Goal: Communication & Community: Answer question/provide support

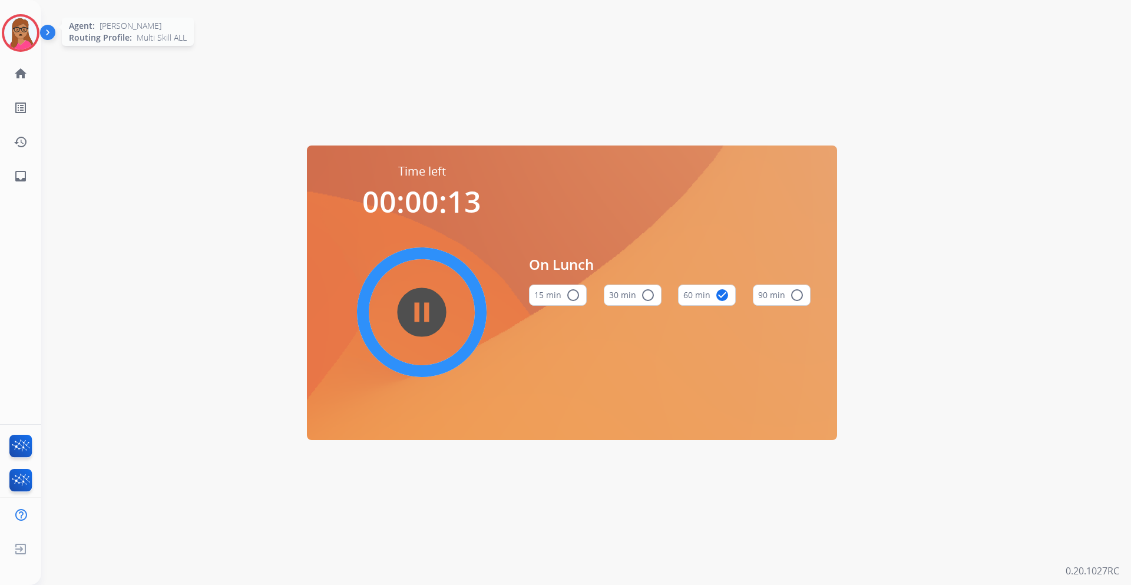
click at [29, 34] on img at bounding box center [20, 32] width 33 height 33
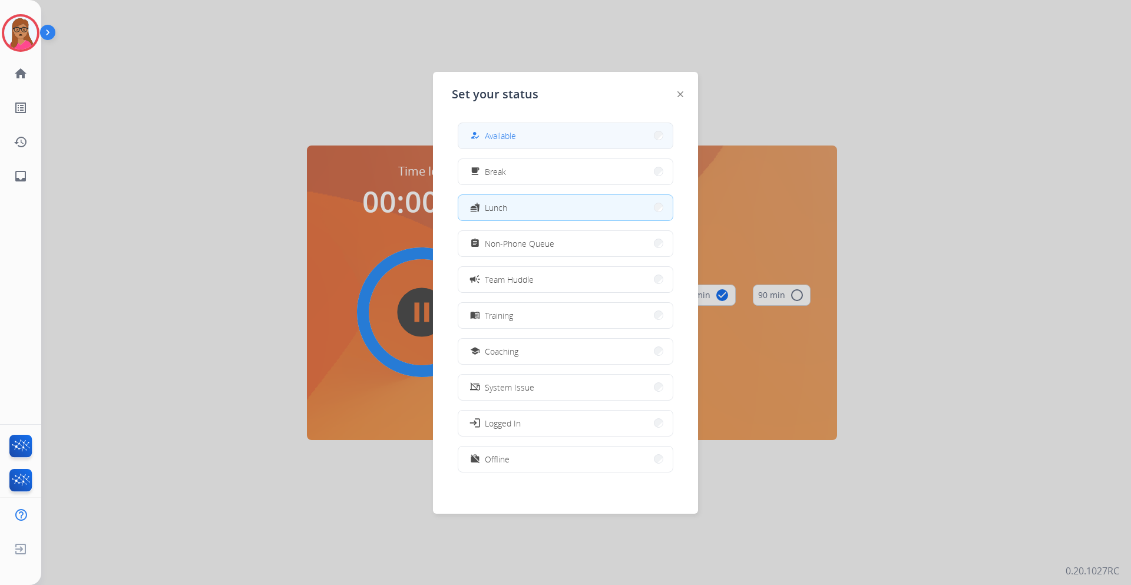
click at [579, 138] on button "how_to_reg Available" at bounding box center [565, 135] width 214 height 25
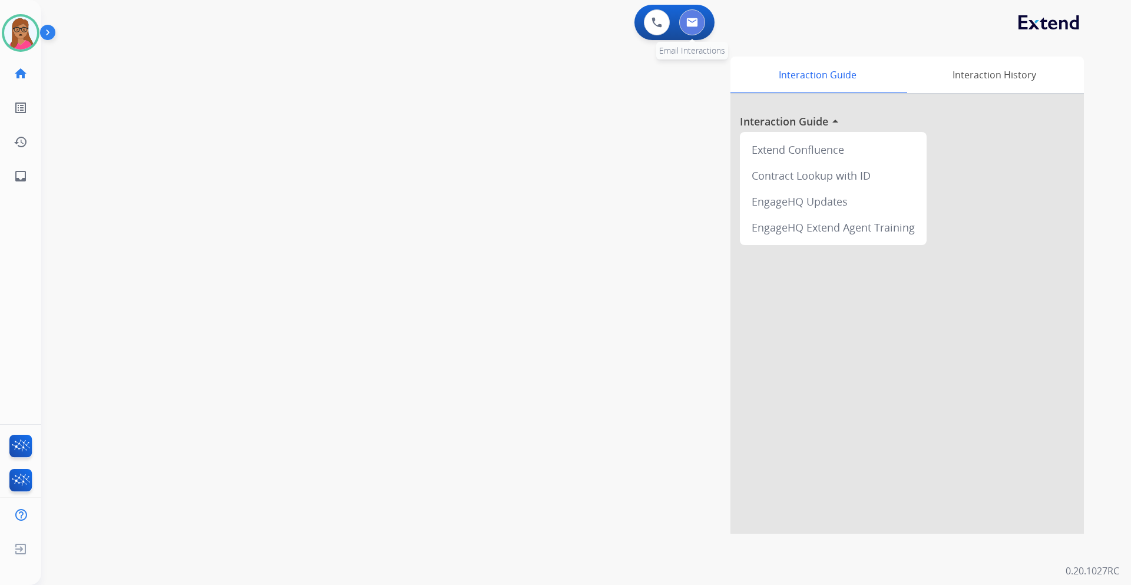
click at [691, 27] on img at bounding box center [692, 22] width 12 height 9
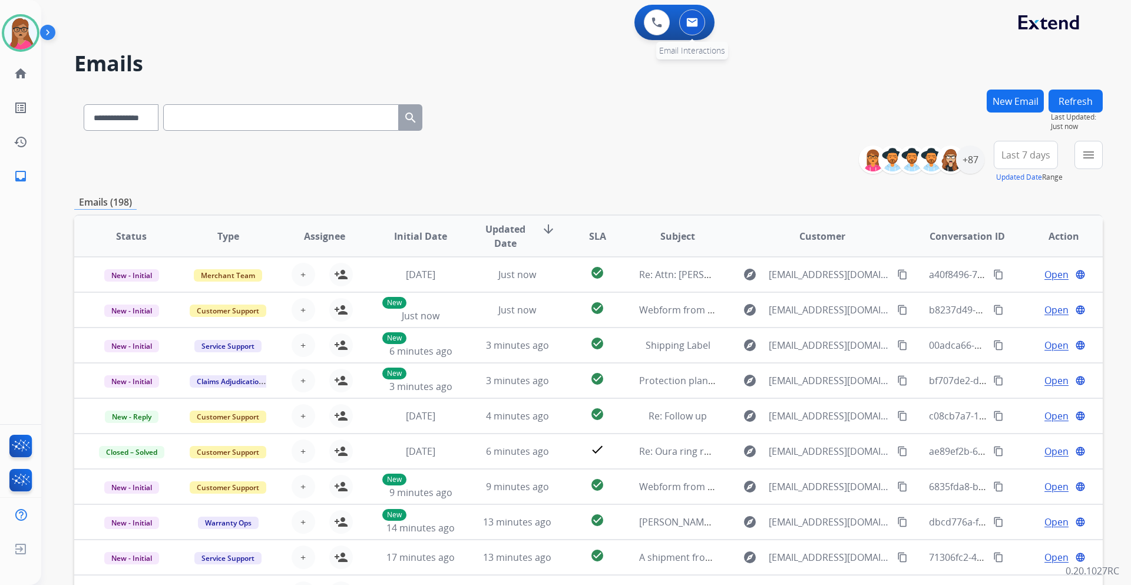
click at [693, 27] on img at bounding box center [692, 22] width 12 height 9
click at [1020, 157] on span "Last 7 days" at bounding box center [1026, 155] width 49 height 5
click at [1008, 298] on div "Last 90 days" at bounding box center [1022, 298] width 65 height 18
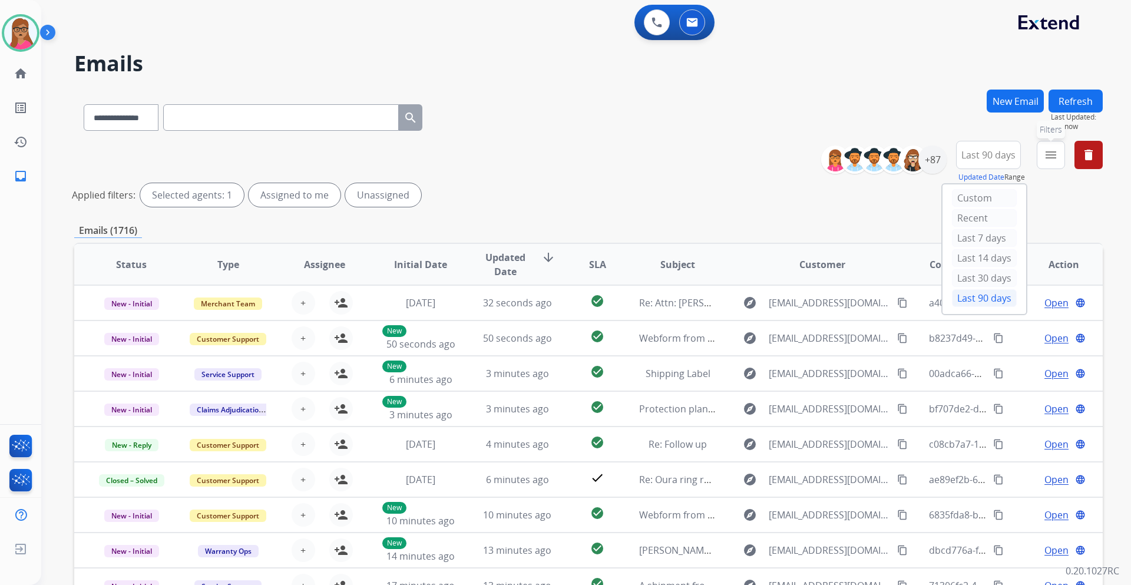
click at [1058, 158] on mat-icon "menu" at bounding box center [1051, 155] width 14 height 14
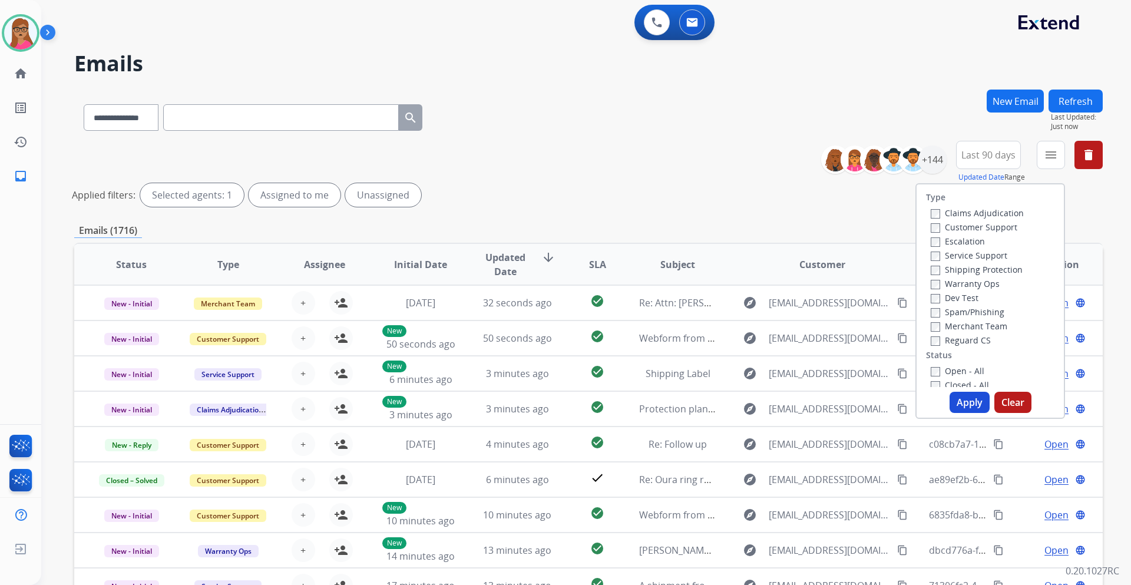
click at [995, 228] on label "Customer Support" at bounding box center [974, 227] width 87 height 11
click at [999, 267] on label "Shipping Protection" at bounding box center [977, 269] width 92 height 11
click at [973, 340] on label "Reguard CS" at bounding box center [961, 340] width 60 height 11
click at [964, 409] on button "Apply" at bounding box center [970, 402] width 40 height 21
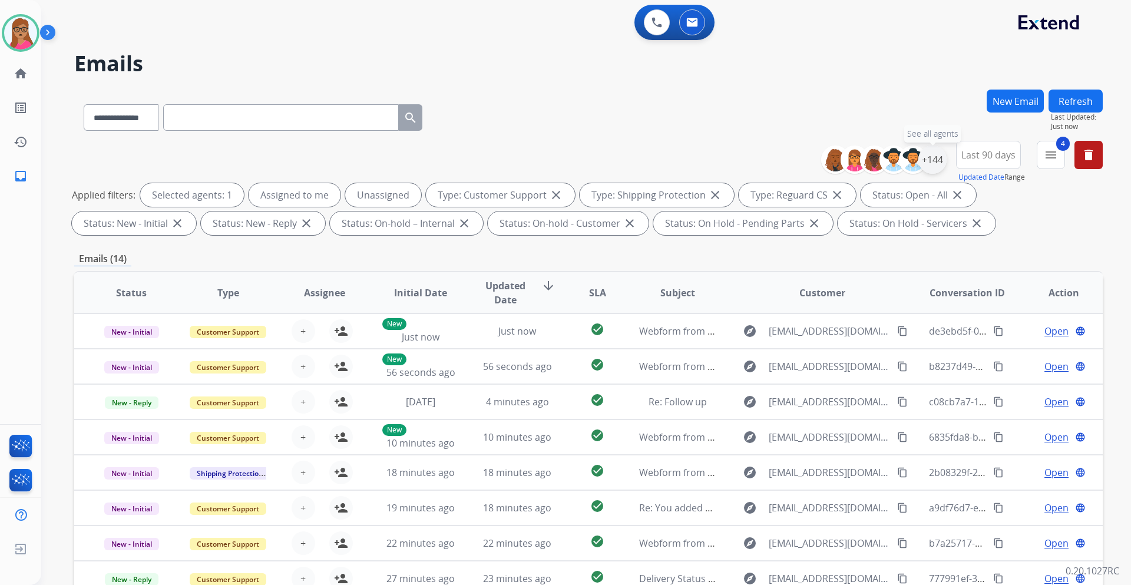
click at [938, 167] on div "+144" at bounding box center [933, 160] width 28 height 28
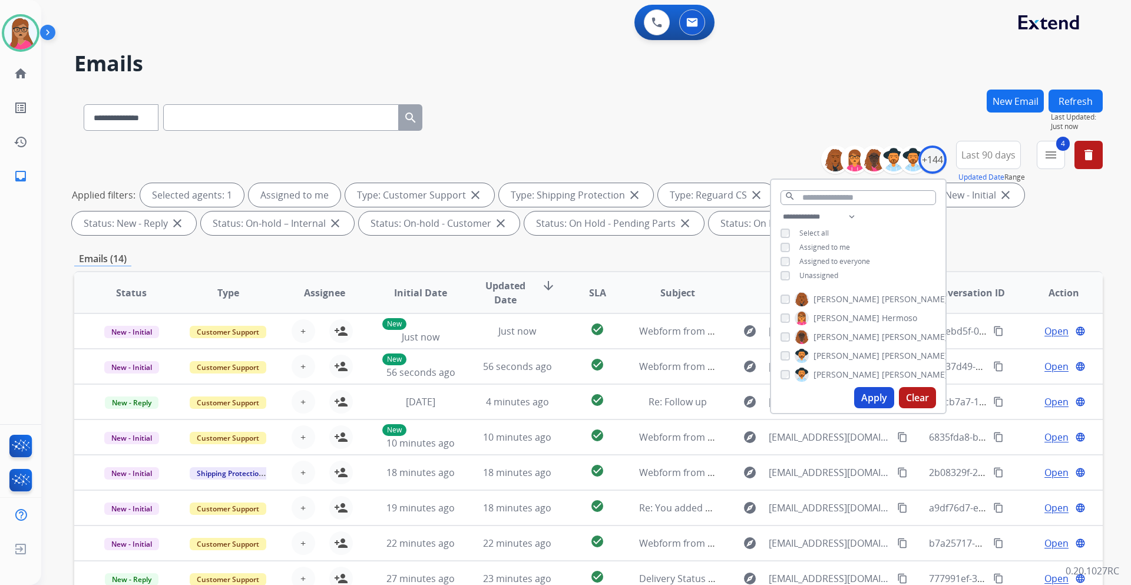
click at [867, 394] on button "Apply" at bounding box center [874, 397] width 40 height 21
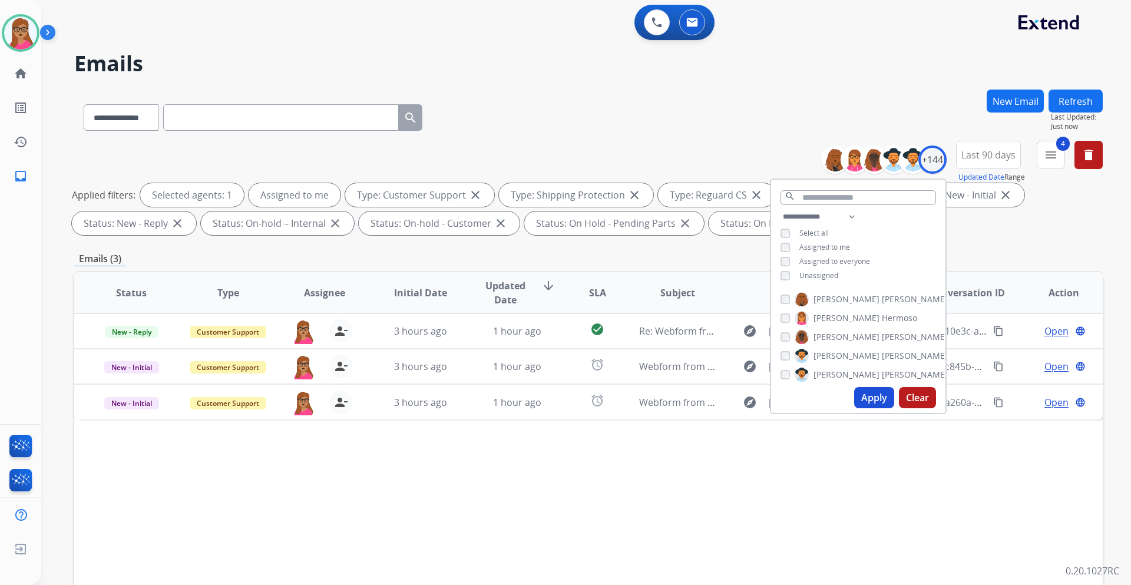
click at [643, 263] on div "Emails (3)" at bounding box center [588, 259] width 1029 height 15
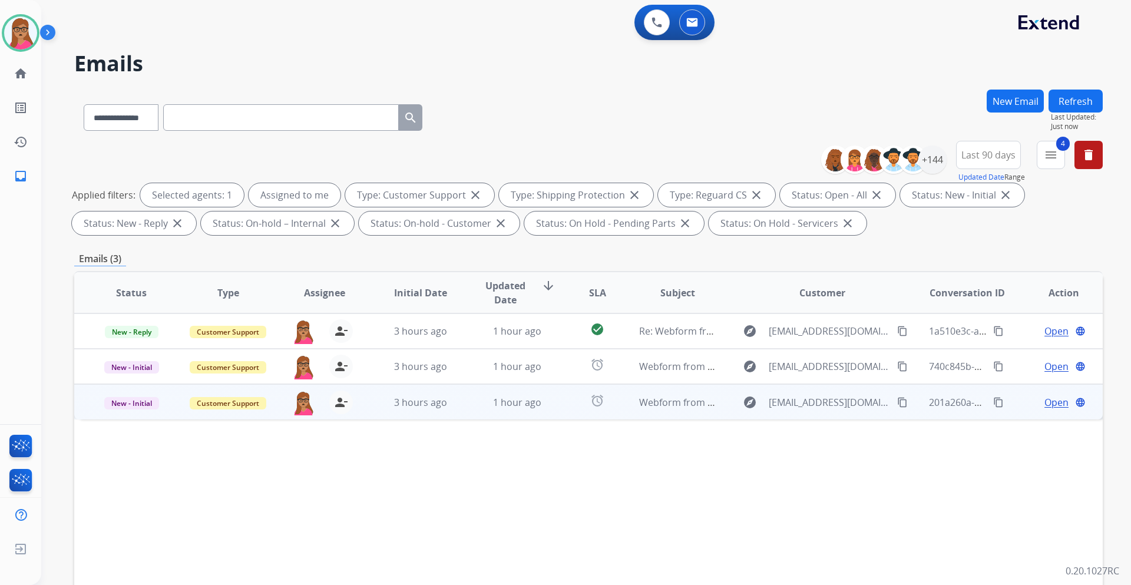
click at [1051, 402] on span "Open" at bounding box center [1057, 402] width 24 height 14
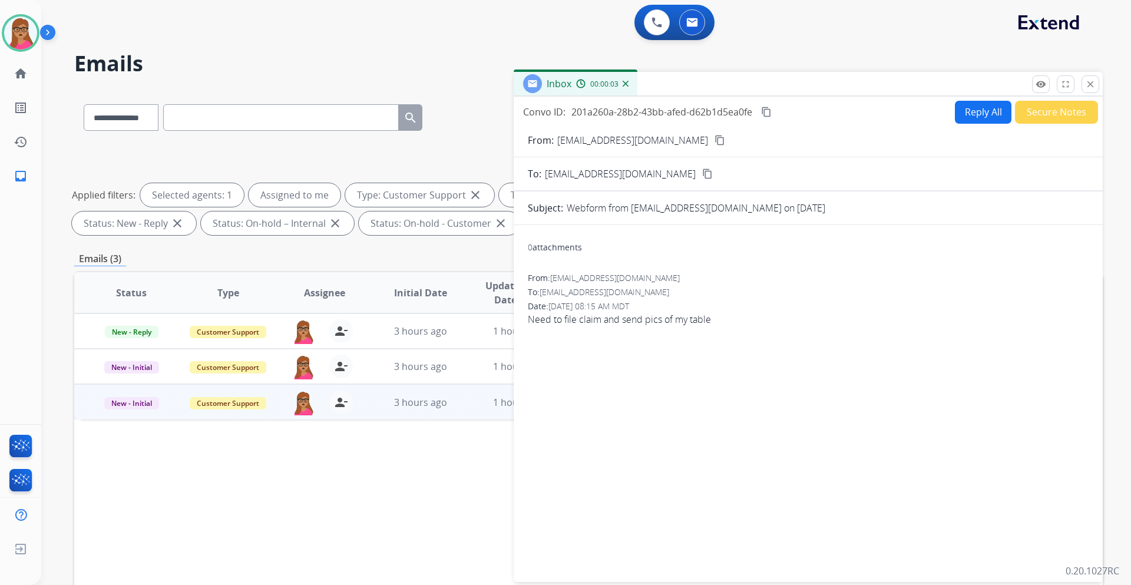
click at [715, 141] on mat-icon "content_copy" at bounding box center [720, 140] width 11 height 11
click at [968, 117] on button "Reply All" at bounding box center [983, 112] width 57 height 23
select select "**********"
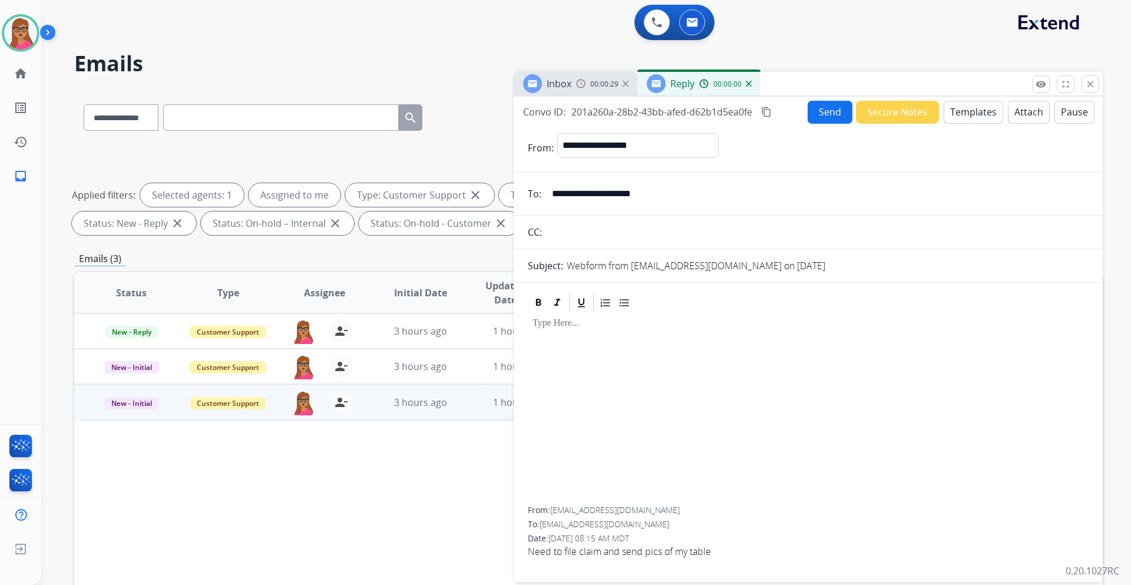
click at [963, 119] on button "Templates" at bounding box center [974, 112] width 60 height 23
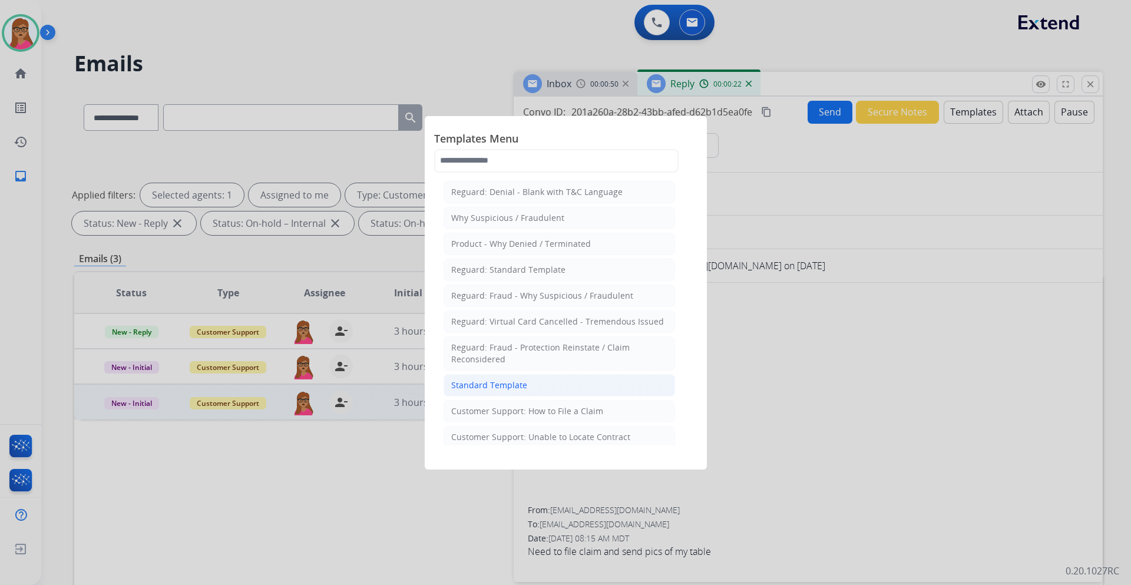
click at [492, 394] on li "Standard Template" at bounding box center [560, 385] width 232 height 22
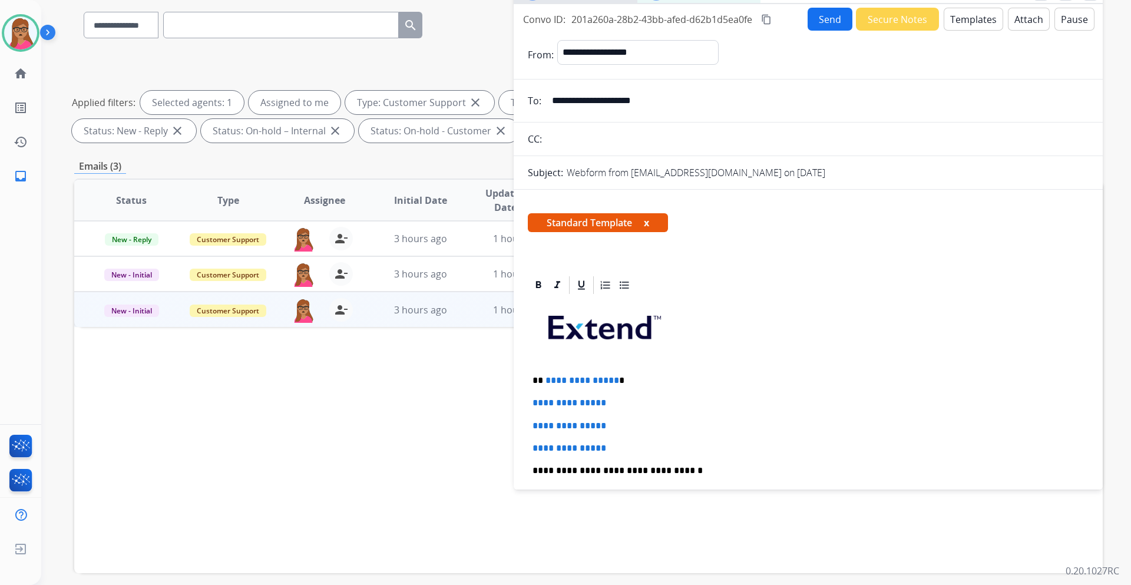
scroll to position [118, 0]
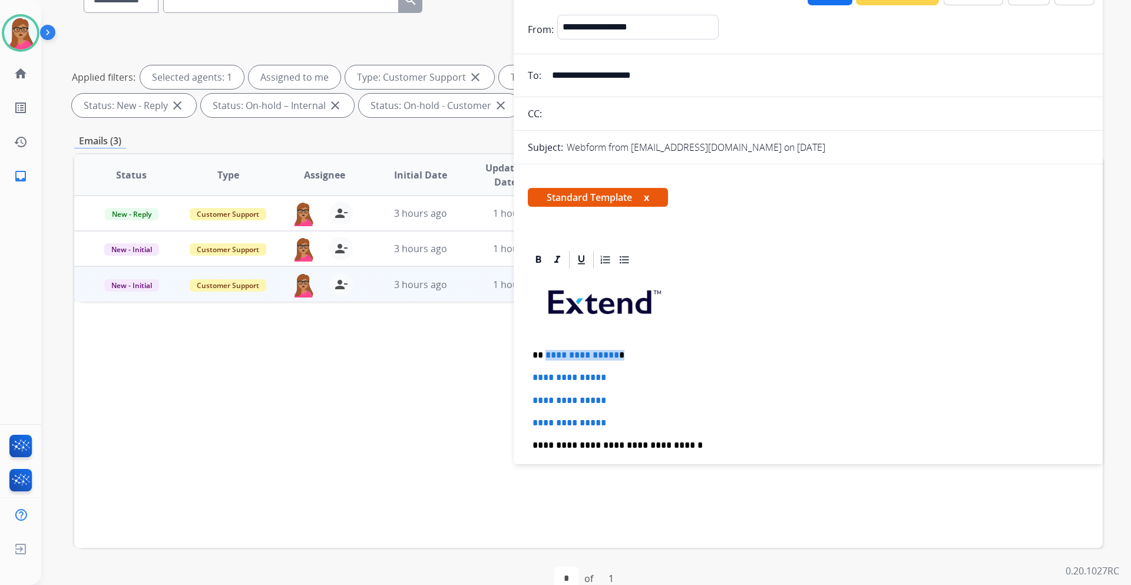
drag, startPoint x: 620, startPoint y: 354, endPoint x: 545, endPoint y: 354, distance: 74.8
click at [545, 354] on p "**********" at bounding box center [804, 355] width 542 height 11
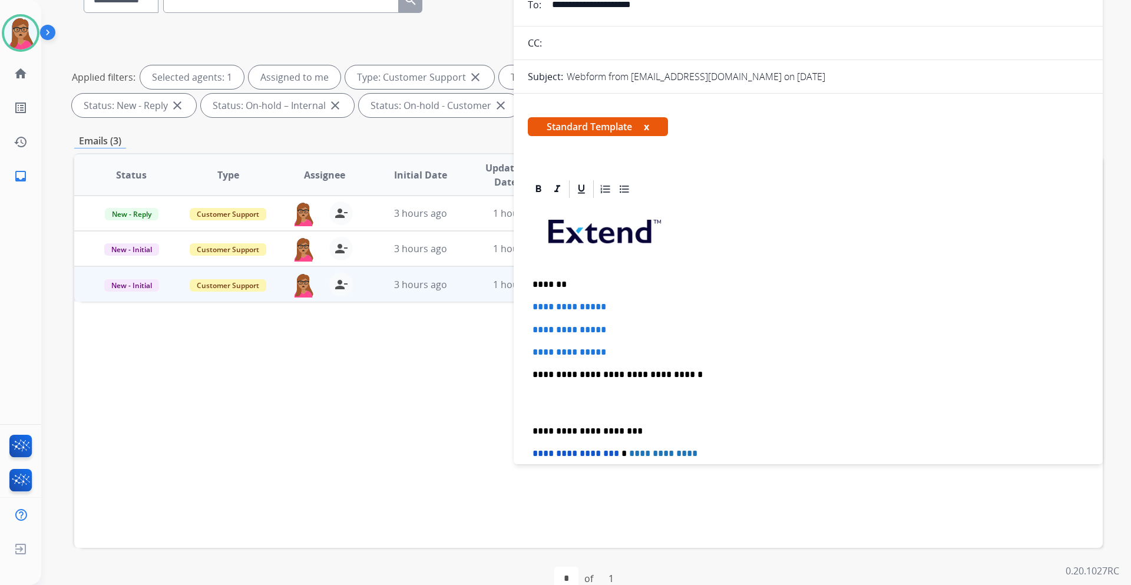
scroll to position [177, 0]
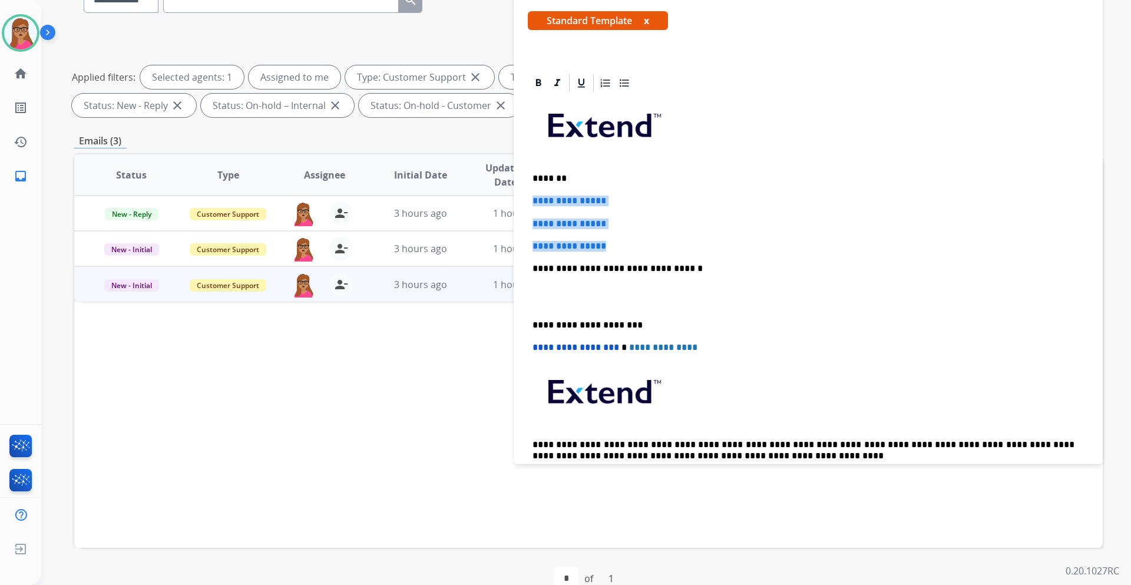
drag, startPoint x: 535, startPoint y: 198, endPoint x: 628, endPoint y: 235, distance: 100.2
click at [628, 235] on div "**********" at bounding box center [808, 296] width 561 height 405
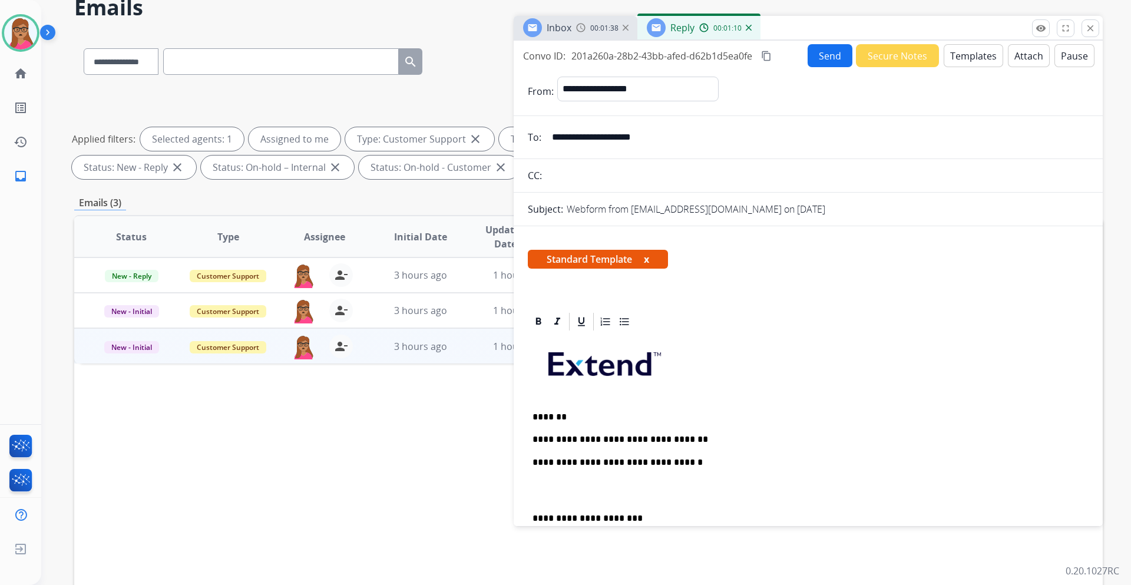
scroll to position [0, 0]
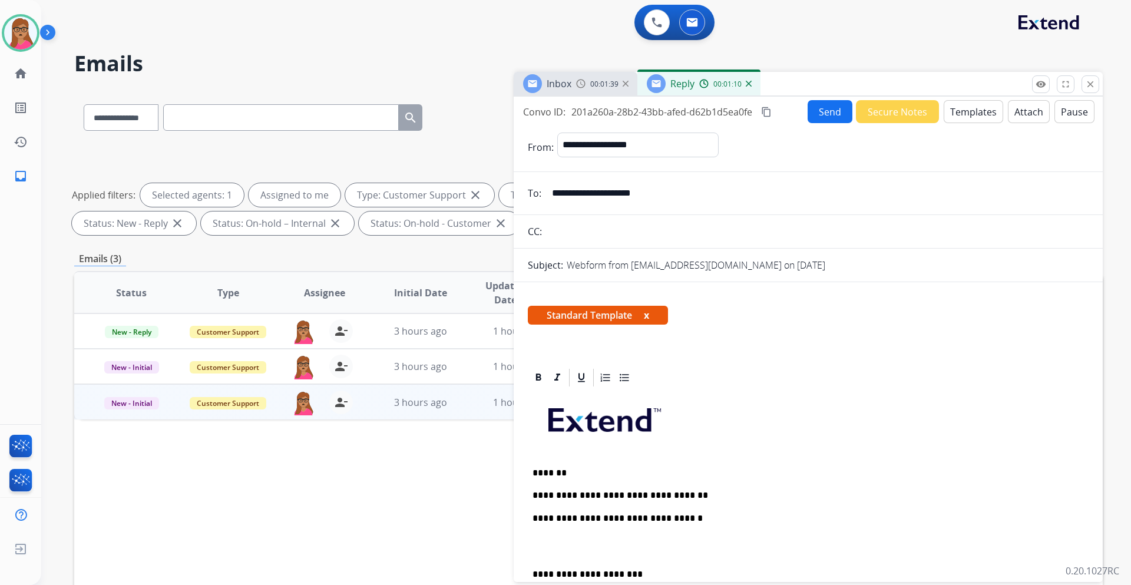
click at [567, 95] on div "Inbox 00:01:39" at bounding box center [576, 84] width 124 height 24
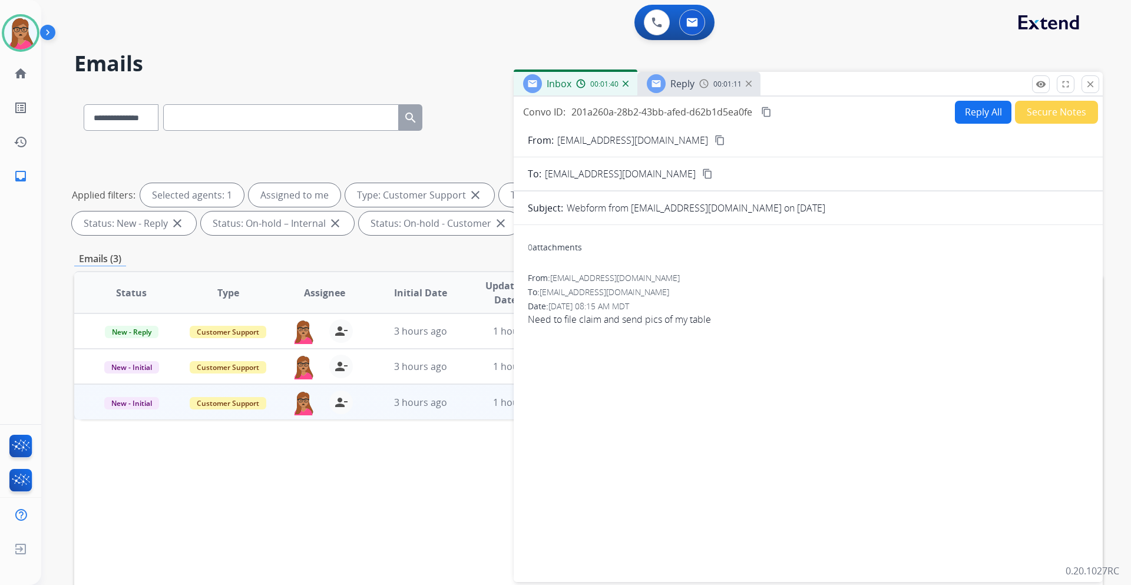
click at [688, 85] on span "Reply" at bounding box center [683, 83] width 24 height 13
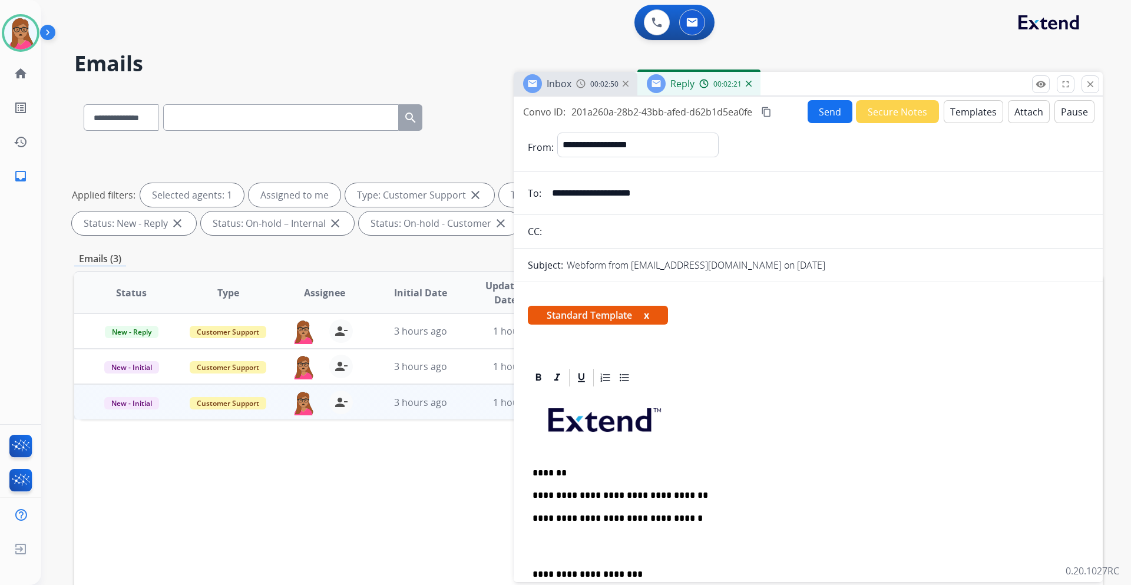
click at [709, 480] on div "**********" at bounding box center [808, 568] width 561 height 360
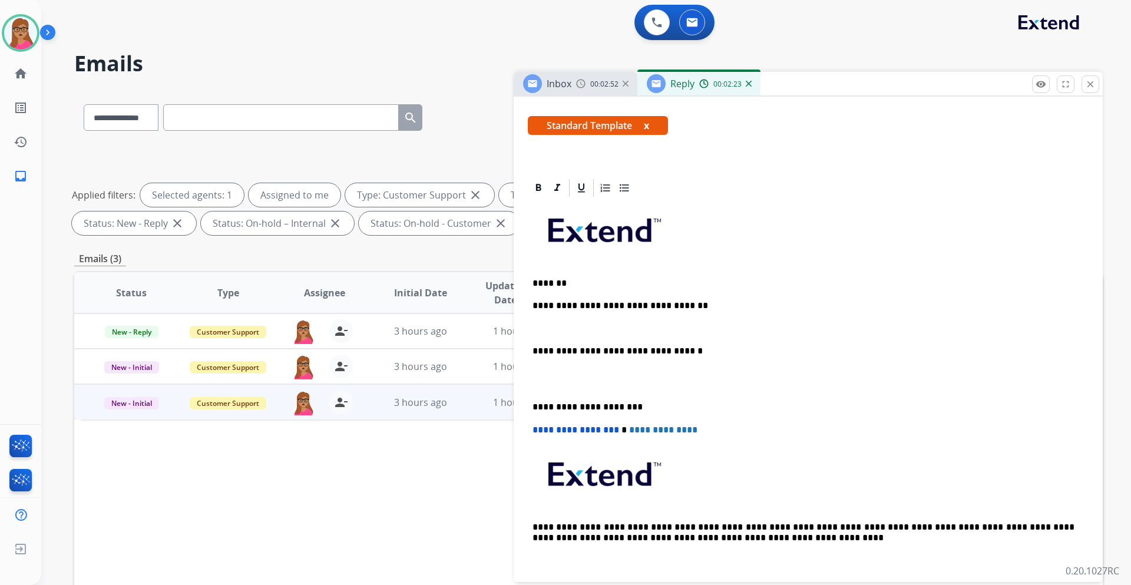
scroll to position [259, 0]
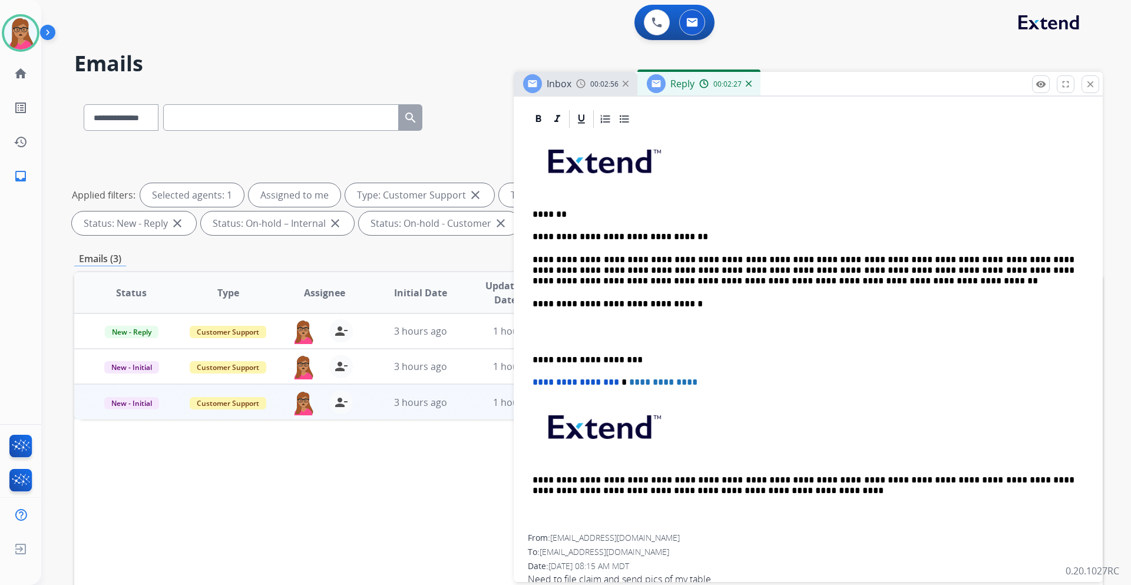
click at [531, 356] on div "**********" at bounding box center [808, 332] width 561 height 405
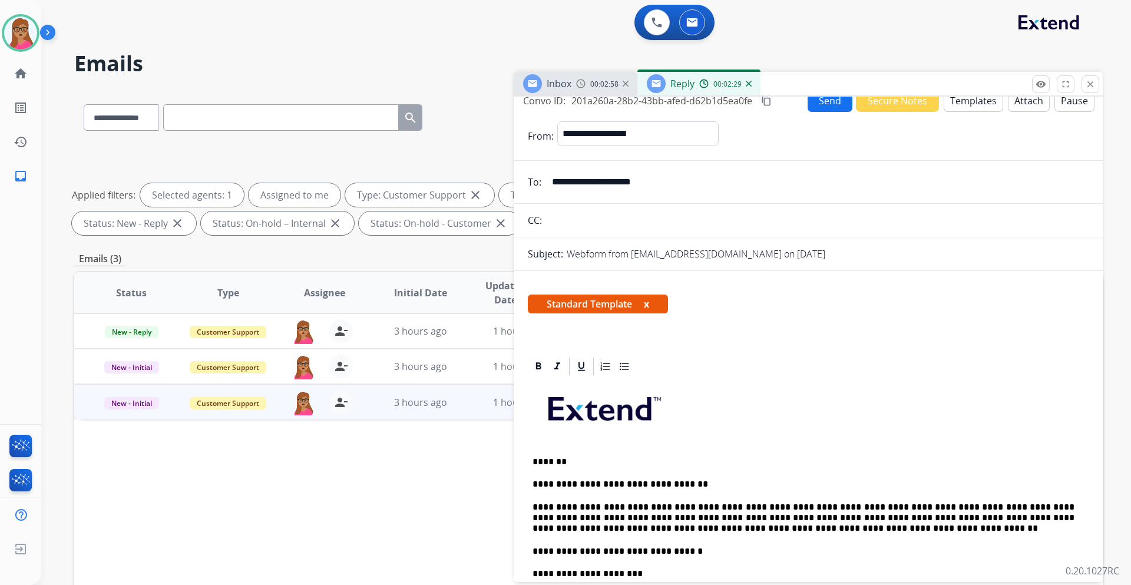
scroll to position [0, 0]
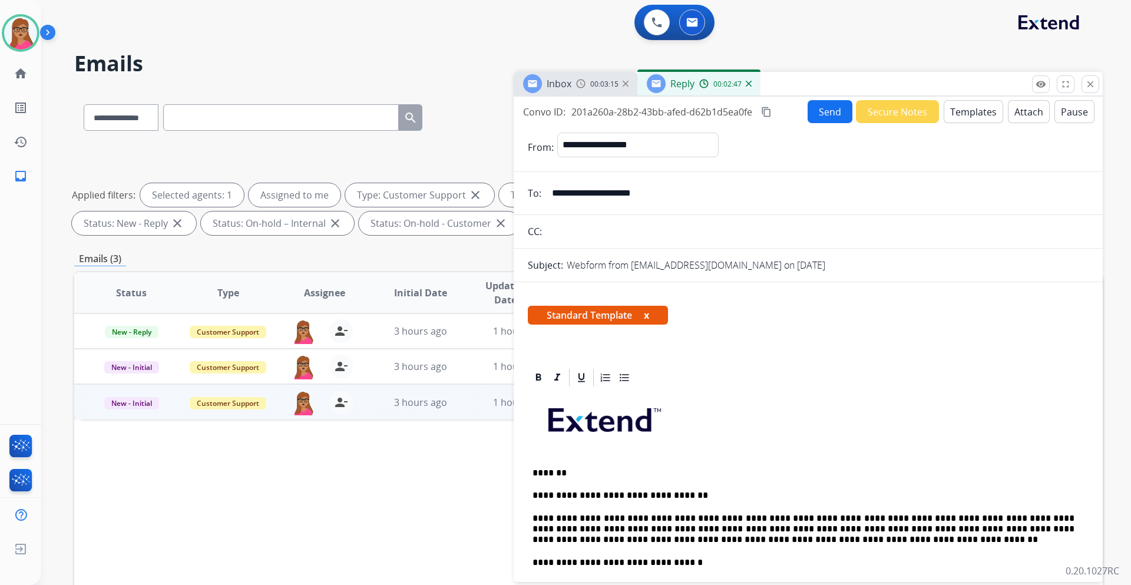
click at [764, 109] on mat-icon "content_copy" at bounding box center [766, 112] width 11 height 11
click at [818, 115] on button "Send" at bounding box center [830, 111] width 45 height 23
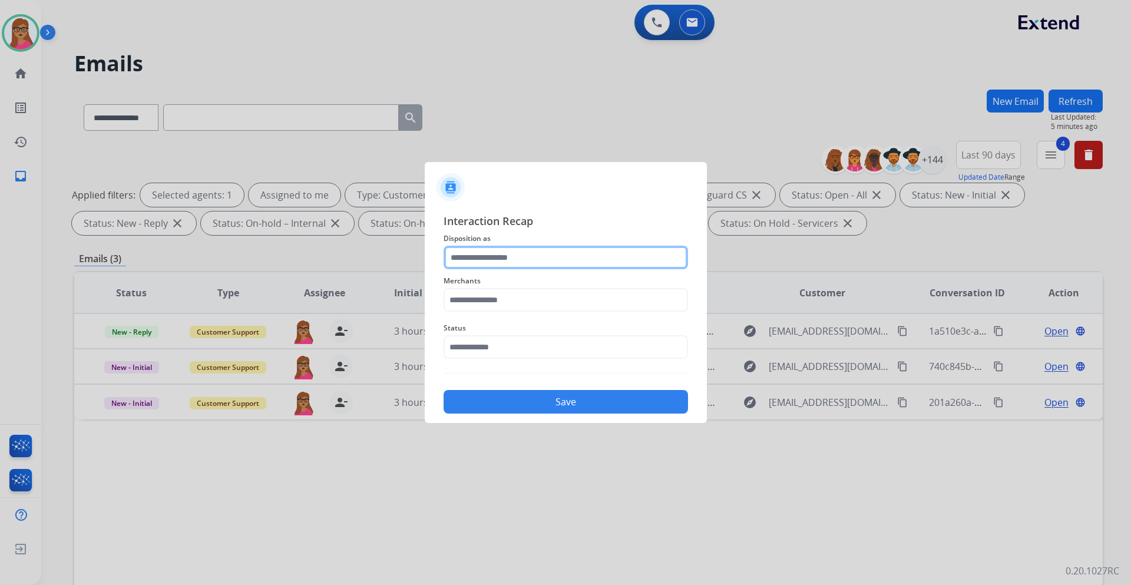
click at [504, 258] on input "text" at bounding box center [566, 258] width 245 height 24
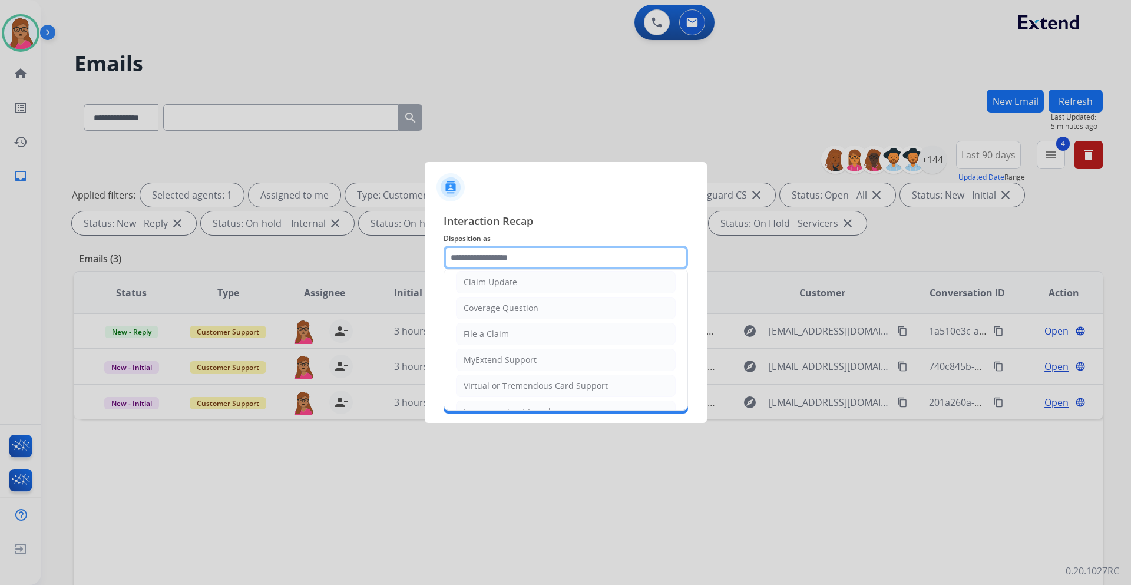
scroll to position [177, 0]
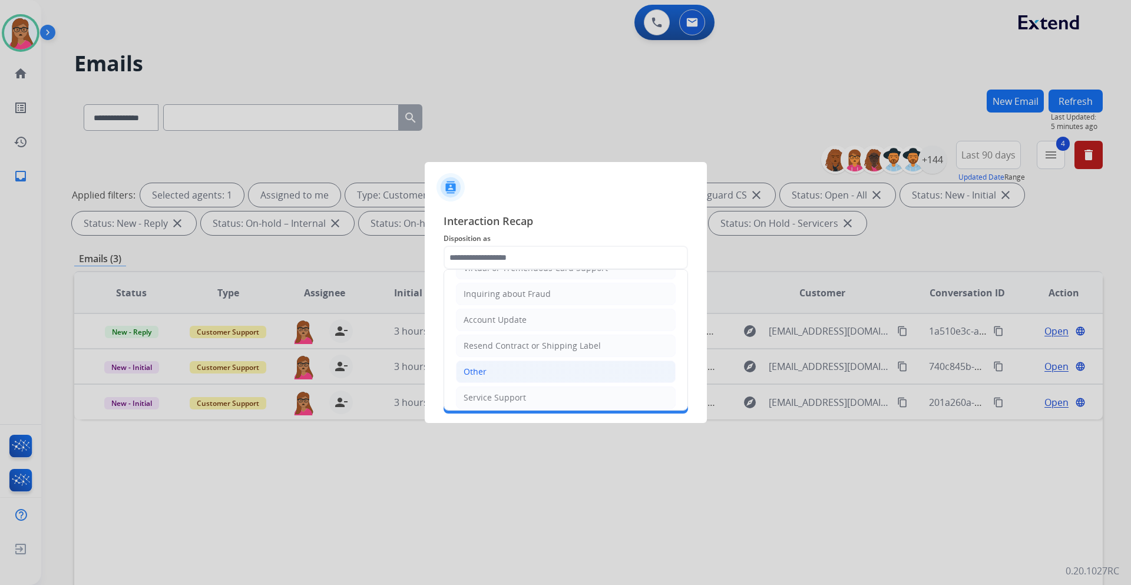
click at [500, 365] on li "Other" at bounding box center [566, 372] width 220 height 22
type input "*****"
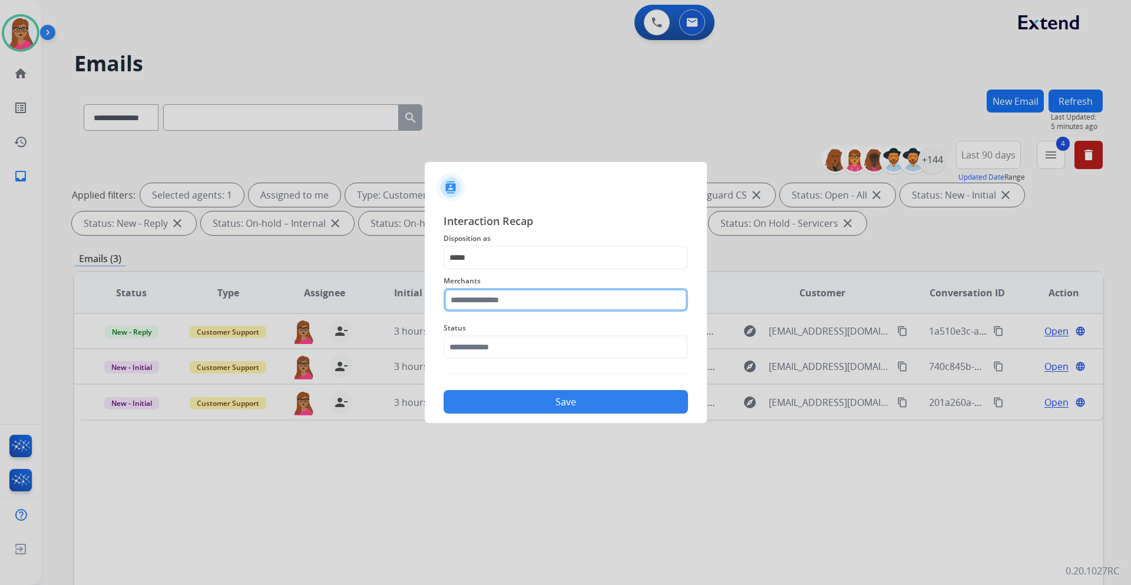
click at [510, 307] on input "text" at bounding box center [566, 300] width 245 height 24
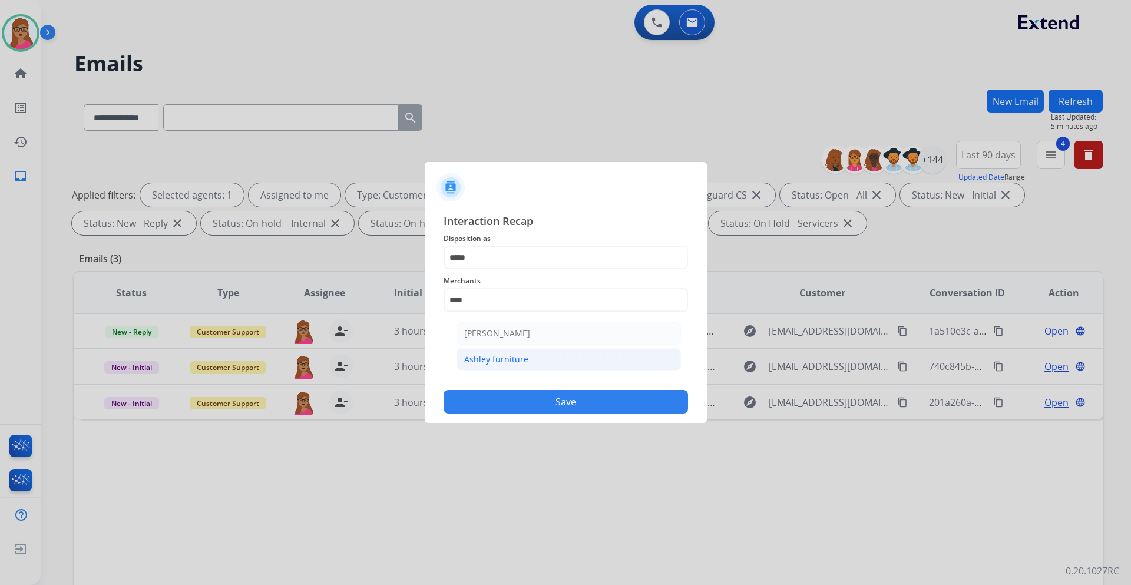
click at [520, 358] on div "Ashley furniture" at bounding box center [496, 360] width 64 height 12
type input "**********"
click at [513, 332] on span "Status" at bounding box center [566, 328] width 245 height 14
click at [511, 341] on input "text" at bounding box center [566, 347] width 245 height 24
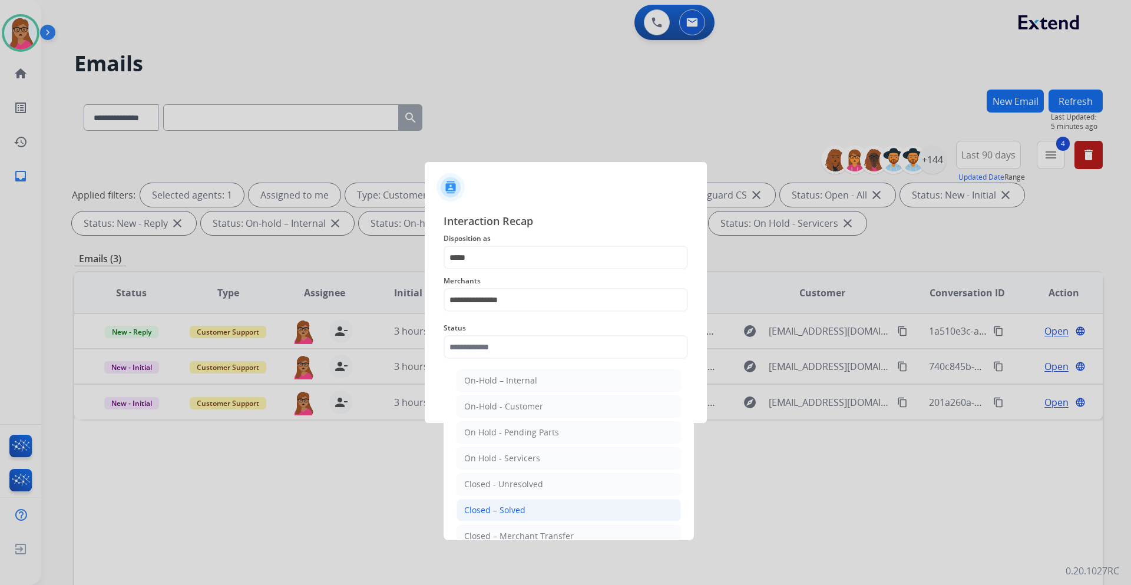
click at [511, 511] on div "Closed – Solved" at bounding box center [494, 510] width 61 height 12
type input "**********"
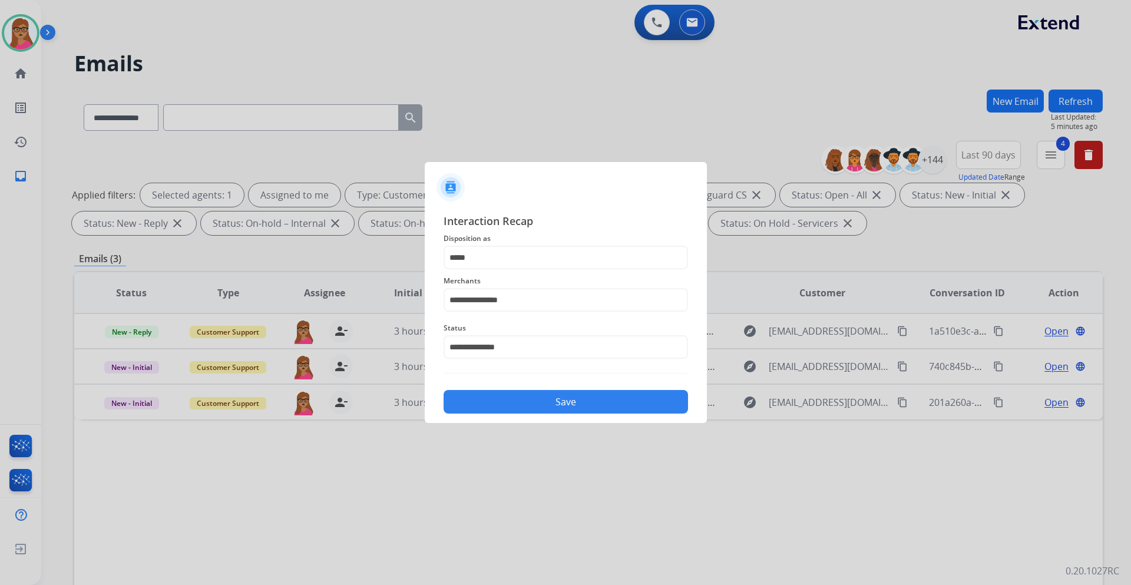
click at [552, 410] on button "Save" at bounding box center [566, 402] width 245 height 24
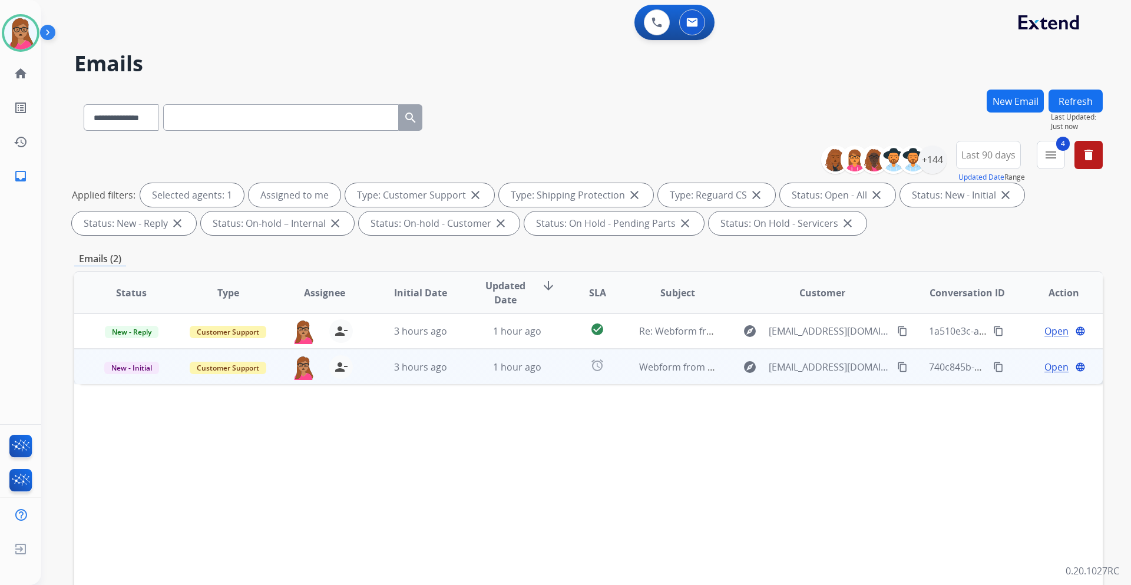
click at [1045, 370] on span "Open" at bounding box center [1057, 367] width 24 height 14
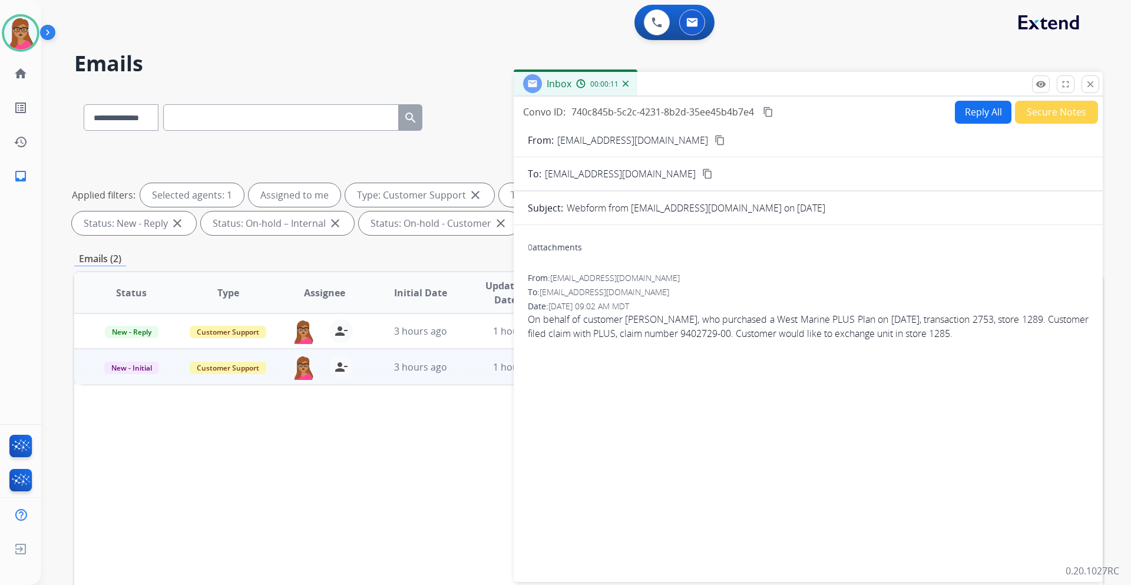
click at [715, 137] on mat-icon "content_copy" at bounding box center [720, 140] width 11 height 11
click at [970, 123] on button "Reply All" at bounding box center [983, 112] width 57 height 23
select select "**********"
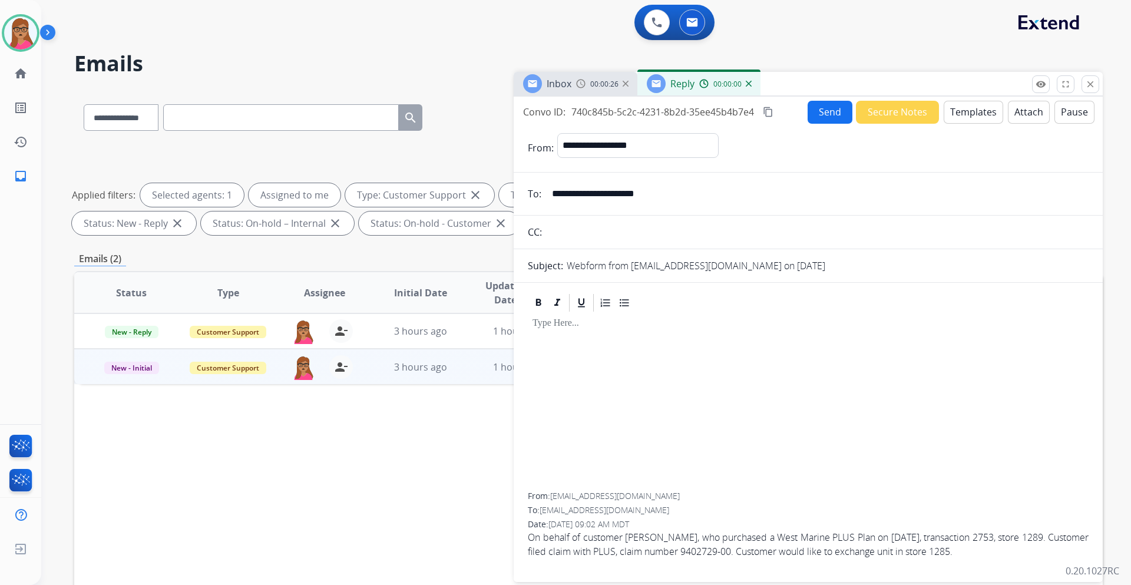
click at [980, 108] on button "Templates" at bounding box center [974, 112] width 60 height 23
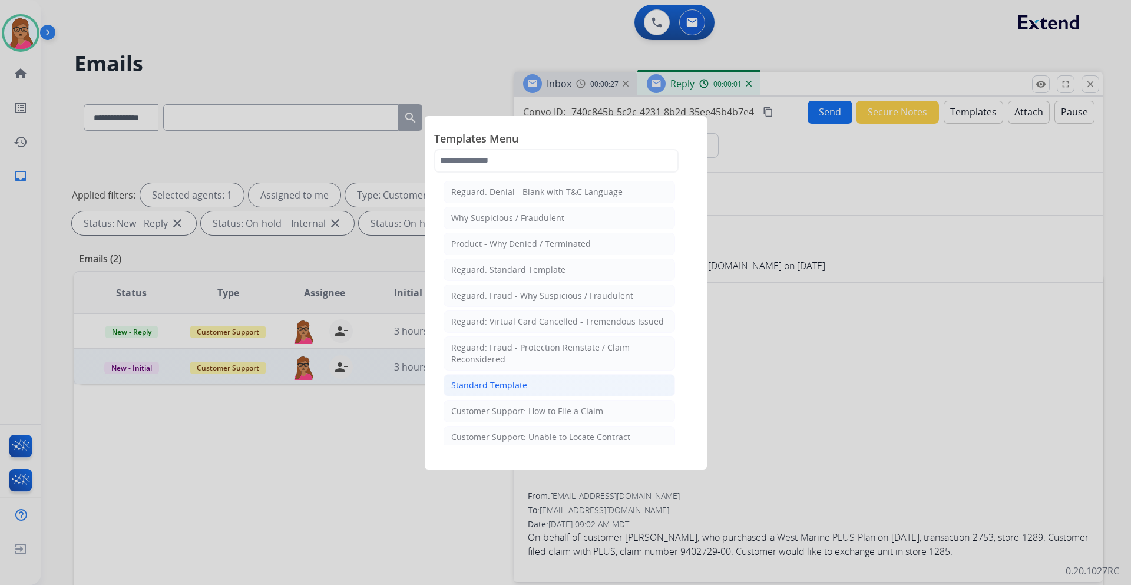
click at [516, 381] on div "Standard Template" at bounding box center [489, 385] width 76 height 12
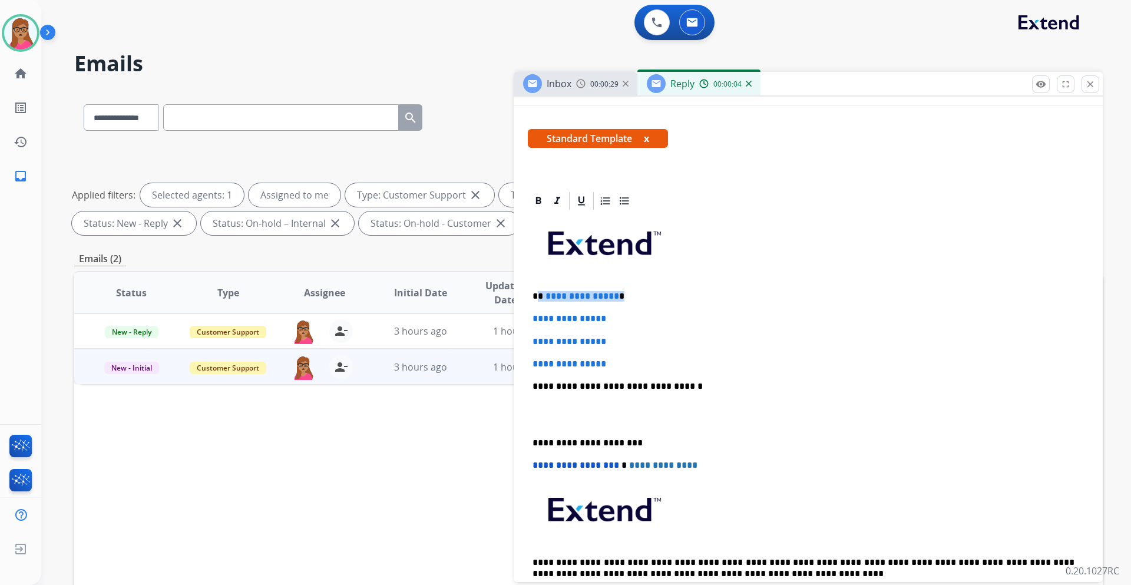
drag, startPoint x: 627, startPoint y: 289, endPoint x: 540, endPoint y: 297, distance: 87.0
click at [540, 297] on div "**********" at bounding box center [808, 414] width 561 height 405
drag, startPoint x: 530, startPoint y: 316, endPoint x: 626, endPoint y: 355, distance: 103.4
click at [626, 355] on div "**********" at bounding box center [808, 414] width 561 height 405
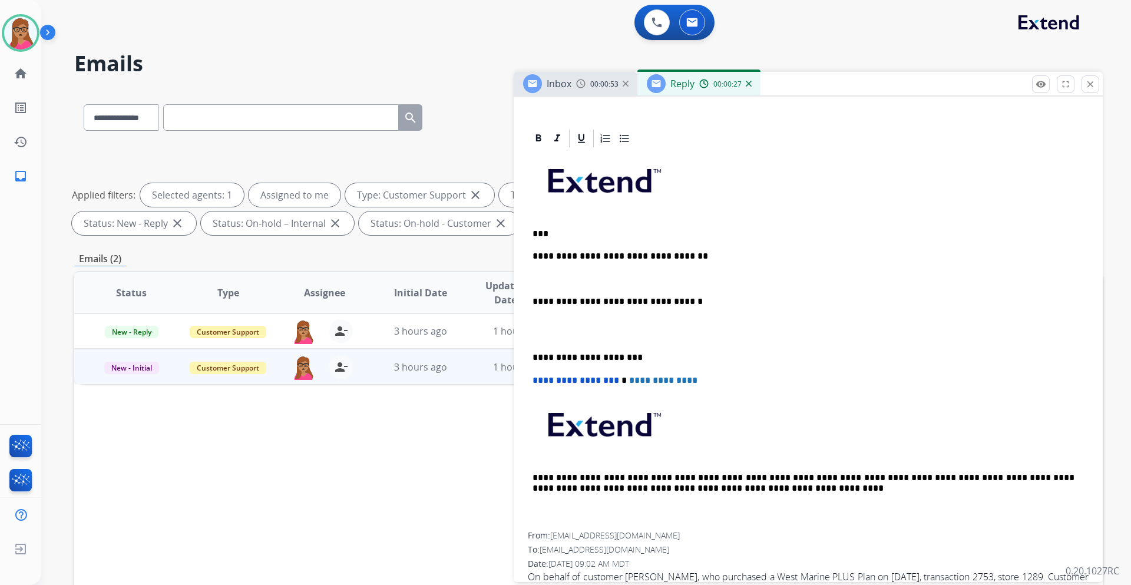
scroll to position [273, 0]
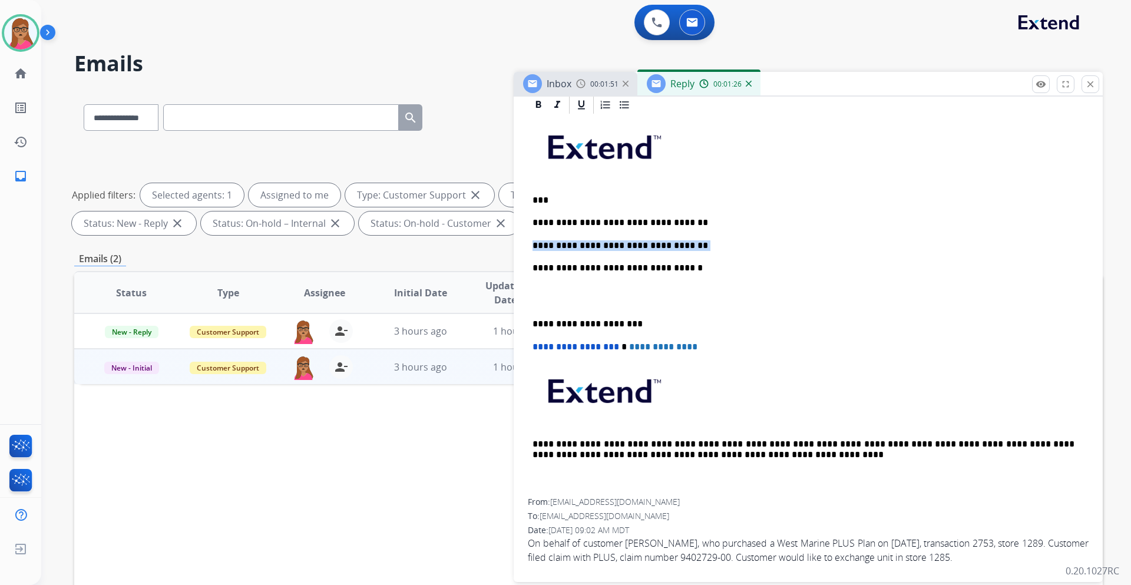
drag, startPoint x: 698, startPoint y: 242, endPoint x: 541, endPoint y: 239, distance: 156.8
click at [528, 237] on div "**********" at bounding box center [808, 306] width 561 height 383
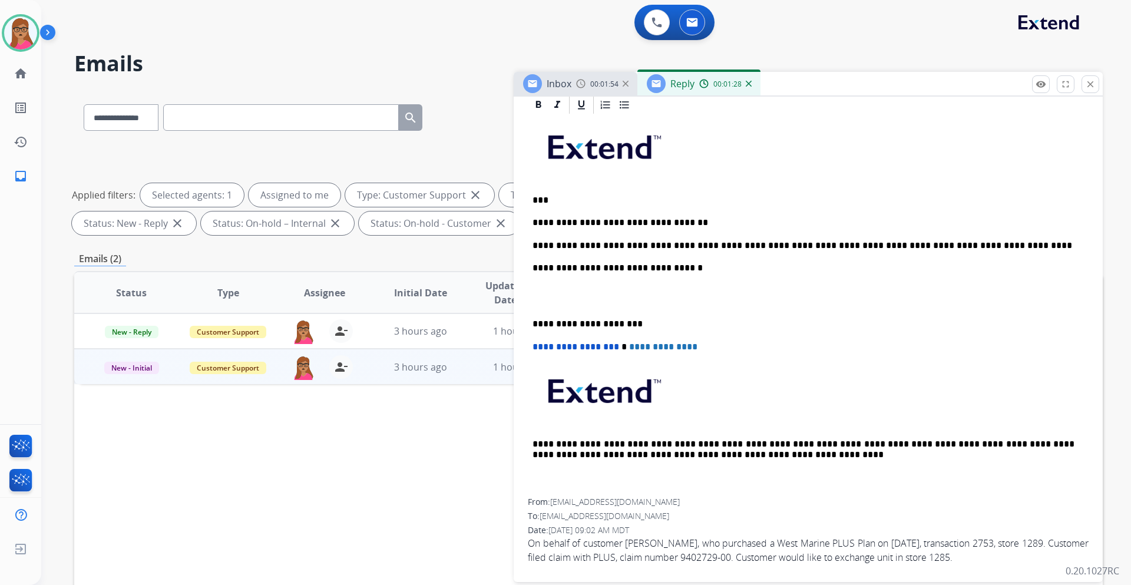
click at [534, 316] on div "**********" at bounding box center [808, 306] width 561 height 383
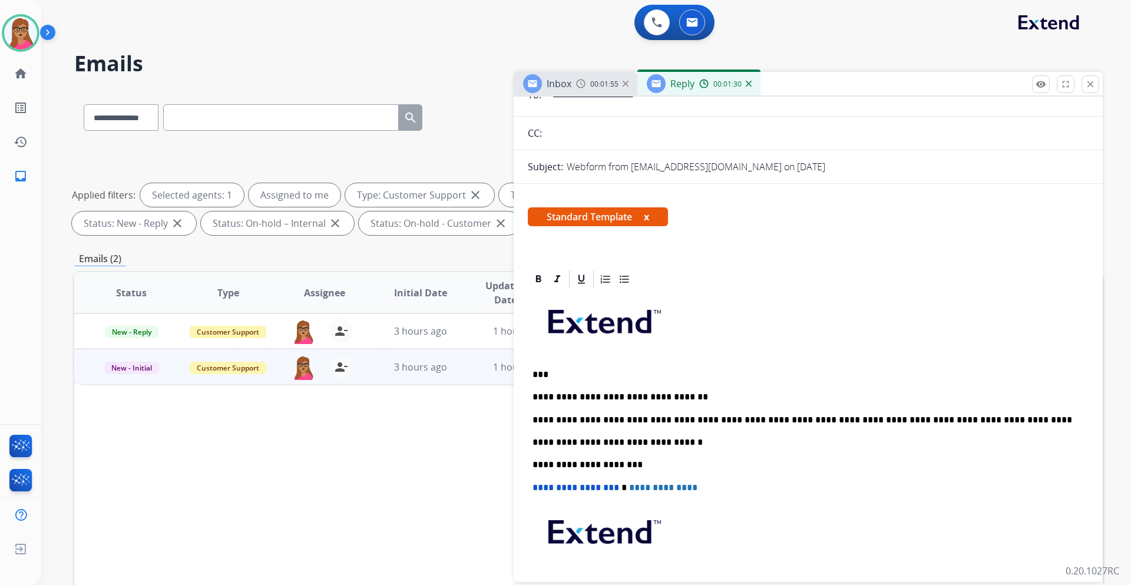
scroll to position [0, 0]
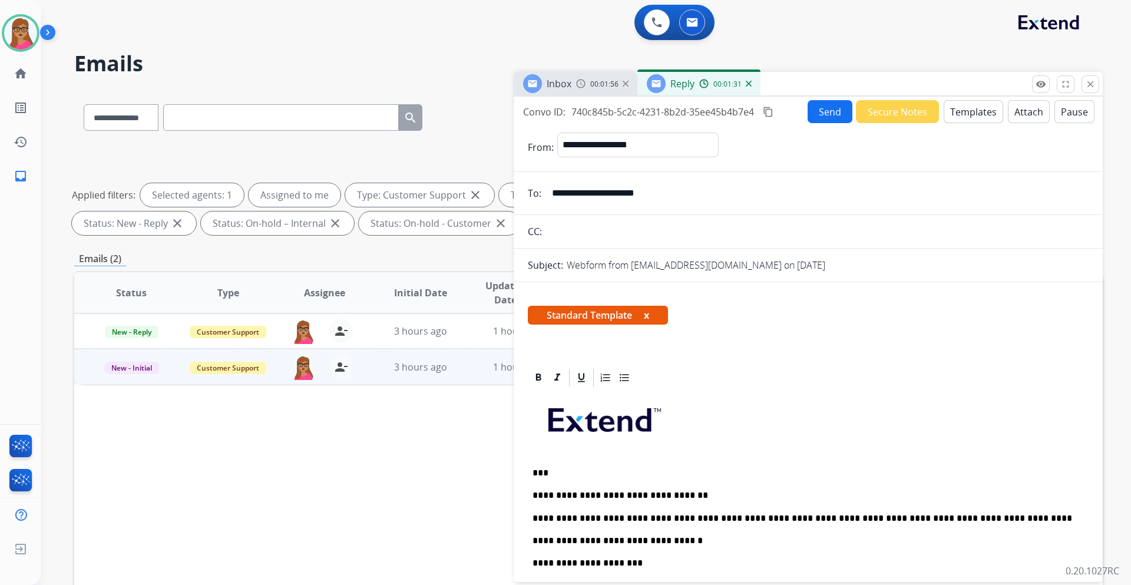
click at [816, 110] on button "Send" at bounding box center [830, 111] width 45 height 23
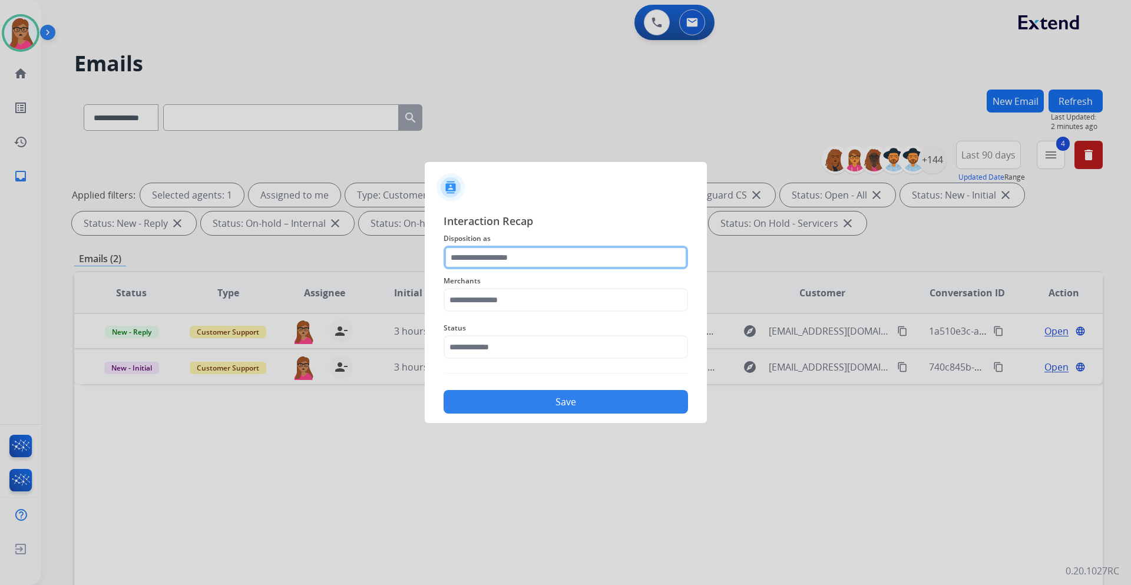
click at [509, 256] on input "text" at bounding box center [566, 258] width 245 height 24
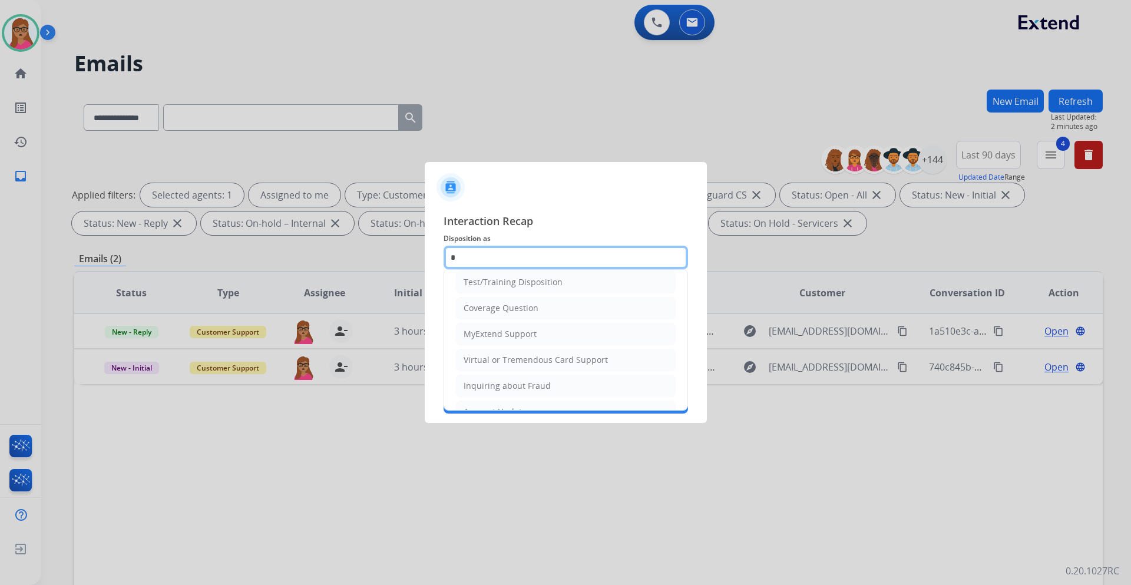
scroll to position [132, 0]
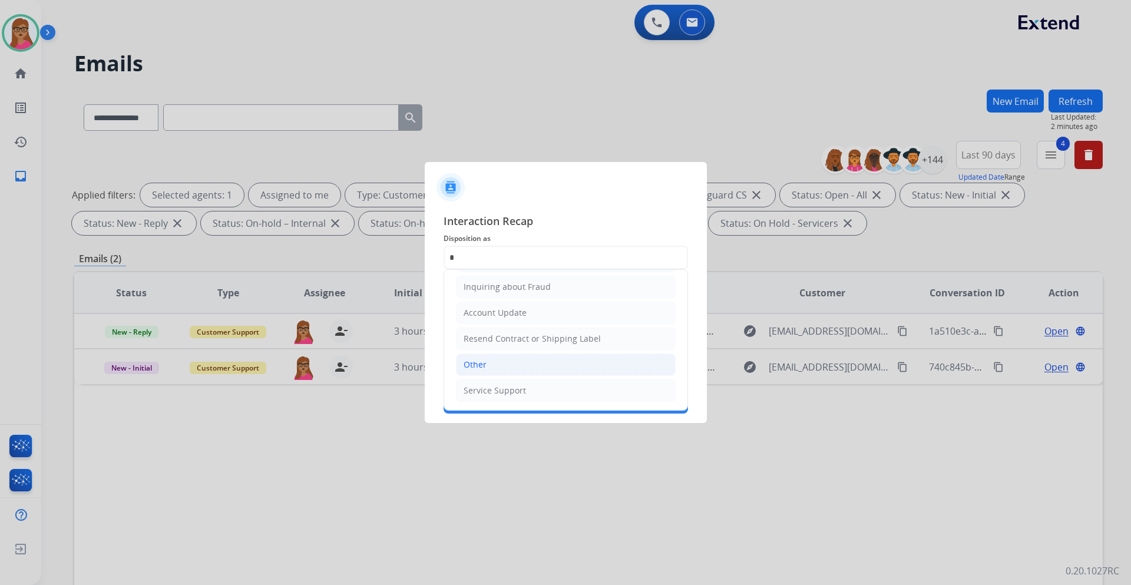
click at [497, 368] on li "Other" at bounding box center [566, 365] width 220 height 22
type input "*****"
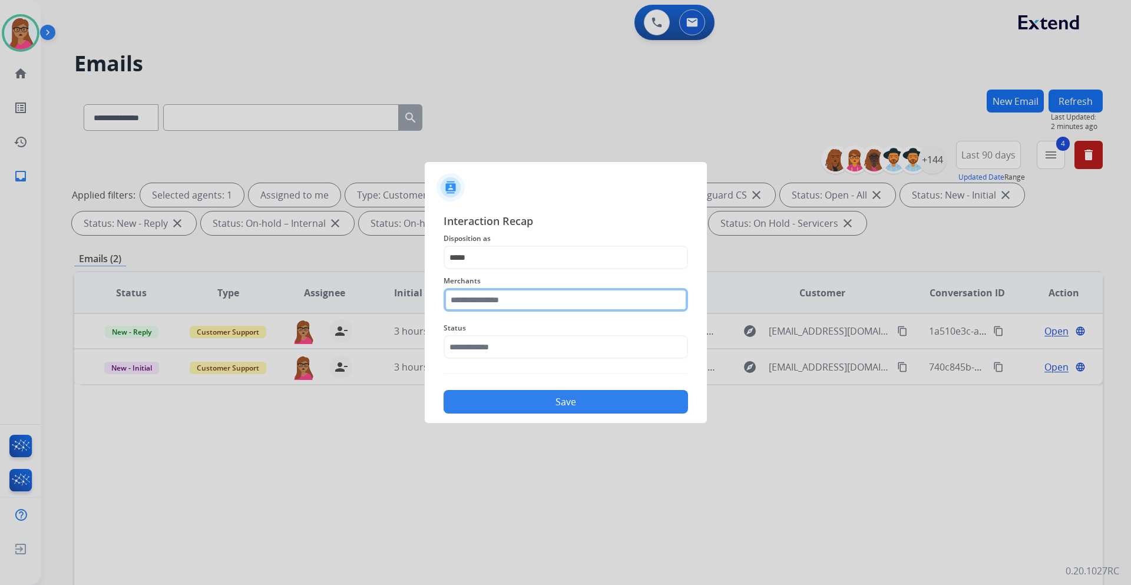
click at [493, 302] on input "text" at bounding box center [566, 300] width 245 height 24
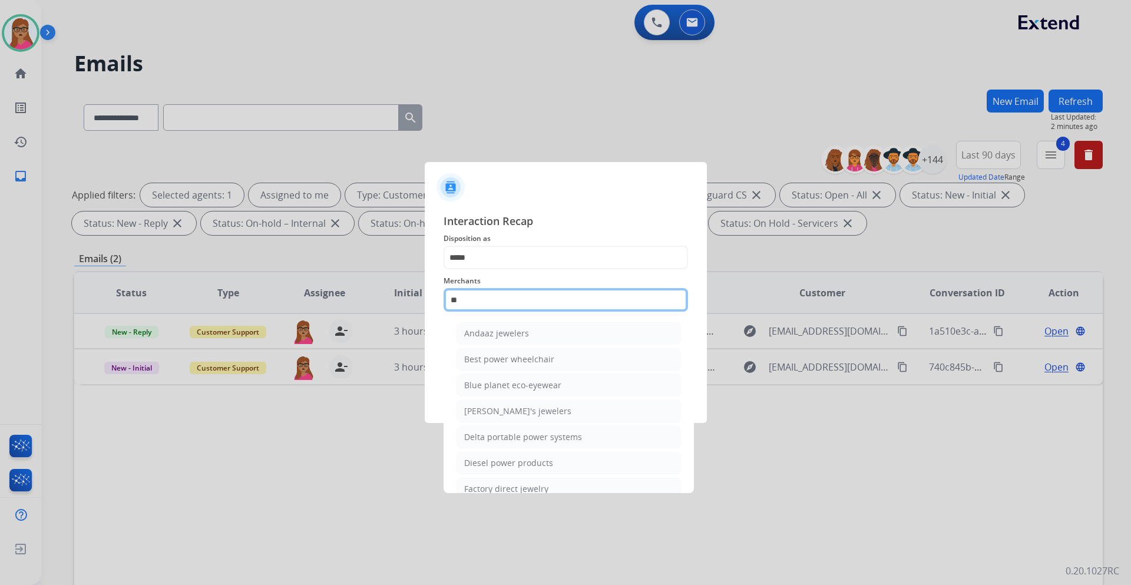
type input "*"
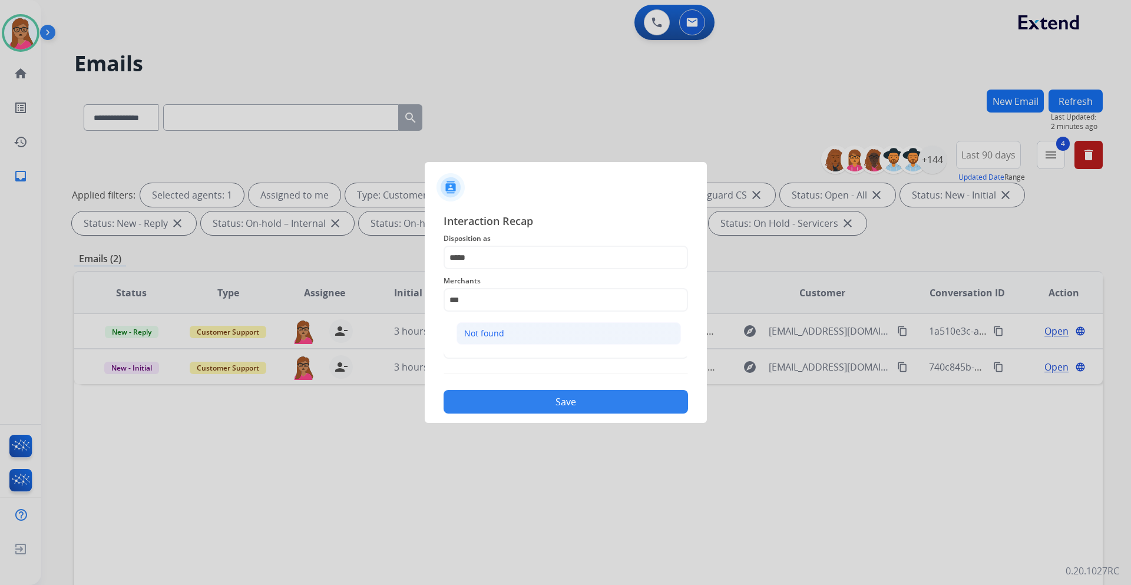
click at [506, 333] on li "Not found" at bounding box center [569, 333] width 224 height 22
type input "*********"
click at [465, 351] on input "text" at bounding box center [566, 347] width 245 height 24
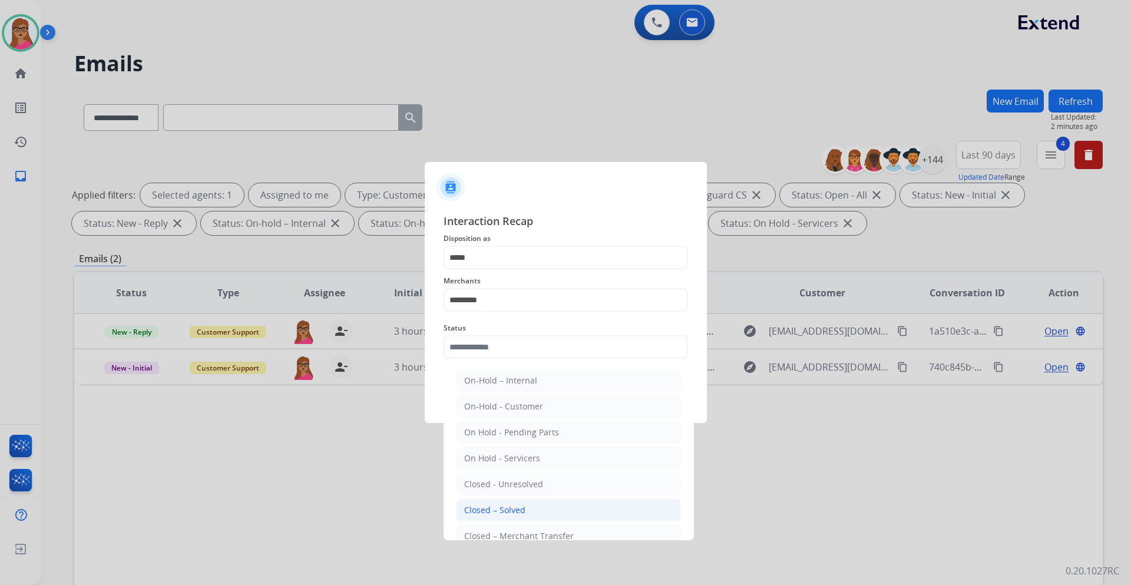
click at [505, 504] on div "Closed – Solved" at bounding box center [494, 510] width 61 height 12
type input "**********"
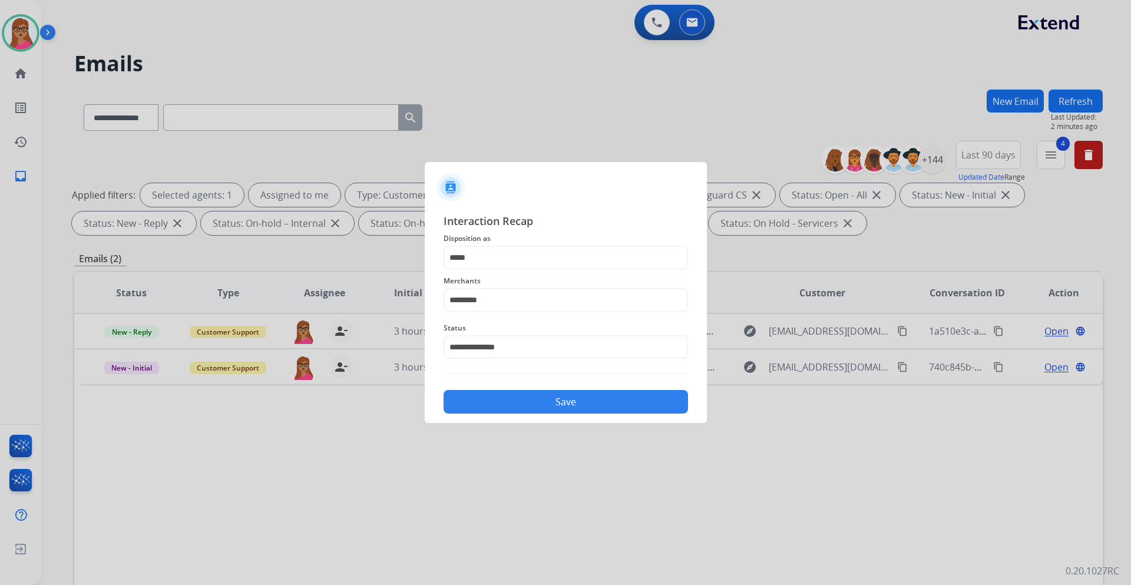
click at [524, 401] on button "Save" at bounding box center [566, 402] width 245 height 24
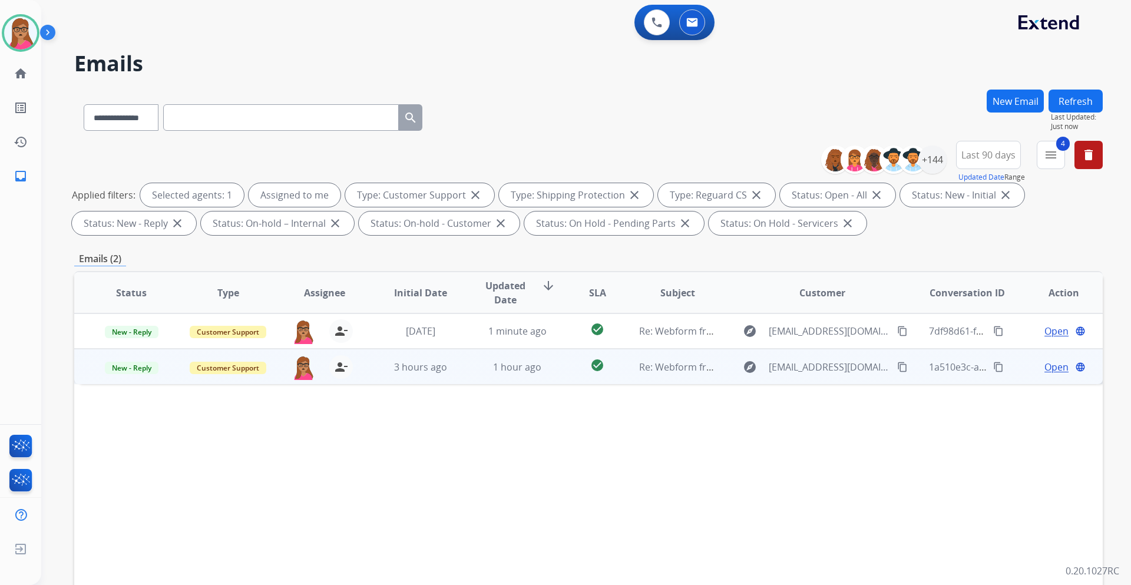
click at [1051, 366] on span "Open" at bounding box center [1057, 367] width 24 height 14
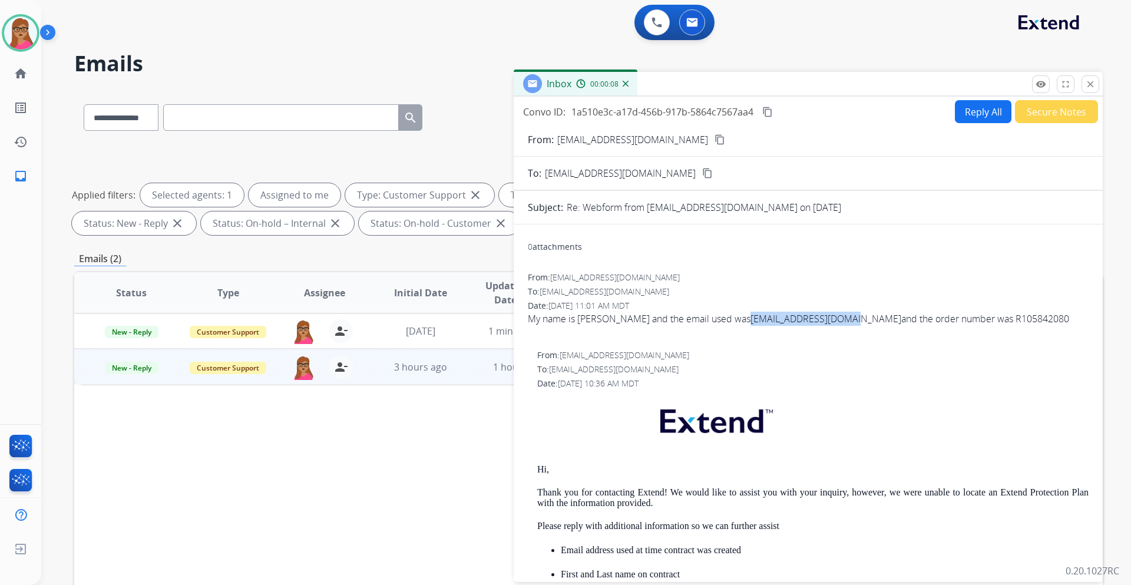
drag, startPoint x: 857, startPoint y: 319, endPoint x: 752, endPoint y: 322, distance: 104.9
click at [752, 322] on div "My name is [PERSON_NAME] and the email used was [EMAIL_ADDRESS][DOMAIN_NAME] an…" at bounding box center [808, 319] width 561 height 14
copy link "[EMAIL_ADDRESS][DOMAIN_NAME]"
drag, startPoint x: 827, startPoint y: 351, endPoint x: 825, endPoint y: 343, distance: 8.4
click at [827, 351] on div "From: [EMAIL_ADDRESS][DOMAIN_NAME] No specific user match" at bounding box center [812, 355] width 551 height 12
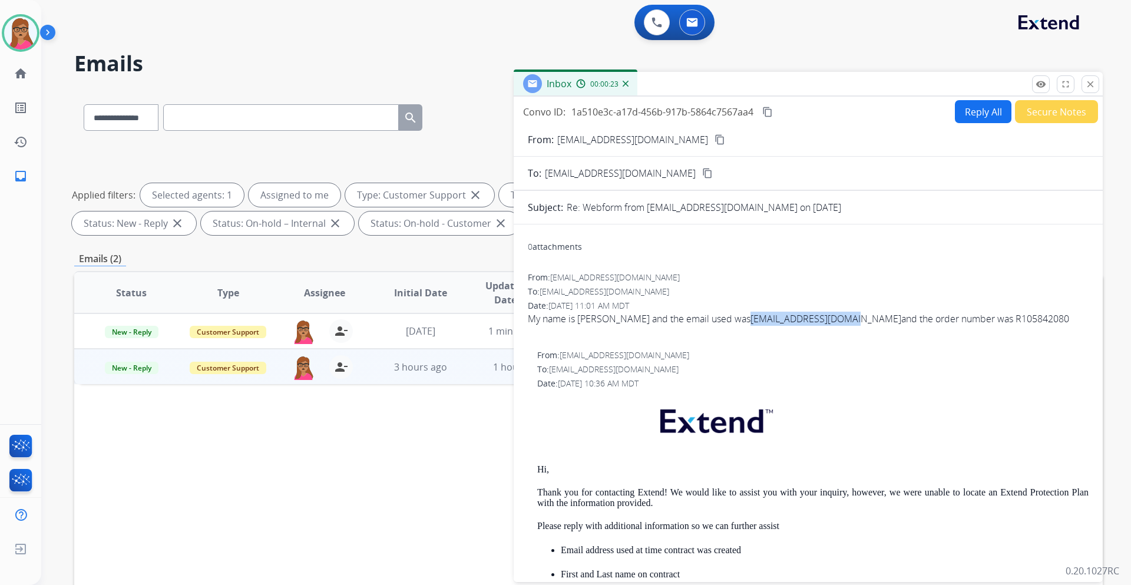
drag, startPoint x: 857, startPoint y: 318, endPoint x: 749, endPoint y: 318, distance: 107.2
click at [749, 318] on div "My name is [PERSON_NAME] and the email used was [EMAIL_ADDRESS][DOMAIN_NAME] an…" at bounding box center [808, 319] width 561 height 14
copy link "[EMAIL_ADDRESS][DOMAIN_NAME]"
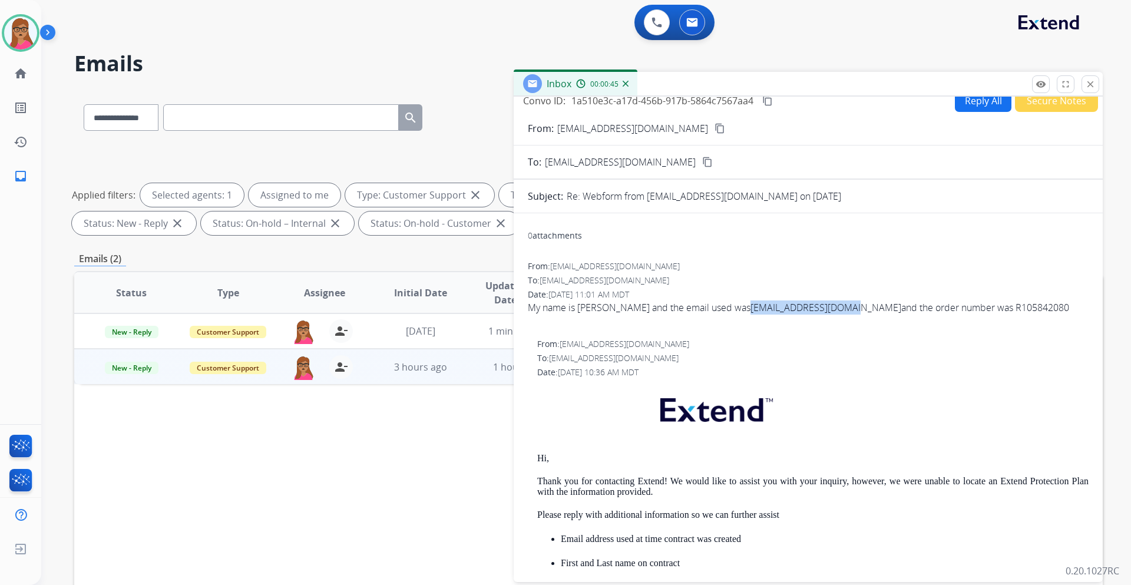
scroll to position [0, 0]
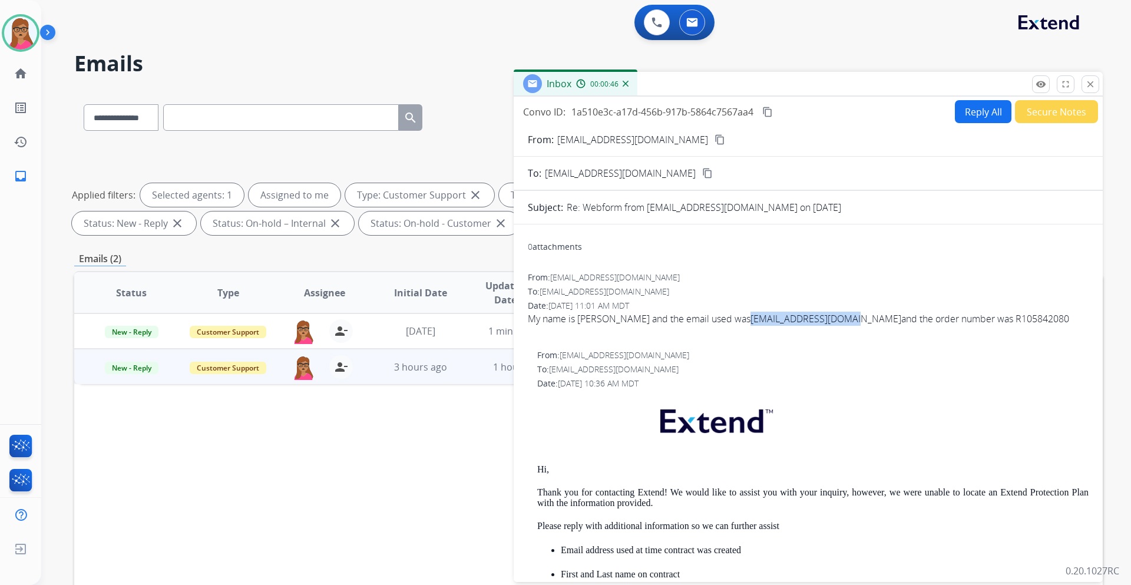
click at [973, 115] on button "Reply All" at bounding box center [983, 111] width 57 height 23
select select "**********"
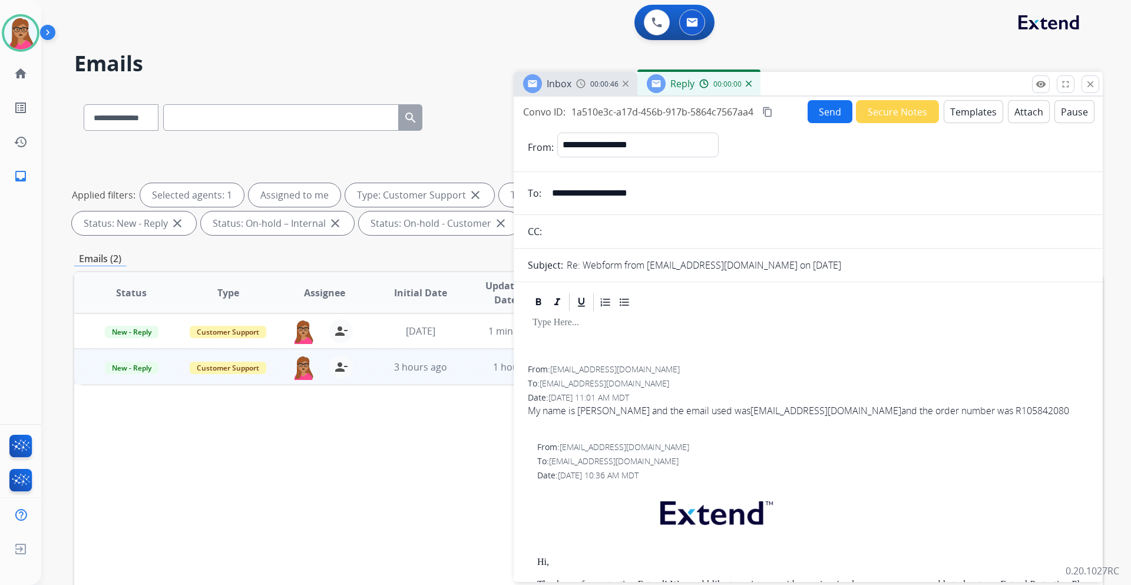
click at [972, 110] on button "Templates" at bounding box center [974, 111] width 60 height 23
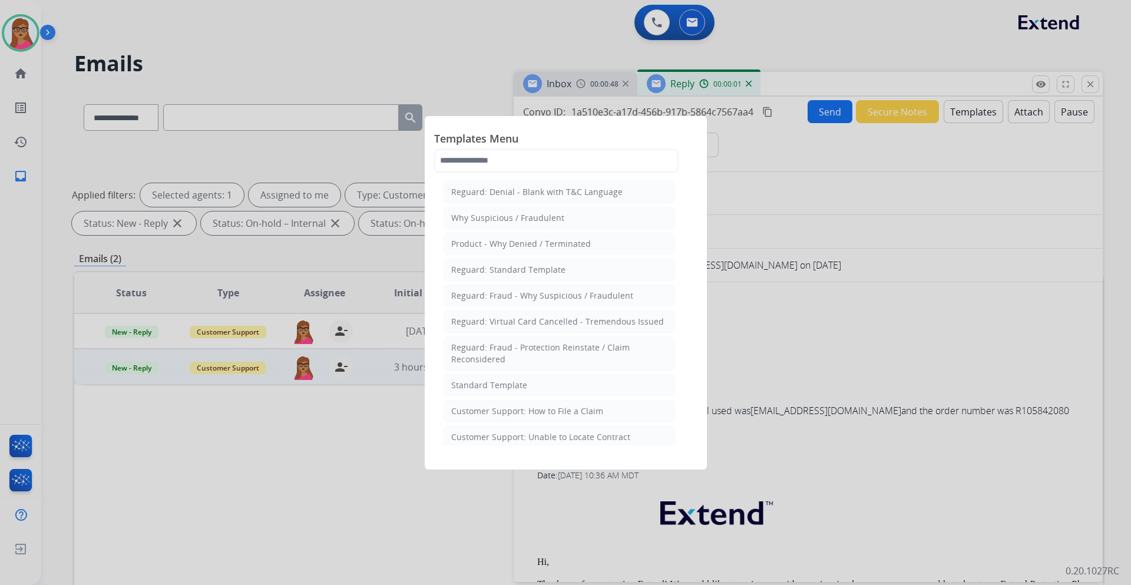
click at [498, 379] on div "Standard Template" at bounding box center [489, 385] width 76 height 12
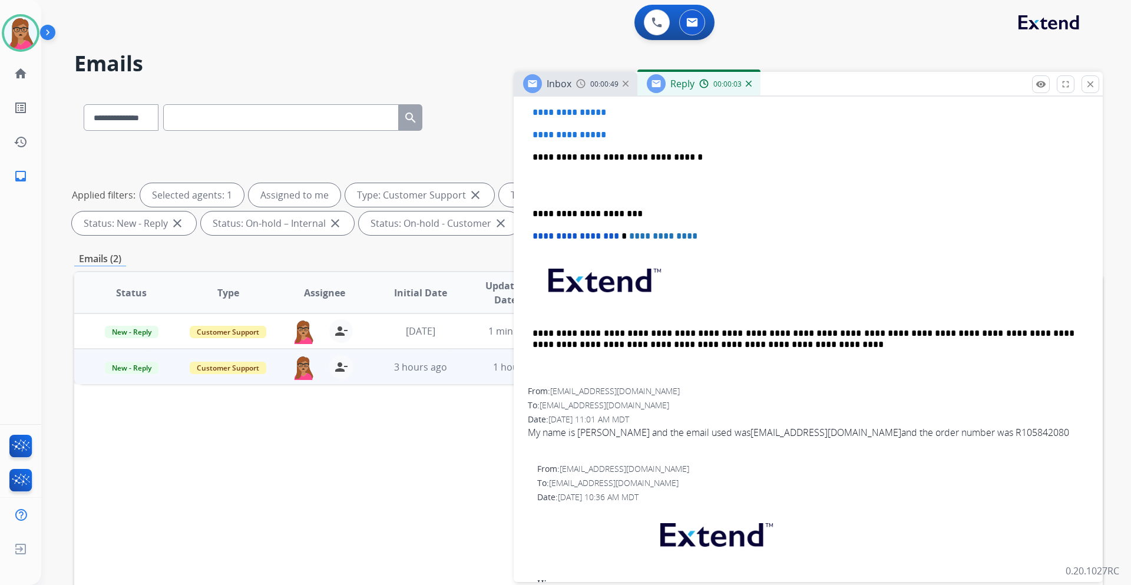
scroll to position [412, 0]
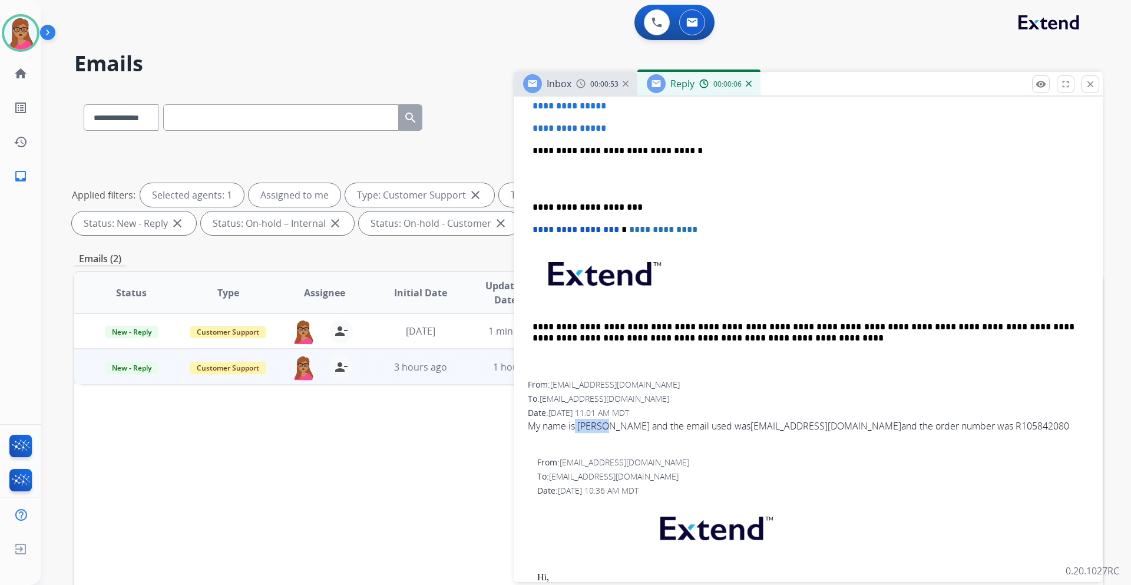
drag, startPoint x: 609, startPoint y: 426, endPoint x: 576, endPoint y: 427, distance: 33.0
click at [576, 427] on div "My name is [PERSON_NAME] and the email used was [EMAIL_ADDRESS][DOMAIN_NAME] an…" at bounding box center [808, 426] width 561 height 14
drag, startPoint x: 589, startPoint y: 426, endPoint x: 747, endPoint y: 455, distance: 159.9
drag, startPoint x: 612, startPoint y: 427, endPoint x: 580, endPoint y: 425, distance: 31.9
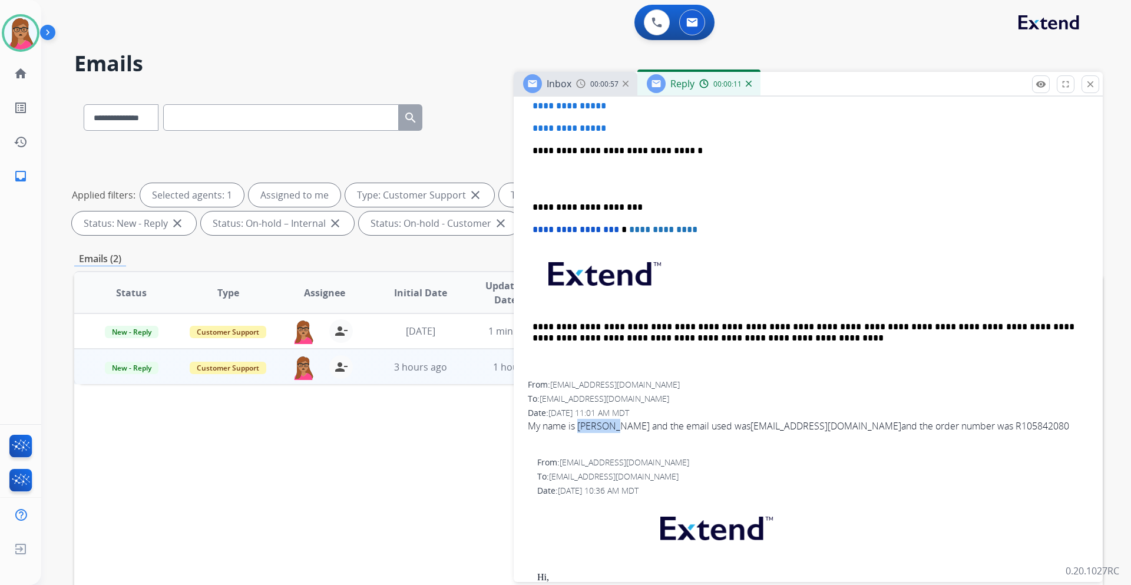
click at [580, 425] on div "My name is [PERSON_NAME] and the email used was [EMAIL_ADDRESS][DOMAIN_NAME] an…" at bounding box center [808, 426] width 561 height 14
copy div "[PERSON_NAME]"
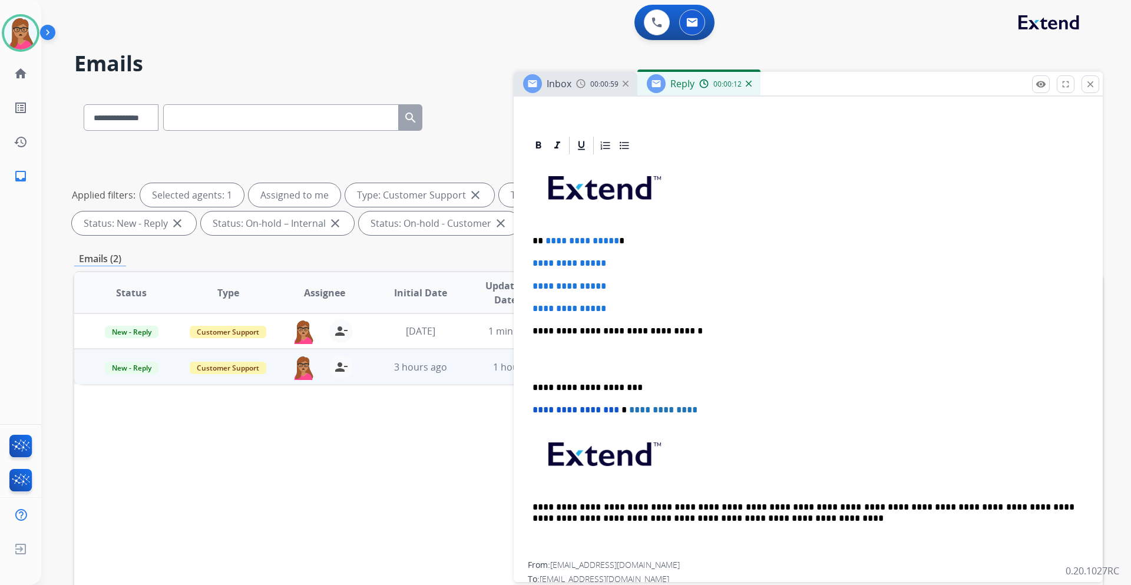
scroll to position [118, 0]
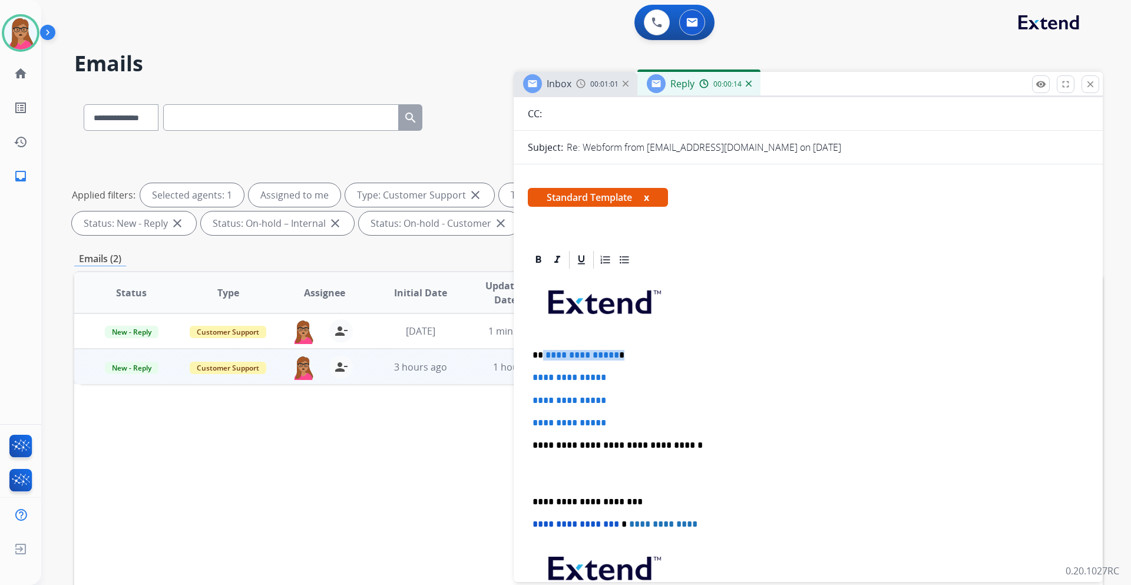
drag, startPoint x: 623, startPoint y: 354, endPoint x: 553, endPoint y: 356, distance: 70.8
click at [542, 358] on p "**********" at bounding box center [804, 355] width 542 height 11
paste div
click at [542, 352] on p "*********" at bounding box center [804, 355] width 542 height 11
click at [591, 354] on p "**********" at bounding box center [804, 355] width 542 height 11
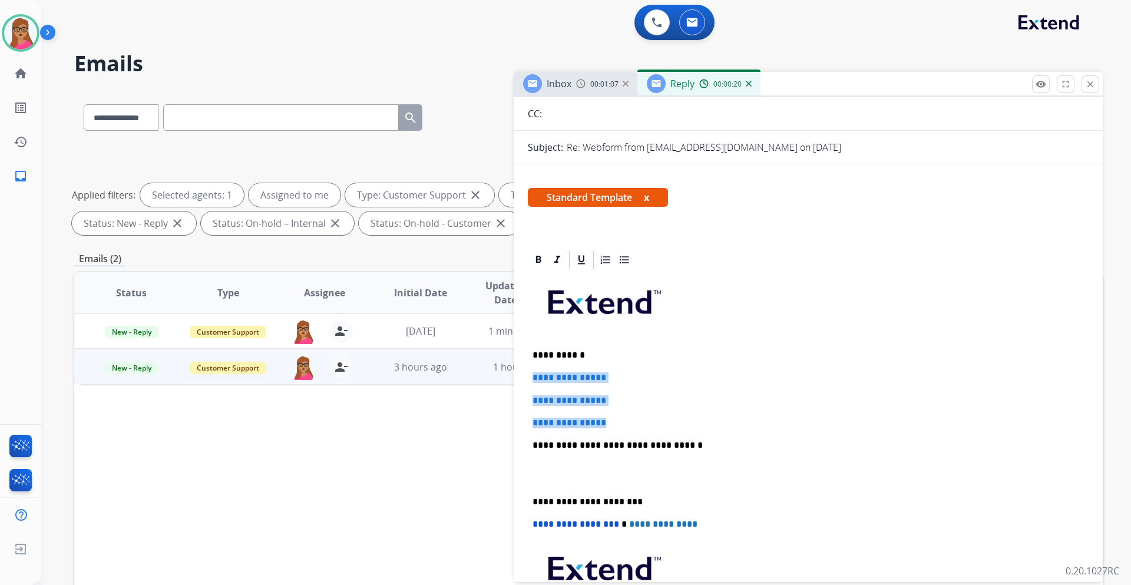
drag, startPoint x: 531, startPoint y: 374, endPoint x: 633, endPoint y: 421, distance: 112.6
click at [633, 421] on div "**********" at bounding box center [808, 472] width 561 height 405
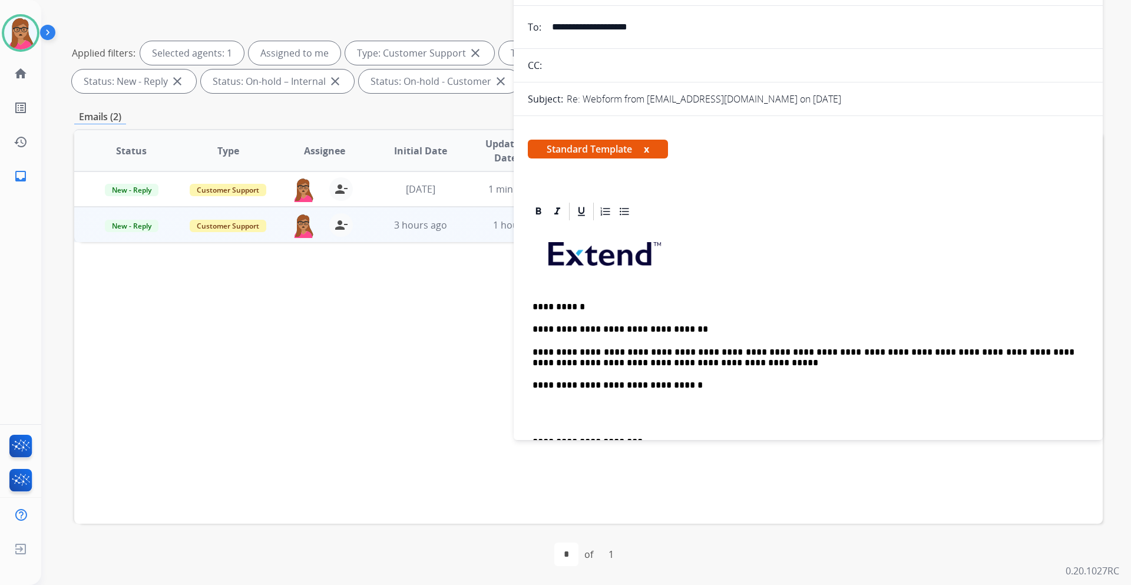
scroll to position [83, 0]
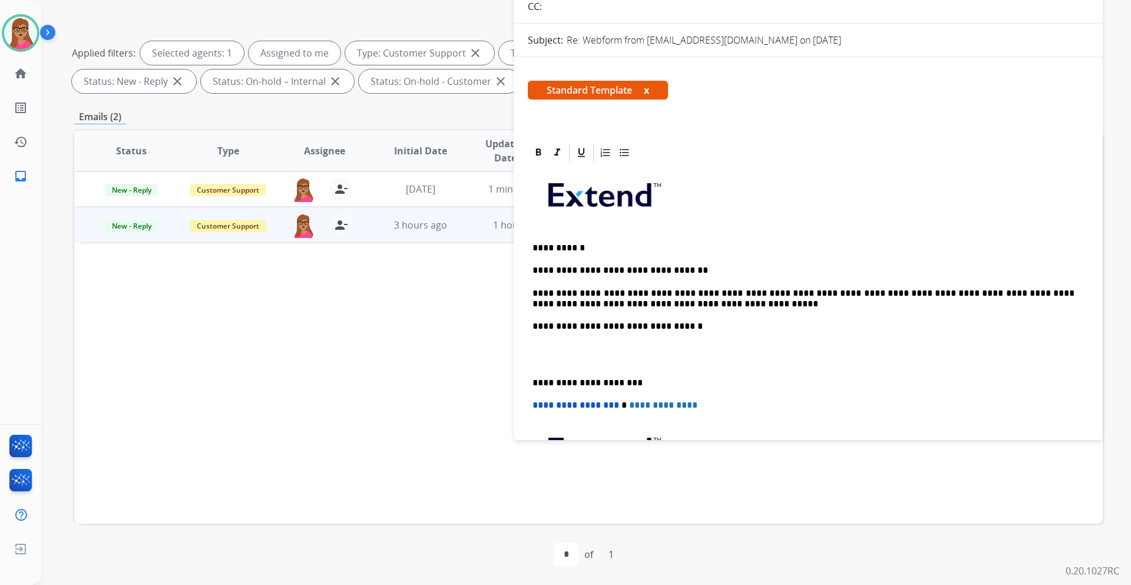
click at [534, 381] on p "**********" at bounding box center [804, 383] width 542 height 11
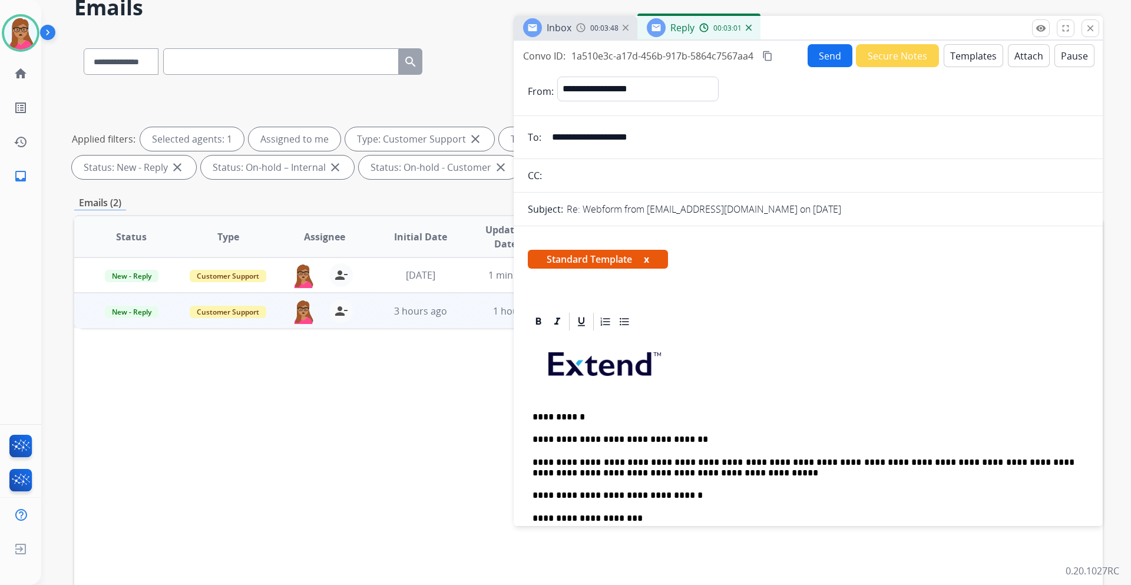
scroll to position [0, 0]
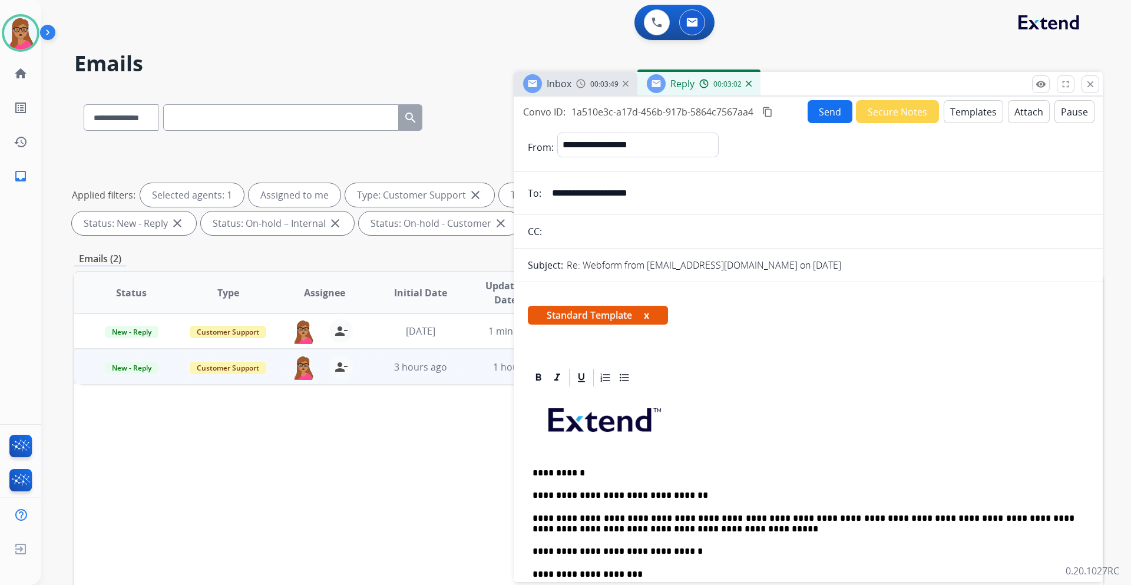
click at [812, 114] on button "Send" at bounding box center [830, 111] width 45 height 23
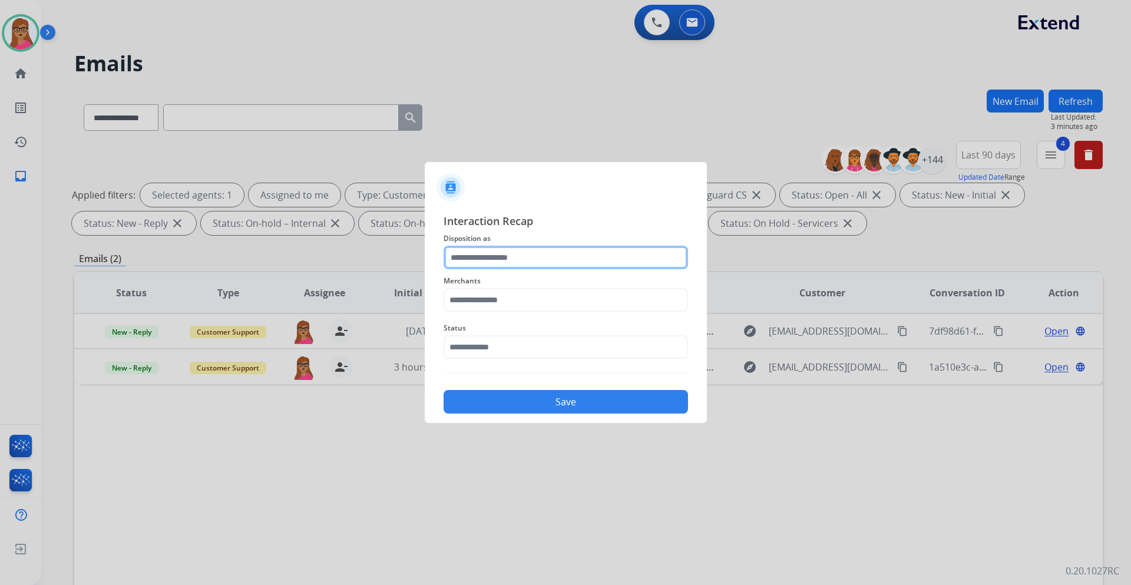
click at [506, 256] on input "text" at bounding box center [566, 258] width 245 height 24
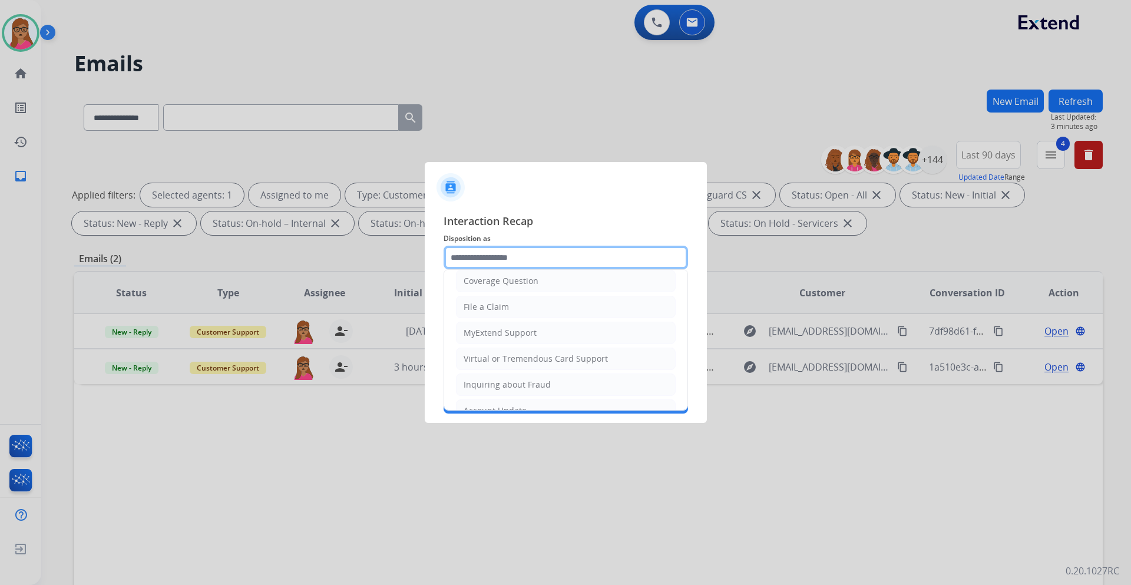
scroll to position [177, 0]
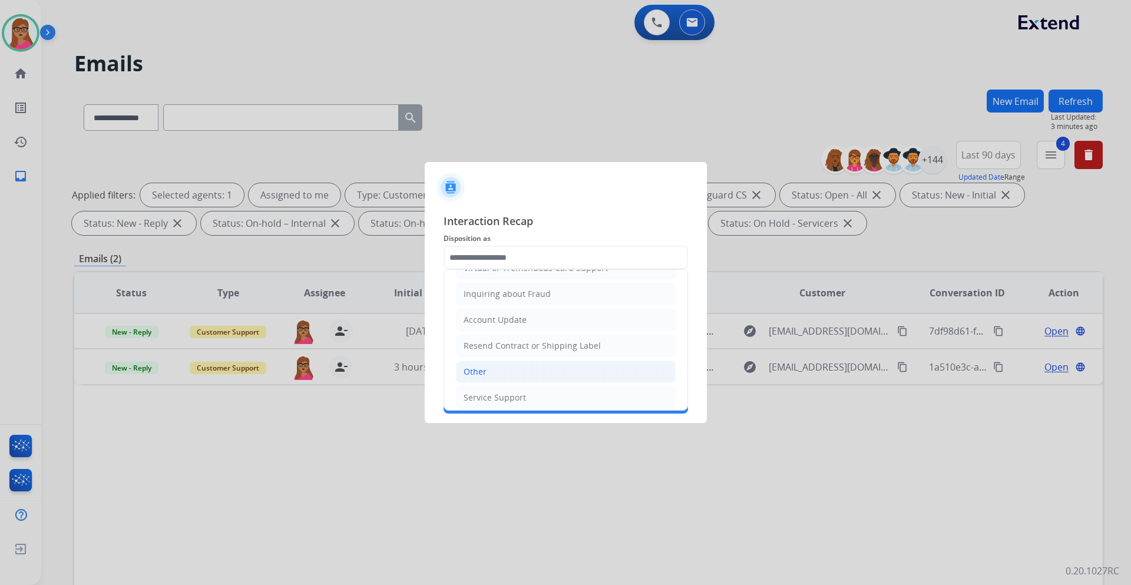
click at [471, 368] on div "Other" at bounding box center [475, 372] width 23 height 12
type input "*****"
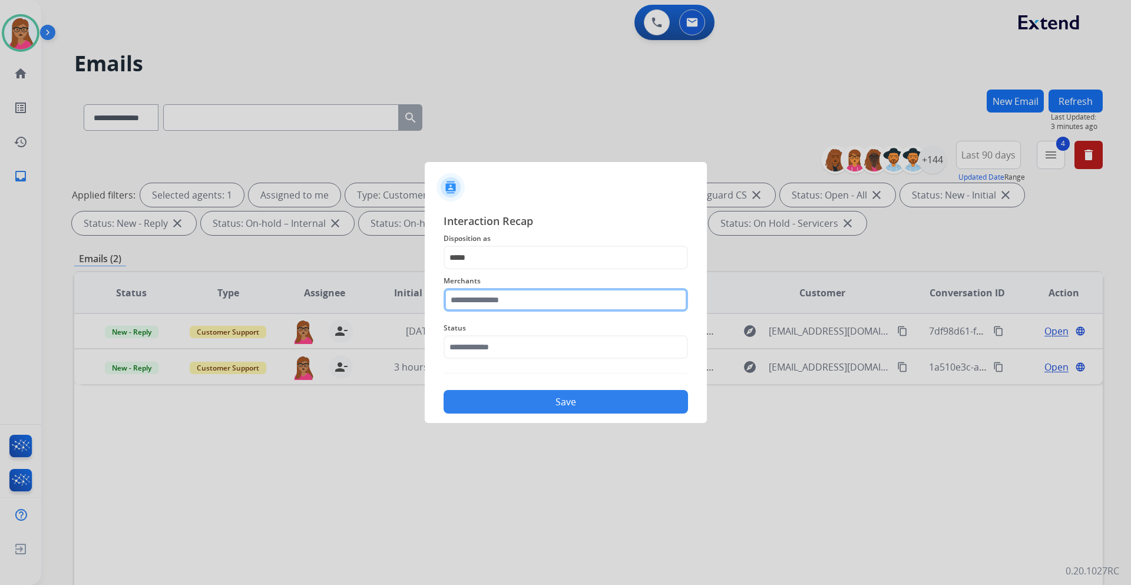
click at [522, 298] on input "text" at bounding box center [566, 300] width 245 height 24
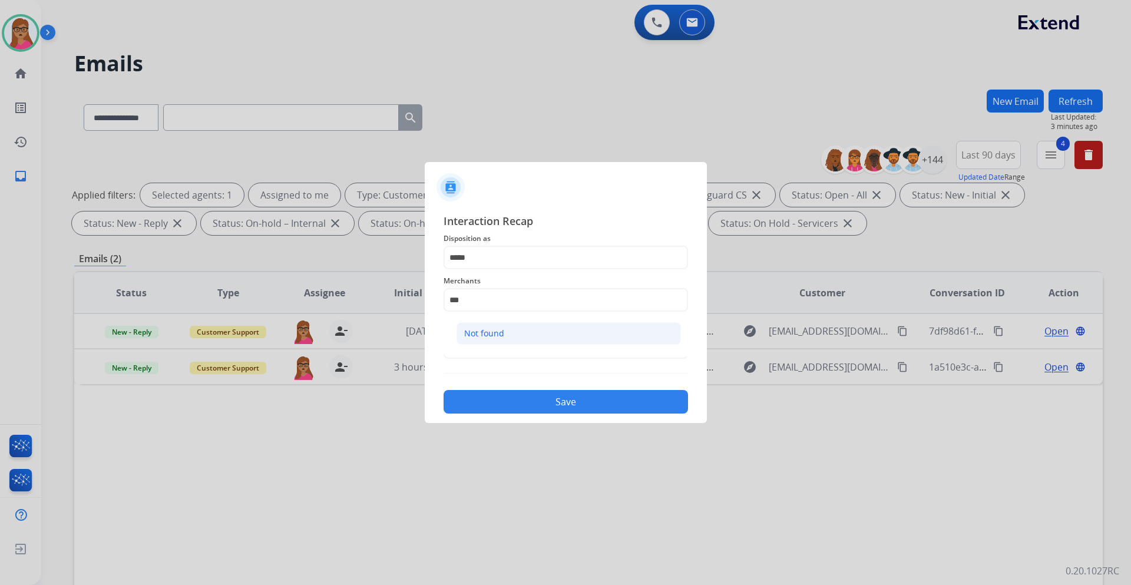
click at [487, 326] on li "Not found" at bounding box center [569, 333] width 224 height 22
type input "*********"
click at [508, 353] on input "text" at bounding box center [566, 347] width 245 height 24
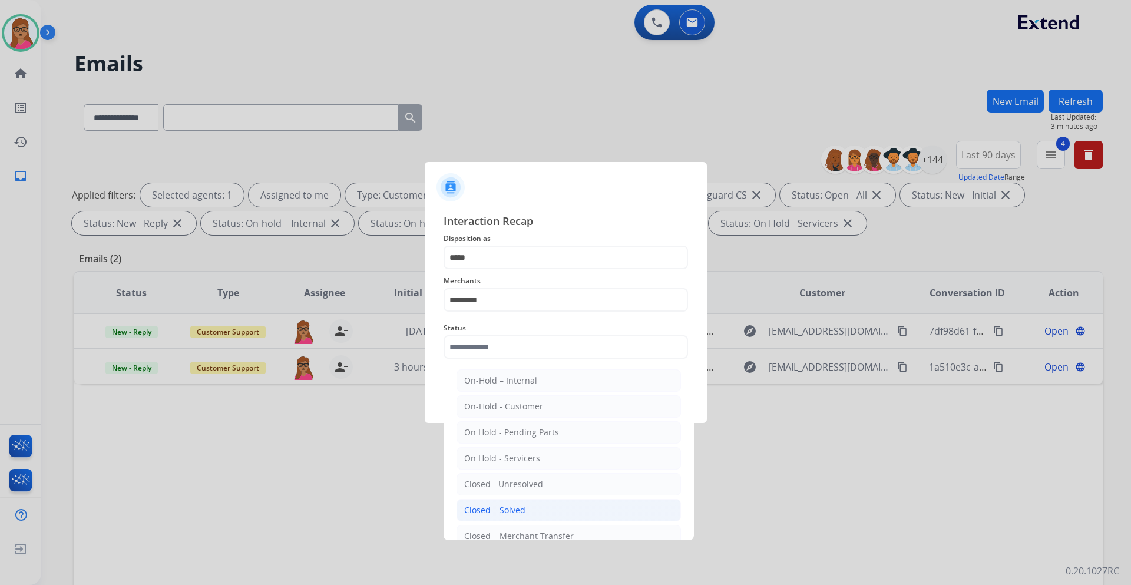
click at [497, 507] on div "Closed – Solved" at bounding box center [494, 510] width 61 height 12
type input "**********"
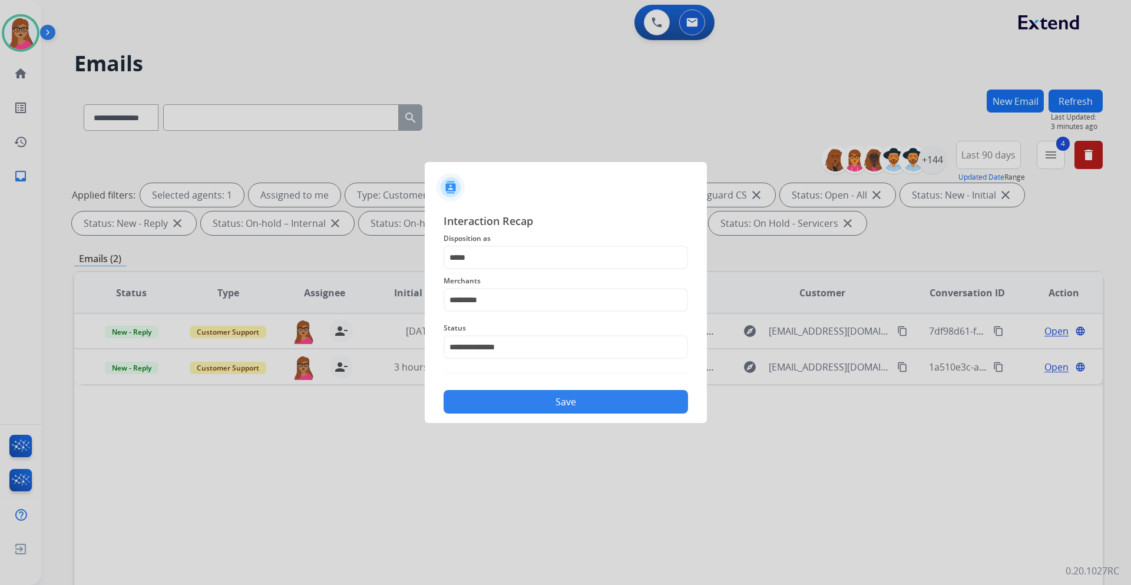
click at [550, 393] on button "Save" at bounding box center [566, 402] width 245 height 24
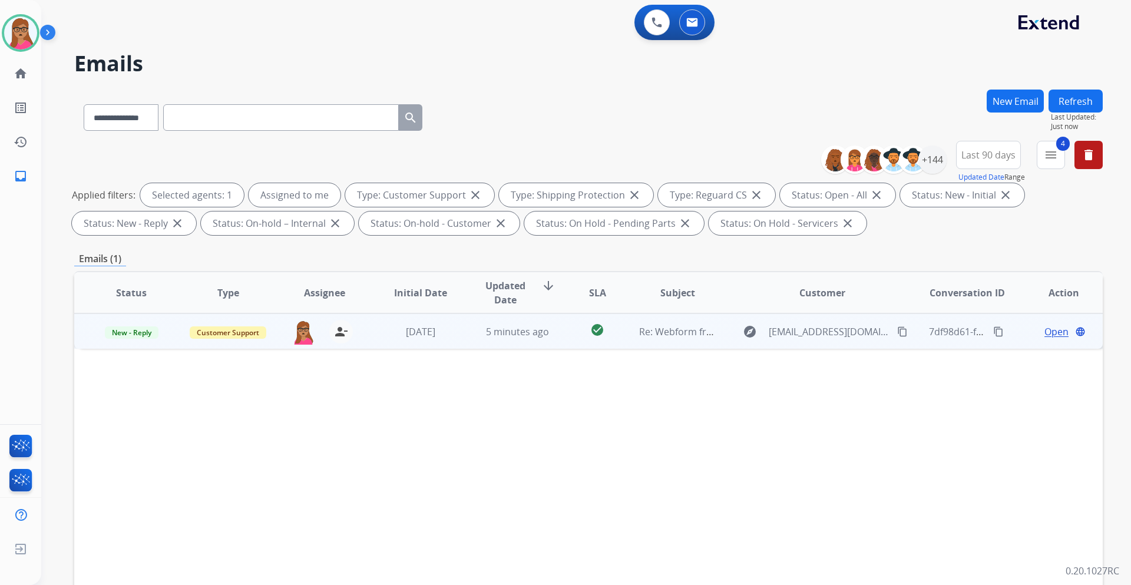
click at [1045, 330] on span "Open" at bounding box center [1057, 332] width 24 height 14
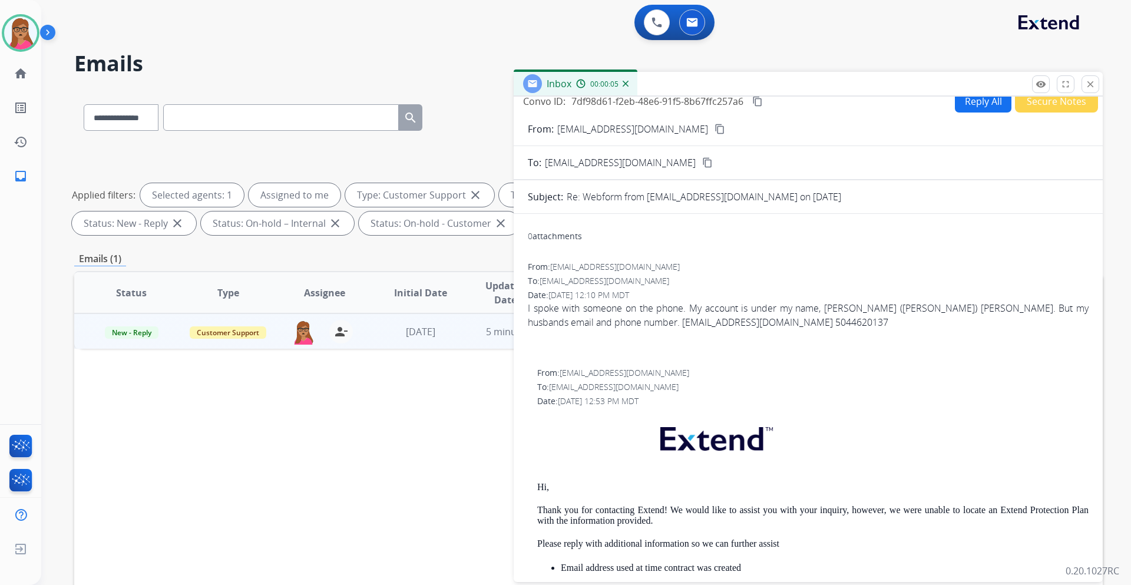
scroll to position [0, 0]
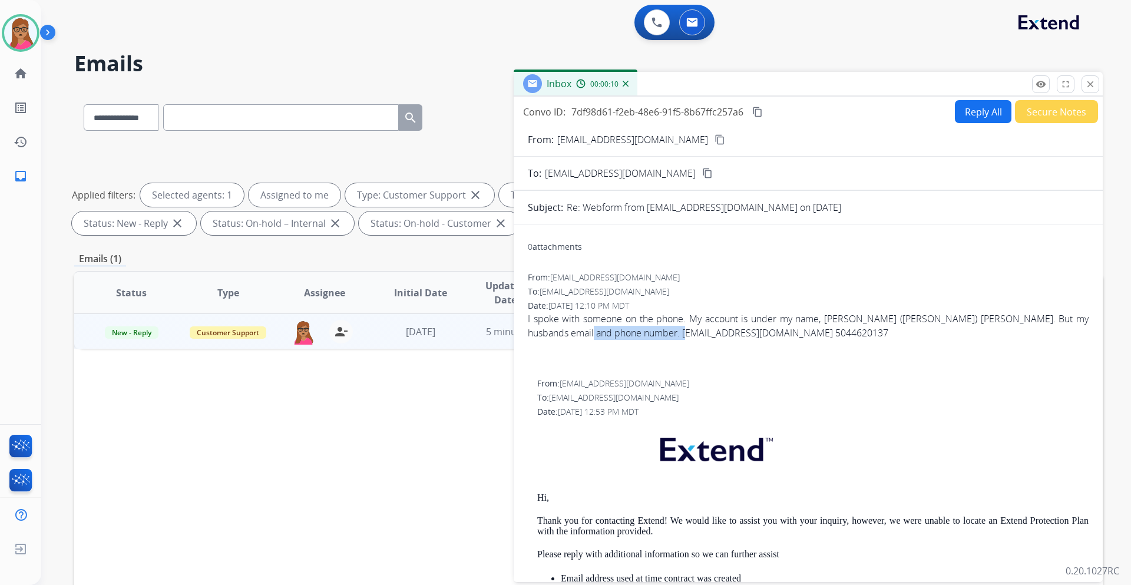
drag, startPoint x: 668, startPoint y: 333, endPoint x: 567, endPoint y: 333, distance: 100.8
click at [567, 333] on span "I spoke with someone on the phone. My account is under my name, [PERSON_NAME] (…" at bounding box center [808, 340] width 561 height 57
copy span "[EMAIL_ADDRESS][DOMAIN_NAME]"
click at [966, 105] on button "Reply All" at bounding box center [983, 111] width 57 height 23
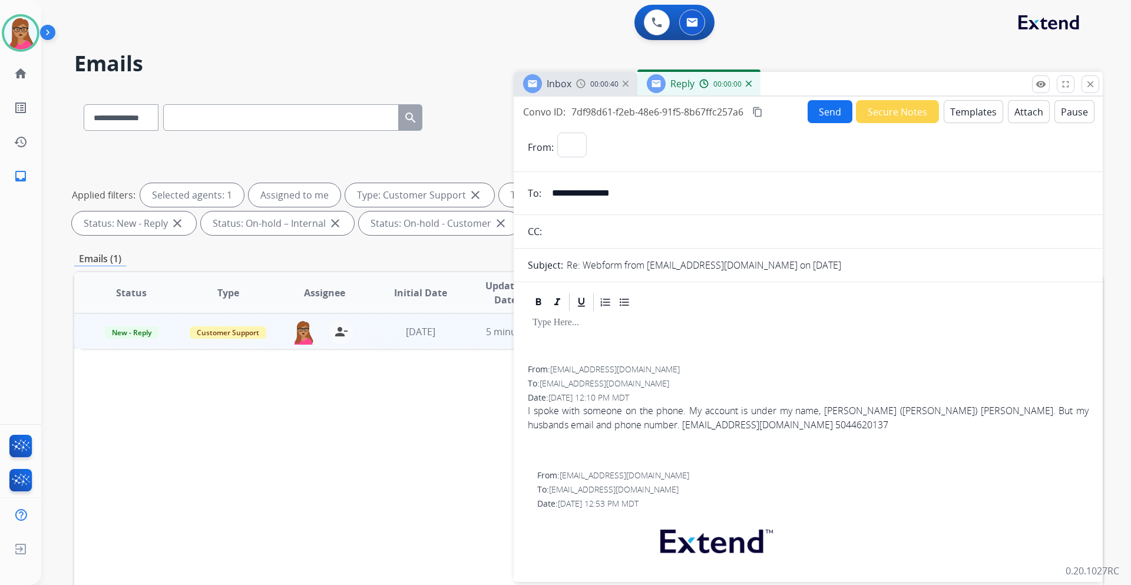
select select "**********"
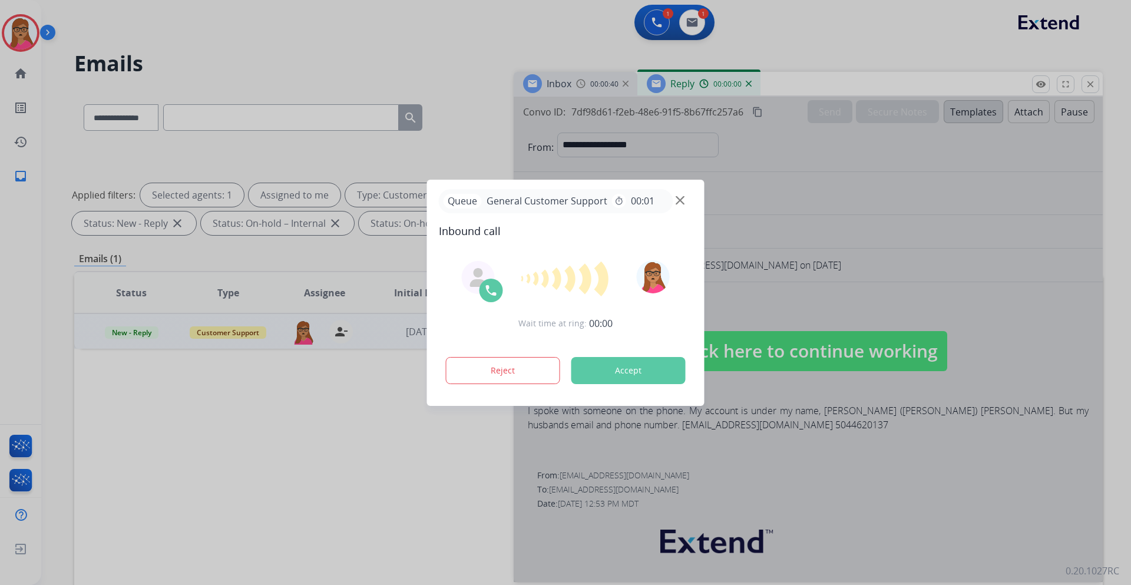
click at [970, 118] on div at bounding box center [565, 292] width 1131 height 585
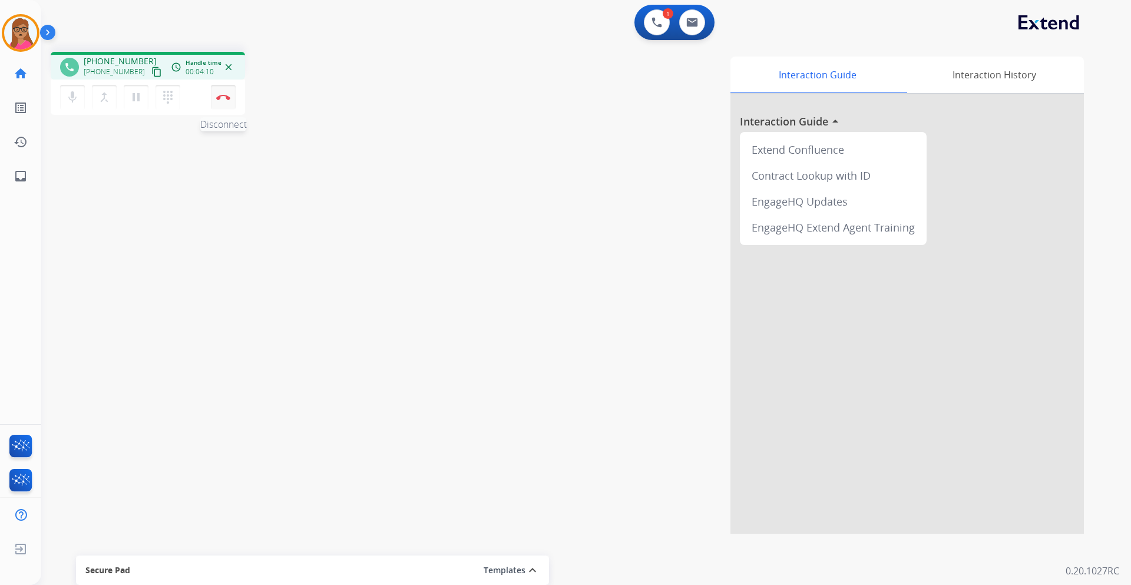
click at [222, 95] on img at bounding box center [223, 97] width 14 height 6
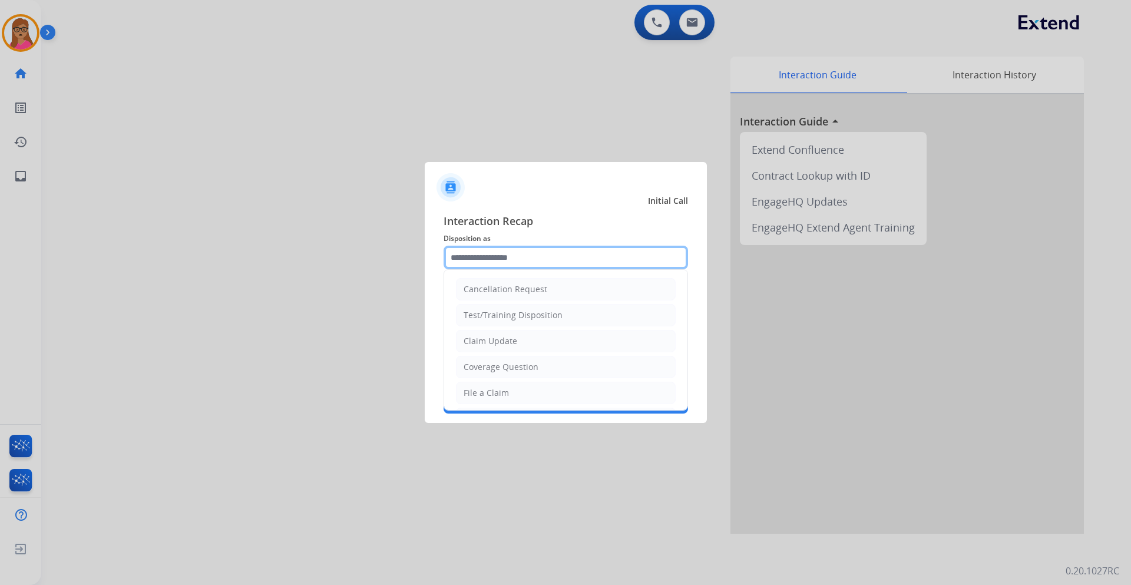
click at [489, 257] on input "text" at bounding box center [566, 258] width 245 height 24
click at [493, 392] on div "File a Claim" at bounding box center [486, 393] width 45 height 12
type input "**********"
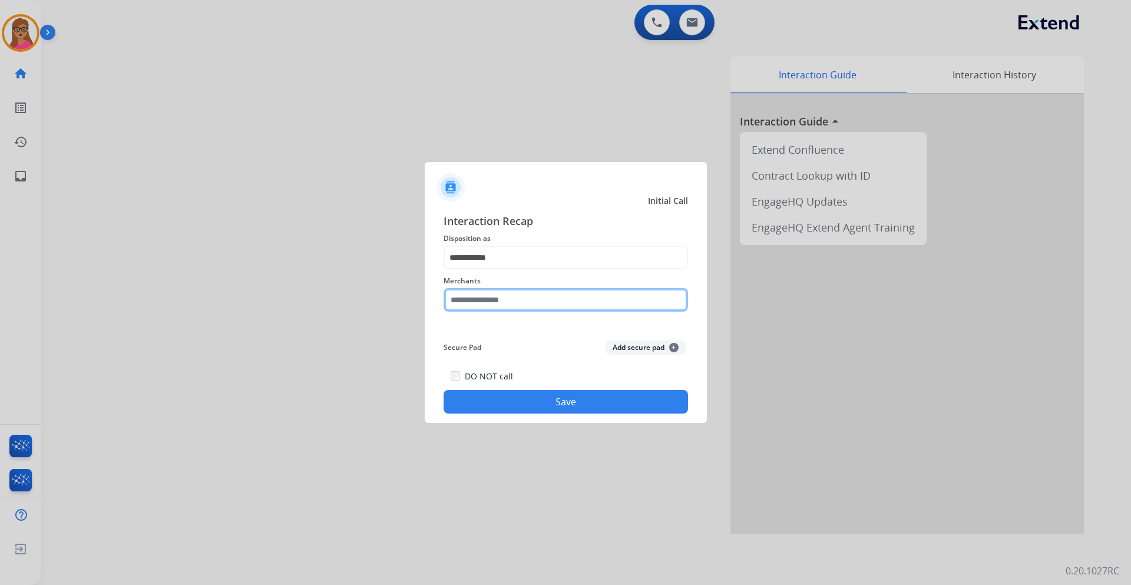
click at [520, 303] on input "text" at bounding box center [566, 300] width 245 height 24
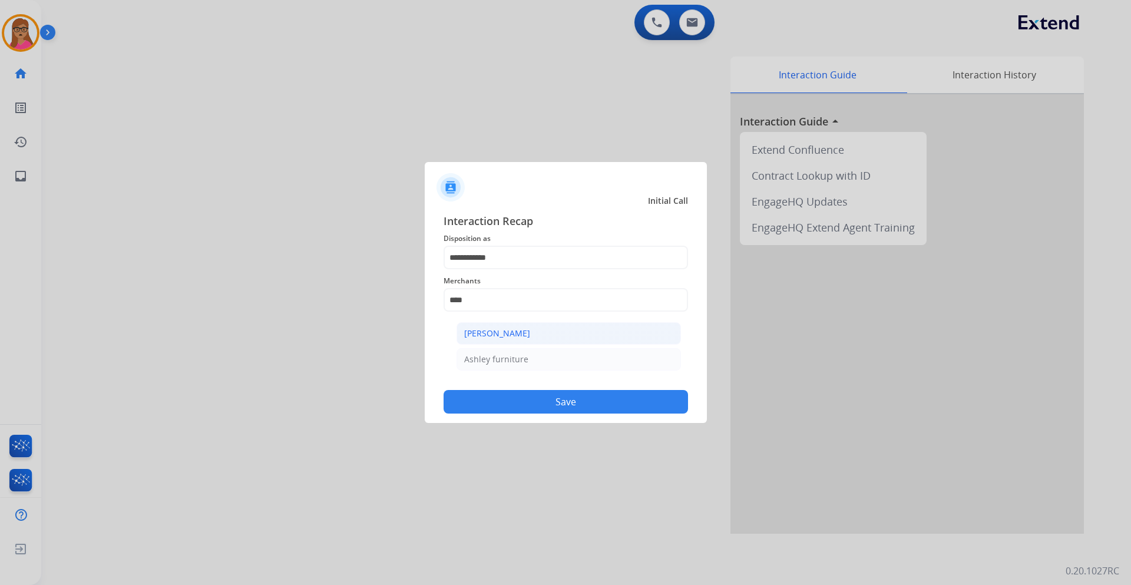
click at [511, 329] on div "[PERSON_NAME]" at bounding box center [497, 334] width 66 height 12
type input "**********"
click at [567, 401] on button "Save" at bounding box center [566, 402] width 245 height 24
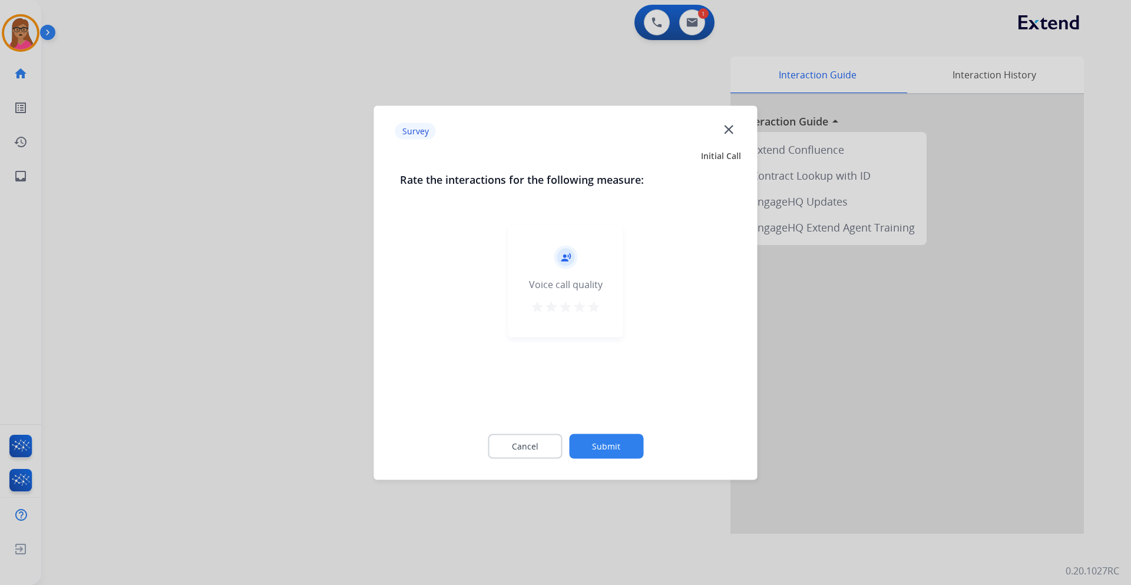
click at [217, 140] on div at bounding box center [565, 292] width 1131 height 585
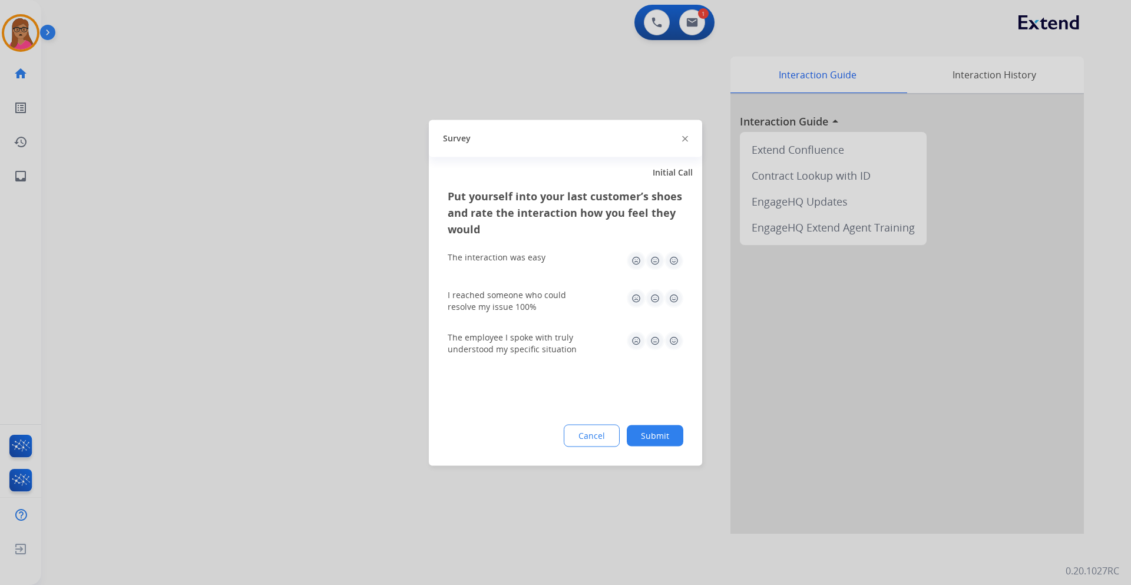
click at [217, 140] on div at bounding box center [565, 292] width 1131 height 585
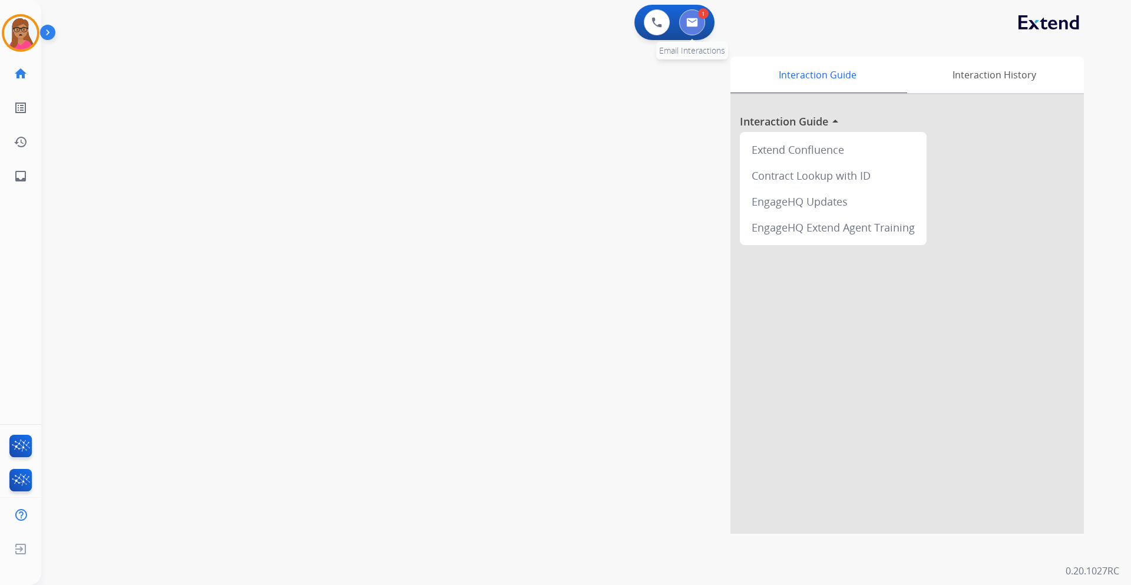
click at [694, 24] on img at bounding box center [692, 22] width 12 height 9
select select "**********"
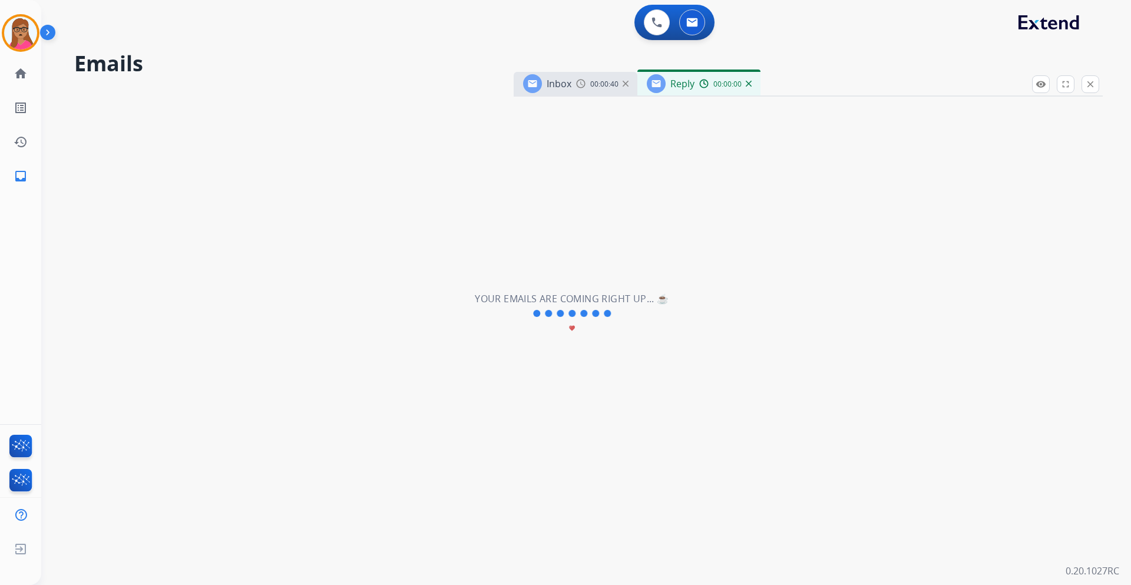
select select "**********"
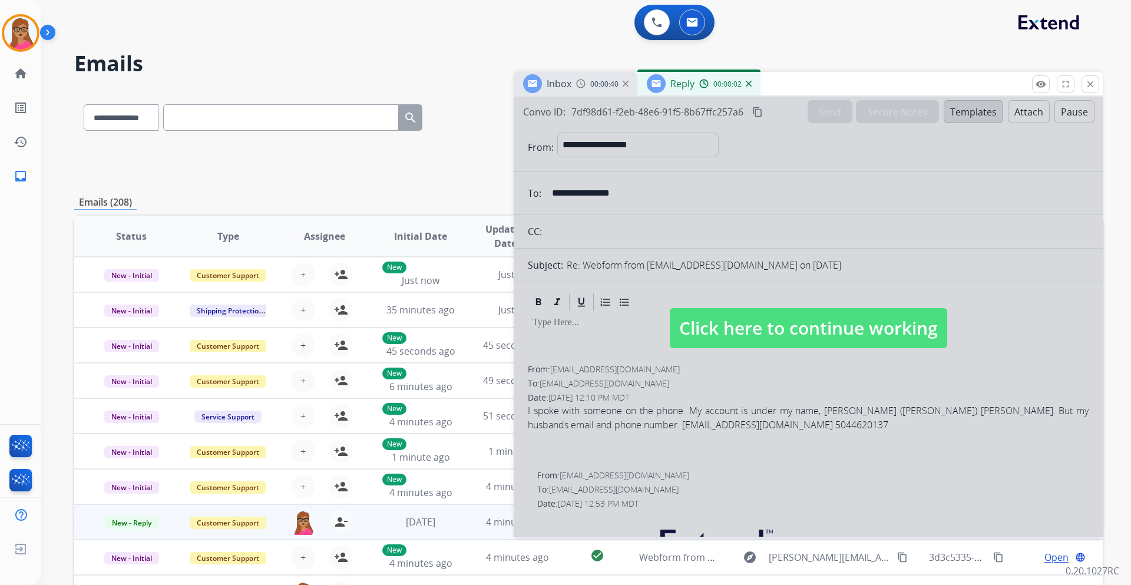
click at [742, 335] on span "Click here to continue working" at bounding box center [809, 328] width 278 height 40
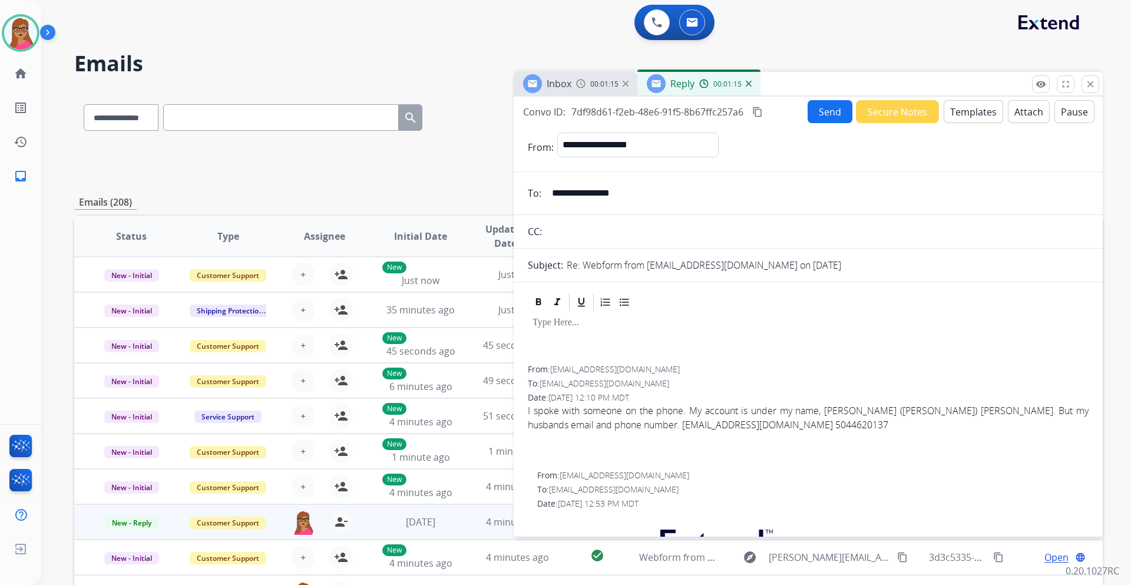
click at [966, 114] on button "Templates" at bounding box center [974, 111] width 60 height 23
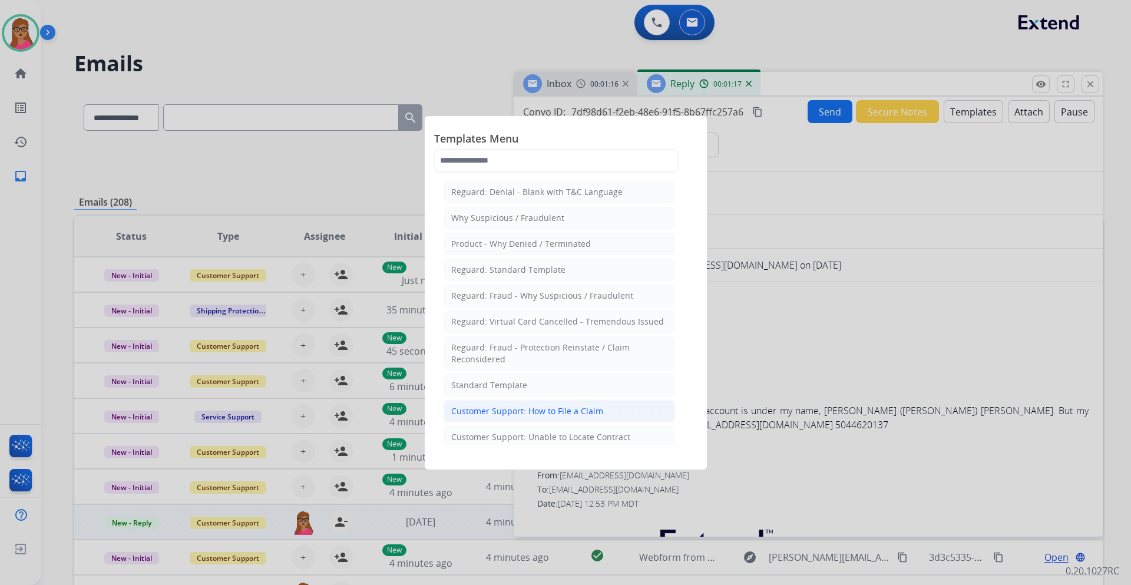
click at [547, 408] on div "Customer Support: How to File a Claim" at bounding box center [527, 411] width 152 height 12
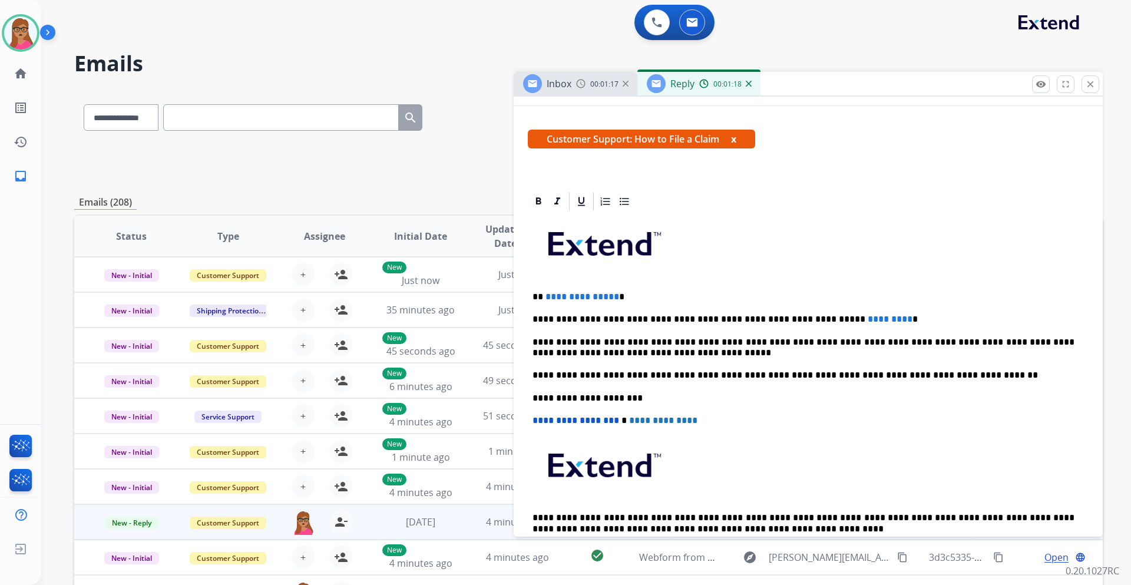
scroll to position [177, 0]
drag, startPoint x: 624, startPoint y: 293, endPoint x: 544, endPoint y: 298, distance: 80.3
click at [544, 298] on p "**********" at bounding box center [804, 296] width 542 height 11
drag, startPoint x: 889, startPoint y: 314, endPoint x: 802, endPoint y: 315, distance: 87.2
click at [802, 315] on p "**********" at bounding box center [804, 318] width 542 height 11
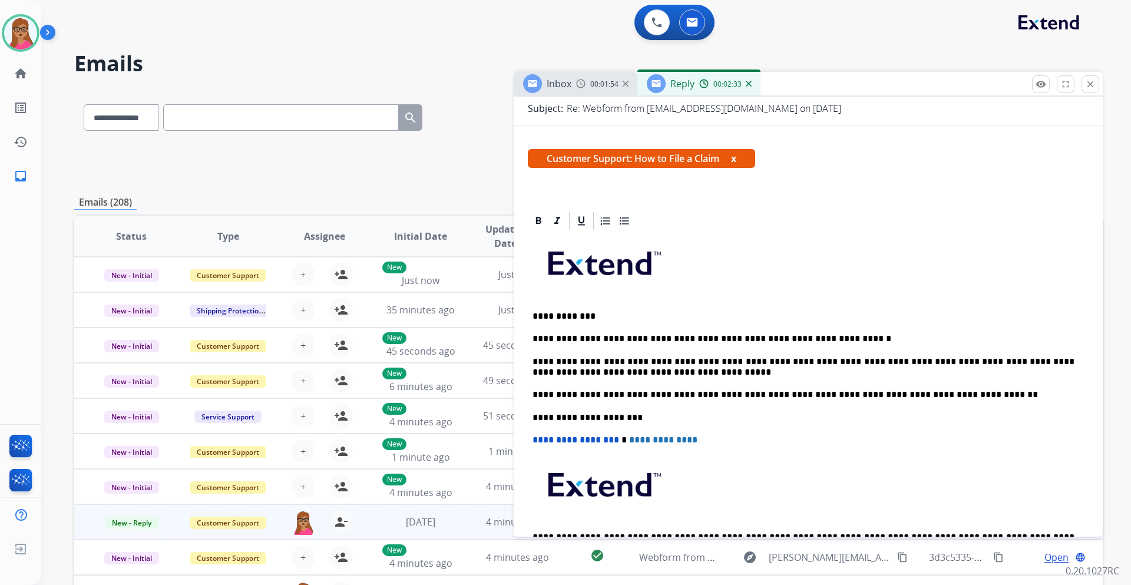
scroll to position [0, 0]
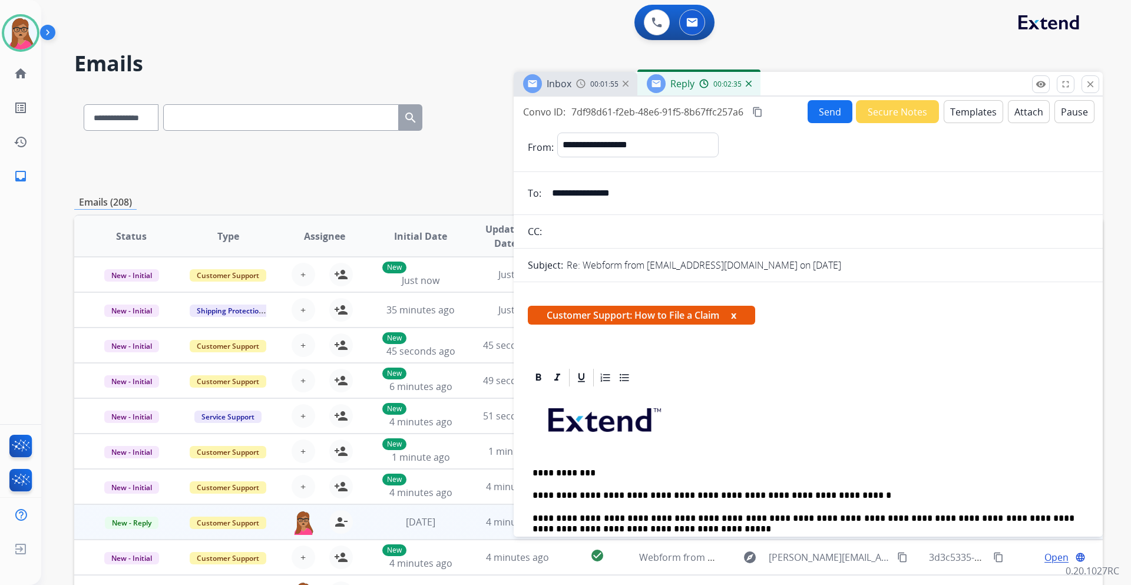
click at [760, 111] on mat-icon "content_copy" at bounding box center [757, 112] width 11 height 11
click at [815, 117] on button "Send" at bounding box center [830, 111] width 45 height 23
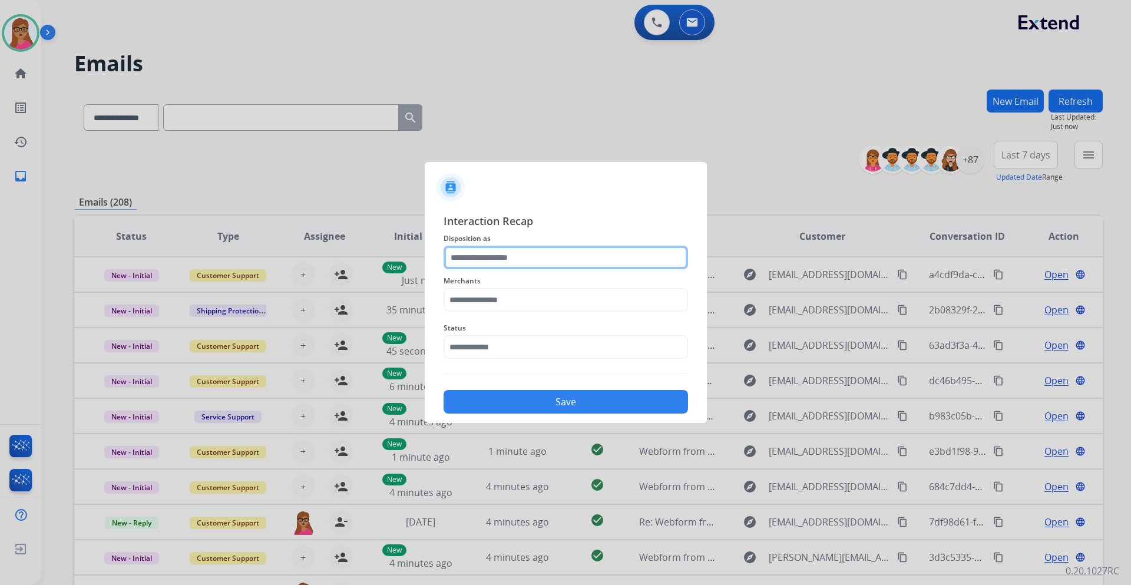
click at [494, 258] on input "text" at bounding box center [566, 258] width 245 height 24
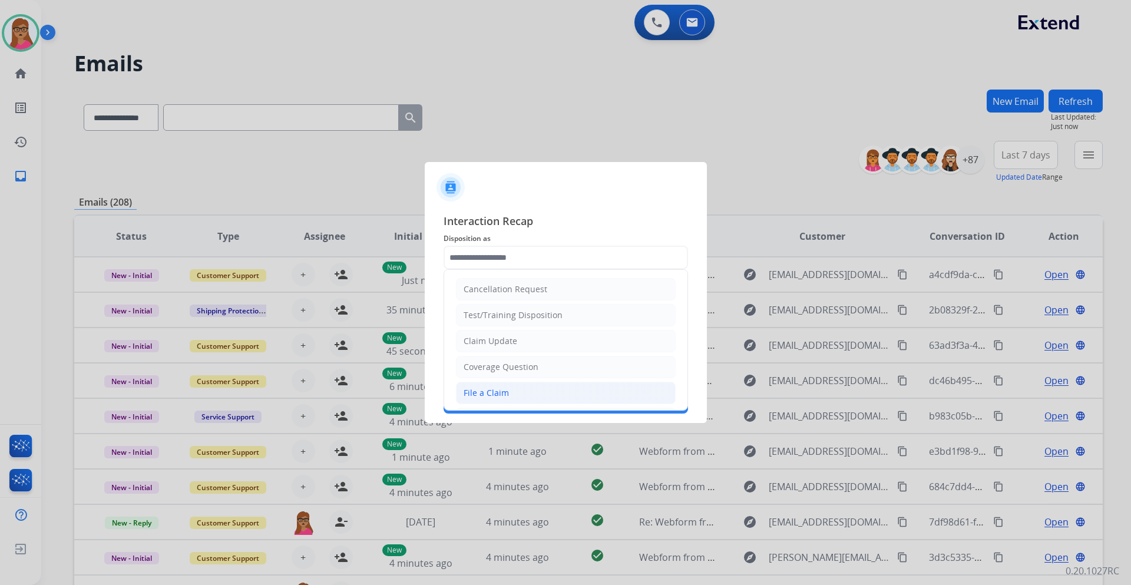
click at [485, 394] on div "File a Claim" at bounding box center [486, 393] width 45 height 12
type input "**********"
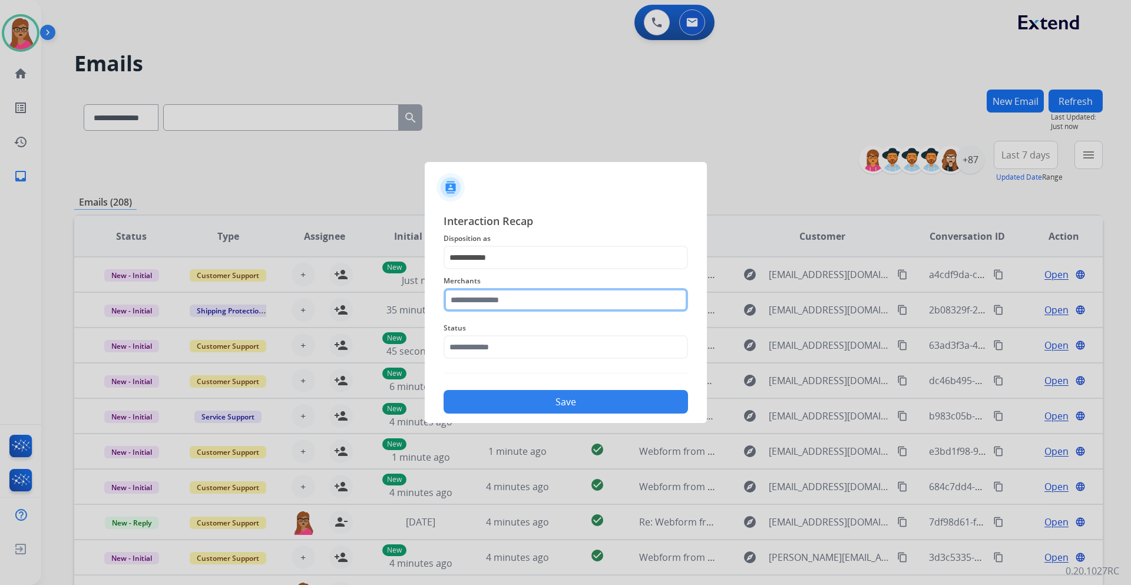
click at [481, 295] on input "text" at bounding box center [566, 300] width 245 height 24
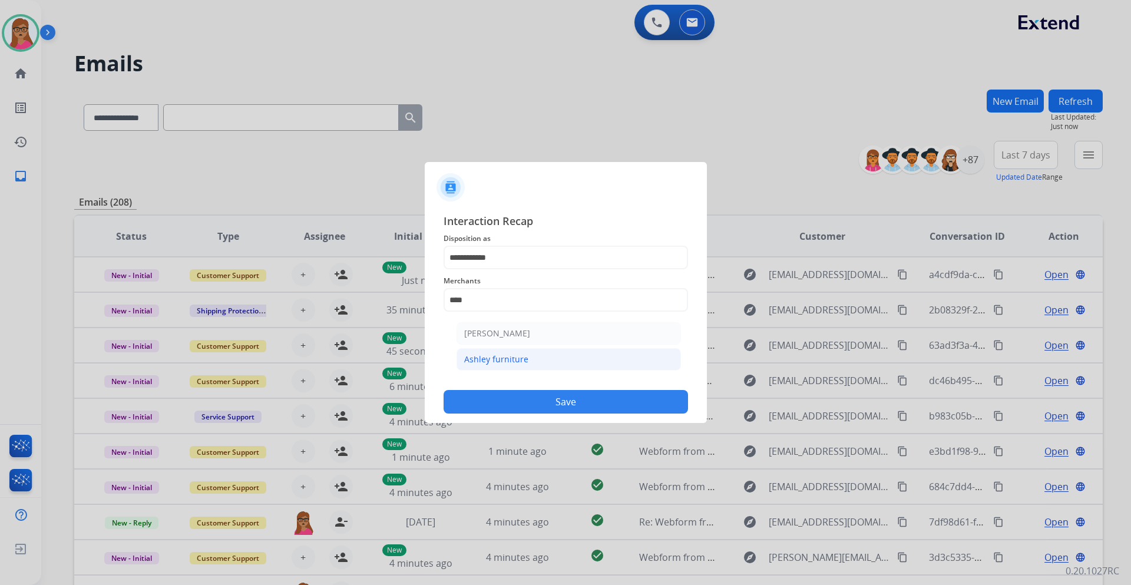
click at [486, 369] on li "Ashley furniture" at bounding box center [569, 359] width 224 height 22
type input "**********"
click at [473, 343] on input "text" at bounding box center [566, 347] width 245 height 24
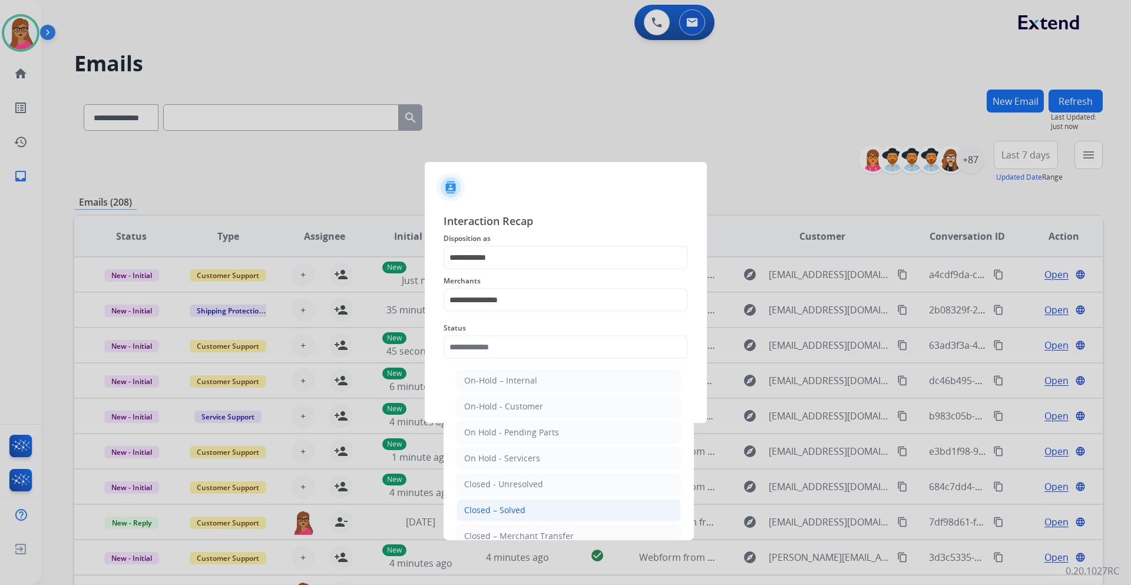
click at [492, 508] on div "Closed – Solved" at bounding box center [494, 510] width 61 height 12
type input "**********"
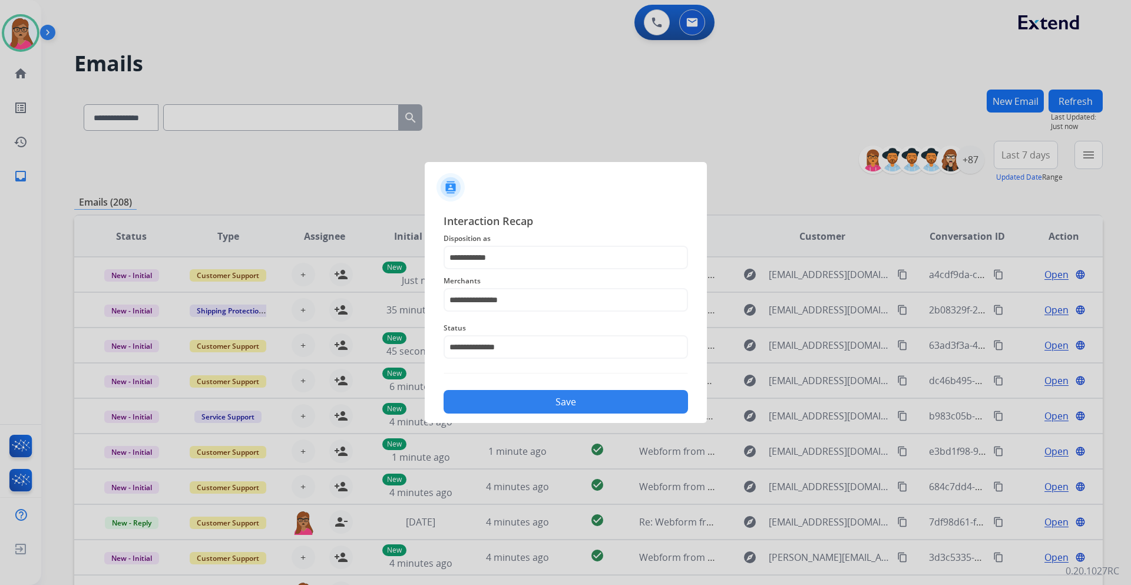
click at [539, 414] on div "**********" at bounding box center [566, 313] width 282 height 220
click at [566, 405] on button "Save" at bounding box center [566, 402] width 245 height 24
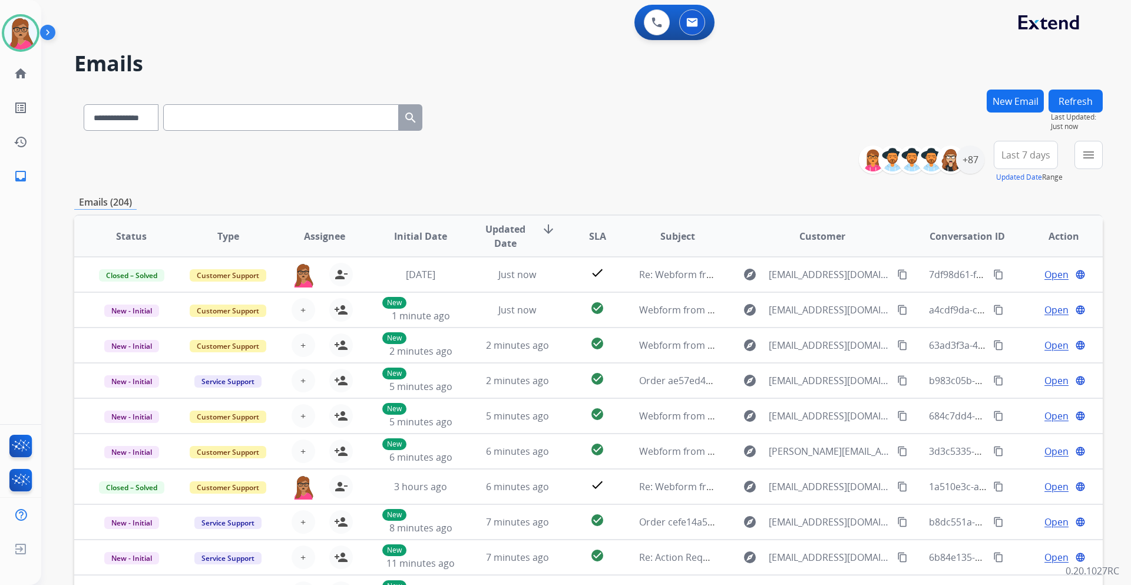
click at [1030, 163] on button "Last 7 days" at bounding box center [1026, 155] width 64 height 28
click at [1009, 300] on div "Last 90 days" at bounding box center [1022, 298] width 65 height 18
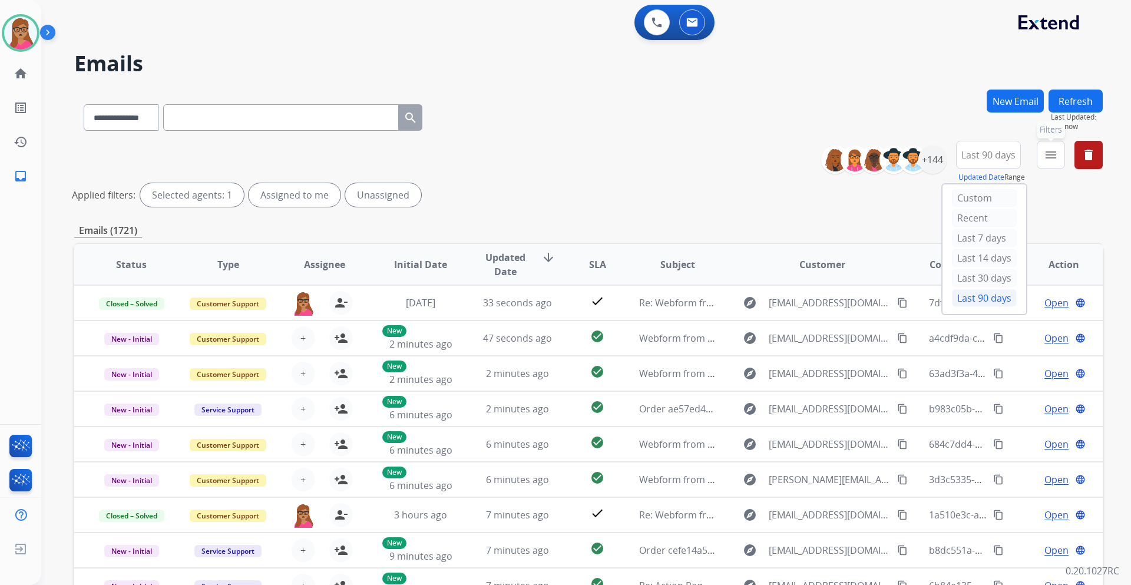
click at [1049, 151] on mat-icon "menu" at bounding box center [1051, 155] width 14 height 14
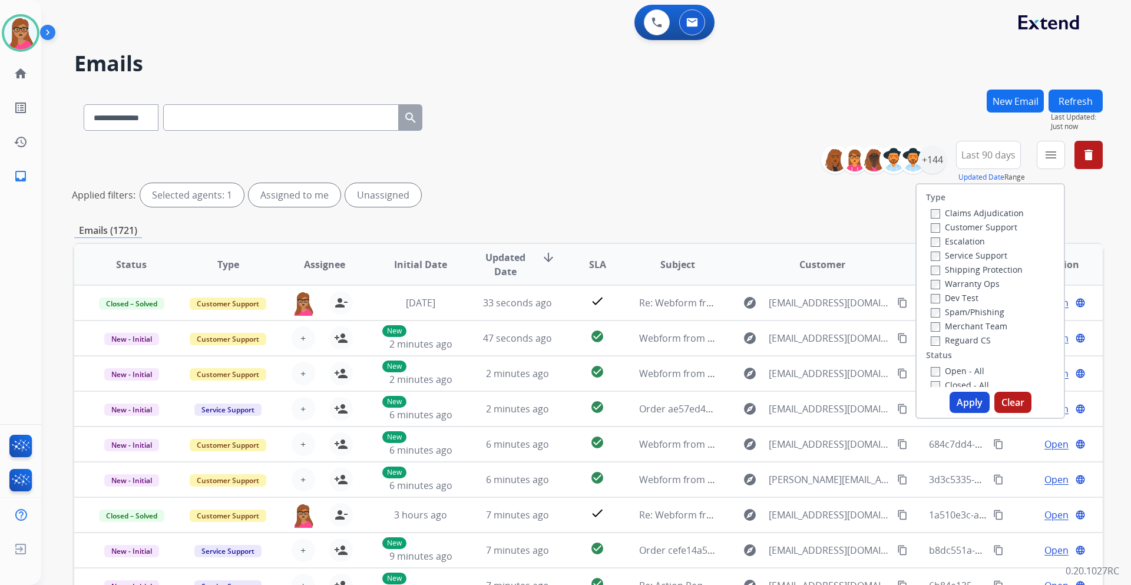
click at [995, 232] on label "Customer Support" at bounding box center [974, 227] width 87 height 11
click at [1000, 266] on label "Shipping Protection" at bounding box center [977, 269] width 92 height 11
click at [973, 335] on label "Reguard CS" at bounding box center [961, 340] width 60 height 11
click at [965, 404] on button "Apply" at bounding box center [970, 402] width 40 height 21
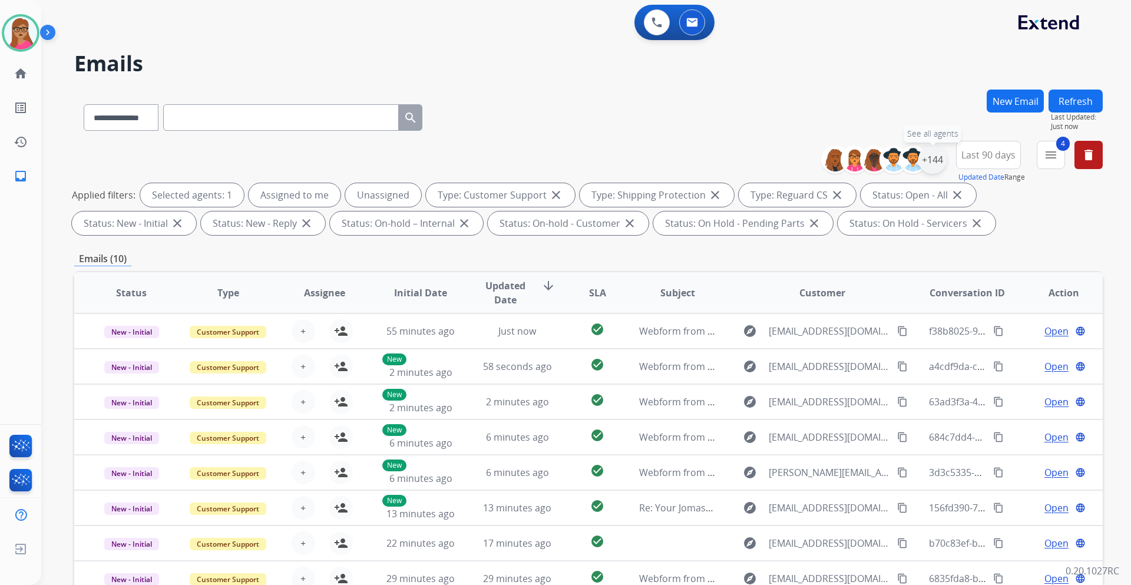
click at [931, 160] on div "+144" at bounding box center [933, 160] width 28 height 28
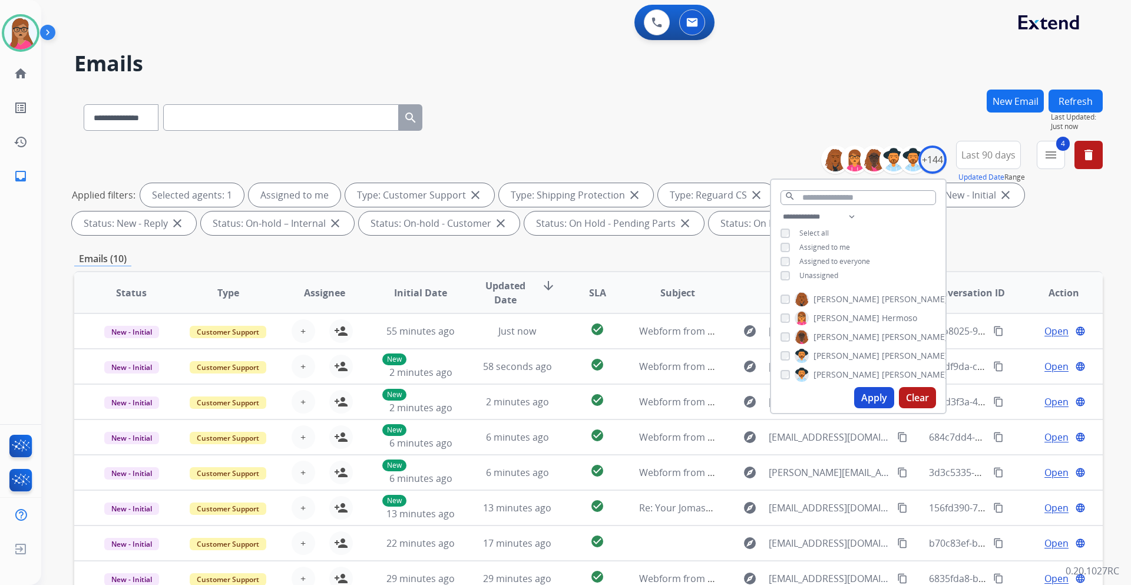
click at [875, 392] on button "Apply" at bounding box center [874, 397] width 40 height 21
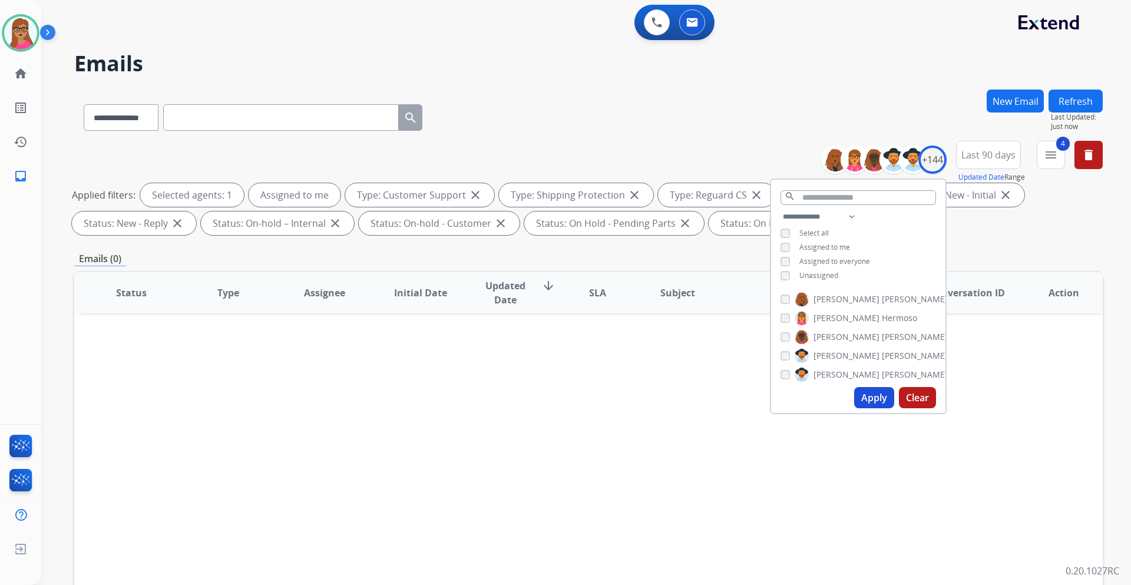
click at [1008, 256] on div "Emails (0)" at bounding box center [588, 259] width 1029 height 15
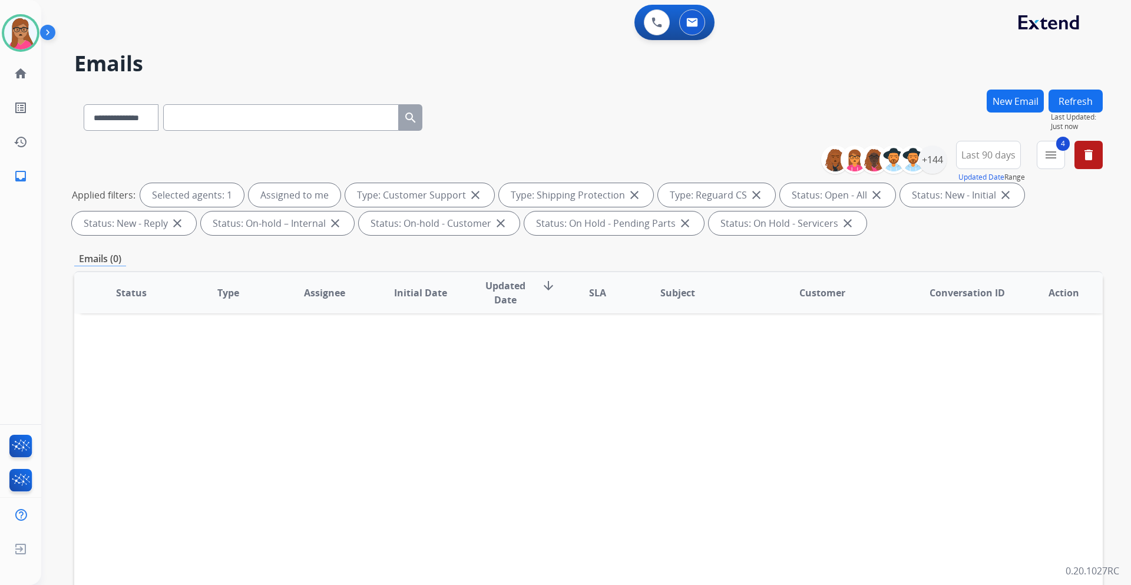
click at [1005, 157] on span "Last 90 days" at bounding box center [989, 155] width 54 height 5
click at [975, 197] on div "Custom" at bounding box center [984, 198] width 65 height 18
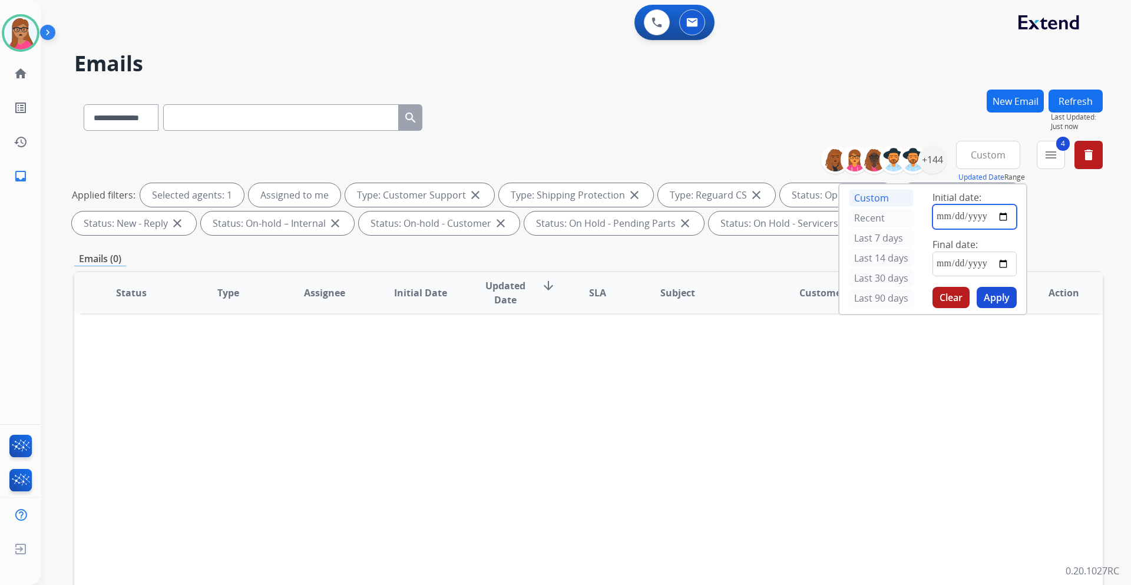
click at [1002, 213] on input "date" at bounding box center [975, 216] width 84 height 25
type input "**********"
click at [1006, 264] on input "date" at bounding box center [975, 264] width 84 height 25
type input "**********"
click at [1000, 295] on button "Apply" at bounding box center [997, 297] width 40 height 21
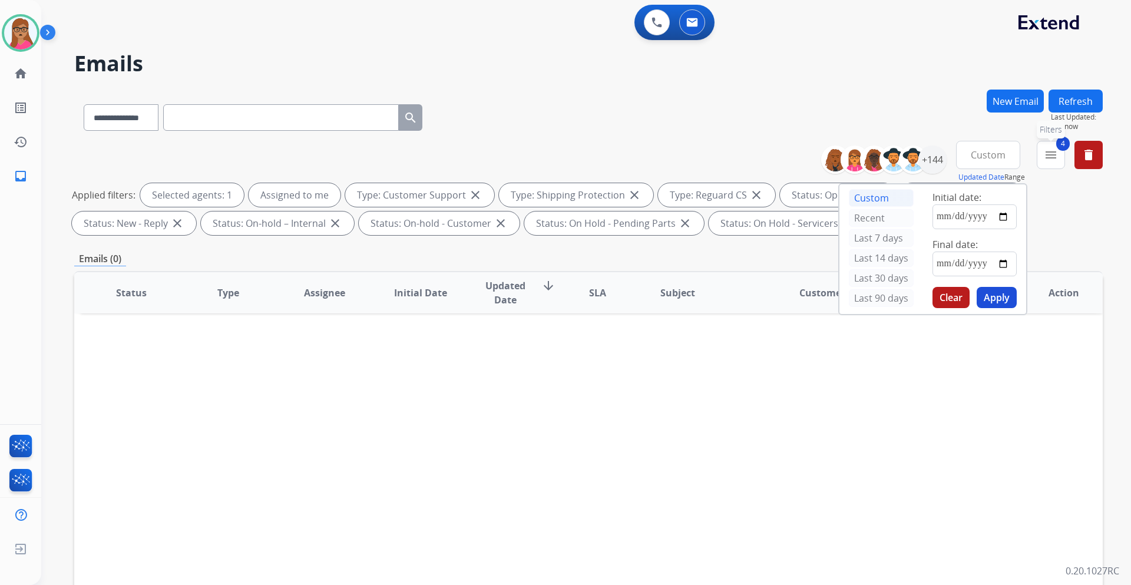
click at [1059, 149] on span "4" at bounding box center [1063, 144] width 14 height 14
click at [1047, 161] on mat-icon "menu" at bounding box center [1051, 155] width 14 height 14
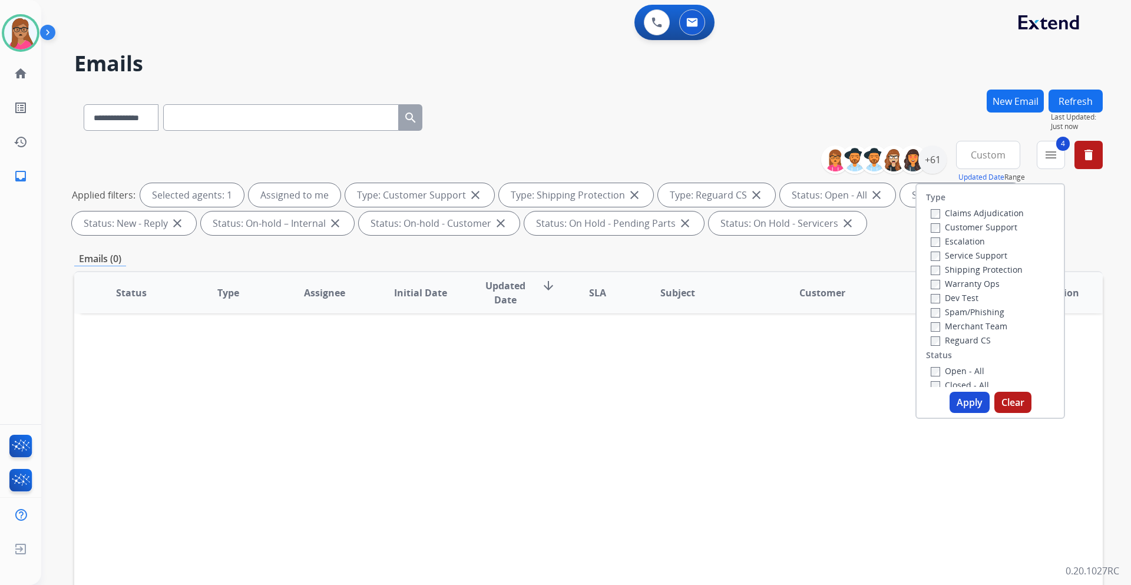
click at [967, 402] on button "Apply" at bounding box center [970, 402] width 40 height 21
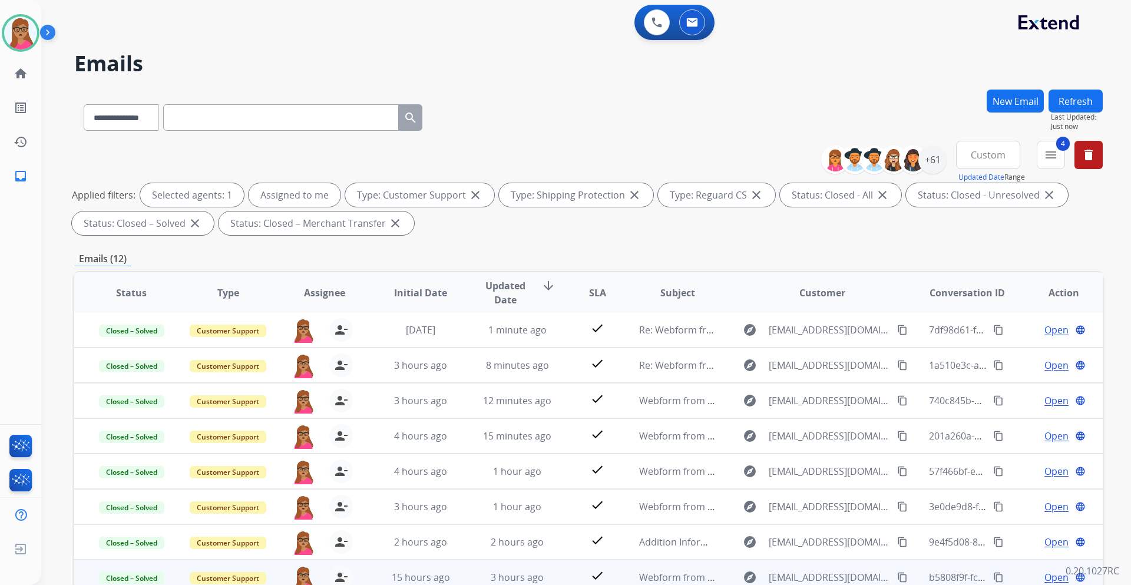
scroll to position [142, 0]
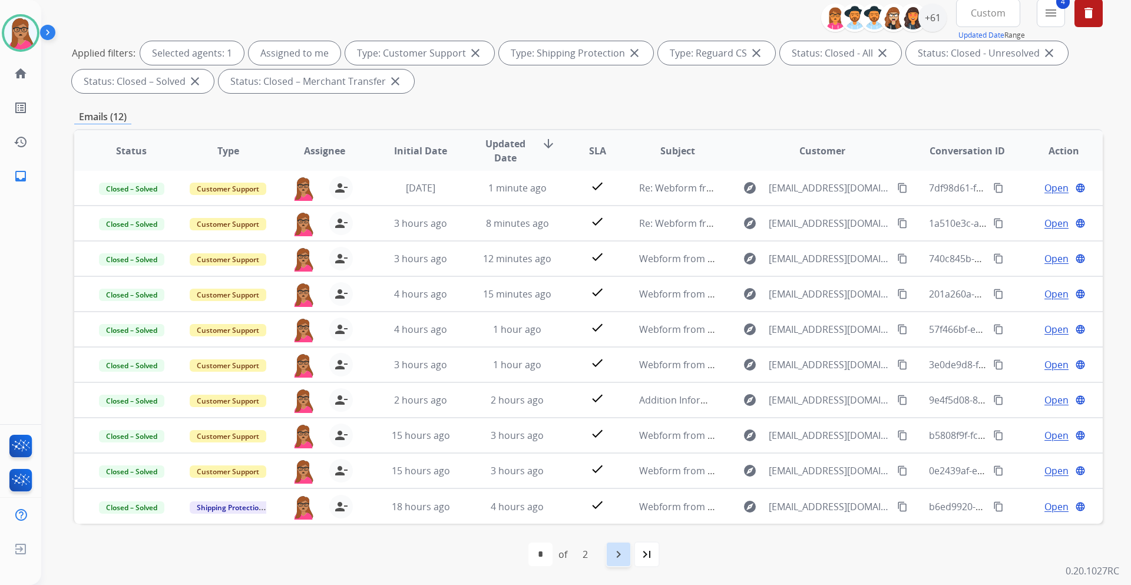
click at [620, 546] on div "navigate_next" at bounding box center [619, 554] width 26 height 26
select select "*"
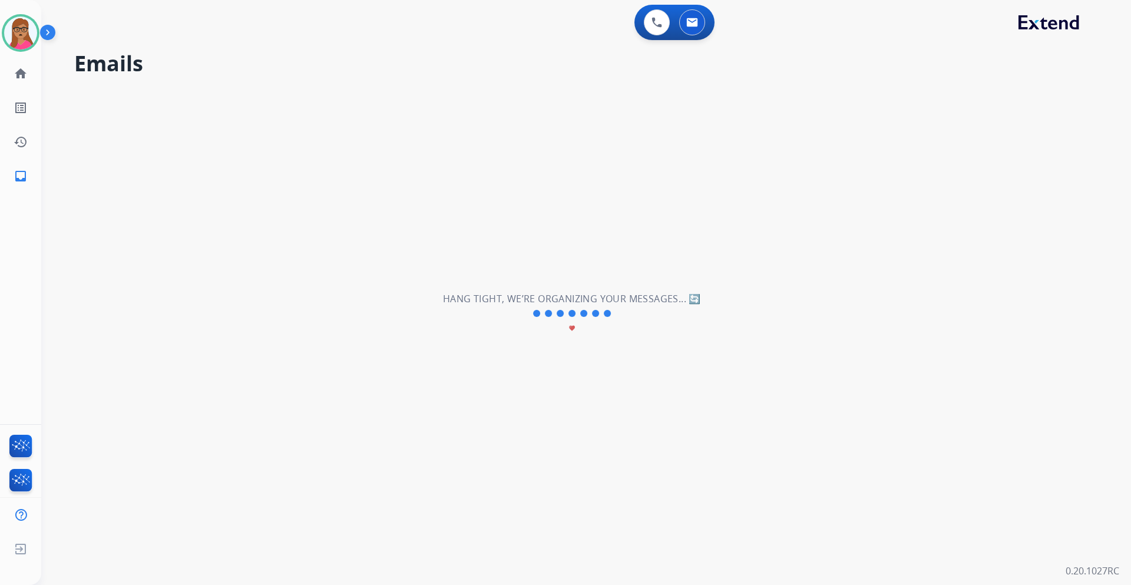
scroll to position [0, 0]
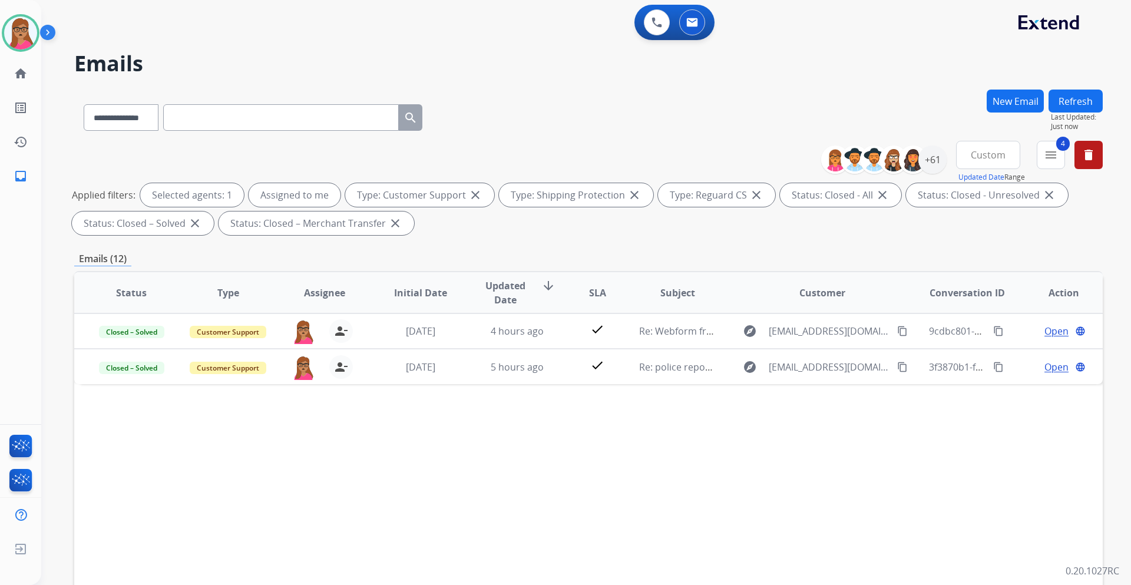
click at [982, 156] on span "Custom" at bounding box center [988, 155] width 35 height 5
click at [967, 293] on div "Last 90 days" at bounding box center [984, 298] width 65 height 18
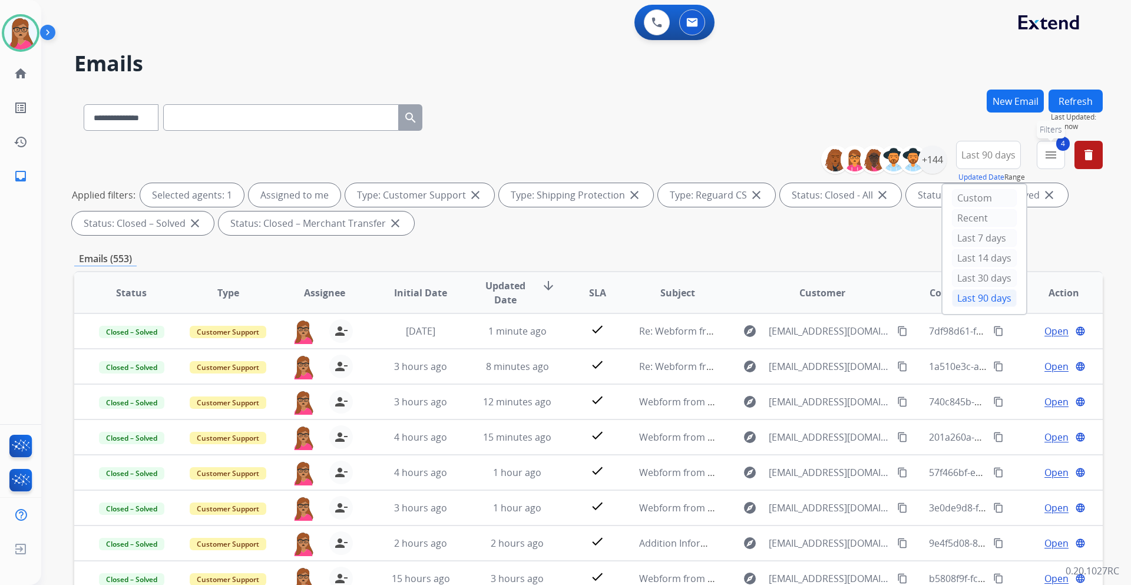
click at [1058, 158] on mat-icon "menu" at bounding box center [1051, 155] width 14 height 14
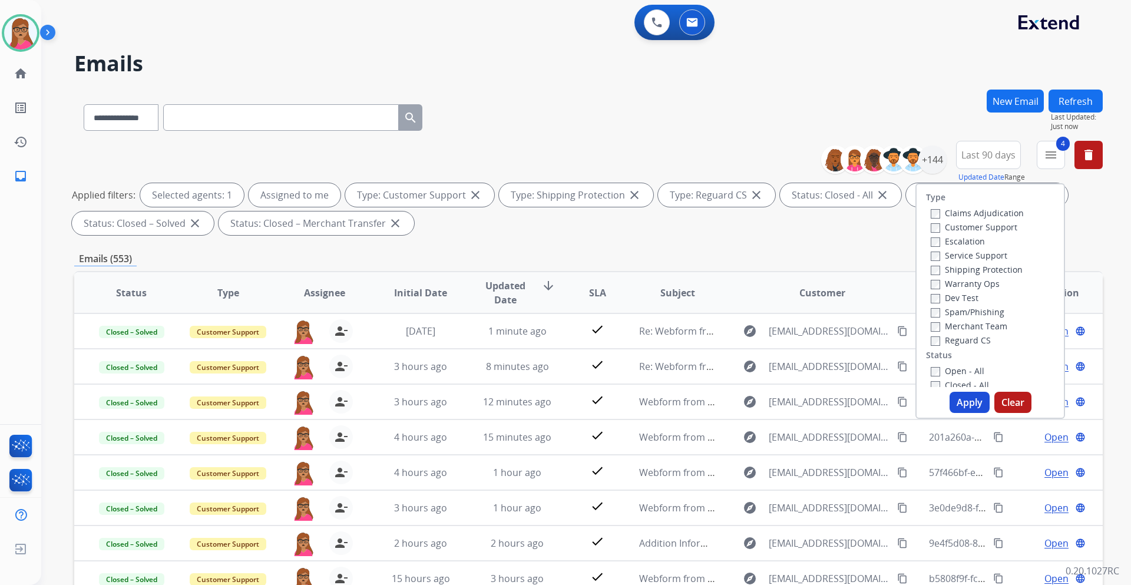
click at [963, 403] on button "Apply" at bounding box center [970, 402] width 40 height 21
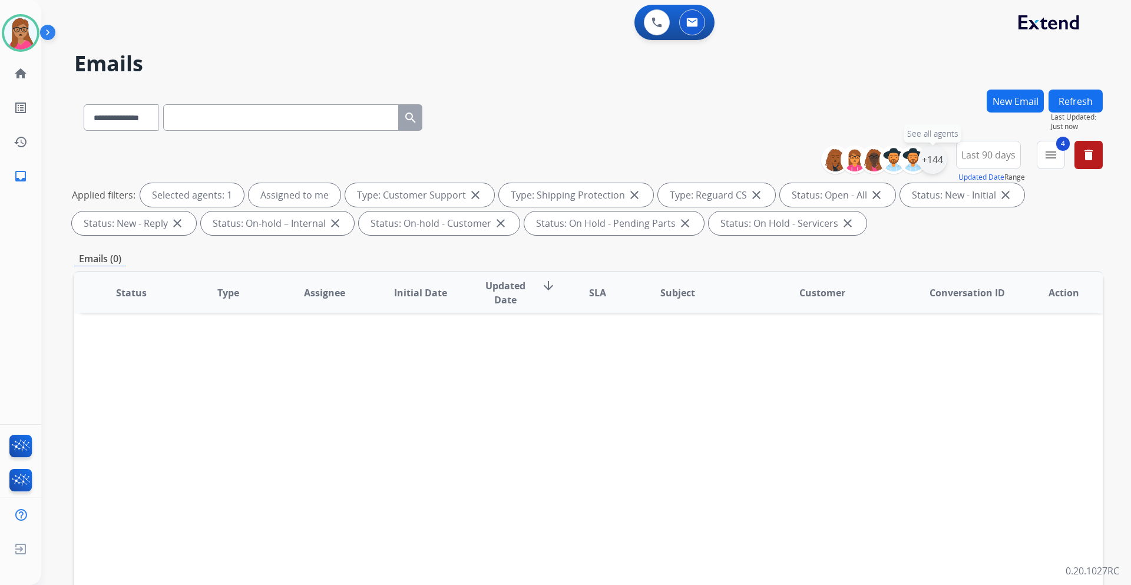
click at [930, 160] on div "+144" at bounding box center [933, 160] width 28 height 28
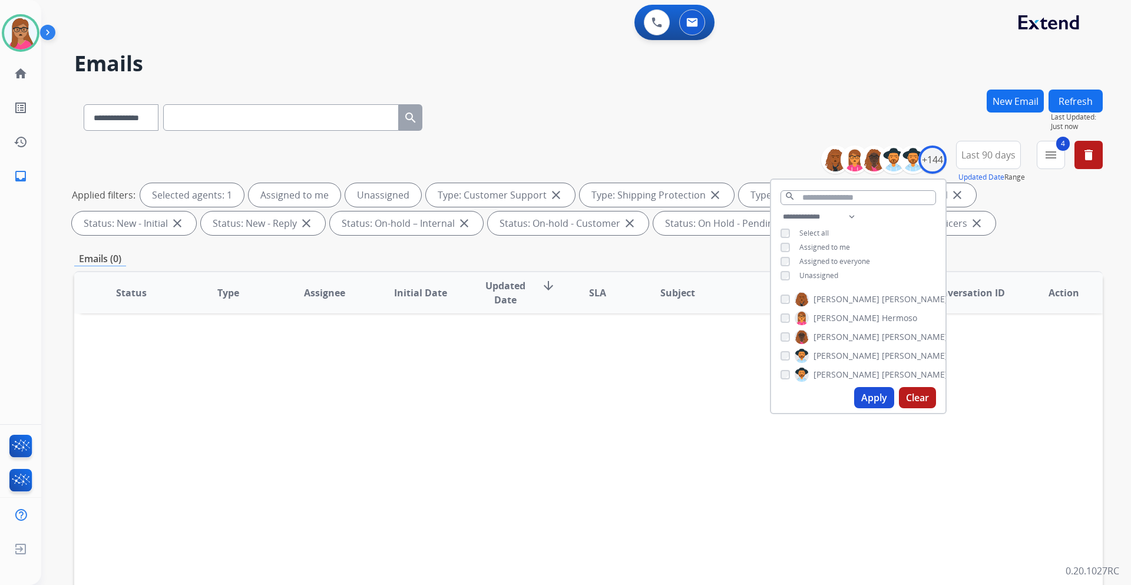
click at [868, 398] on button "Apply" at bounding box center [874, 397] width 40 height 21
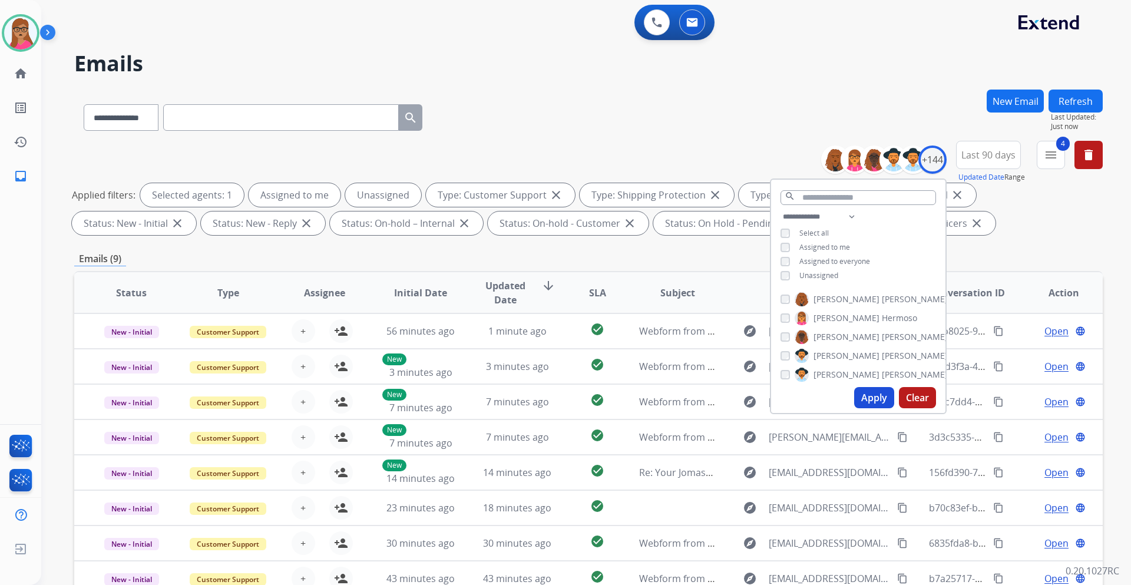
click at [490, 252] on div "Emails (9)" at bounding box center [588, 259] width 1029 height 15
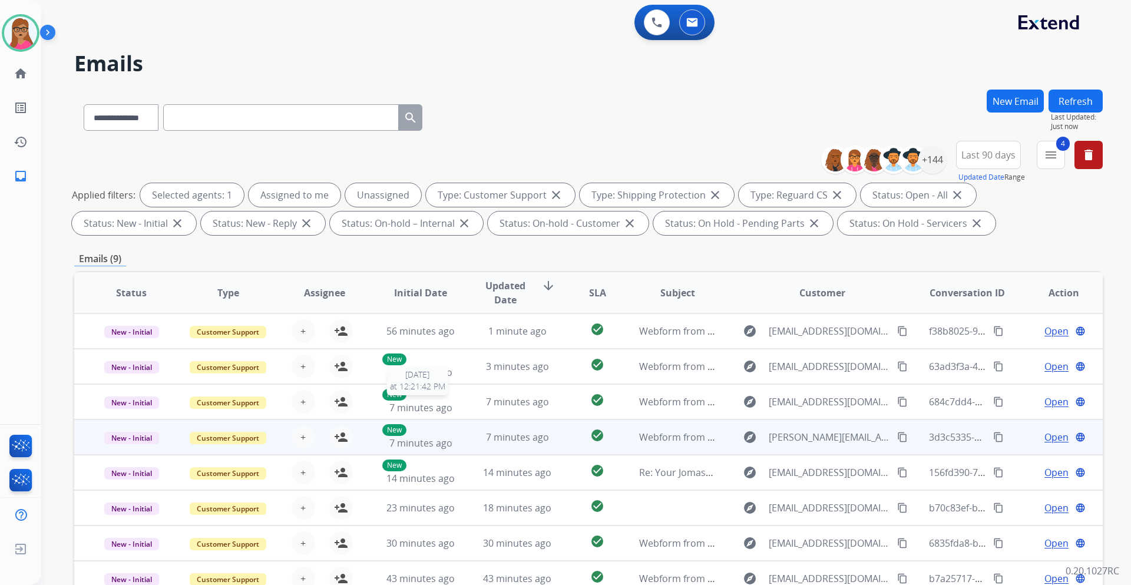
scroll to position [142, 0]
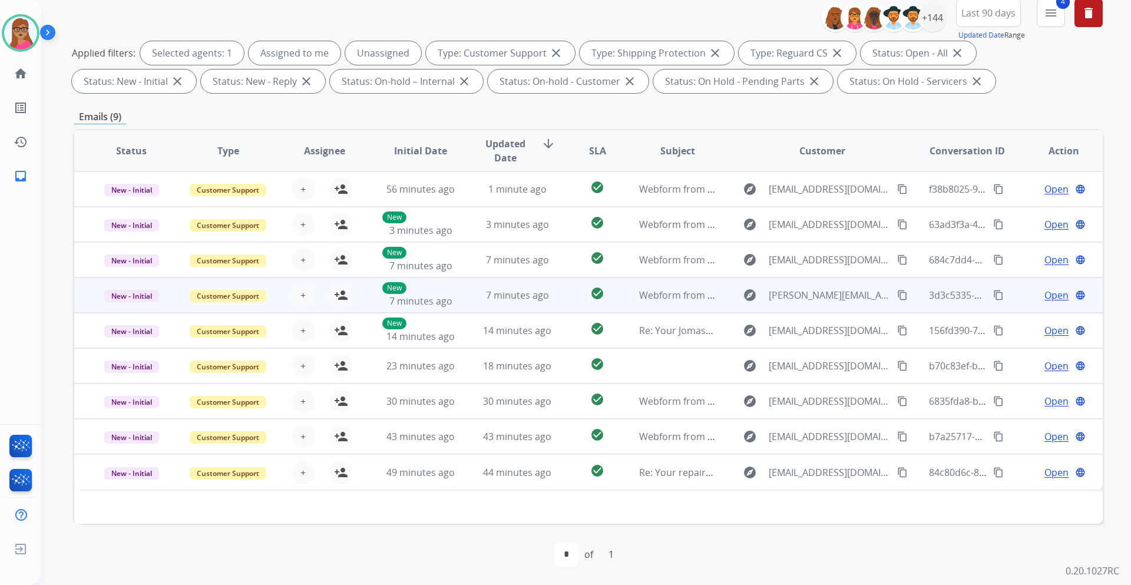
click at [130, 304] on td "New - Initial" at bounding box center [122, 295] width 97 height 35
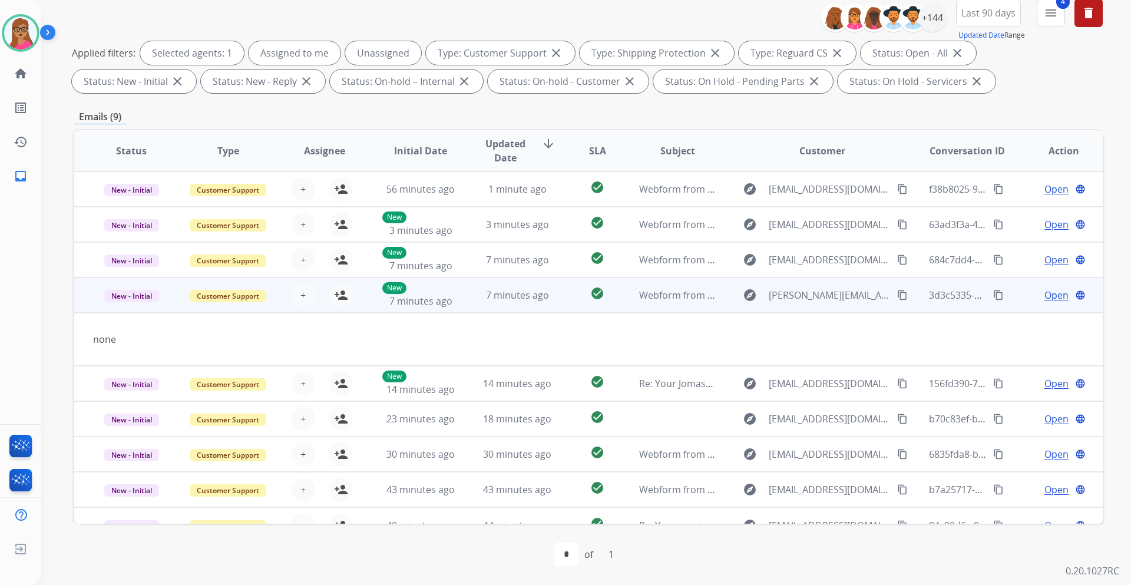
scroll to position [19, 0]
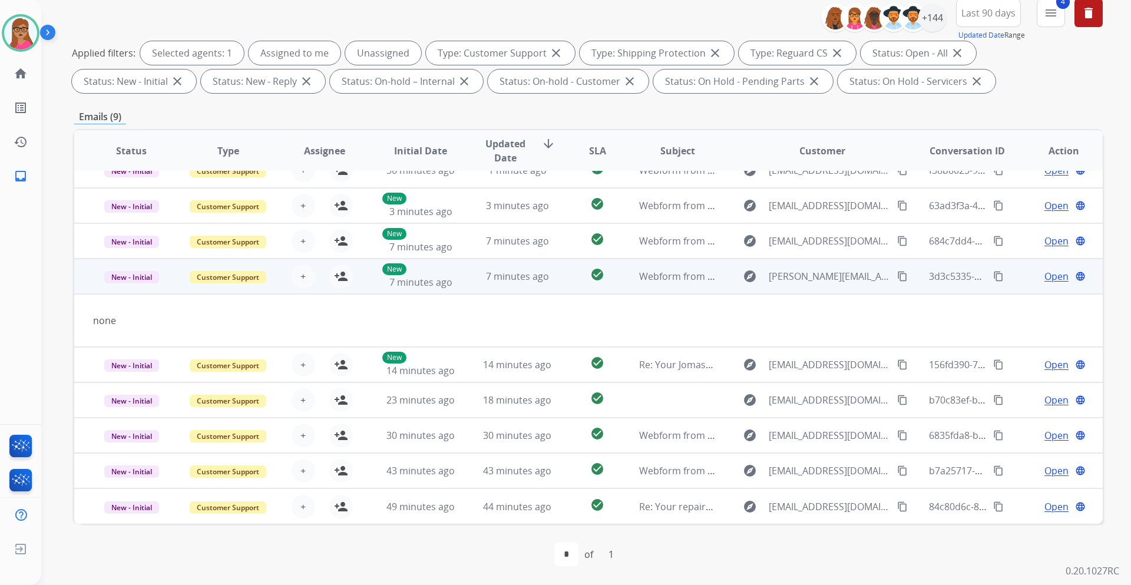
click at [133, 289] on td "New - Initial" at bounding box center [122, 276] width 97 height 35
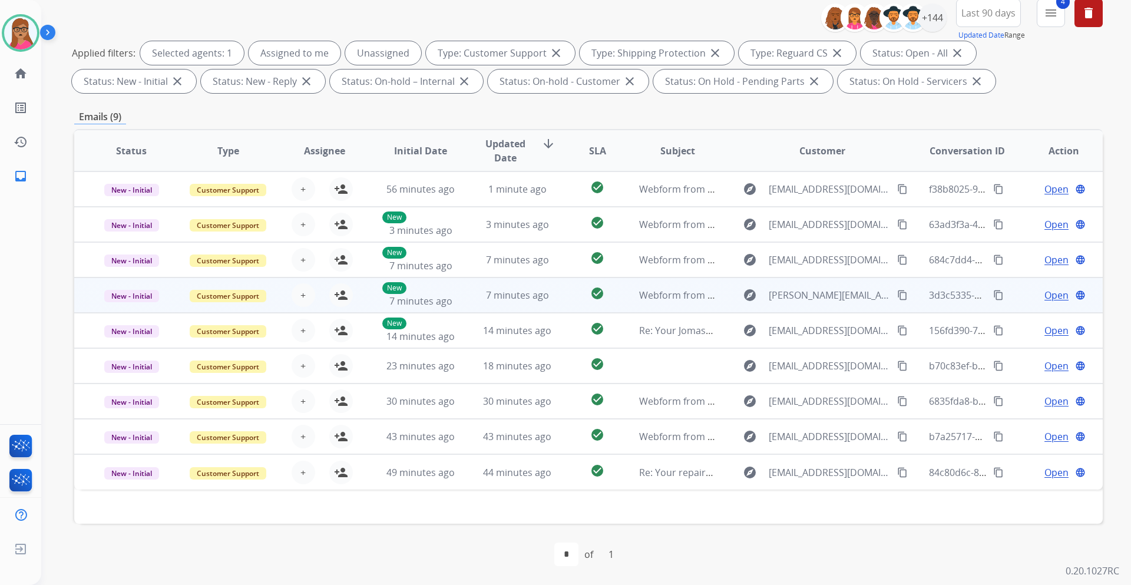
scroll to position [0, 0]
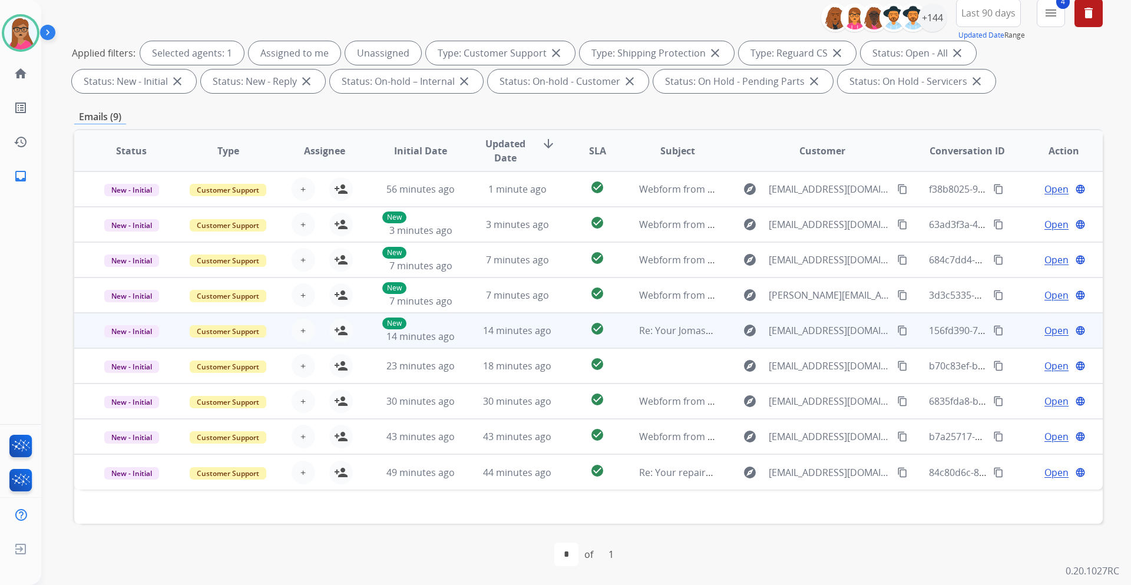
click at [137, 345] on td "New - Initial" at bounding box center [122, 330] width 97 height 35
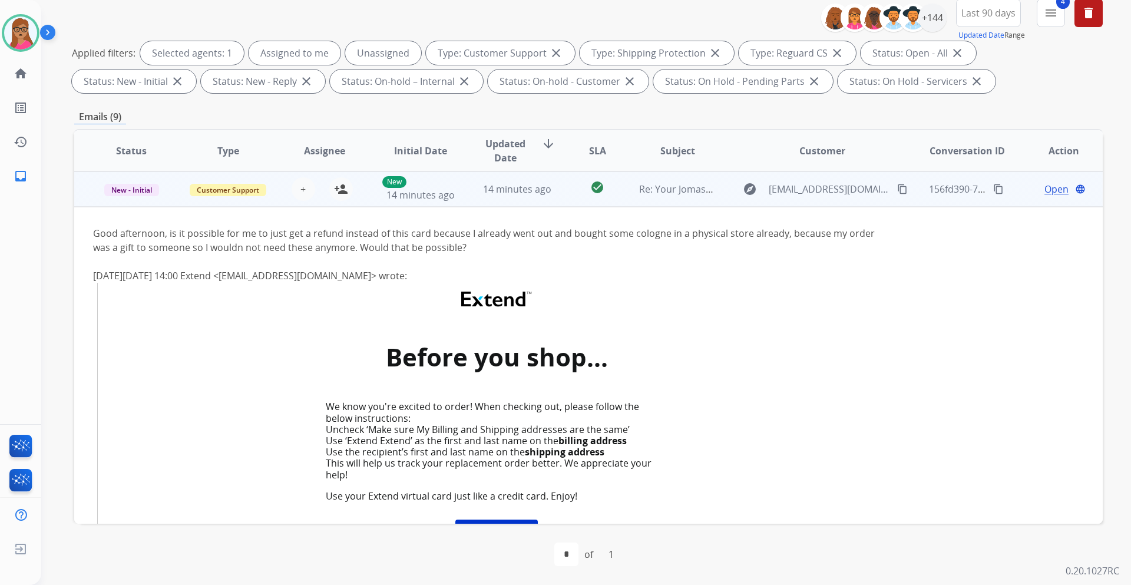
scroll to position [82, 0]
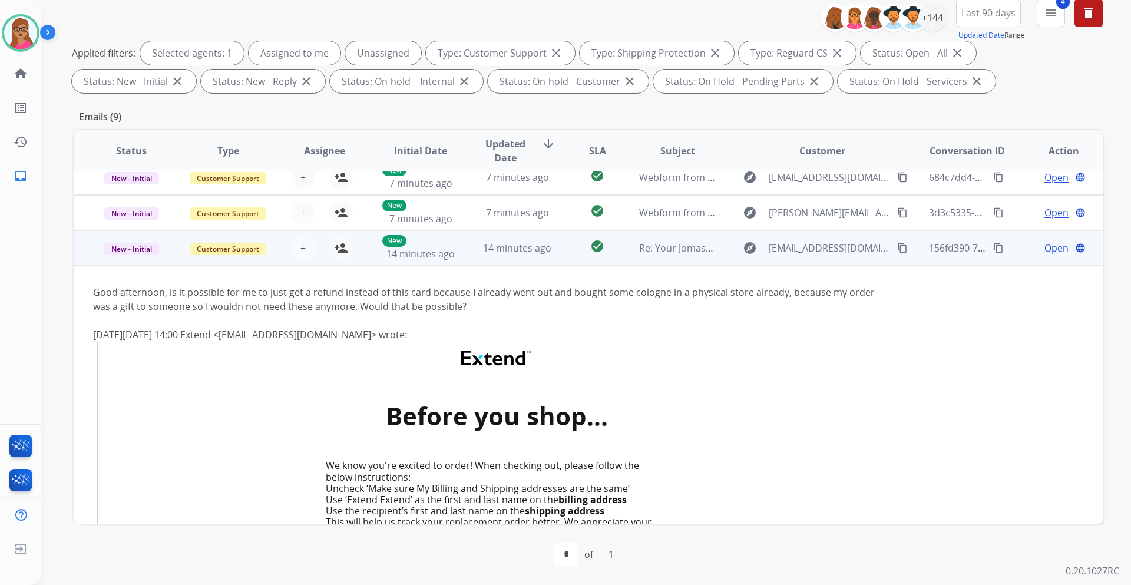
click at [133, 261] on td "New - Initial" at bounding box center [122, 247] width 97 height 35
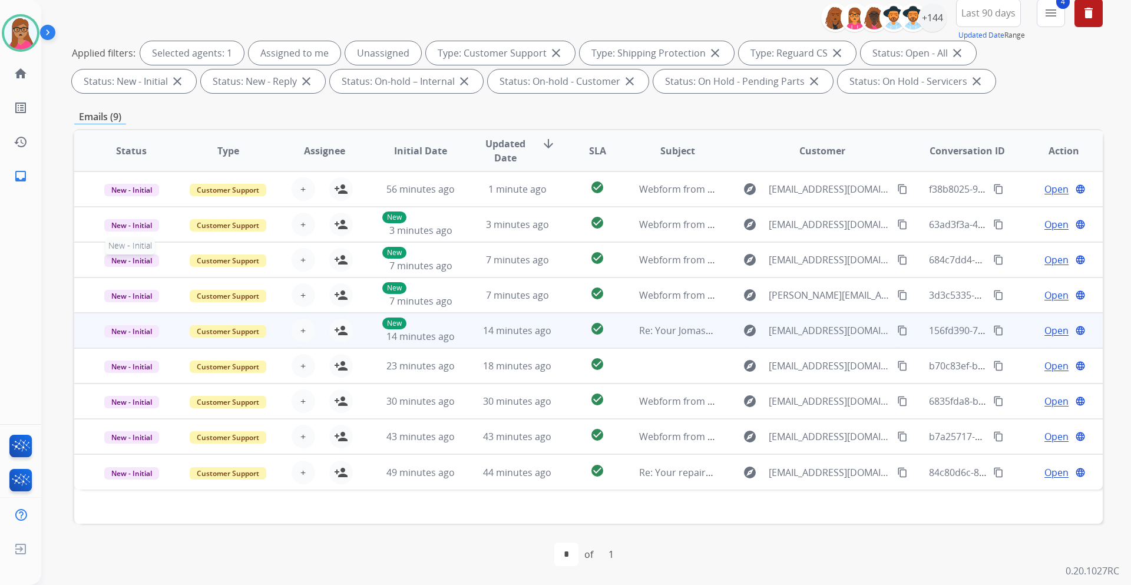
scroll to position [0, 0]
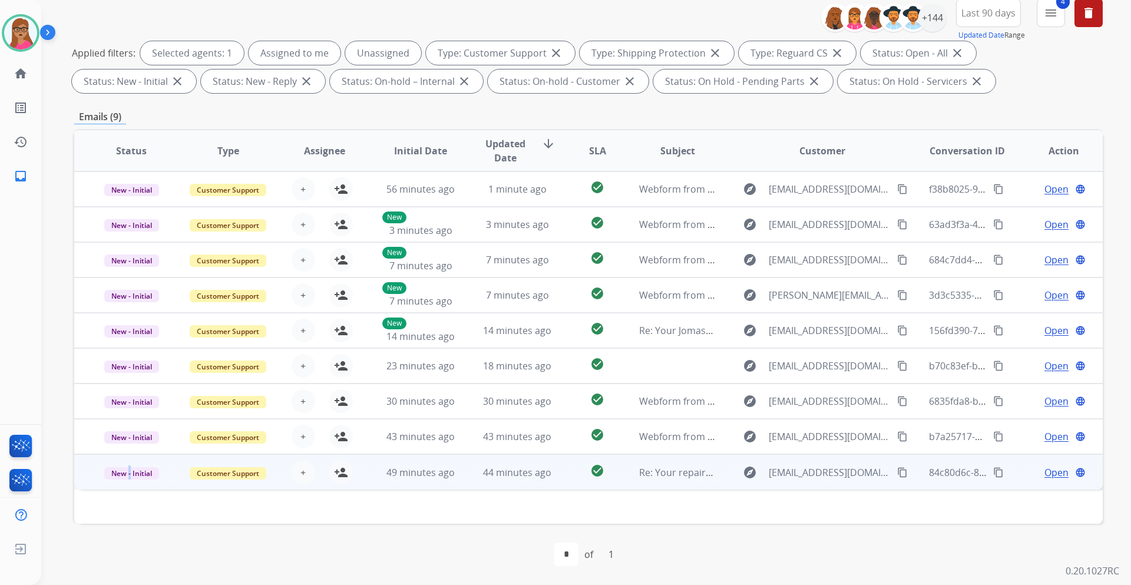
click at [129, 483] on td "New - Initial" at bounding box center [122, 471] width 97 height 35
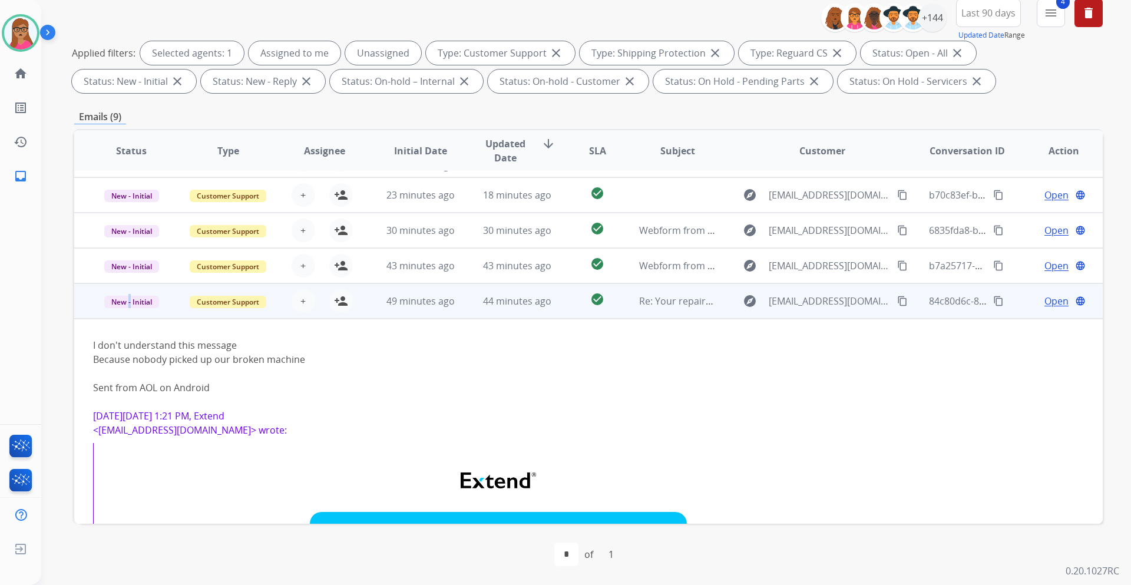
scroll to position [165, 0]
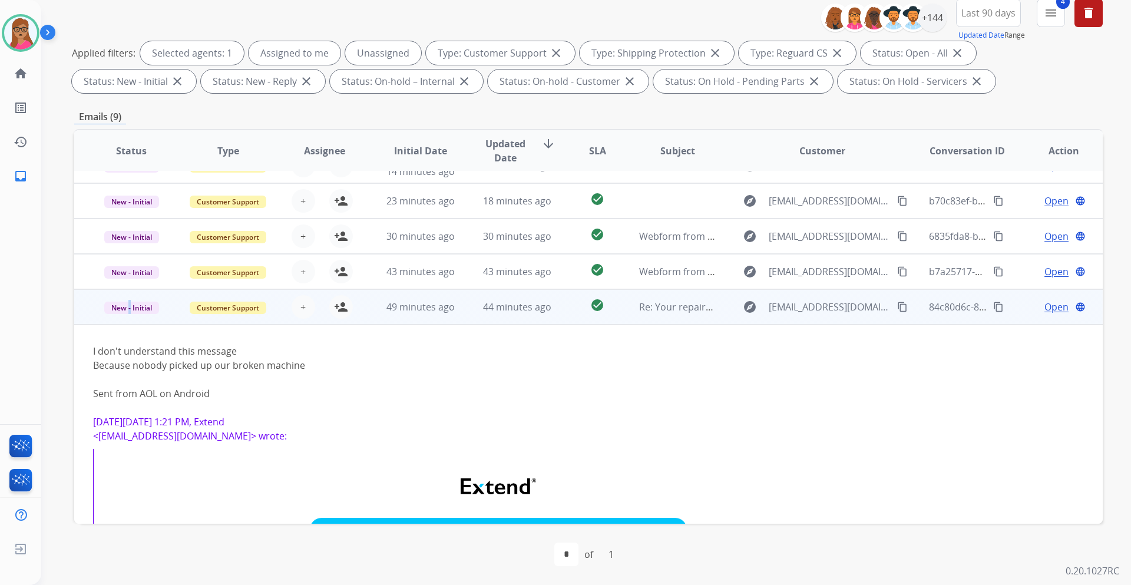
click at [125, 320] on td "New - Initial" at bounding box center [122, 306] width 97 height 35
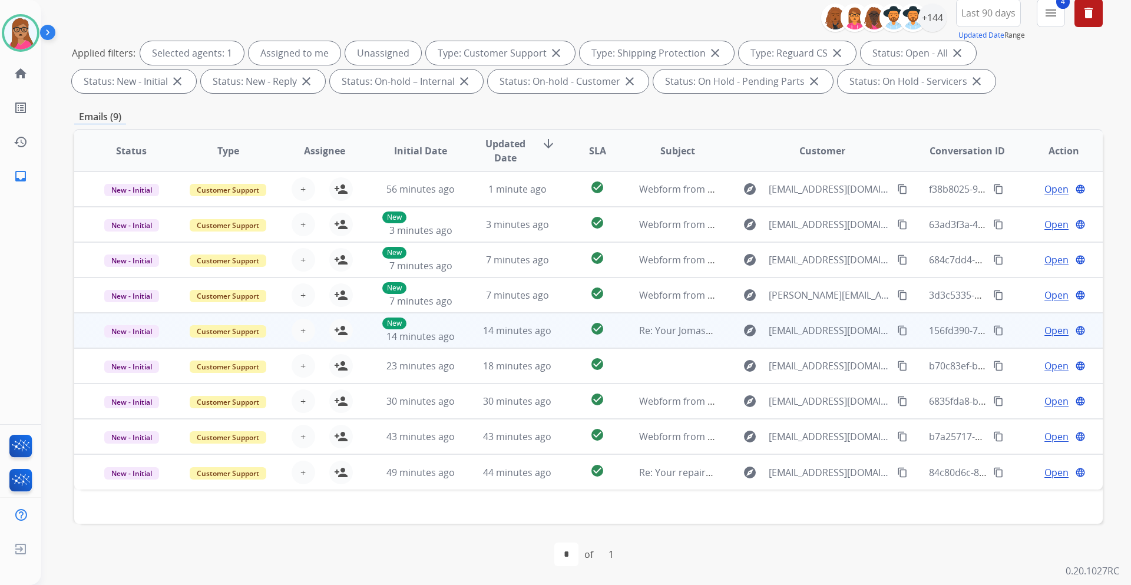
scroll to position [0, 0]
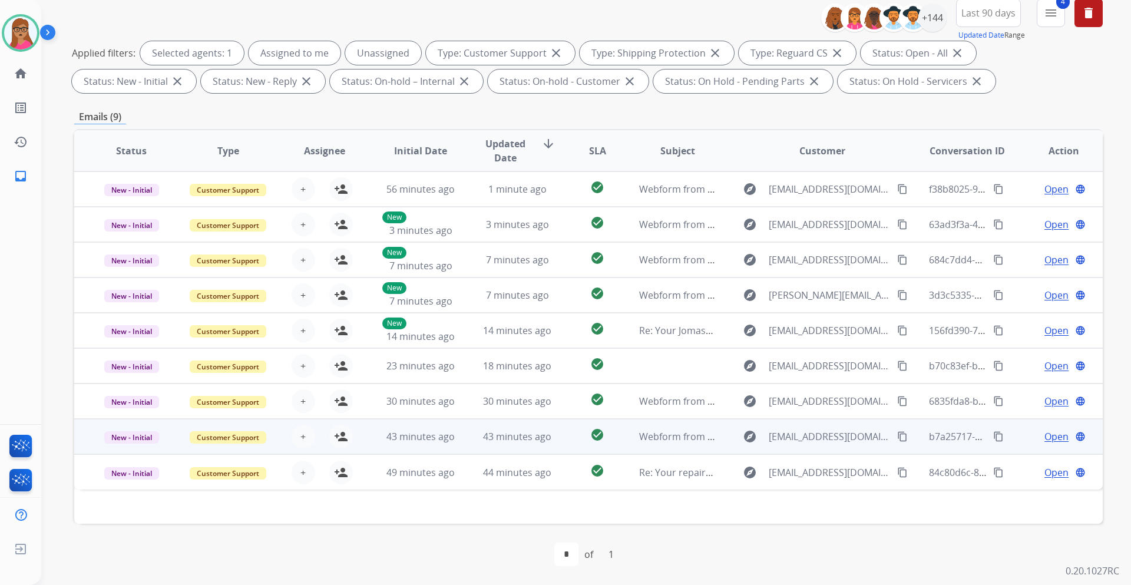
click at [131, 445] on td "New - Initial" at bounding box center [122, 436] width 97 height 35
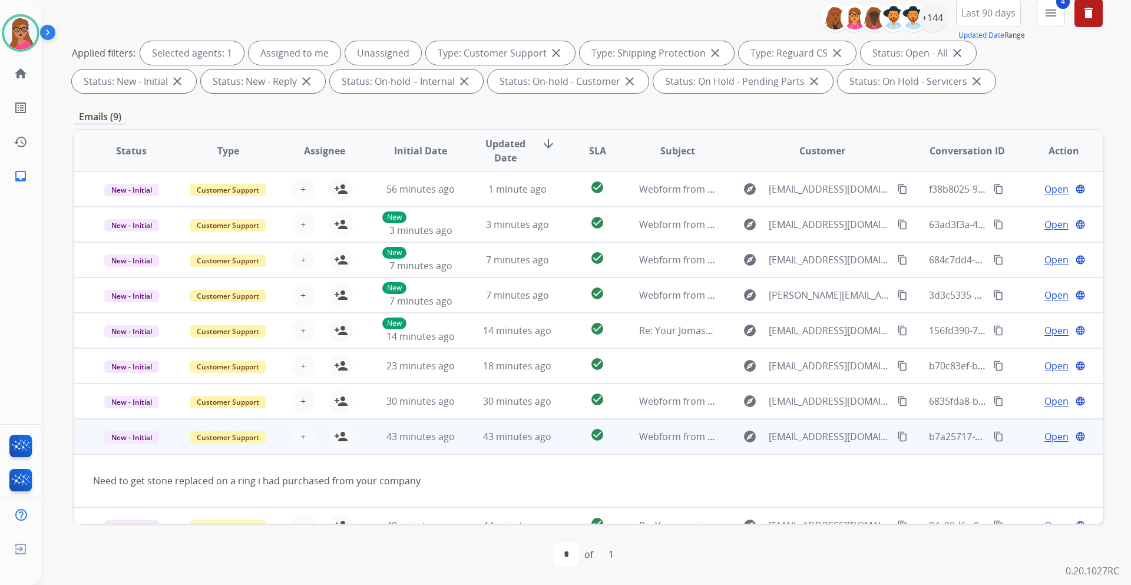
scroll to position [19, 0]
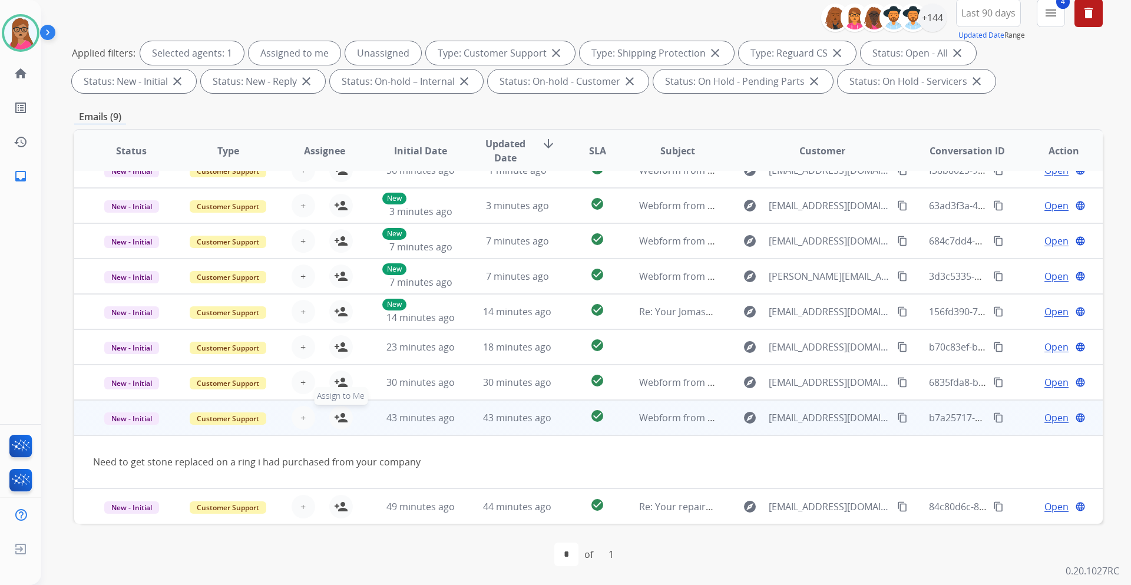
click at [336, 415] on mat-icon "person_add" at bounding box center [341, 418] width 14 height 14
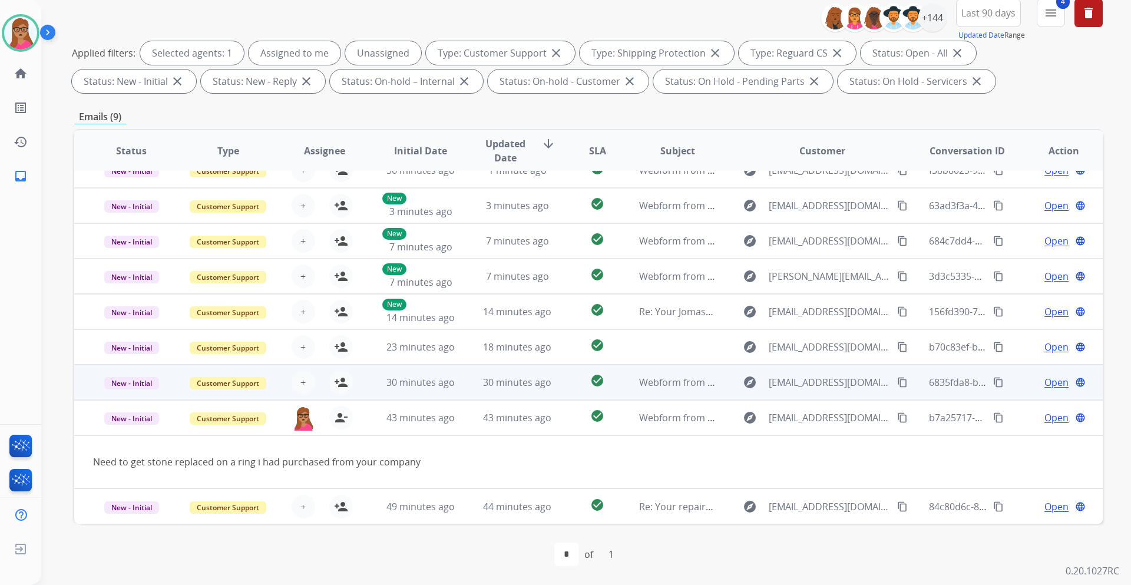
click at [140, 395] on td "New - Initial" at bounding box center [122, 382] width 97 height 35
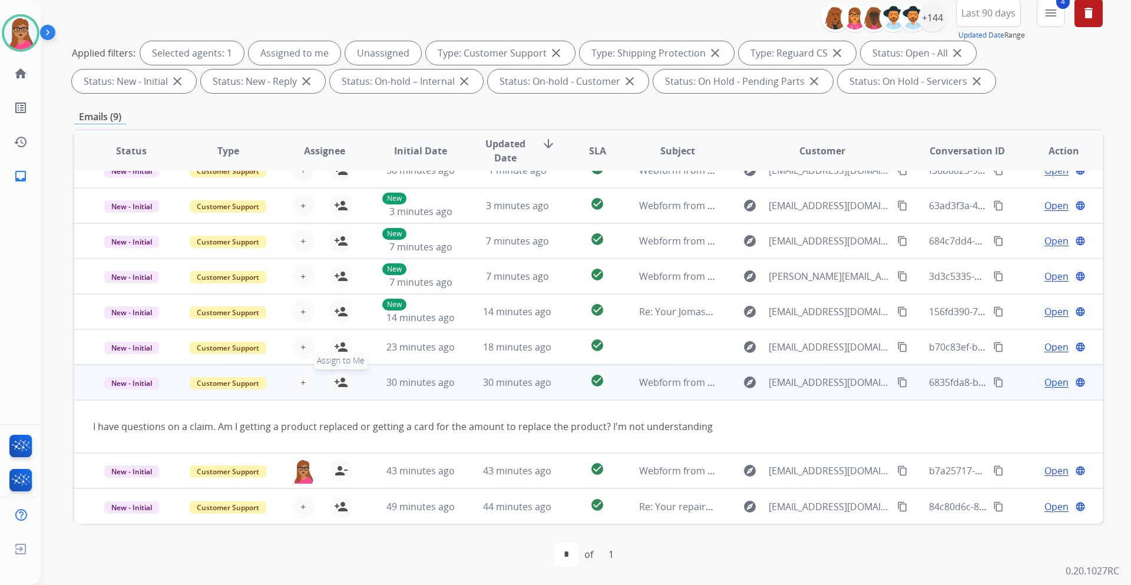
click at [343, 381] on mat-icon "person_add" at bounding box center [341, 382] width 14 height 14
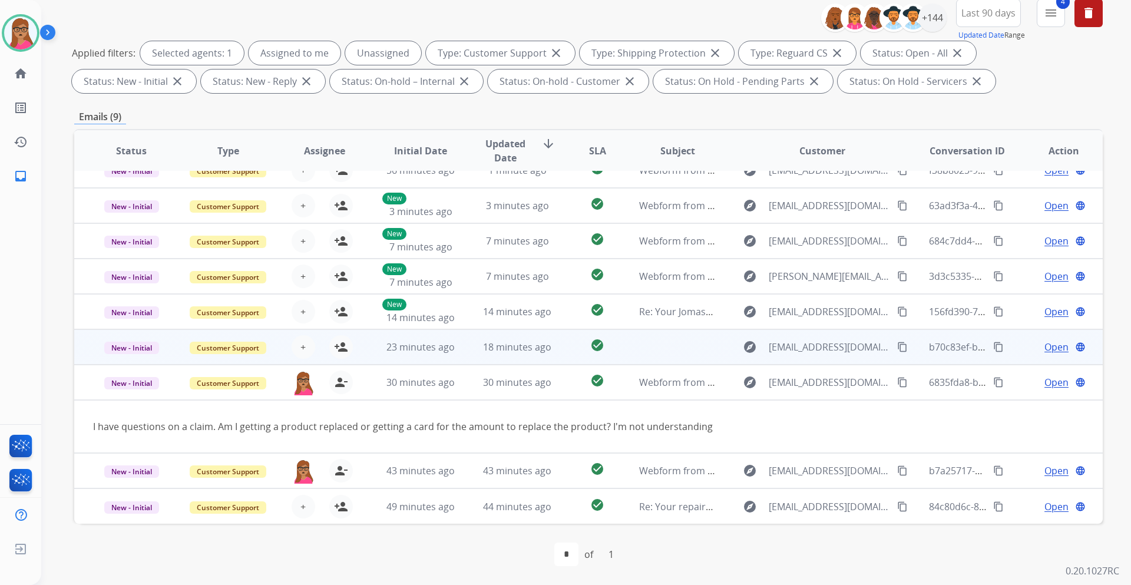
click at [118, 361] on td "New - Initial" at bounding box center [122, 346] width 97 height 35
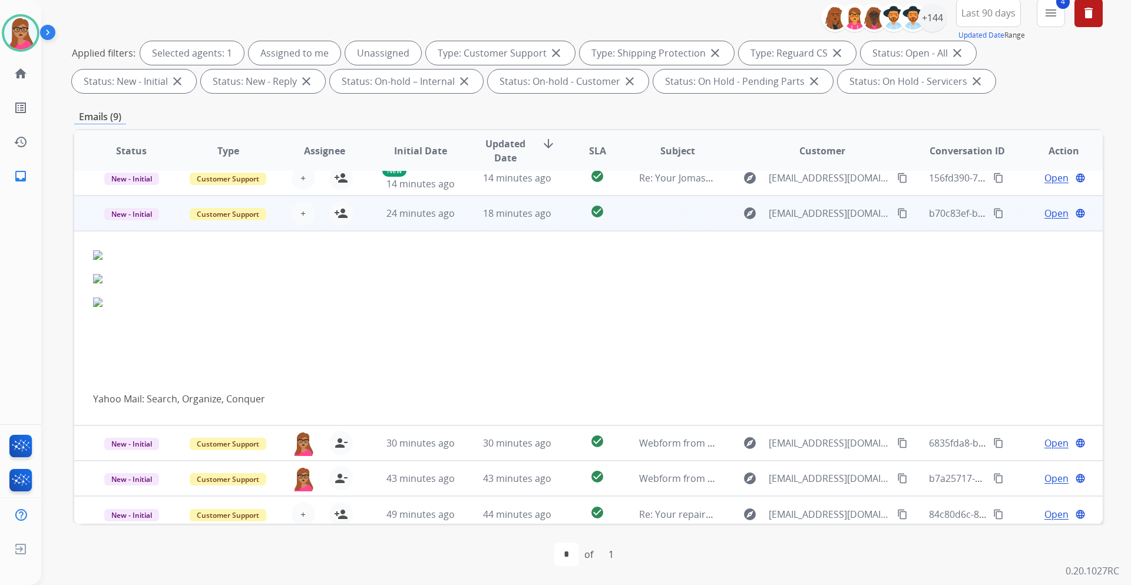
scroll to position [160, 0]
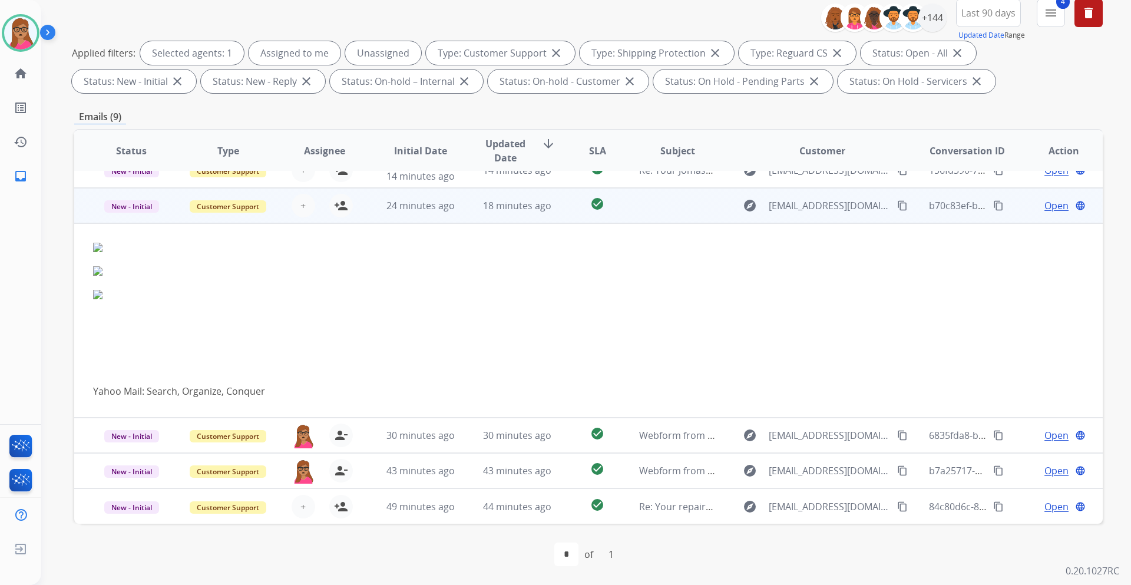
click at [130, 221] on td "New - Initial" at bounding box center [122, 205] width 97 height 35
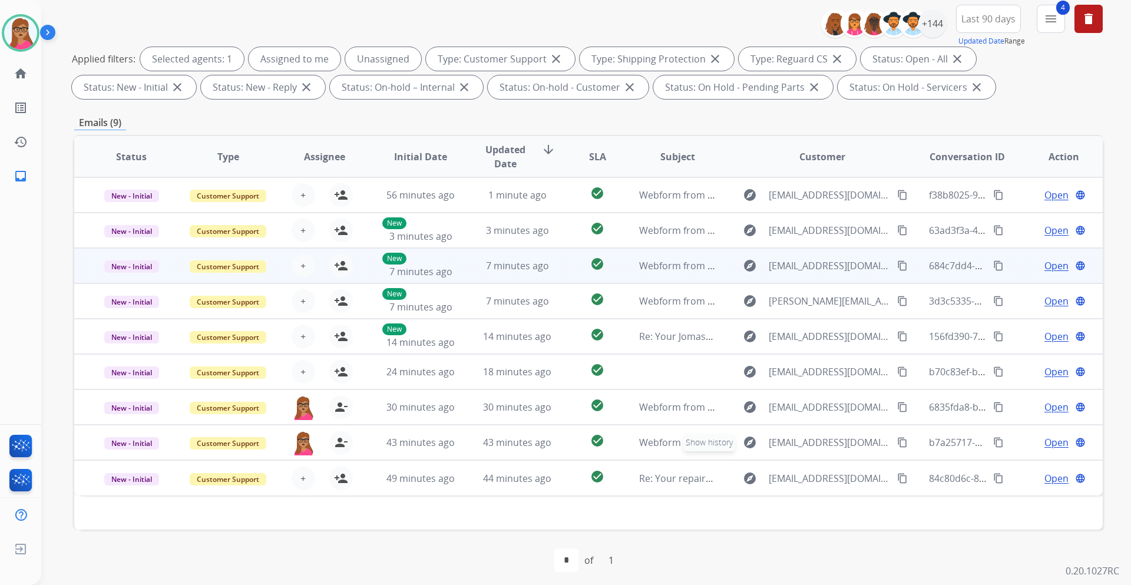
scroll to position [142, 0]
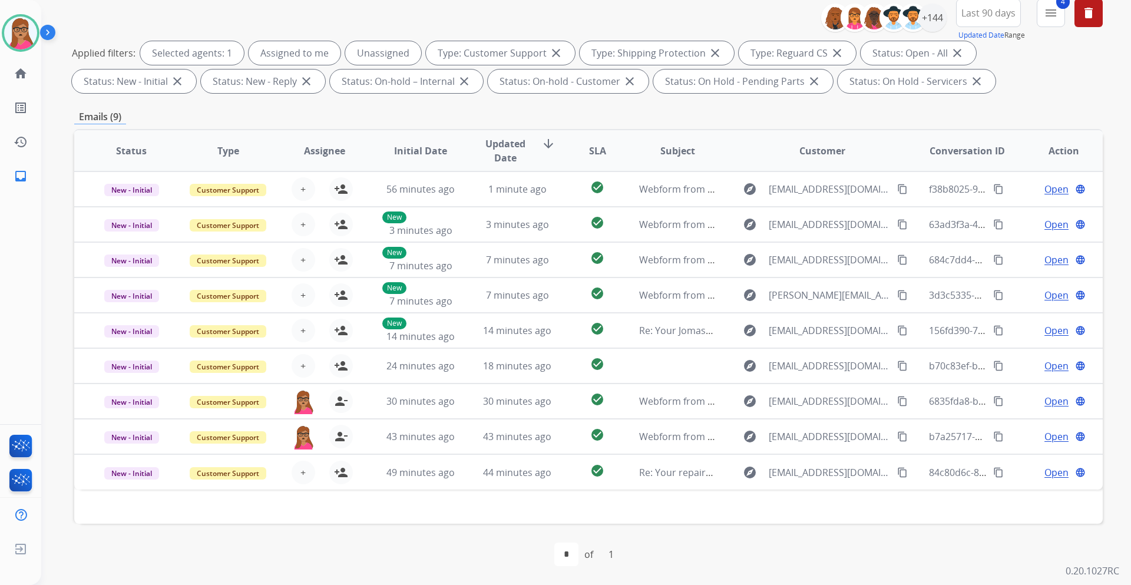
click at [944, 9] on div "+144" at bounding box center [888, 18] width 117 height 28
click at [936, 17] on div "+144" at bounding box center [933, 18] width 28 height 28
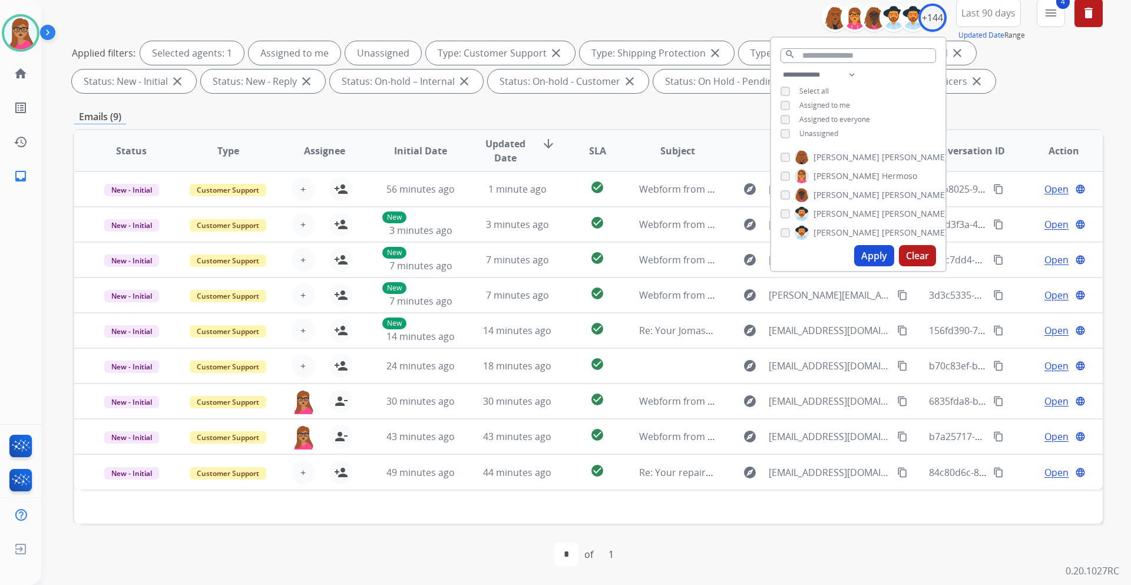
click at [794, 133] on div "Unassigned" at bounding box center [810, 133] width 58 height 9
click at [871, 260] on button "Apply" at bounding box center [874, 255] width 40 height 21
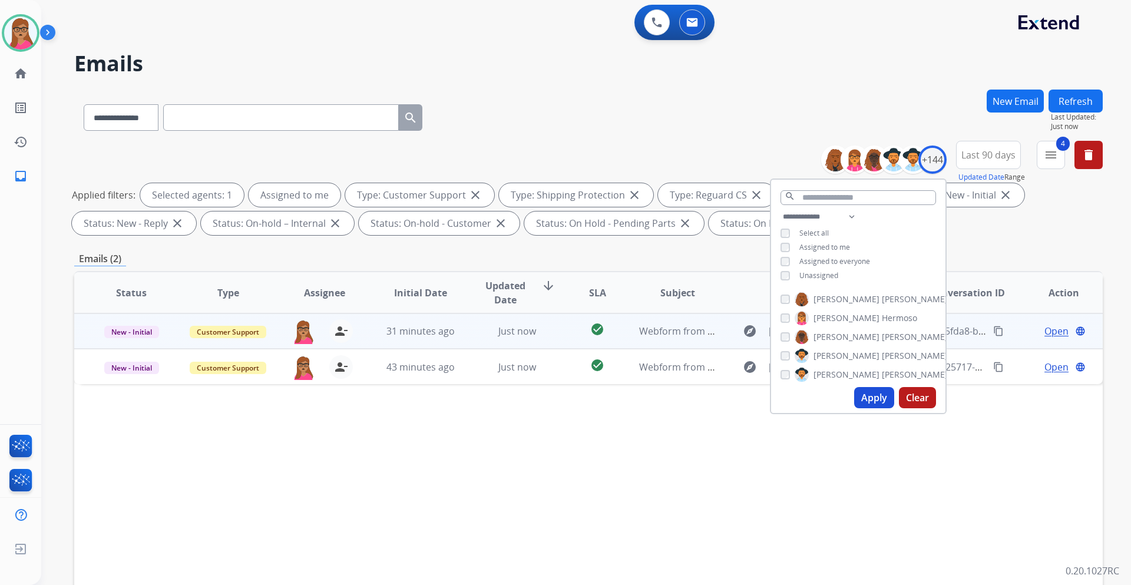
drag, startPoint x: 1066, startPoint y: 430, endPoint x: 1028, endPoint y: 340, distance: 97.7
click at [1066, 428] on div "Status Type Assignee Initial Date Updated Date arrow_downward SLA Subject Custo…" at bounding box center [588, 468] width 1029 height 395
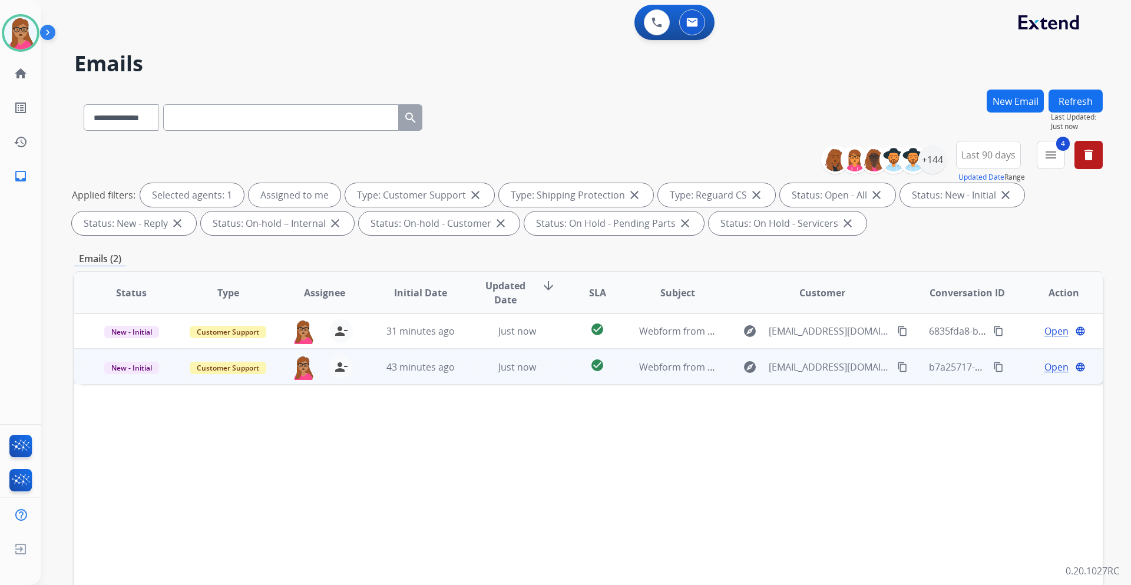
click at [1045, 361] on span "Open" at bounding box center [1057, 367] width 24 height 14
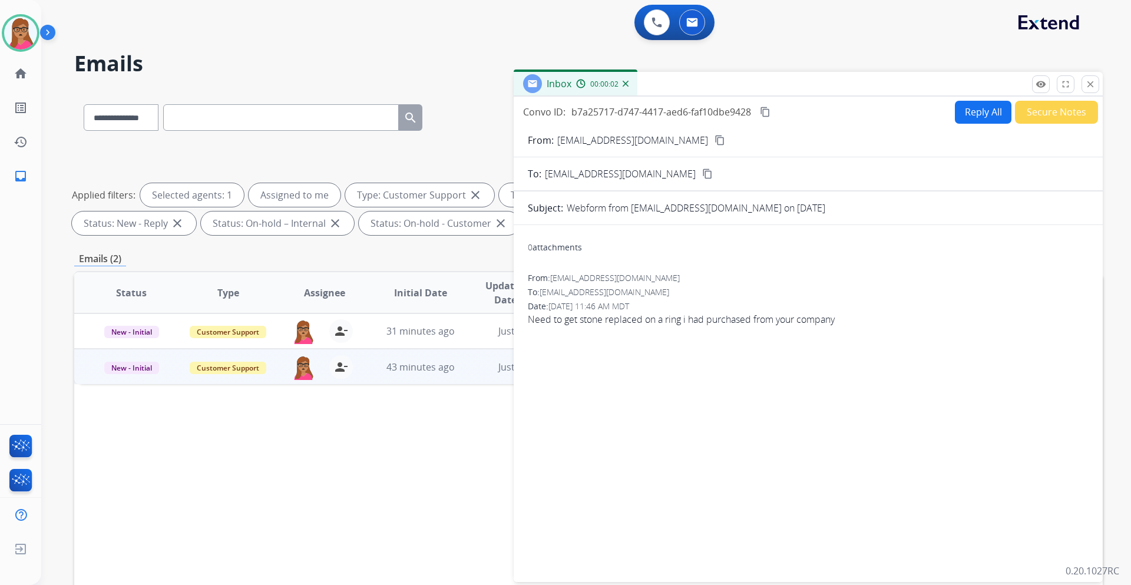
click at [674, 146] on div "From: [EMAIL_ADDRESS][DOMAIN_NAME] content_copy" at bounding box center [808, 140] width 589 height 14
click at [715, 144] on mat-icon "content_copy" at bounding box center [720, 140] width 11 height 11
click at [985, 109] on button "Reply All" at bounding box center [983, 112] width 57 height 23
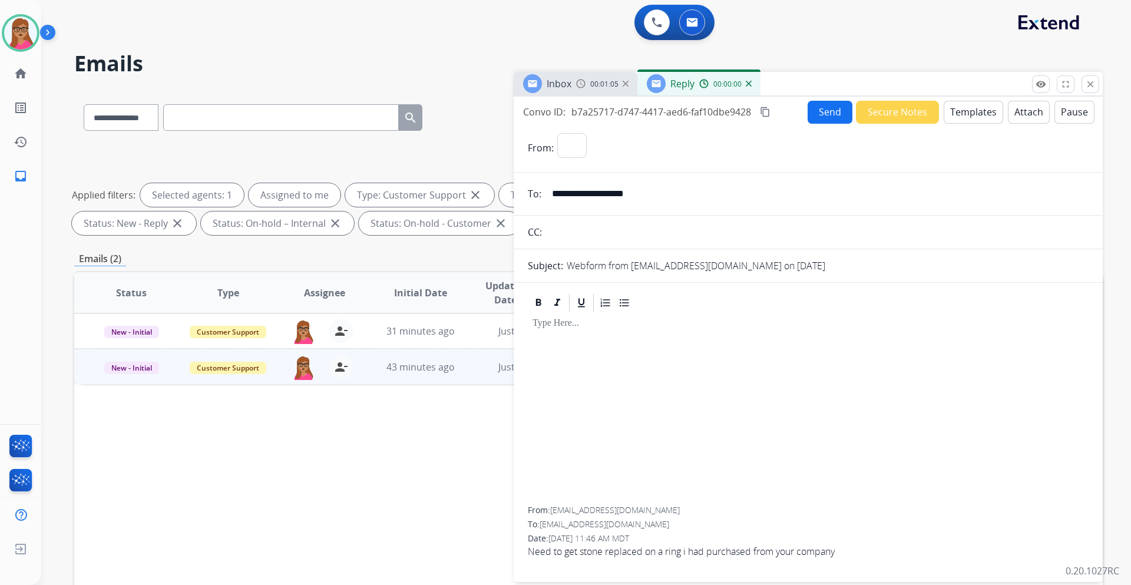
select select "**********"
click at [976, 109] on button "Templates" at bounding box center [974, 112] width 60 height 23
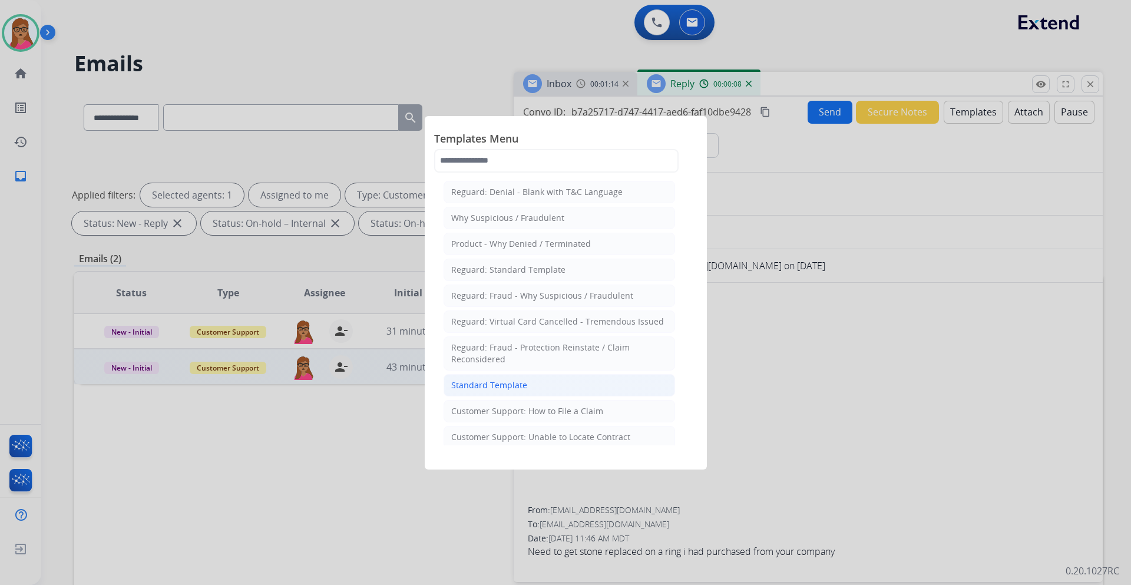
click at [495, 384] on div "Standard Template" at bounding box center [489, 385] width 76 height 12
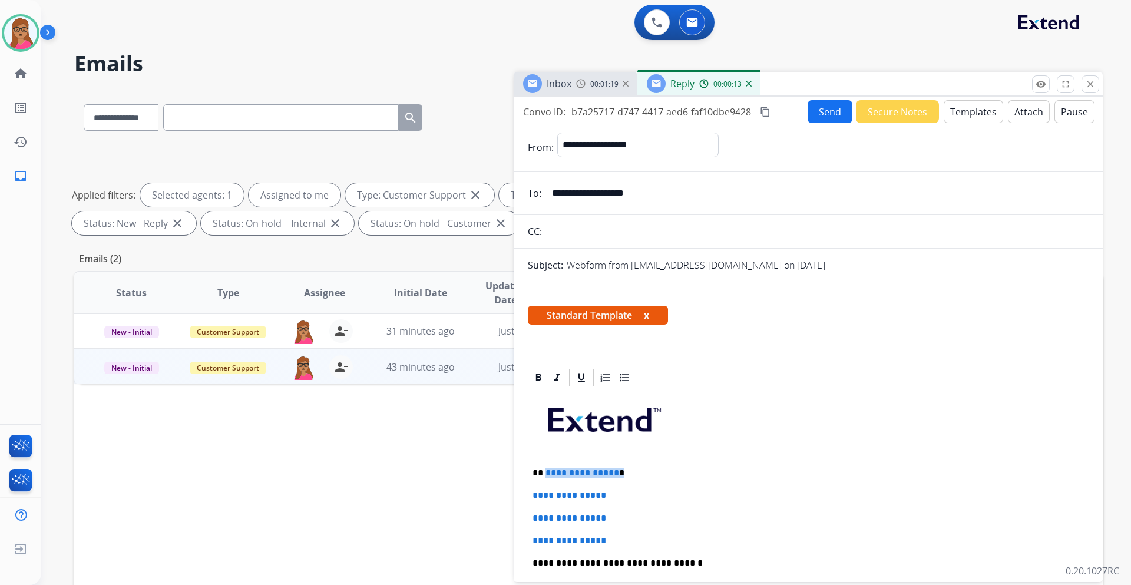
drag, startPoint x: 636, startPoint y: 475, endPoint x: 546, endPoint y: 472, distance: 90.2
click at [546, 472] on p "**********" at bounding box center [804, 473] width 542 height 11
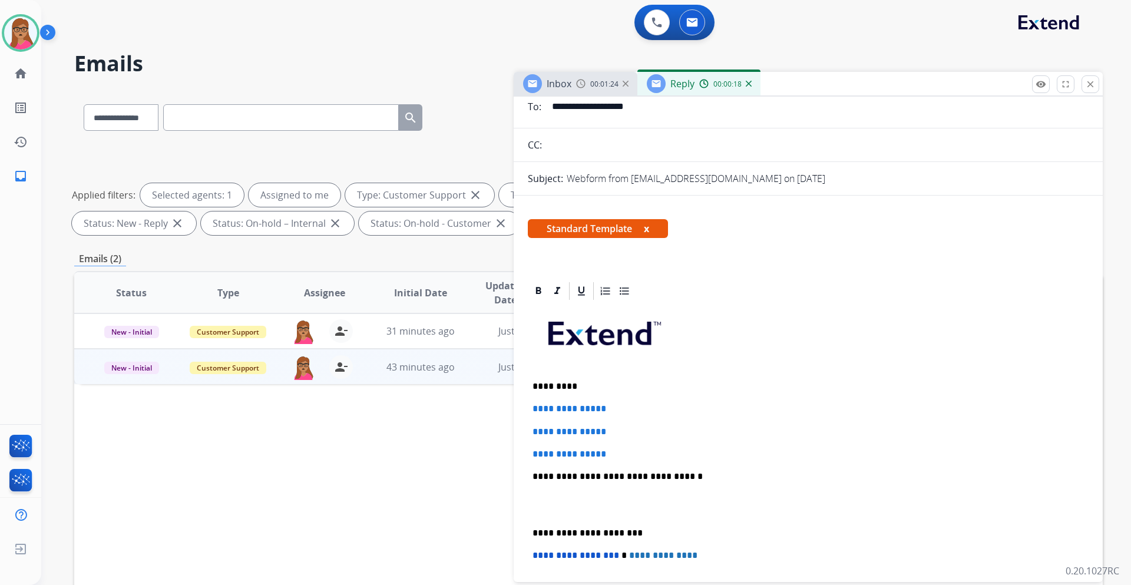
scroll to position [118, 0]
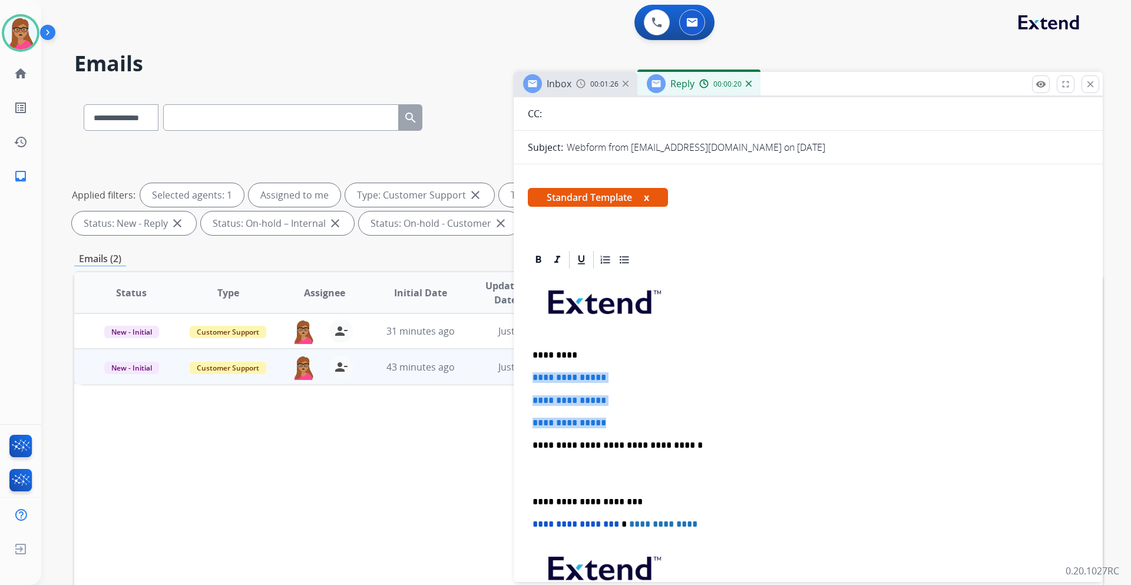
drag, startPoint x: 529, startPoint y: 375, endPoint x: 619, endPoint y: 418, distance: 100.1
click at [619, 418] on div "**********" at bounding box center [808, 472] width 561 height 405
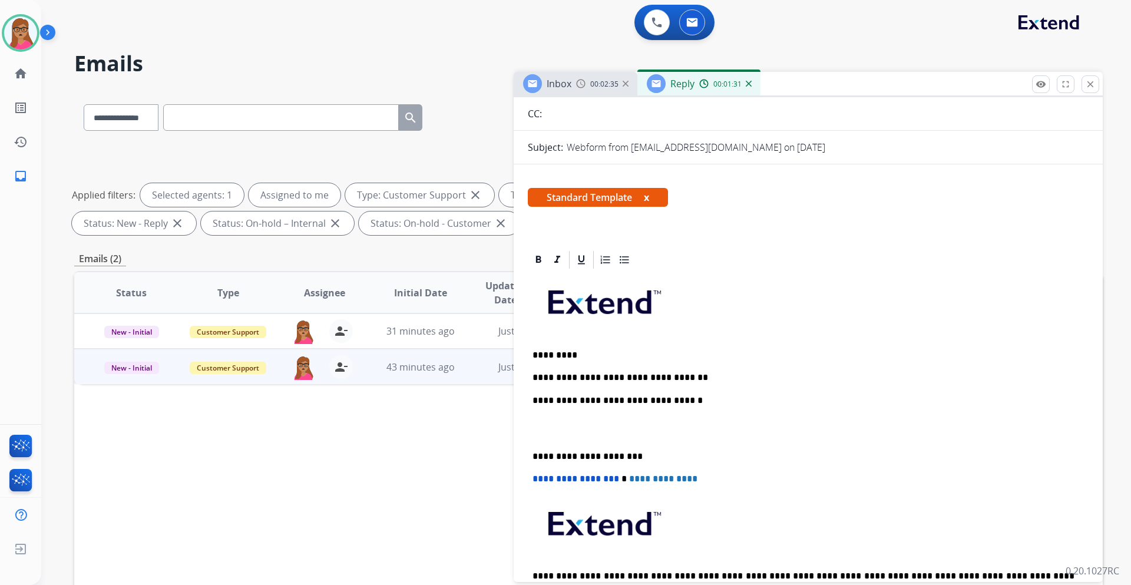
scroll to position [0, 0]
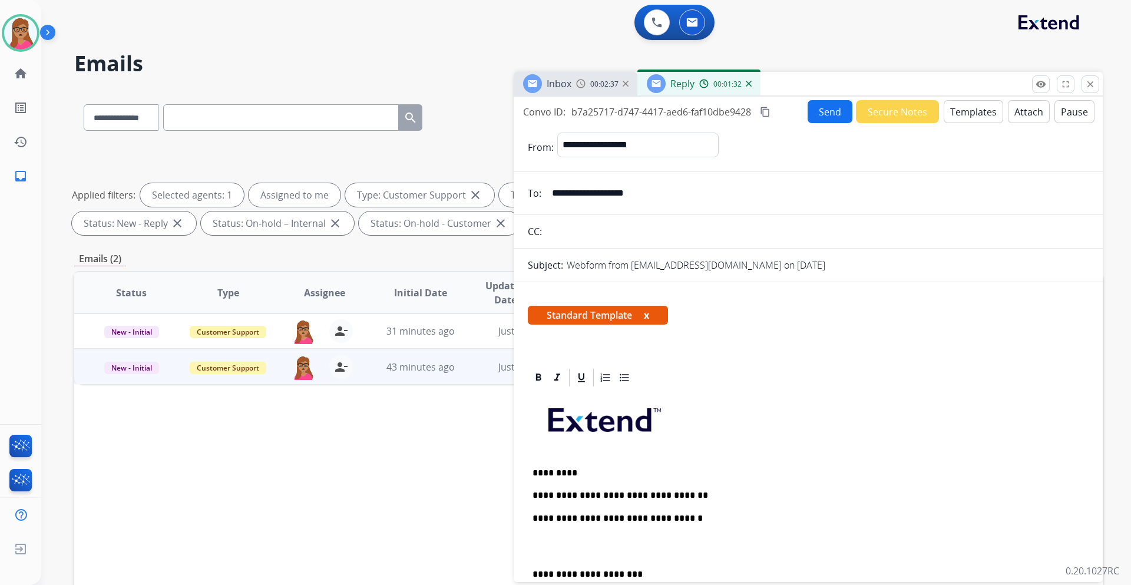
click at [763, 114] on mat-icon "content_copy" at bounding box center [765, 112] width 11 height 11
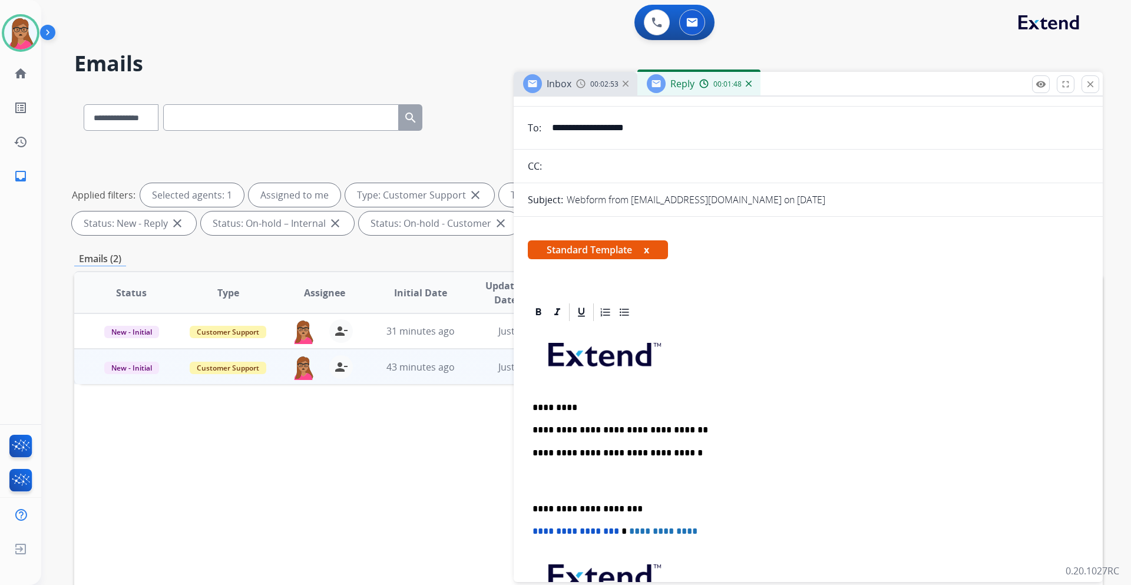
scroll to position [118, 0]
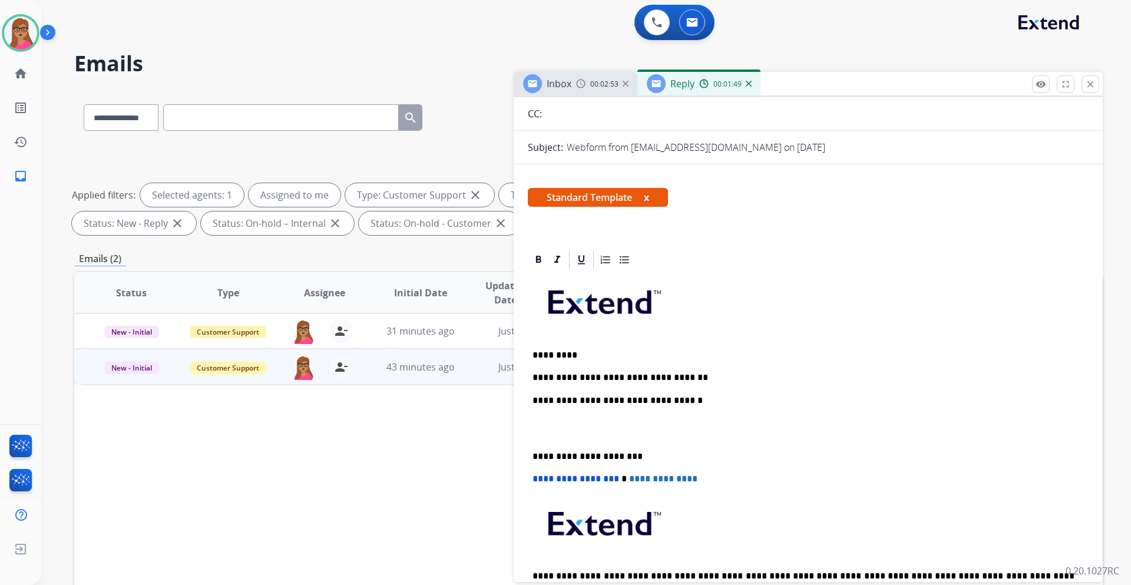
click at [698, 379] on p "**********" at bounding box center [804, 377] width 542 height 11
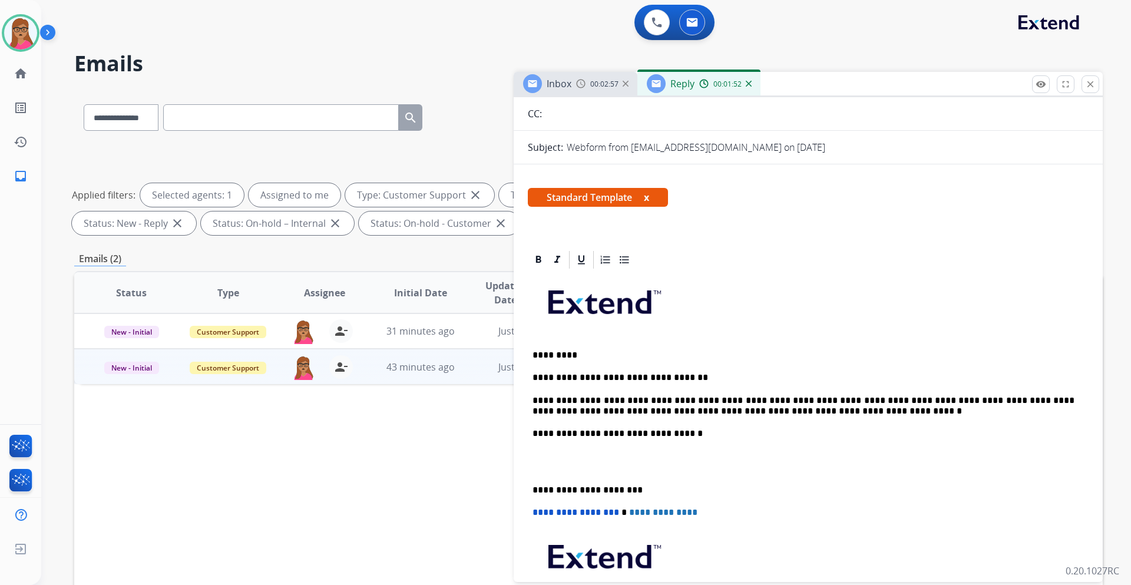
click at [531, 484] on div "**********" at bounding box center [808, 467] width 561 height 394
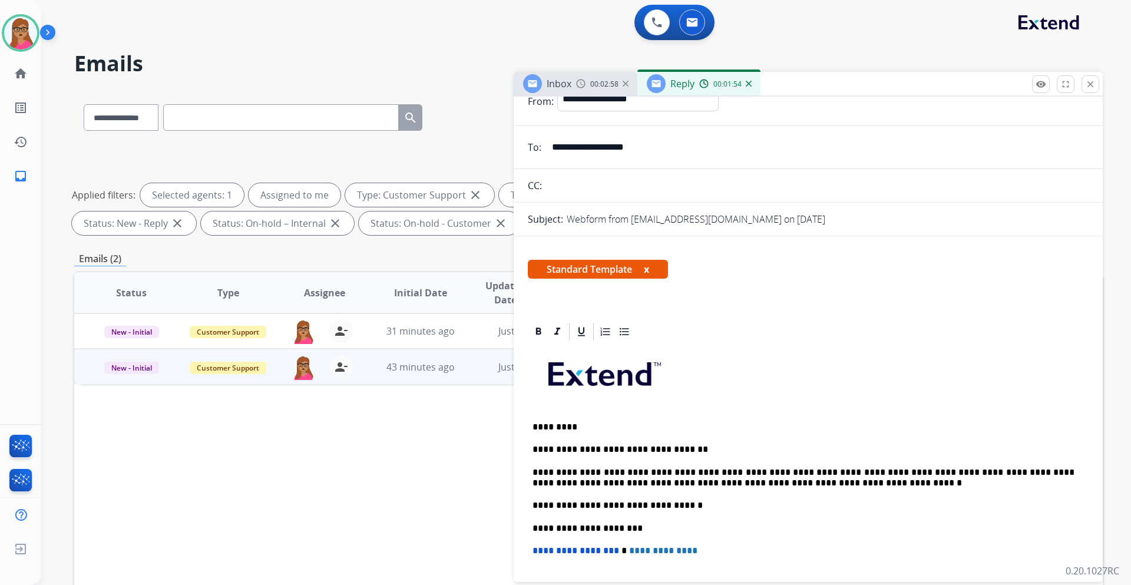
scroll to position [0, 0]
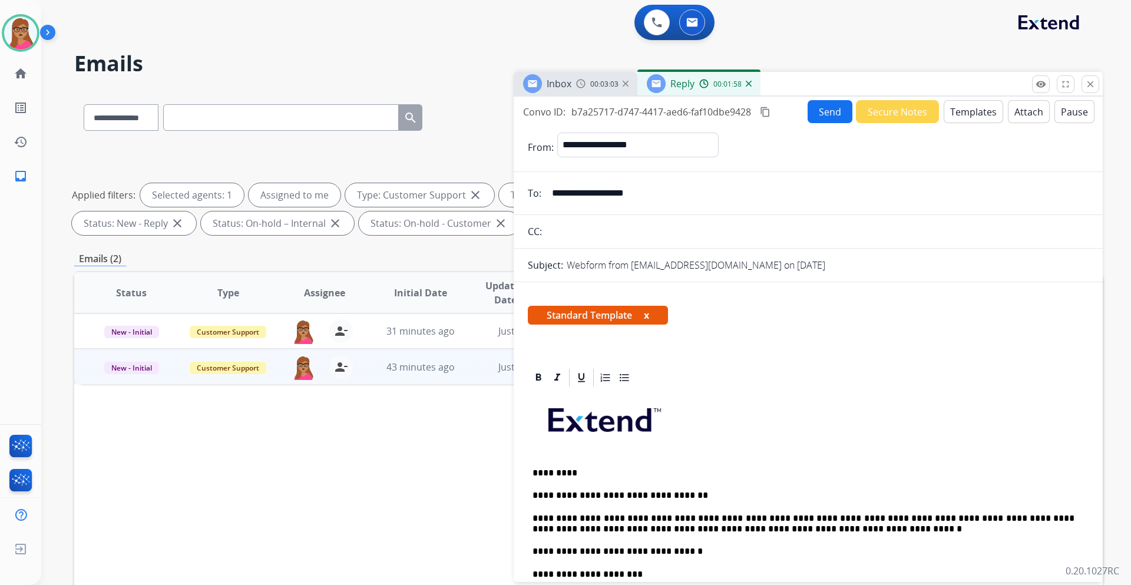
click at [818, 110] on button "Send" at bounding box center [830, 111] width 45 height 23
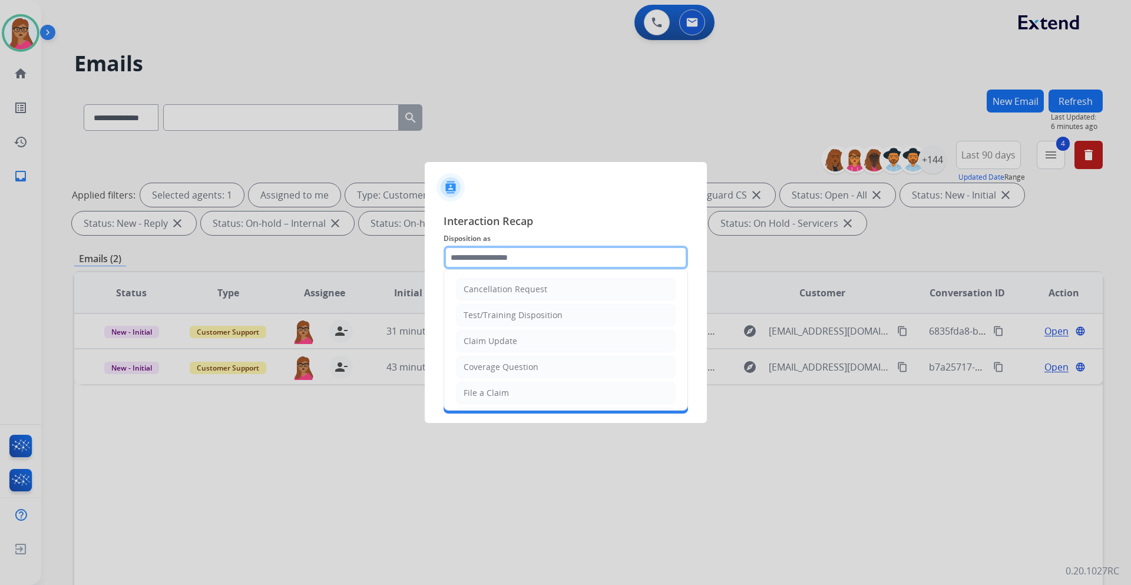
click at [526, 261] on input "text" at bounding box center [566, 258] width 245 height 24
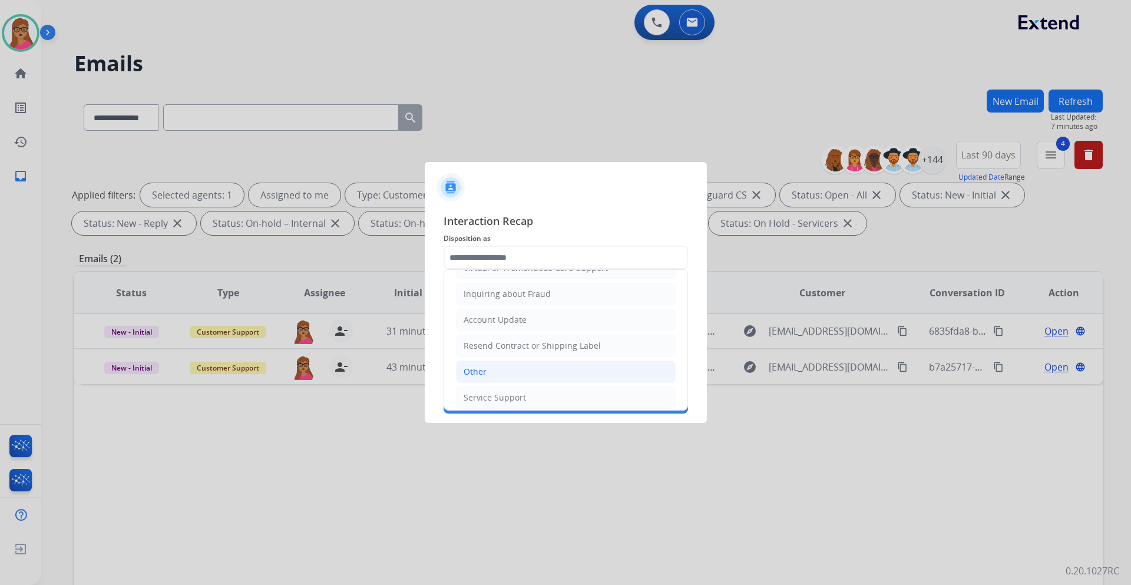
drag, startPoint x: 492, startPoint y: 371, endPoint x: 496, endPoint y: 293, distance: 77.3
click at [492, 370] on li "Other" at bounding box center [566, 372] width 220 height 22
type input "*****"
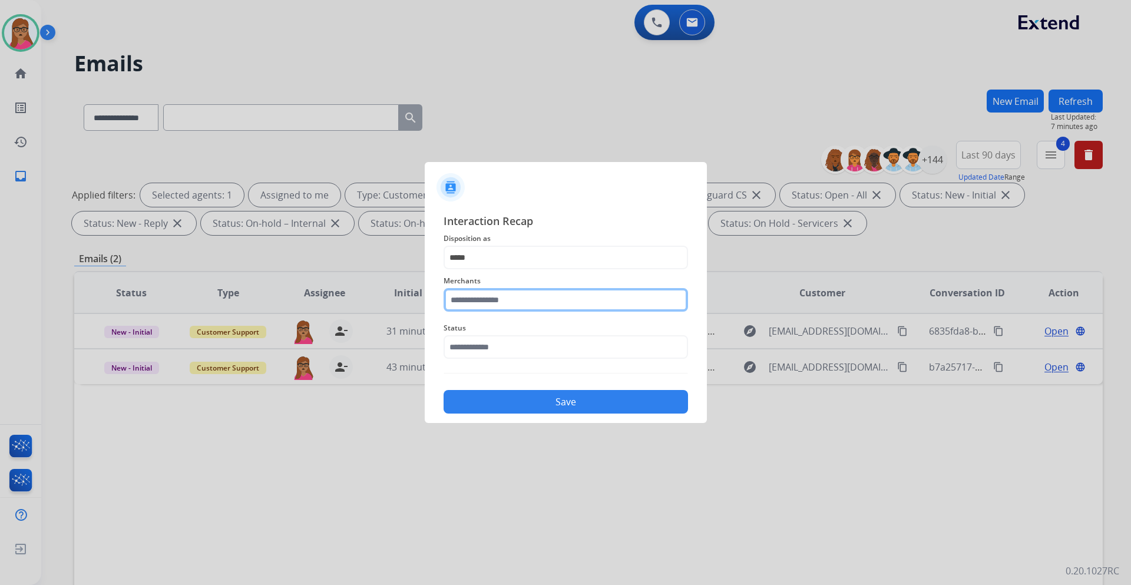
click at [496, 305] on input "text" at bounding box center [566, 300] width 245 height 24
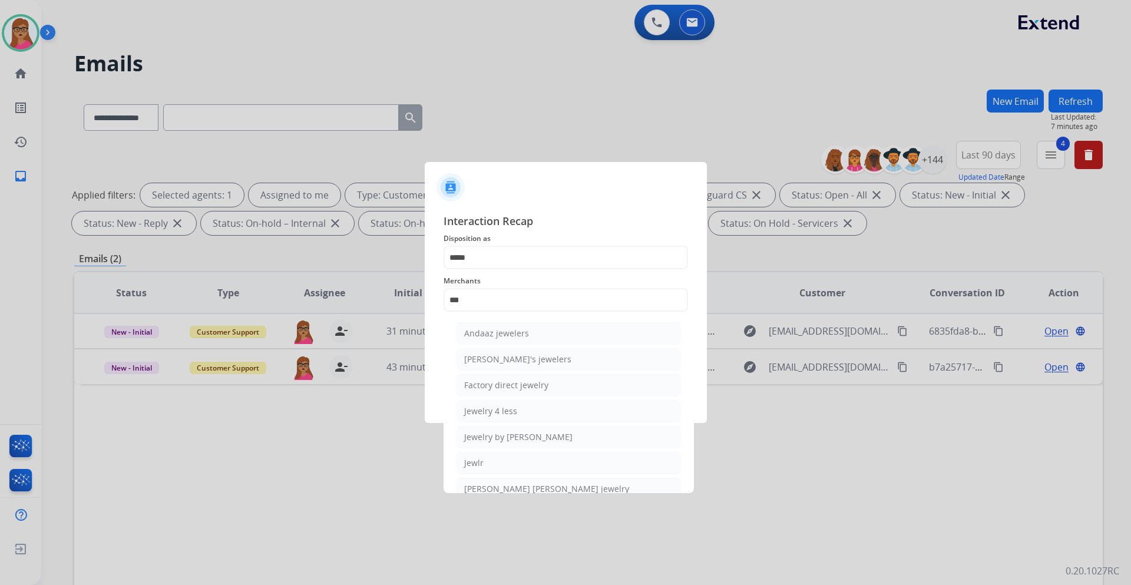
click at [485, 464] on li "Jewlr" at bounding box center [569, 463] width 224 height 22
type input "*****"
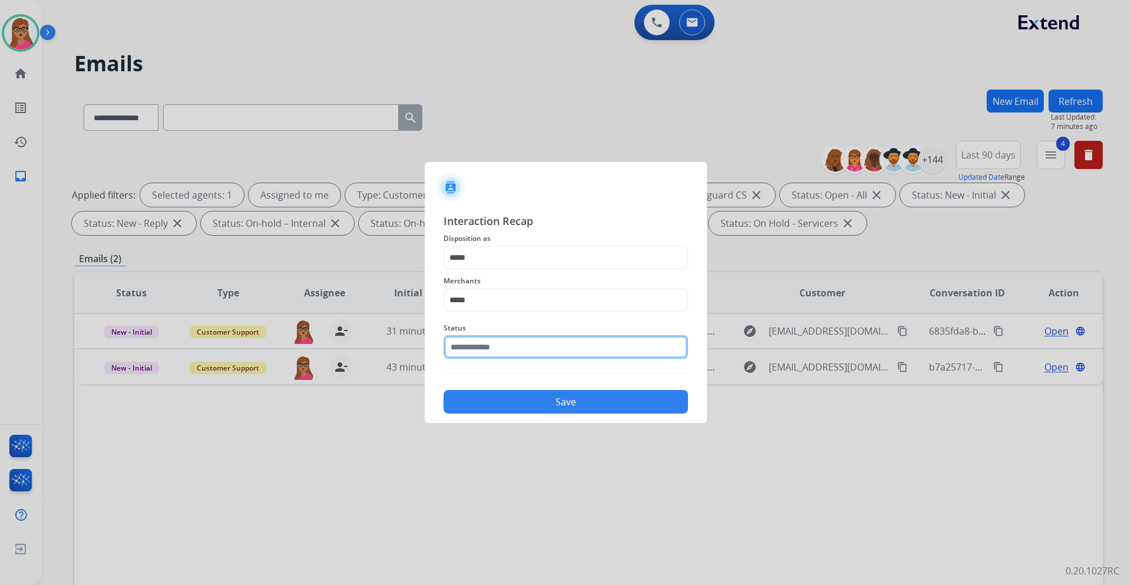
click at [520, 349] on input "text" at bounding box center [566, 347] width 245 height 24
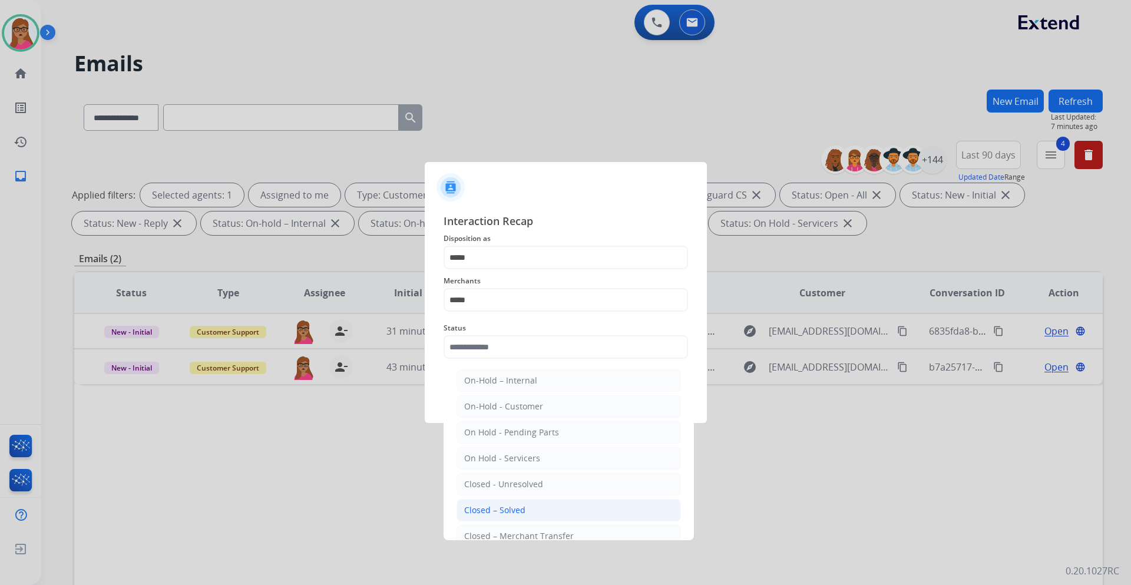
click at [534, 517] on li "Closed – Solved" at bounding box center [569, 510] width 224 height 22
type input "**********"
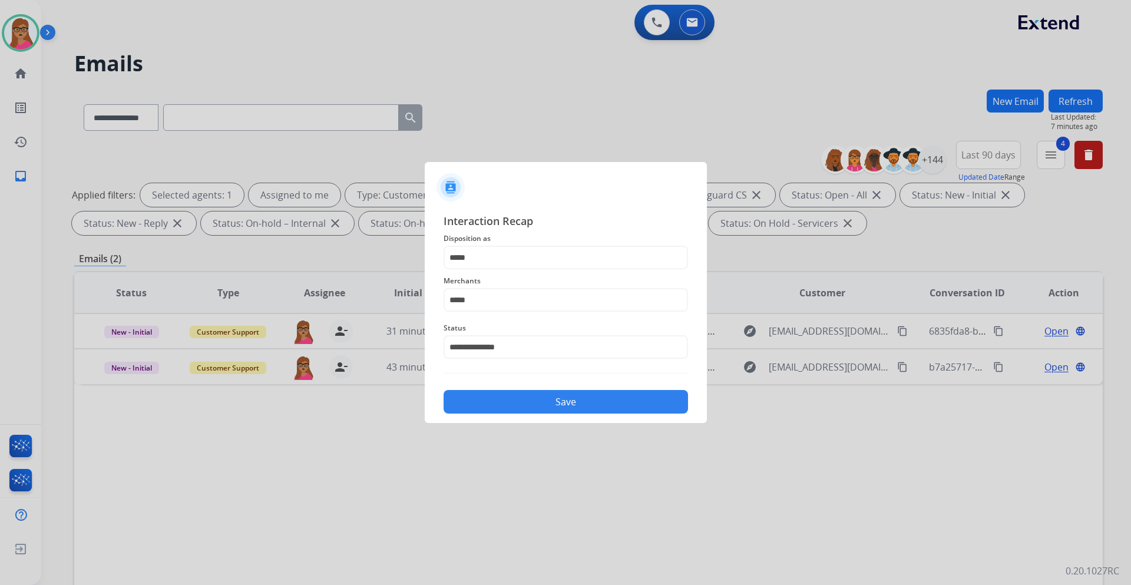
click at [630, 409] on button "Save" at bounding box center [566, 402] width 245 height 24
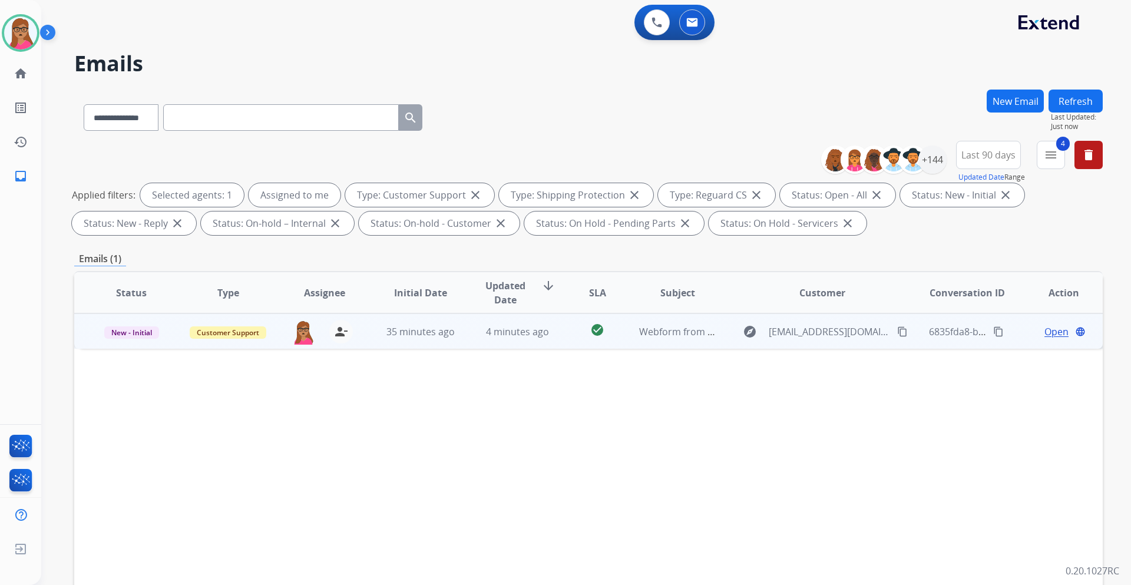
click at [1046, 335] on span "Open" at bounding box center [1057, 332] width 24 height 14
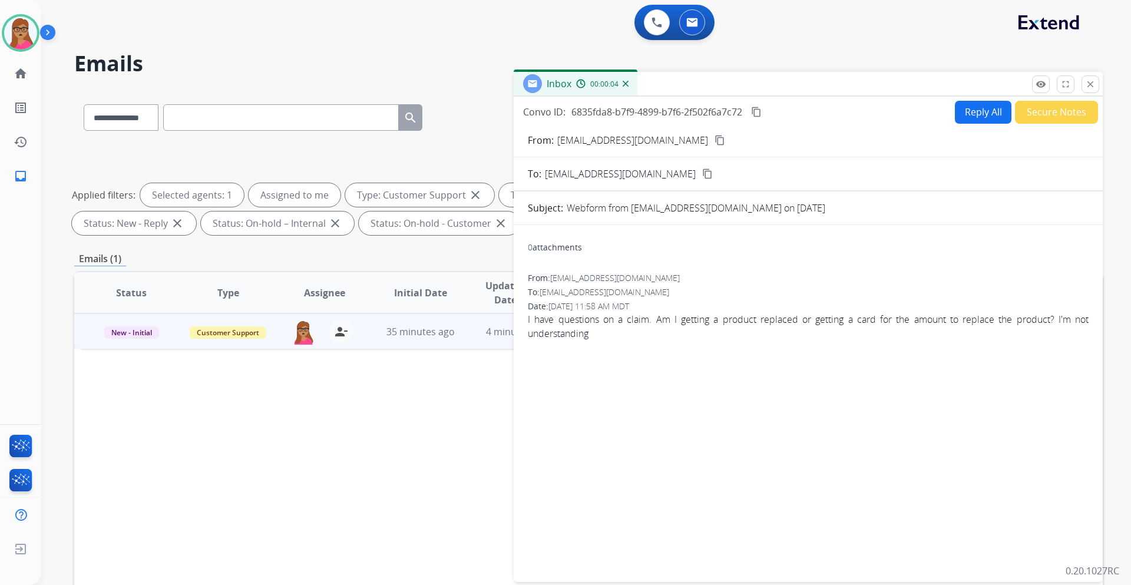
click at [715, 143] on mat-icon "content_copy" at bounding box center [720, 140] width 11 height 11
click at [955, 110] on button "Reply All" at bounding box center [983, 112] width 57 height 23
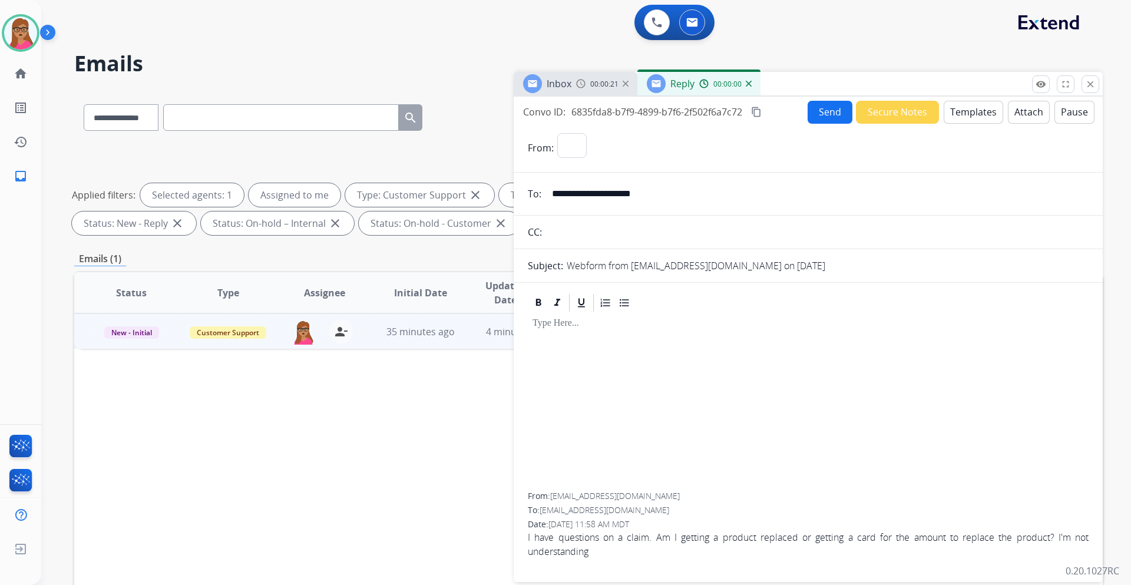
select select "**********"
click at [989, 114] on button "Templates" at bounding box center [974, 112] width 60 height 23
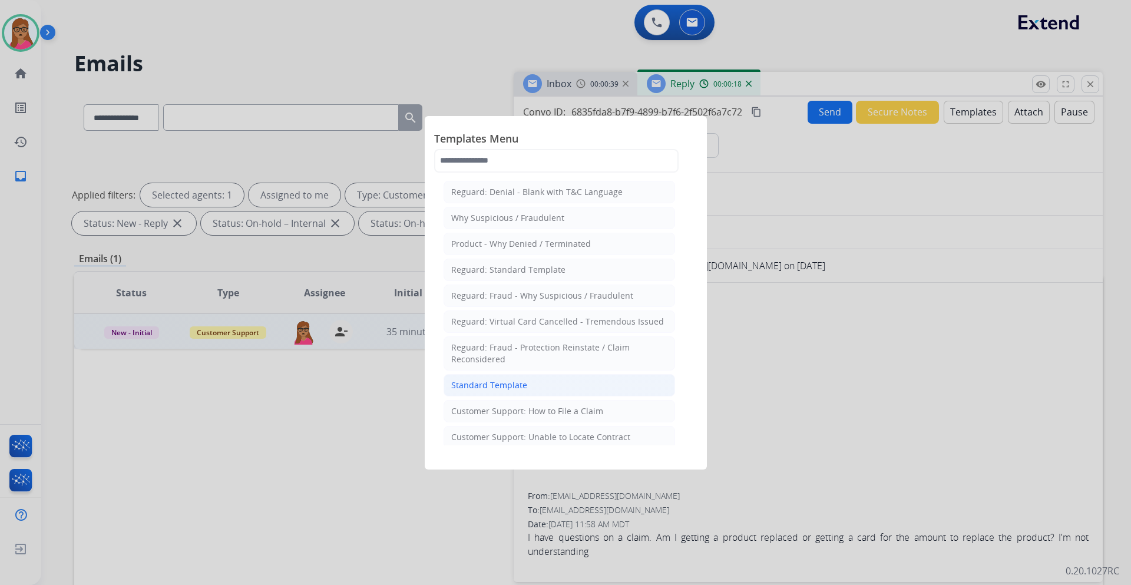
click at [524, 388] on div "Standard Template" at bounding box center [489, 385] width 76 height 12
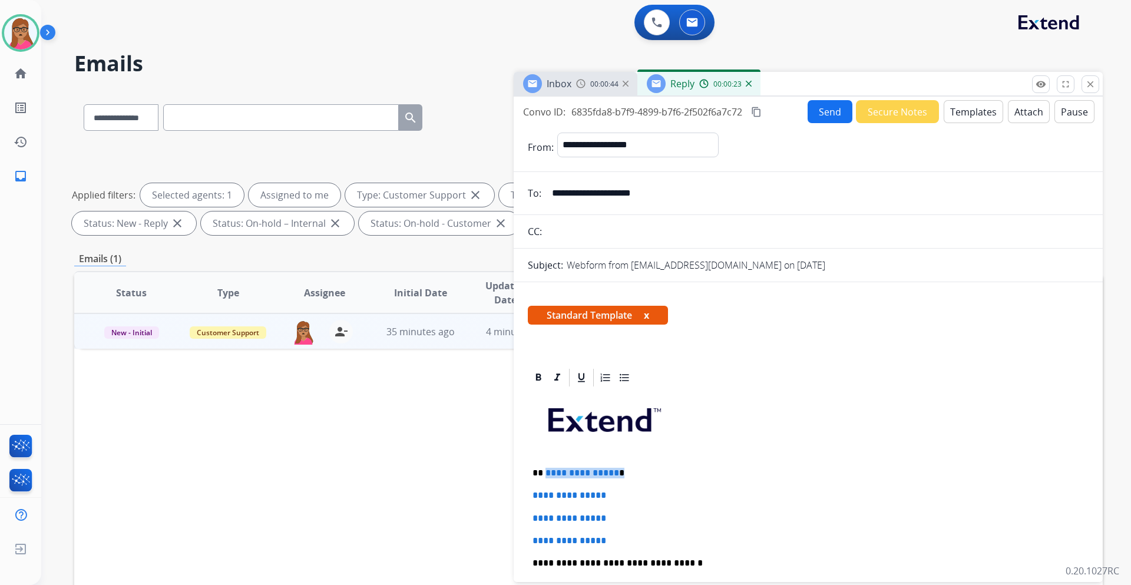
drag, startPoint x: 622, startPoint y: 474, endPoint x: 544, endPoint y: 471, distance: 77.8
click at [544, 471] on p "**********" at bounding box center [804, 473] width 542 height 11
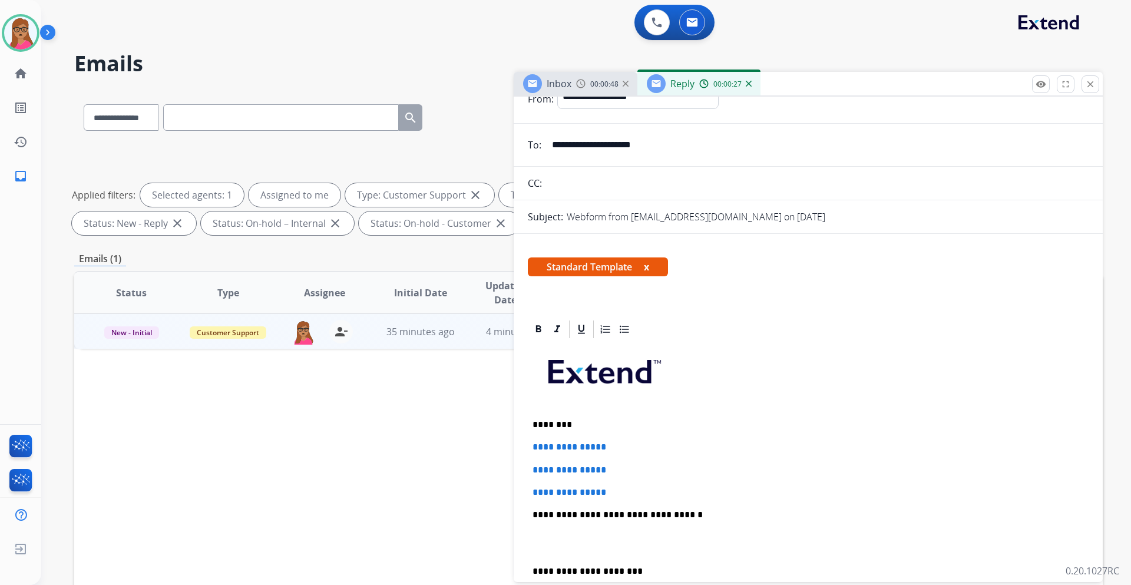
scroll to position [118, 0]
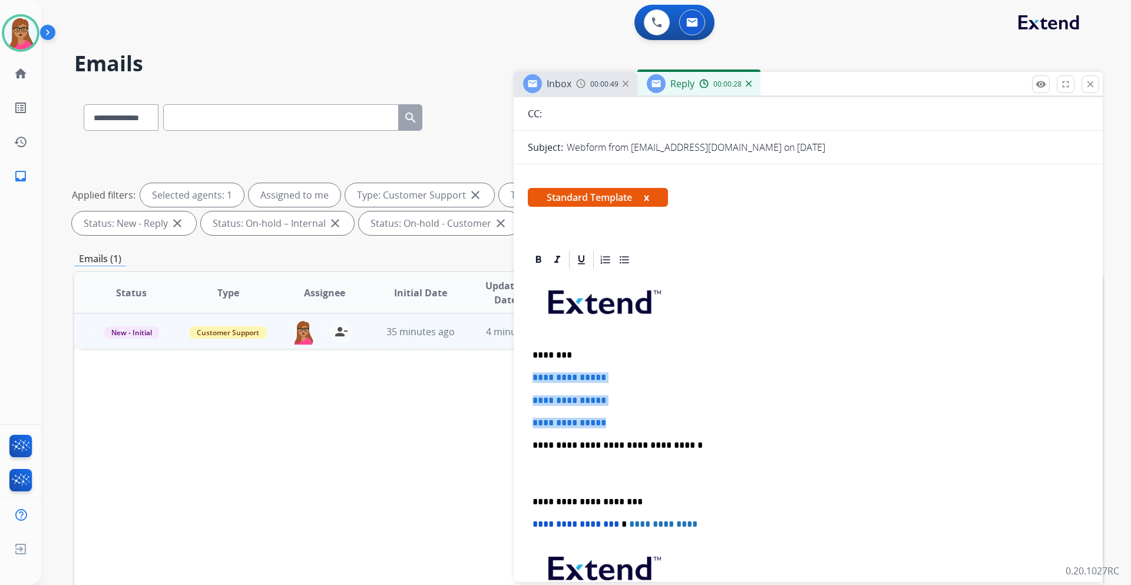
drag, startPoint x: 530, startPoint y: 375, endPoint x: 625, endPoint y: 418, distance: 104.4
click at [625, 418] on div "**********" at bounding box center [808, 472] width 561 height 405
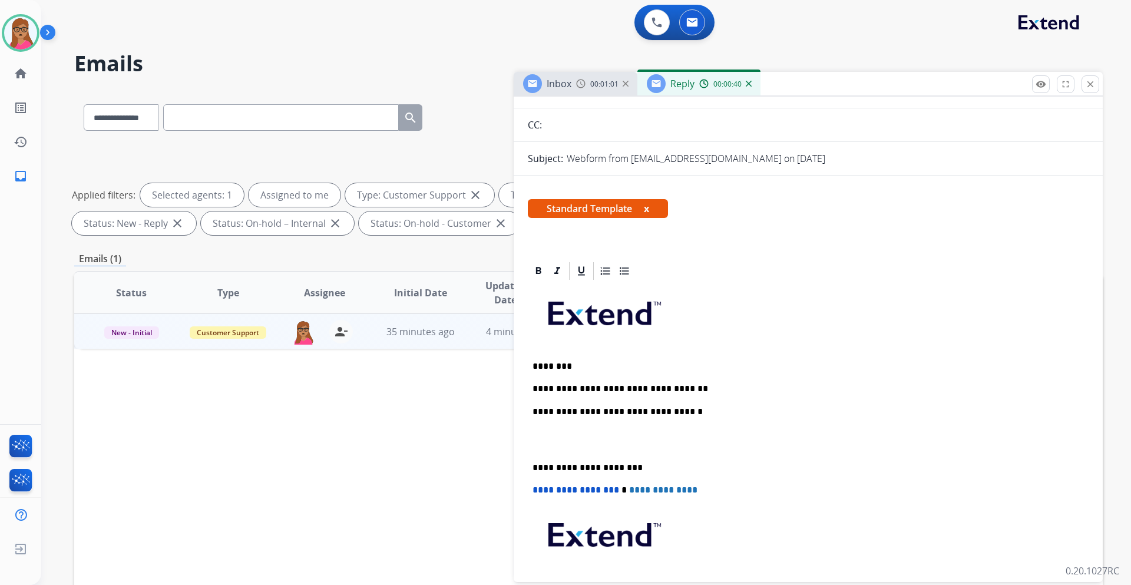
scroll to position [0, 0]
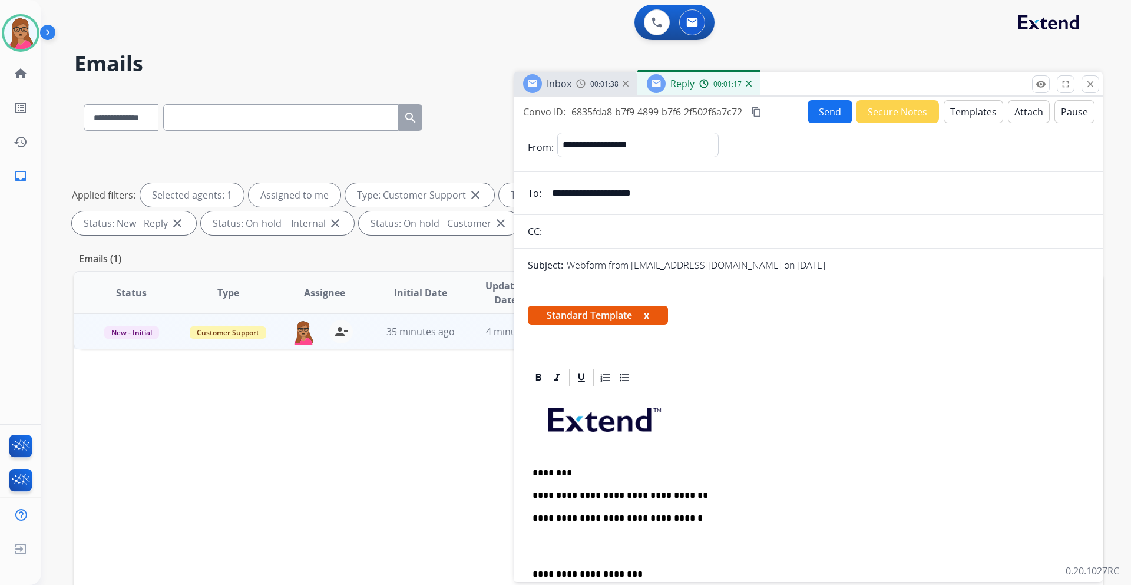
click at [554, 82] on span "Inbox" at bounding box center [559, 83] width 25 height 13
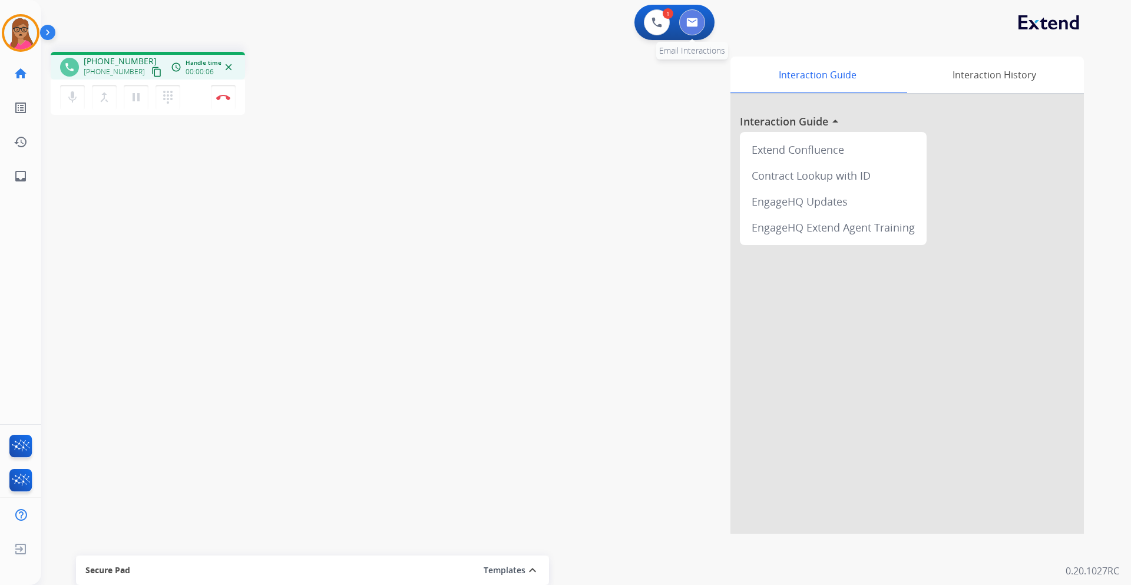
click at [694, 28] on button at bounding box center [692, 22] width 26 height 26
select select "**********"
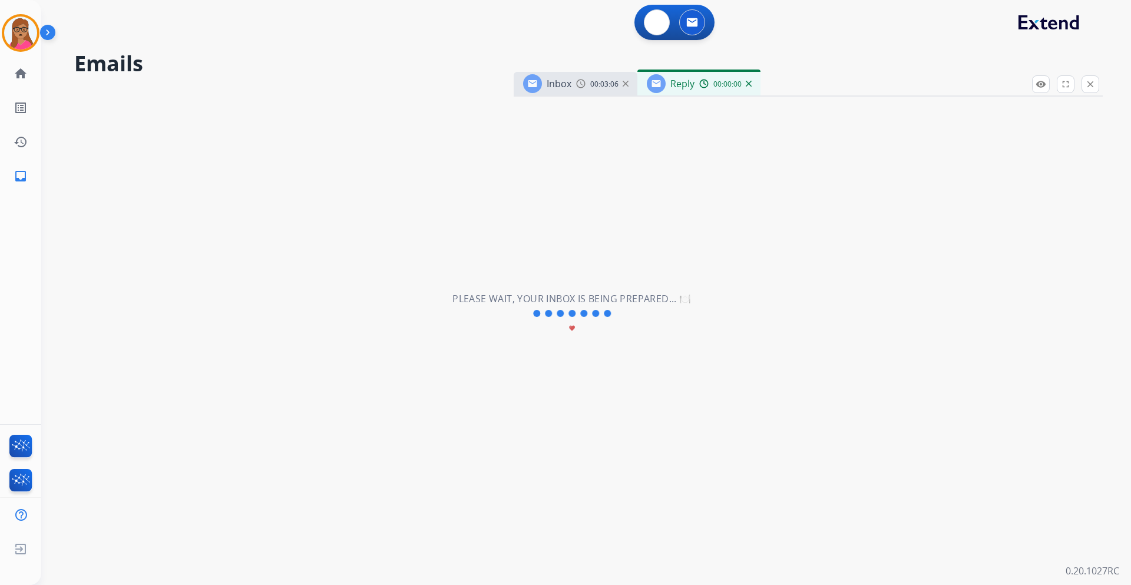
select select "**********"
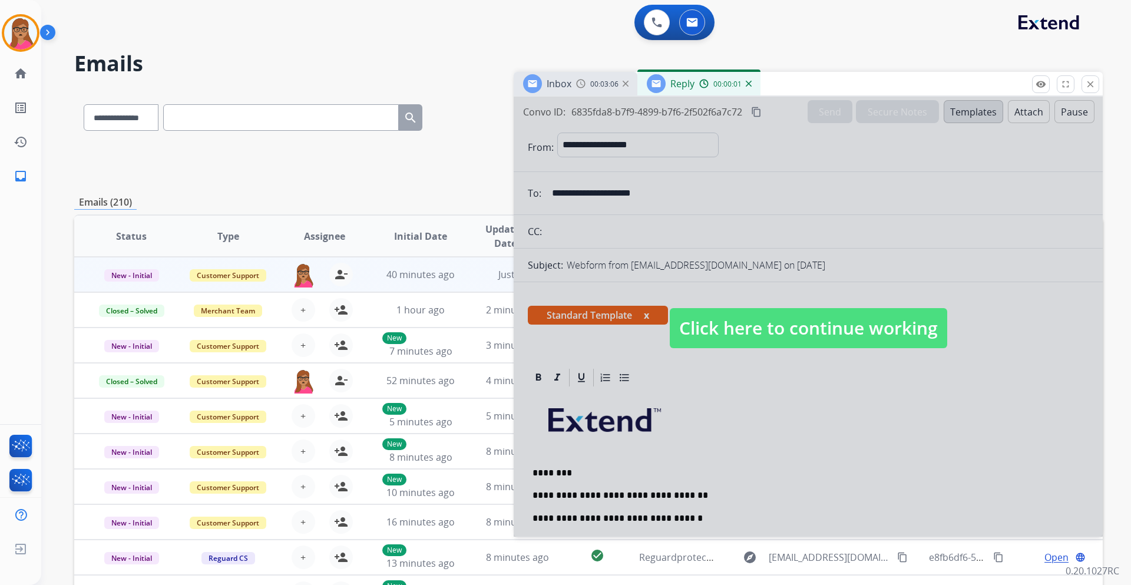
drag, startPoint x: 777, startPoint y: 318, endPoint x: 772, endPoint y: 300, distance: 18.5
click at [777, 319] on span "Click here to continue working" at bounding box center [809, 328] width 278 height 40
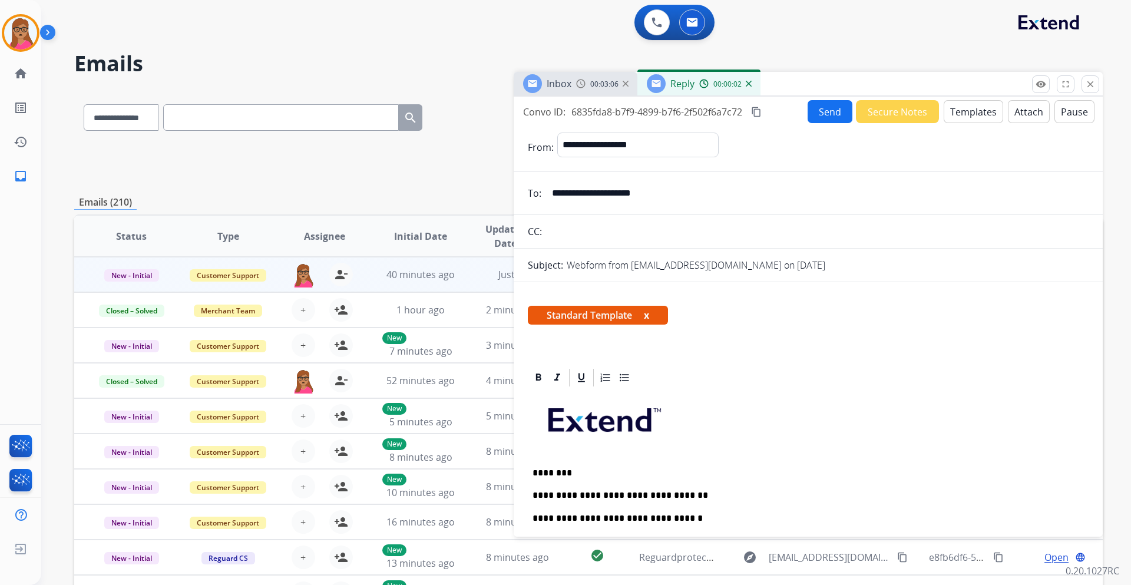
drag, startPoint x: 761, startPoint y: 114, endPoint x: 750, endPoint y: 1, distance: 113.6
click at [761, 113] on mat-icon "content_copy" at bounding box center [756, 112] width 11 height 11
click at [656, 24] on img at bounding box center [657, 22] width 11 height 11
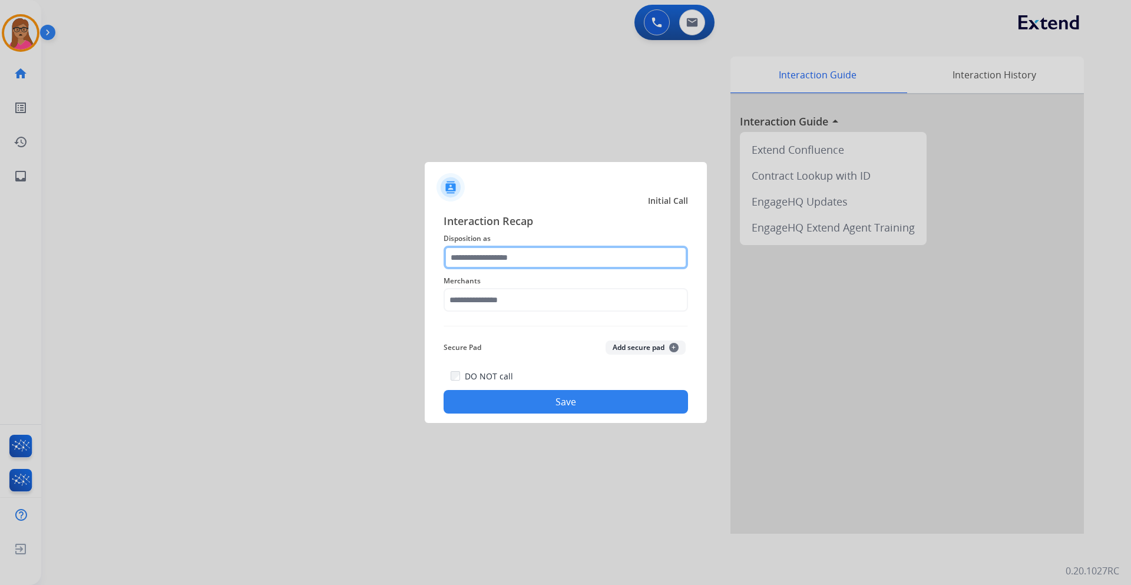
click at [492, 255] on input "text" at bounding box center [566, 258] width 245 height 24
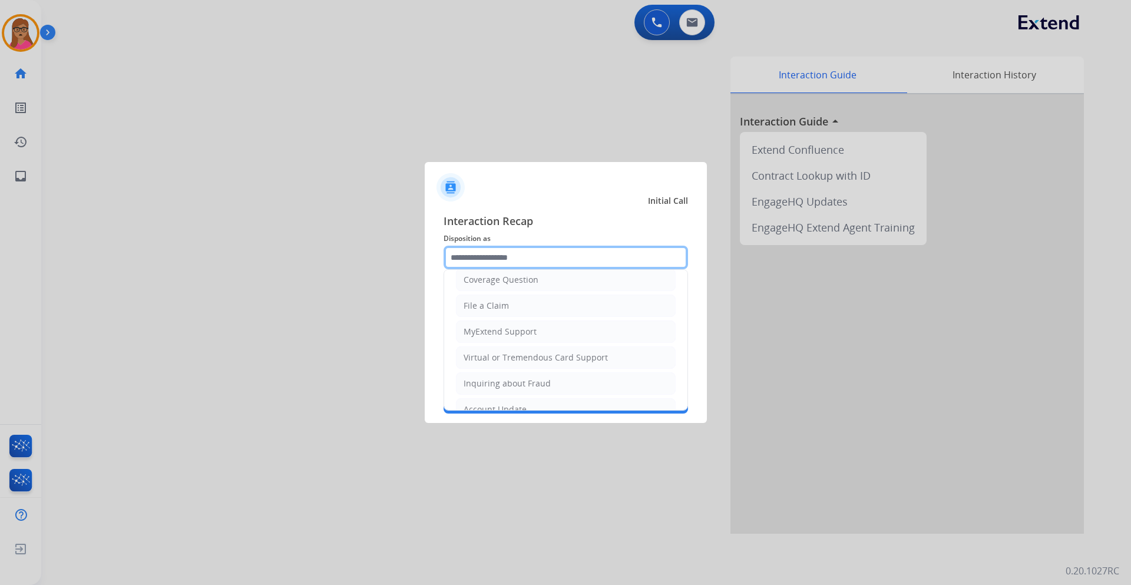
scroll to position [184, 0]
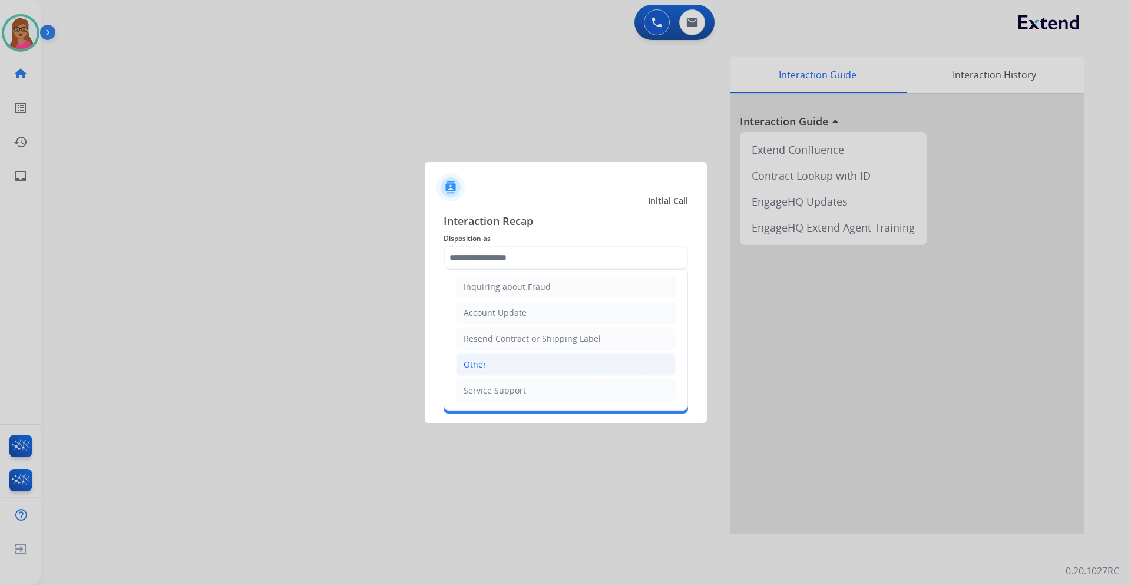
click at [493, 368] on li "Other" at bounding box center [566, 365] width 220 height 22
type input "*****"
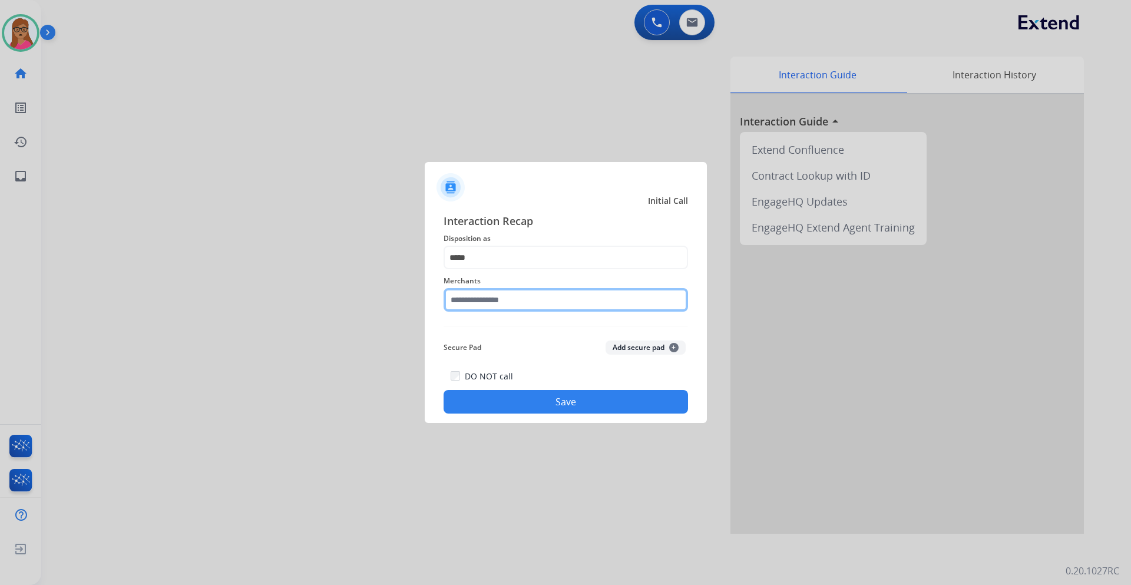
click at [511, 308] on input "text" at bounding box center [566, 300] width 245 height 24
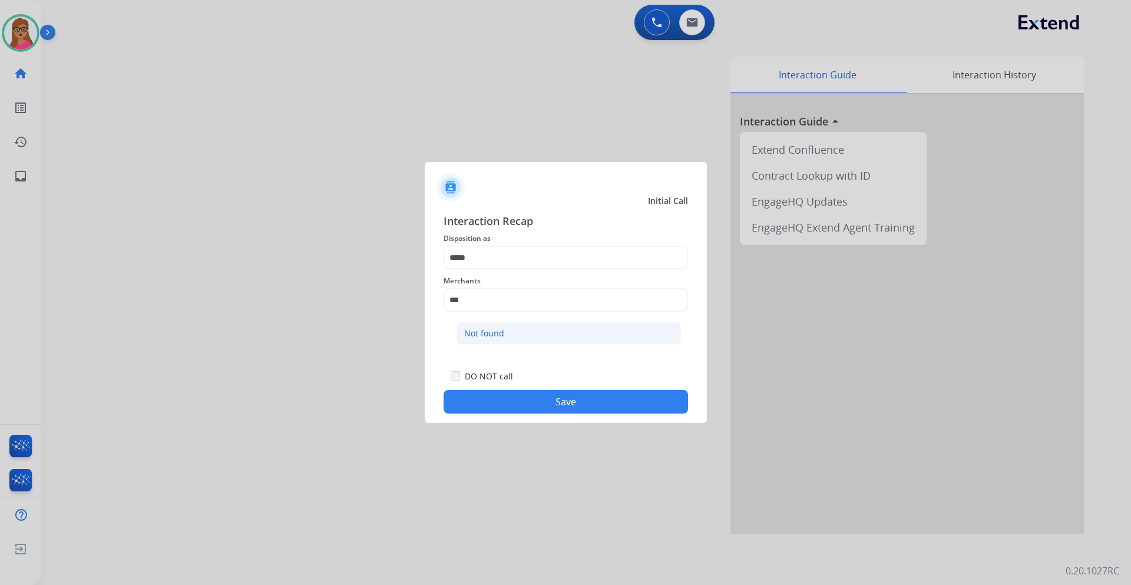
click at [512, 329] on li "Not found" at bounding box center [569, 333] width 224 height 22
type input "*********"
click at [521, 401] on button "Save" at bounding box center [566, 402] width 245 height 24
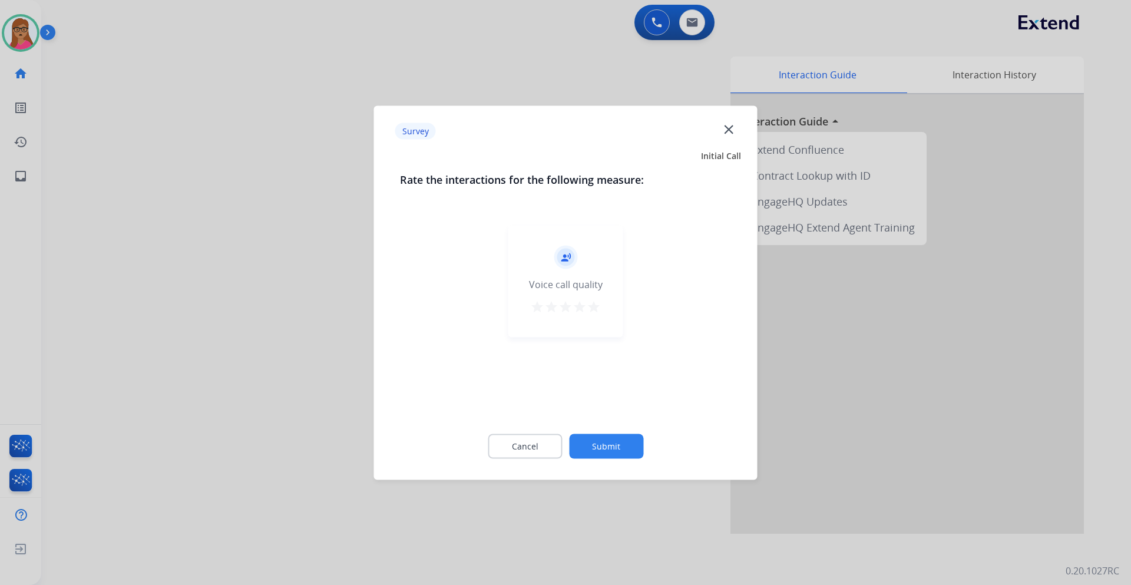
click at [242, 296] on div at bounding box center [565, 292] width 1131 height 585
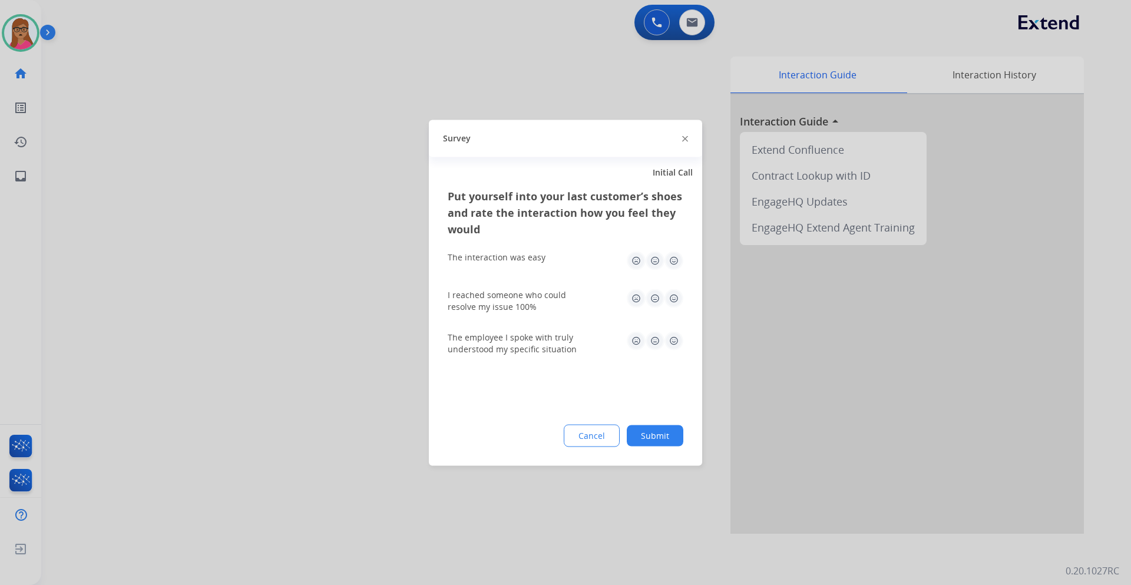
click at [242, 296] on div at bounding box center [565, 292] width 1131 height 585
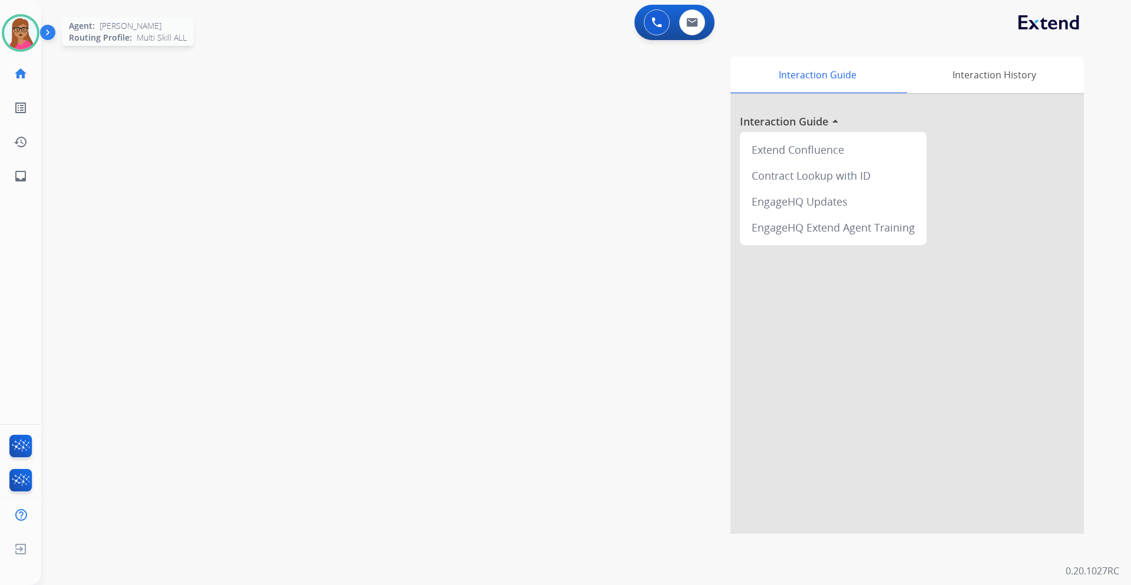
click at [21, 27] on img at bounding box center [20, 32] width 33 height 33
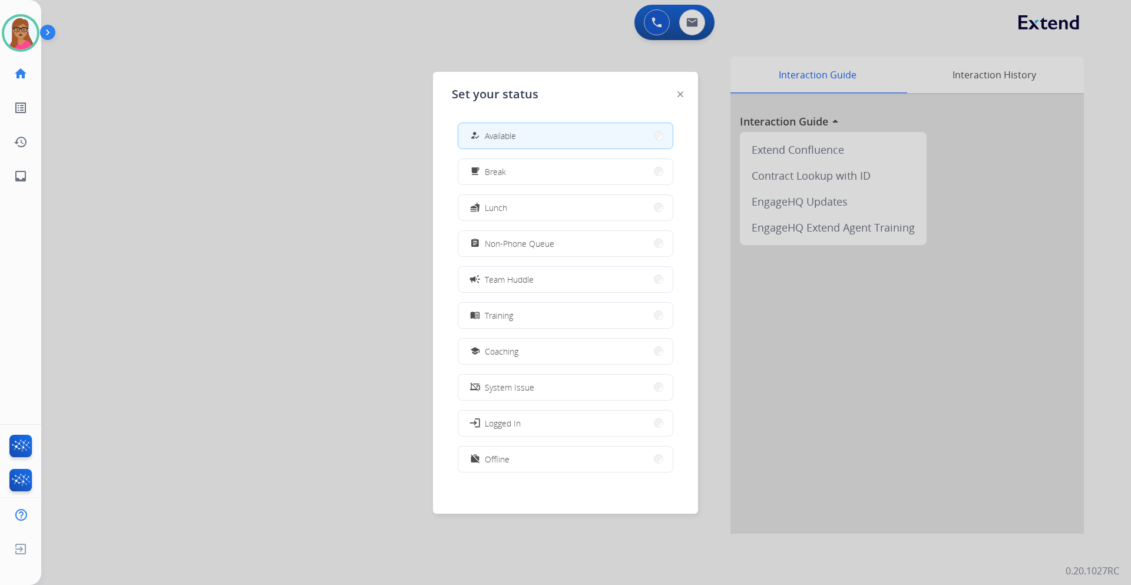
click at [346, 48] on div at bounding box center [565, 292] width 1131 height 585
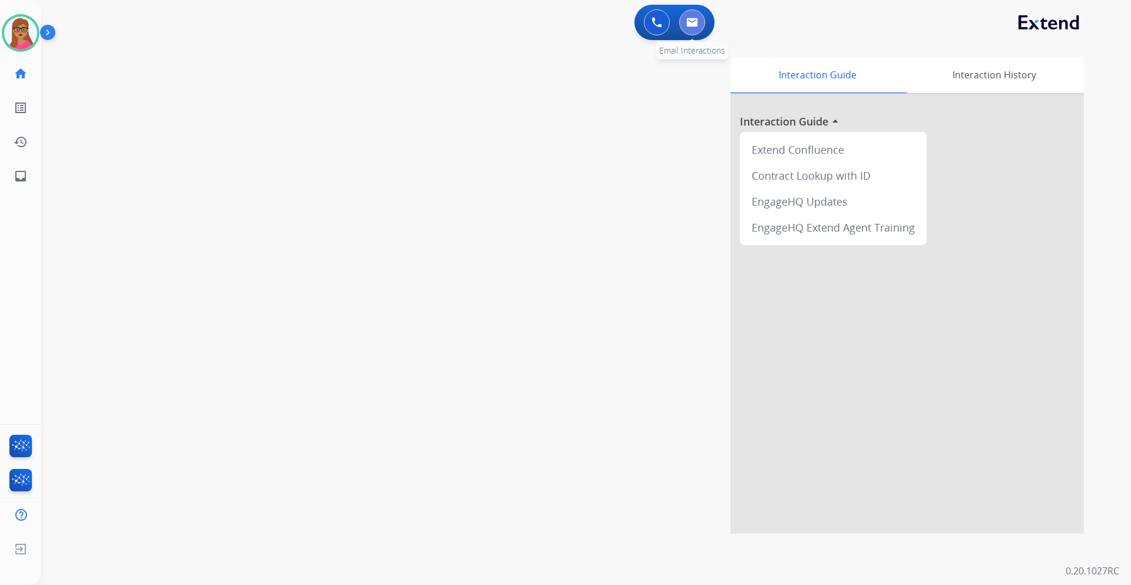
click at [690, 25] on img at bounding box center [692, 22] width 12 height 9
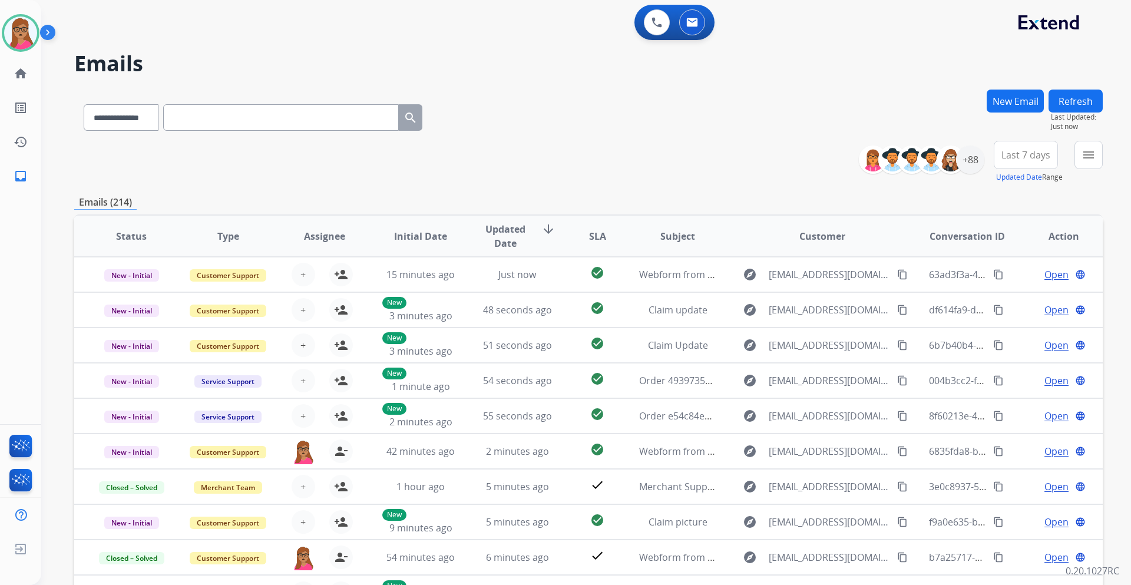
click at [1016, 155] on span "Last 7 days" at bounding box center [1026, 155] width 49 height 5
click at [1009, 293] on div "Last 90 days" at bounding box center [1022, 298] width 65 height 18
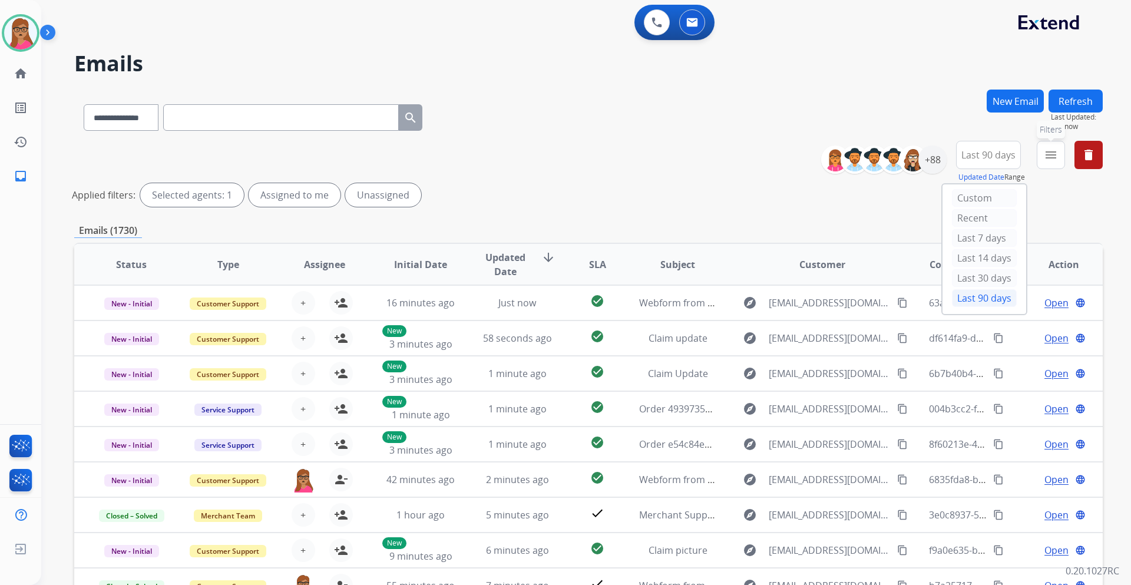
click at [1046, 150] on mat-icon "menu" at bounding box center [1051, 155] width 14 height 14
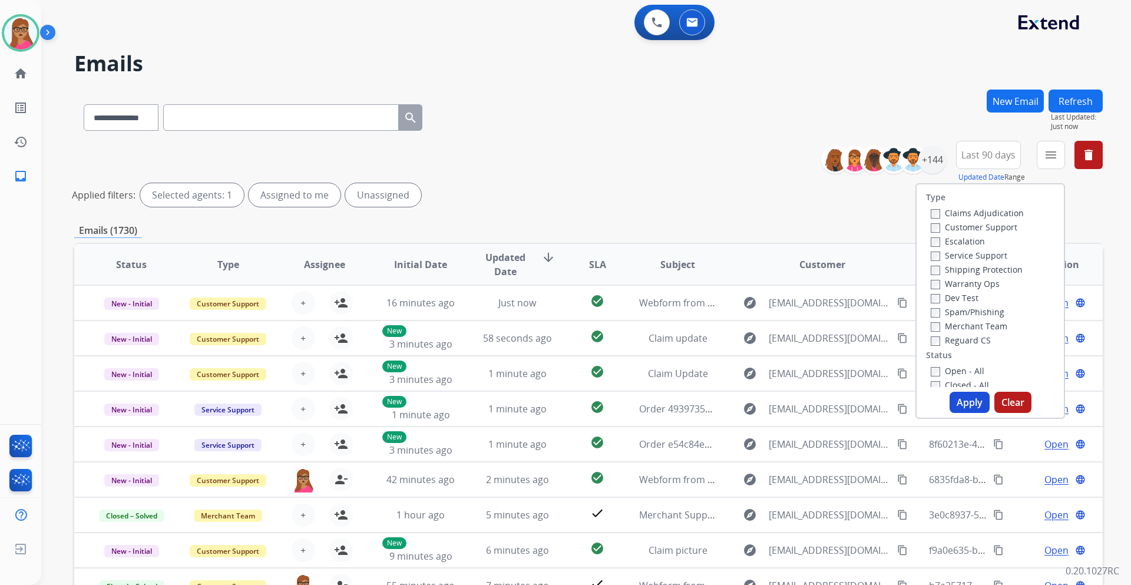
click at [991, 227] on label "Customer Support" at bounding box center [974, 227] width 87 height 11
click at [995, 274] on label "Shipping Protection" at bounding box center [977, 269] width 92 height 11
click at [956, 339] on label "Reguard CS" at bounding box center [961, 340] width 60 height 11
click at [949, 371] on label "Open - All" at bounding box center [958, 370] width 54 height 11
click at [951, 406] on button "Apply" at bounding box center [970, 402] width 40 height 21
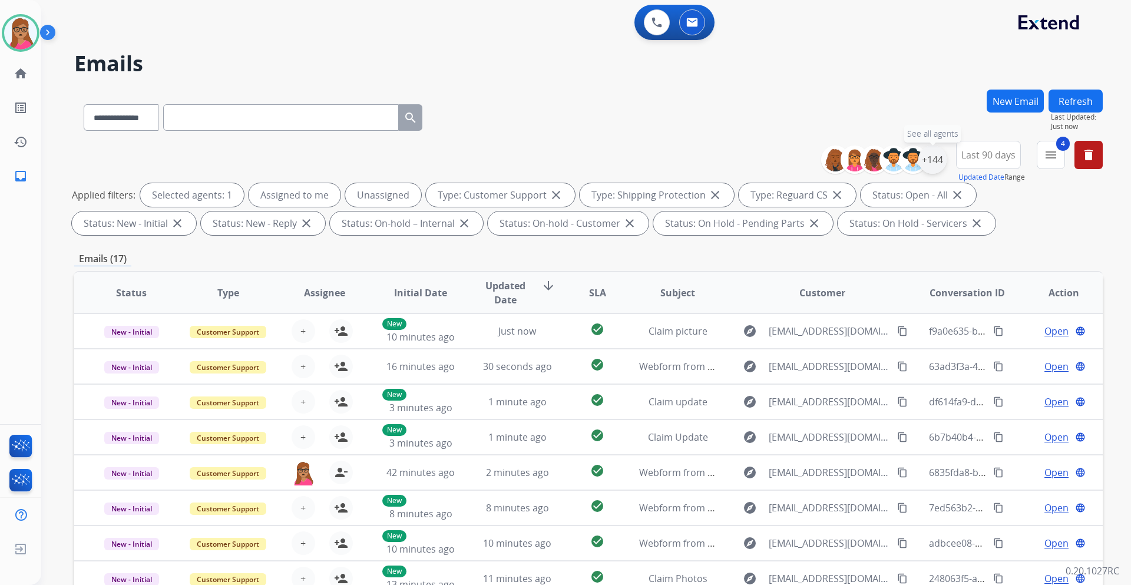
click at [930, 152] on div "+144" at bounding box center [933, 160] width 28 height 28
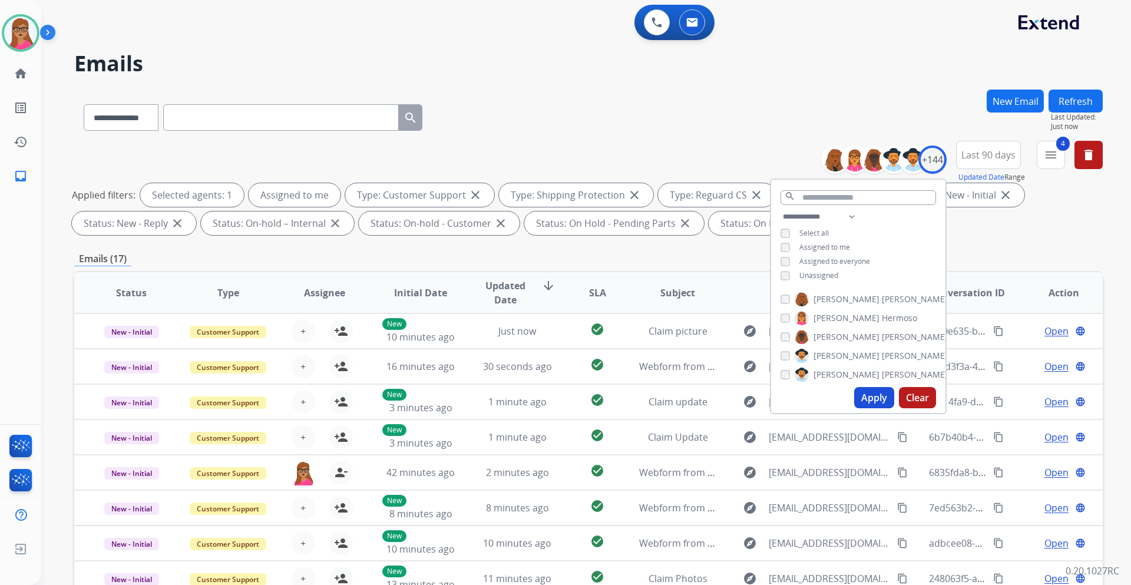
click at [879, 402] on button "Apply" at bounding box center [874, 397] width 40 height 21
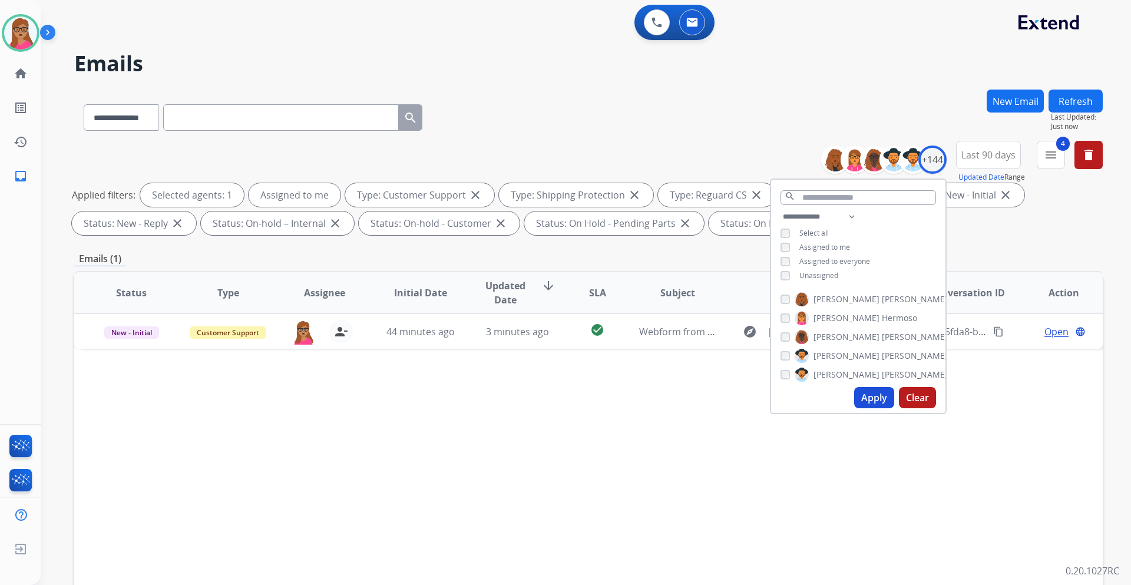
click at [616, 443] on div "Status Type Assignee Initial Date Updated Date arrow_downward SLA Subject Custo…" at bounding box center [588, 468] width 1029 height 395
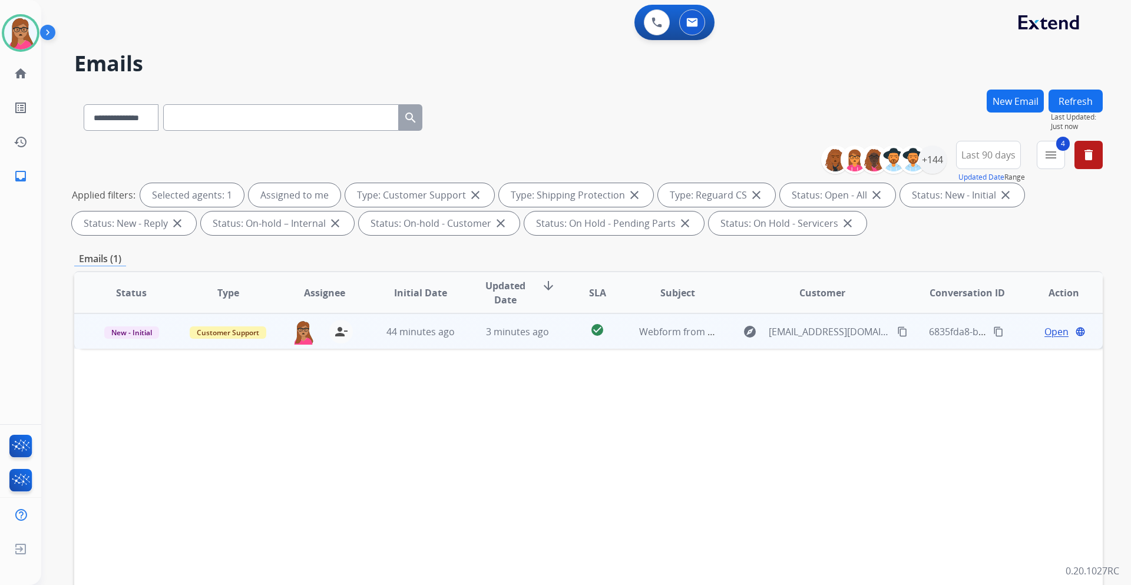
click at [1055, 330] on span "Open" at bounding box center [1057, 332] width 24 height 14
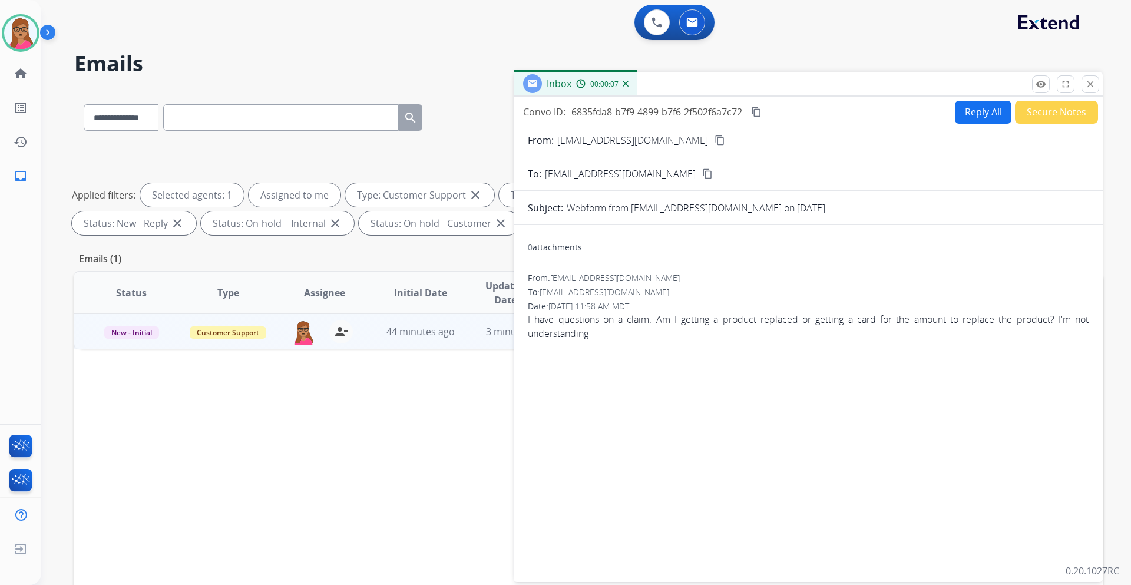
click at [715, 138] on mat-icon "content_copy" at bounding box center [720, 140] width 11 height 11
click at [973, 115] on button "Reply All" at bounding box center [983, 112] width 57 height 23
select select "**********"
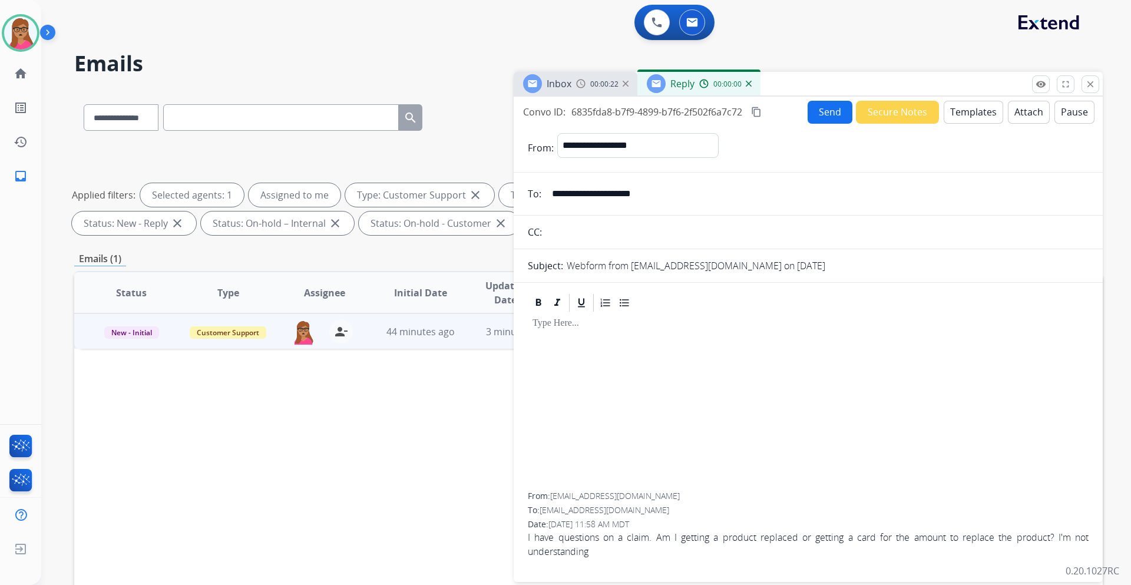
click at [981, 114] on button "Templates" at bounding box center [974, 112] width 60 height 23
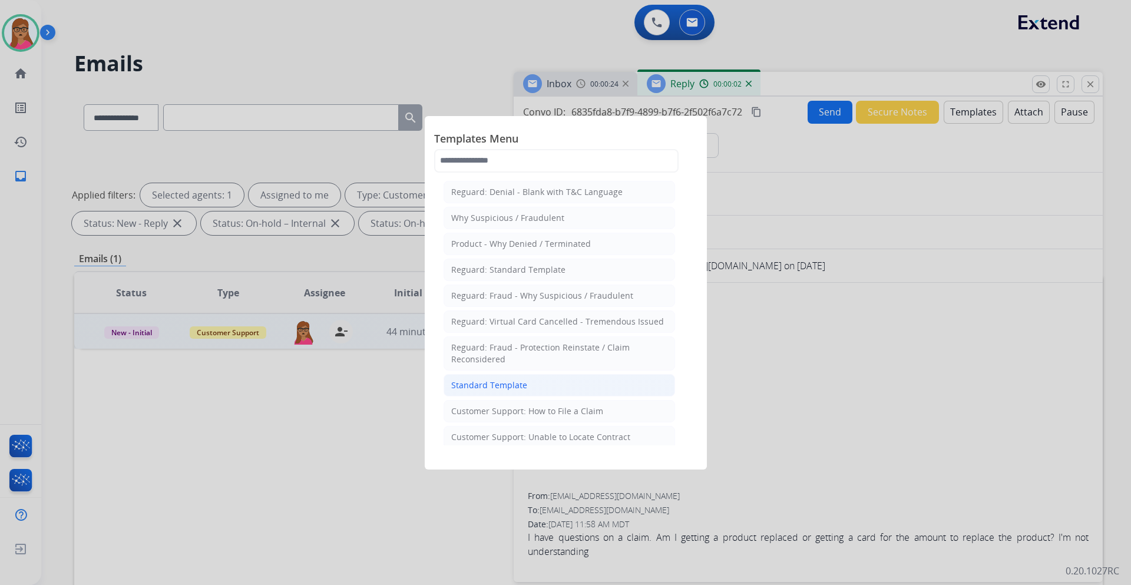
click at [530, 385] on li "Standard Template" at bounding box center [560, 385] width 232 height 22
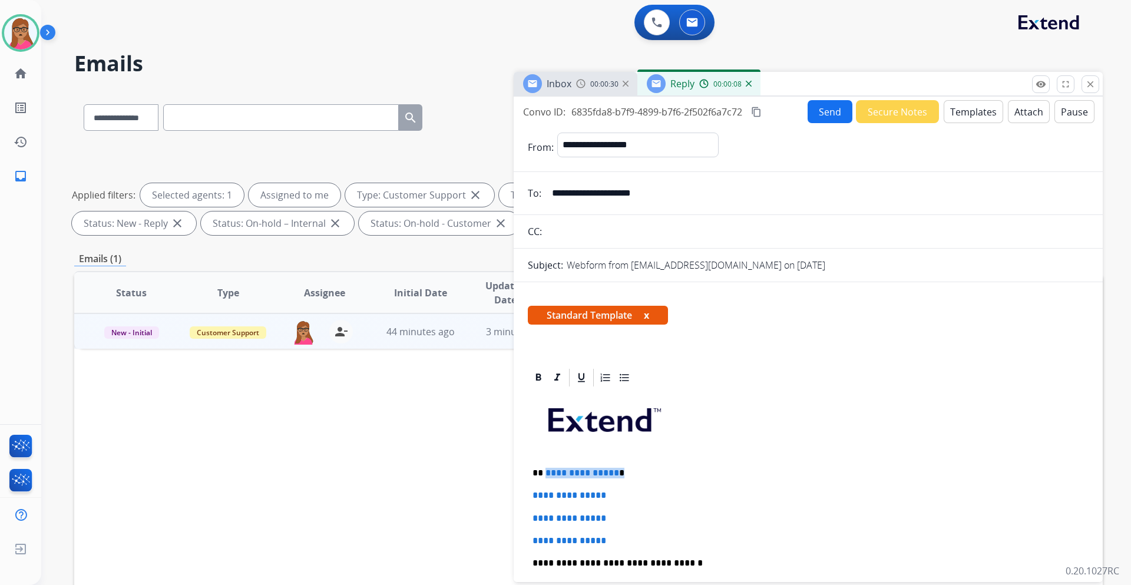
drag, startPoint x: 626, startPoint y: 469, endPoint x: 545, endPoint y: 471, distance: 80.7
click at [545, 471] on p "**********" at bounding box center [804, 473] width 542 height 11
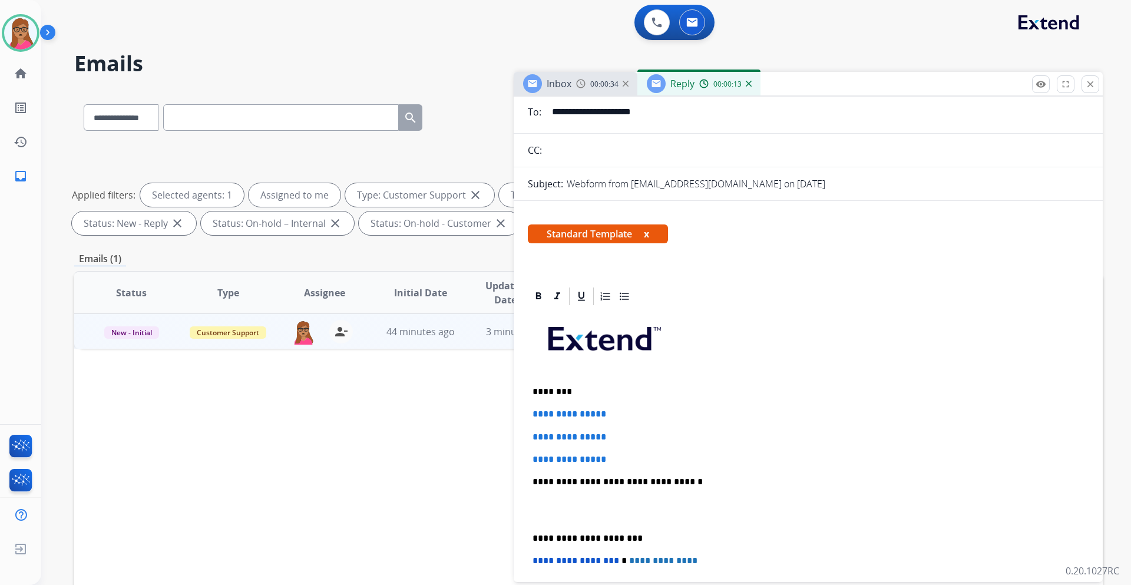
scroll to position [118, 0]
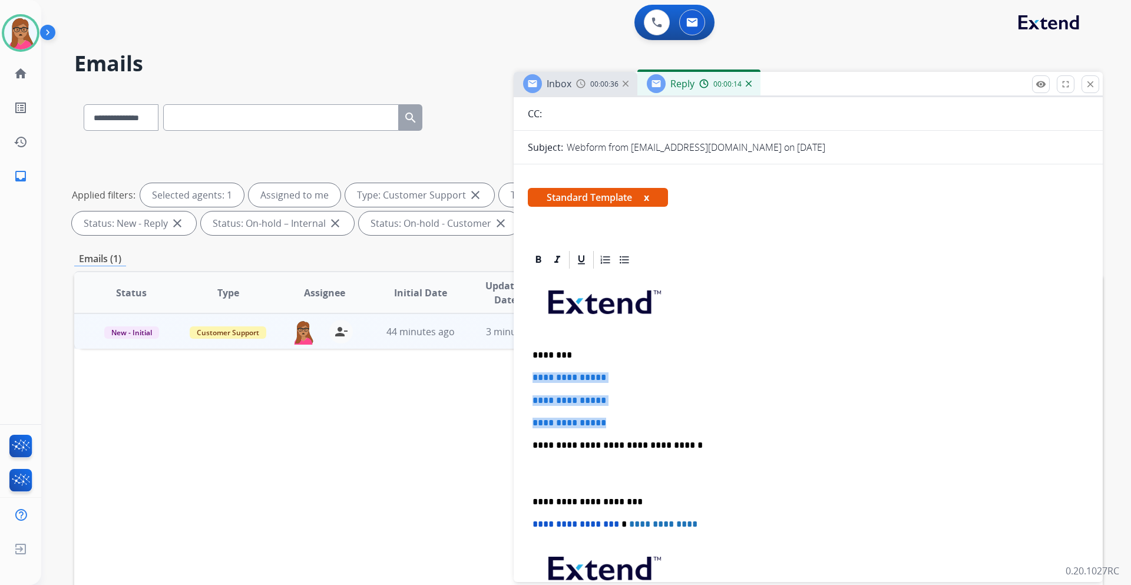
drag, startPoint x: 532, startPoint y: 376, endPoint x: 629, endPoint y: 425, distance: 109.1
click at [629, 425] on div "**********" at bounding box center [808, 472] width 561 height 405
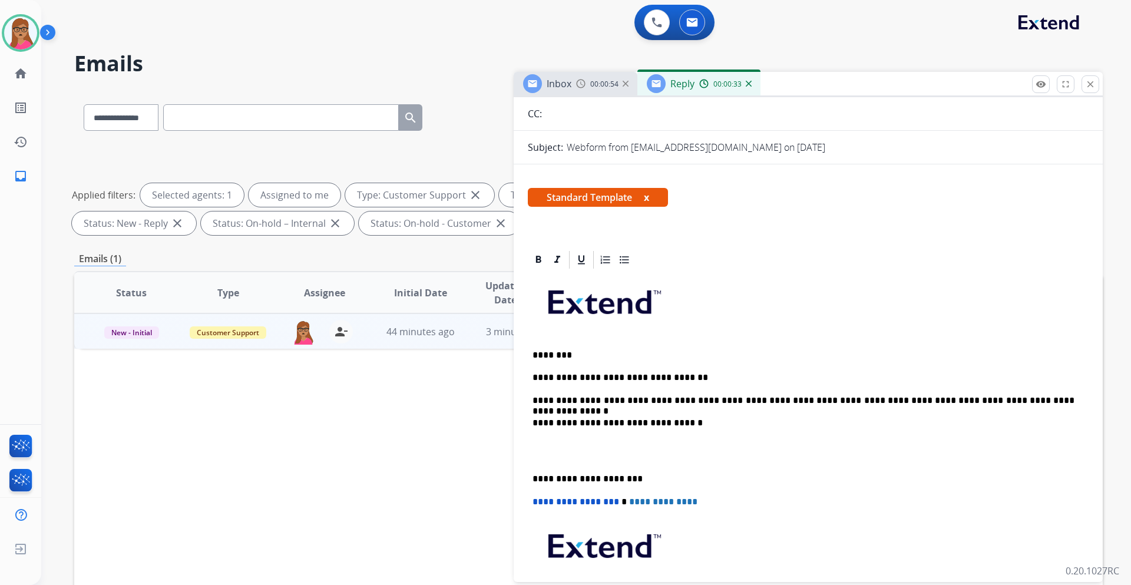
click at [531, 472] on div "**********" at bounding box center [808, 461] width 561 height 383
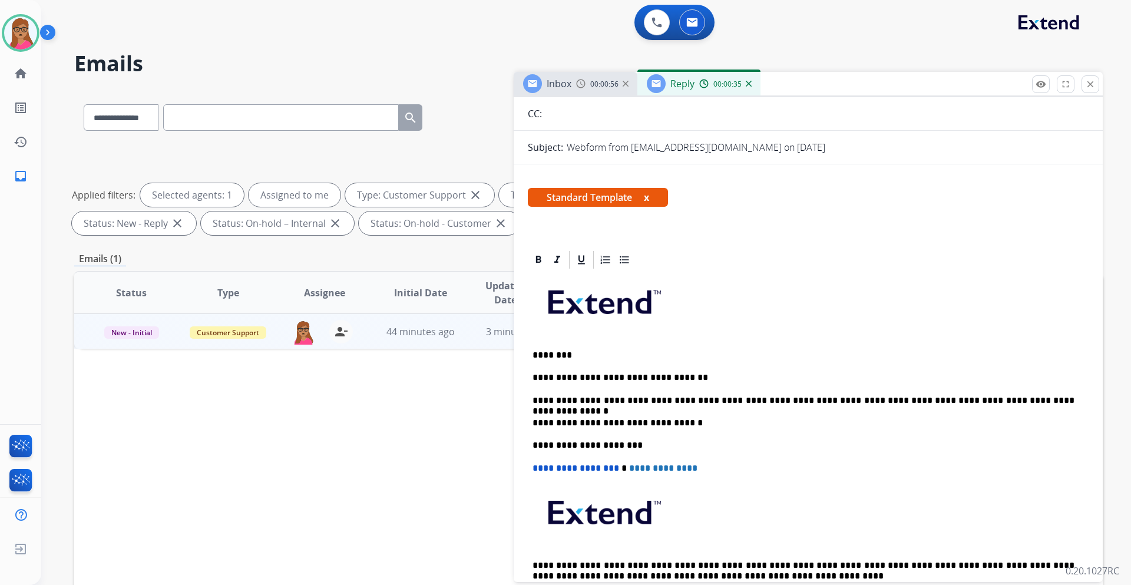
scroll to position [0, 0]
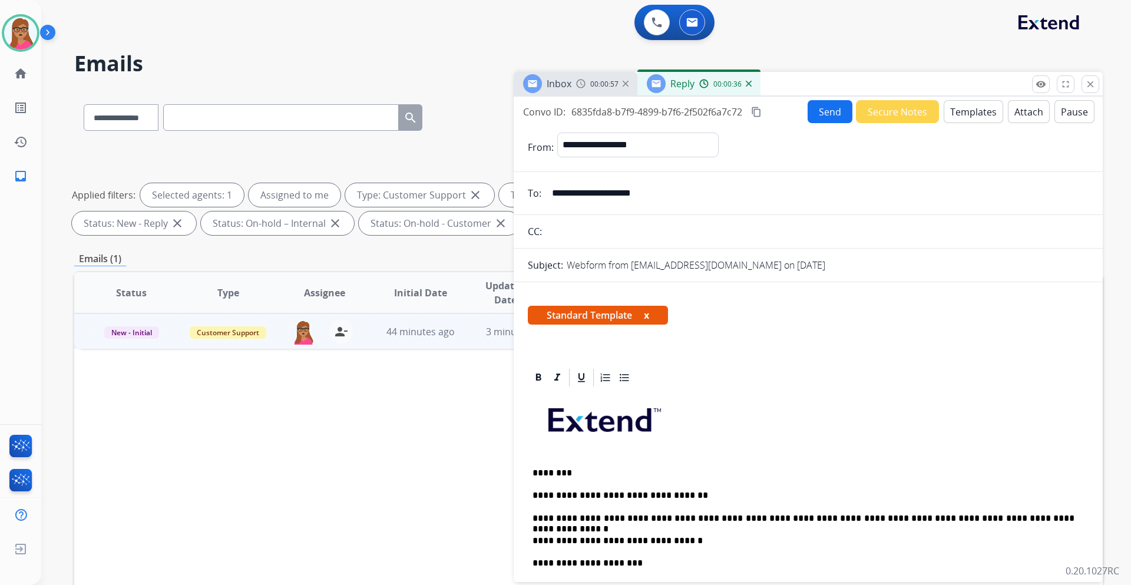
click at [820, 113] on button "Send" at bounding box center [830, 111] width 45 height 23
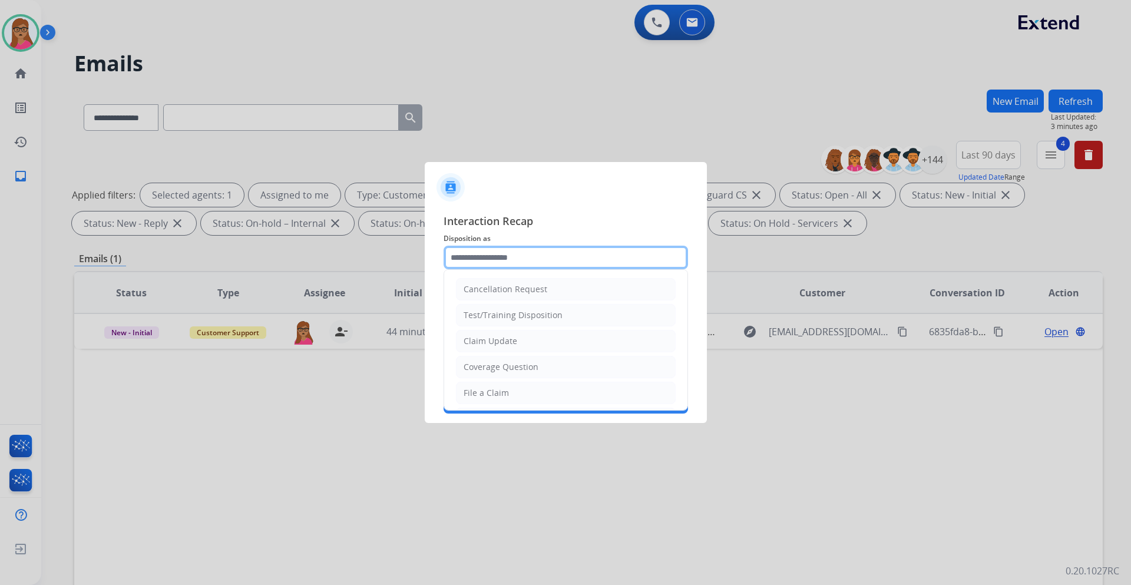
click at [524, 254] on input "text" at bounding box center [566, 258] width 245 height 24
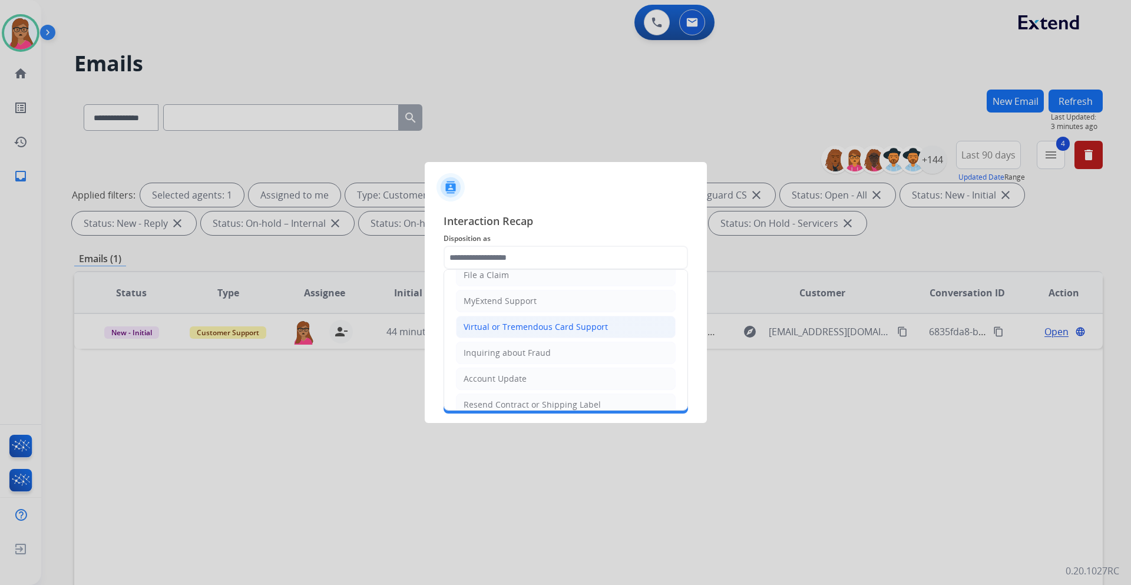
click at [599, 329] on div "Virtual or Tremendous Card Support" at bounding box center [536, 327] width 144 height 12
type input "**********"
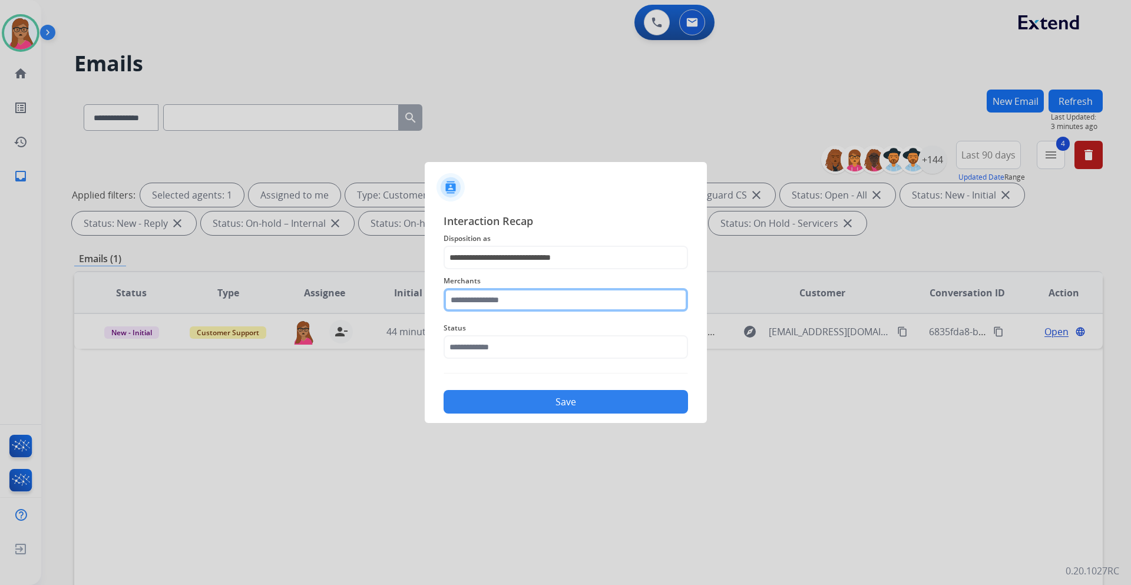
click at [562, 303] on input "text" at bounding box center [566, 300] width 245 height 24
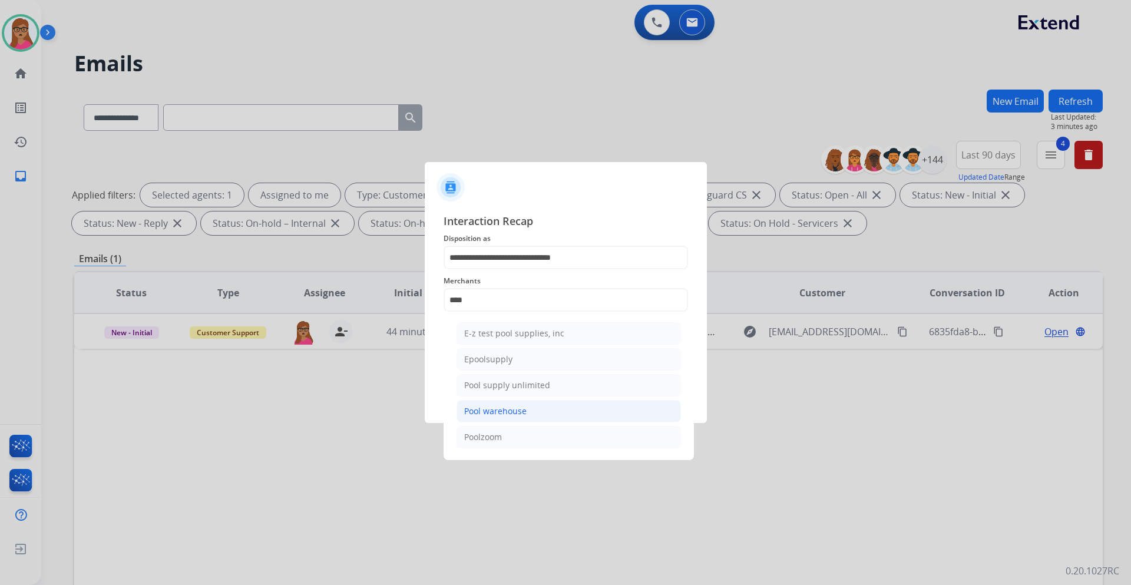
click at [520, 415] on div "Pool warehouse" at bounding box center [495, 411] width 62 height 12
type input "**********"
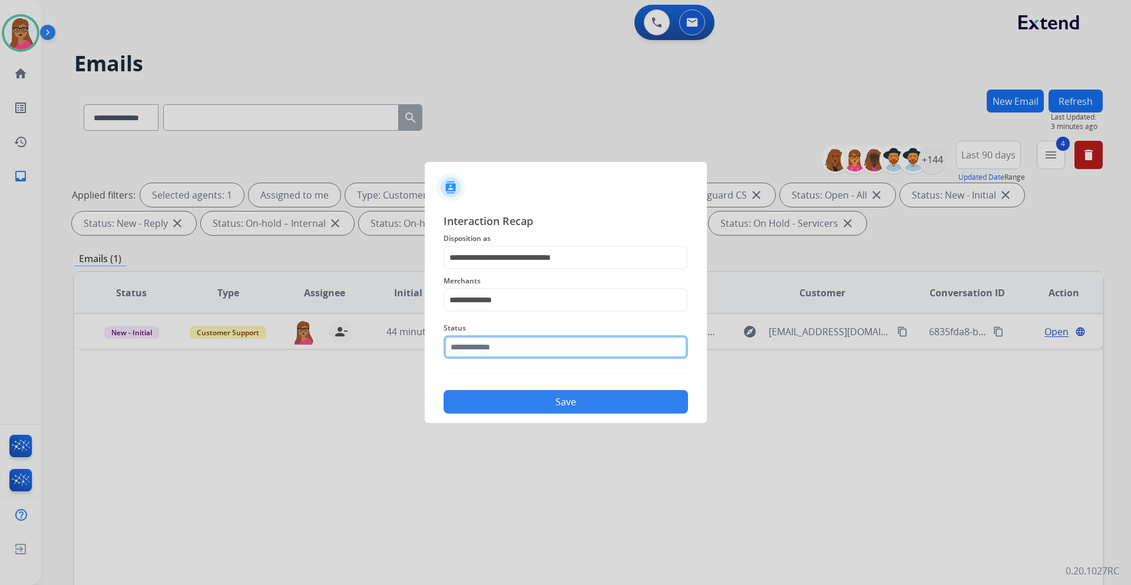
click at [508, 346] on input "text" at bounding box center [566, 347] width 245 height 24
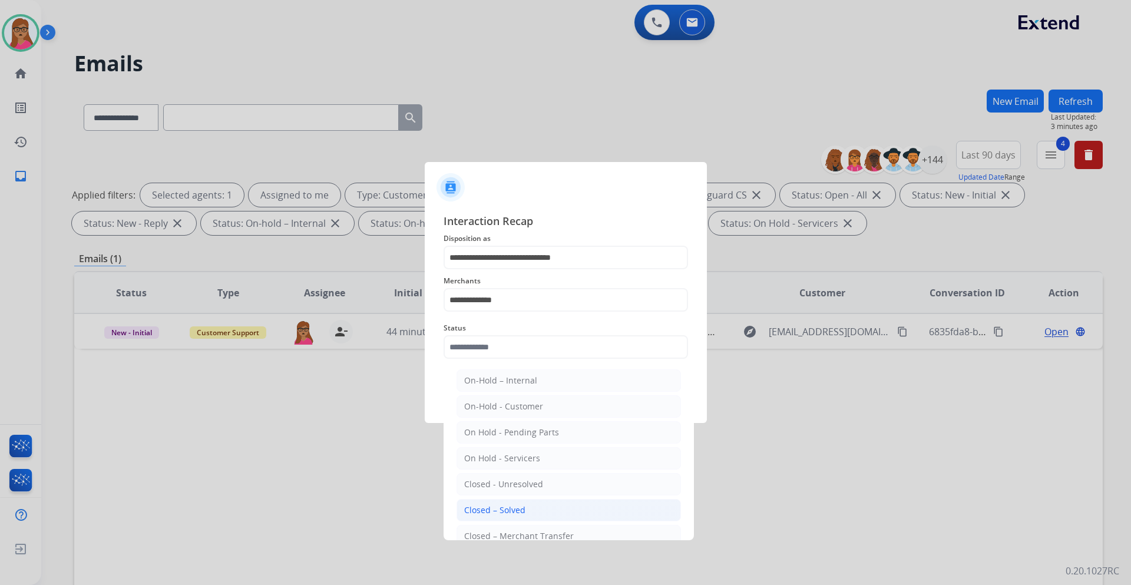
click at [522, 507] on div "Closed – Solved" at bounding box center [494, 510] width 61 height 12
type input "**********"
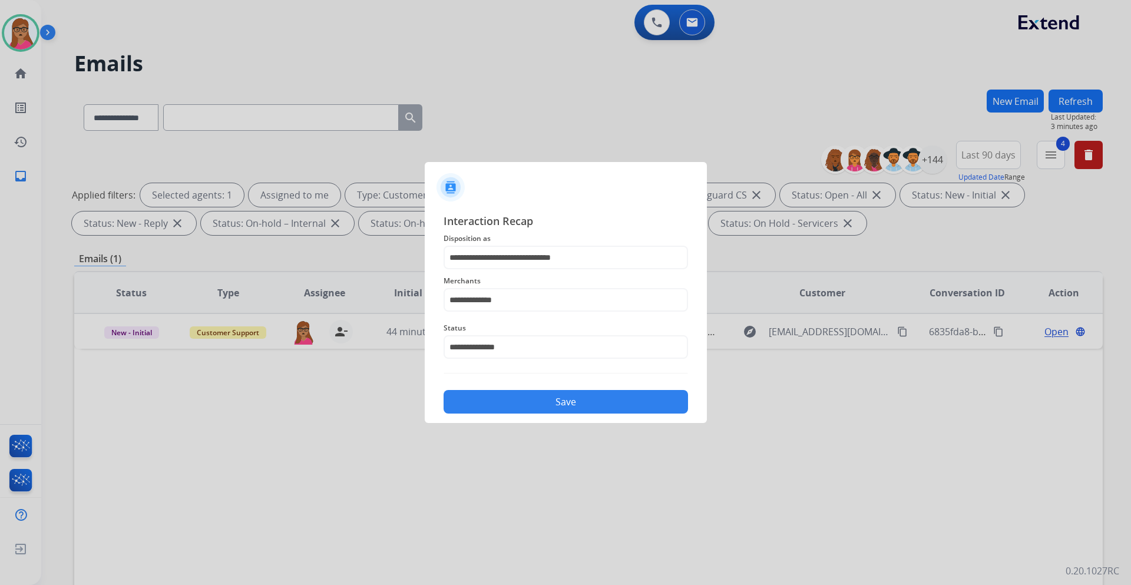
click at [535, 404] on button "Save" at bounding box center [566, 402] width 245 height 24
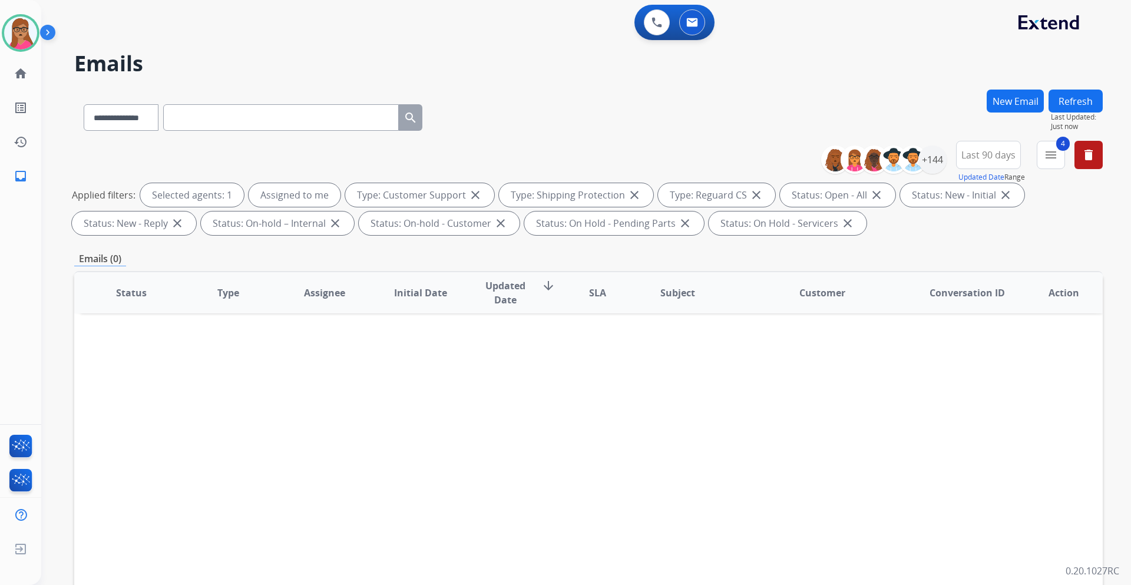
click at [998, 153] on span "Last 90 days" at bounding box center [989, 155] width 54 height 5
drag, startPoint x: 946, startPoint y: 62, endPoint x: 944, endPoint y: 68, distance: 6.3
click at [946, 61] on h2 "Emails" at bounding box center [588, 64] width 1029 height 24
click at [933, 161] on div "+144" at bounding box center [933, 160] width 28 height 28
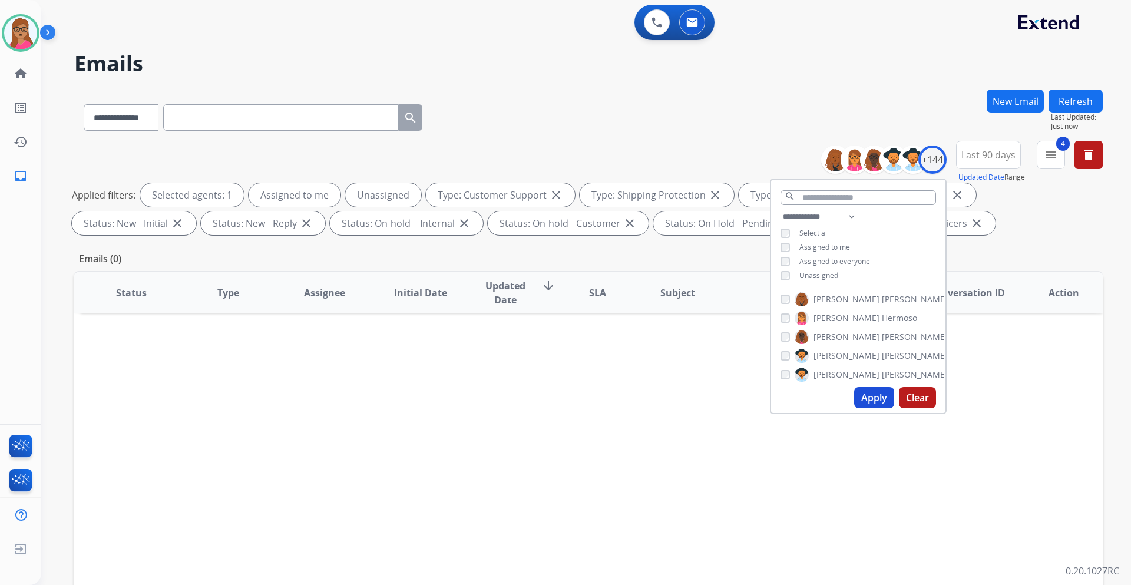
click at [870, 399] on button "Apply" at bounding box center [874, 397] width 40 height 21
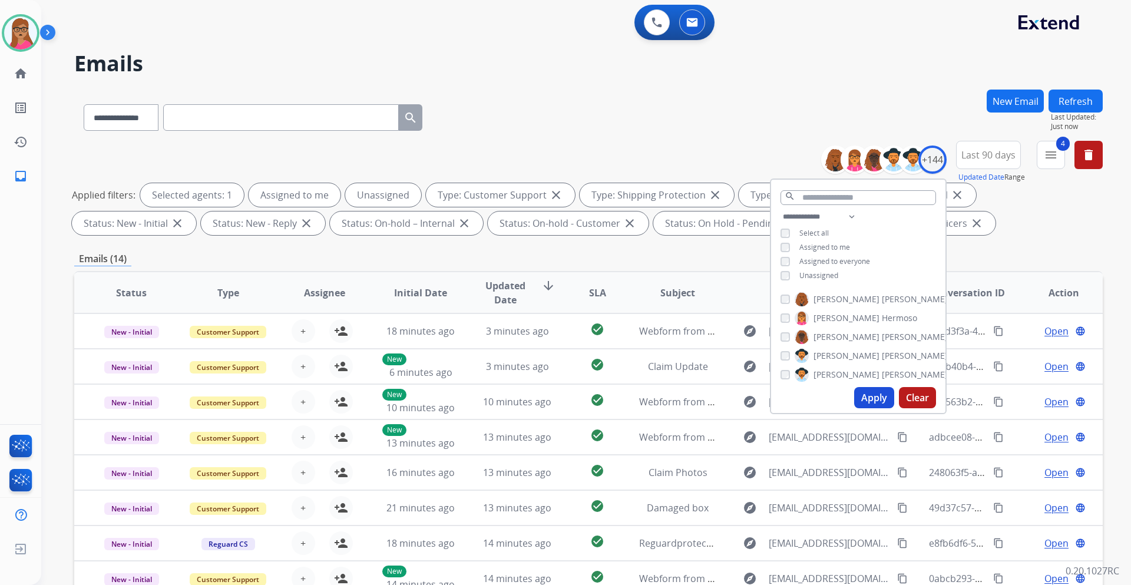
click at [665, 259] on div "Emails (14)" at bounding box center [588, 259] width 1029 height 15
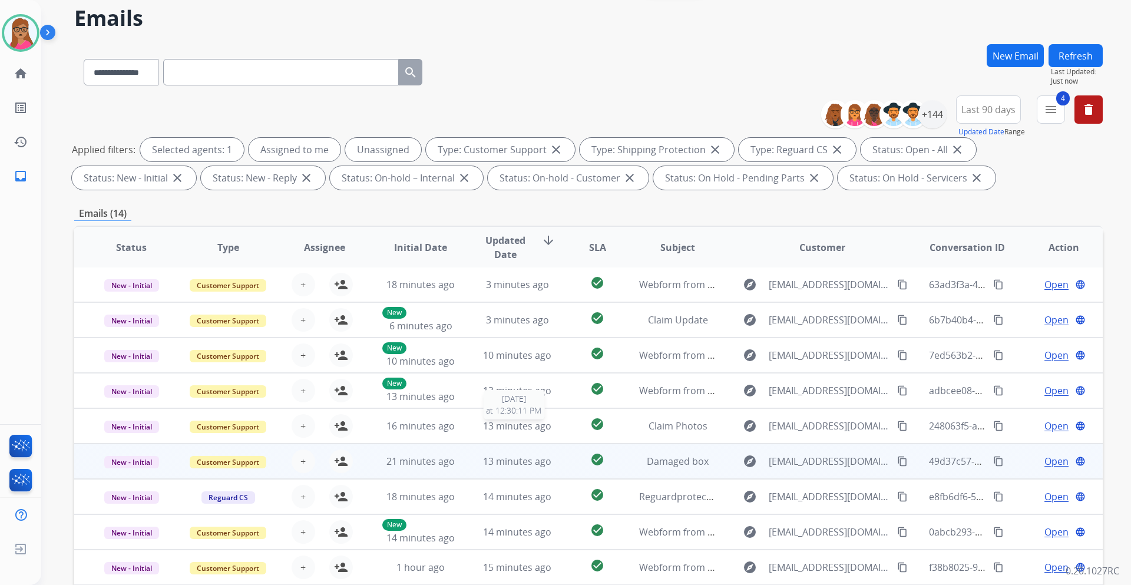
scroll to position [142, 0]
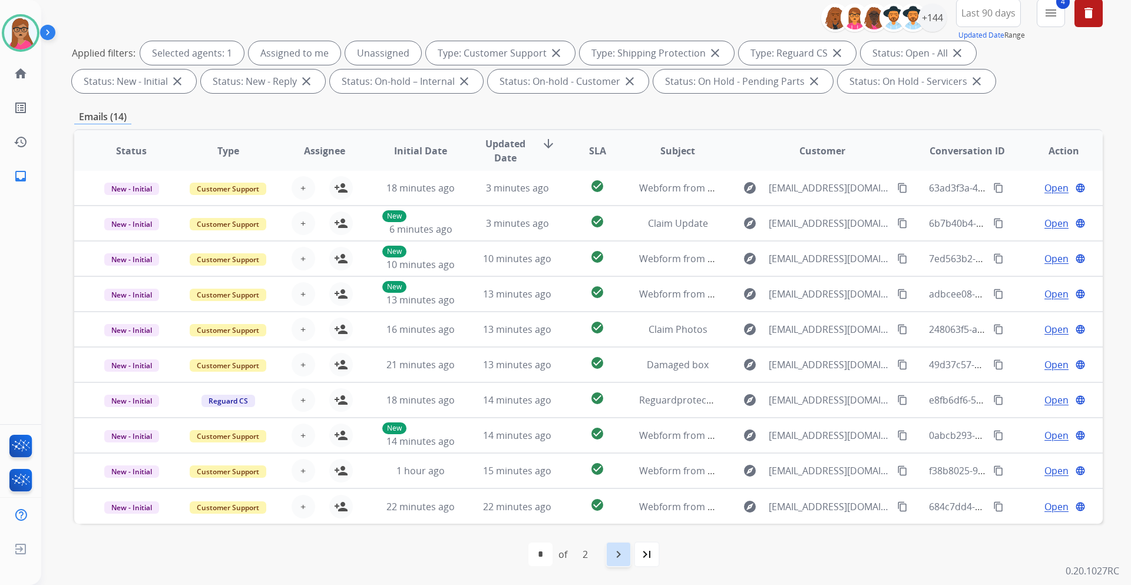
click at [610, 554] on div "navigate_next" at bounding box center [619, 554] width 26 height 26
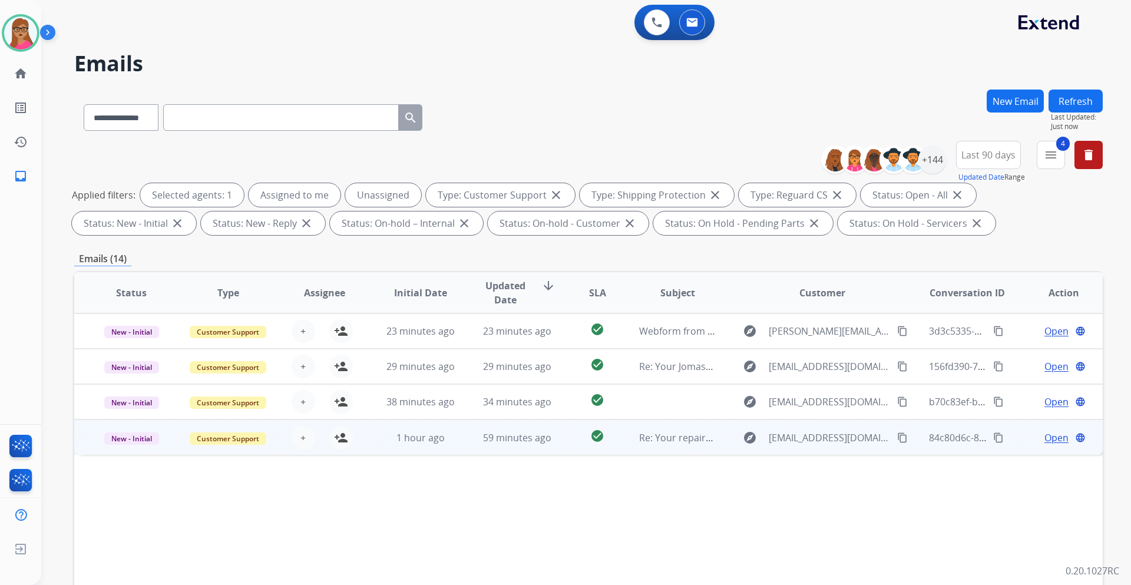
scroll to position [0, 0]
click at [120, 448] on td "New - Initial" at bounding box center [122, 437] width 97 height 35
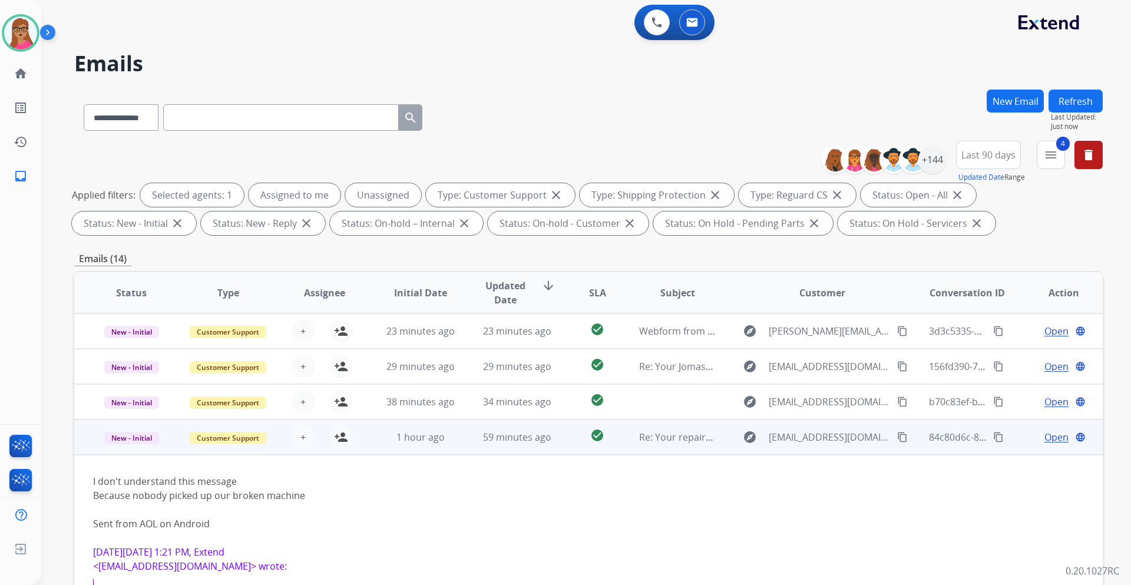
click at [133, 447] on td "New - Initial" at bounding box center [122, 437] width 97 height 35
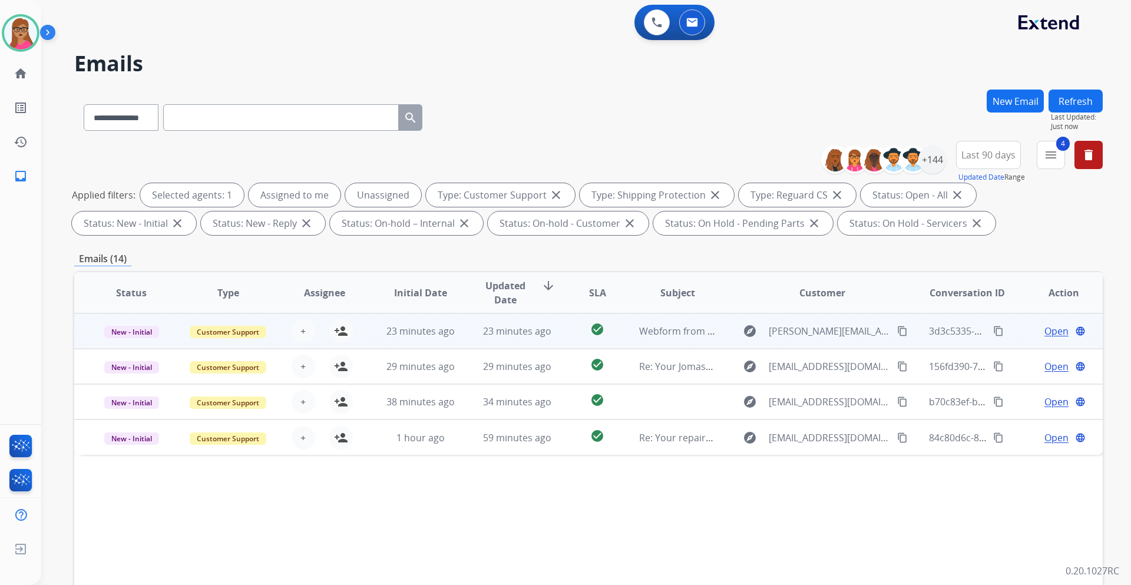
click at [133, 344] on td "New - Initial" at bounding box center [122, 330] width 97 height 35
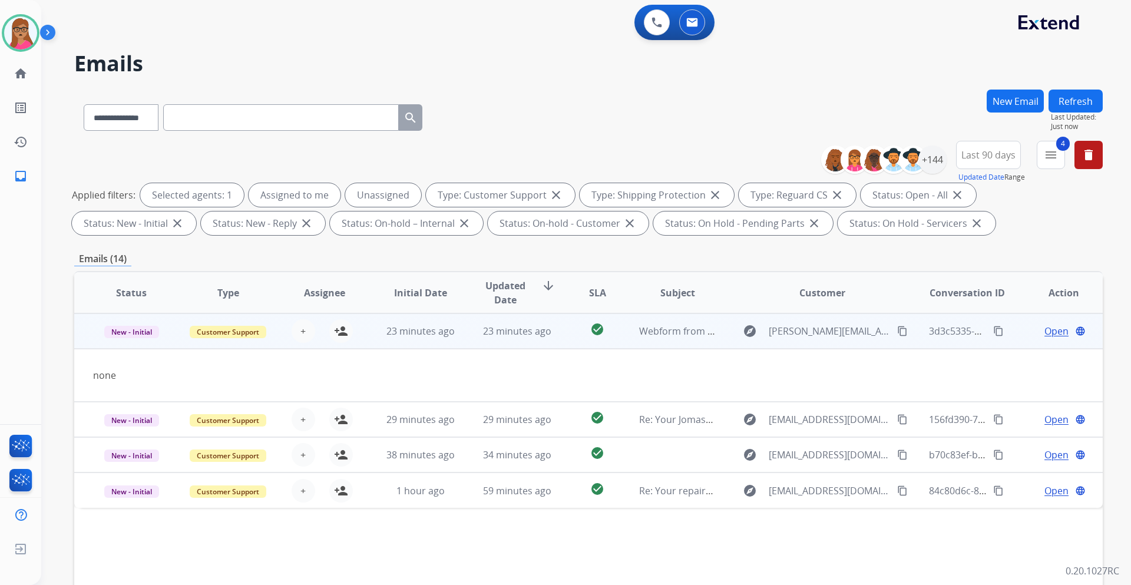
click at [133, 344] on td "New - Initial" at bounding box center [122, 330] width 97 height 35
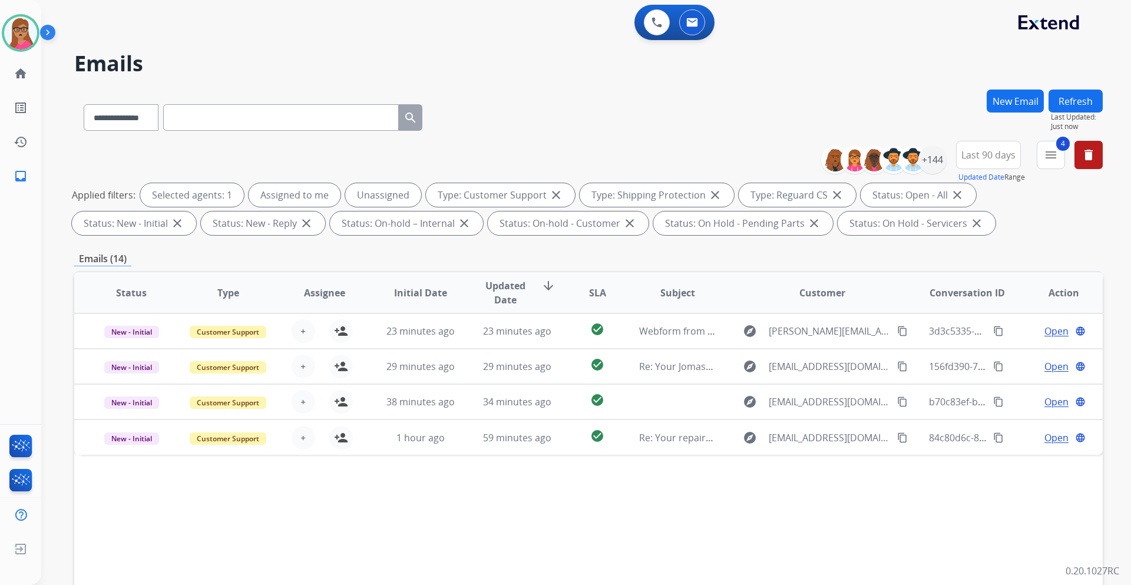
scroll to position [142, 0]
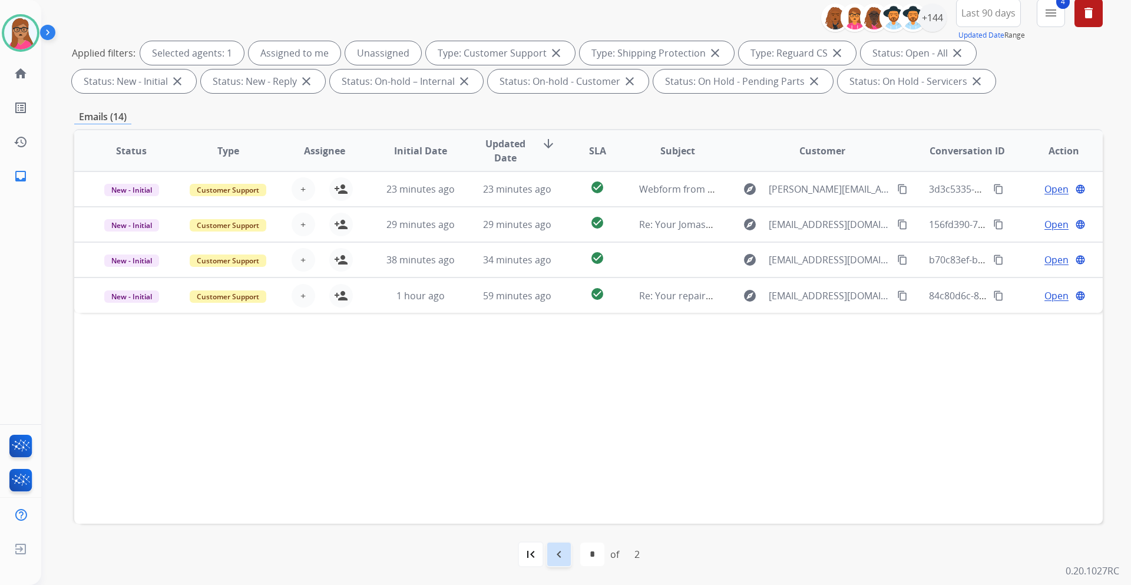
click at [558, 556] on mat-icon "navigate_before" at bounding box center [559, 554] width 14 height 14
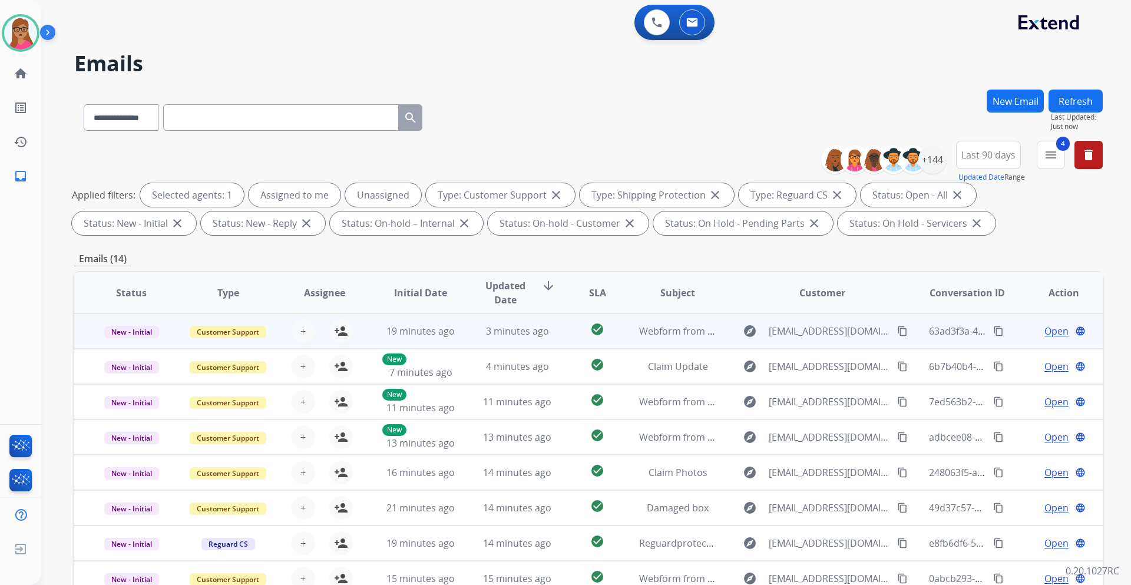
click at [140, 345] on td "New - Initial" at bounding box center [122, 330] width 97 height 35
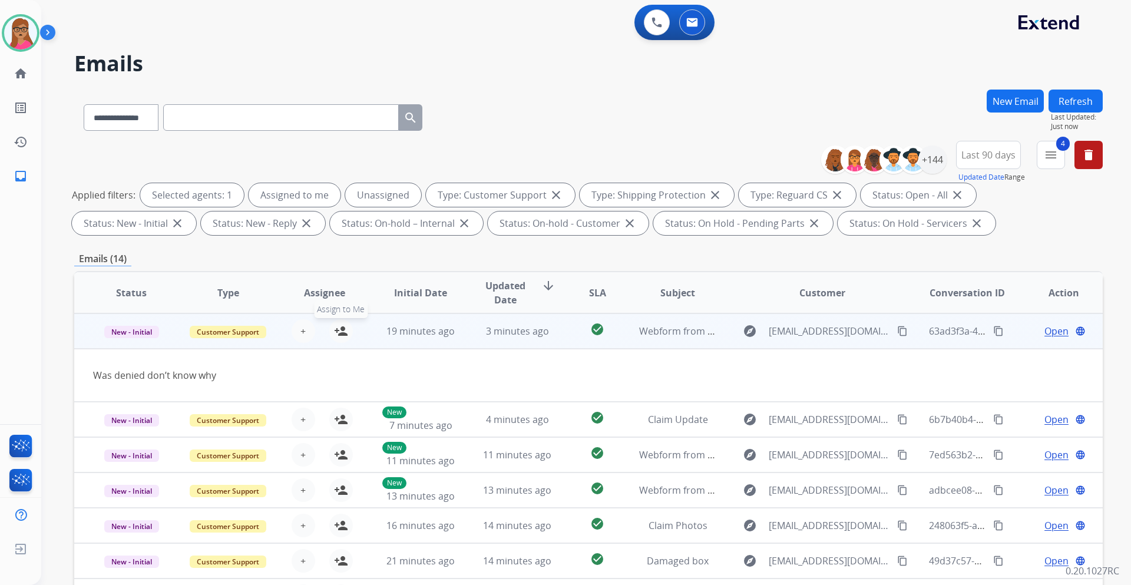
click at [330, 332] on button "person_add Assign to Me" at bounding box center [341, 331] width 24 height 24
click at [1045, 329] on span "Open" at bounding box center [1057, 331] width 24 height 14
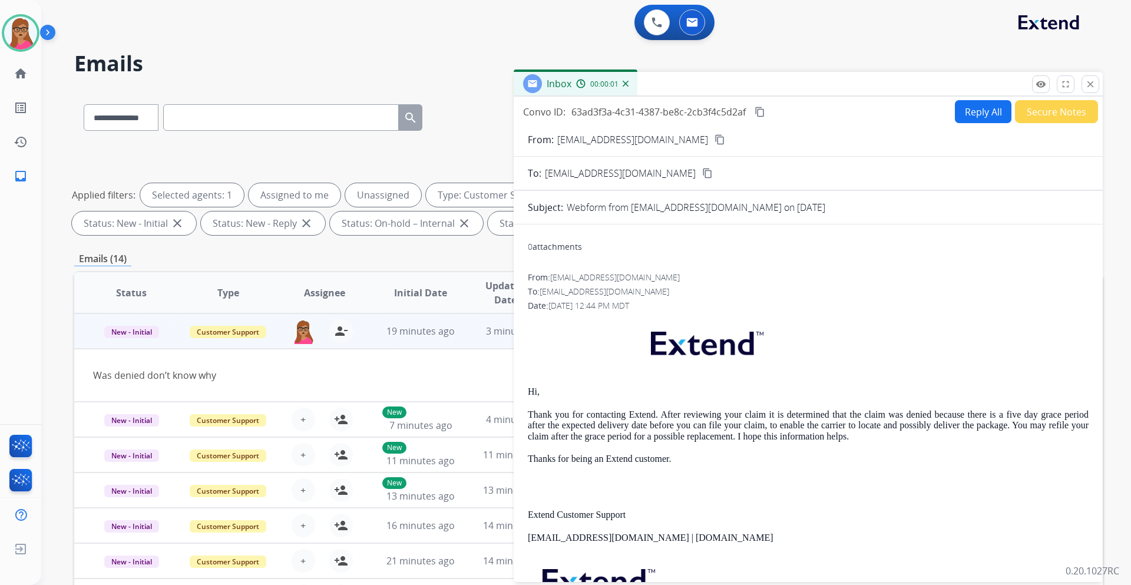
click at [715, 140] on mat-icon "content_copy" at bounding box center [720, 139] width 11 height 11
click at [966, 114] on button "Reply All" at bounding box center [983, 111] width 57 height 23
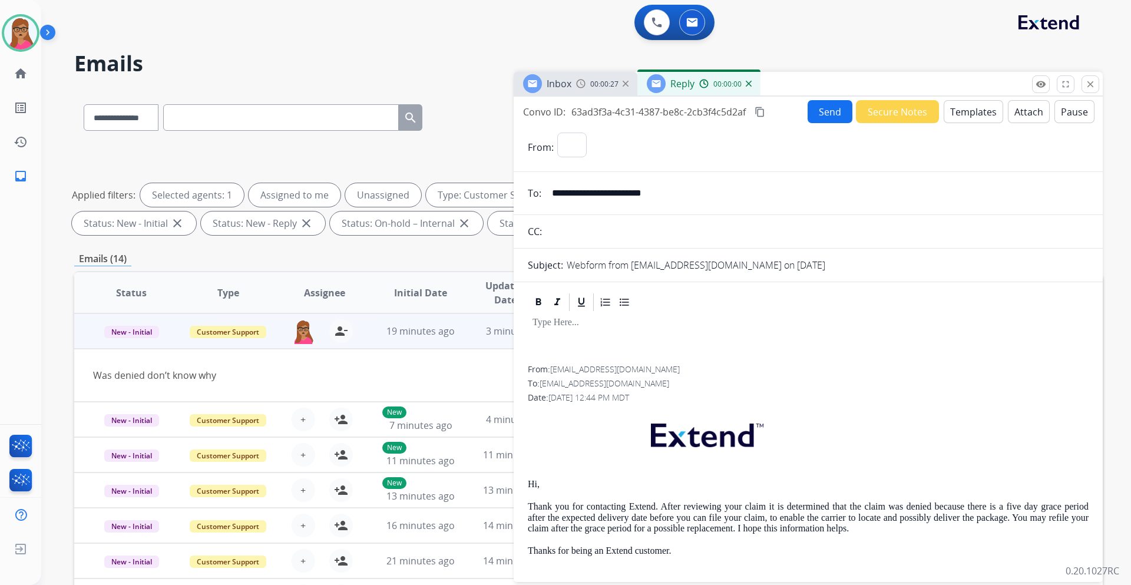
select select "**********"
click at [966, 114] on button "Templates" at bounding box center [974, 111] width 60 height 23
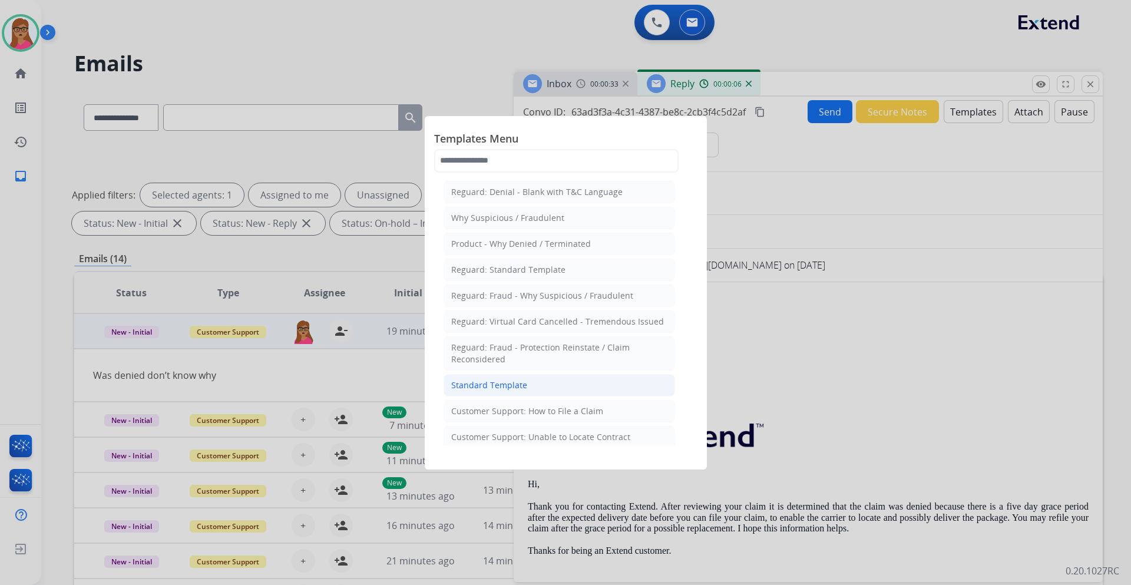
click at [520, 385] on div "Standard Template" at bounding box center [489, 385] width 76 height 12
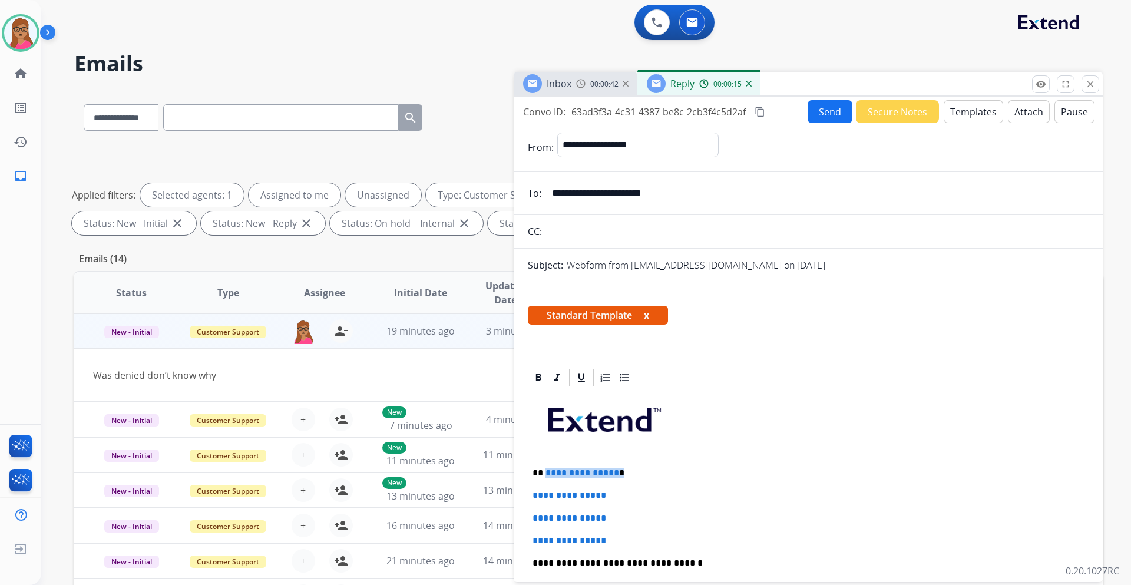
drag, startPoint x: 629, startPoint y: 477, endPoint x: 544, endPoint y: 471, distance: 84.5
click at [544, 471] on p "**********" at bounding box center [804, 473] width 542 height 11
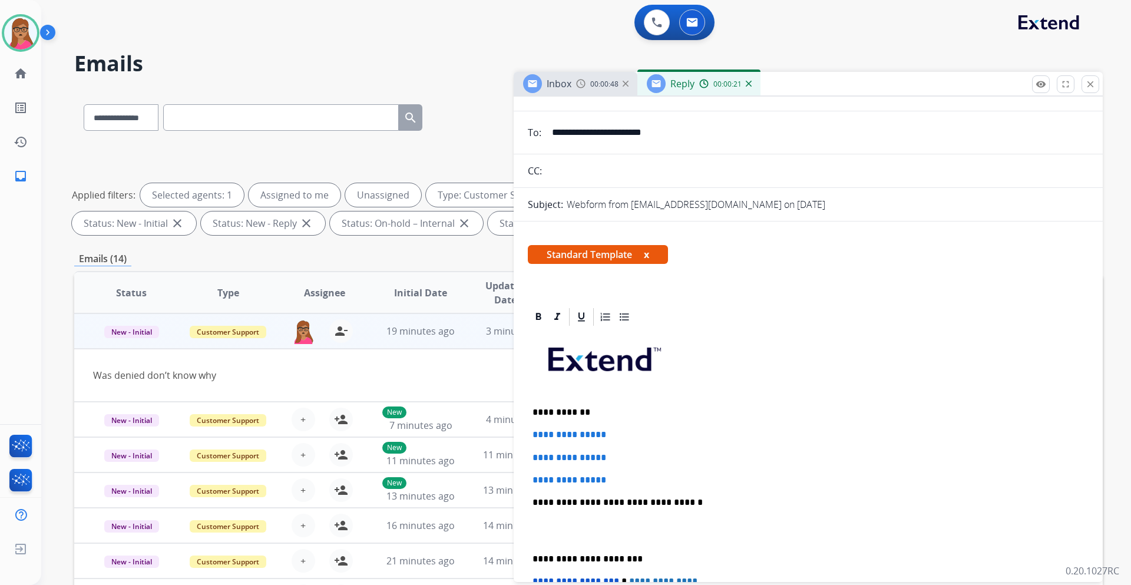
scroll to position [118, 0]
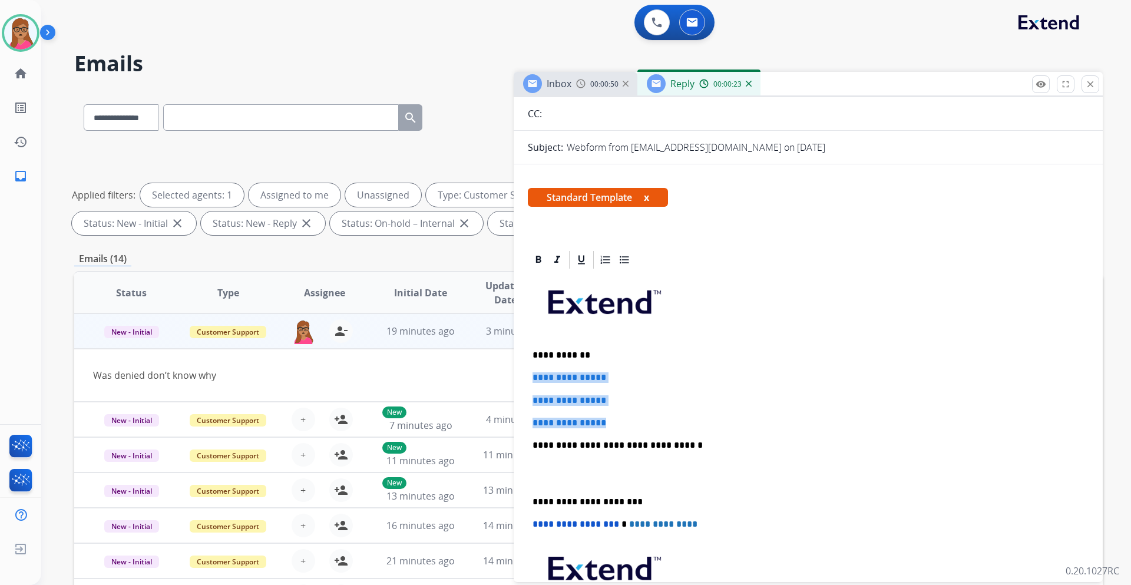
drag, startPoint x: 530, startPoint y: 375, endPoint x: 630, endPoint y: 421, distance: 109.9
click at [630, 421] on div "**********" at bounding box center [808, 472] width 561 height 405
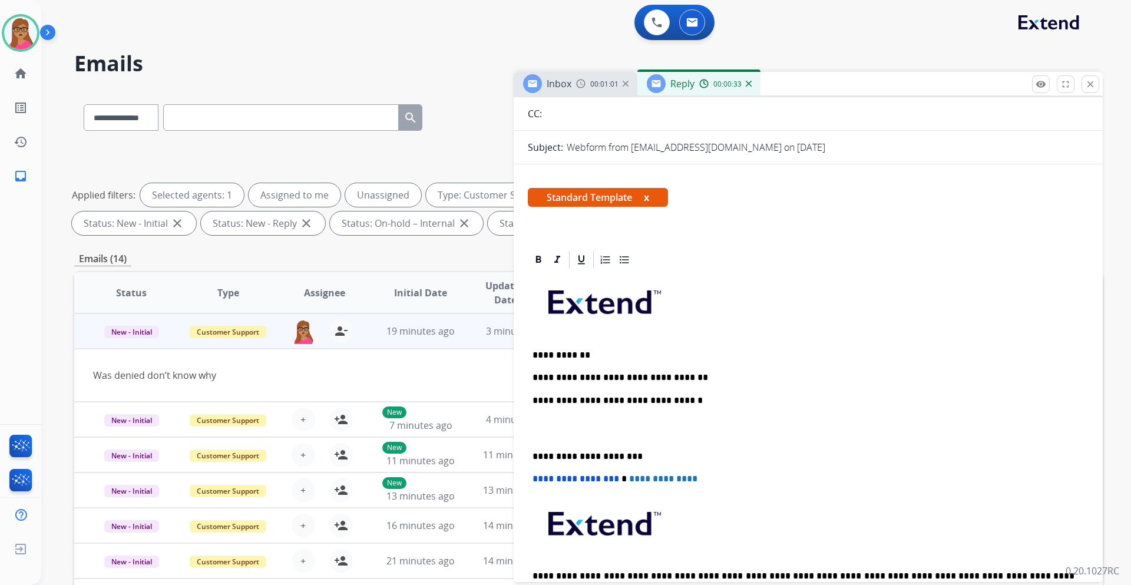
click at [574, 93] on div "Inbox 00:01:01" at bounding box center [576, 84] width 124 height 24
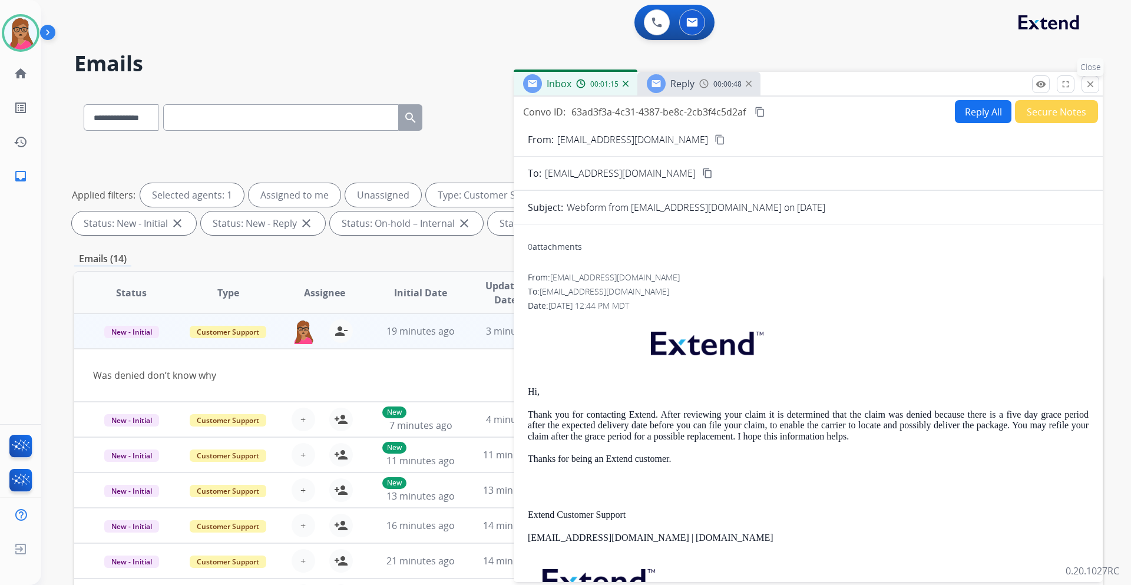
click at [1090, 87] on mat-icon "close" at bounding box center [1090, 84] width 11 height 11
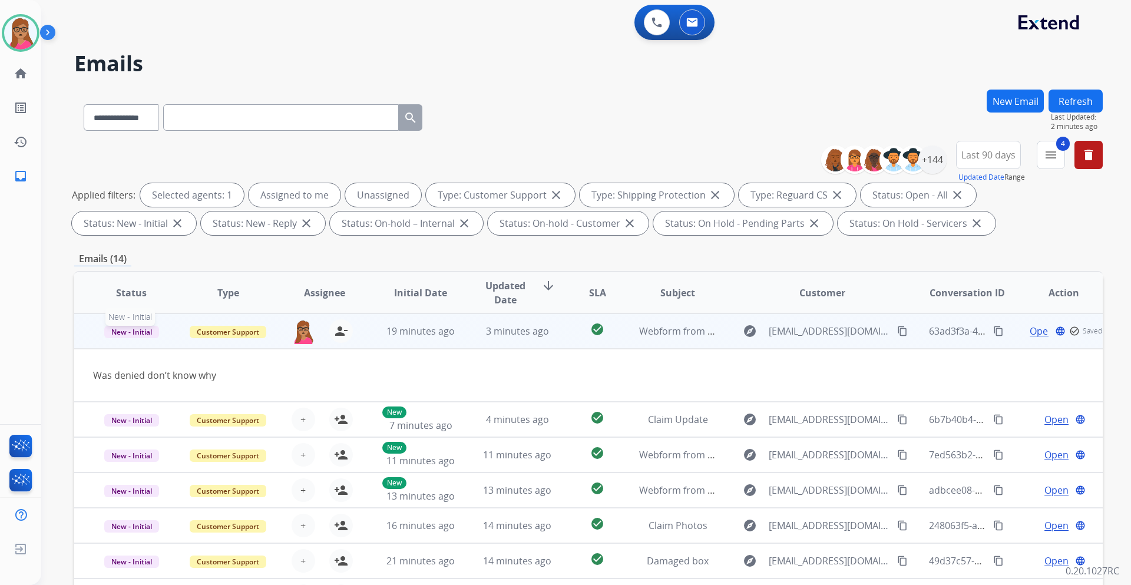
click at [131, 331] on span "New - Initial" at bounding box center [131, 332] width 55 height 12
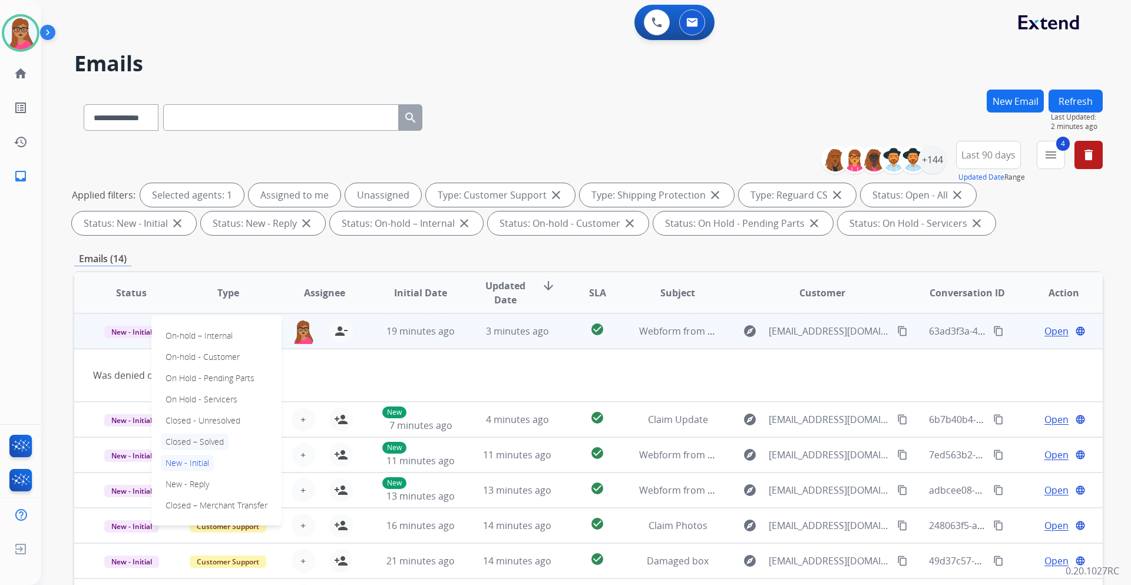
click at [204, 441] on p "Closed – Solved" at bounding box center [195, 442] width 68 height 16
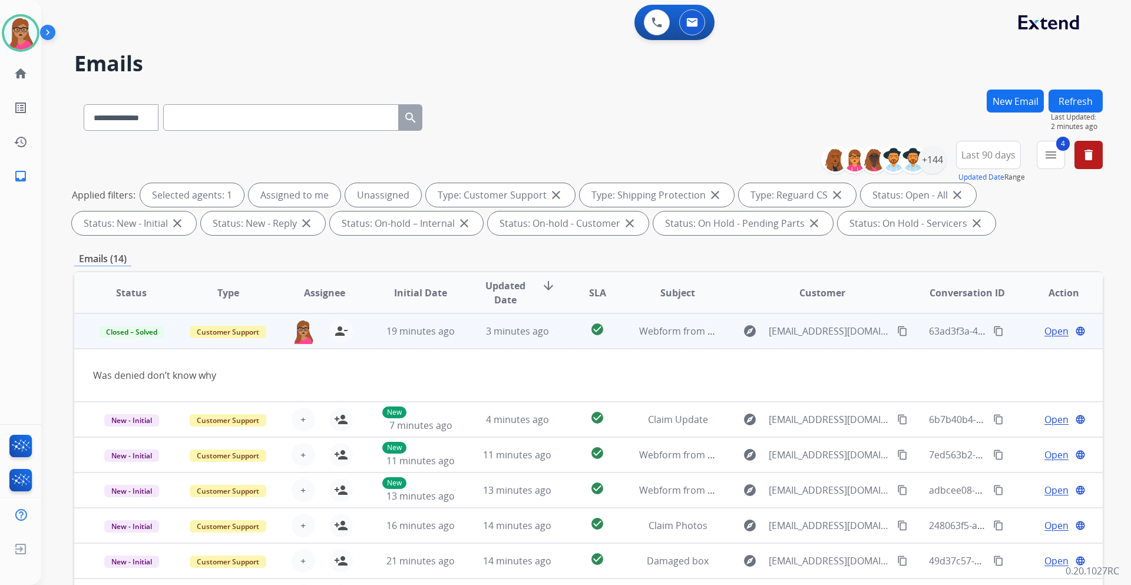
click at [355, 385] on td "Was denied don’t know why" at bounding box center [492, 375] width 836 height 53
click at [1081, 94] on button "Refresh" at bounding box center [1076, 101] width 54 height 23
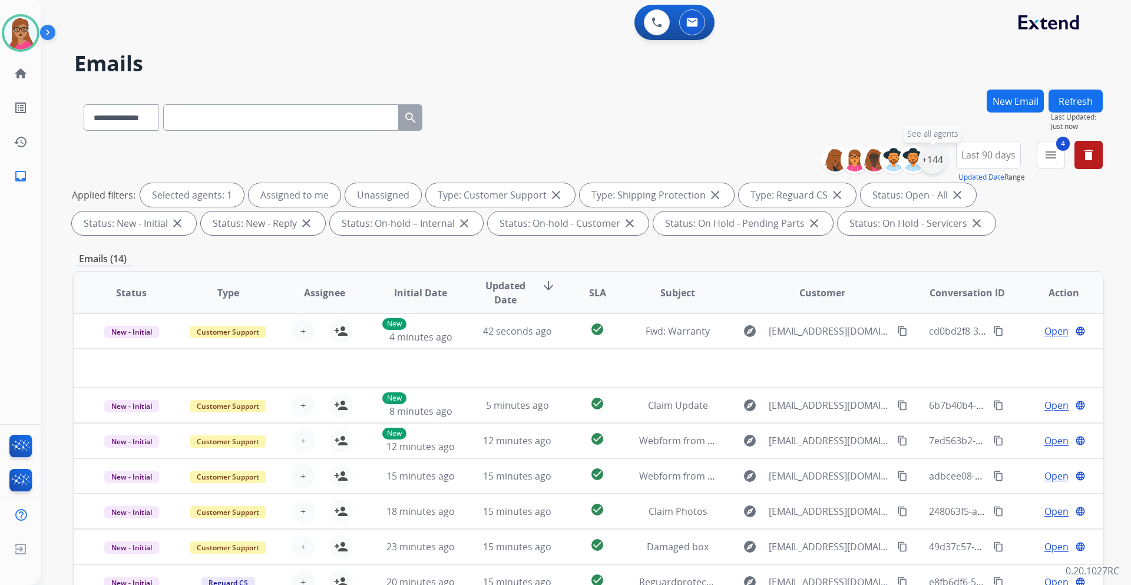
click at [933, 159] on div "+144" at bounding box center [933, 160] width 28 height 28
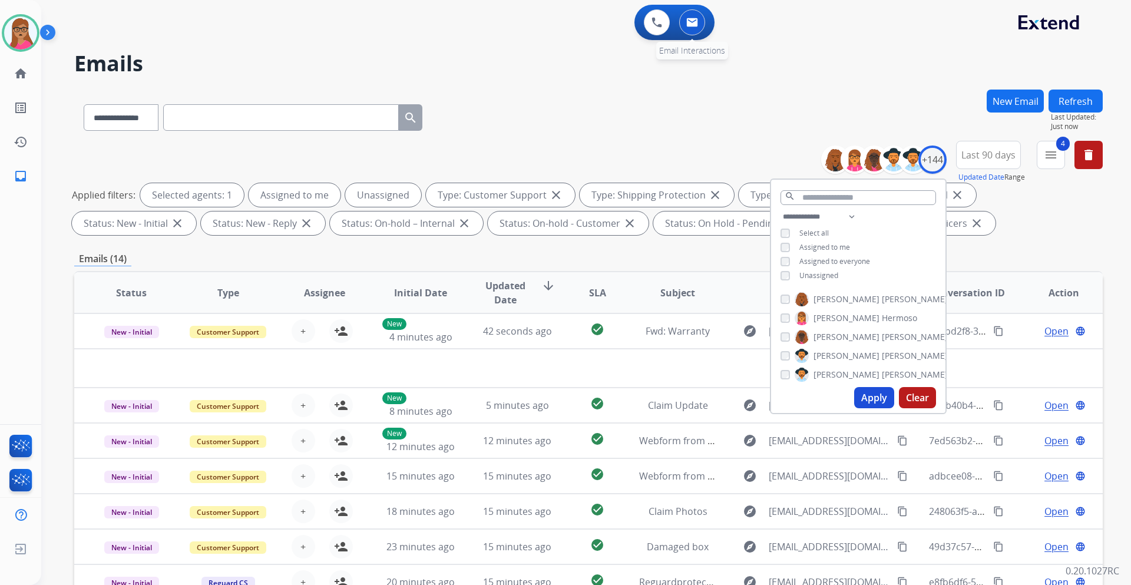
click at [688, 22] on img at bounding box center [692, 22] width 12 height 9
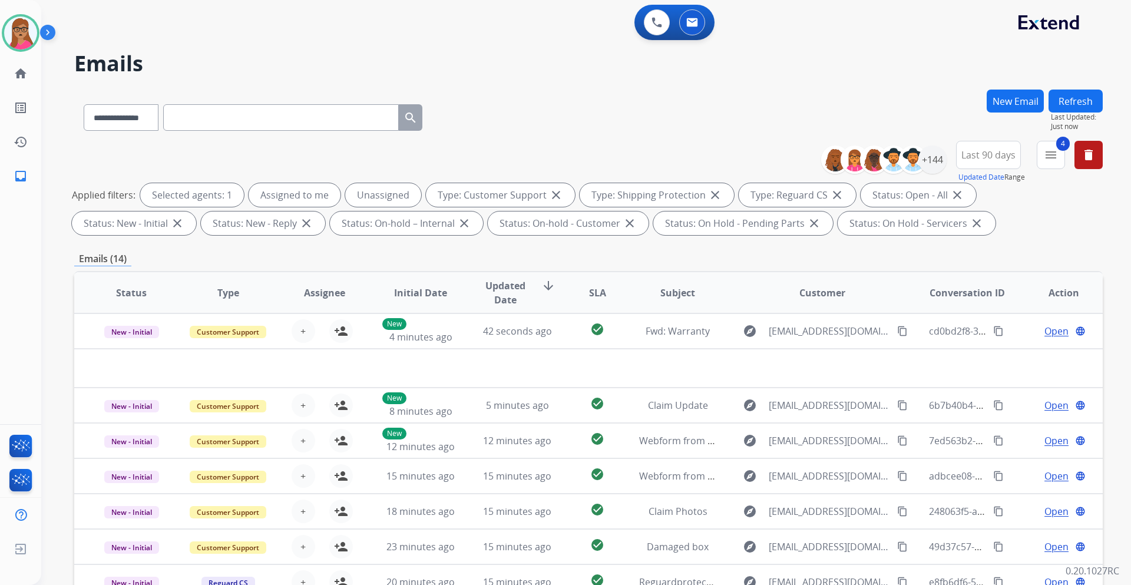
click at [769, 91] on div "**********" at bounding box center [588, 115] width 1029 height 51
click at [1080, 108] on button "Refresh" at bounding box center [1076, 101] width 54 height 23
click at [939, 168] on div "+144" at bounding box center [933, 160] width 28 height 28
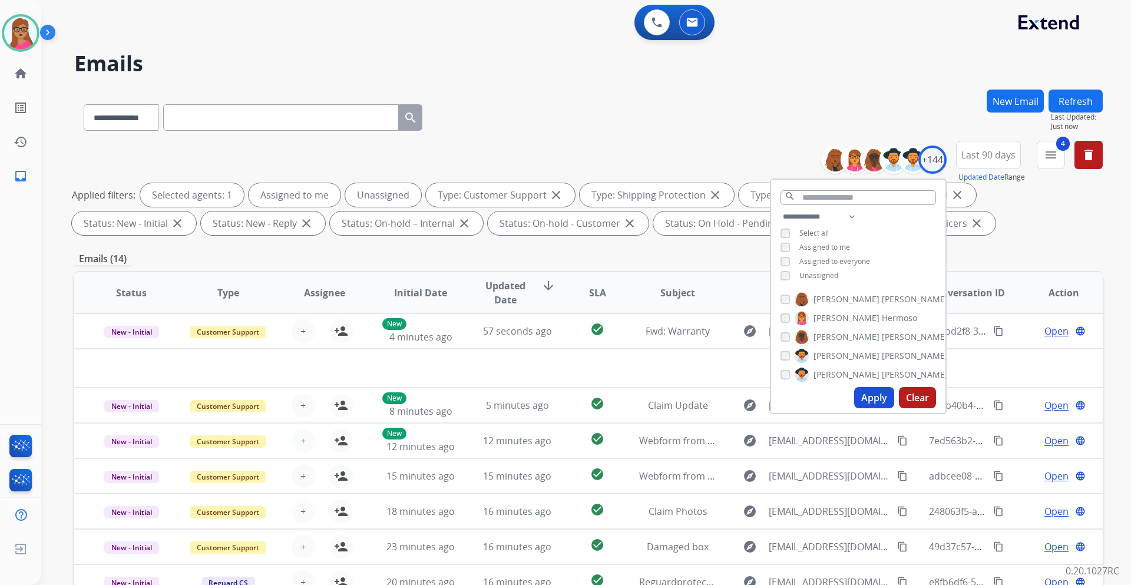
click at [1042, 243] on div "**********" at bounding box center [588, 409] width 1029 height 638
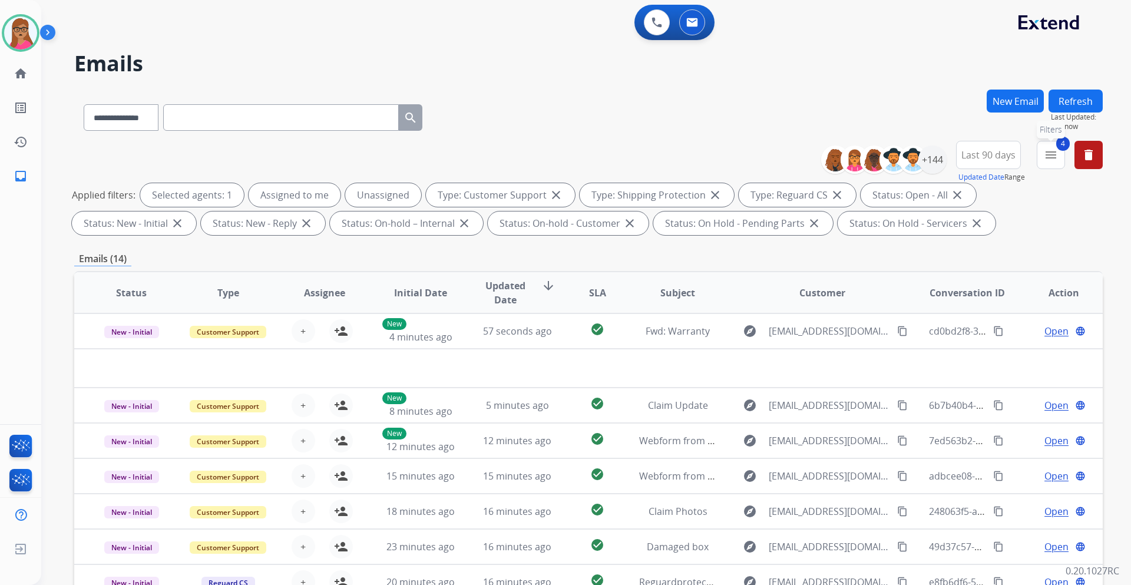
click at [1056, 157] on mat-icon "menu" at bounding box center [1051, 155] width 14 height 14
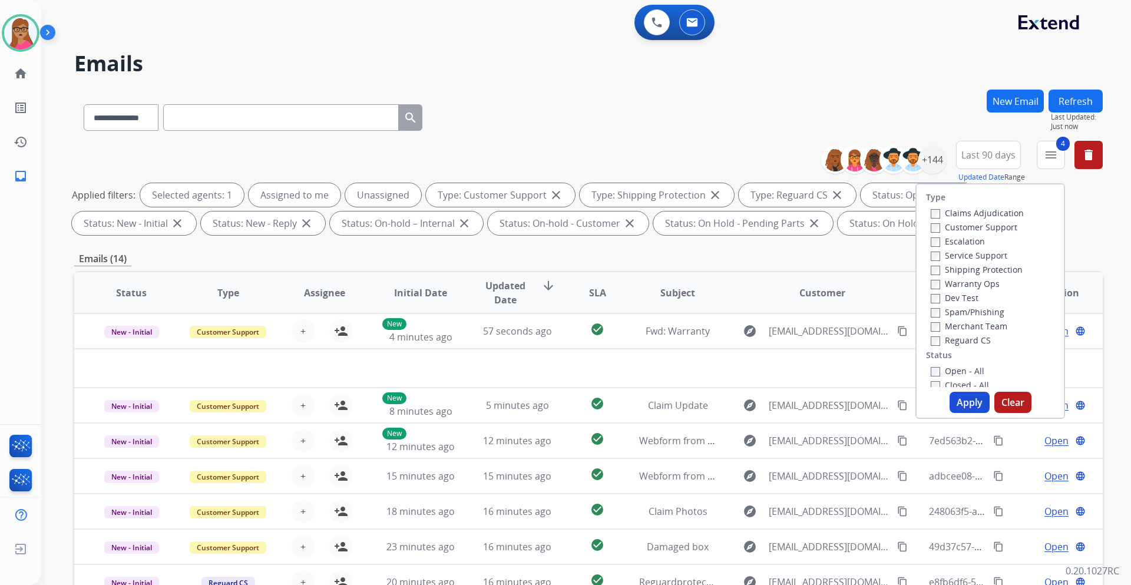
click at [924, 97] on div "**********" at bounding box center [588, 115] width 1029 height 51
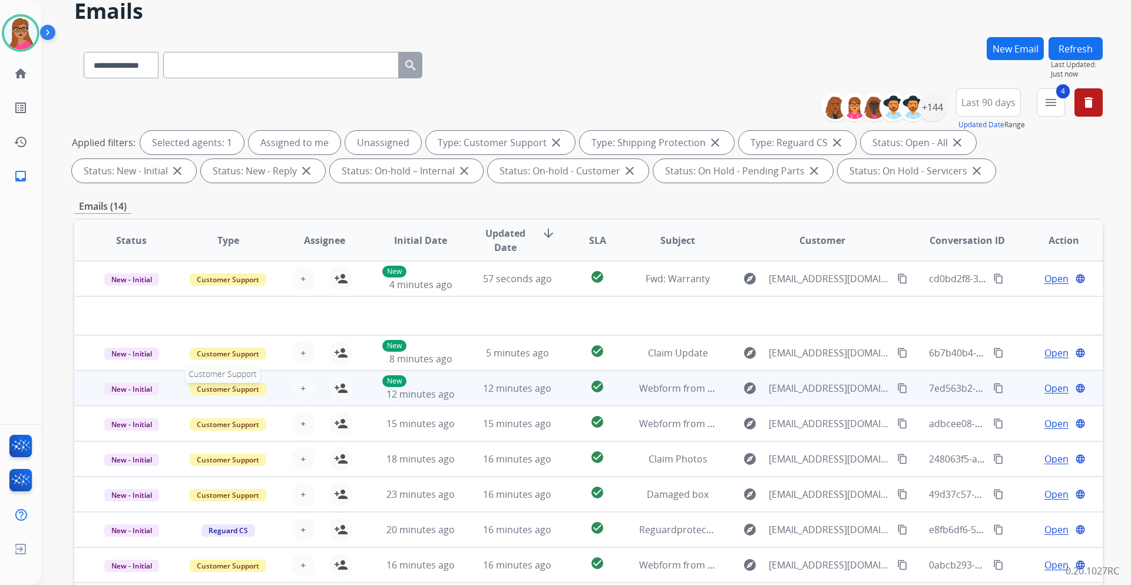
scroll to position [0, 0]
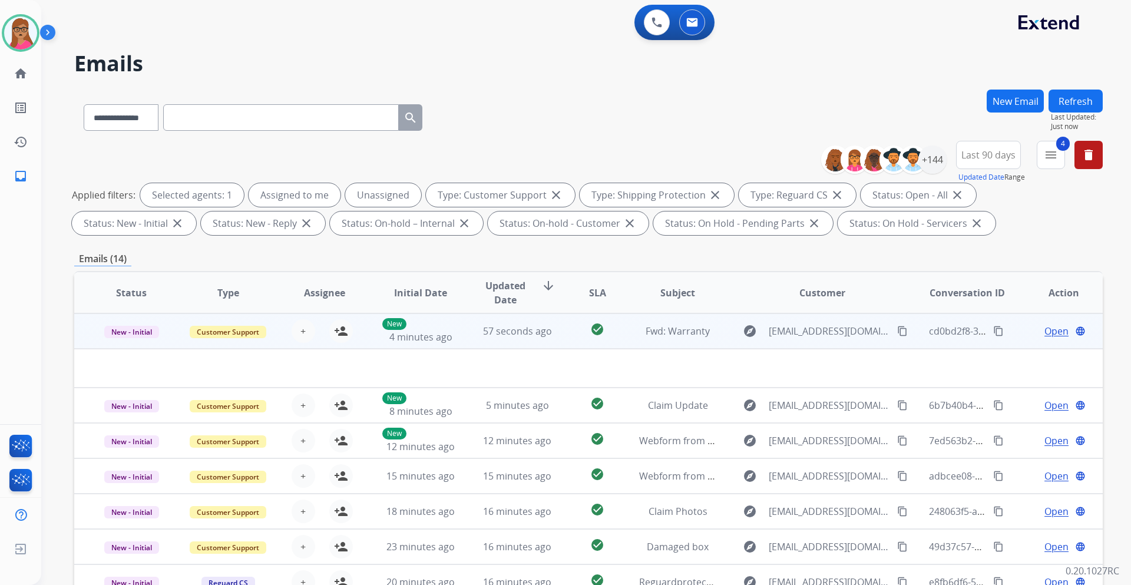
click at [157, 345] on td "New - Initial" at bounding box center [122, 330] width 97 height 35
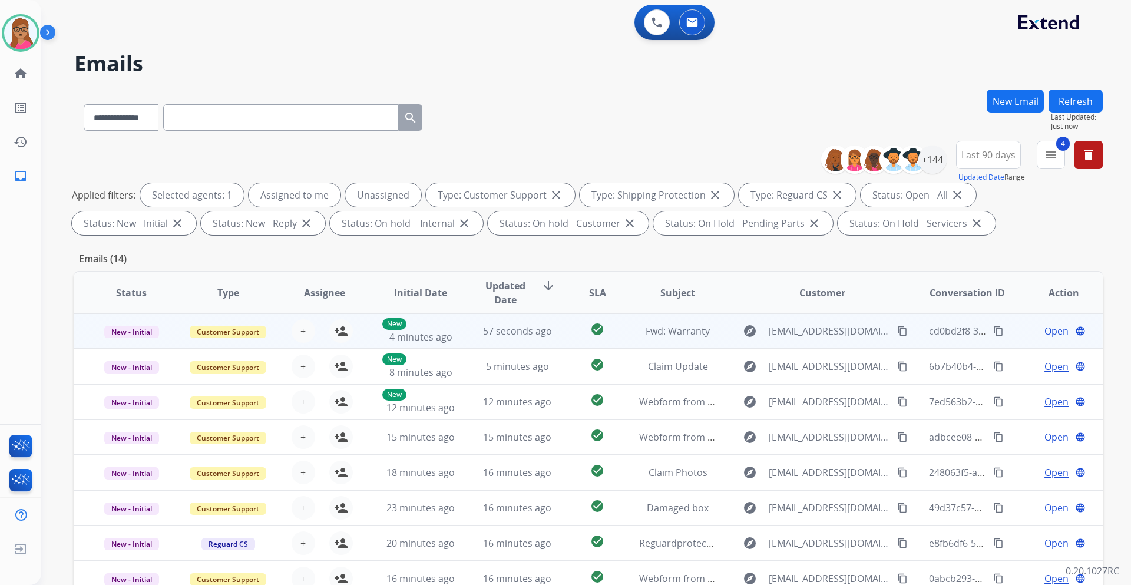
click at [141, 348] on td "New - Initial" at bounding box center [122, 330] width 97 height 35
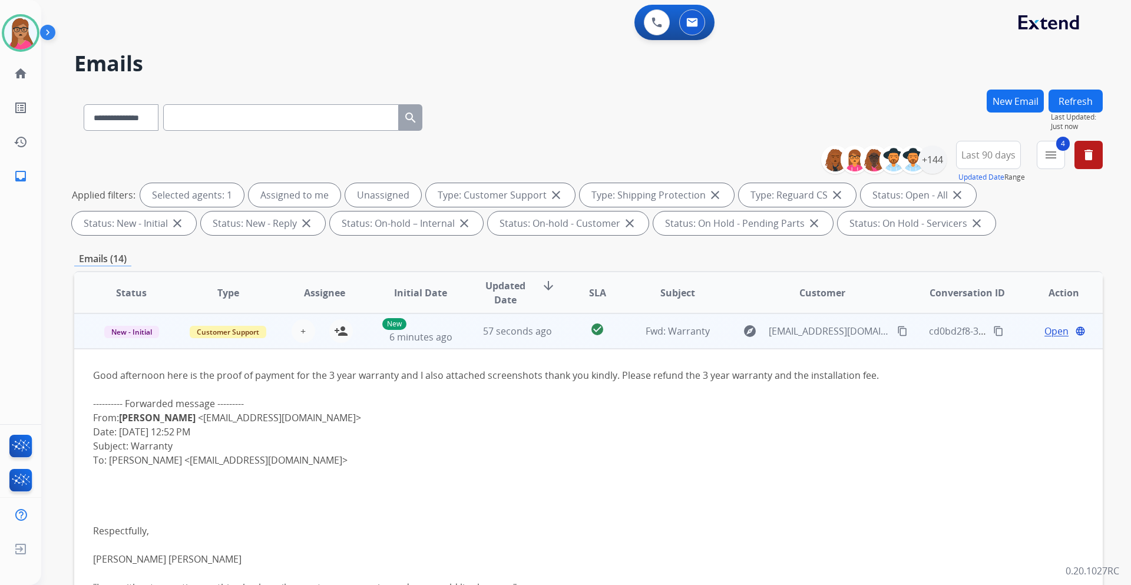
click at [897, 331] on mat-icon "content_copy" at bounding box center [902, 331] width 11 height 11
click at [1048, 331] on span "Open" at bounding box center [1057, 331] width 24 height 14
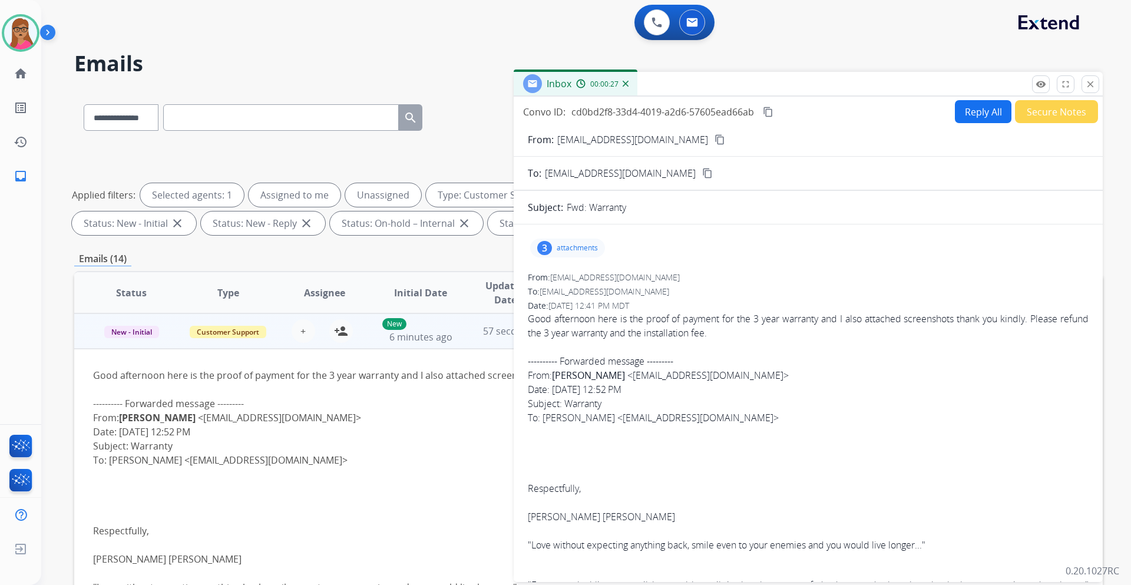
click at [574, 247] on p "attachments" at bounding box center [577, 247] width 41 height 9
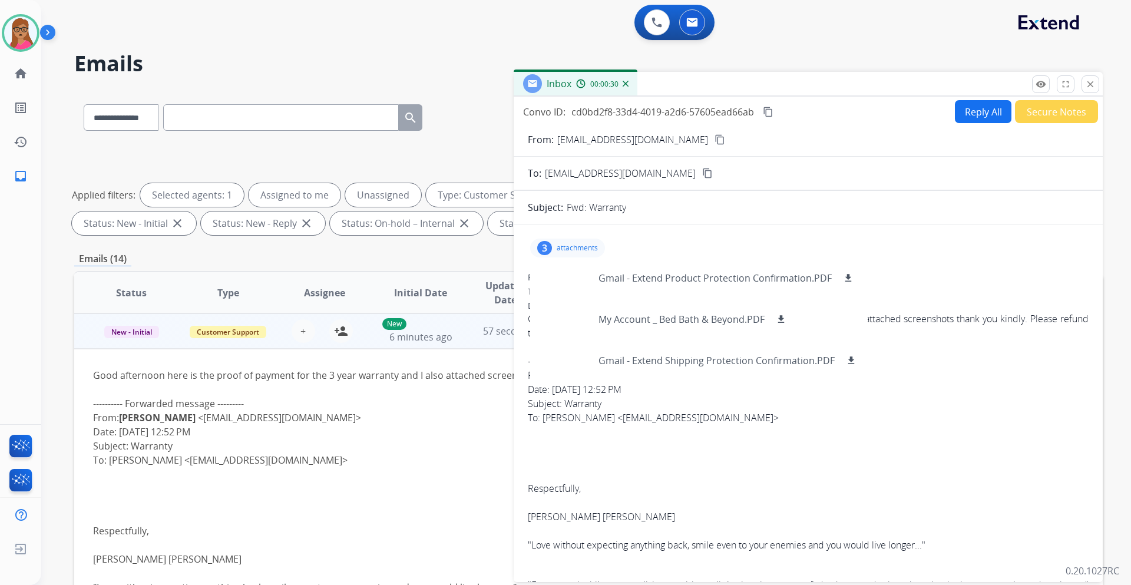
click at [1033, 251] on div "3 attachments Gmail - Extend Product Protection Confirmation.PDF download My Ac…" at bounding box center [808, 248] width 561 height 28
drag, startPoint x: 999, startPoint y: 270, endPoint x: 969, endPoint y: 270, distance: 30.0
click at [997, 270] on div "3 attachments Gmail - Extend Product Protection Confirmation.PDF download My Ac…" at bounding box center [808, 446] width 589 height 424
click at [572, 246] on p "attachments" at bounding box center [577, 247] width 41 height 9
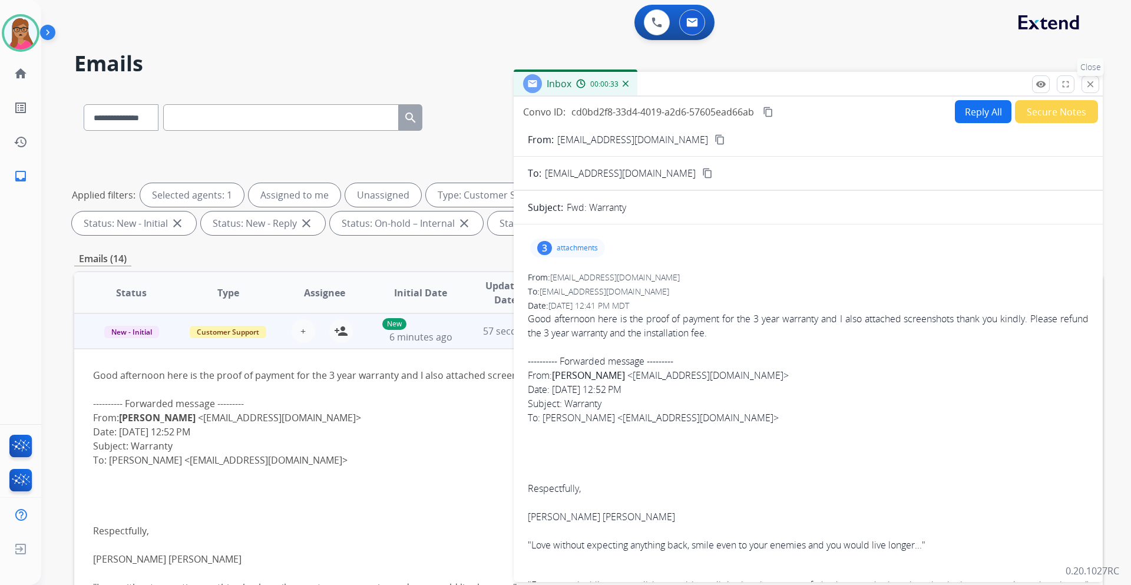
click at [1091, 84] on mat-icon "close" at bounding box center [1090, 84] width 11 height 11
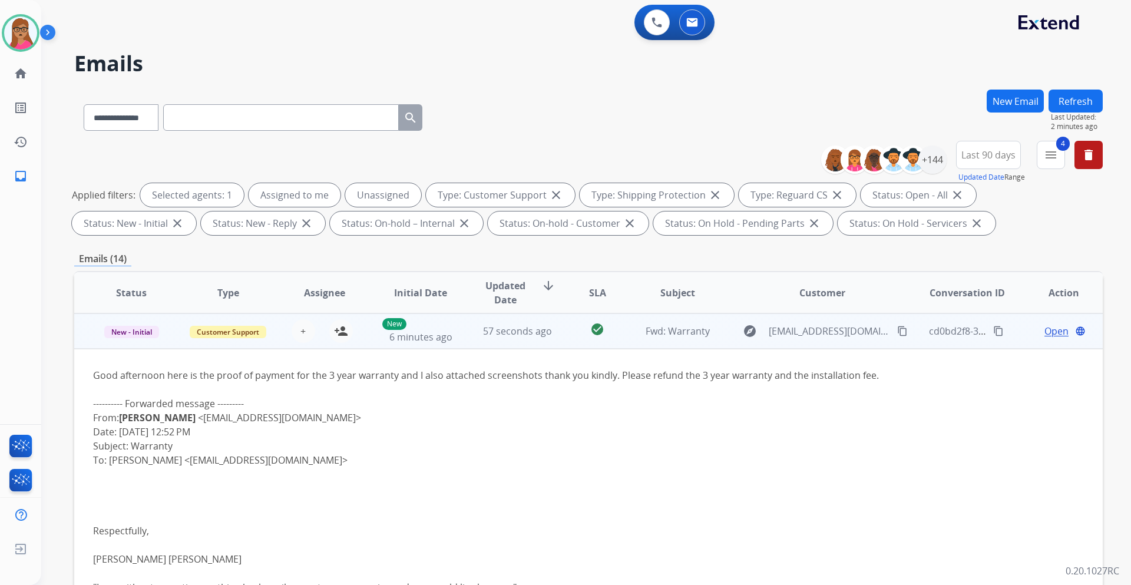
click at [124, 342] on td "New - Initial" at bounding box center [122, 330] width 97 height 35
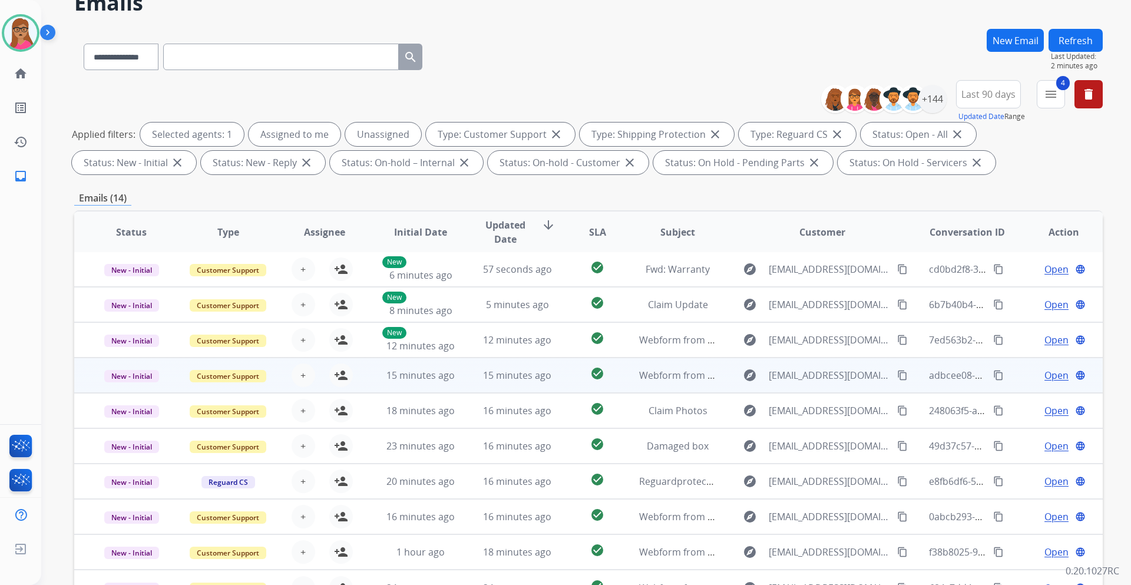
scroll to position [142, 0]
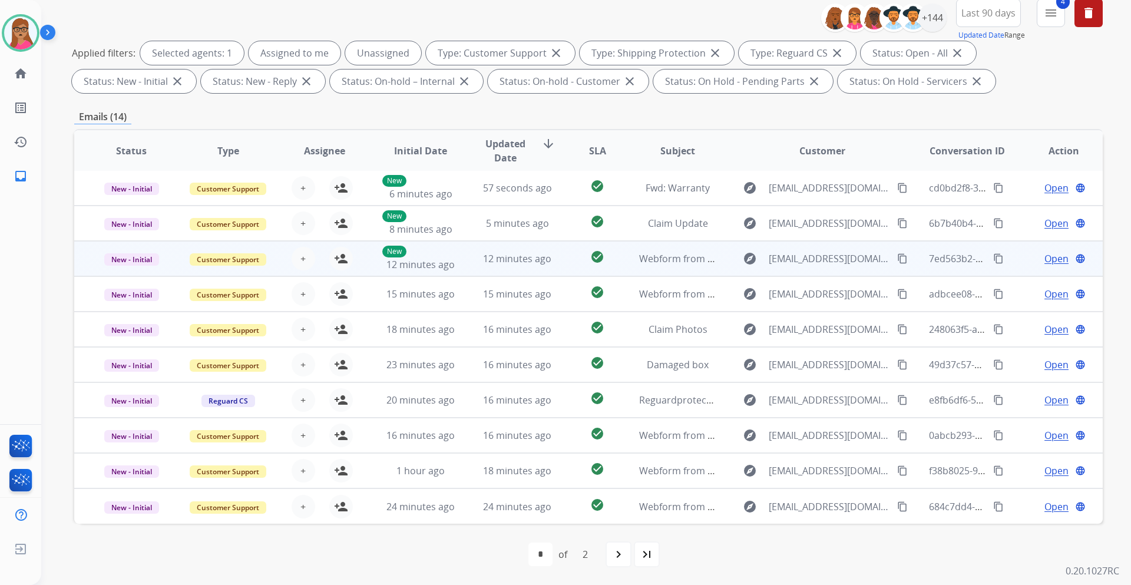
click at [138, 273] on td "New - Initial" at bounding box center [122, 258] width 97 height 35
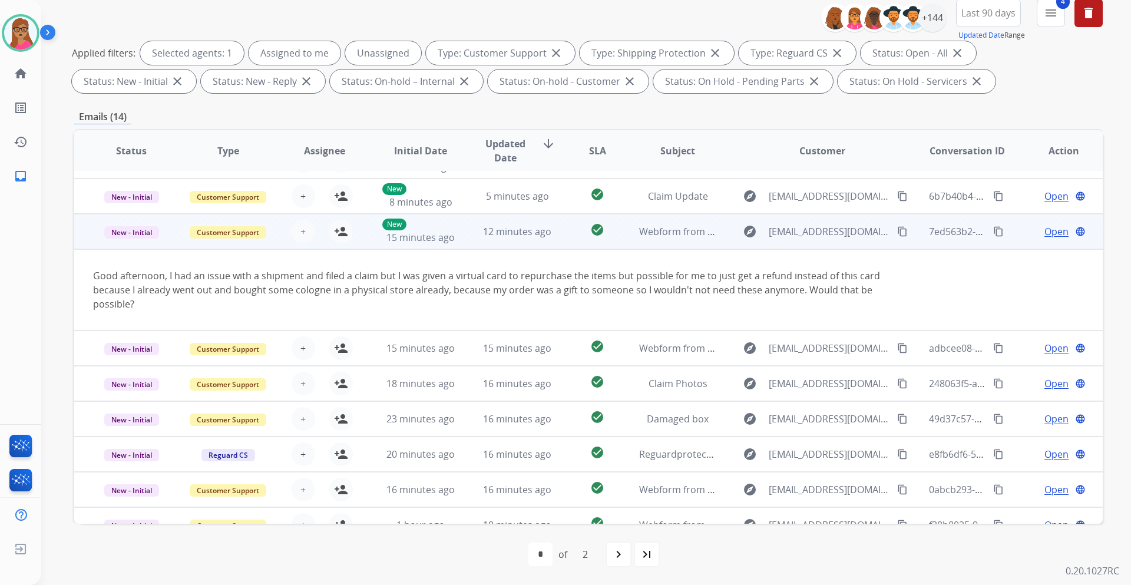
scroll to position [12, 0]
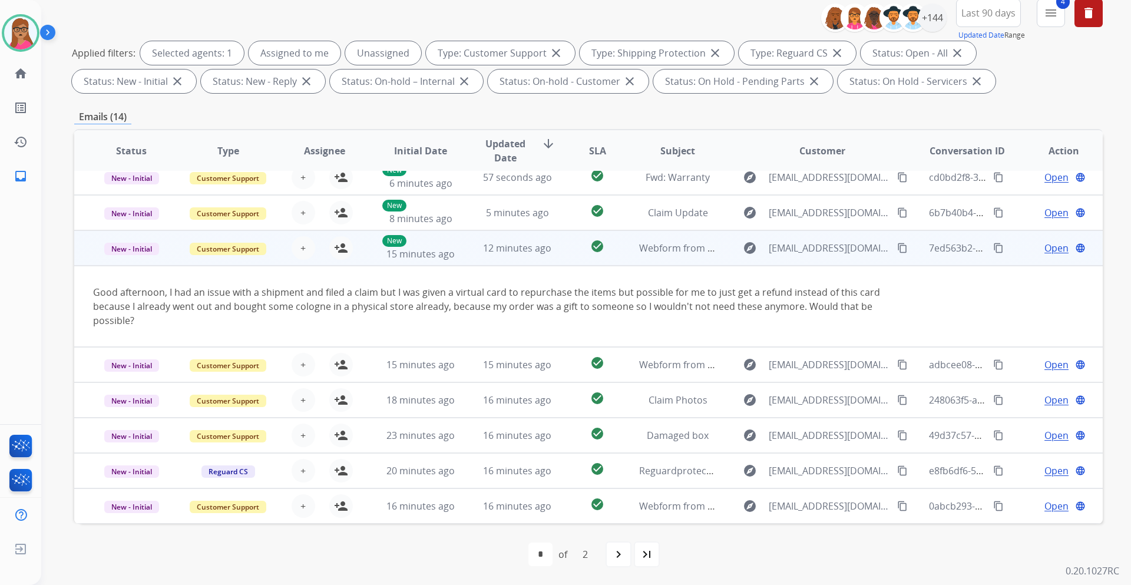
click at [122, 261] on td "New - Initial" at bounding box center [122, 247] width 97 height 35
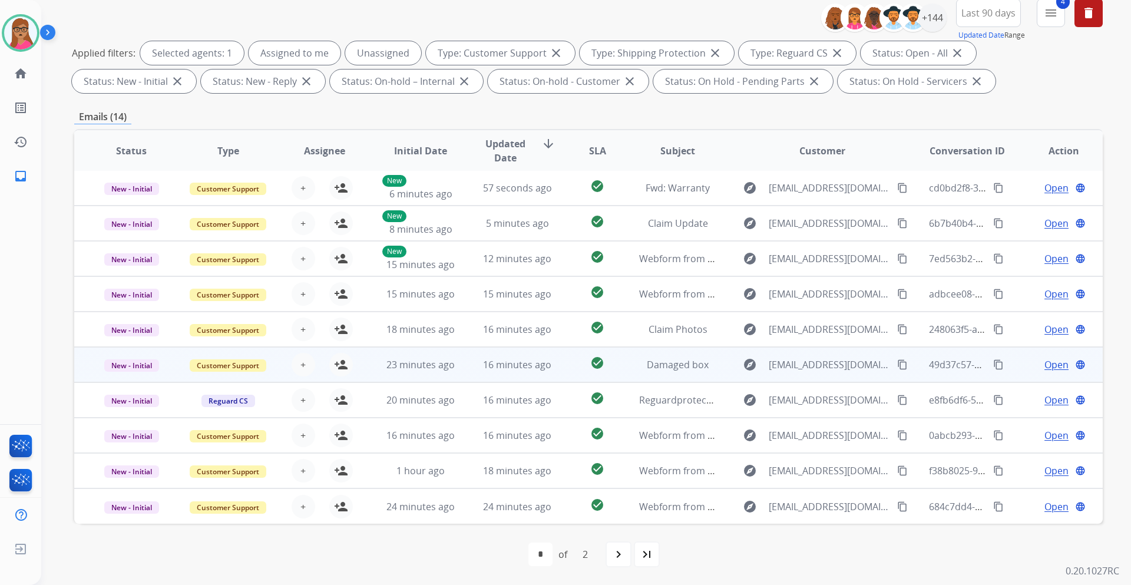
click at [134, 376] on td "New - Initial" at bounding box center [122, 364] width 97 height 35
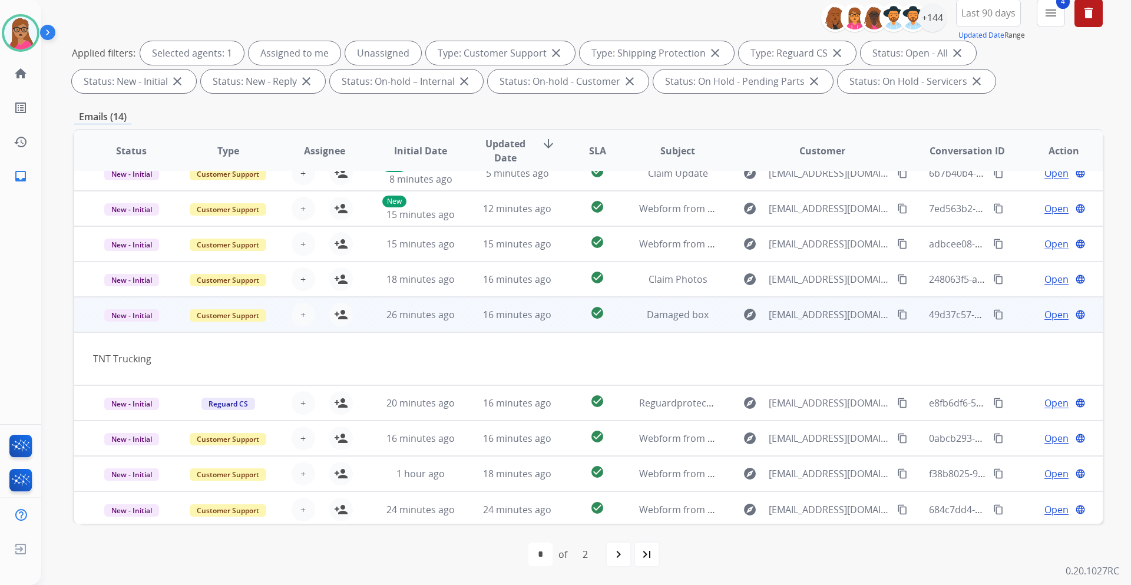
scroll to position [54, 0]
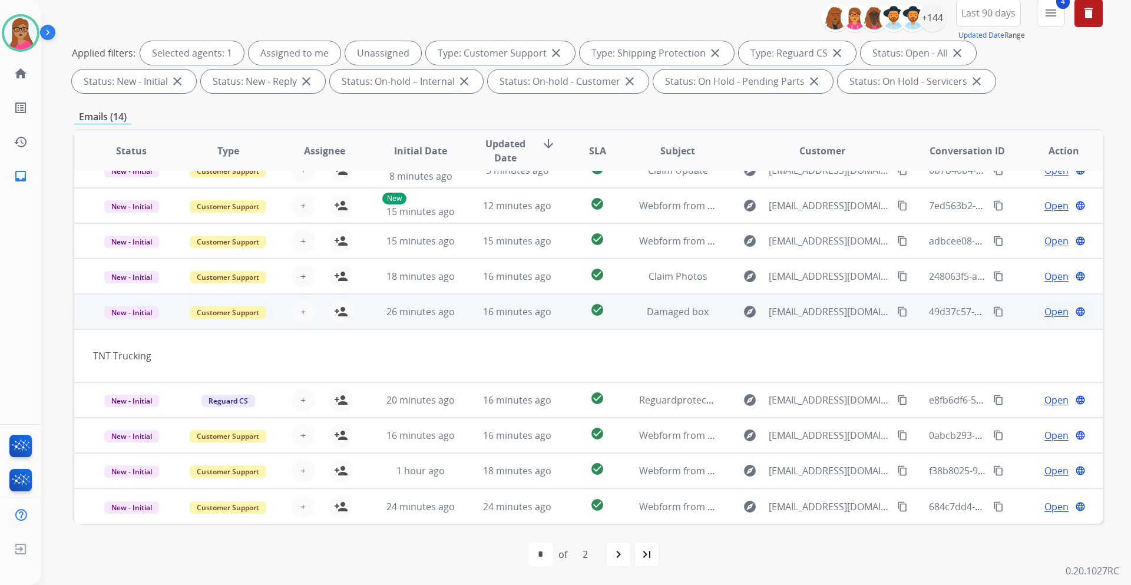
click at [130, 329] on td "New - Initial" at bounding box center [122, 311] width 97 height 35
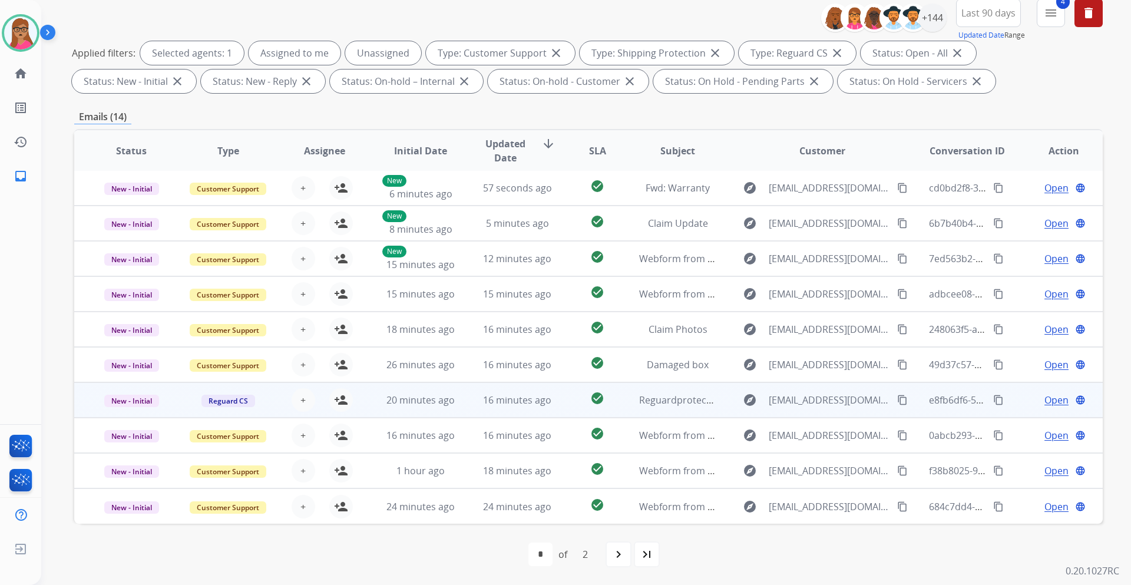
click at [131, 414] on td "New - Initial" at bounding box center [122, 399] width 97 height 35
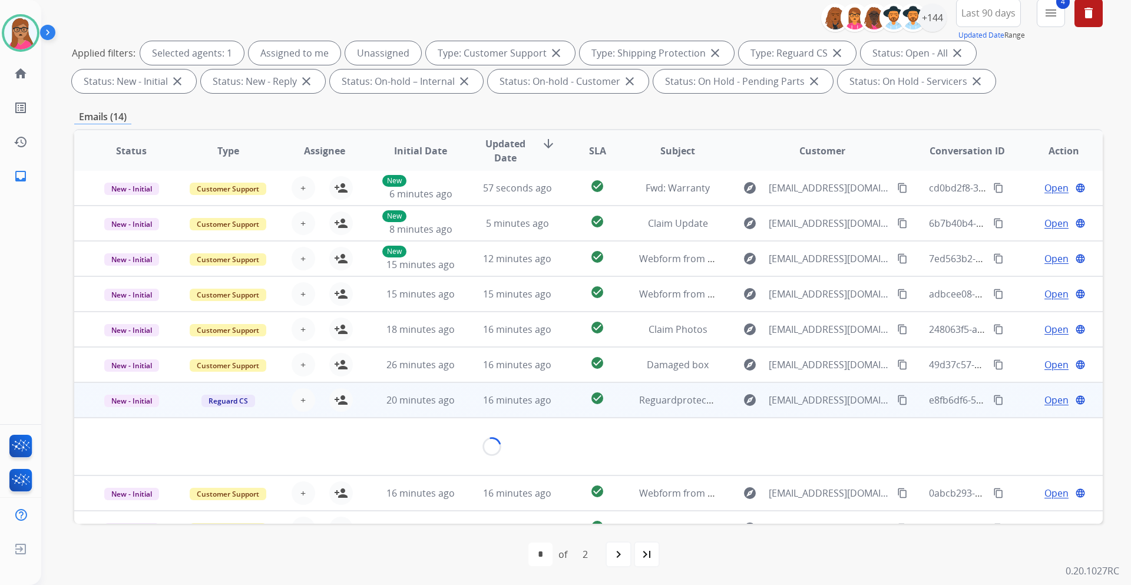
scroll to position [54, 0]
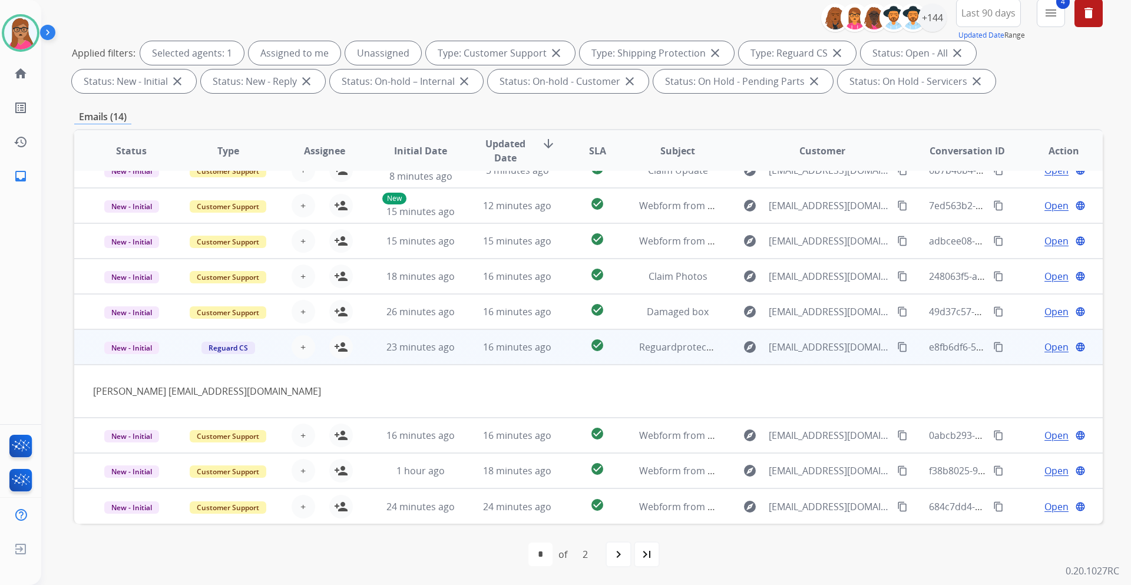
click at [130, 362] on td "New - Initial" at bounding box center [122, 346] width 97 height 35
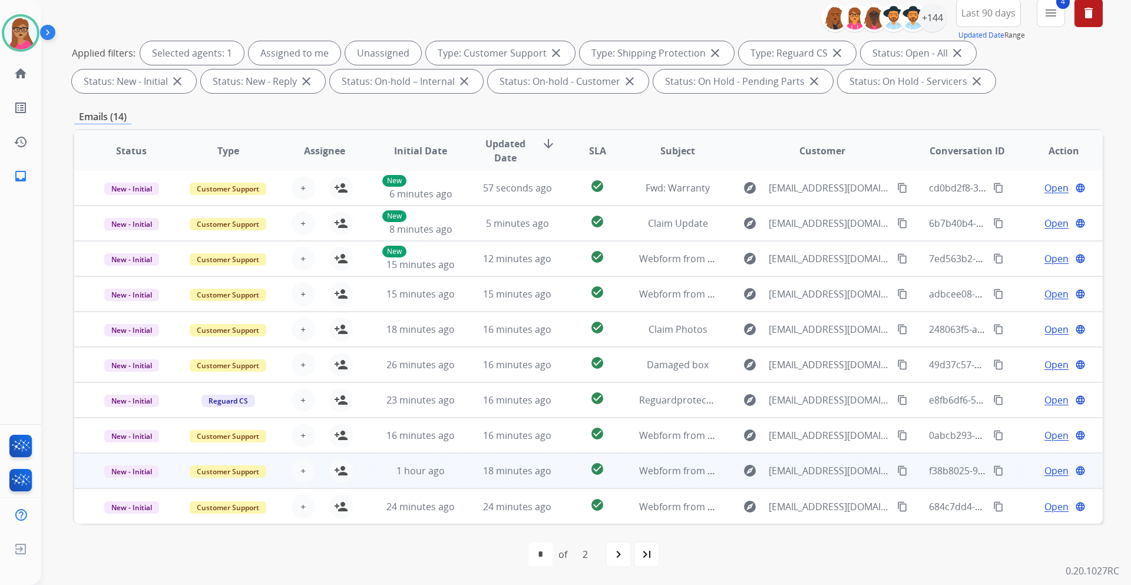
click at [128, 456] on td "New - Initial" at bounding box center [122, 470] width 97 height 35
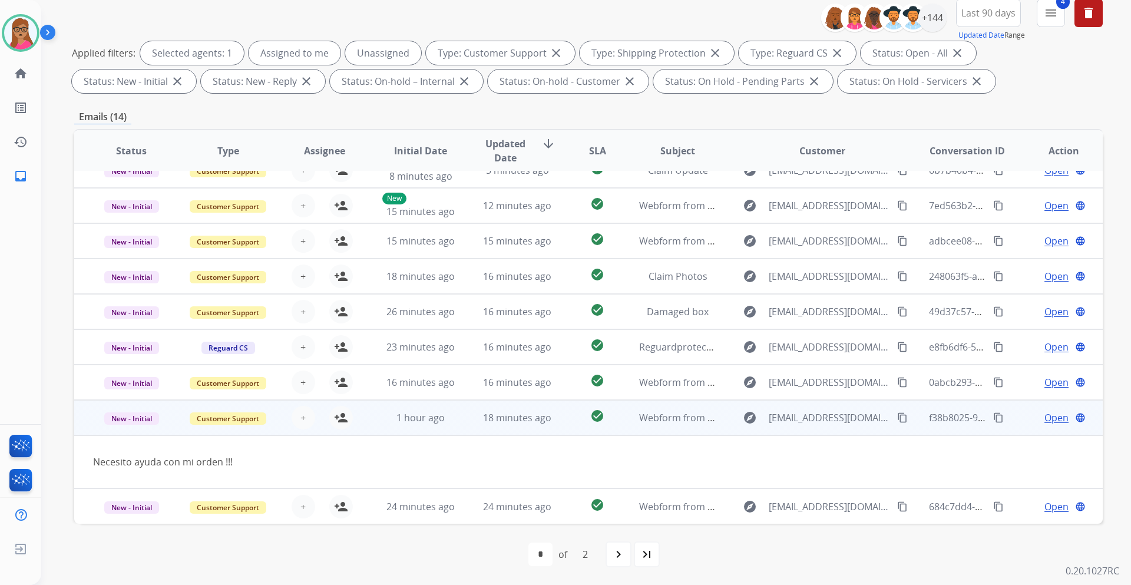
click at [131, 430] on td "New - Initial" at bounding box center [122, 417] width 97 height 35
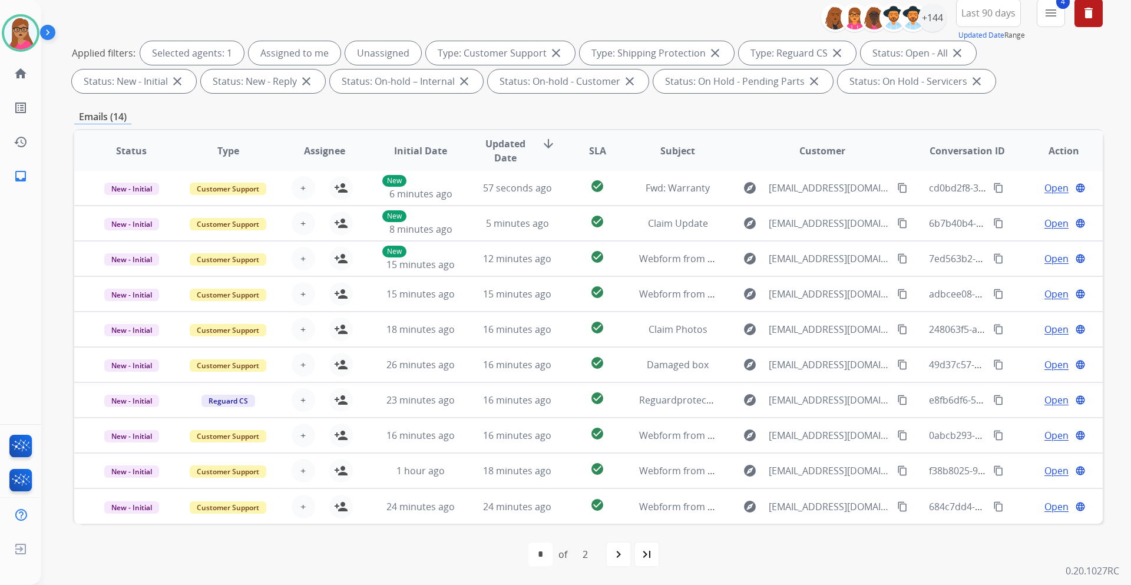
click at [130, 525] on div "first_page navigate_before * * of 2 navigate_next last_page" at bounding box center [588, 554] width 1029 height 61
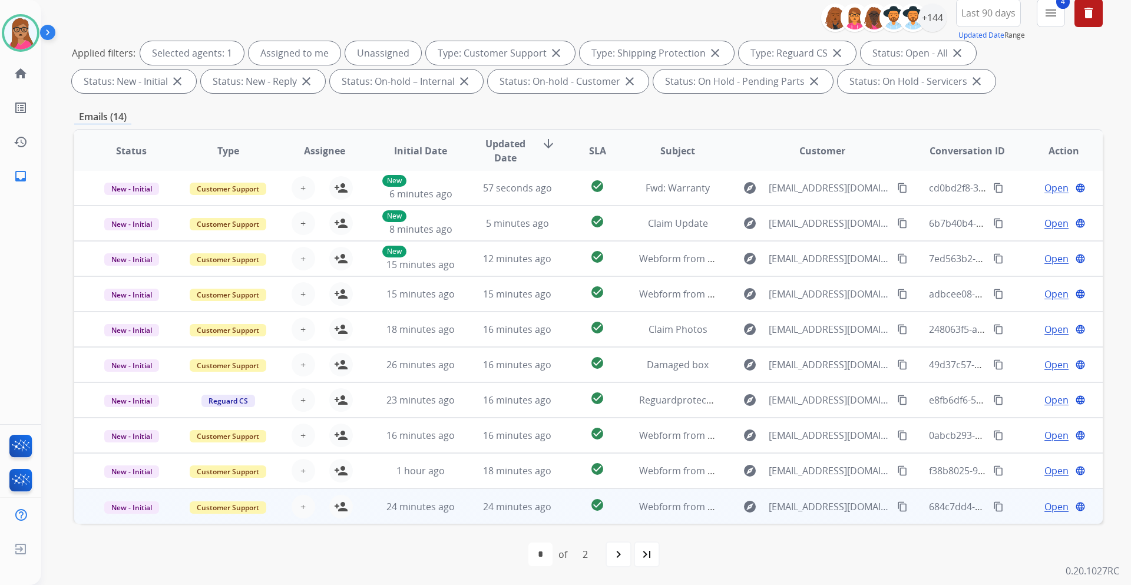
click at [131, 521] on td "New - Initial" at bounding box center [122, 505] width 97 height 35
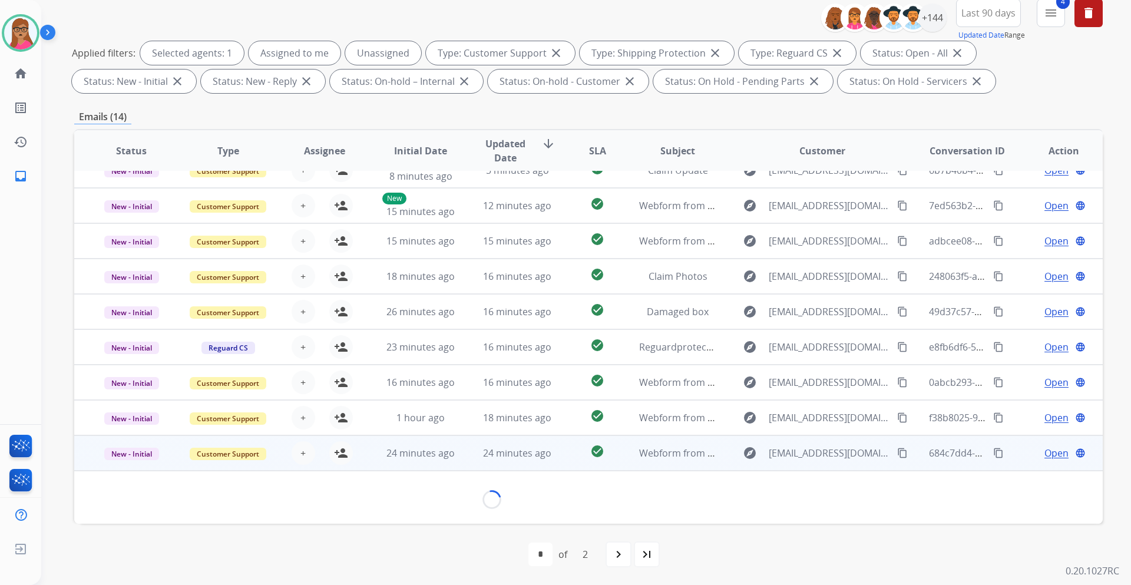
scroll to position [54, 0]
click at [897, 455] on mat-icon "content_copy" at bounding box center [902, 453] width 11 height 11
click at [342, 453] on mat-icon "person_add" at bounding box center [341, 454] width 14 height 14
click at [1051, 455] on span "Open" at bounding box center [1057, 454] width 24 height 14
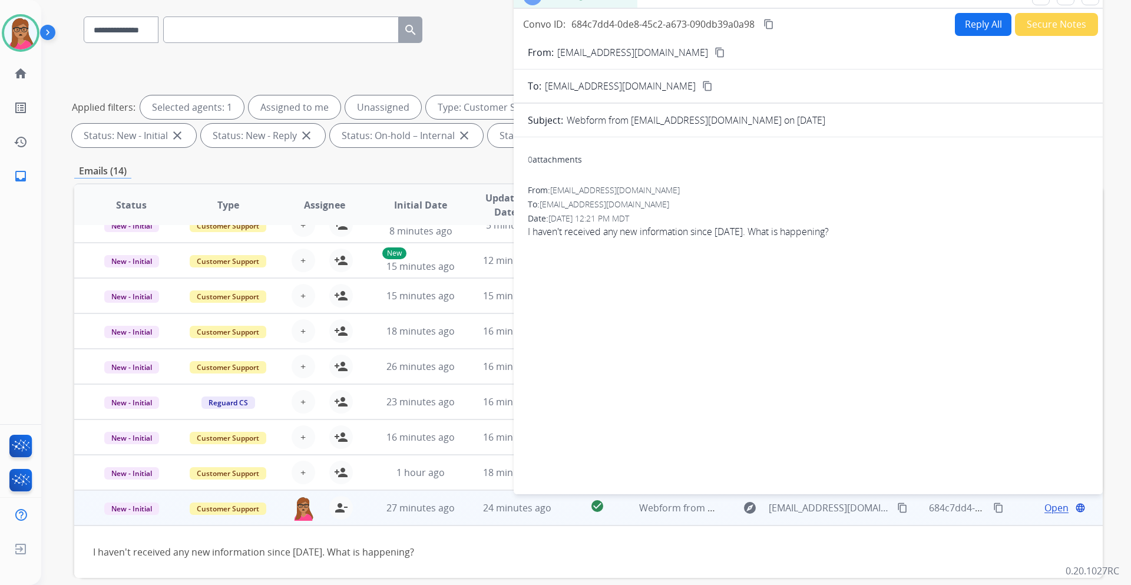
scroll to position [0, 0]
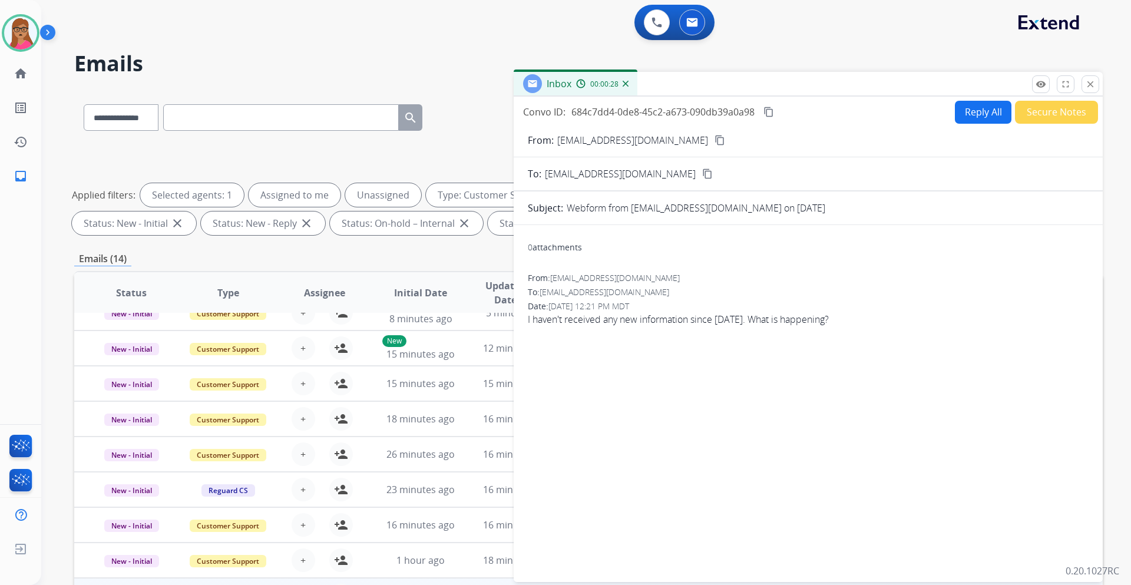
click at [977, 106] on button "Reply All" at bounding box center [983, 112] width 57 height 23
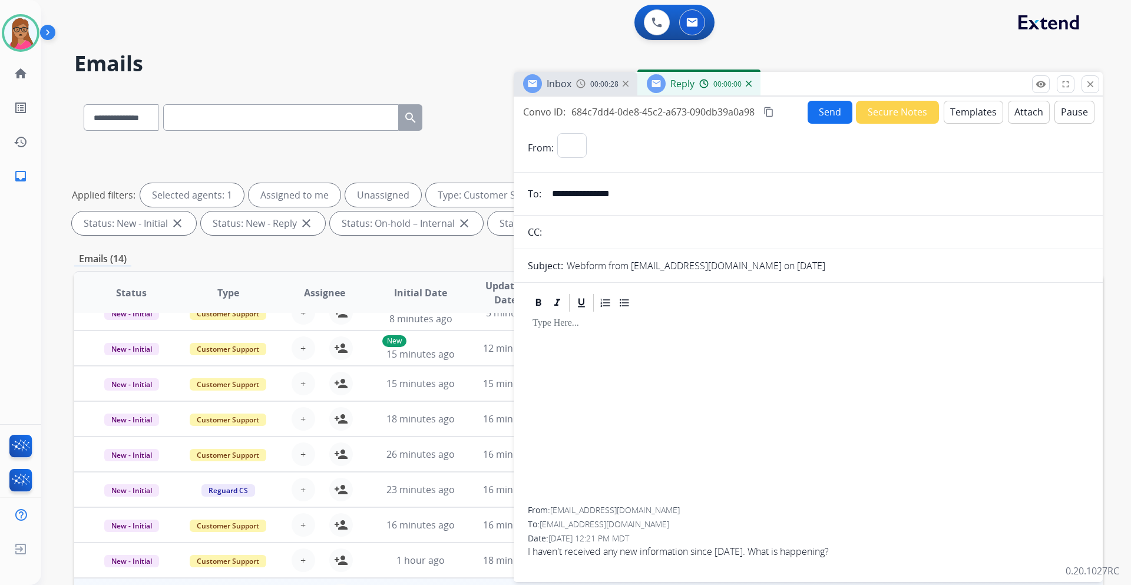
select select "**********"
click at [967, 108] on button "Templates" at bounding box center [974, 112] width 60 height 23
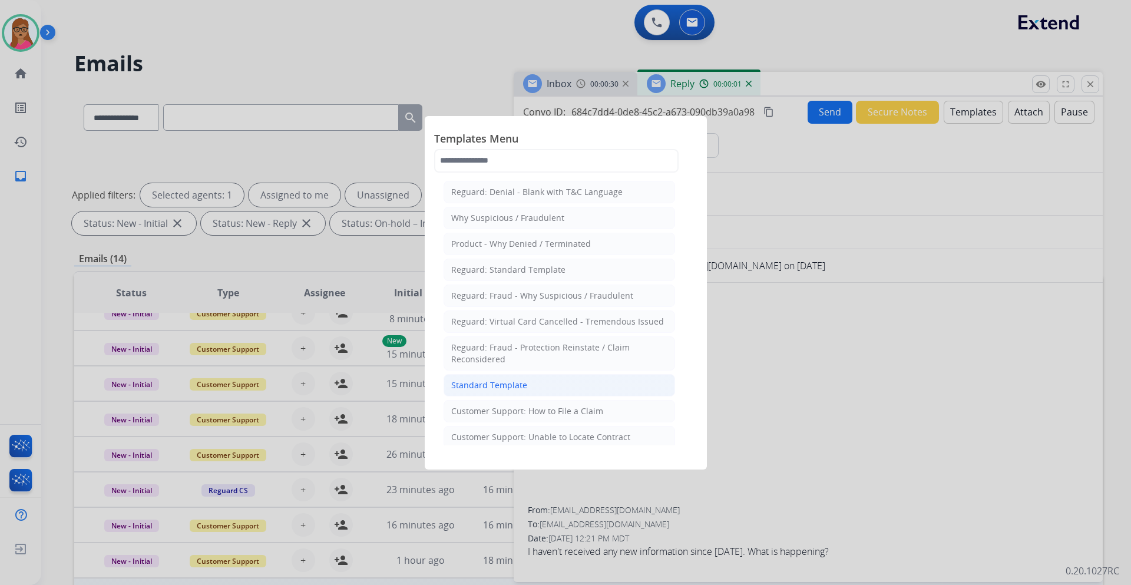
click at [491, 382] on div "Standard Template" at bounding box center [489, 385] width 76 height 12
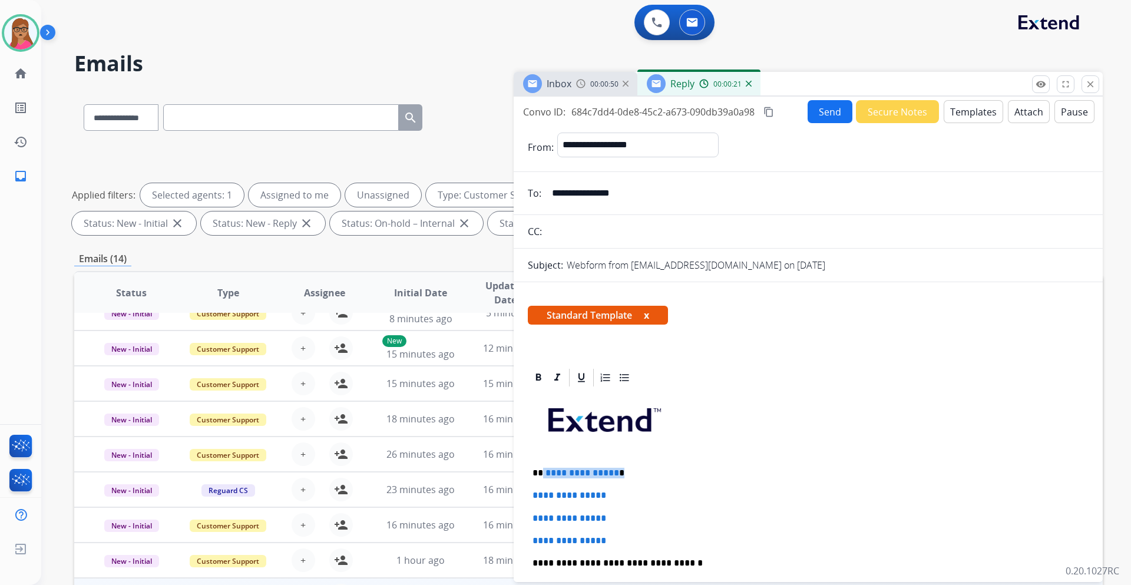
drag, startPoint x: 615, startPoint y: 473, endPoint x: 543, endPoint y: 473, distance: 72.5
click at [543, 473] on p "**********" at bounding box center [804, 473] width 542 height 11
paste div
click at [541, 470] on p "**********" at bounding box center [804, 473] width 542 height 11
click at [607, 475] on p "**********" at bounding box center [804, 473] width 542 height 11
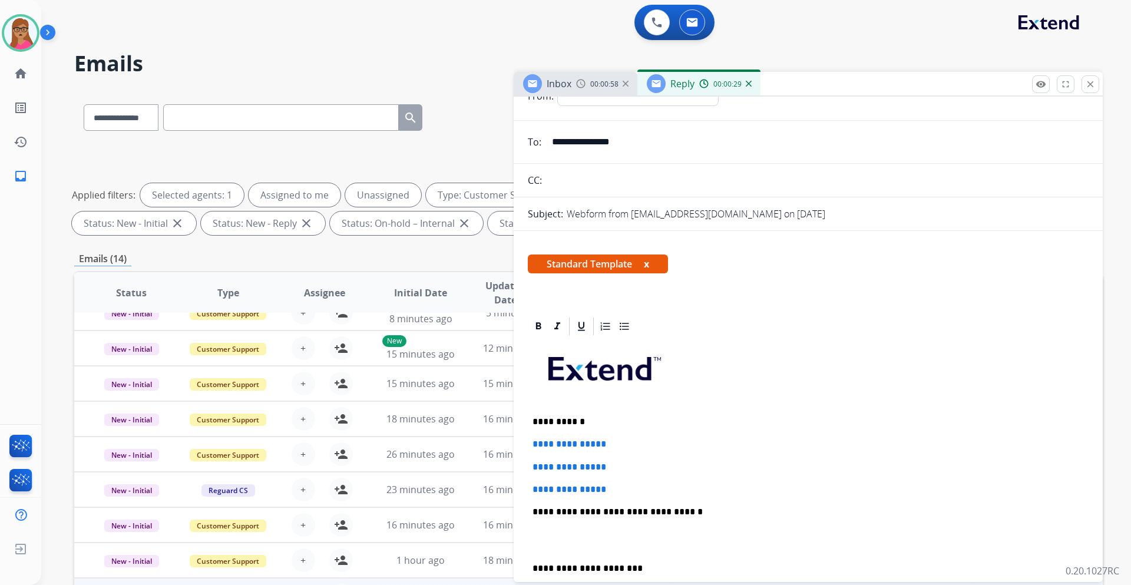
scroll to position [118, 0]
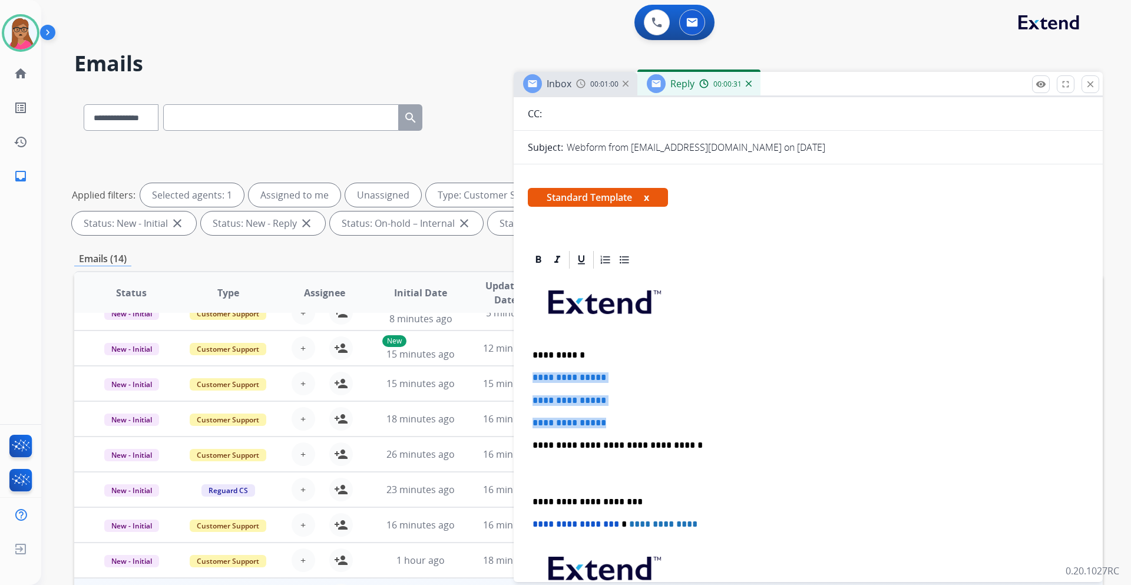
drag, startPoint x: 531, startPoint y: 376, endPoint x: 625, endPoint y: 416, distance: 102.4
click at [625, 416] on div "**********" at bounding box center [808, 472] width 561 height 405
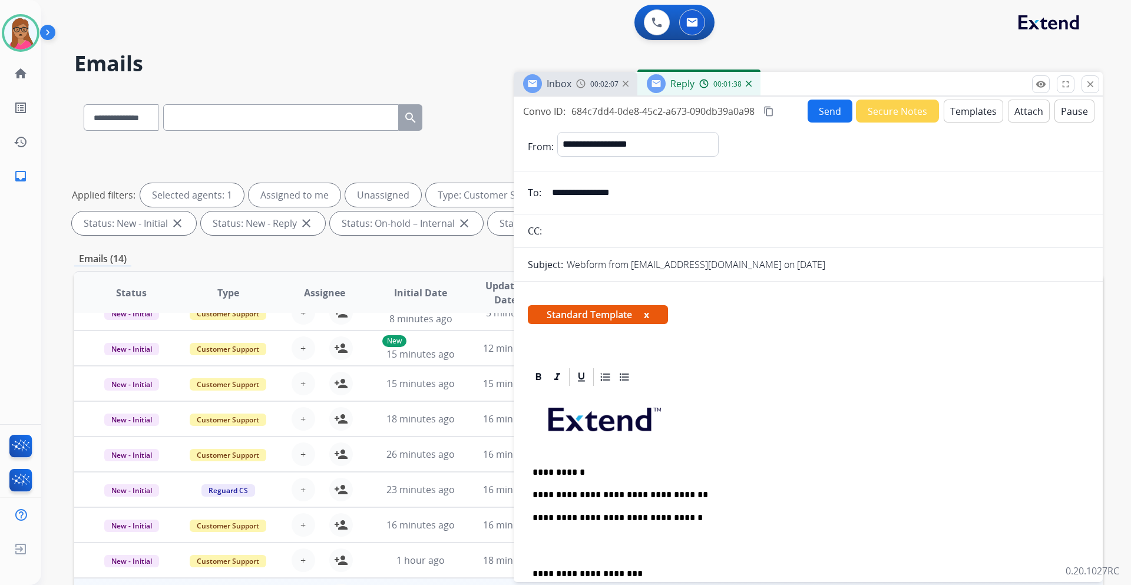
scroll to position [0, 0]
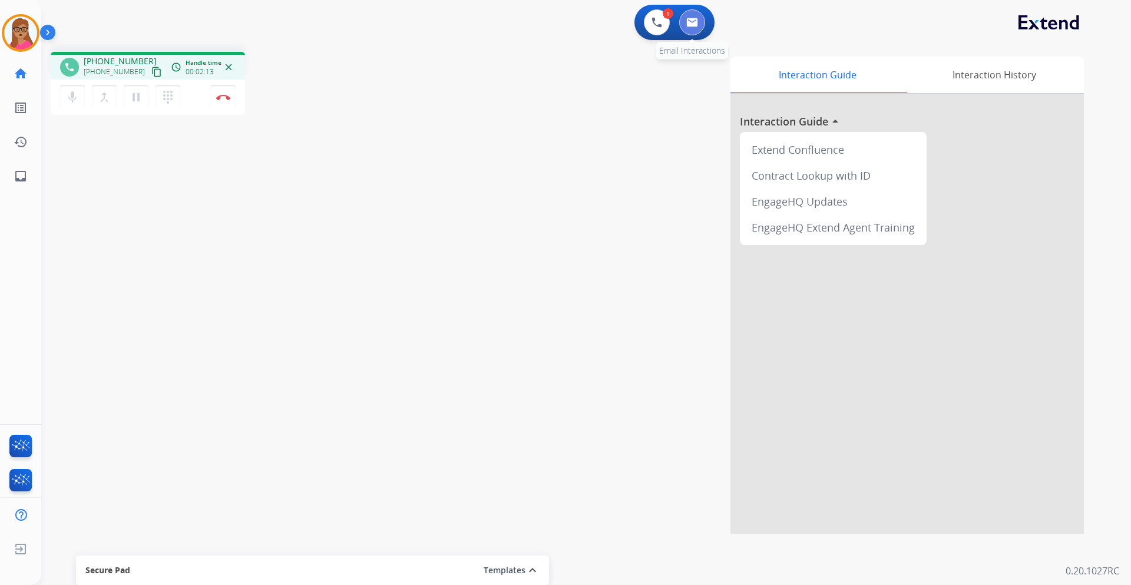
click at [695, 21] on img at bounding box center [692, 22] width 12 height 9
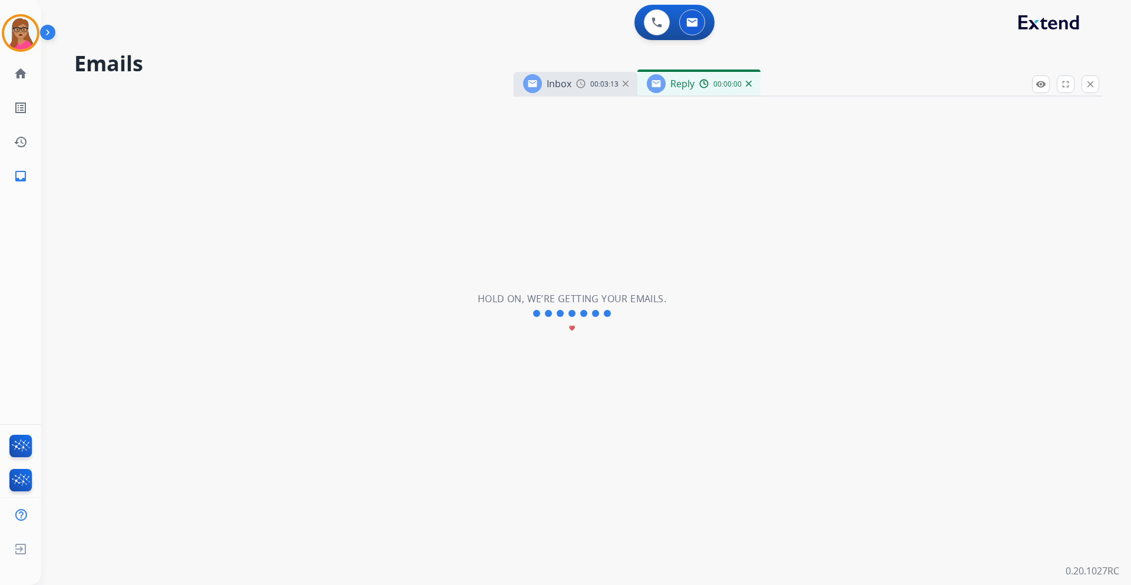
select select "**********"
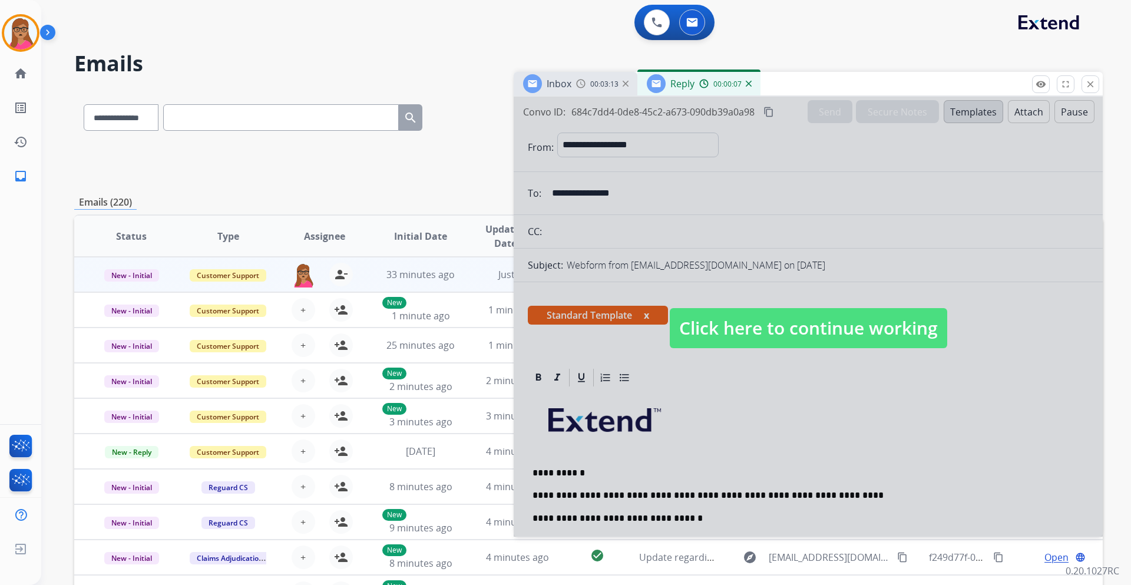
click at [736, 329] on span "Click here to continue working" at bounding box center [809, 328] width 278 height 40
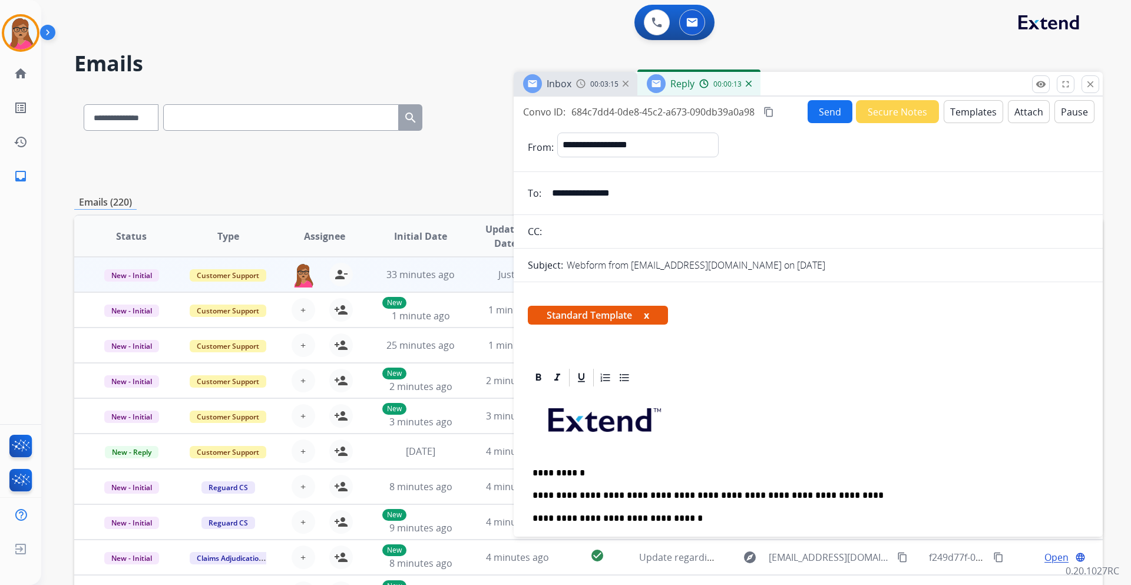
click at [1089, 82] on mat-icon "close" at bounding box center [1090, 84] width 11 height 11
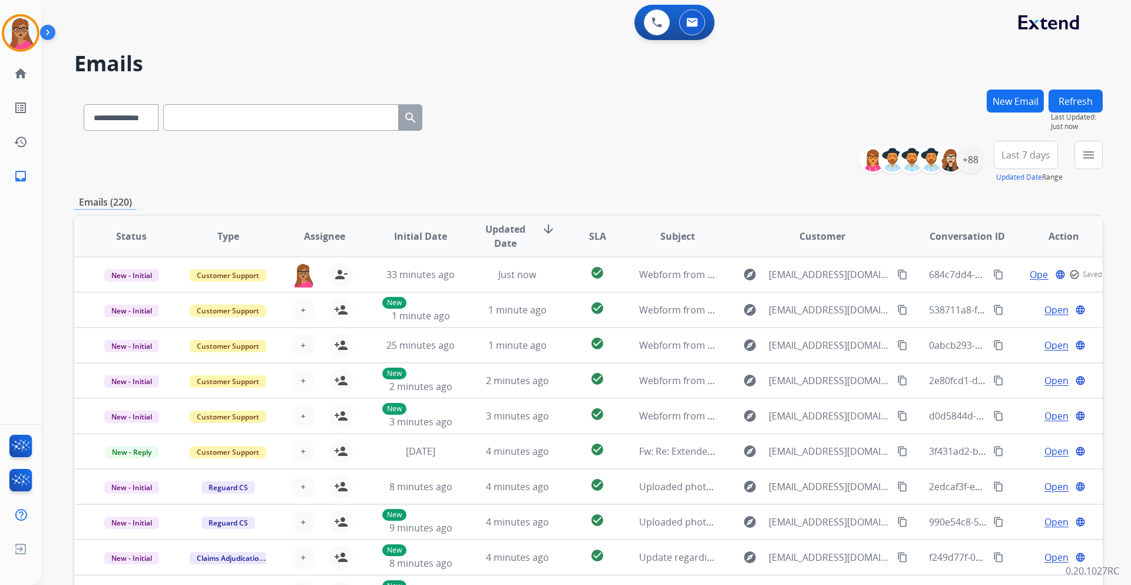
click at [1017, 103] on button "New Email" at bounding box center [1015, 101] width 57 height 23
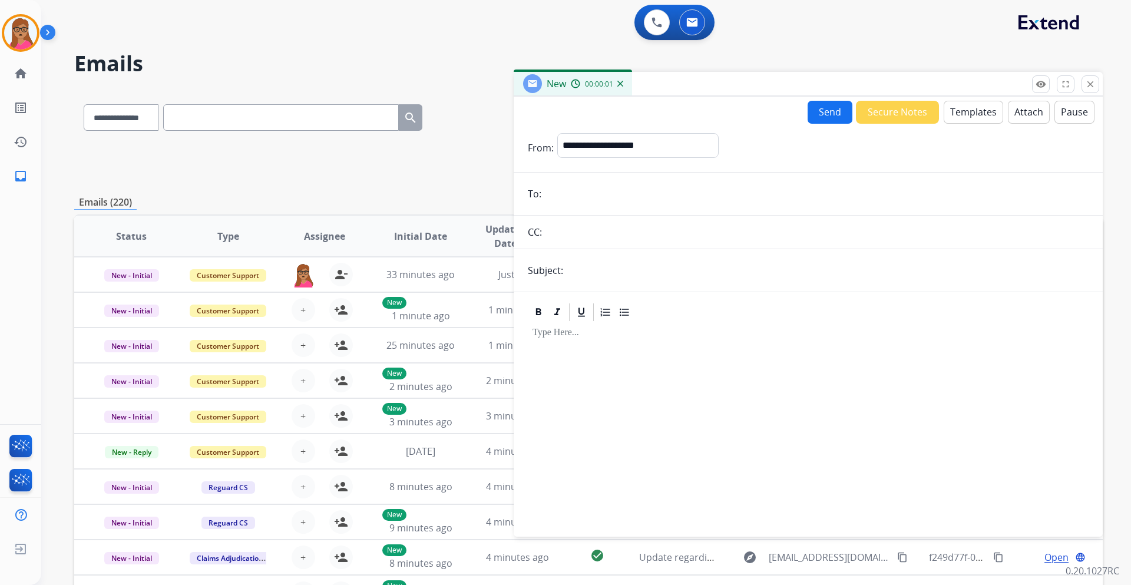
click at [881, 35] on div "0 Voice Interactions 0 Email Interactions" at bounding box center [579, 24] width 1048 height 38
click at [1090, 90] on button "close Close" at bounding box center [1091, 84] width 18 height 18
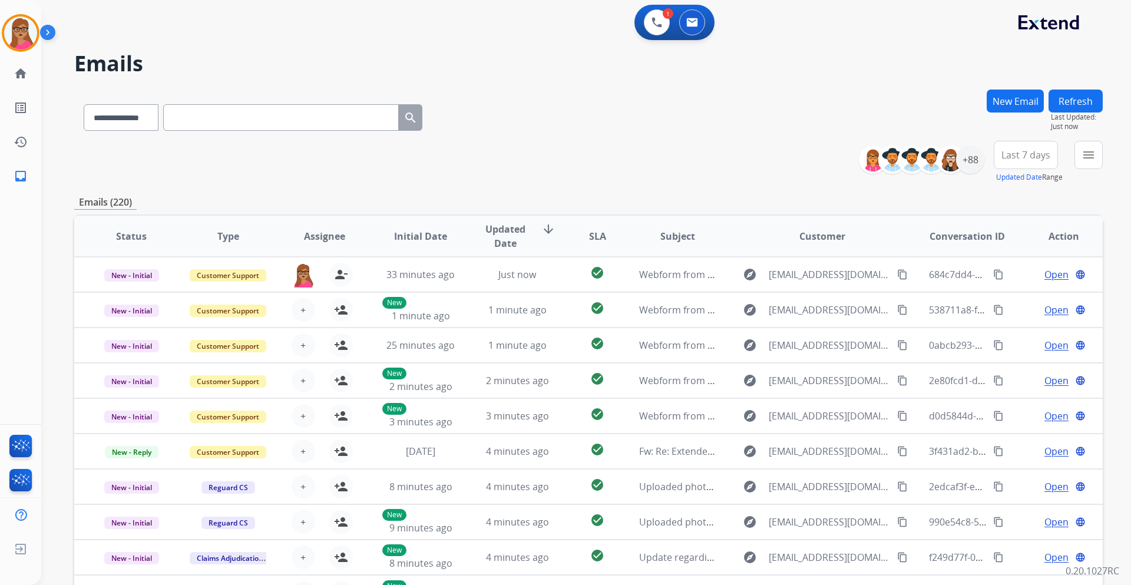
paste input "**********"
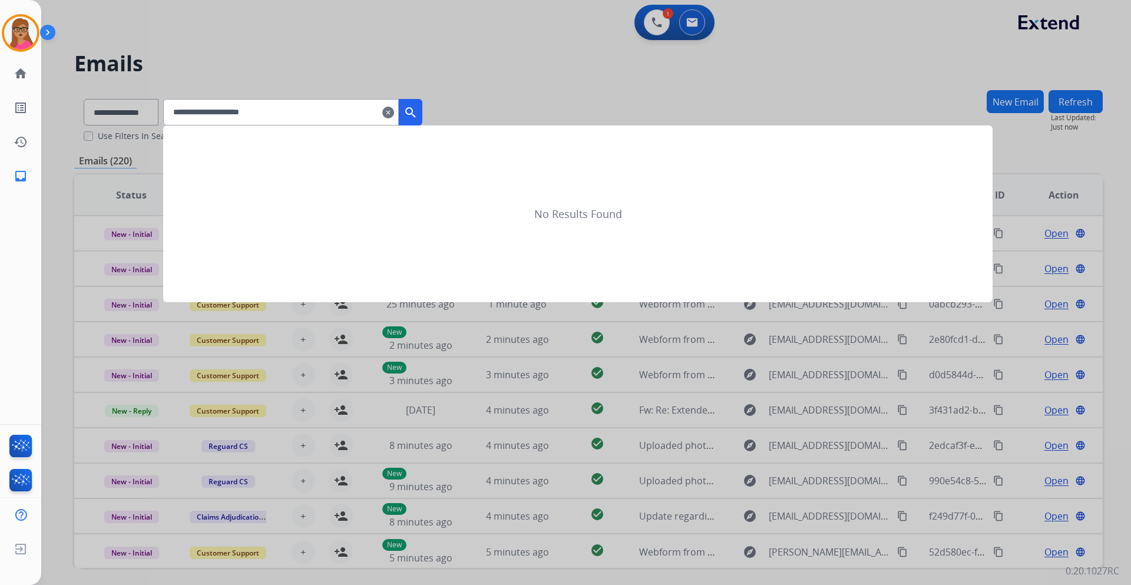
type input "**********"
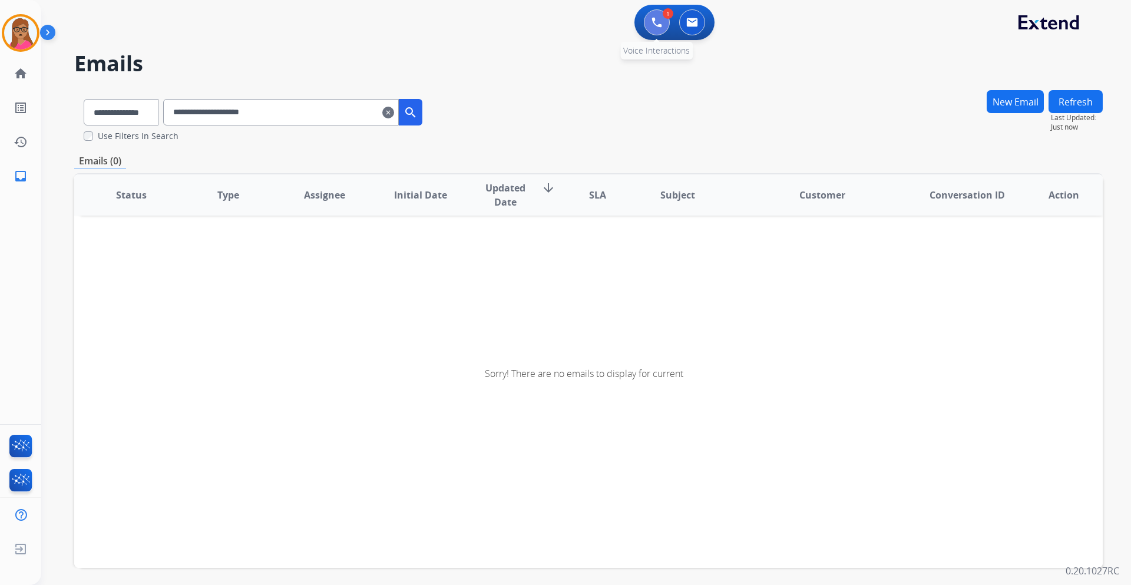
click at [654, 29] on button at bounding box center [657, 22] width 26 height 26
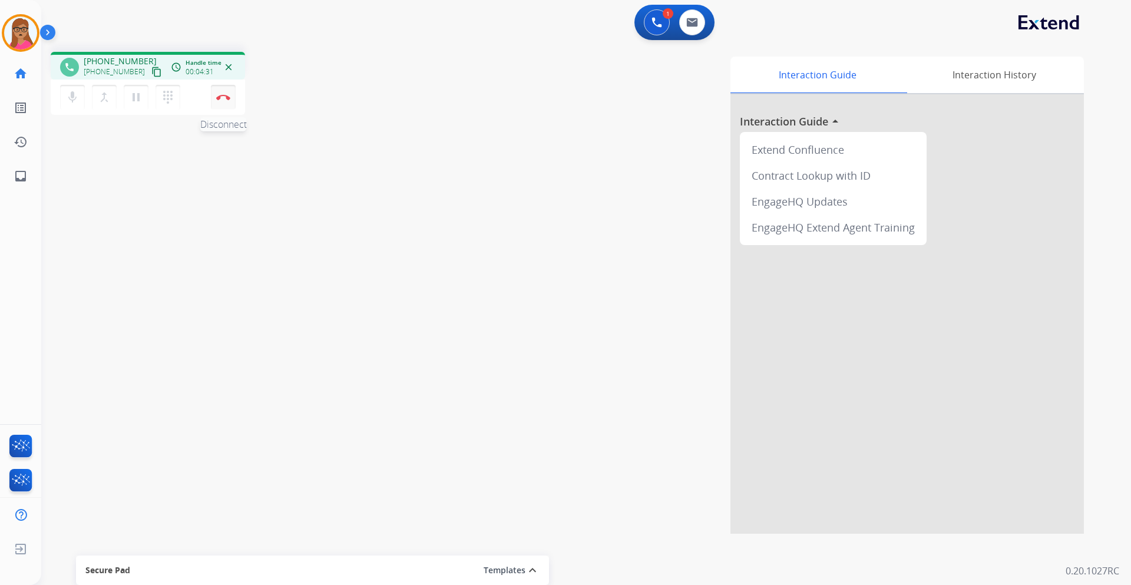
click at [219, 101] on button "Disconnect" at bounding box center [223, 97] width 25 height 25
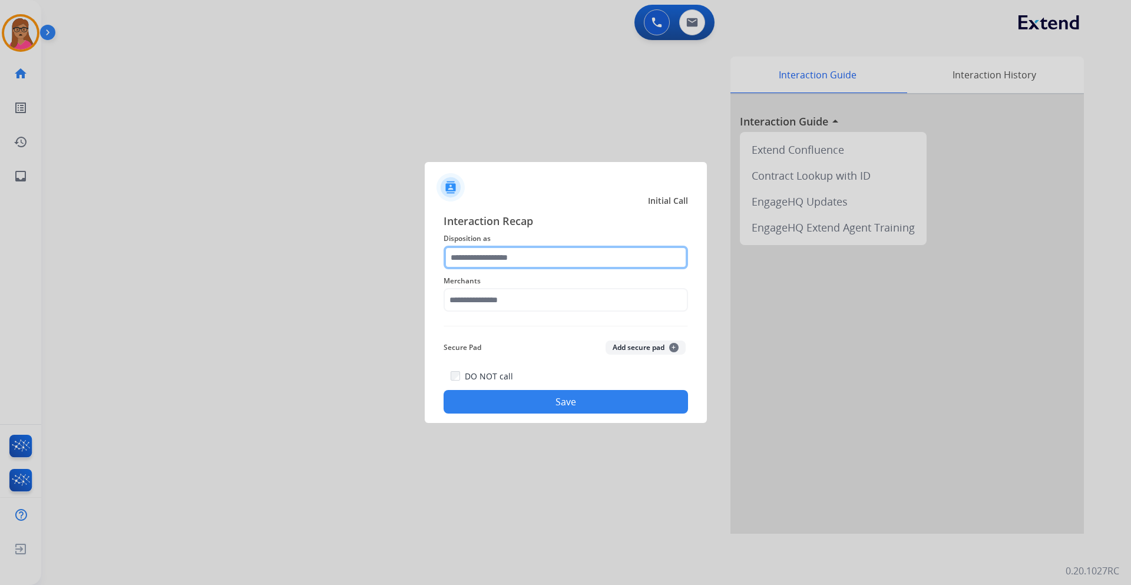
click at [501, 252] on input "text" at bounding box center [566, 258] width 245 height 24
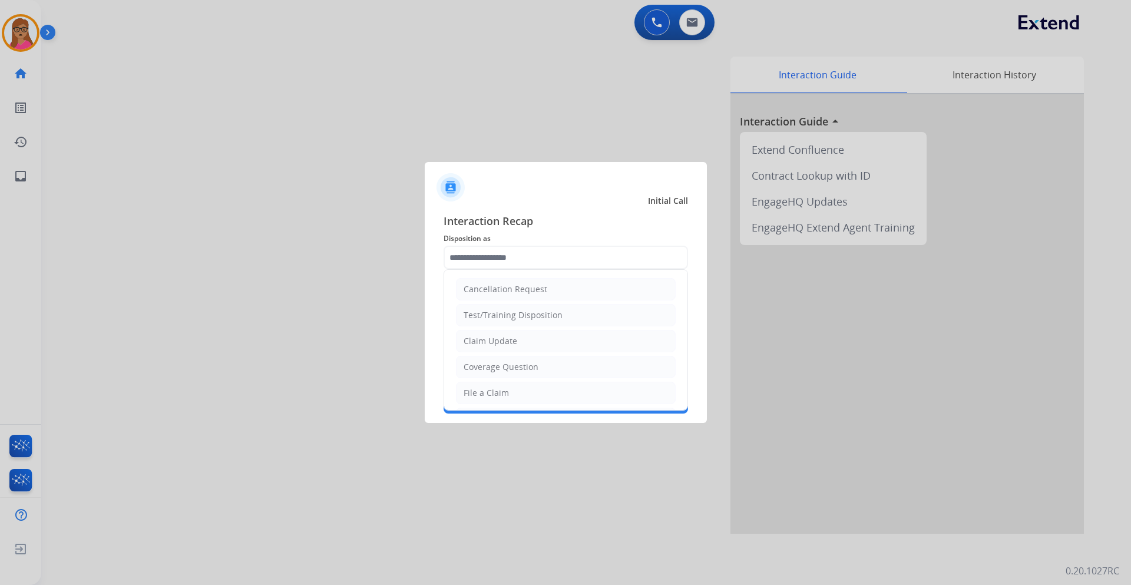
drag, startPoint x: 523, startPoint y: 398, endPoint x: 520, endPoint y: 387, distance: 11.6
click at [522, 398] on li "File a Claim" at bounding box center [566, 393] width 220 height 22
type input "**********"
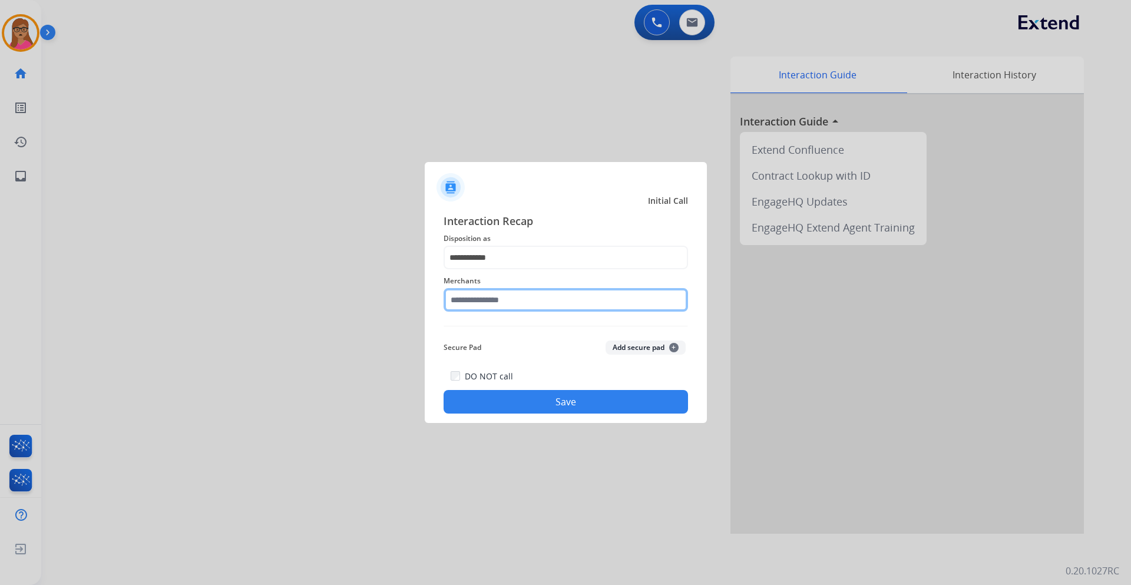
click at [511, 295] on input "text" at bounding box center [566, 300] width 245 height 24
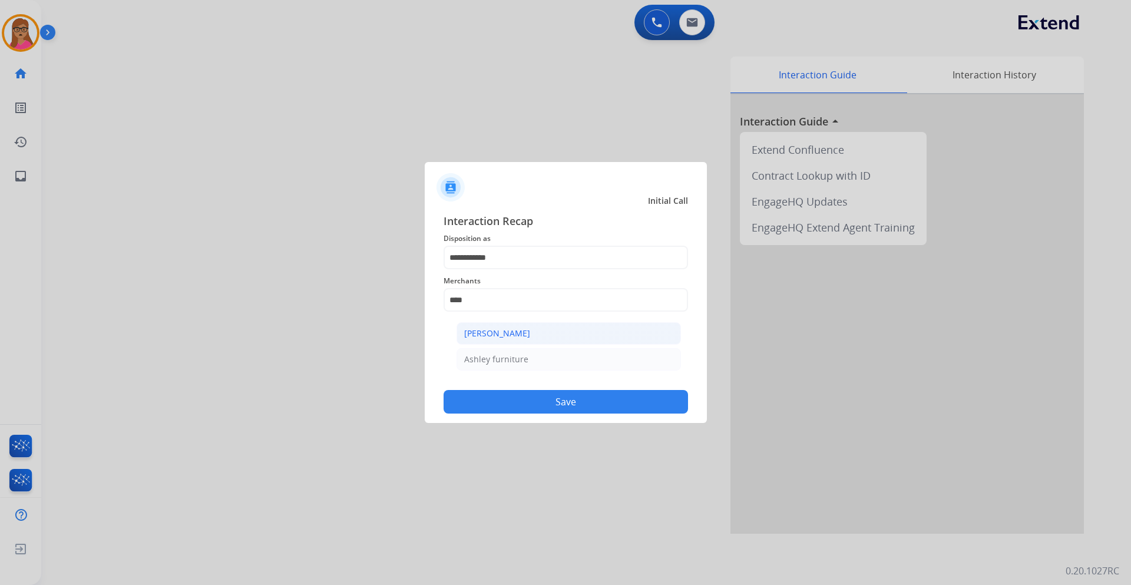
click at [534, 332] on li "[PERSON_NAME]" at bounding box center [569, 333] width 224 height 22
type input "**********"
click at [564, 398] on button "Save" at bounding box center [566, 402] width 245 height 24
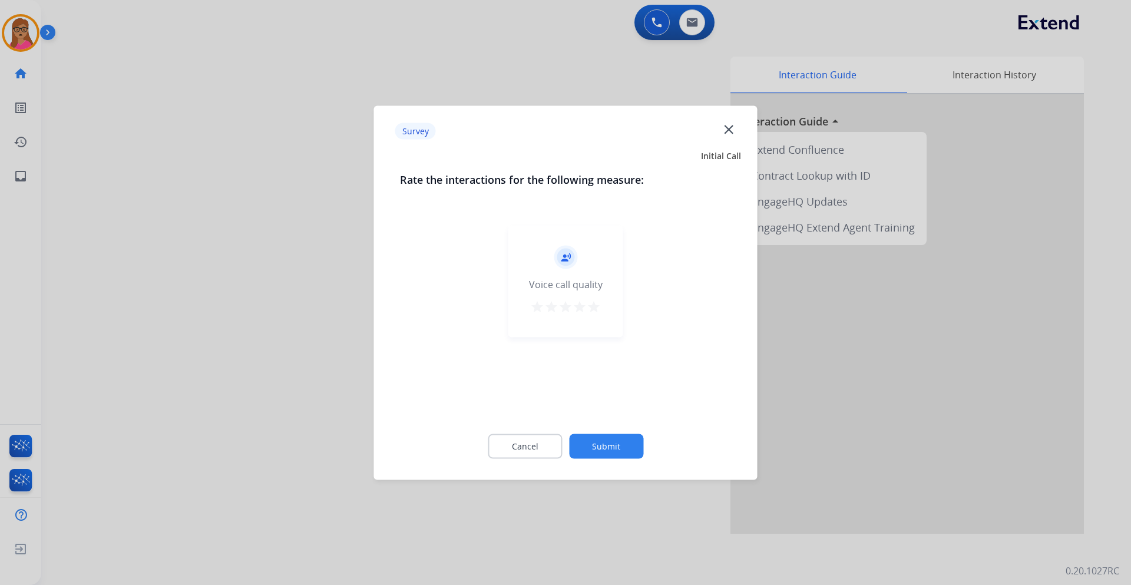
click at [164, 255] on div at bounding box center [565, 292] width 1131 height 585
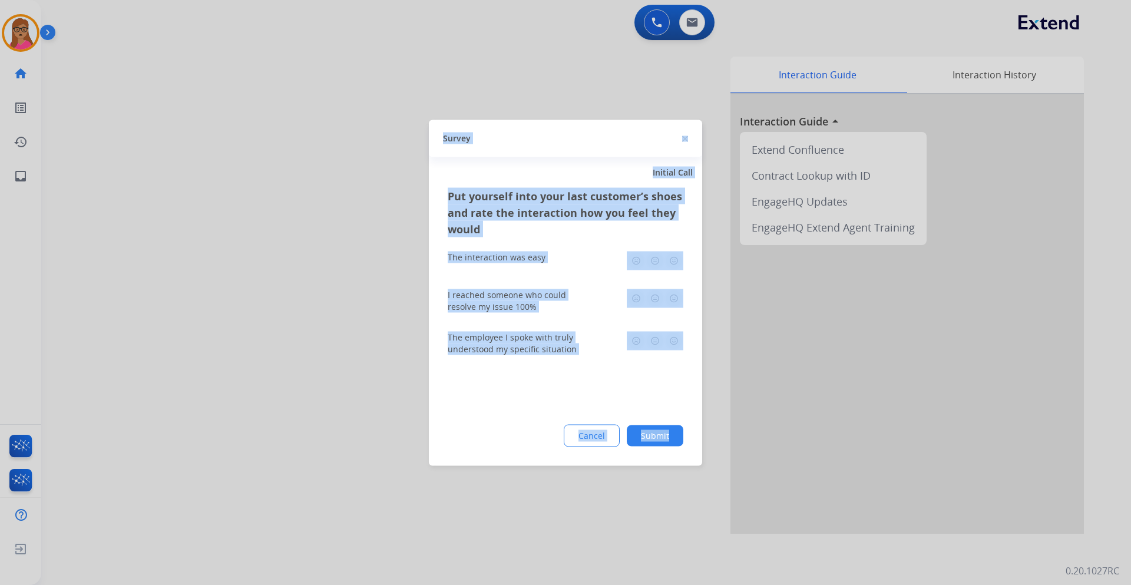
click at [164, 255] on div at bounding box center [565, 292] width 1131 height 585
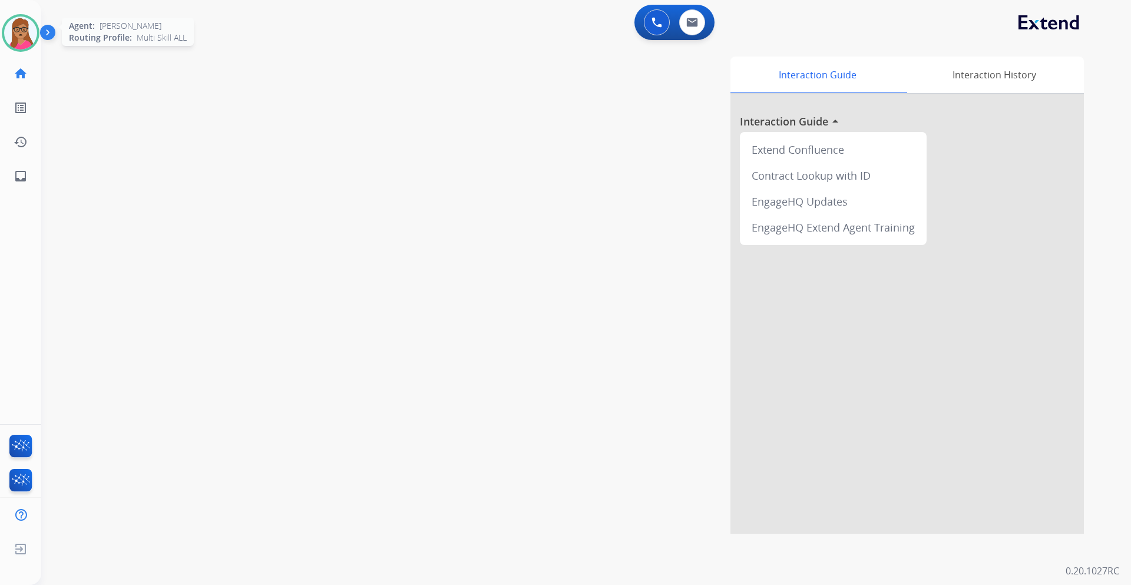
click at [19, 42] on img at bounding box center [20, 32] width 33 height 33
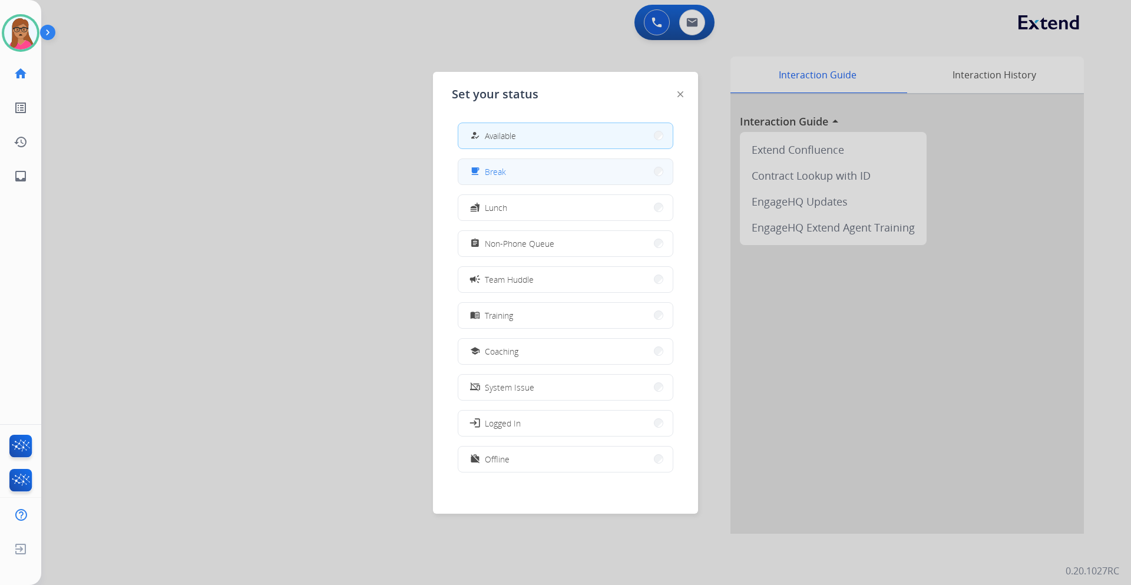
click at [558, 171] on button "free_breakfast Break" at bounding box center [565, 171] width 214 height 25
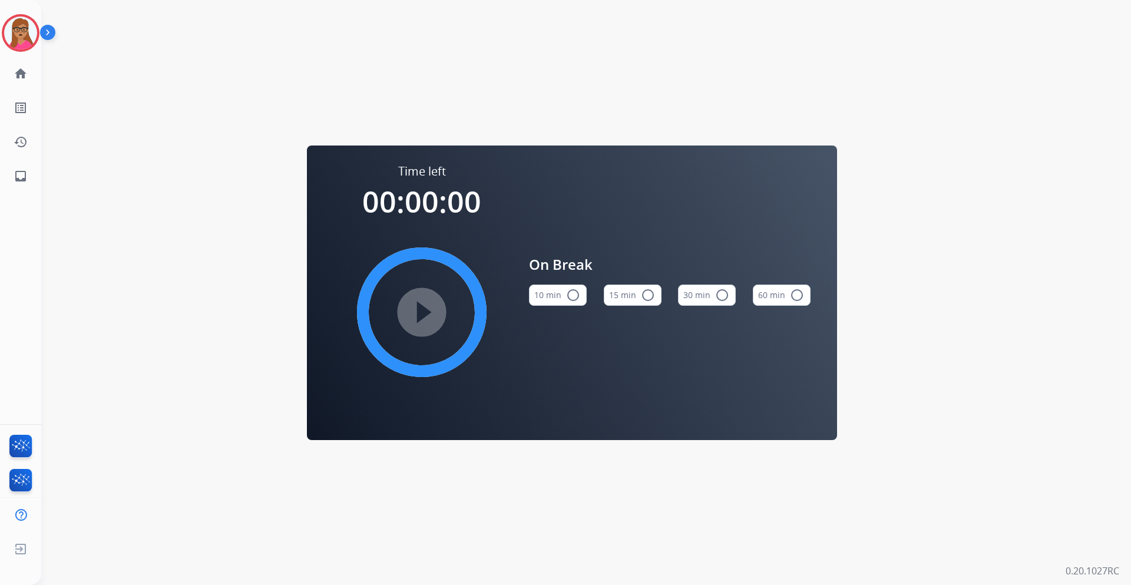
click at [645, 295] on mat-icon "radio_button_unchecked" at bounding box center [648, 295] width 14 height 14
click at [418, 319] on mat-icon "play_circle_filled" at bounding box center [422, 312] width 14 height 14
click at [19, 27] on img at bounding box center [20, 32] width 33 height 33
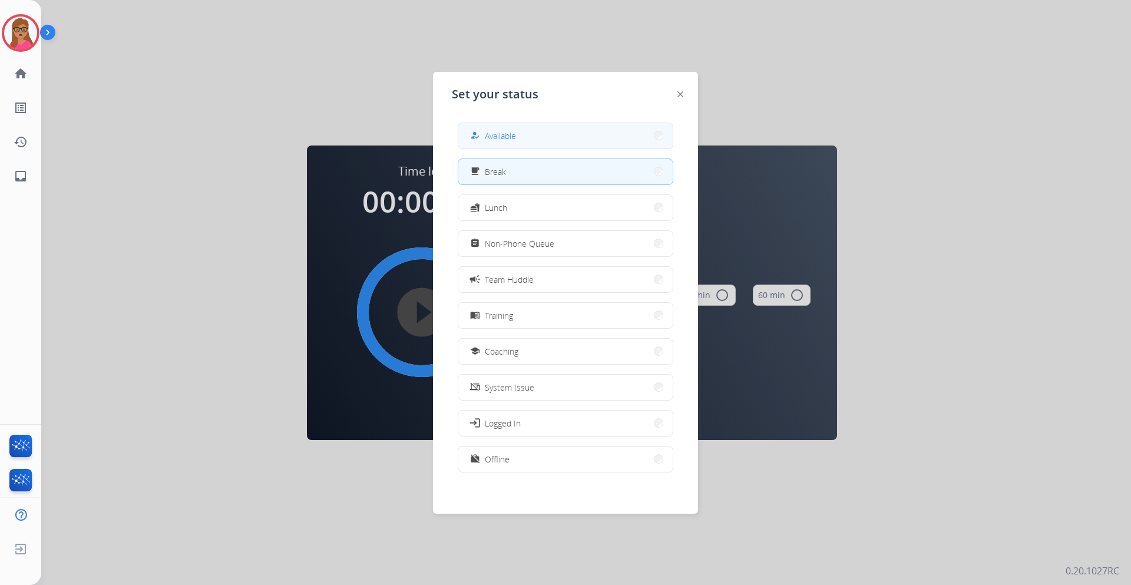
click at [530, 133] on button "how_to_reg Available" at bounding box center [565, 135] width 214 height 25
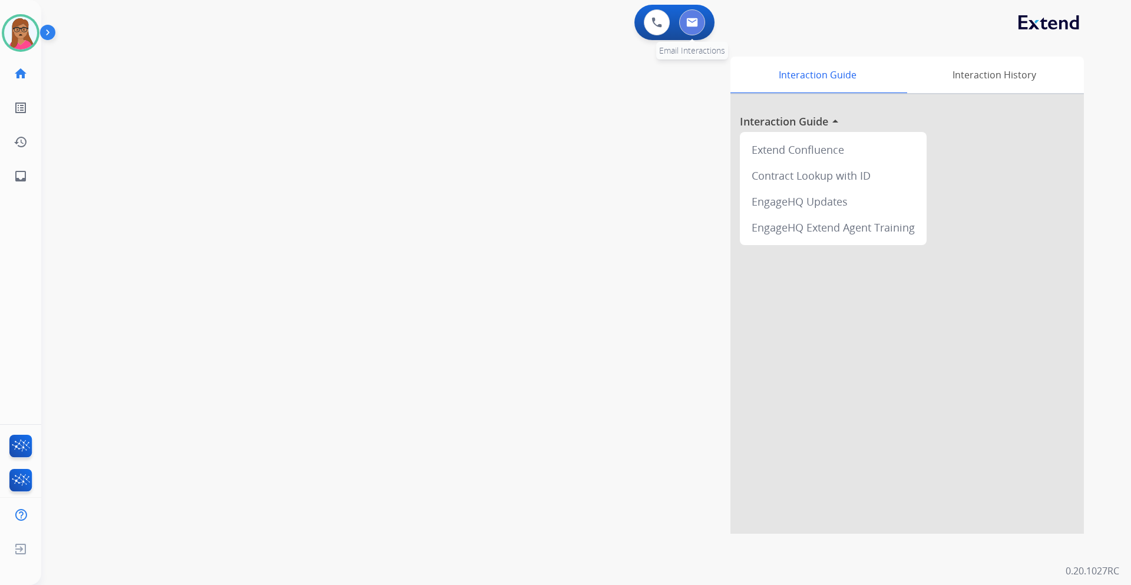
click at [695, 34] on button at bounding box center [692, 22] width 26 height 26
select select "**********"
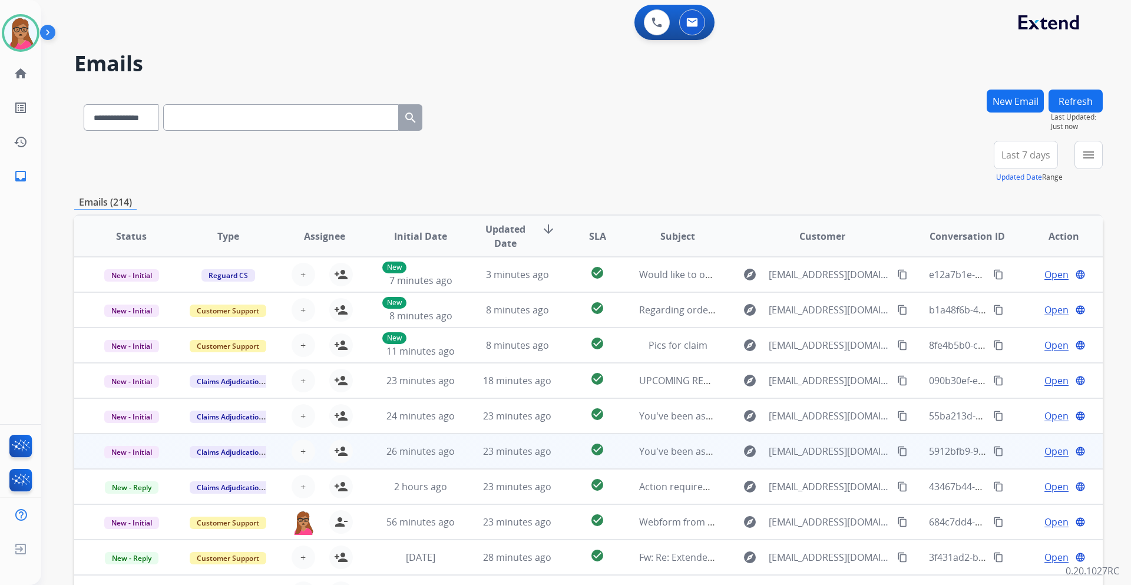
scroll to position [1, 0]
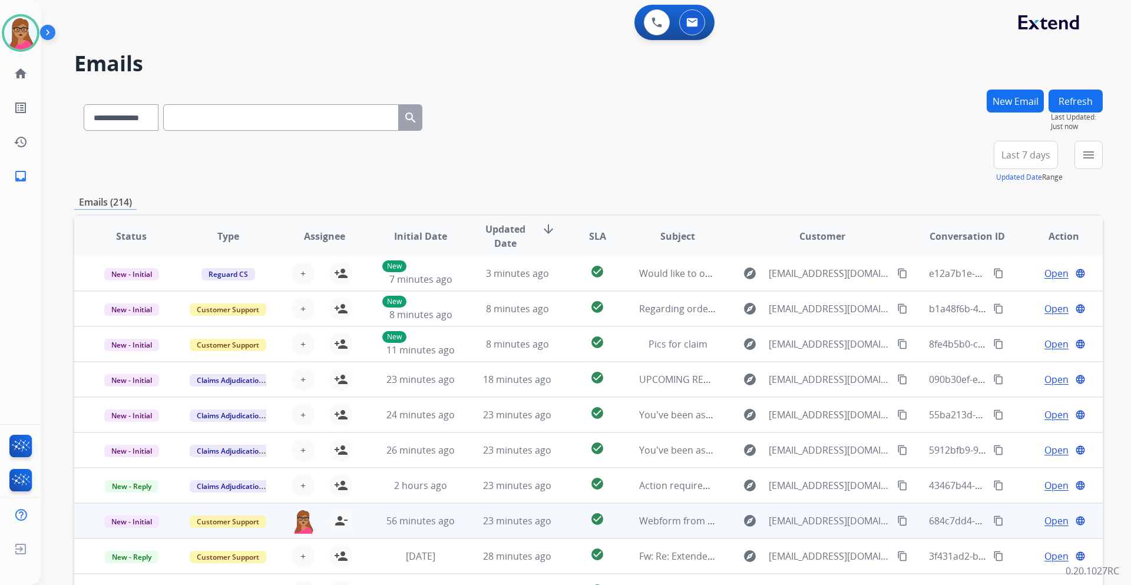
click at [1045, 521] on span "Open" at bounding box center [1057, 521] width 24 height 14
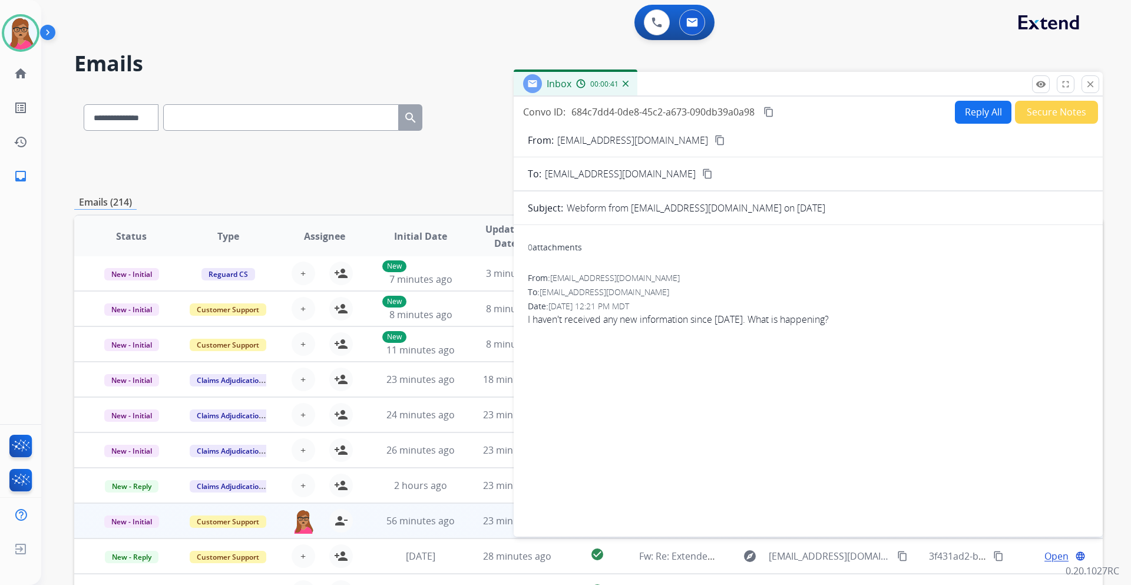
click at [982, 118] on button "Reply All" at bounding box center [983, 112] width 57 height 23
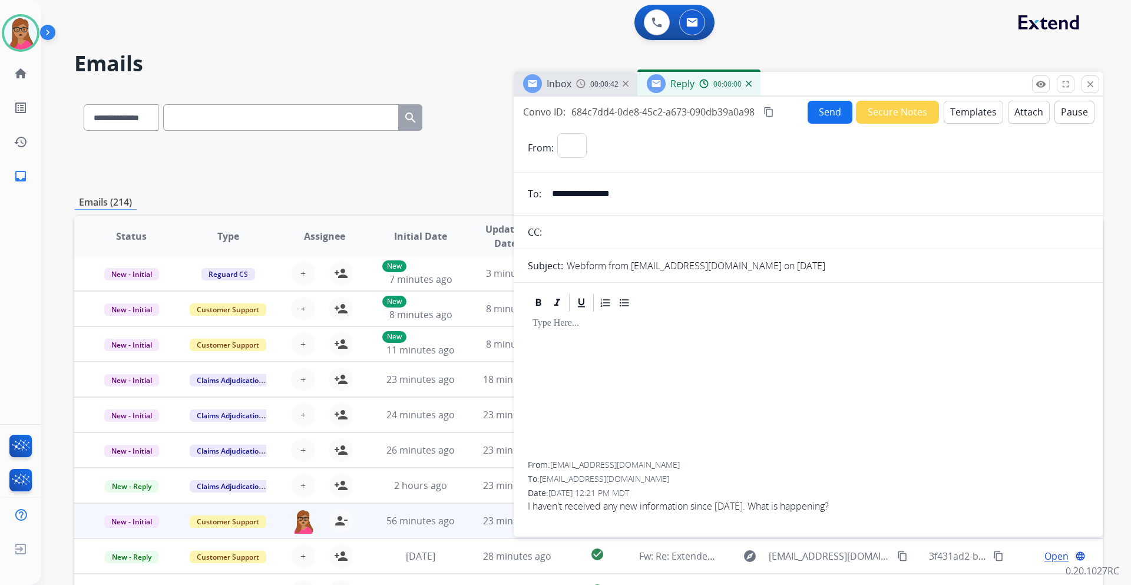
select select "**********"
click at [963, 113] on button "Templates" at bounding box center [974, 112] width 60 height 23
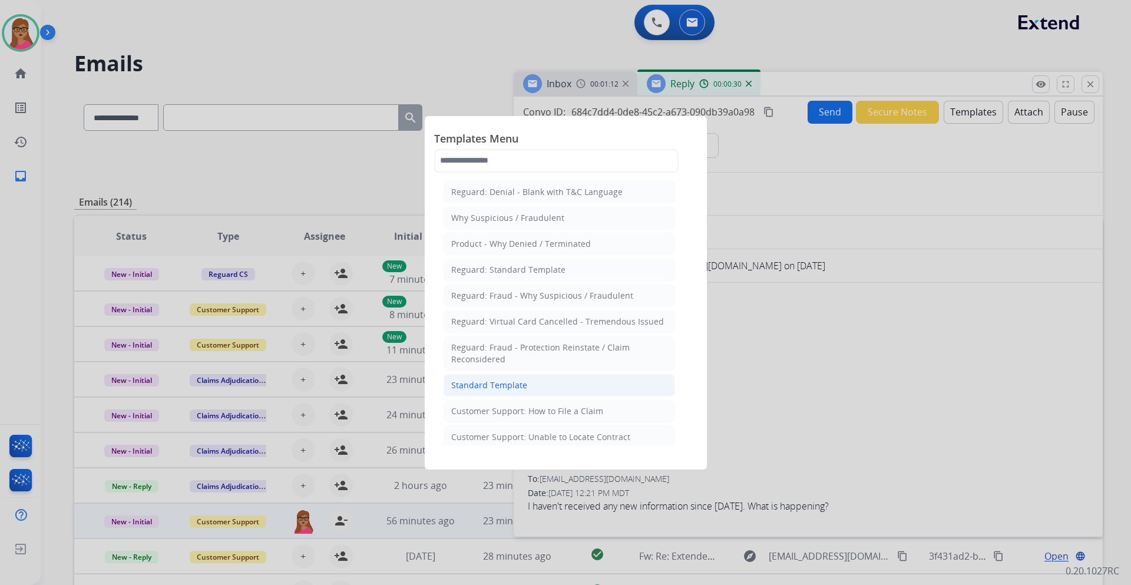
click at [501, 387] on div "Standard Template" at bounding box center [489, 385] width 76 height 12
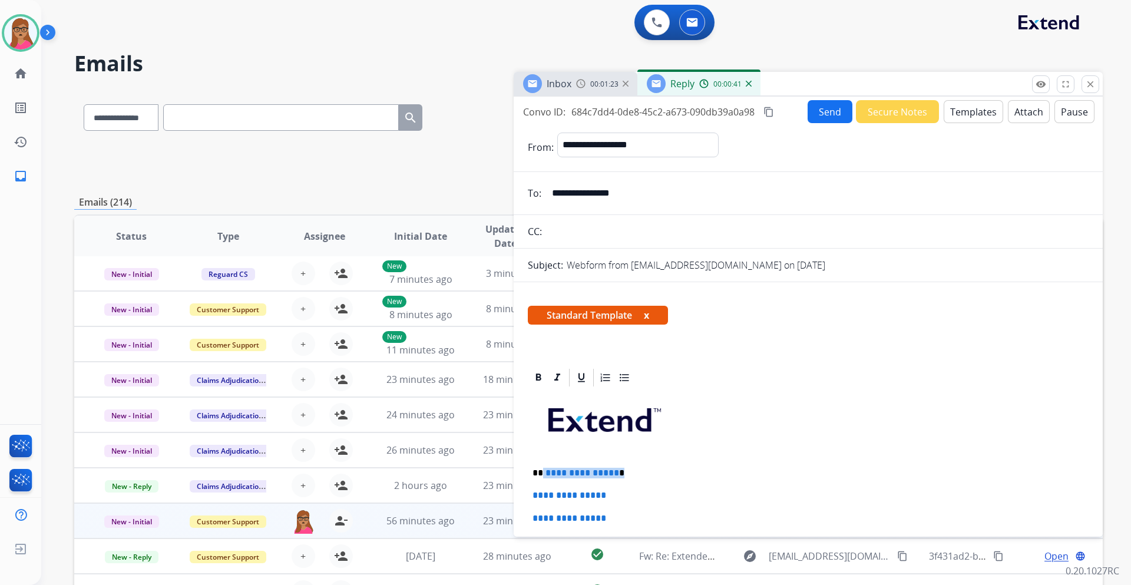
drag, startPoint x: 599, startPoint y: 473, endPoint x: 543, endPoint y: 475, distance: 55.5
click at [543, 475] on p "**********" at bounding box center [804, 473] width 542 height 11
paste div
click at [543, 472] on p "**********" at bounding box center [804, 473] width 542 height 11
click at [612, 470] on p "**********" at bounding box center [804, 473] width 542 height 11
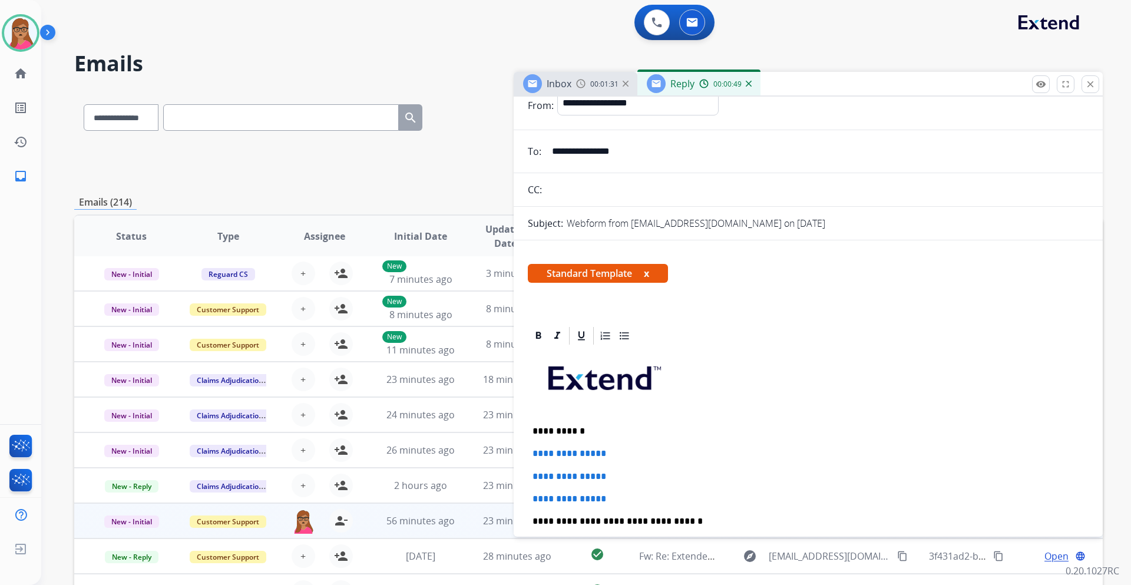
scroll to position [118, 0]
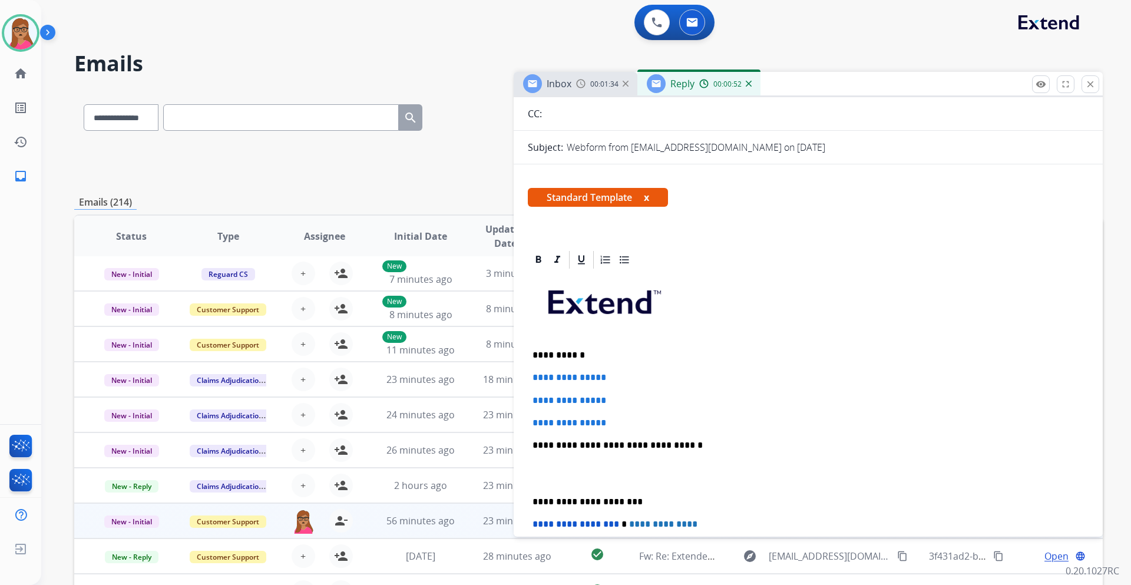
drag, startPoint x: 527, startPoint y: 376, endPoint x: 599, endPoint y: 408, distance: 78.1
click at [599, 408] on div "**********" at bounding box center [808, 493] width 589 height 488
drag, startPoint x: 530, startPoint y: 375, endPoint x: 612, endPoint y: 417, distance: 92.2
click at [612, 417] on div "**********" at bounding box center [808, 472] width 561 height 405
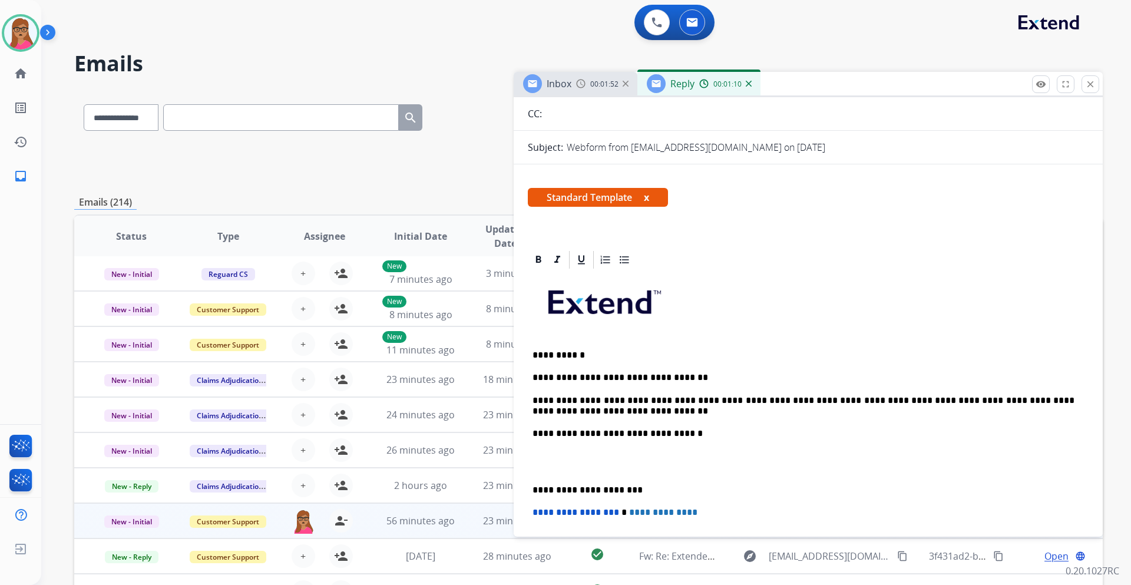
click at [529, 481] on div "**********" at bounding box center [808, 467] width 561 height 394
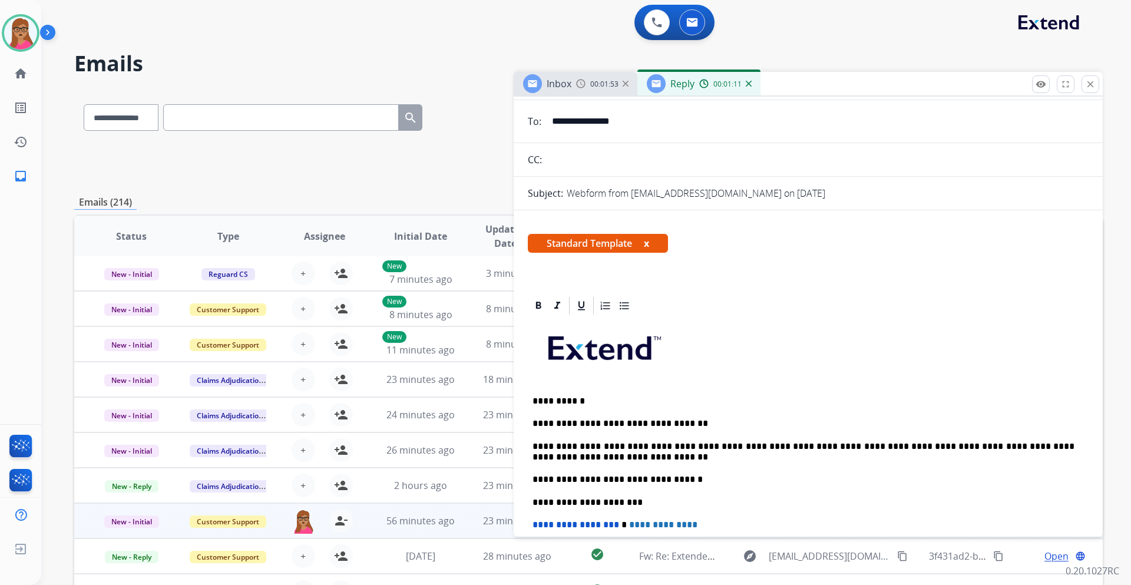
scroll to position [0, 0]
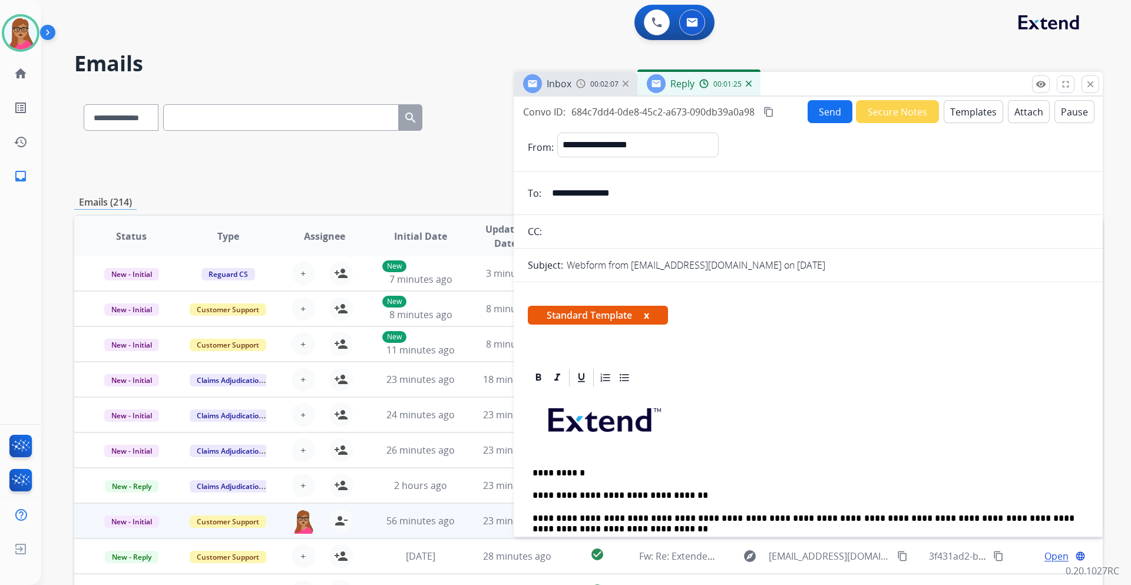
click at [771, 114] on mat-icon "content_copy" at bounding box center [769, 112] width 11 height 11
click at [809, 114] on button "Send" at bounding box center [831, 112] width 44 height 23
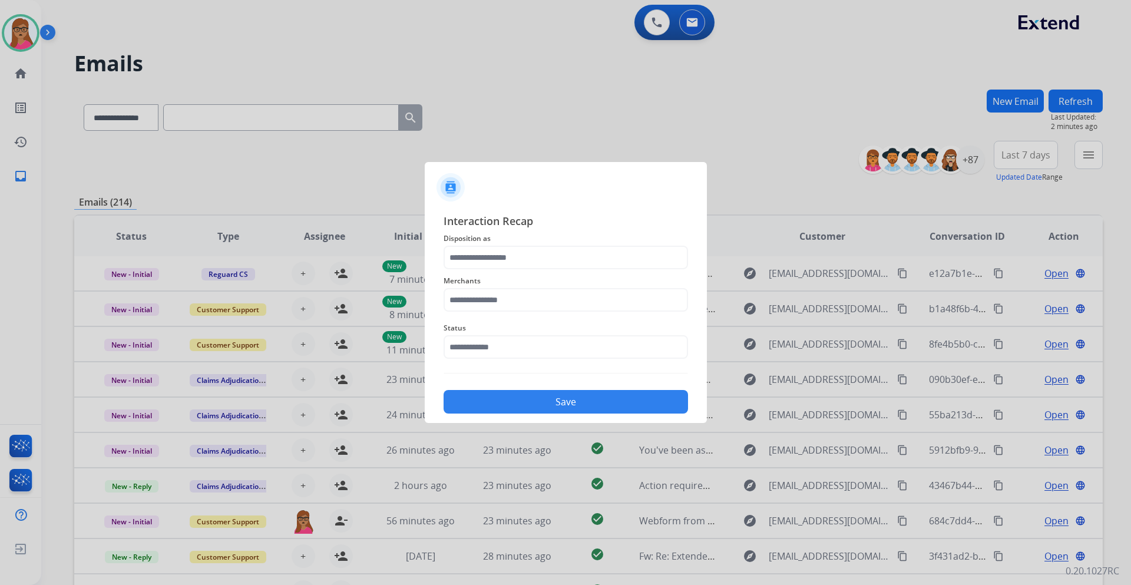
click at [538, 234] on span "Disposition as" at bounding box center [566, 239] width 245 height 14
click at [538, 265] on input "text" at bounding box center [566, 258] width 245 height 24
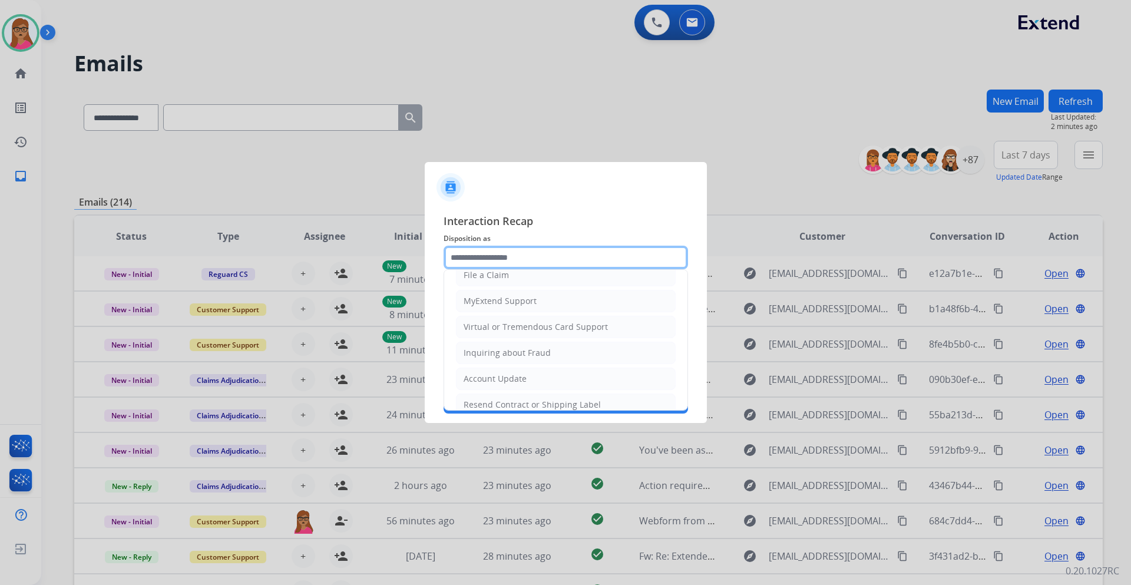
scroll to position [184, 0]
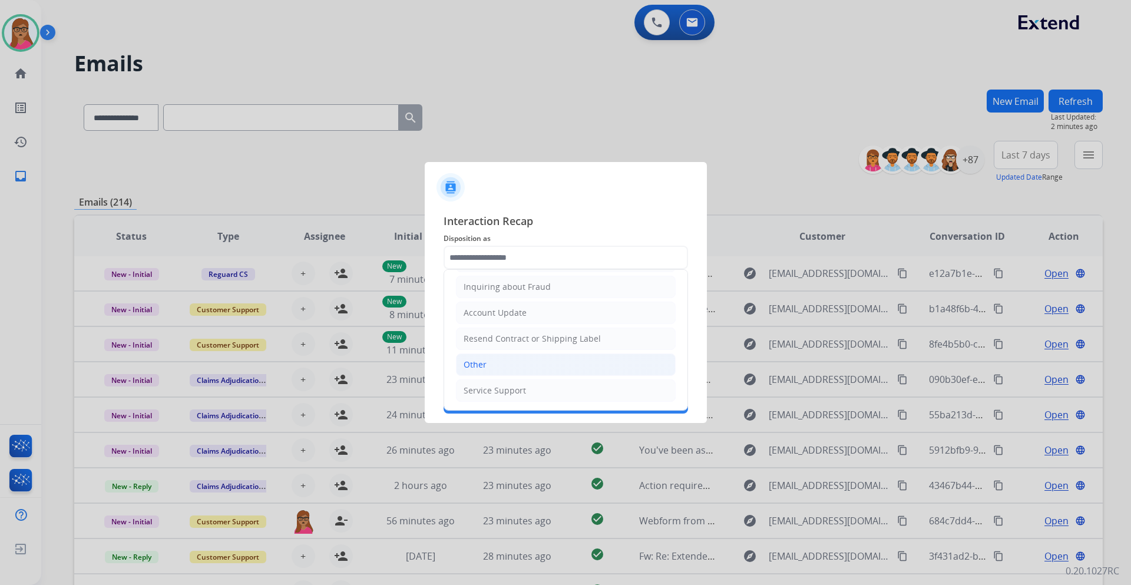
drag, startPoint x: 495, startPoint y: 368, endPoint x: 501, endPoint y: 319, distance: 49.9
click at [495, 366] on li "Other" at bounding box center [566, 365] width 220 height 22
type input "*****"
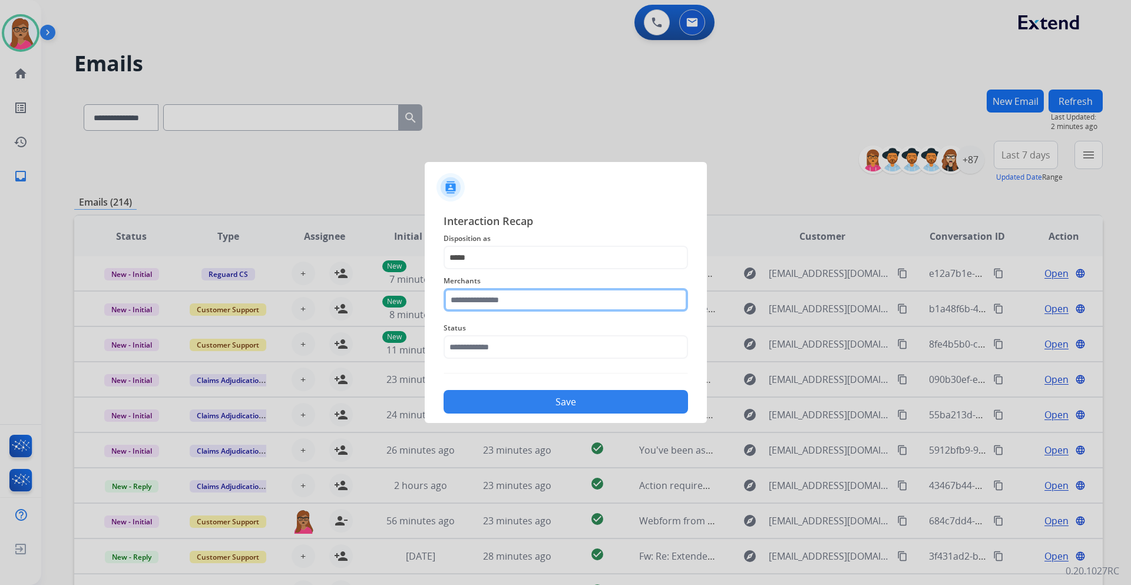
click at [503, 308] on input "text" at bounding box center [566, 300] width 245 height 24
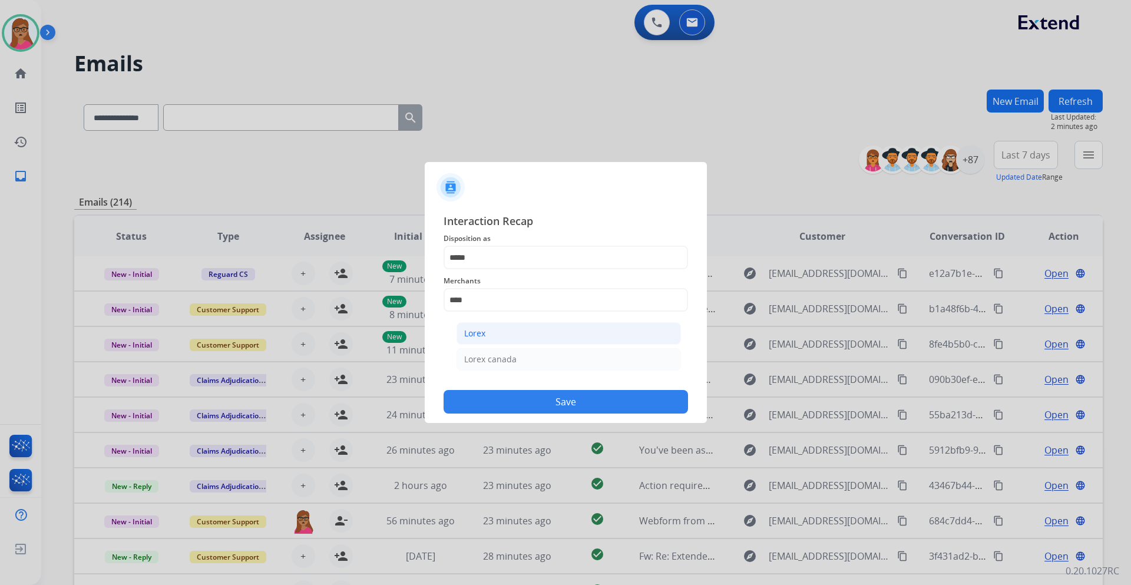
click at [478, 327] on li "Lorex" at bounding box center [569, 333] width 224 height 22
type input "*****"
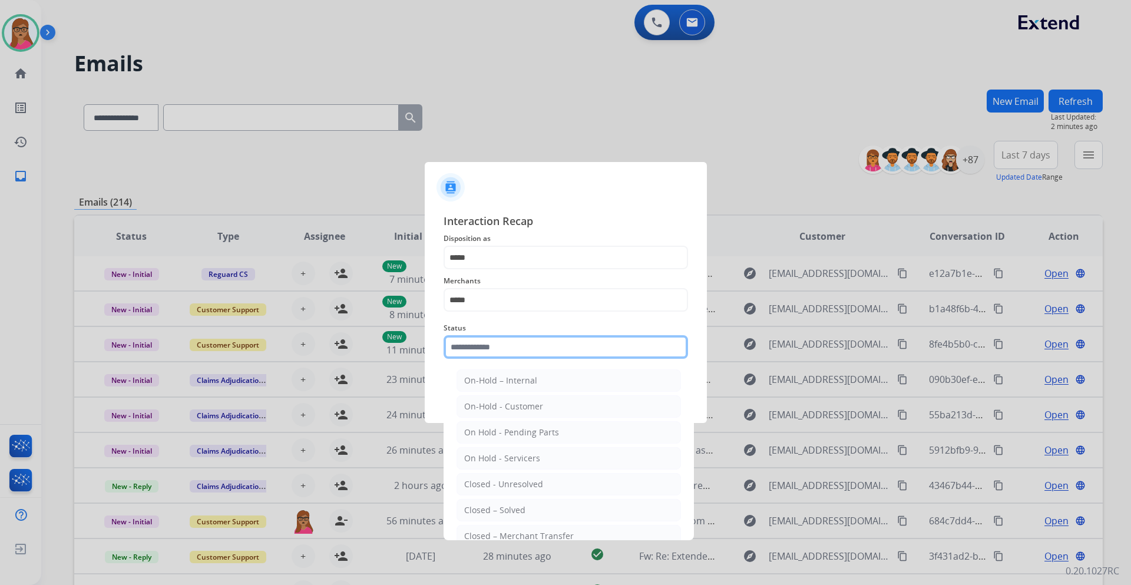
click at [486, 352] on input "text" at bounding box center [566, 347] width 245 height 24
drag, startPoint x: 509, startPoint y: 504, endPoint x: 504, endPoint y: 417, distance: 87.3
click at [508, 500] on li "Closed – Solved" at bounding box center [569, 510] width 224 height 22
type input "**********"
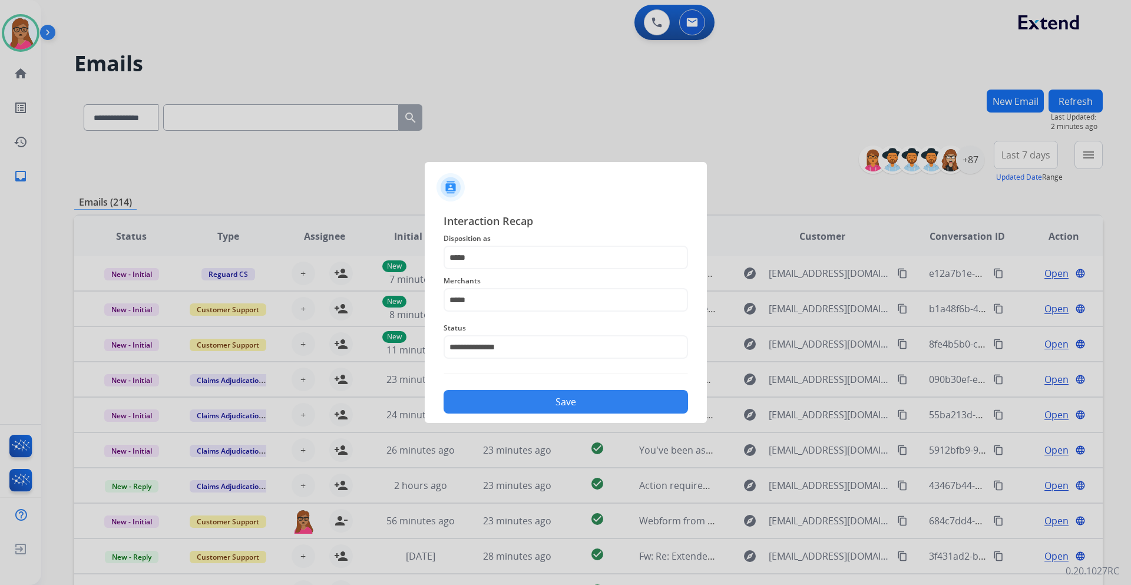
click at [517, 379] on div "**********" at bounding box center [566, 313] width 245 height 201
click at [521, 395] on button "Save" at bounding box center [566, 402] width 245 height 24
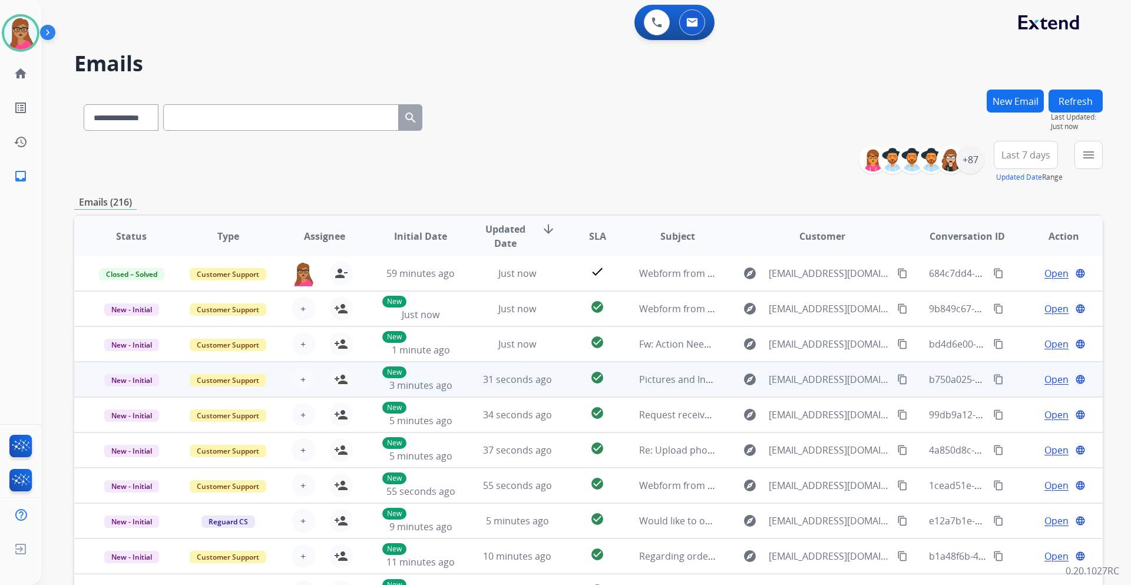
scroll to position [85, 0]
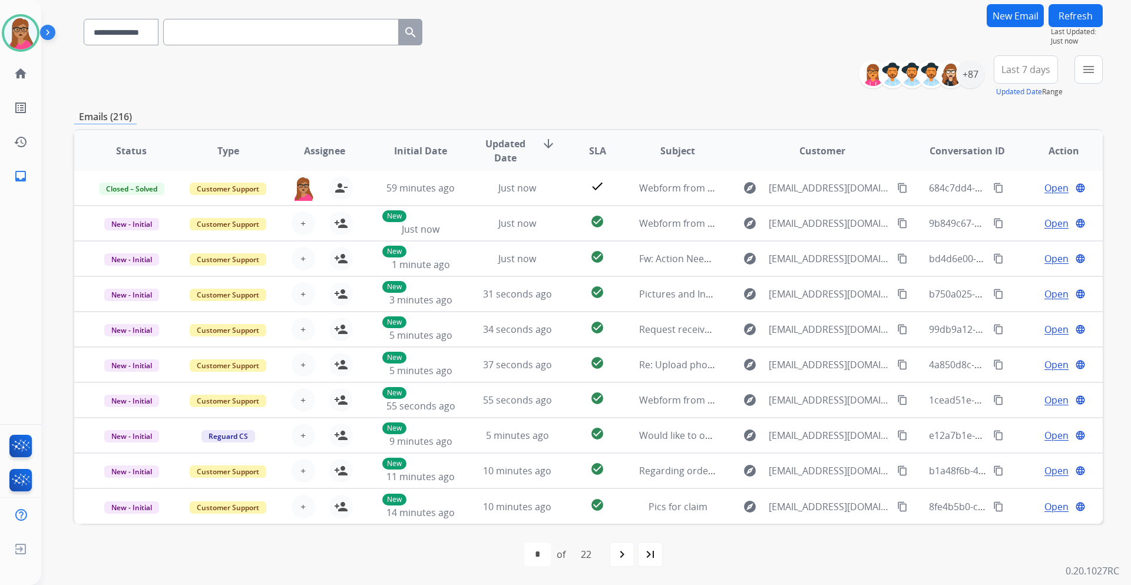
click at [1045, 61] on button "Last 7 days" at bounding box center [1026, 69] width 64 height 28
click at [1026, 219] on div "Last 90 days" at bounding box center [1022, 213] width 65 height 18
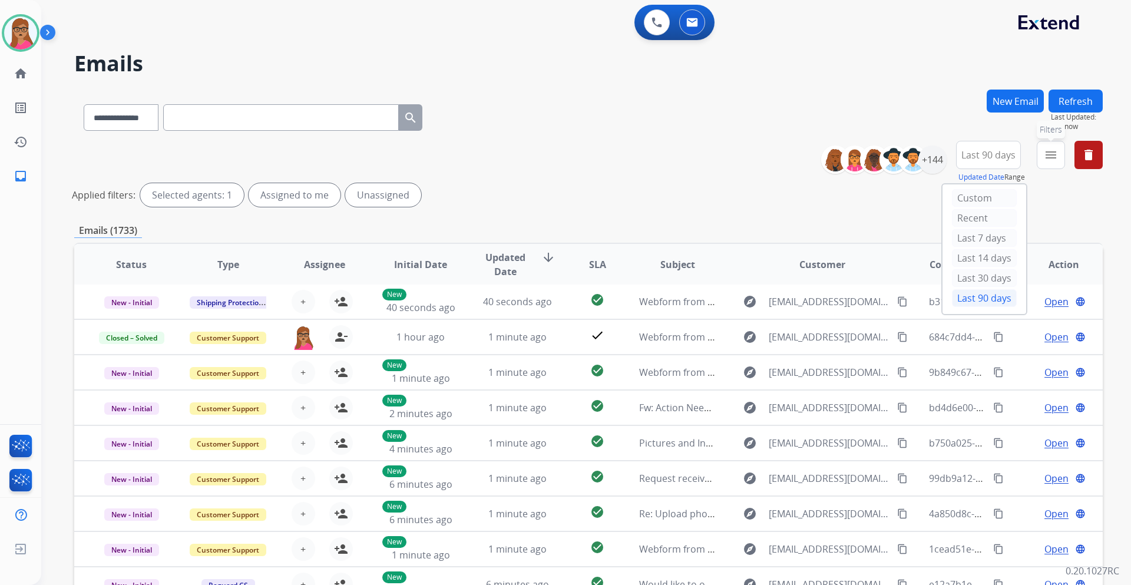
click at [1051, 159] on mat-icon "menu" at bounding box center [1051, 155] width 14 height 14
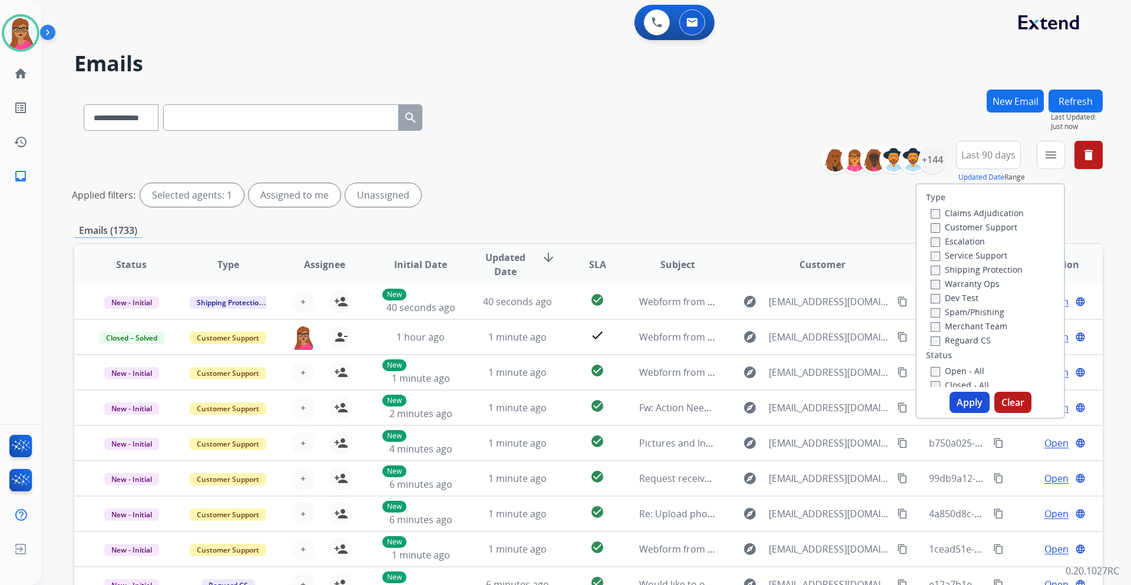
click at [976, 226] on label "Customer Support" at bounding box center [974, 227] width 87 height 11
click at [976, 273] on label "Shipping Protection" at bounding box center [977, 269] width 92 height 11
click at [951, 341] on label "Reguard CS" at bounding box center [961, 340] width 60 height 11
click at [943, 371] on label "Open - All" at bounding box center [958, 370] width 54 height 11
click at [976, 405] on button "Apply" at bounding box center [970, 402] width 40 height 21
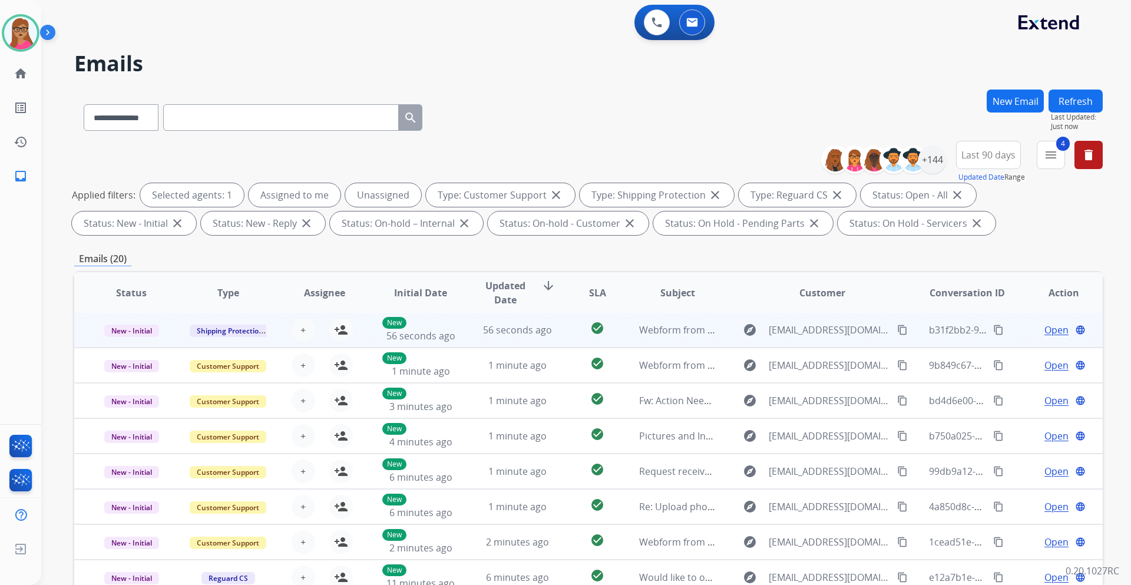
click at [146, 337] on td "New - Initial" at bounding box center [122, 329] width 97 height 35
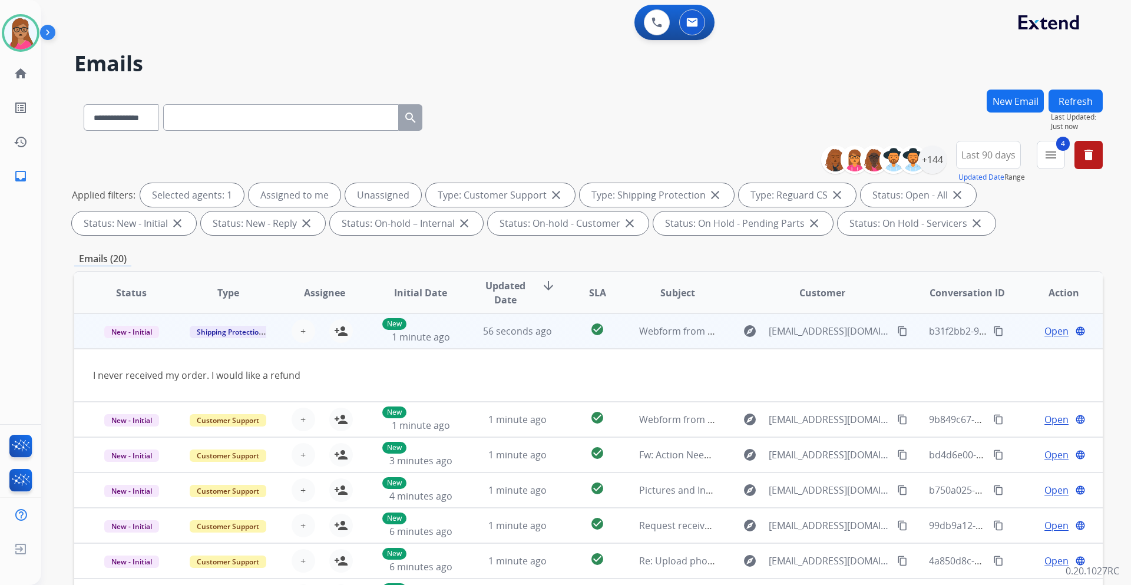
click at [137, 345] on td "New - Initial" at bounding box center [122, 330] width 97 height 35
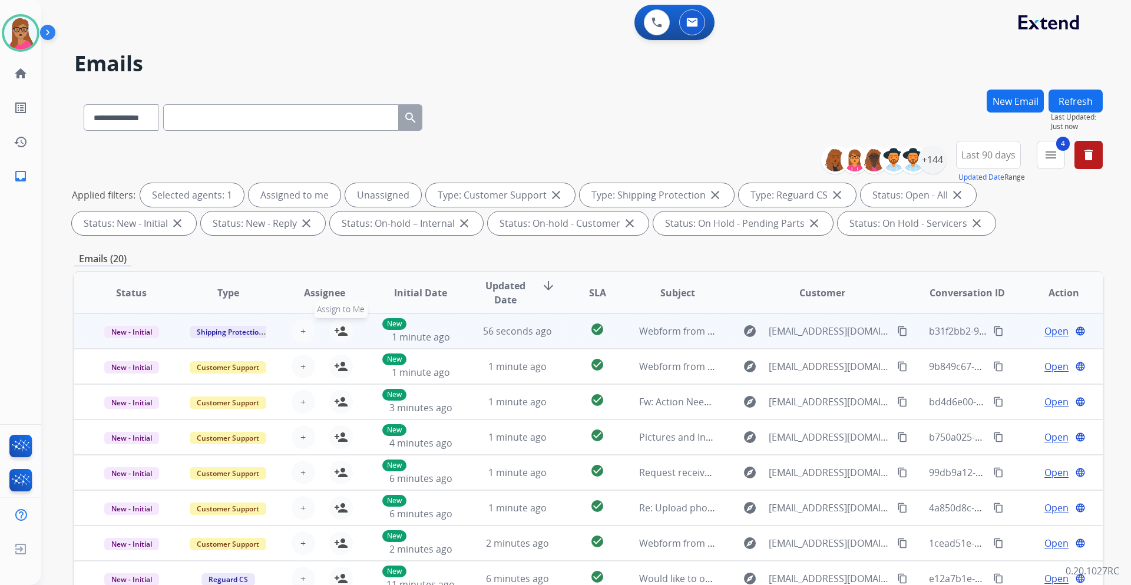
click at [337, 338] on mat-icon "person_add" at bounding box center [341, 331] width 14 height 14
click at [1045, 329] on span "Open" at bounding box center [1057, 331] width 24 height 14
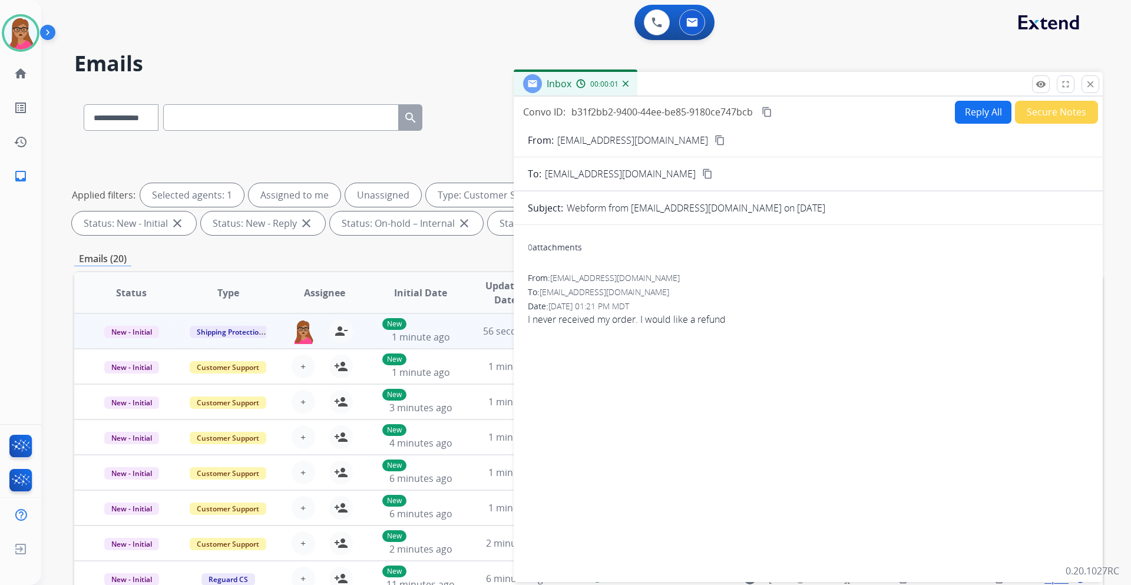
click at [715, 139] on mat-icon "content_copy" at bounding box center [720, 140] width 11 height 11
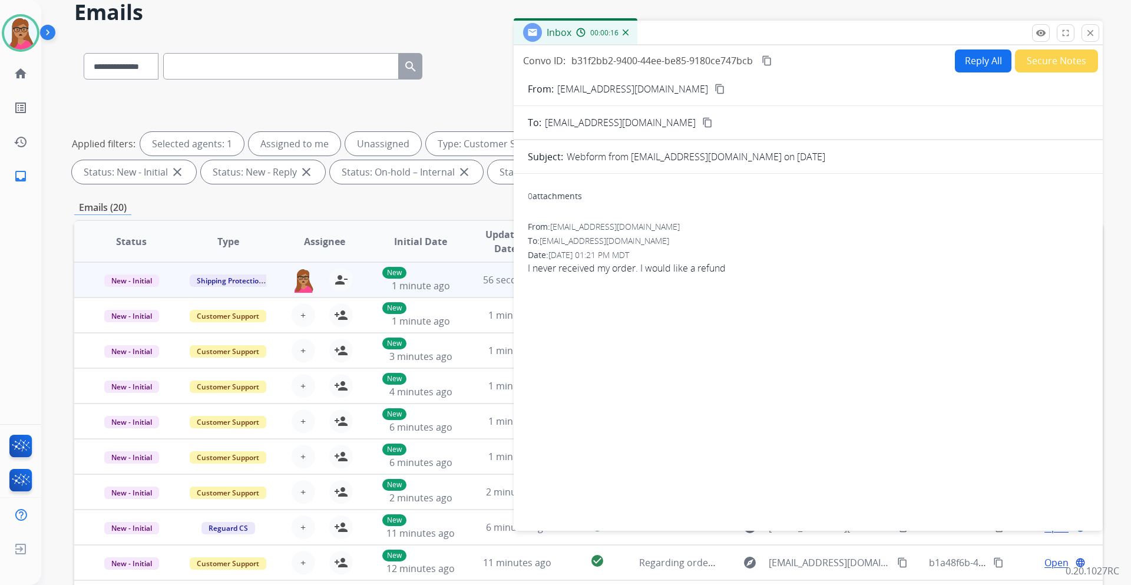
scroll to position [59, 0]
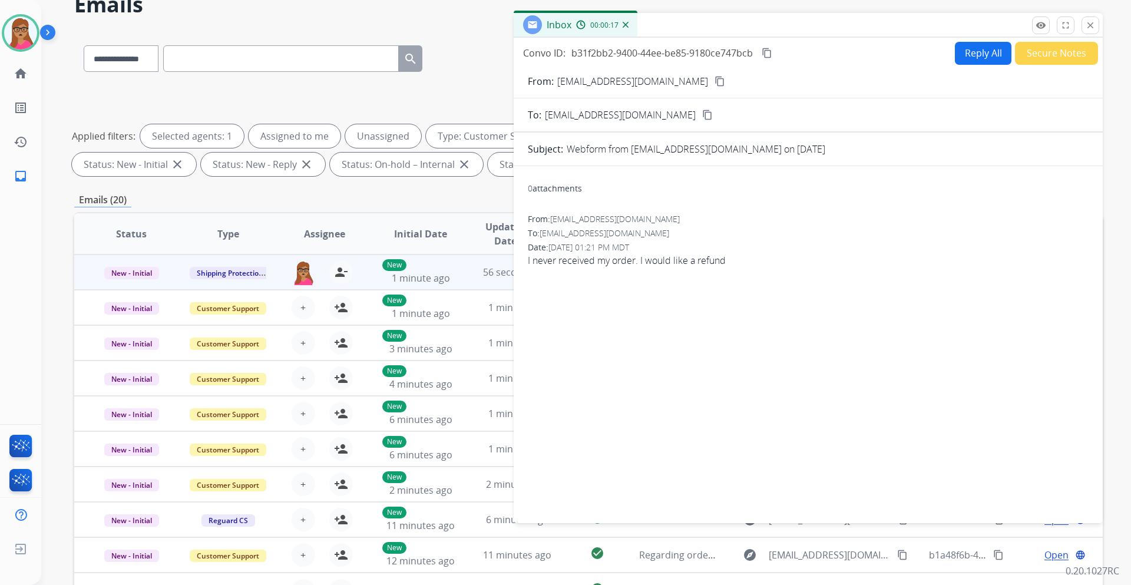
click at [969, 51] on button "Reply All" at bounding box center [983, 53] width 57 height 23
select select "**********"
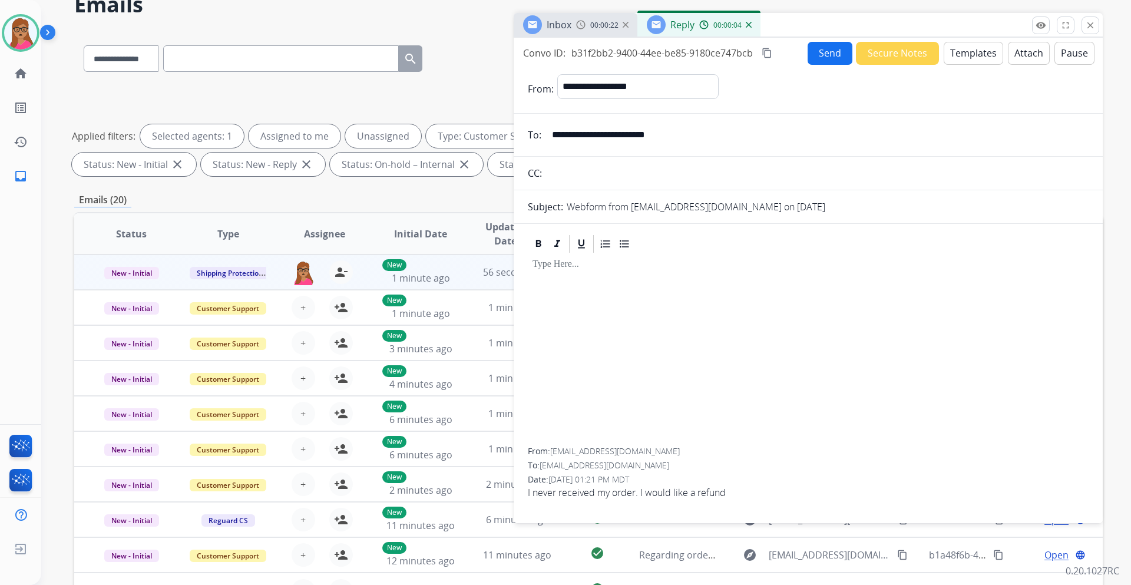
click at [976, 56] on button "Templates" at bounding box center [974, 53] width 60 height 23
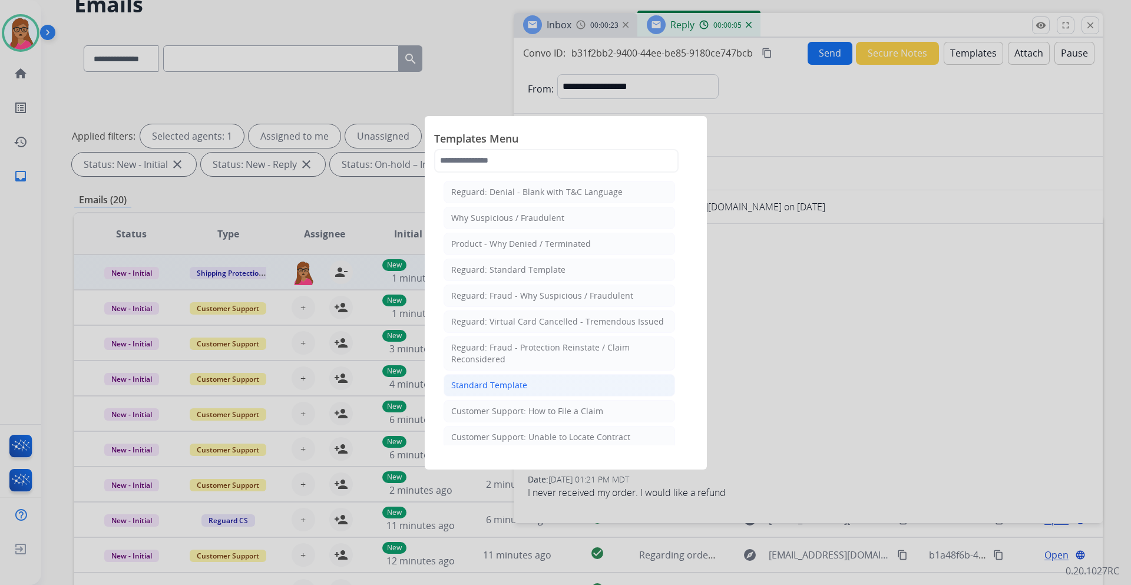
click at [519, 381] on div "Standard Template" at bounding box center [489, 385] width 76 height 12
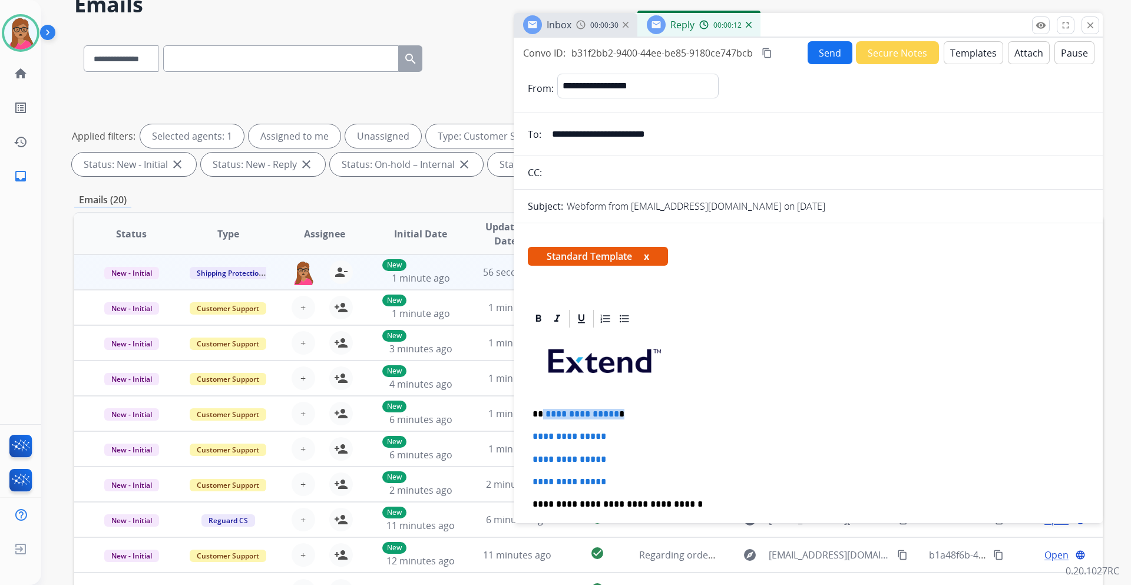
drag, startPoint x: 599, startPoint y: 412, endPoint x: 541, endPoint y: 415, distance: 57.8
click at [541, 415] on p "**********" at bounding box center [804, 414] width 542 height 11
paste div
click at [605, 405] on div "**********" at bounding box center [808, 531] width 561 height 405
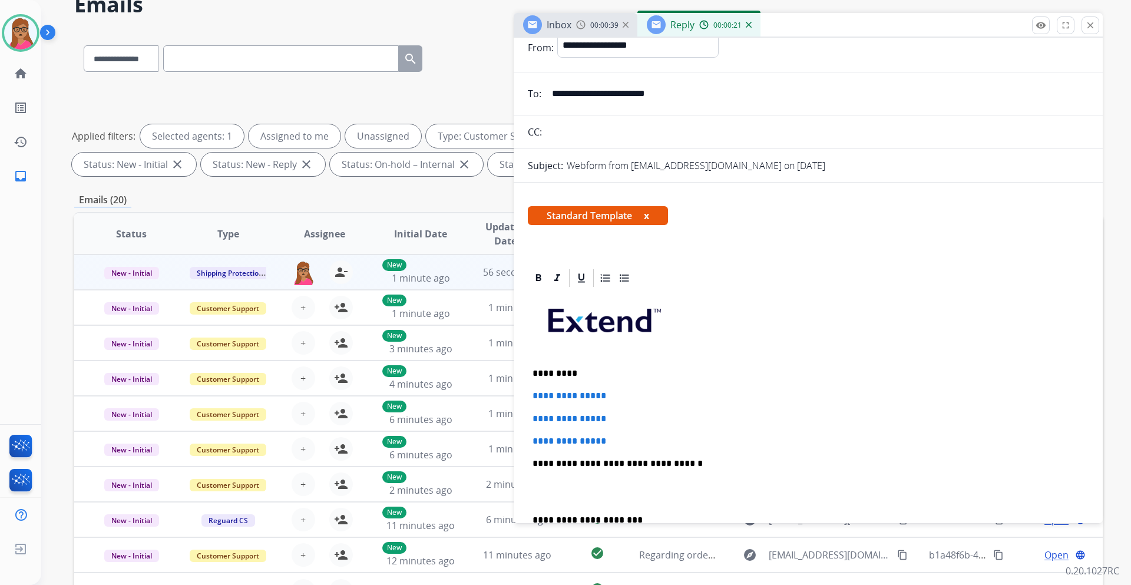
scroll to position [118, 0]
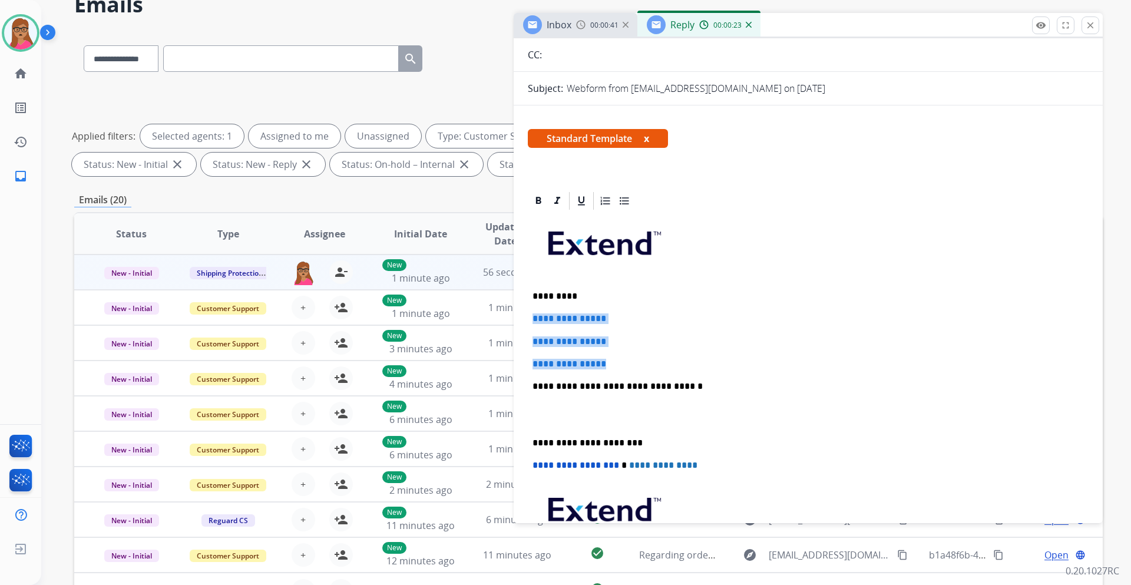
drag, startPoint x: 532, startPoint y: 317, endPoint x: 626, endPoint y: 358, distance: 102.4
click at [626, 358] on div "**********" at bounding box center [808, 414] width 561 height 405
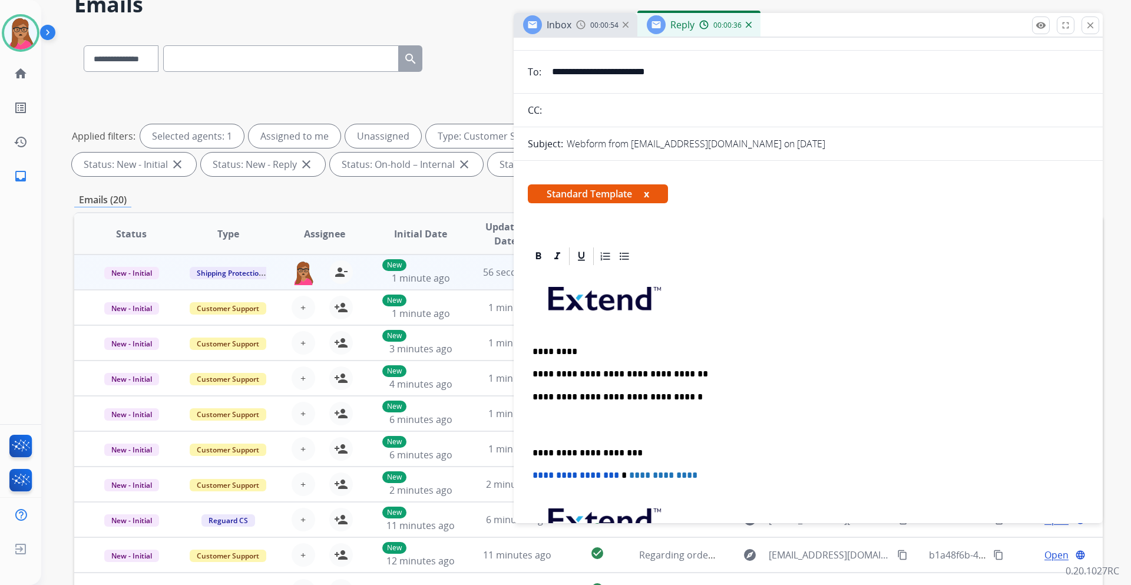
scroll to position [0, 0]
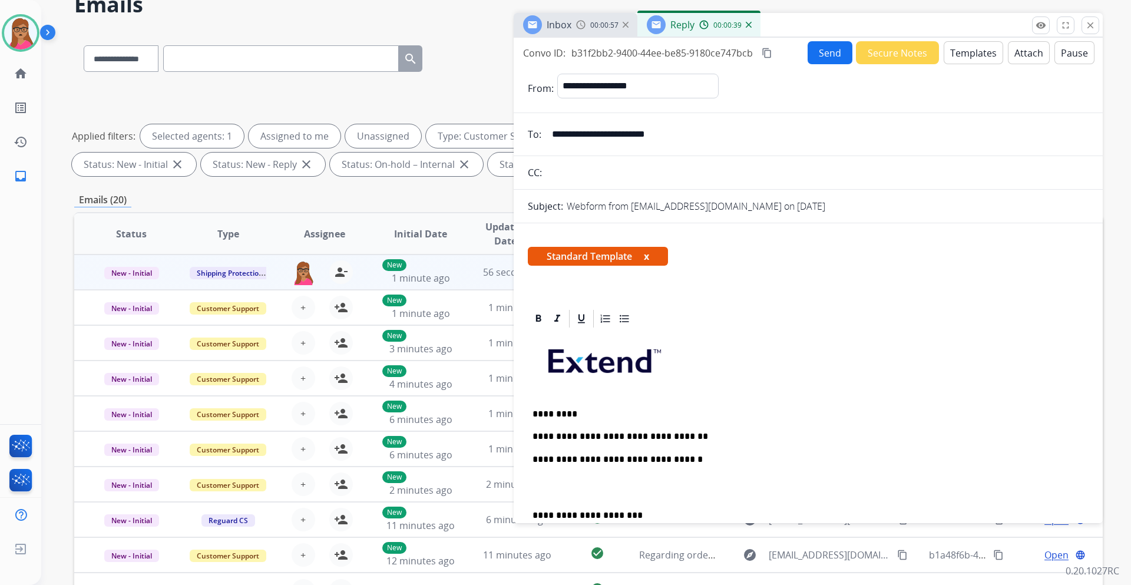
click at [576, 28] on div "Inbox 00:00:57" at bounding box center [576, 25] width 124 height 24
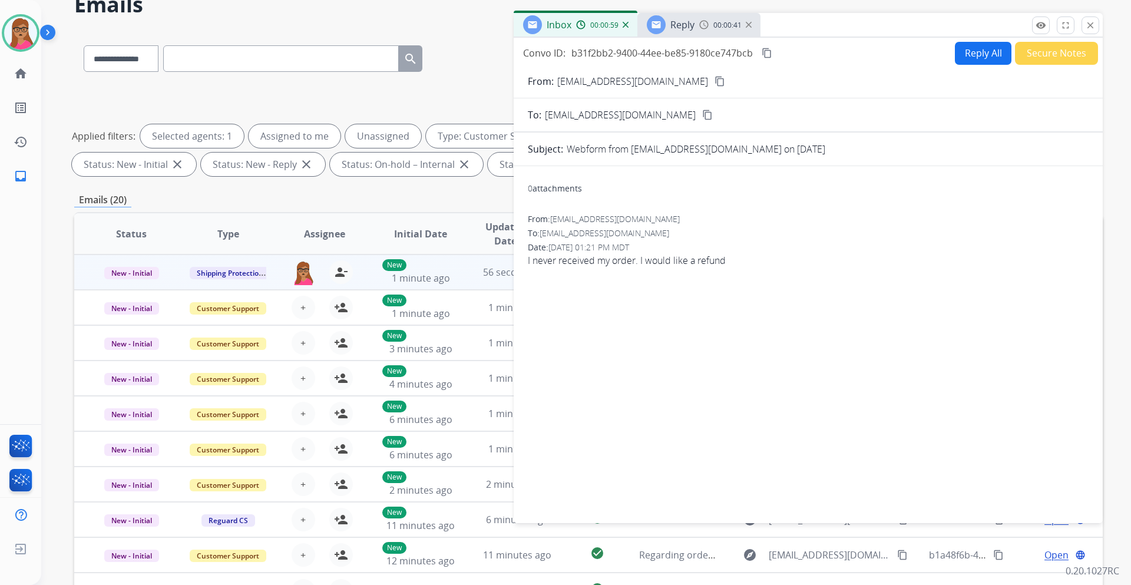
click at [683, 27] on span "Reply" at bounding box center [683, 24] width 24 height 13
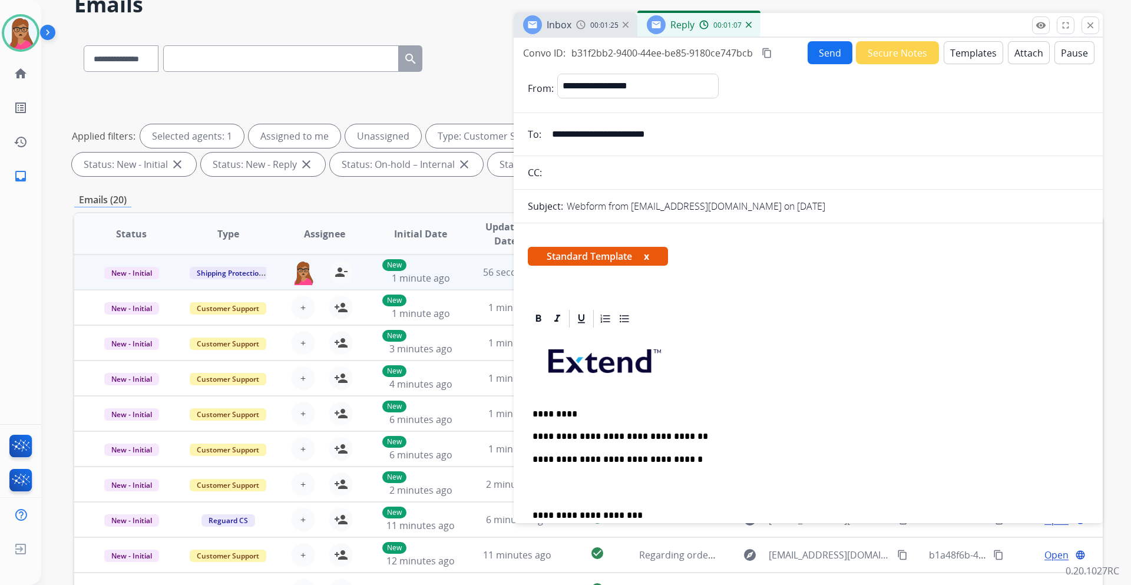
click at [693, 430] on div "**********" at bounding box center [808, 509] width 561 height 360
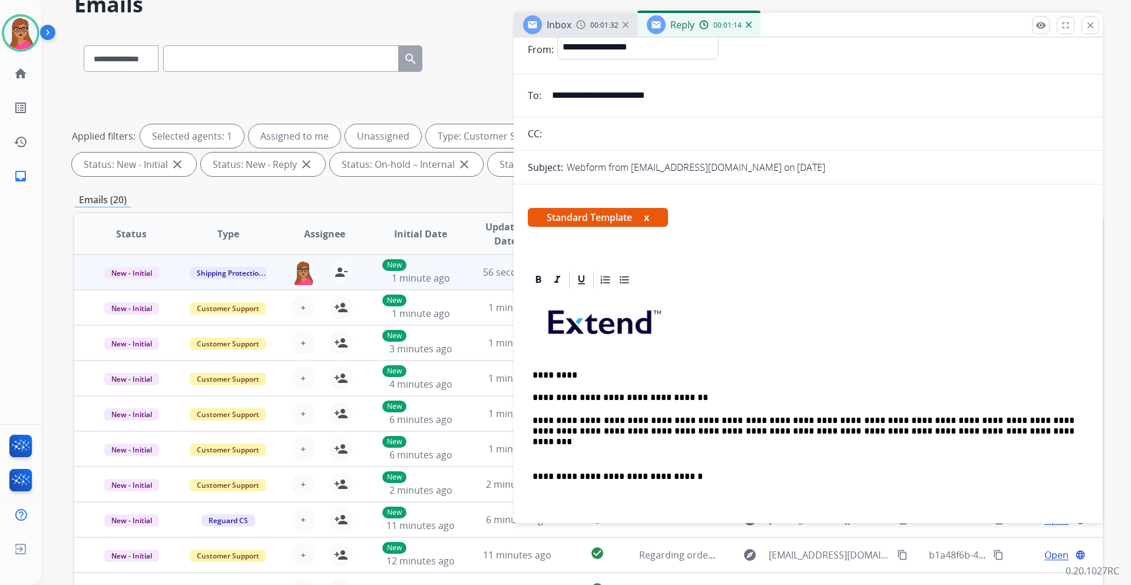
scroll to position [59, 0]
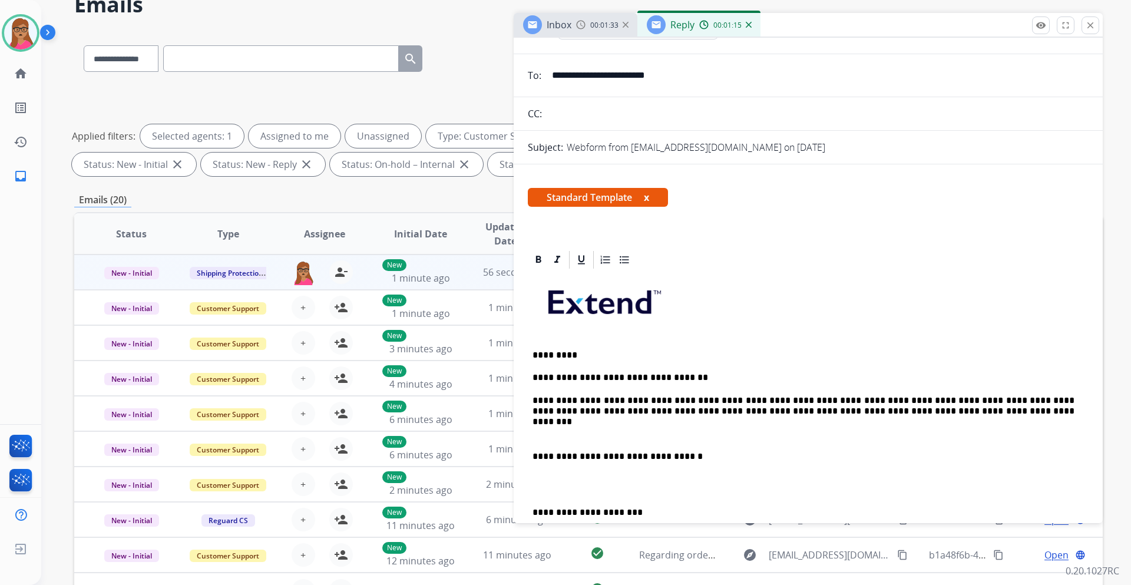
click at [917, 410] on p "**********" at bounding box center [804, 406] width 542 height 22
drag, startPoint x: 942, startPoint y: 412, endPoint x: 804, endPoint y: 328, distance: 161.1
click at [804, 328] on p at bounding box center [808, 306] width 551 height 63
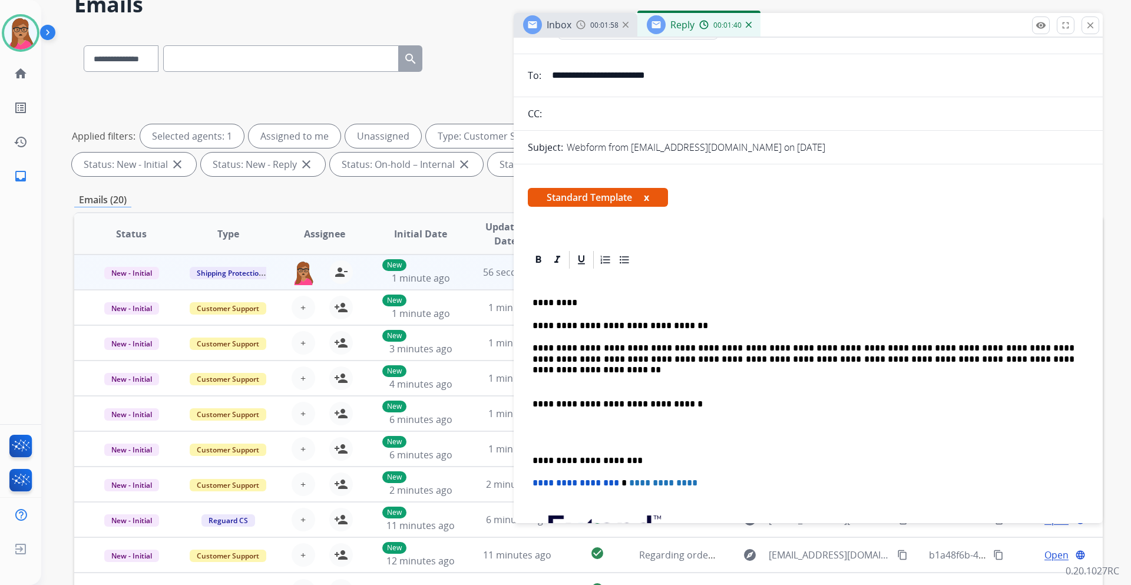
click at [974, 363] on p "**********" at bounding box center [804, 354] width 542 height 22
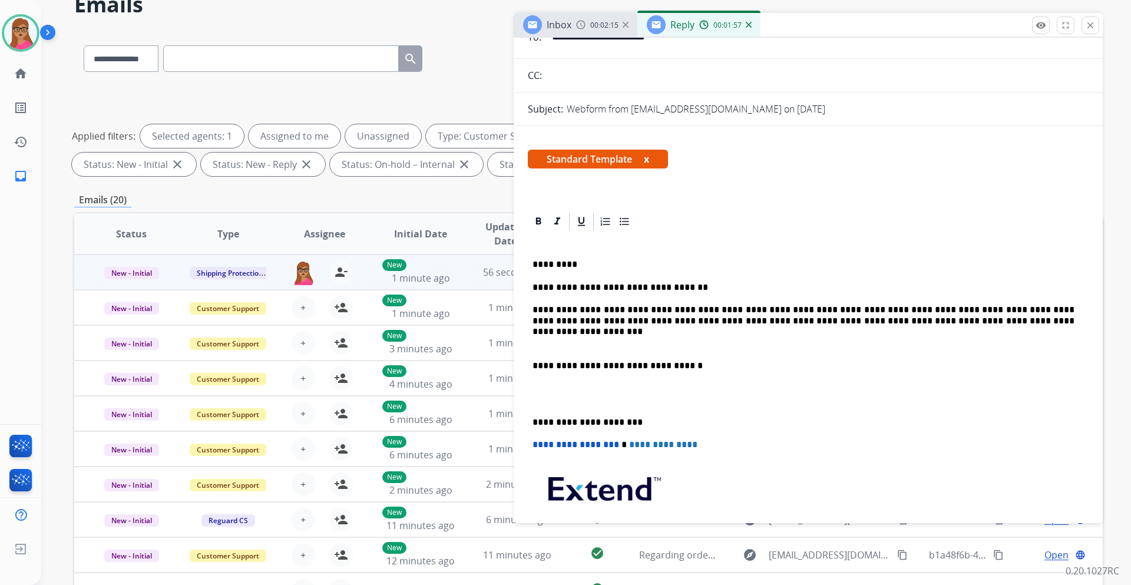
scroll to position [118, 0]
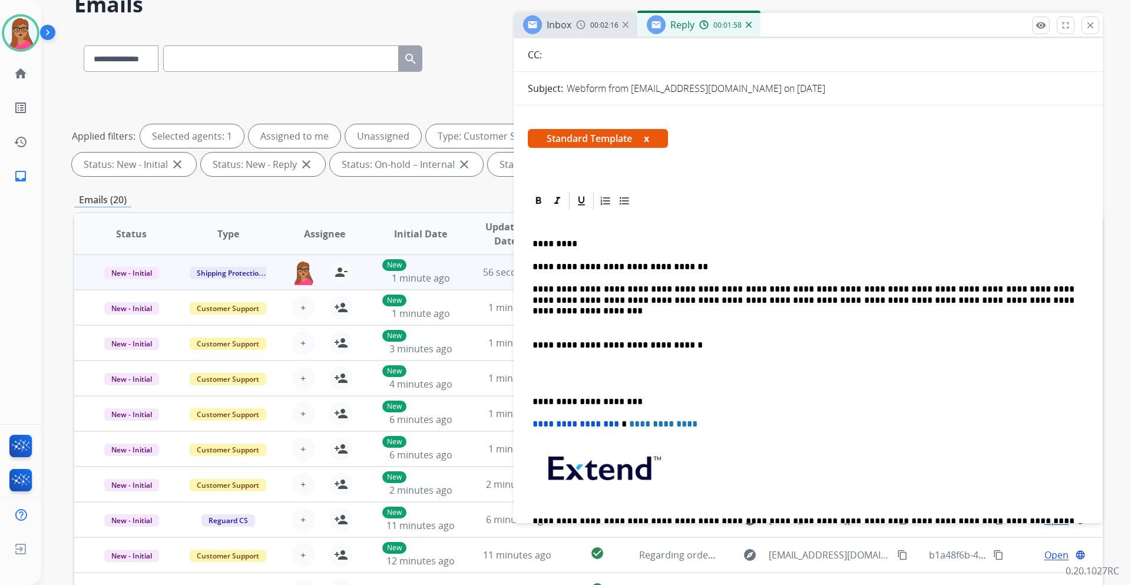
click at [533, 342] on p "**********" at bounding box center [804, 345] width 542 height 11
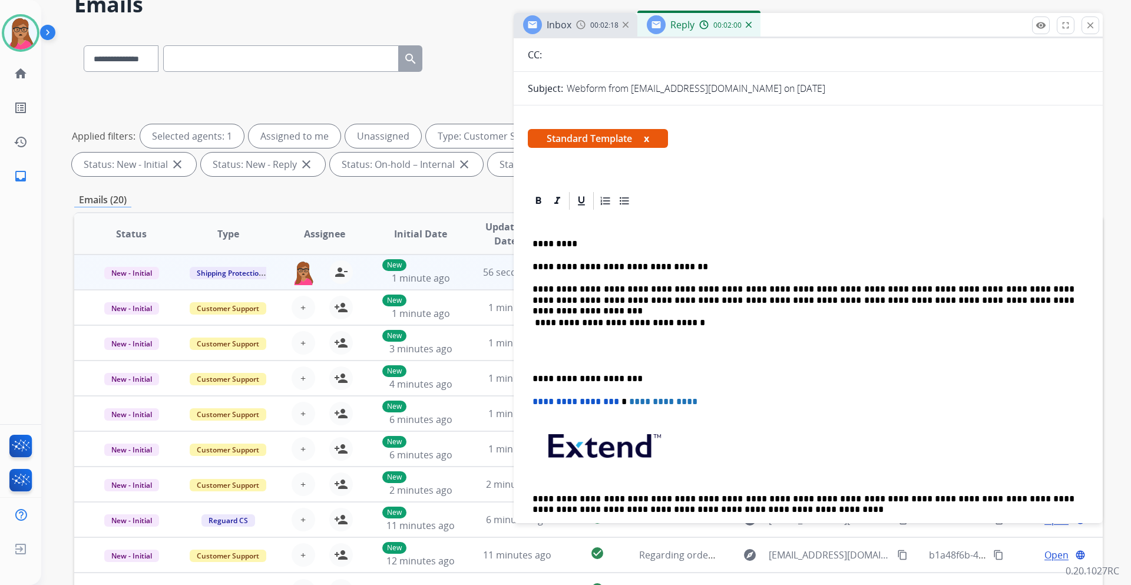
click at [528, 375] on div "**********" at bounding box center [808, 383] width 561 height 342
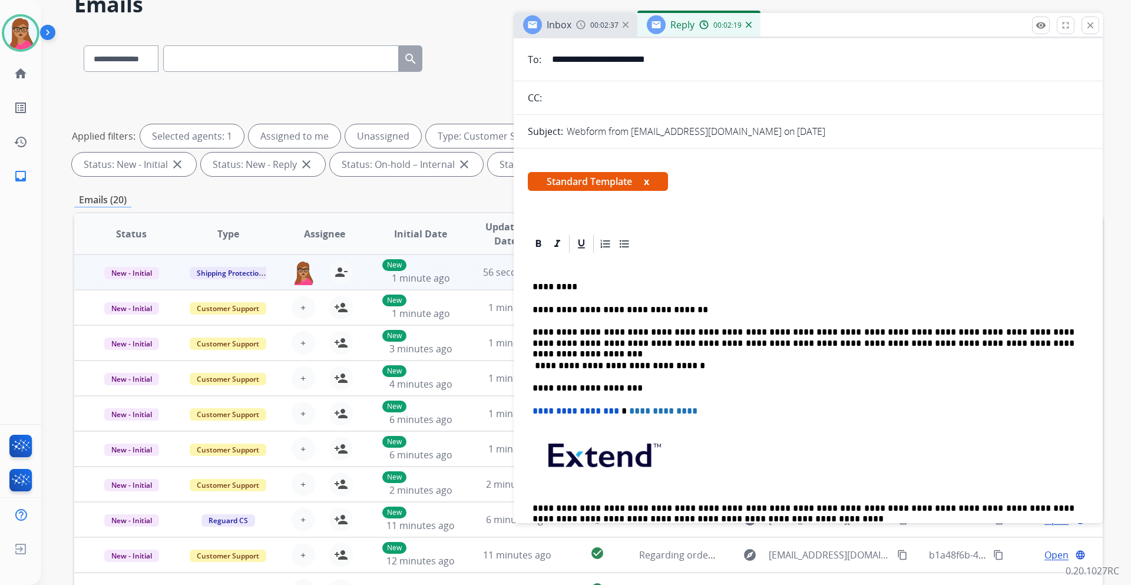
scroll to position [0, 0]
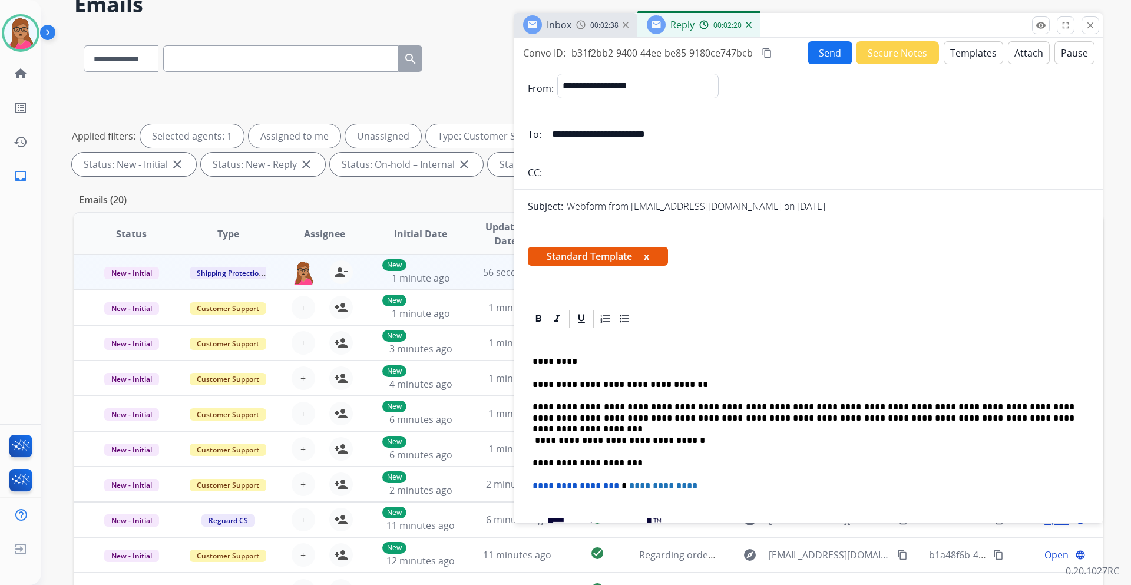
click at [748, 25] on img at bounding box center [749, 25] width 6 height 6
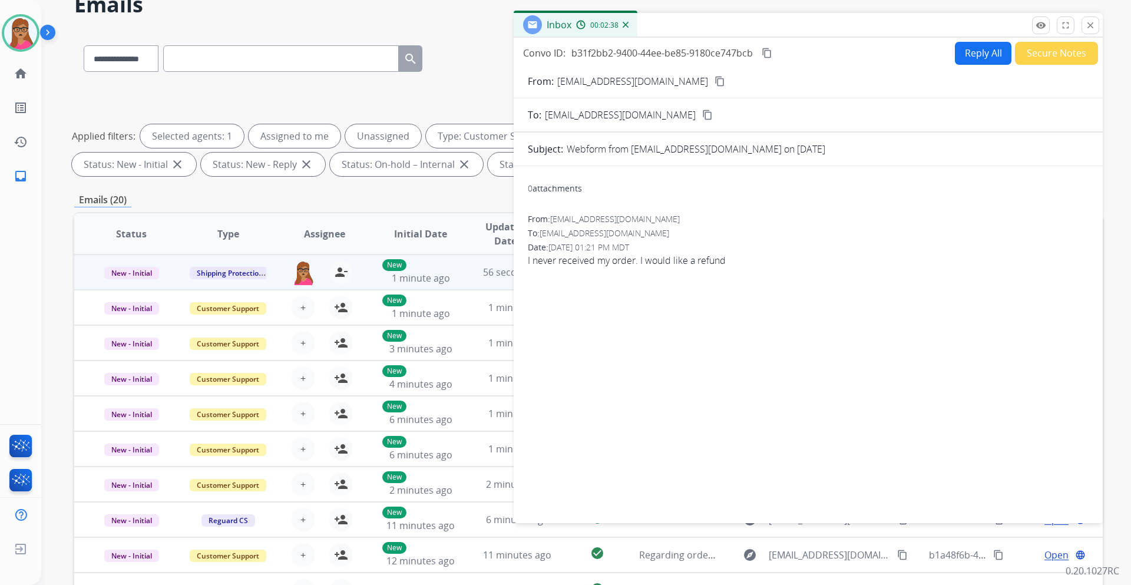
click at [972, 60] on button "Reply All" at bounding box center [983, 53] width 57 height 23
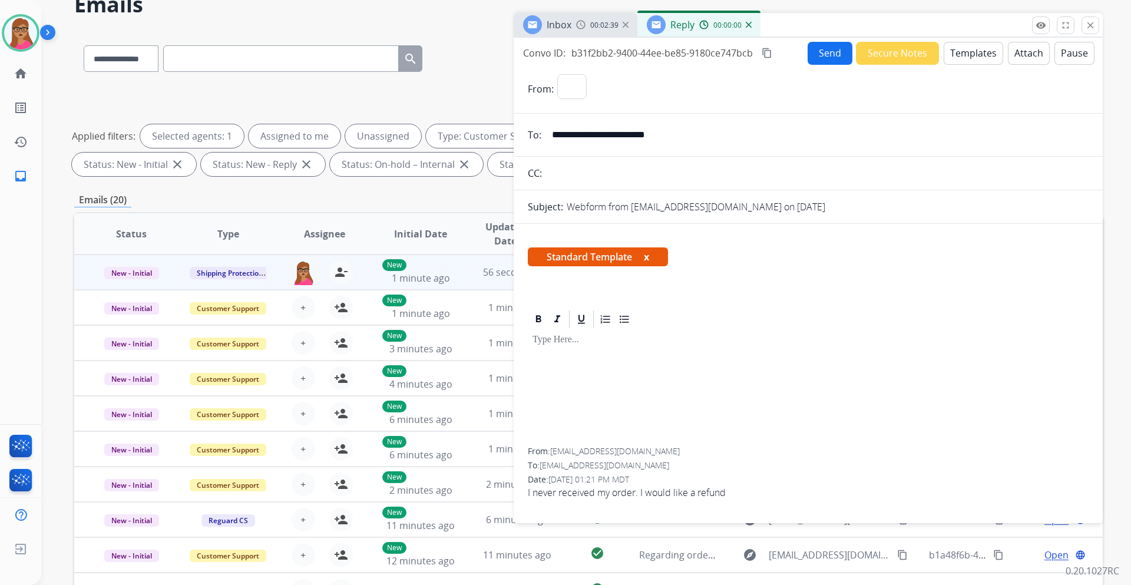
select select "**********"
click at [974, 55] on button "Templates" at bounding box center [974, 53] width 60 height 23
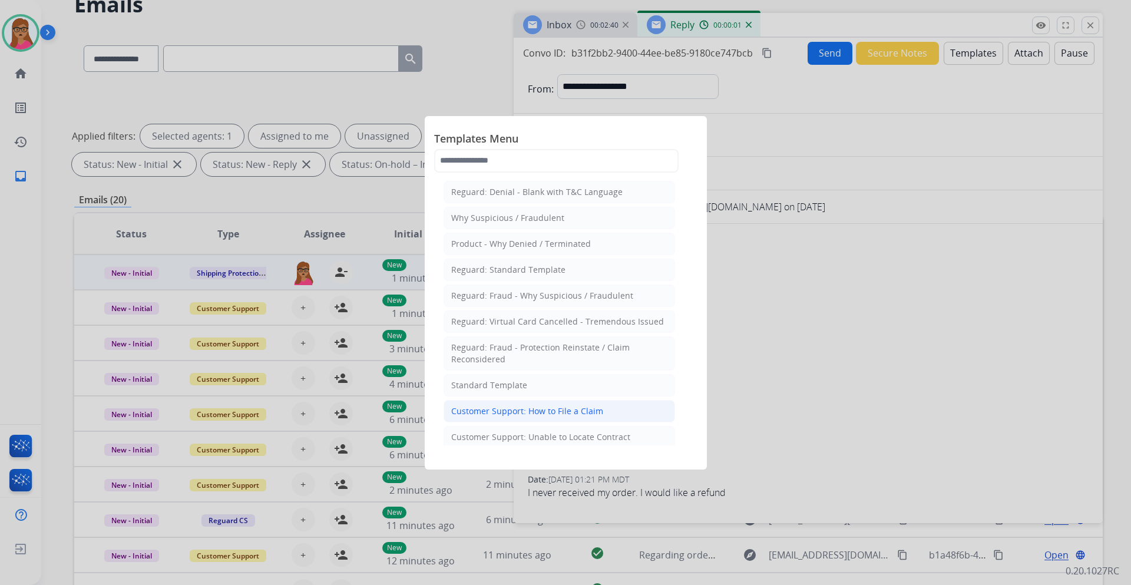
click at [501, 405] on div "Customer Support: How to File a Claim" at bounding box center [527, 411] width 152 height 12
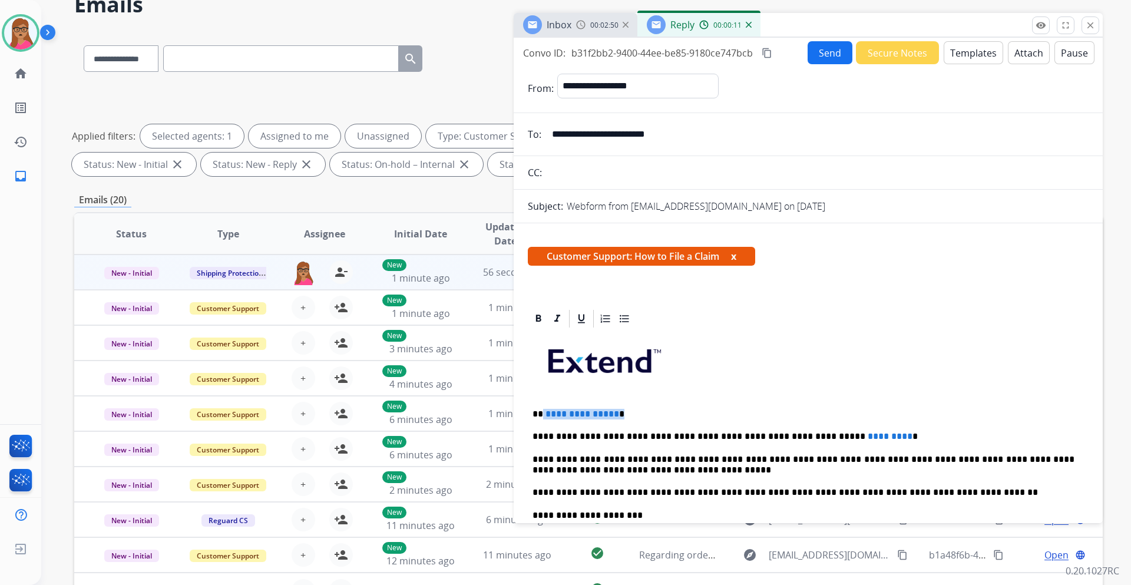
drag, startPoint x: 624, startPoint y: 411, endPoint x: 543, endPoint y: 414, distance: 81.4
click at [543, 414] on p "**********" at bounding box center [804, 414] width 542 height 11
paste div
click at [545, 413] on p "**********" at bounding box center [804, 414] width 542 height 11
click at [629, 415] on p "**********" at bounding box center [804, 414] width 542 height 11
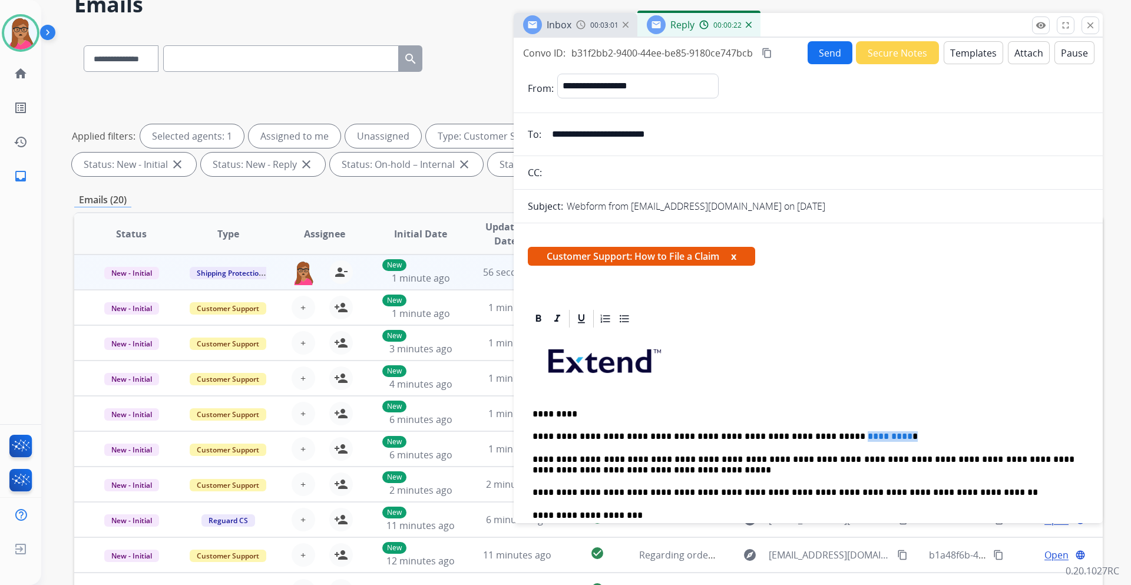
drag, startPoint x: 864, startPoint y: 438, endPoint x: 837, endPoint y: 440, distance: 26.6
click at [806, 437] on p "**********" at bounding box center [804, 436] width 542 height 11
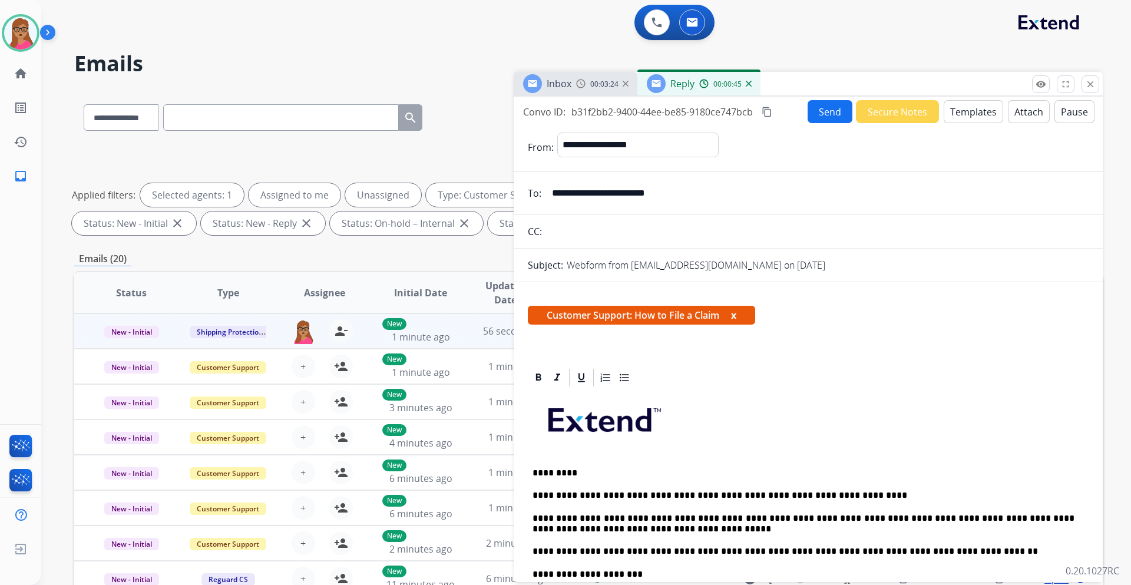
click at [762, 111] on button "content_copy" at bounding box center [767, 112] width 14 height 14
click at [825, 115] on button "Send" at bounding box center [830, 111] width 45 height 23
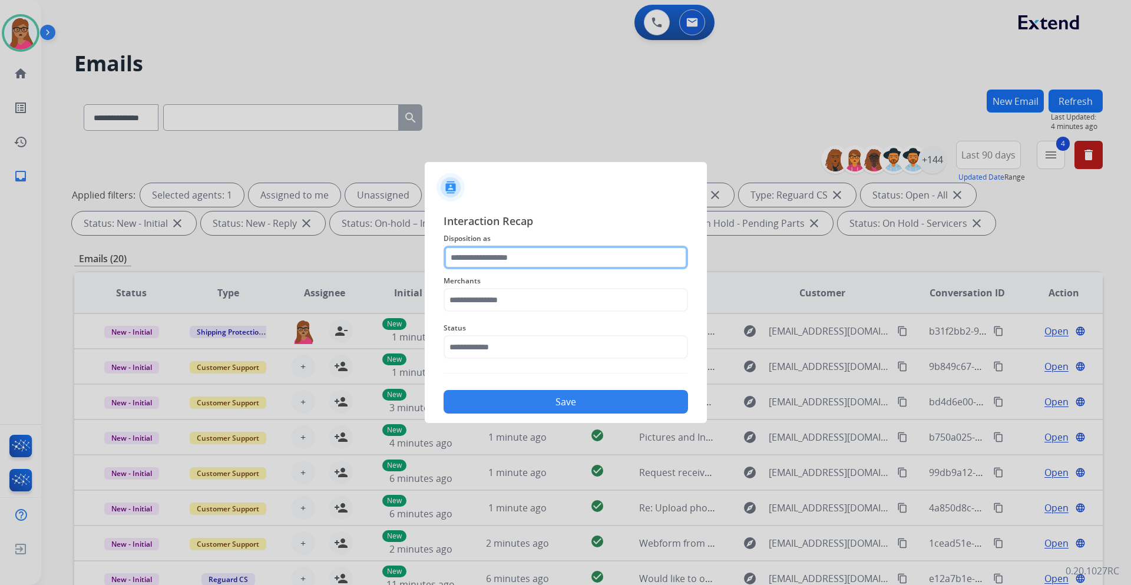
click at [511, 254] on input "text" at bounding box center [566, 258] width 245 height 24
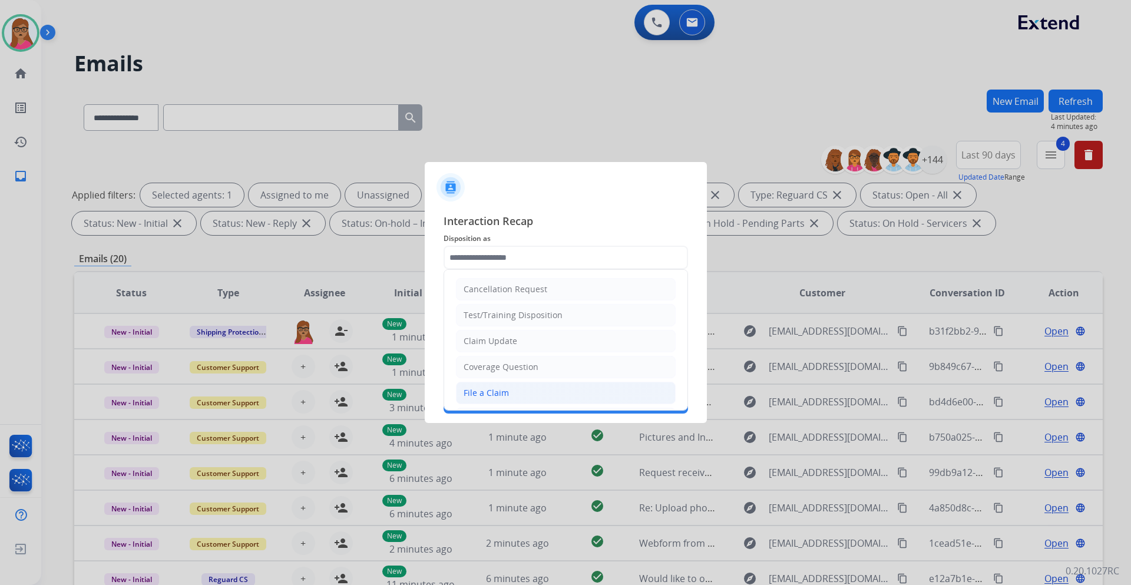
click at [511, 397] on li "File a Claim" at bounding box center [566, 393] width 220 height 22
type input "**********"
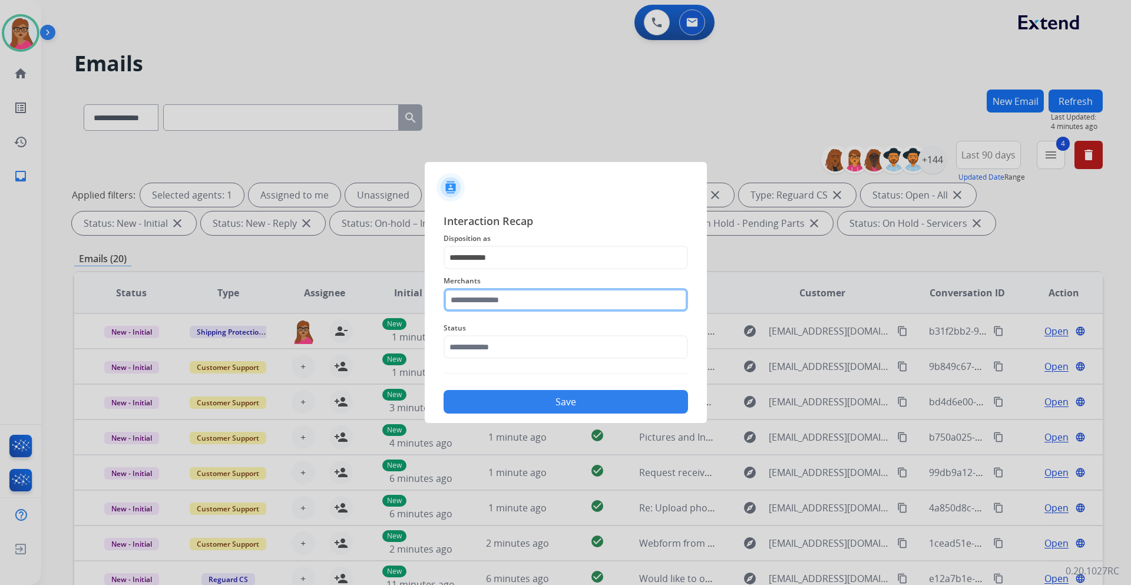
click at [520, 299] on input "text" at bounding box center [566, 300] width 245 height 24
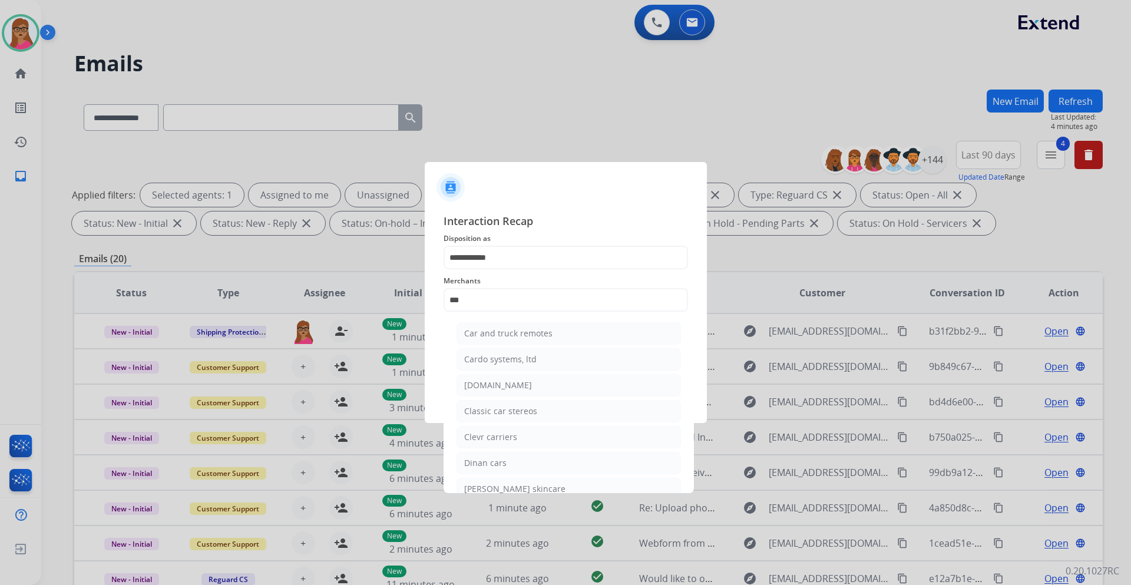
click at [491, 387] on div "[DOMAIN_NAME]" at bounding box center [498, 385] width 68 height 12
type input "**********"
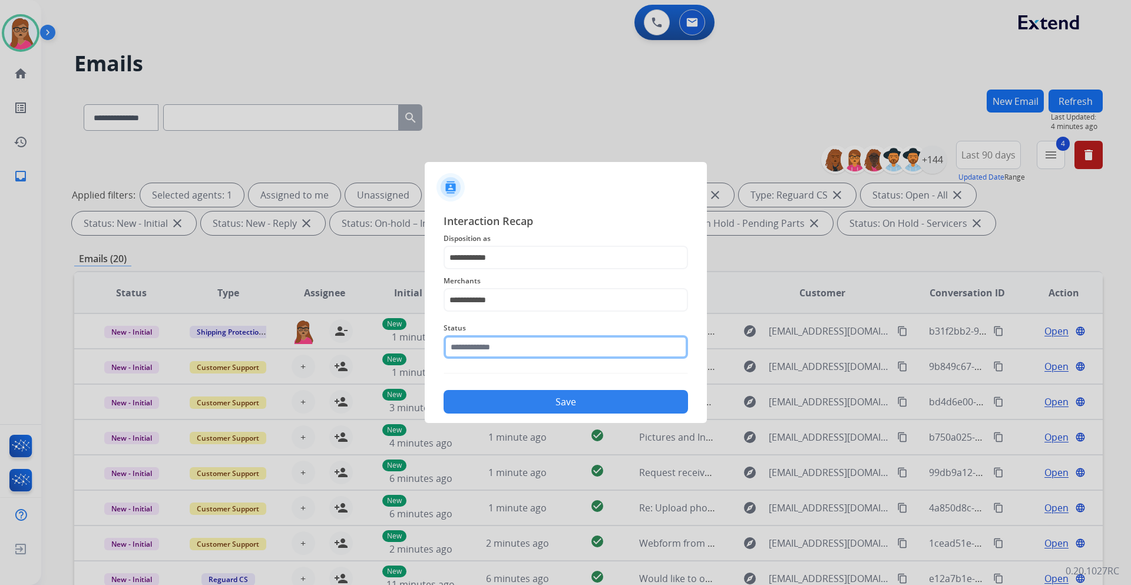
click at [506, 345] on input "text" at bounding box center [566, 347] width 245 height 24
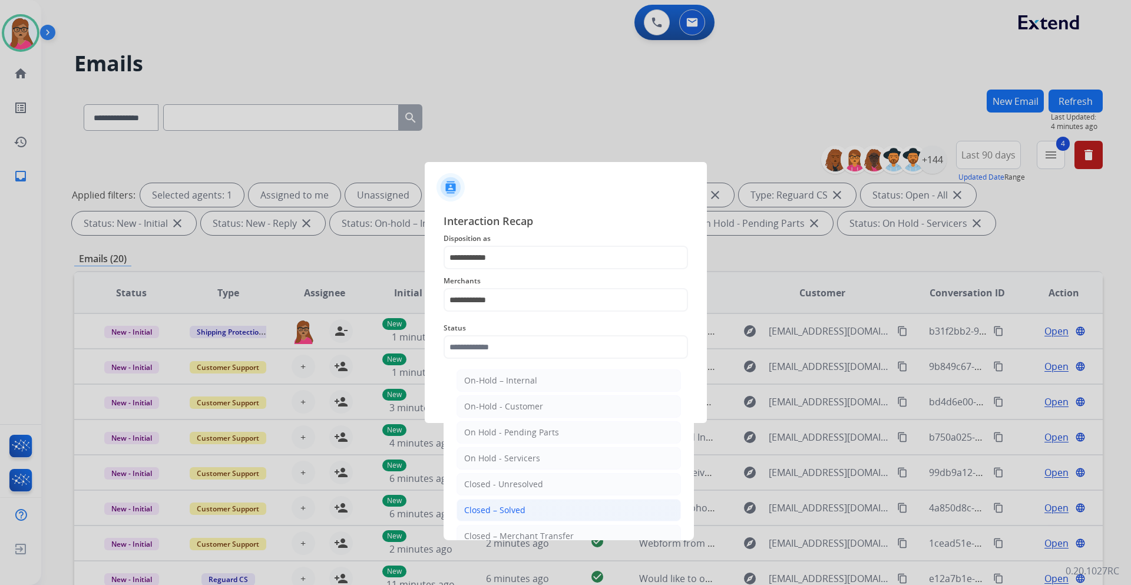
click at [522, 509] on div "Closed – Solved" at bounding box center [494, 510] width 61 height 12
type input "**********"
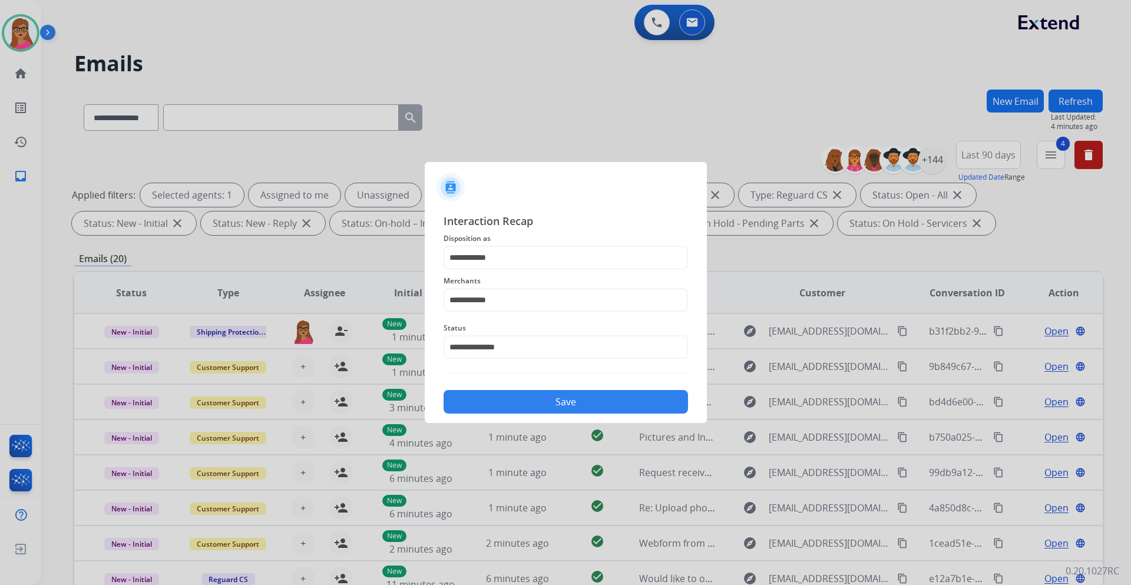
click at [575, 389] on div "Save" at bounding box center [566, 398] width 245 height 31
click at [561, 402] on button "Save" at bounding box center [566, 402] width 245 height 24
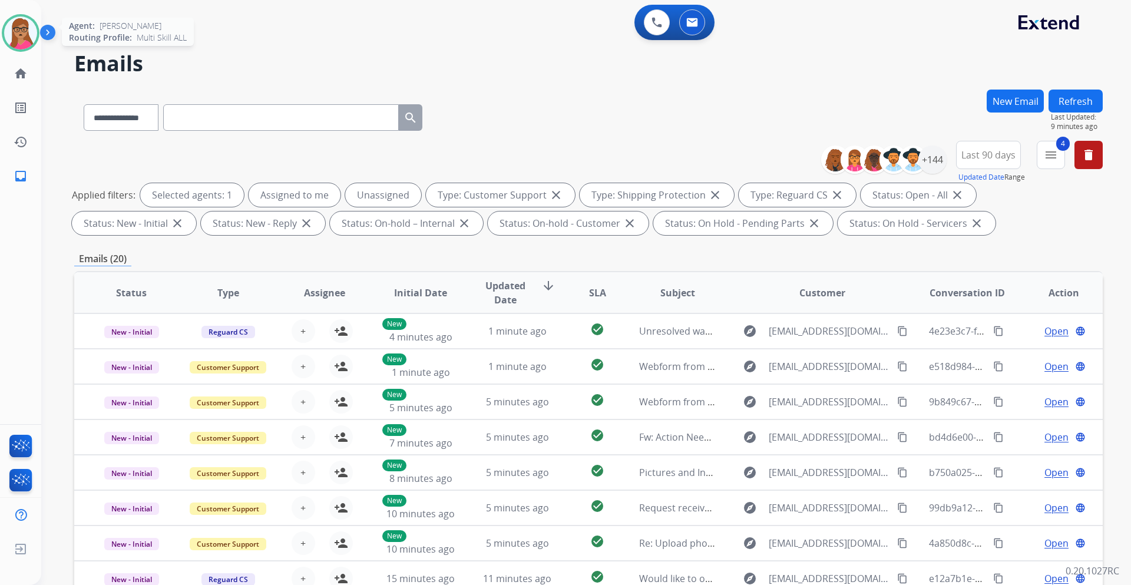
click at [14, 34] on img at bounding box center [20, 32] width 33 height 33
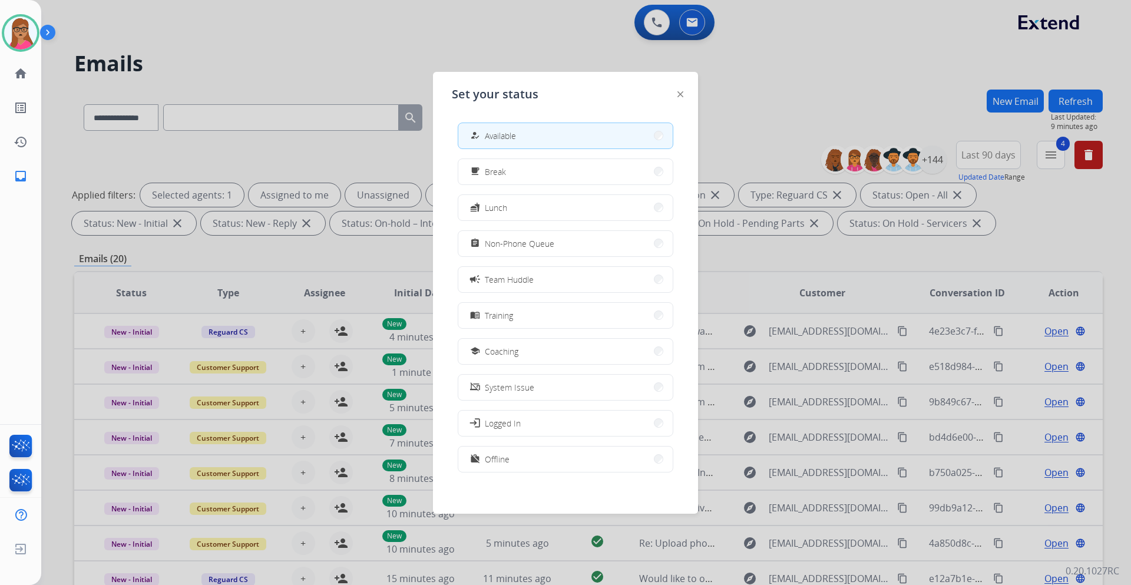
click at [208, 47] on div at bounding box center [565, 292] width 1131 height 585
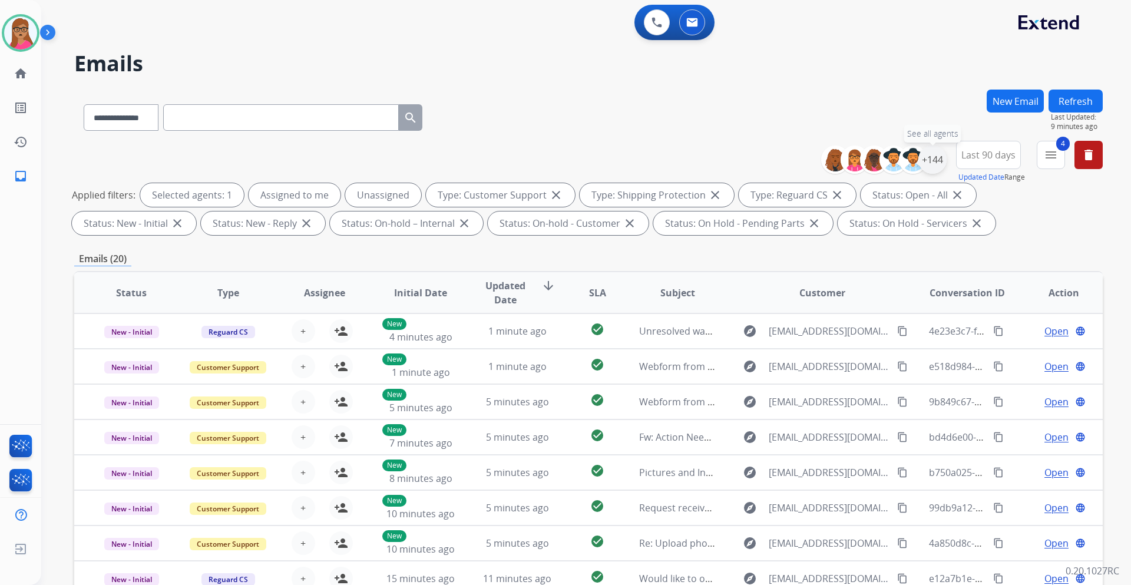
click at [934, 167] on div "+144" at bounding box center [933, 160] width 28 height 28
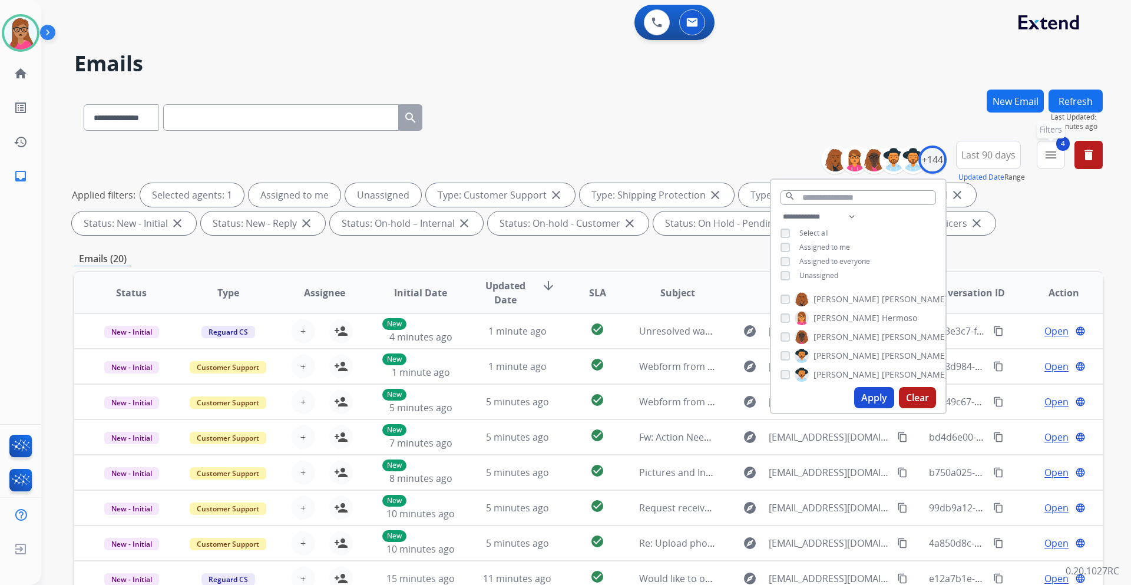
click at [1052, 159] on mat-icon "menu" at bounding box center [1051, 155] width 14 height 14
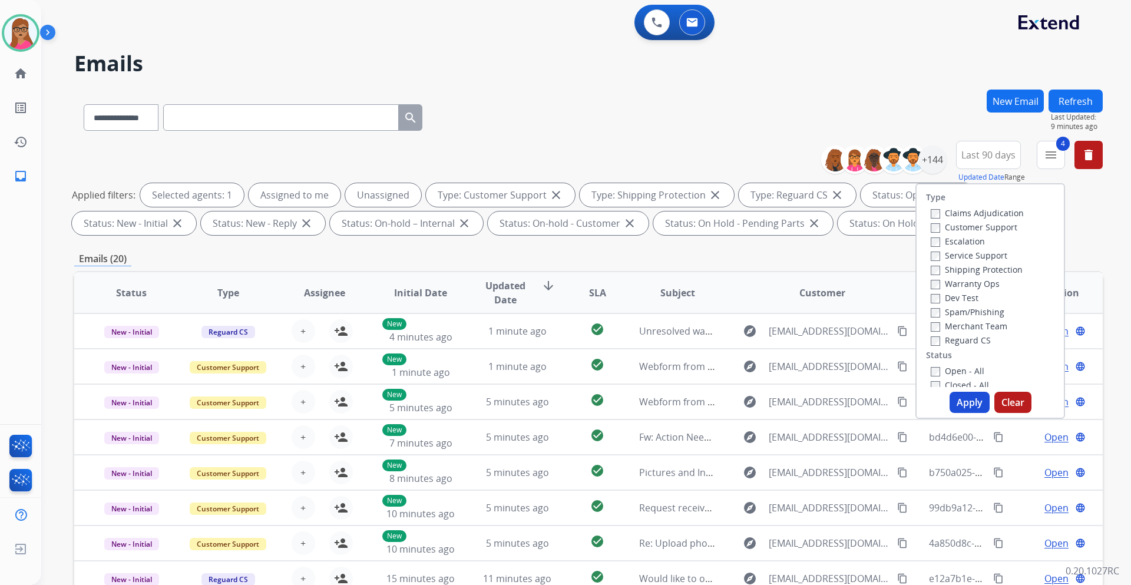
click at [845, 82] on div "**********" at bounding box center [572, 334] width 1062 height 585
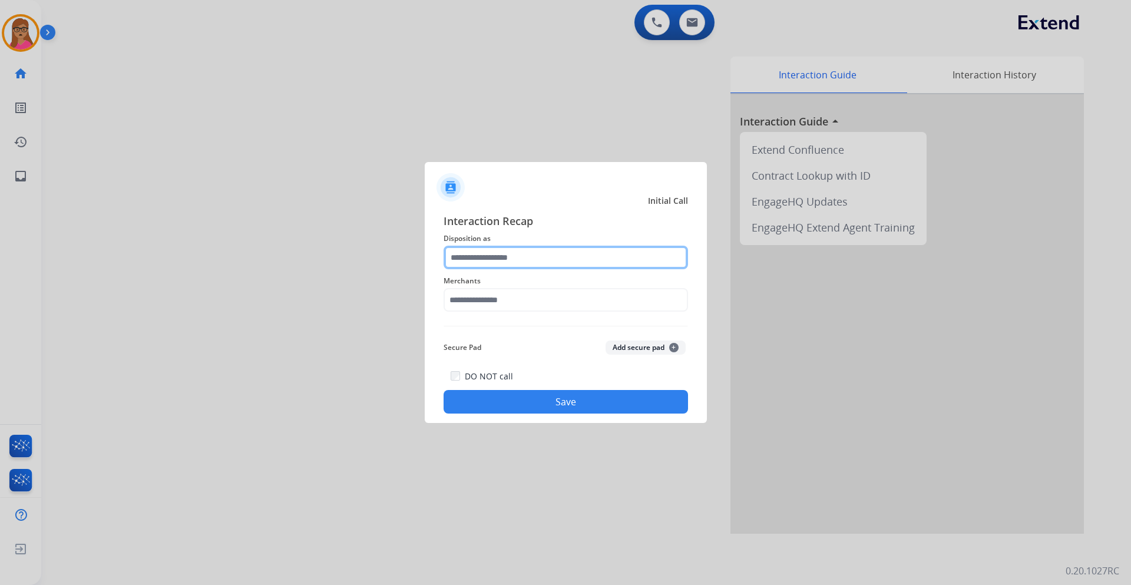
click at [509, 260] on input "text" at bounding box center [566, 258] width 245 height 24
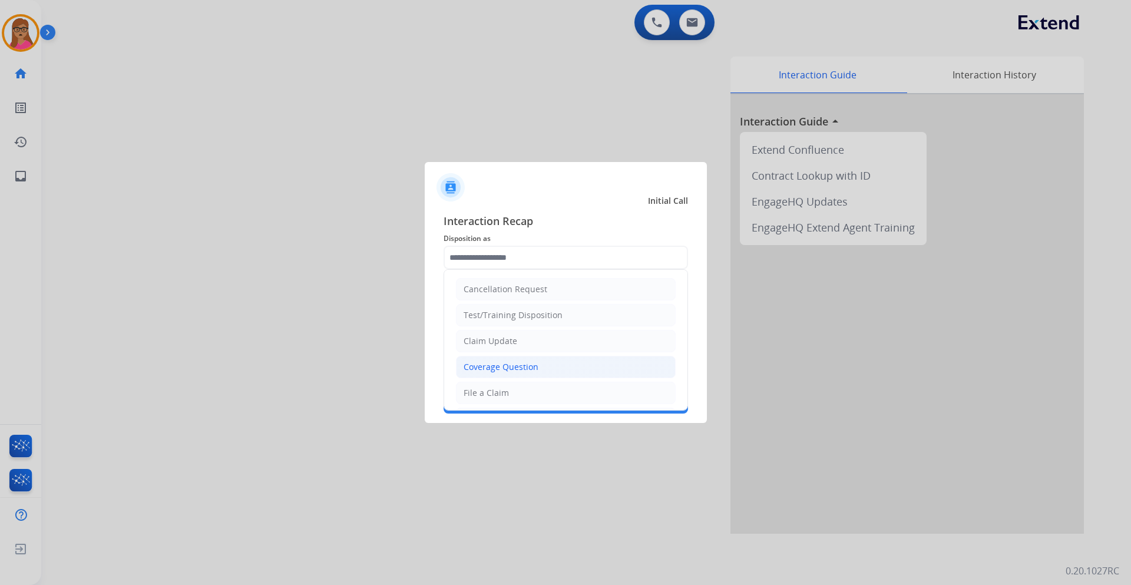
click at [517, 363] on div "Coverage Question" at bounding box center [501, 367] width 75 height 12
type input "**********"
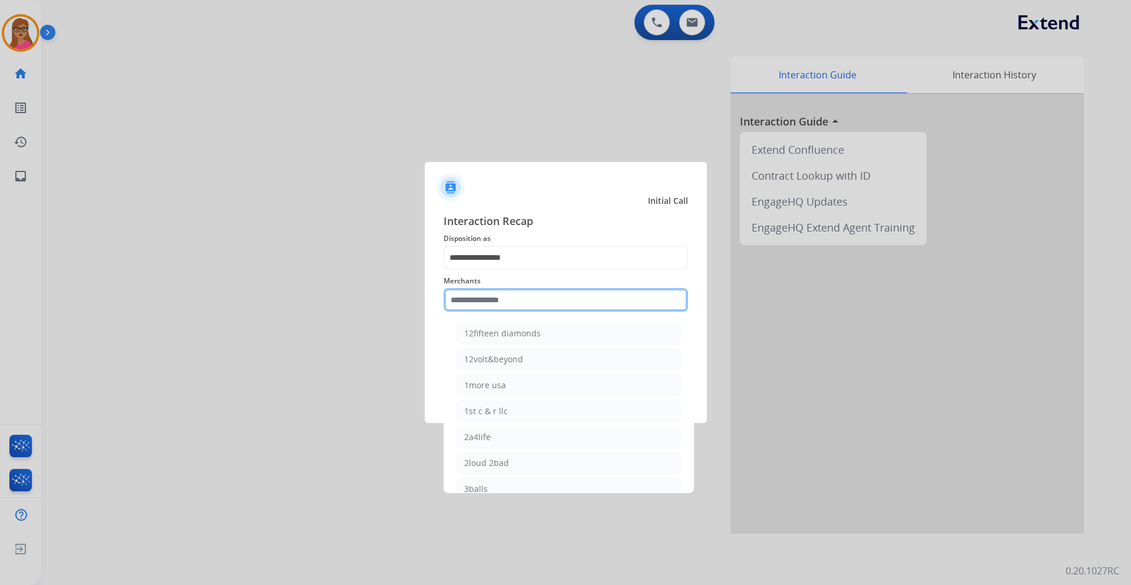
click at [523, 300] on input "text" at bounding box center [566, 300] width 245 height 24
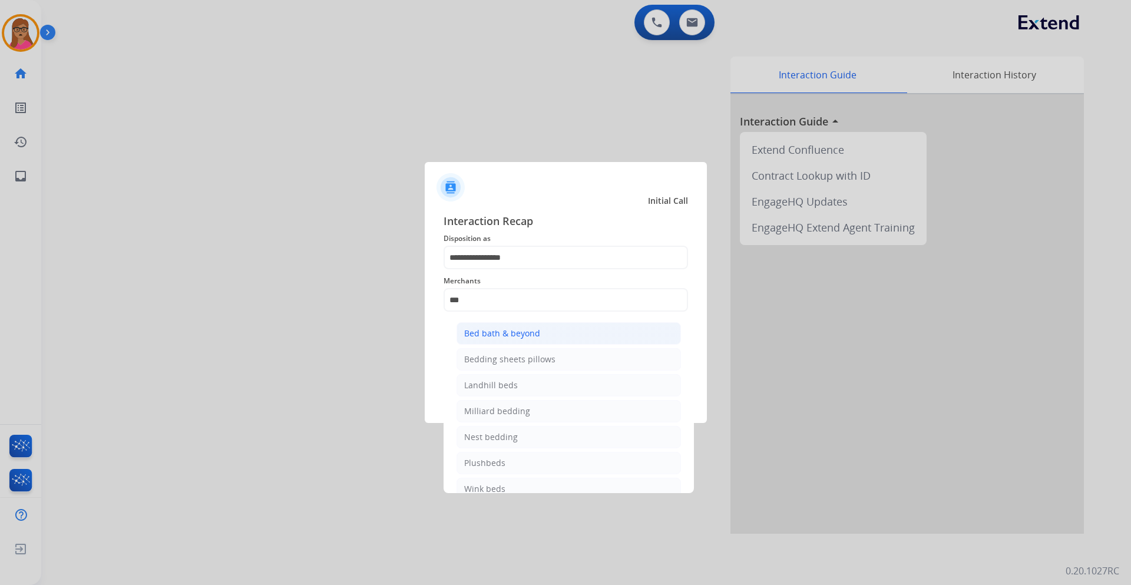
click at [498, 332] on div "Bed bath & beyond" at bounding box center [502, 334] width 76 height 12
type input "**********"
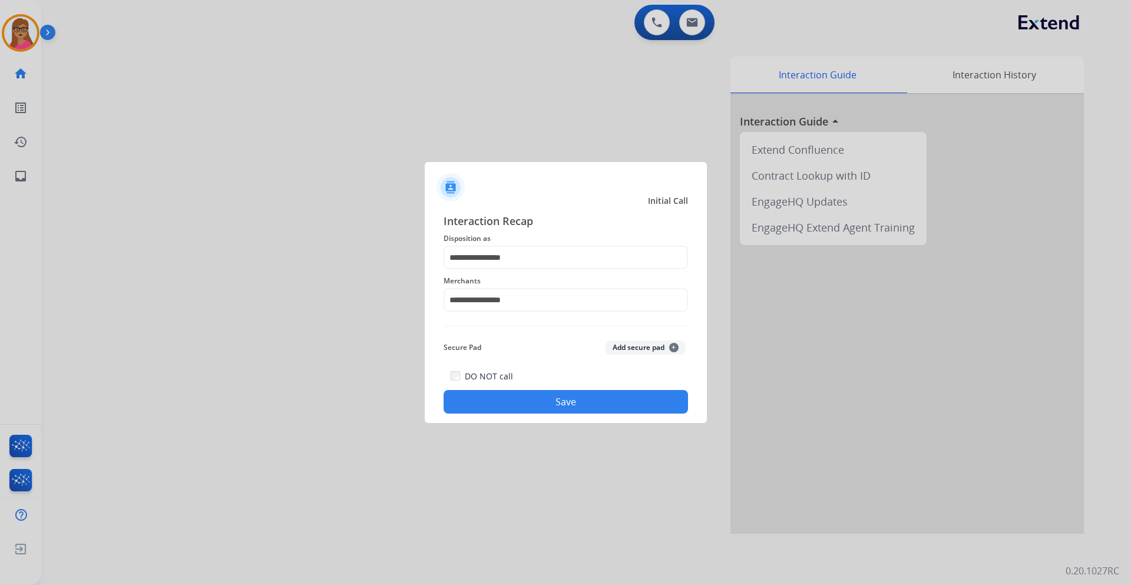
click at [559, 415] on div "**********" at bounding box center [566, 313] width 282 height 220
click at [554, 409] on button "Save" at bounding box center [566, 402] width 245 height 24
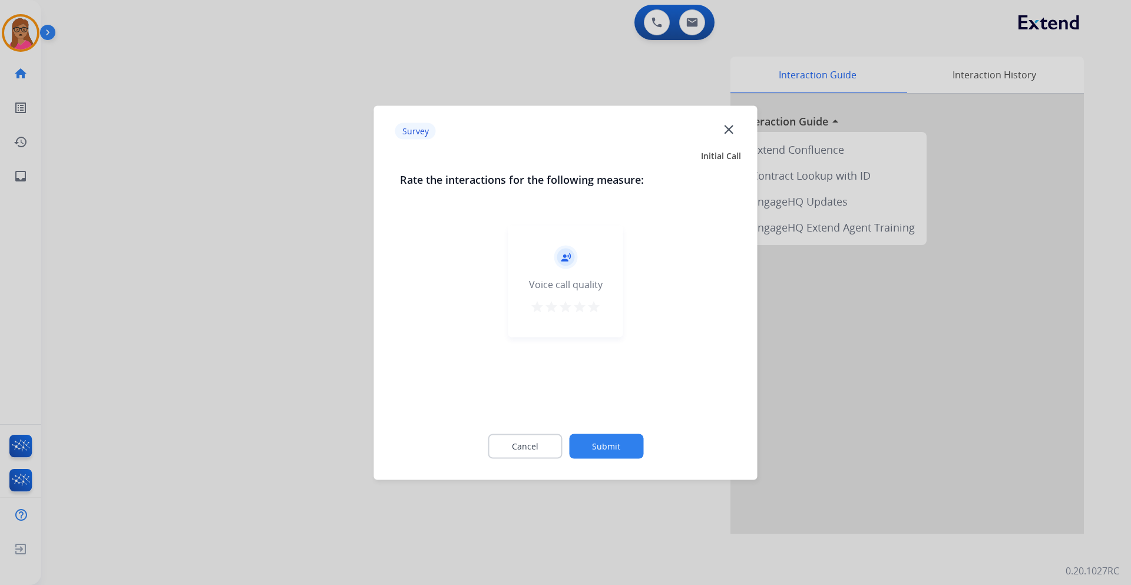
click at [283, 259] on div at bounding box center [565, 292] width 1131 height 585
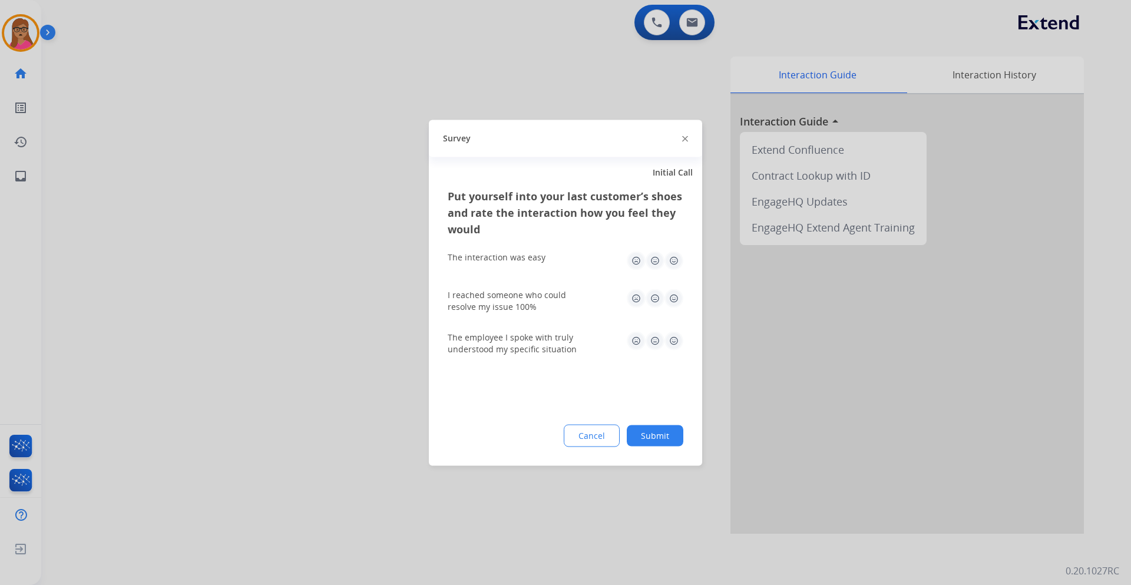
drag, startPoint x: 283, startPoint y: 259, endPoint x: 412, endPoint y: 143, distance: 172.7
click at [283, 258] on div at bounding box center [565, 292] width 1131 height 585
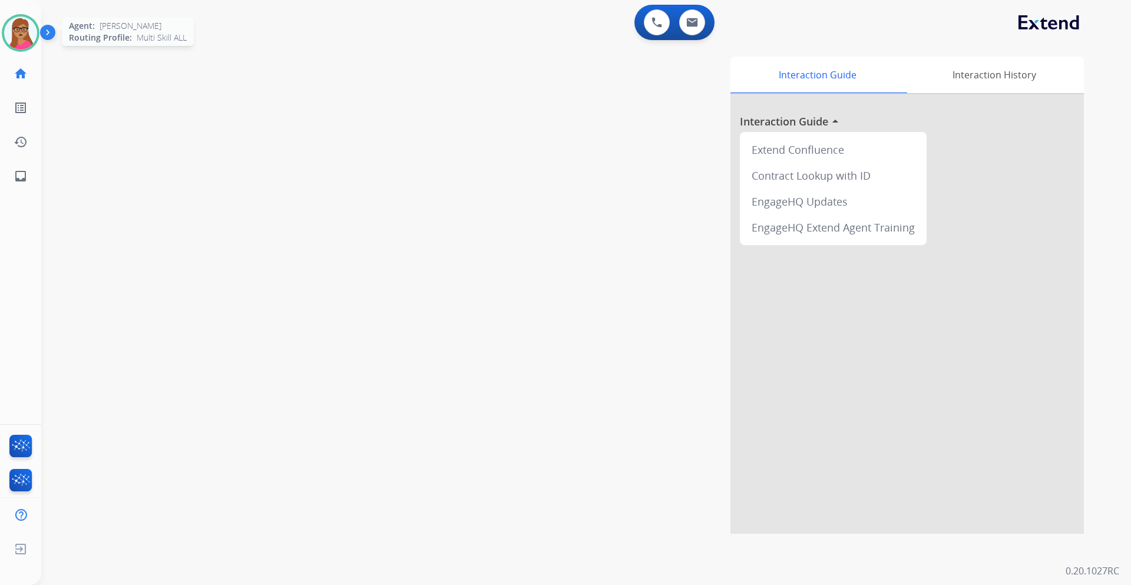
click at [29, 41] on img at bounding box center [20, 32] width 33 height 33
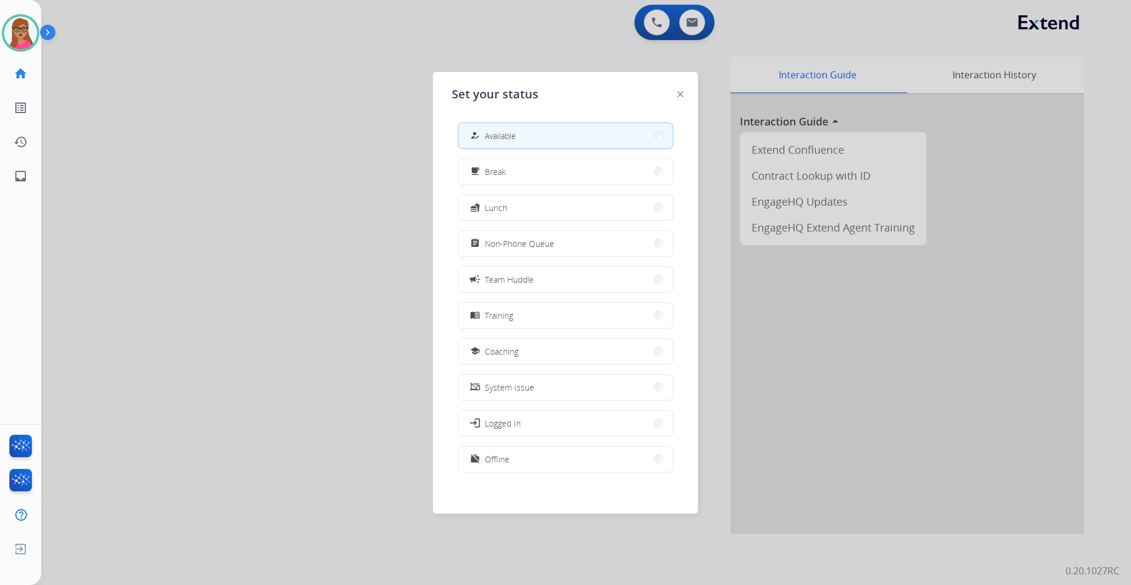
drag, startPoint x: 247, startPoint y: 76, endPoint x: 246, endPoint y: 52, distance: 23.6
click at [249, 75] on div at bounding box center [565, 292] width 1131 height 585
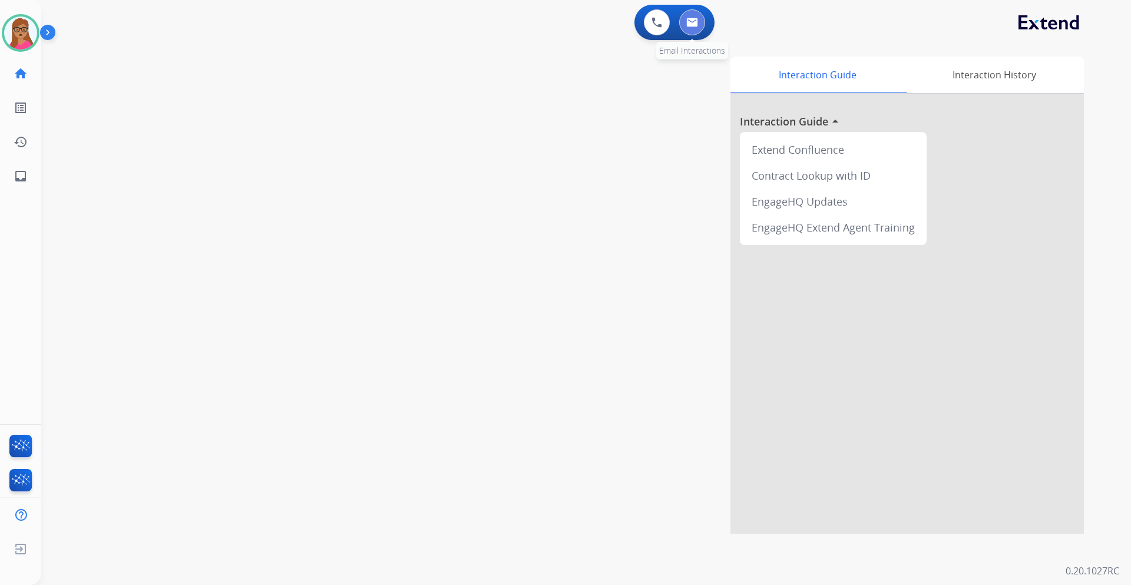
click at [692, 25] on img at bounding box center [692, 22] width 12 height 9
select select "**********"
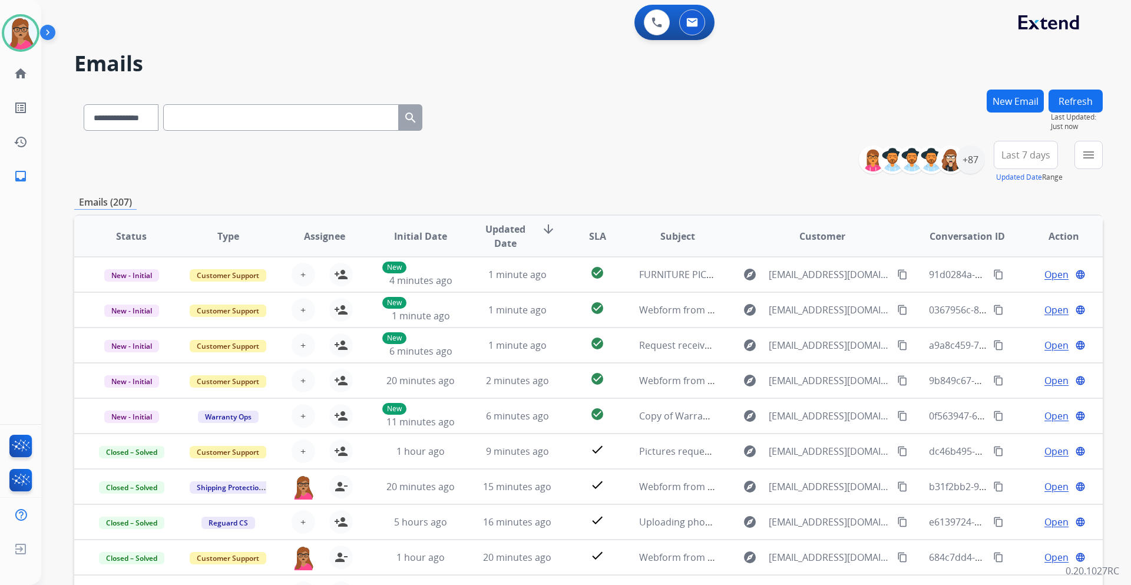
click at [1019, 153] on span "Last 7 days" at bounding box center [1026, 155] width 49 height 5
click at [1003, 298] on div "Last 90 days" at bounding box center [1022, 298] width 65 height 18
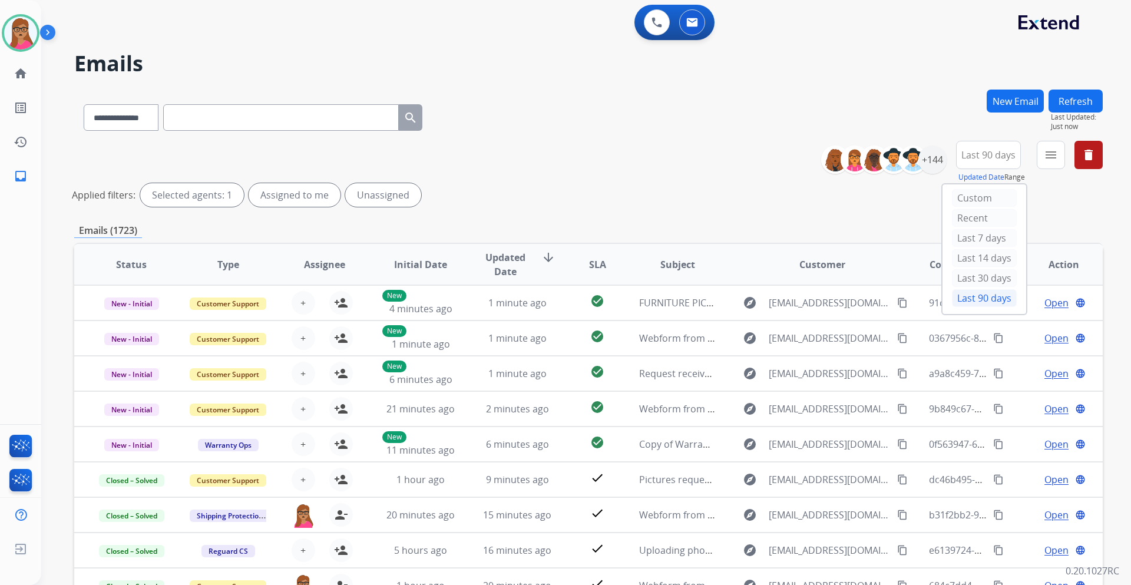
select select "**********"
click at [1059, 161] on button "menu Filters" at bounding box center [1051, 155] width 28 height 28
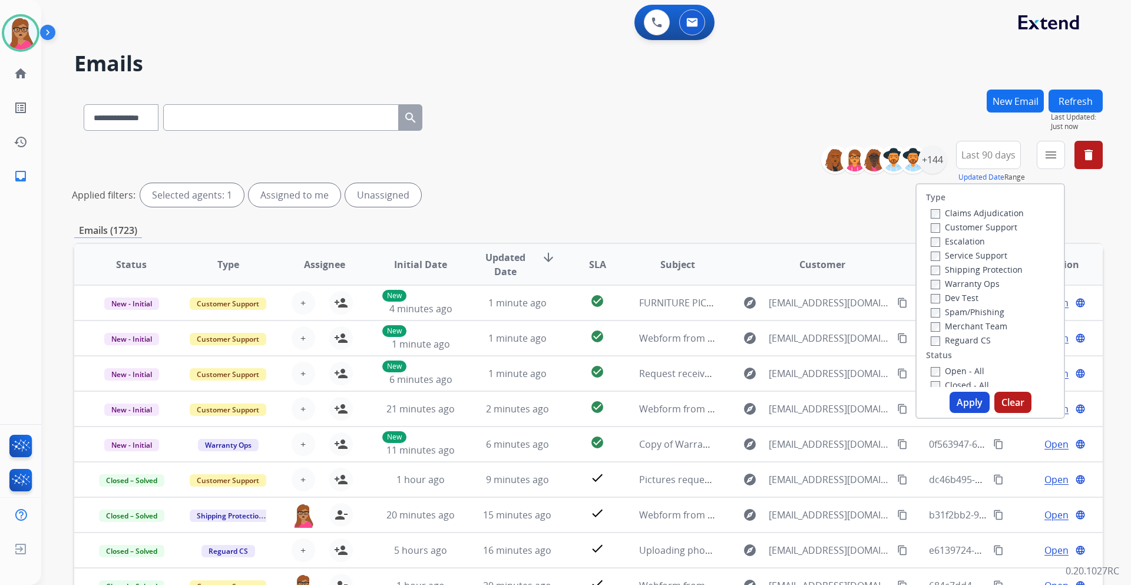
click at [1000, 225] on label "Customer Support" at bounding box center [974, 227] width 87 height 11
click at [987, 270] on label "Shipping Protection" at bounding box center [977, 269] width 92 height 11
click at [952, 342] on label "Reguard CS" at bounding box center [961, 340] width 60 height 11
drag, startPoint x: 940, startPoint y: 368, endPoint x: 957, endPoint y: 399, distance: 35.1
click at [940, 369] on label "Open - All" at bounding box center [958, 370] width 54 height 11
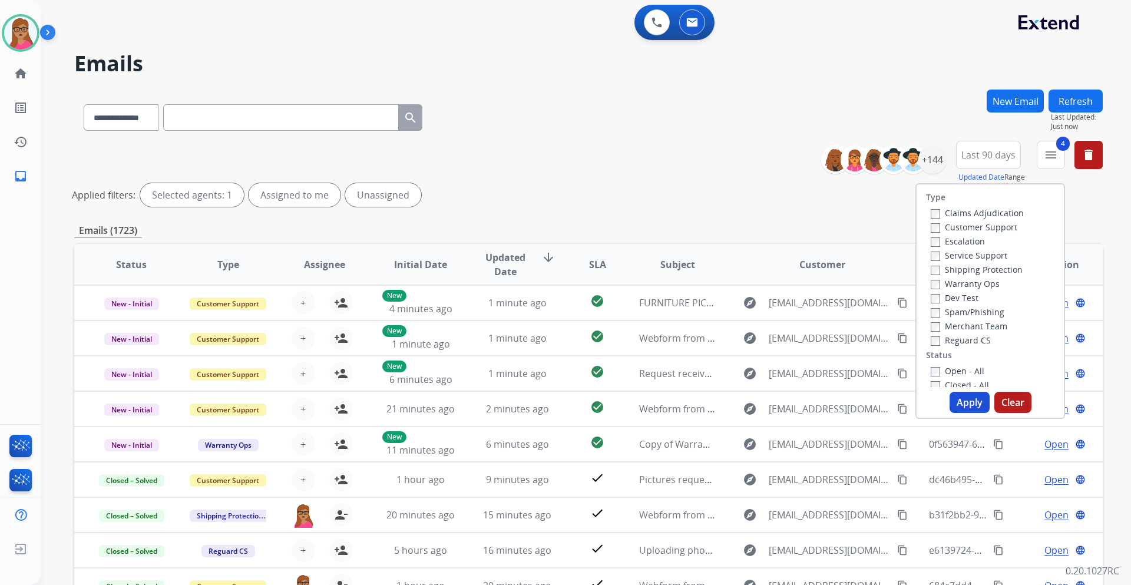
click at [961, 407] on button "Apply" at bounding box center [970, 402] width 40 height 21
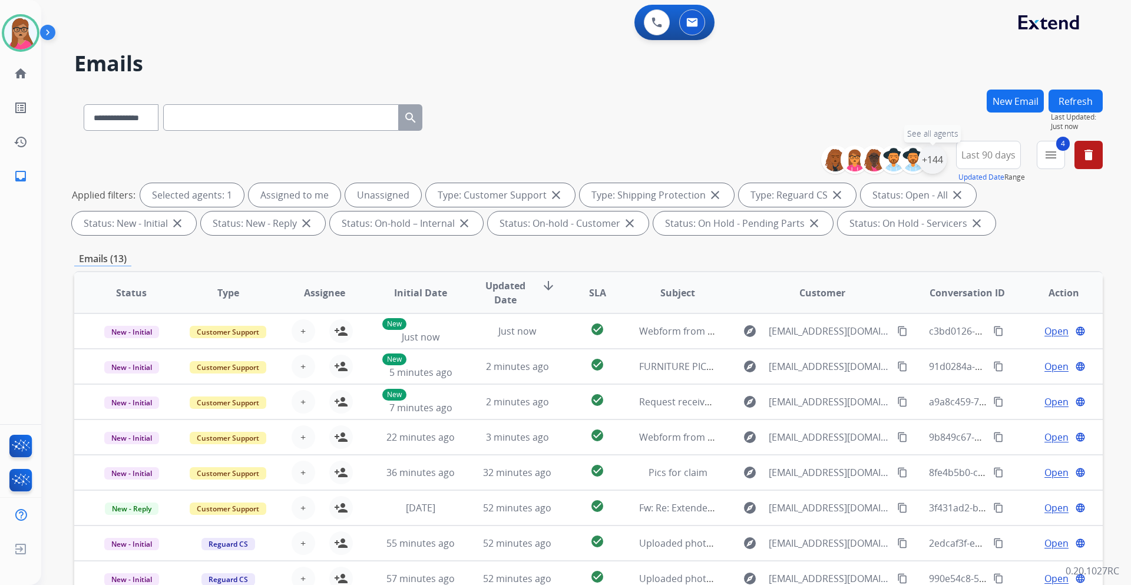
click at [934, 162] on div "+144" at bounding box center [933, 160] width 28 height 28
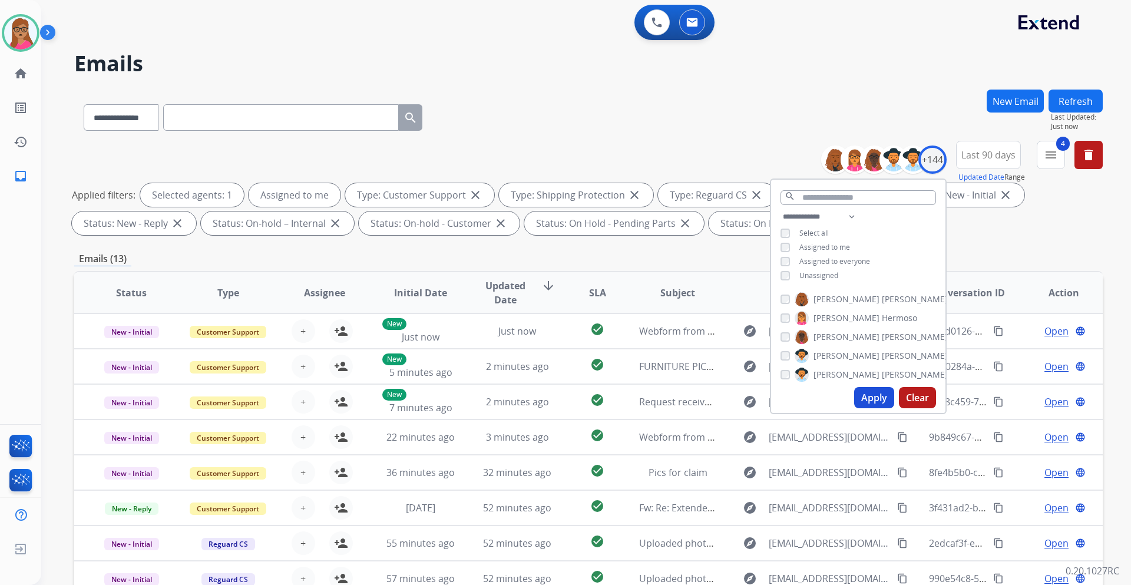
click at [862, 397] on button "Apply" at bounding box center [874, 397] width 40 height 21
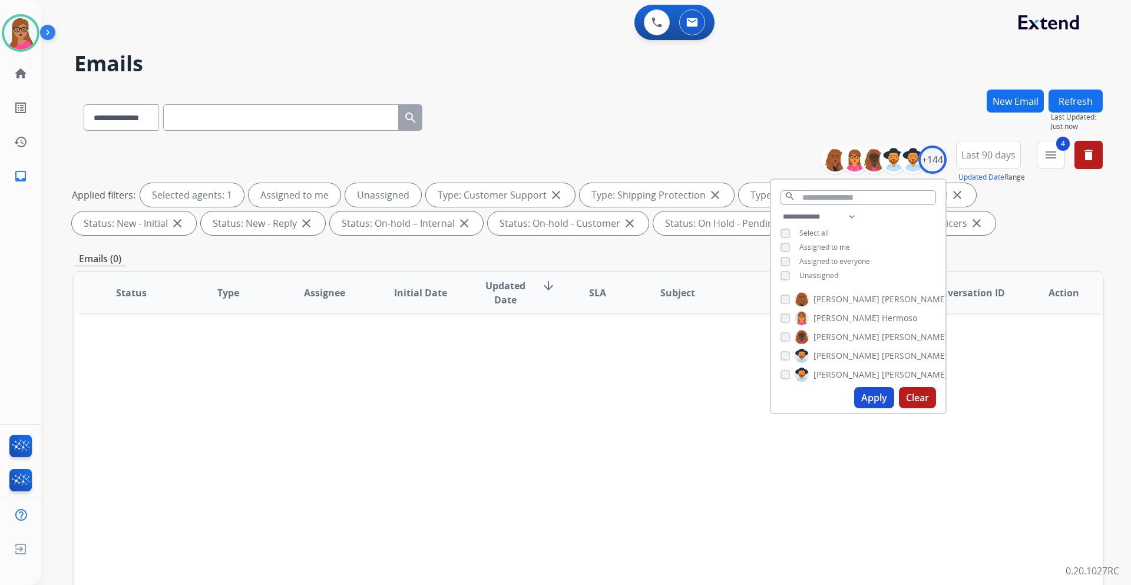
drag, startPoint x: 870, startPoint y: 402, endPoint x: 857, endPoint y: 332, distance: 70.6
click at [870, 401] on button "Apply" at bounding box center [874, 397] width 40 height 21
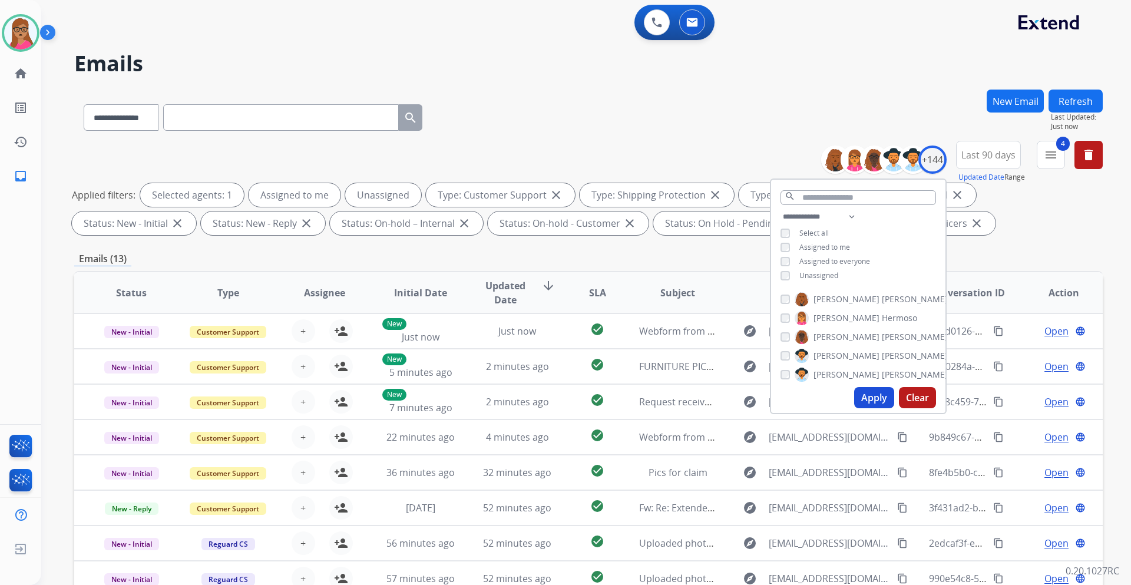
click at [534, 257] on div "Emails (13)" at bounding box center [588, 259] width 1029 height 15
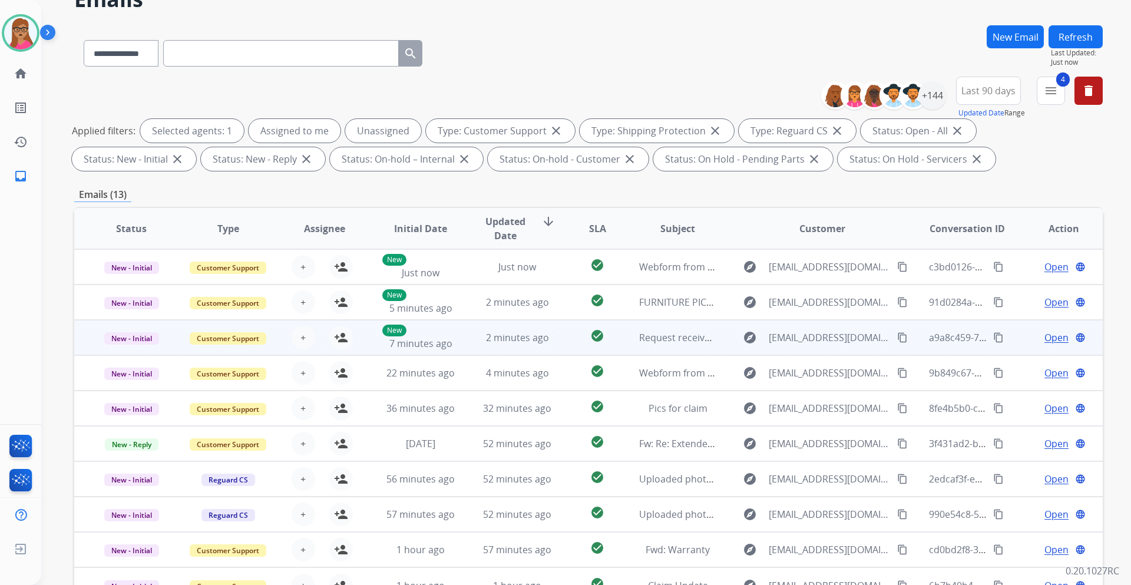
scroll to position [24, 0]
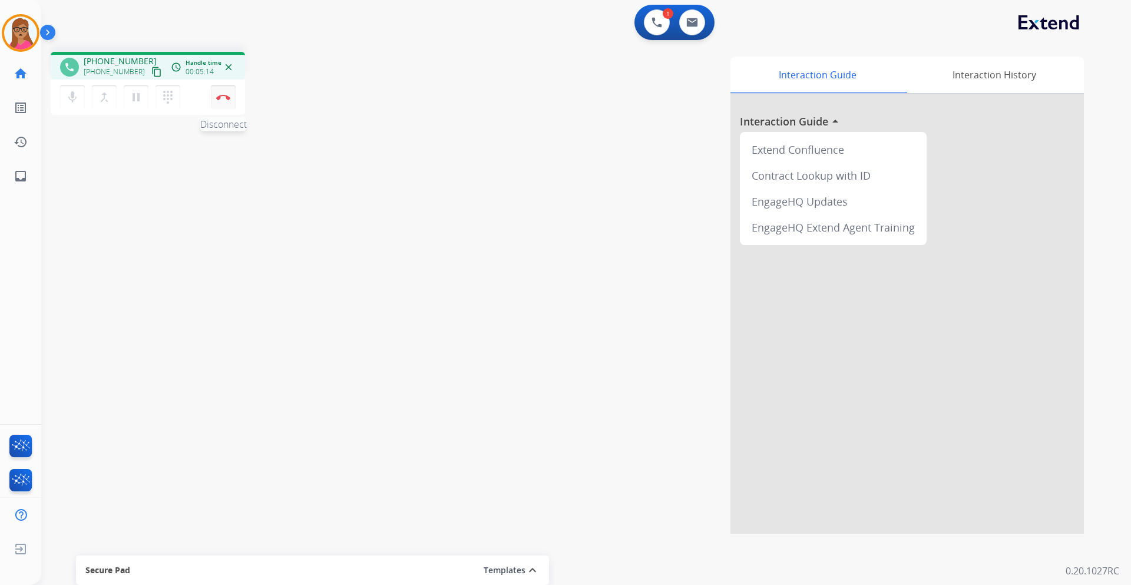
click at [229, 96] on img at bounding box center [223, 97] width 14 height 6
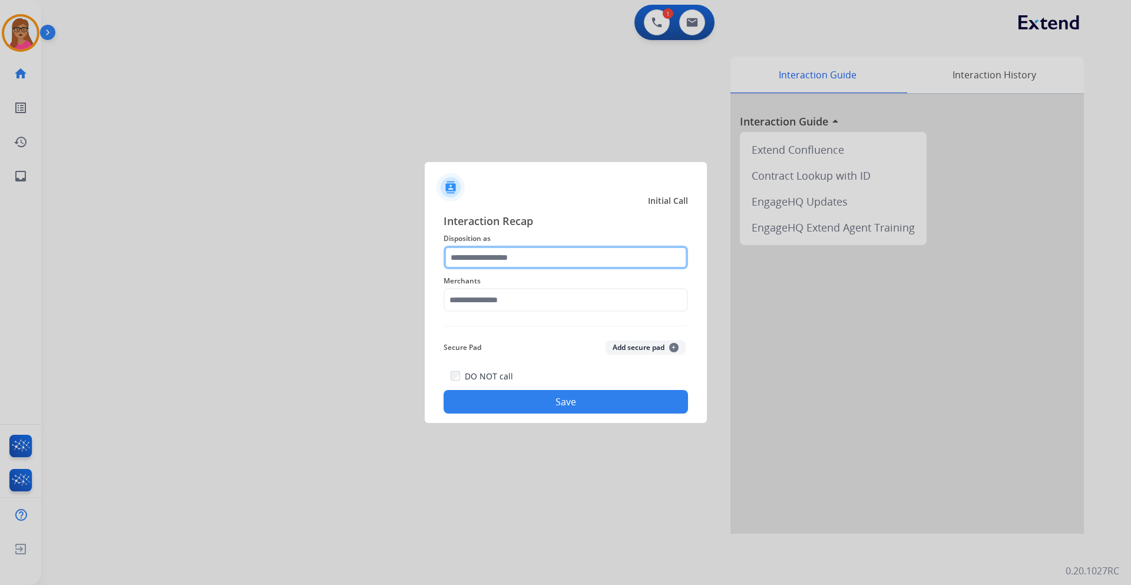
click at [518, 261] on input "text" at bounding box center [566, 258] width 245 height 24
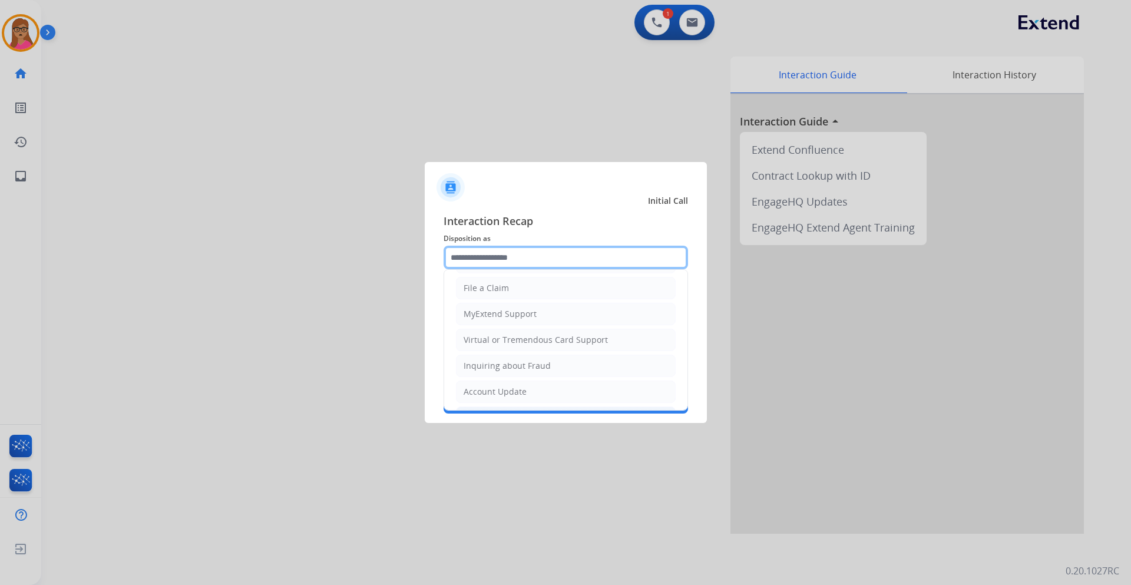
scroll to position [177, 0]
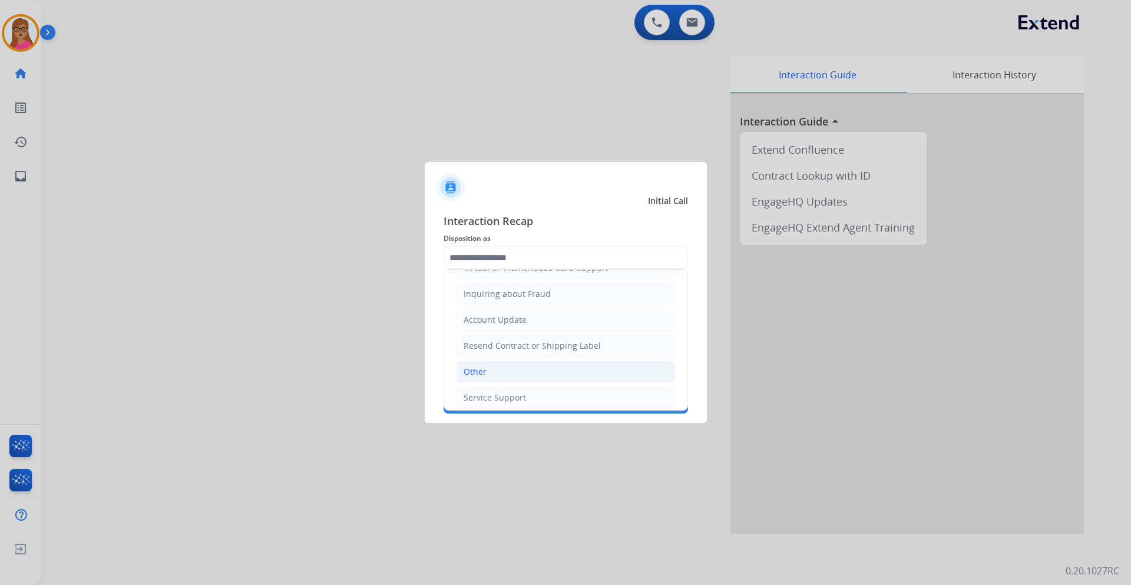
click at [491, 374] on li "Other" at bounding box center [566, 372] width 220 height 22
type input "*****"
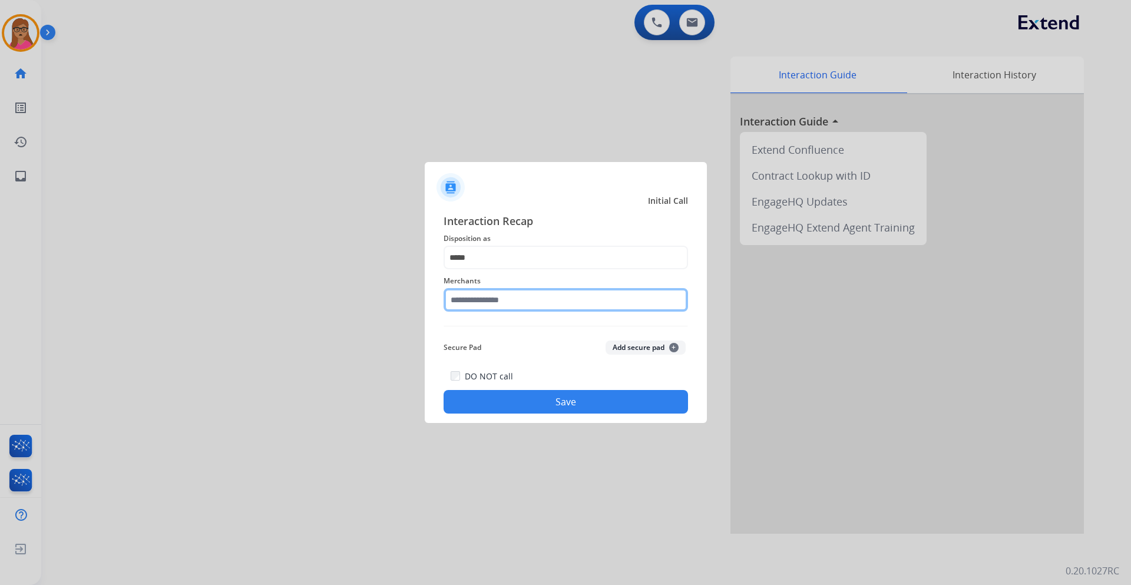
click at [480, 302] on input "text" at bounding box center [566, 300] width 245 height 24
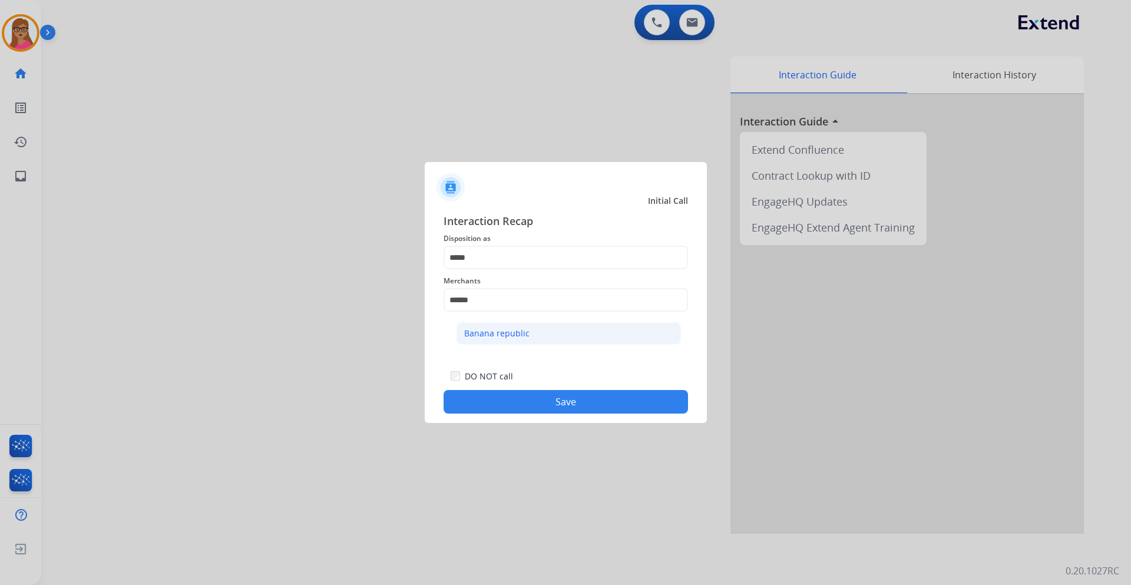
click at [498, 335] on div "Banana republic" at bounding box center [496, 334] width 65 height 12
type input "**********"
click at [592, 402] on button "Save" at bounding box center [566, 402] width 245 height 24
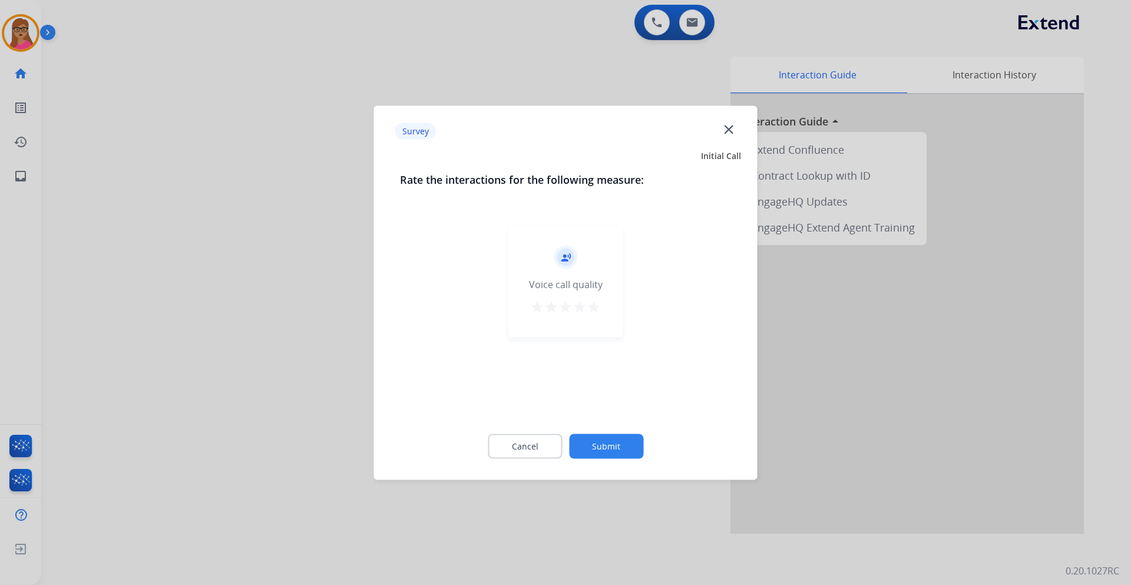
click at [725, 125] on mat-icon "close" at bounding box center [728, 128] width 15 height 15
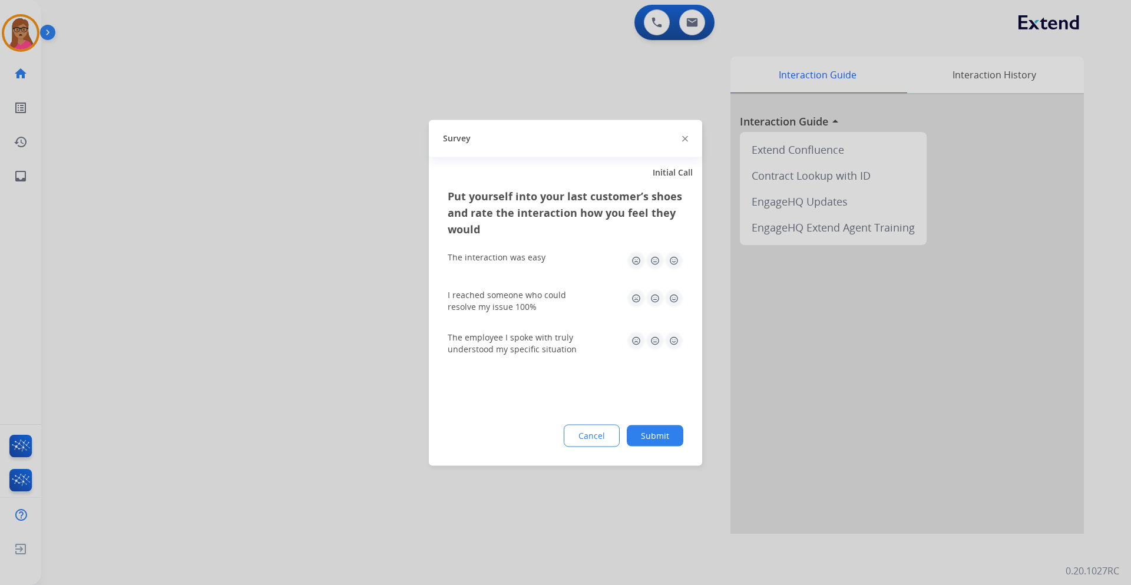
click at [635, 75] on div at bounding box center [565, 292] width 1131 height 585
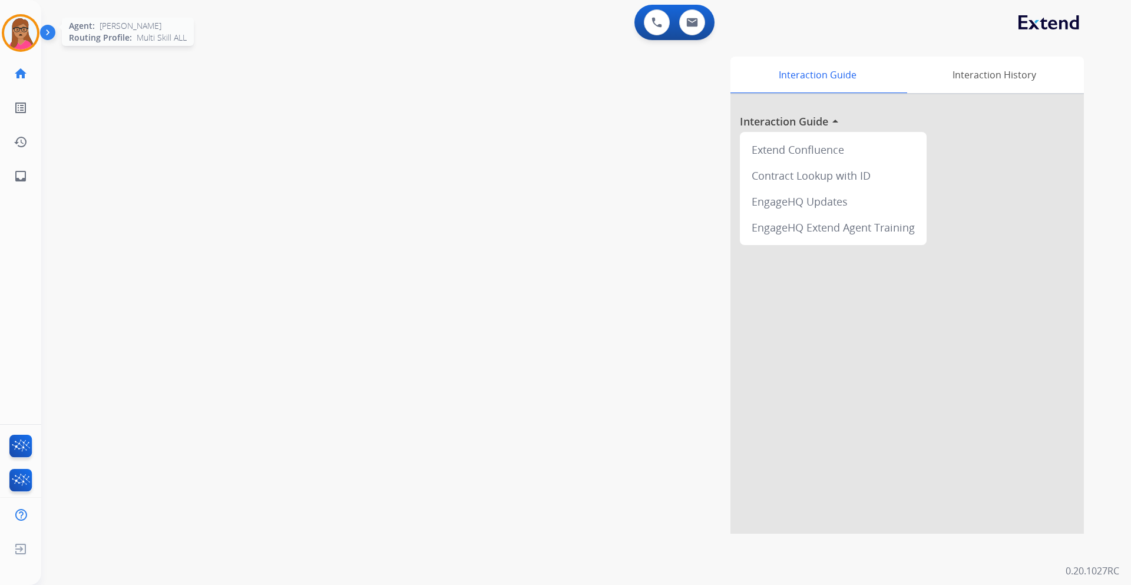
click at [33, 41] on img at bounding box center [20, 32] width 33 height 33
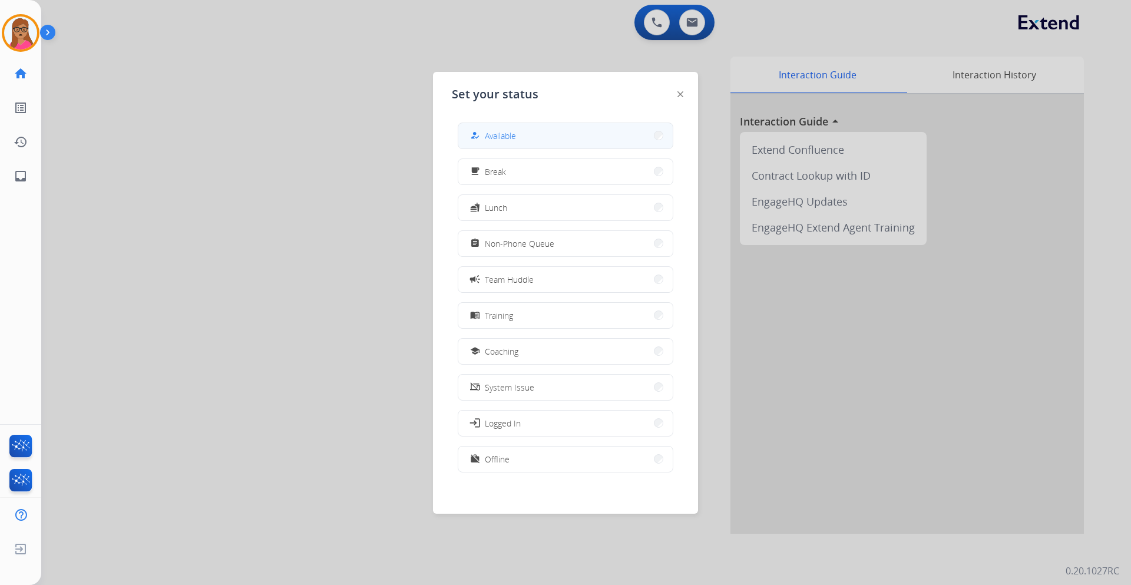
click at [586, 131] on button "how_to_reg Available" at bounding box center [565, 135] width 214 height 25
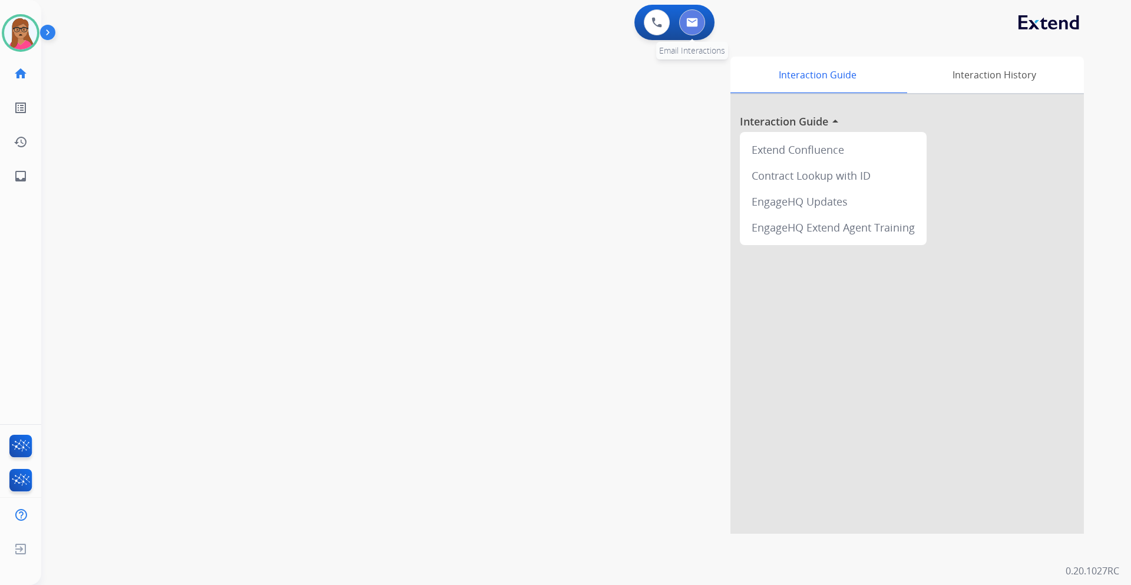
click at [689, 18] on img at bounding box center [692, 22] width 12 height 9
select select "**********"
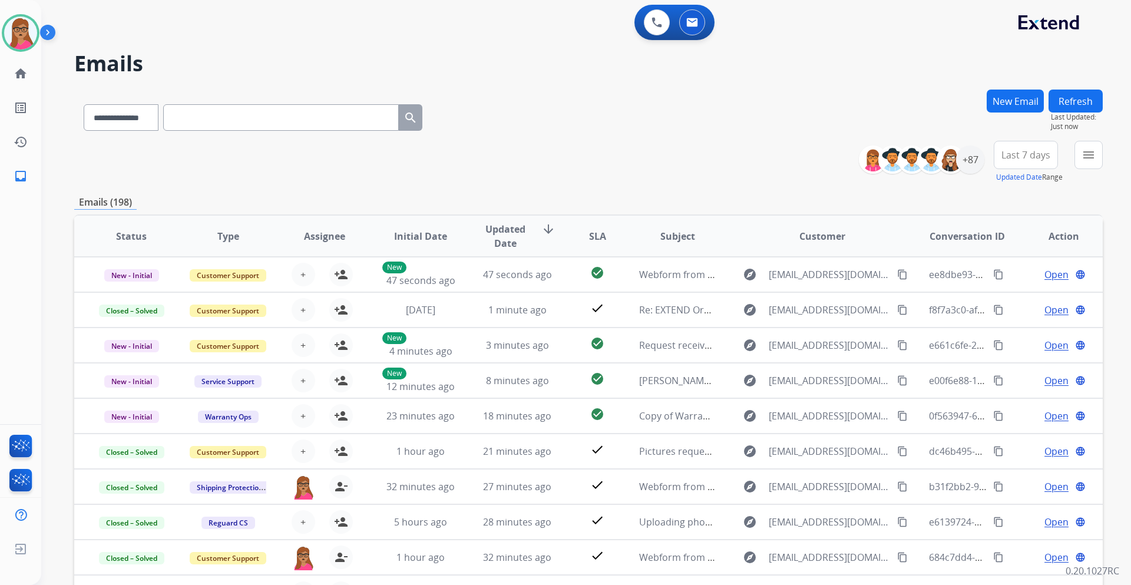
click at [1044, 157] on span "Last 7 days" at bounding box center [1026, 155] width 49 height 5
click at [1016, 296] on div "Last 90 days" at bounding box center [1022, 298] width 65 height 18
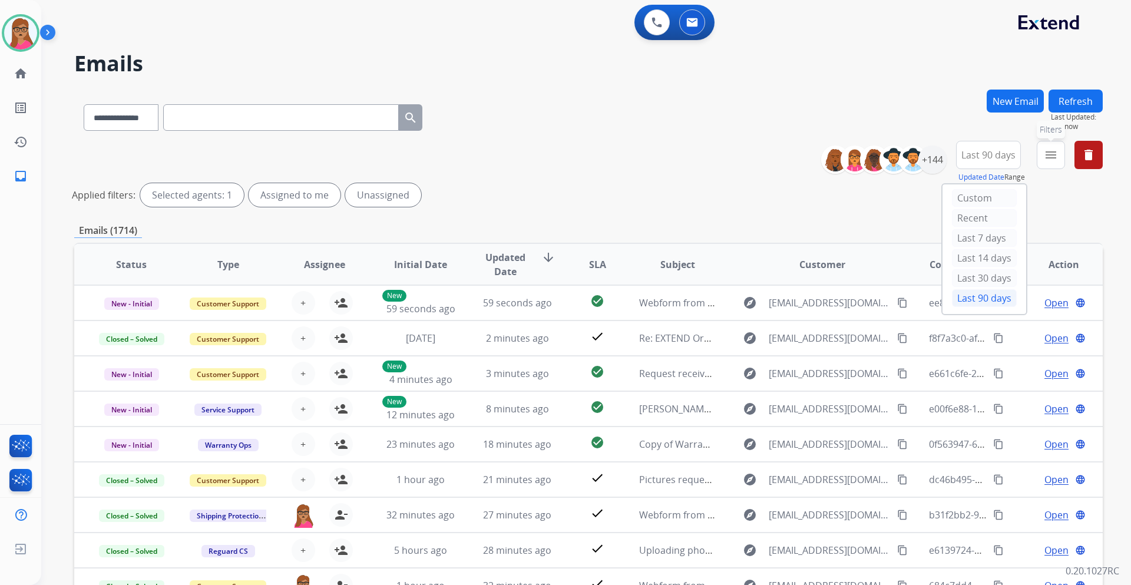
click at [1046, 153] on mat-icon "menu" at bounding box center [1051, 155] width 14 height 14
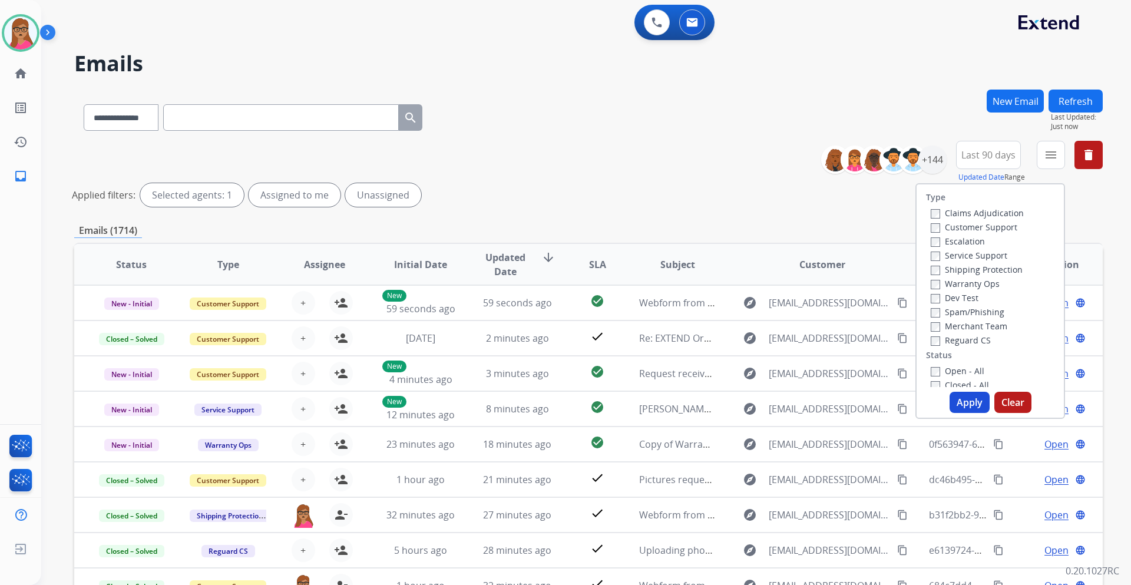
click at [980, 226] on label "Customer Support" at bounding box center [974, 227] width 87 height 11
click at [989, 272] on label "Shipping Protection" at bounding box center [977, 269] width 92 height 11
click at [957, 344] on label "Reguard CS" at bounding box center [961, 340] width 60 height 11
click at [942, 369] on label "Open - All" at bounding box center [958, 370] width 54 height 11
click at [966, 417] on div "Type Claims Adjudication Customer Support Escalation Service Support Shipping P…" at bounding box center [991, 301] width 150 height 236
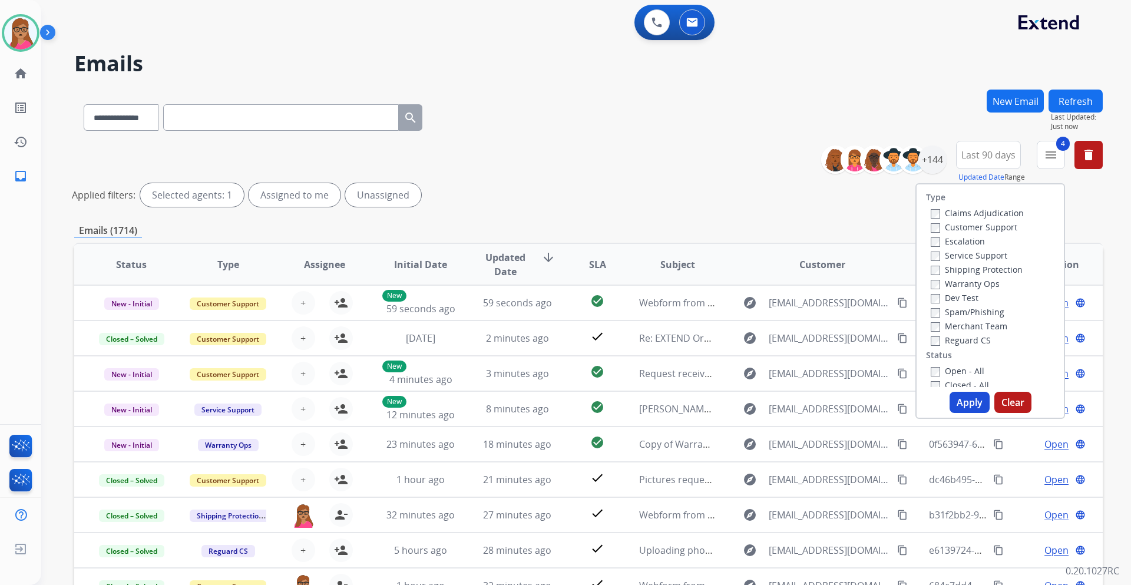
click at [965, 409] on button "Apply" at bounding box center [970, 402] width 40 height 21
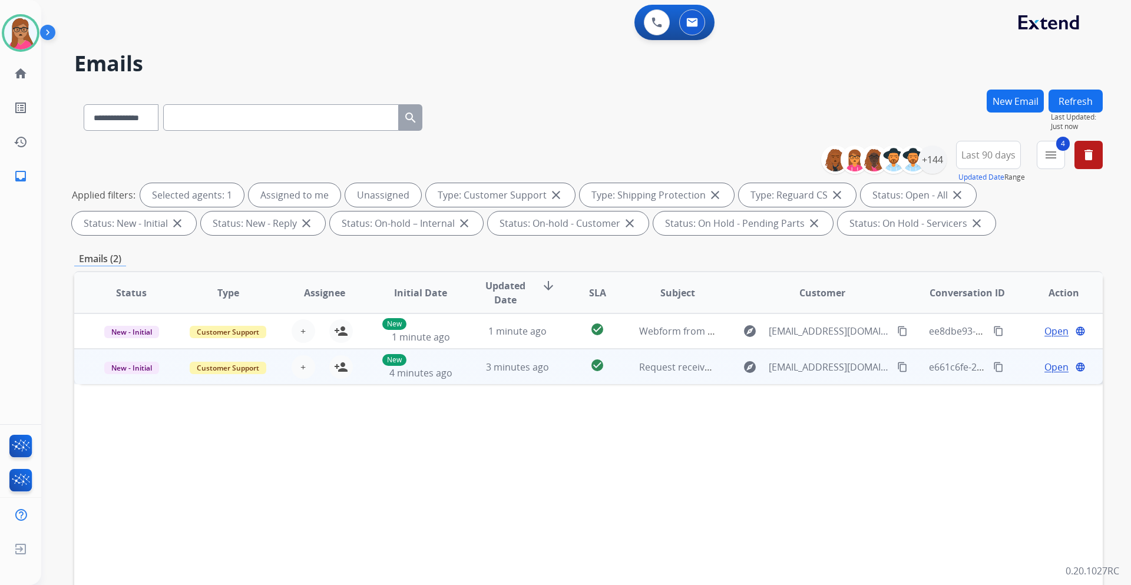
click at [134, 378] on td "New - Initial" at bounding box center [122, 366] width 97 height 35
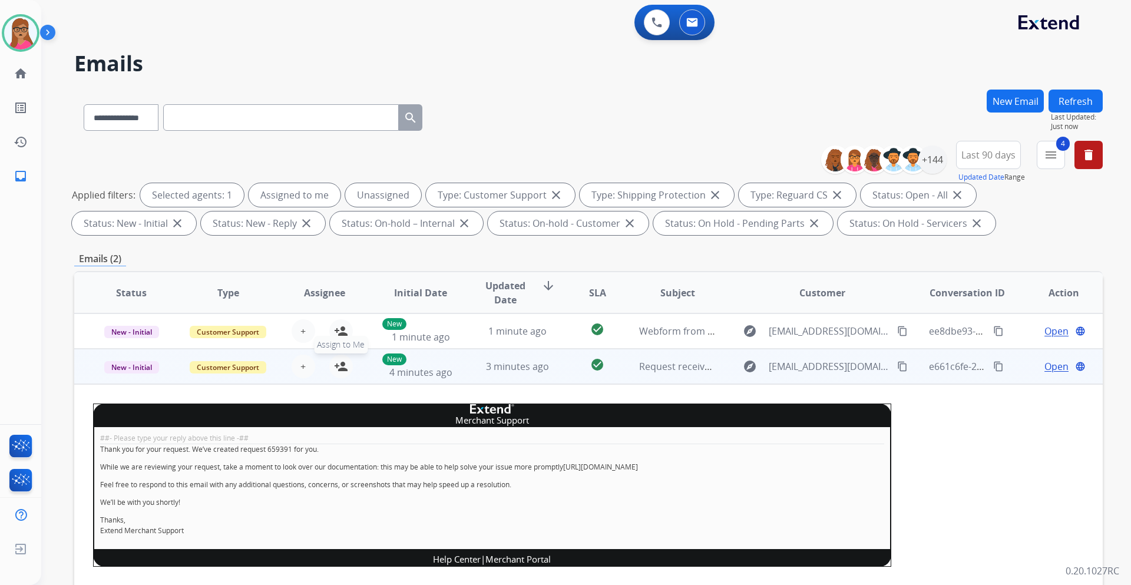
click at [338, 367] on mat-icon "person_add" at bounding box center [341, 366] width 14 height 14
click at [1045, 368] on span "Open" at bounding box center [1057, 366] width 24 height 14
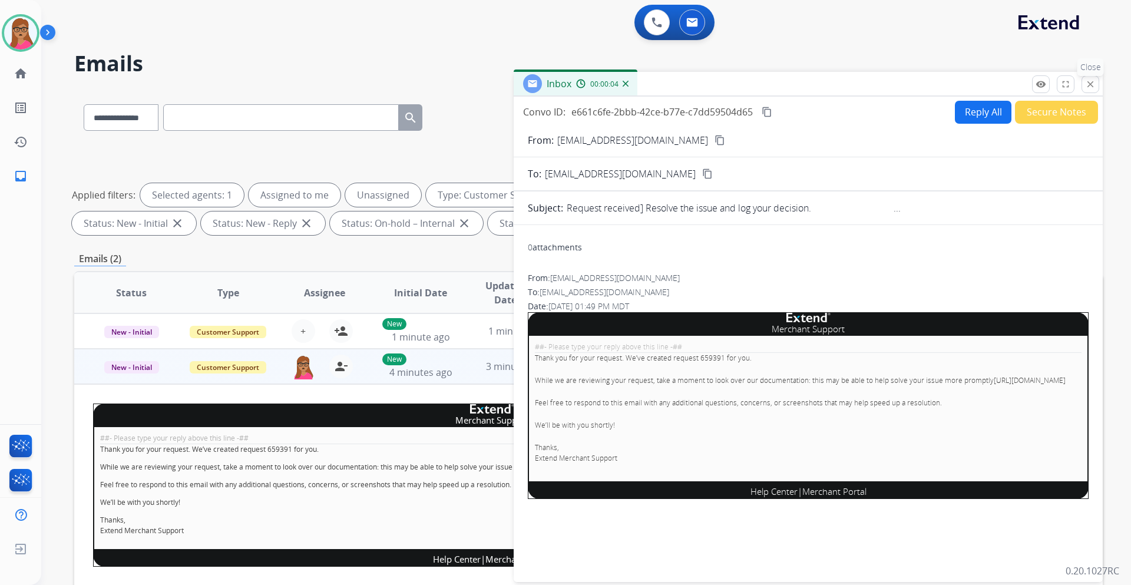
click at [1092, 87] on mat-icon "close" at bounding box center [1090, 84] width 11 height 11
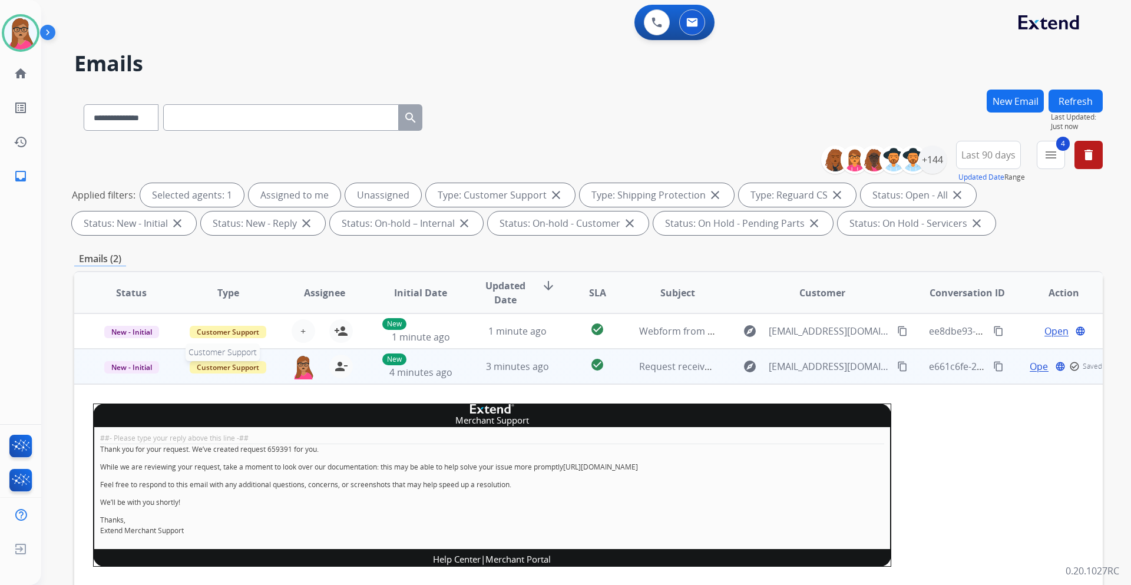
click at [252, 366] on span "Customer Support" at bounding box center [228, 367] width 77 height 12
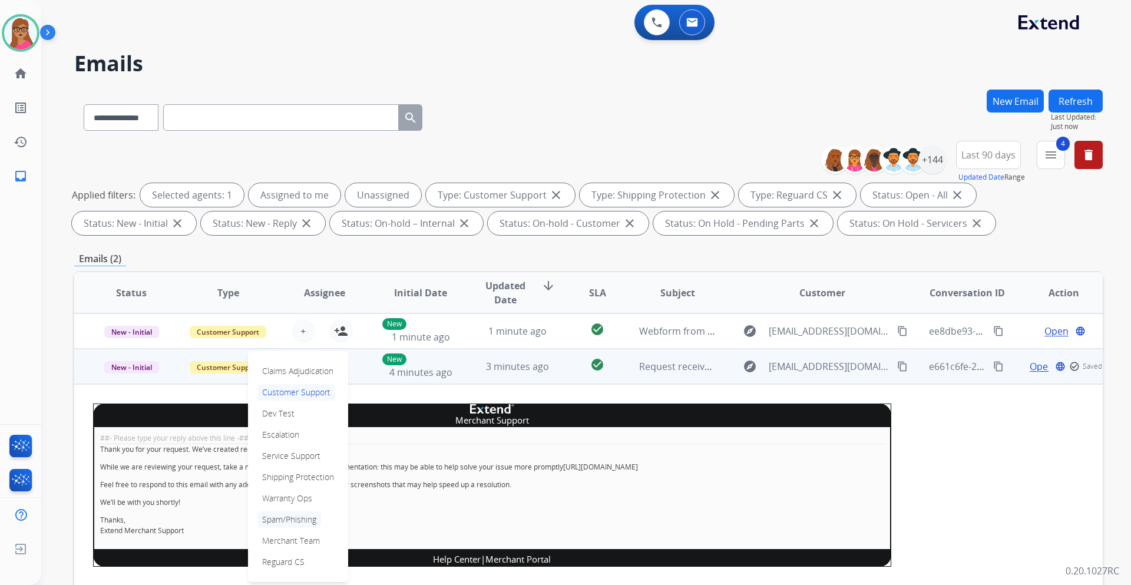
click at [280, 518] on p "Spam/Phishing" at bounding box center [289, 519] width 64 height 16
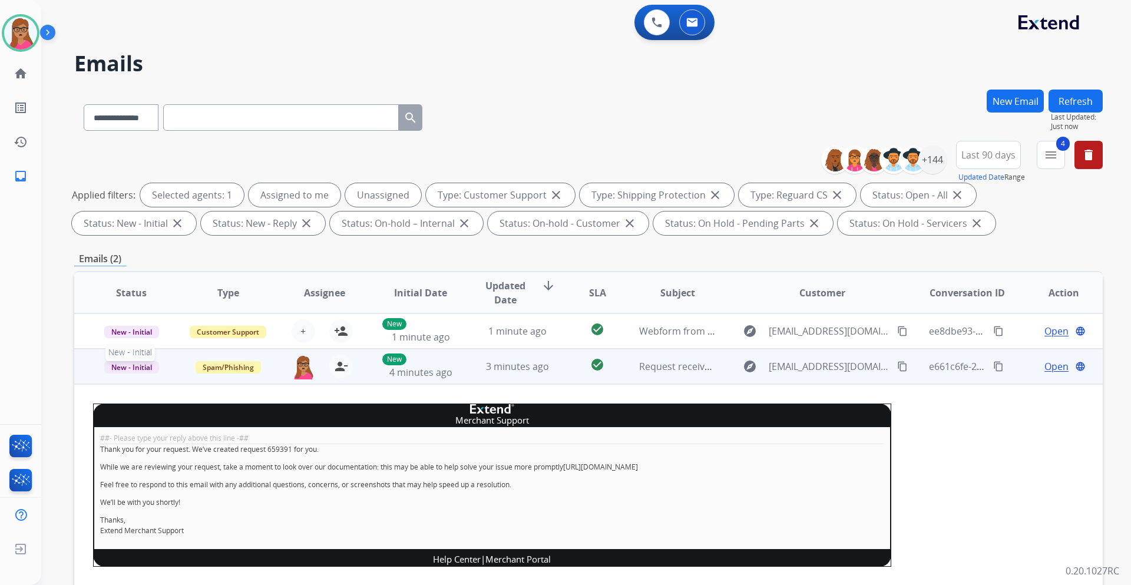
click at [124, 369] on span "New - Initial" at bounding box center [131, 367] width 55 height 12
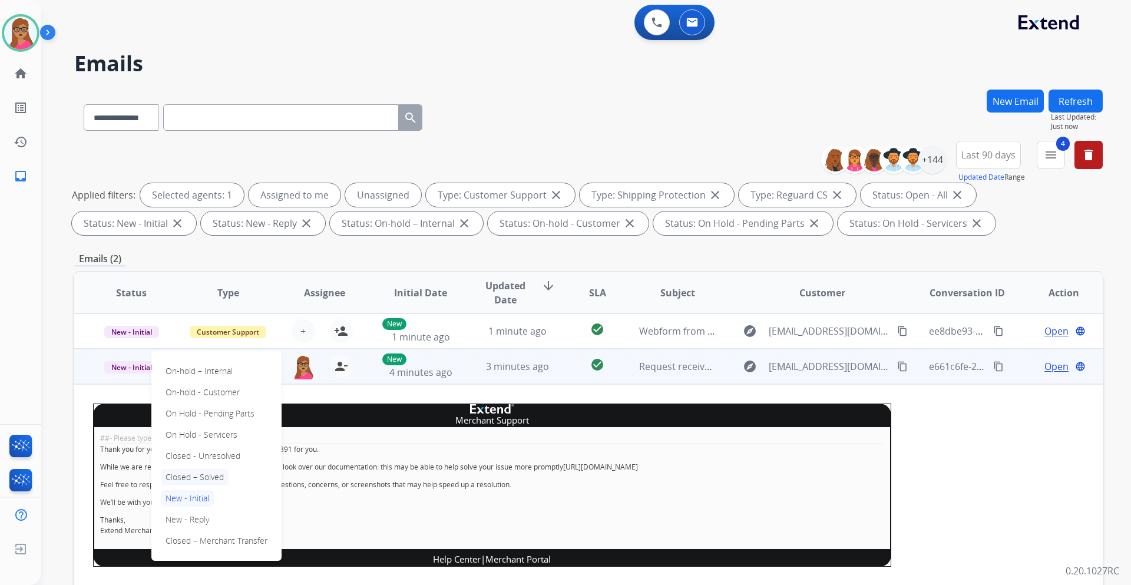
click at [220, 477] on p "Closed – Solved" at bounding box center [195, 477] width 68 height 16
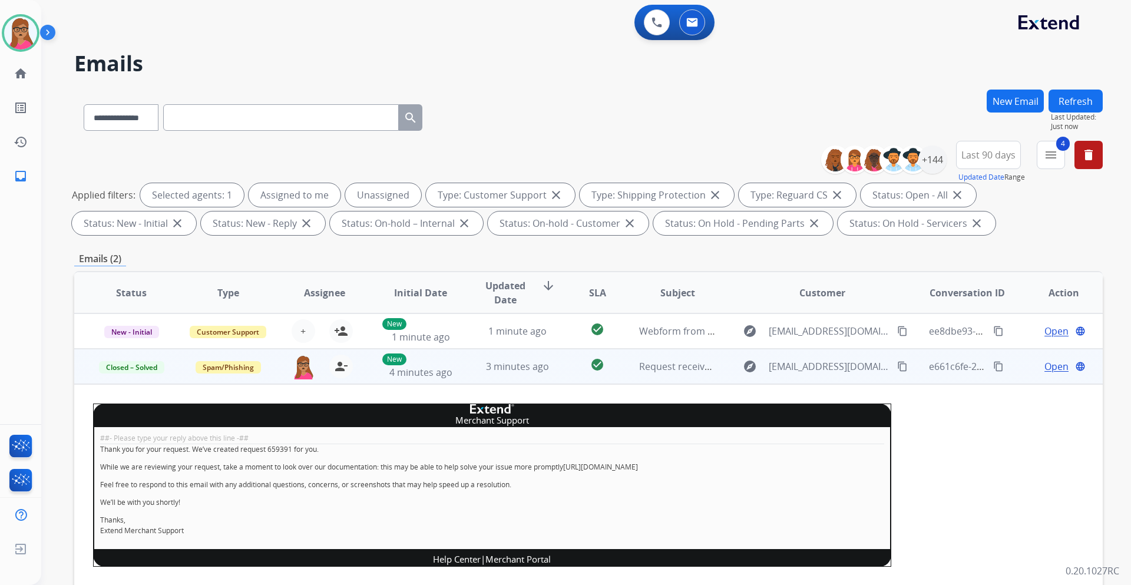
click at [1076, 99] on button "Refresh" at bounding box center [1076, 101] width 54 height 23
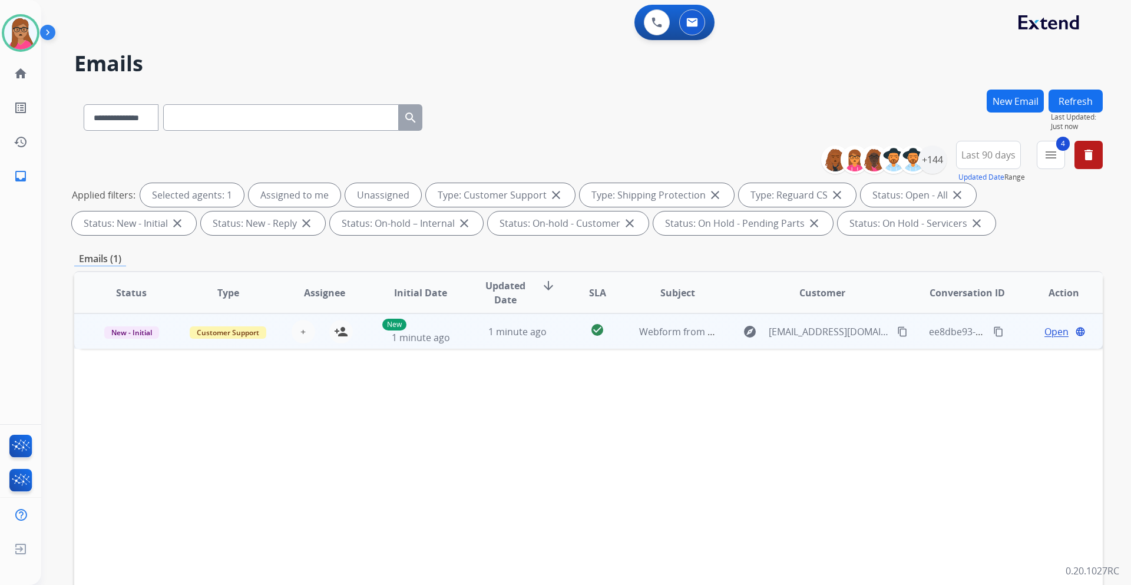
click at [125, 344] on td "New - Initial" at bounding box center [122, 330] width 97 height 35
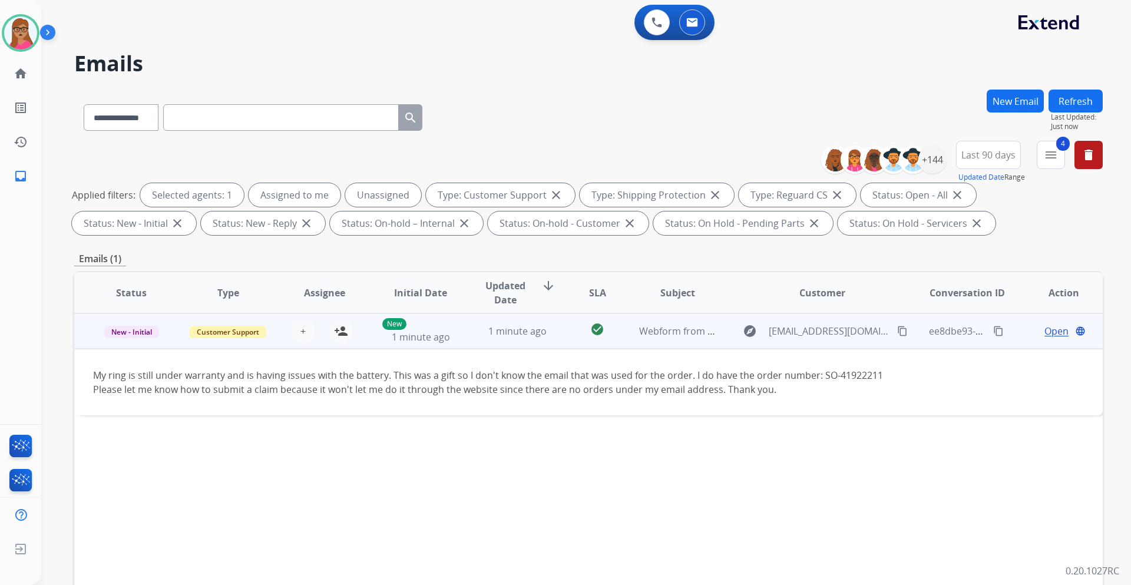
click at [897, 329] on mat-icon "content_copy" at bounding box center [902, 331] width 11 height 11
click at [334, 328] on mat-icon "person_add" at bounding box center [341, 331] width 14 height 14
click at [1046, 333] on span "Open" at bounding box center [1057, 331] width 24 height 14
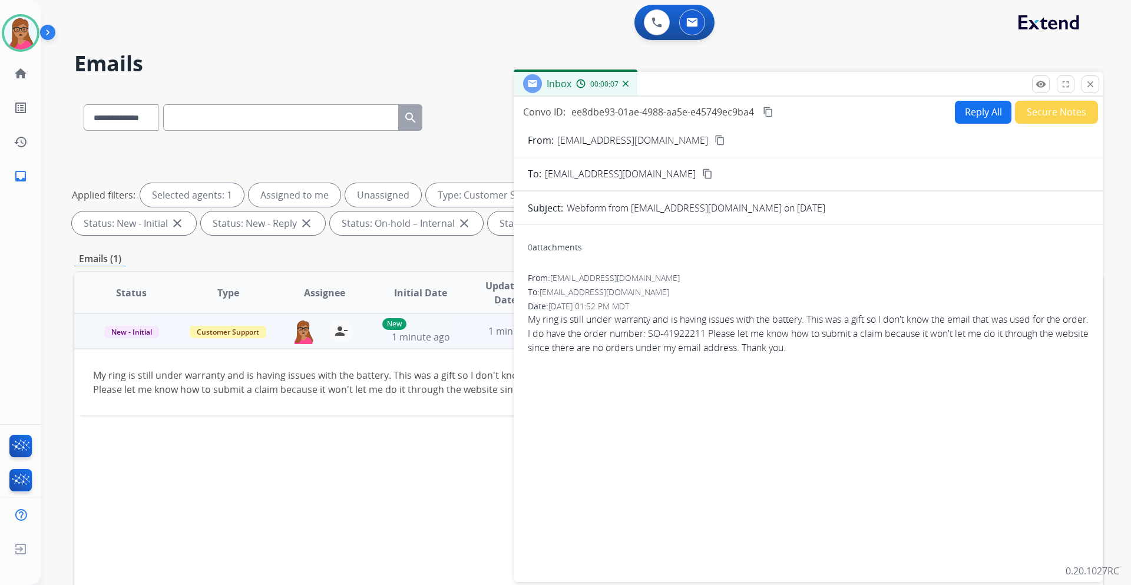
click at [968, 117] on button "Reply All" at bounding box center [983, 112] width 57 height 23
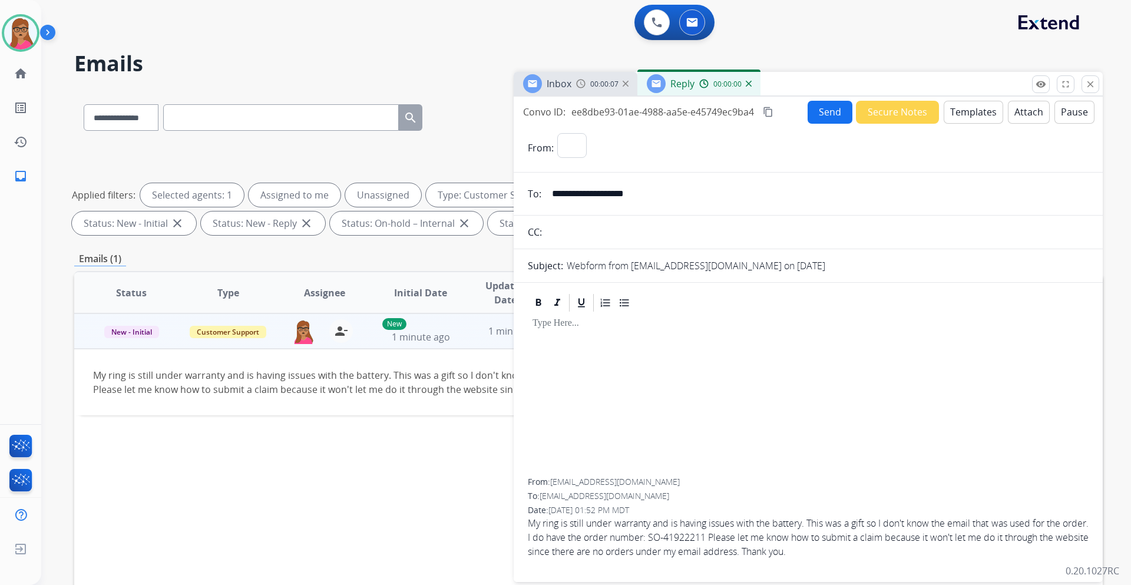
select select "**********"
click at [967, 113] on button "Templates" at bounding box center [974, 112] width 60 height 23
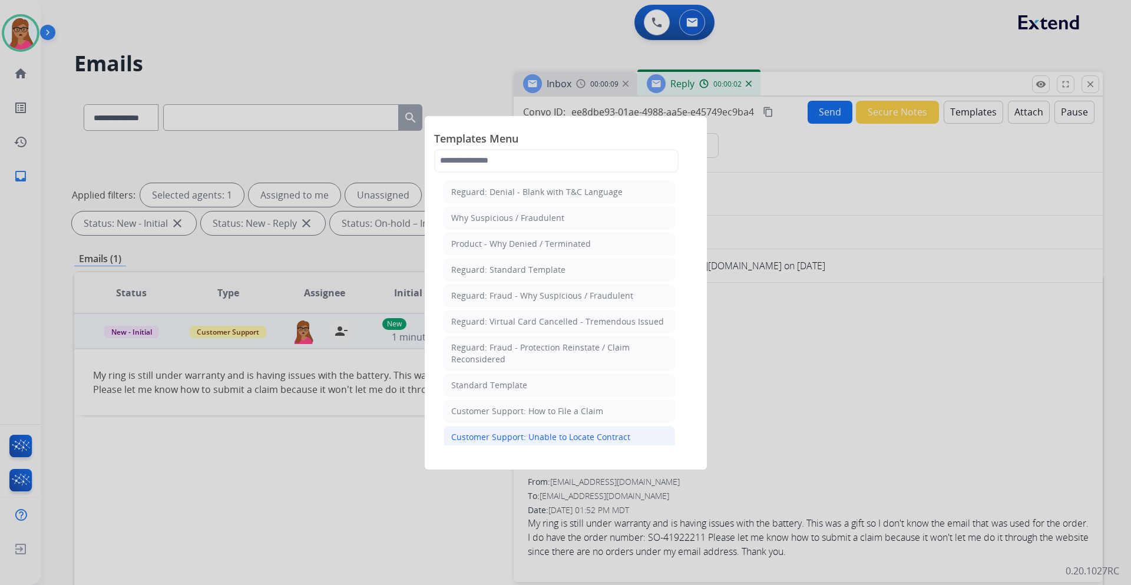
click at [564, 437] on div "Customer Support: Unable to Locate Contract" at bounding box center [540, 437] width 179 height 12
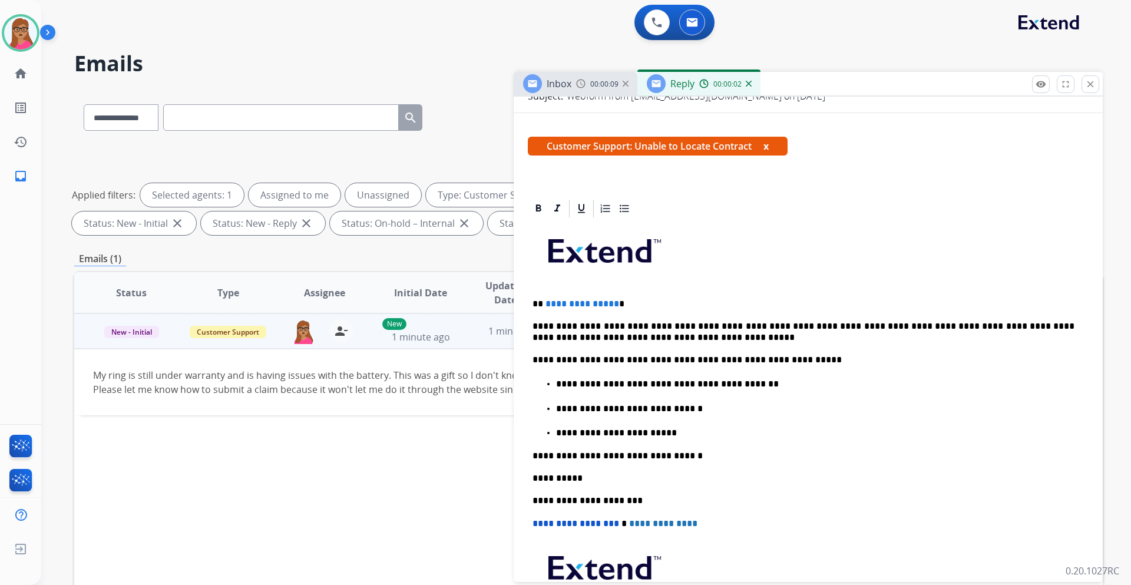
scroll to position [177, 0]
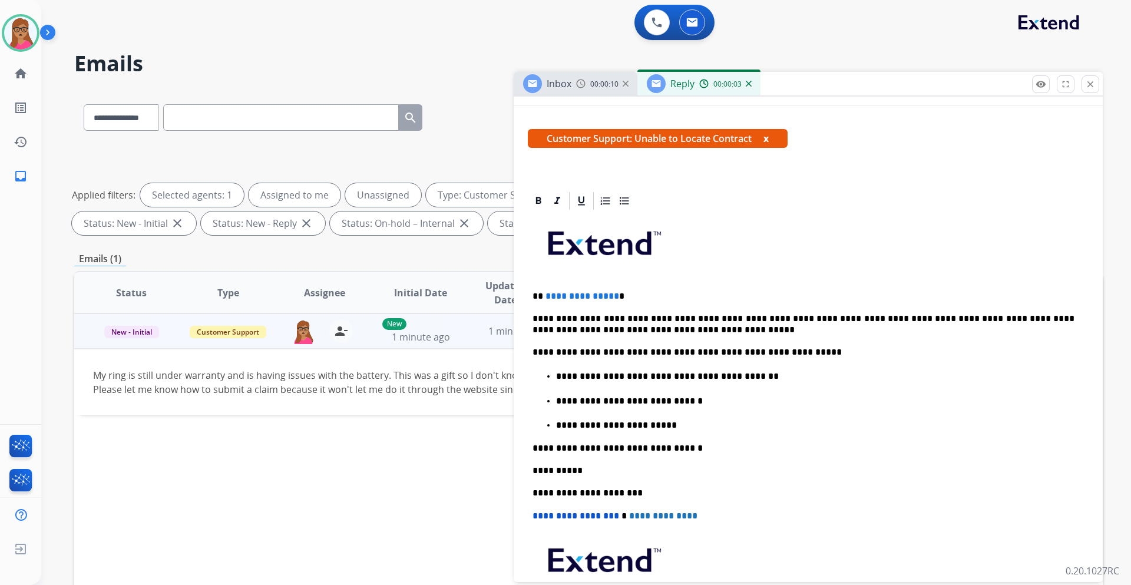
click at [635, 291] on p "**********" at bounding box center [804, 296] width 542 height 11
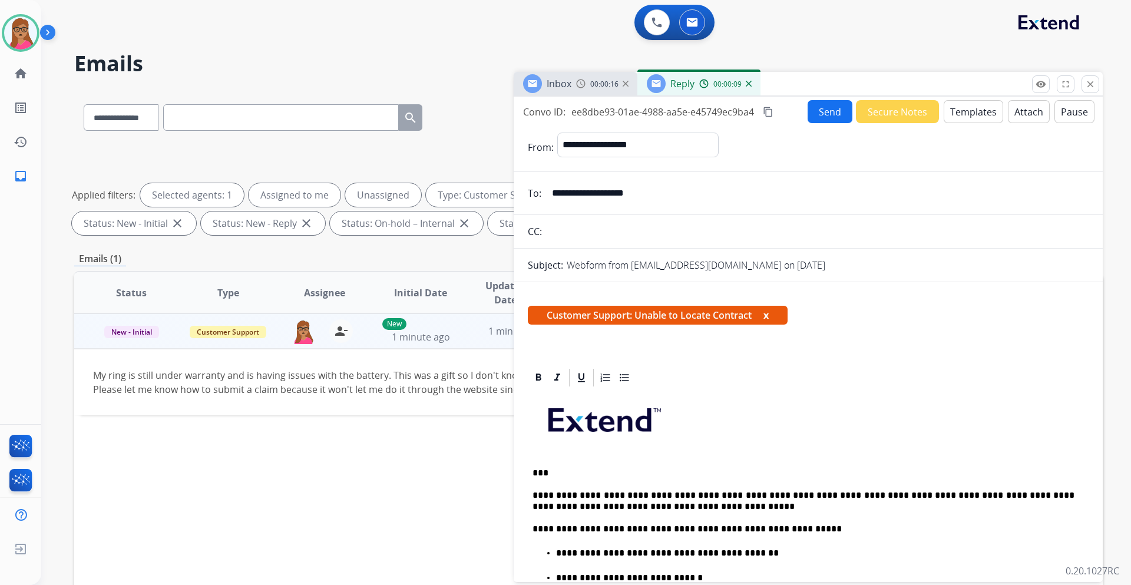
click at [814, 115] on button "Send" at bounding box center [830, 111] width 45 height 23
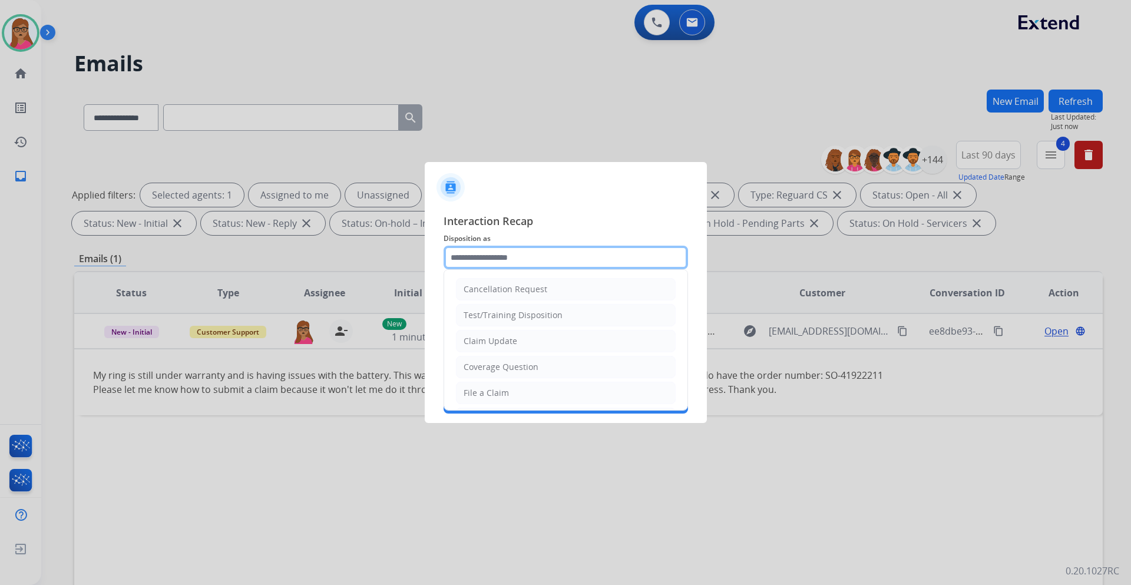
click at [483, 259] on input "text" at bounding box center [566, 258] width 245 height 24
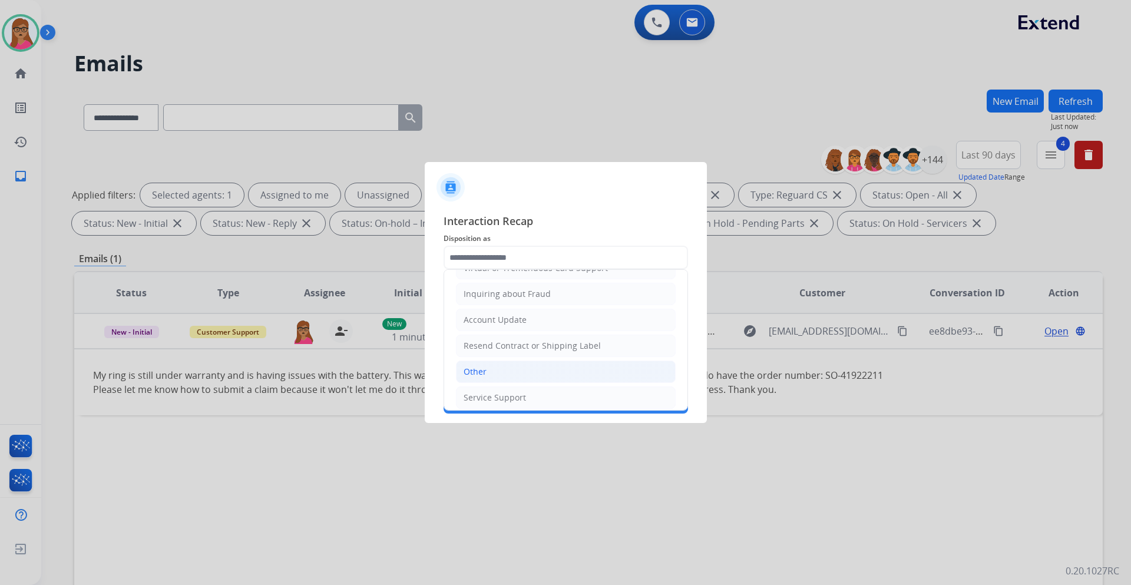
click at [512, 369] on li "Other" at bounding box center [566, 372] width 220 height 22
type input "*****"
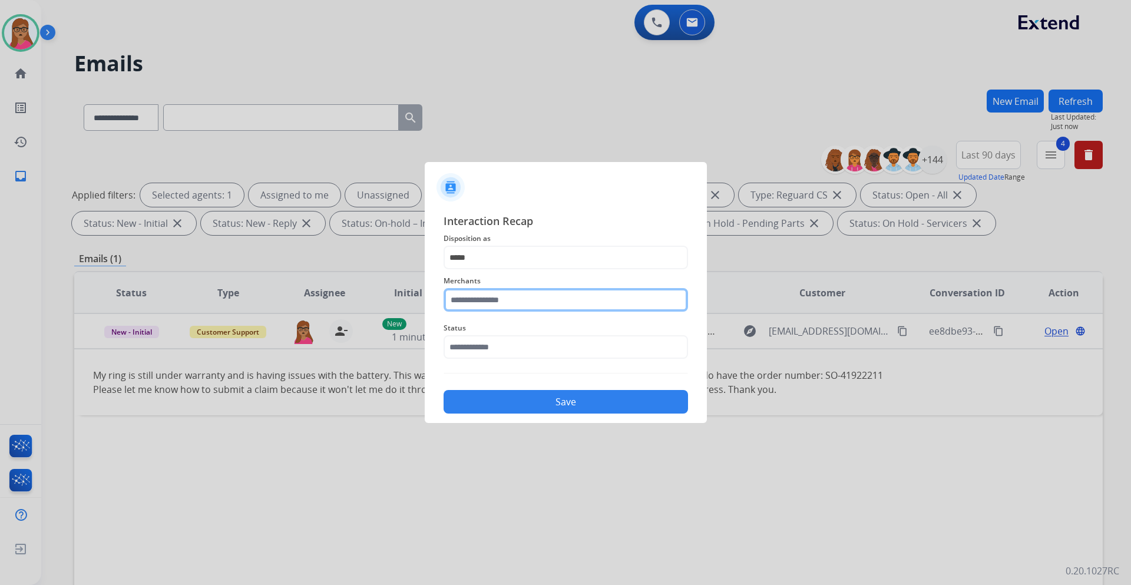
click at [486, 295] on input "text" at bounding box center [566, 300] width 245 height 24
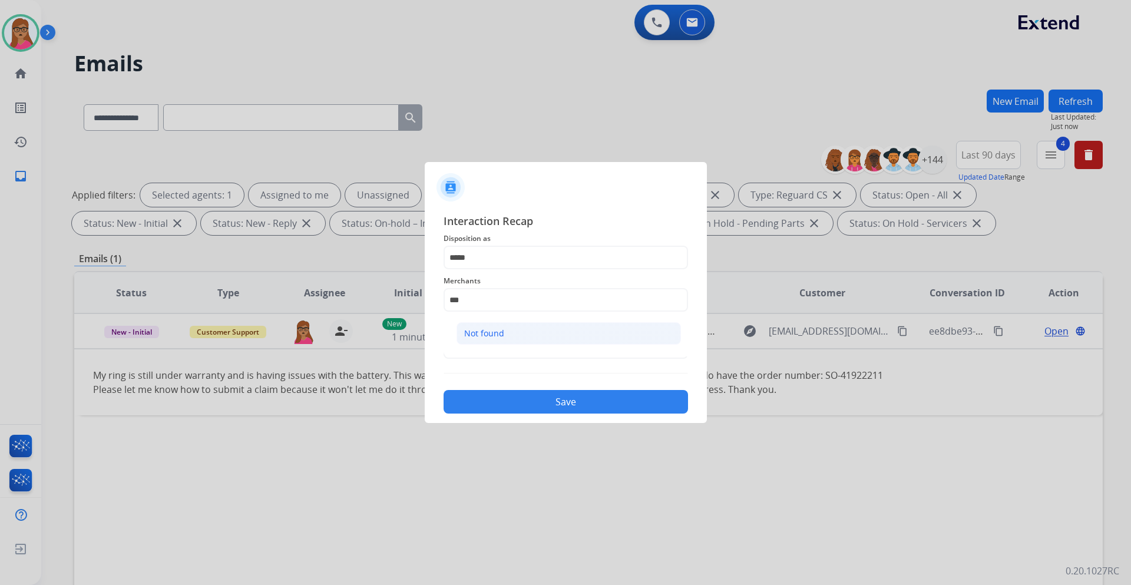
click at [504, 326] on li "Not found" at bounding box center [569, 333] width 224 height 22
type input "*********"
click at [481, 340] on input "text" at bounding box center [566, 347] width 245 height 24
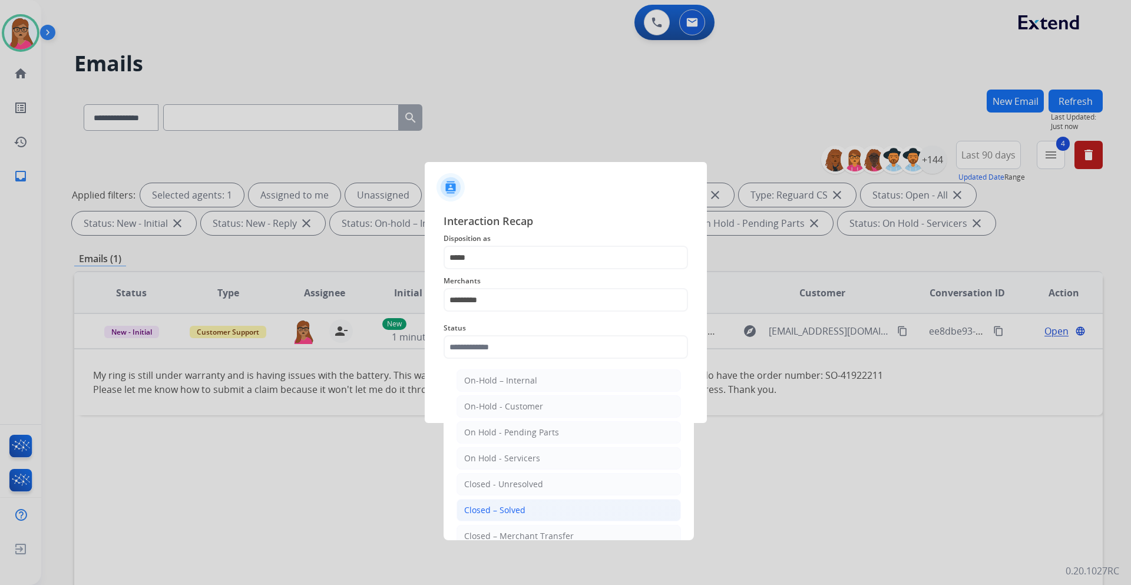
click at [490, 516] on div "Closed – Solved" at bounding box center [494, 510] width 61 height 12
type input "**********"
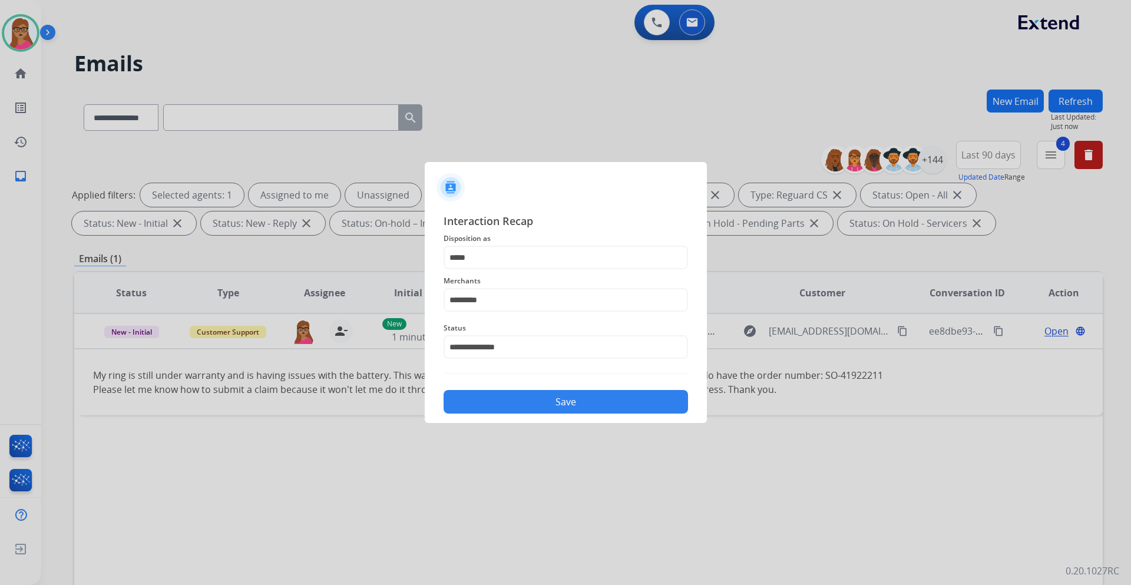
click at [537, 395] on button "Save" at bounding box center [566, 402] width 245 height 24
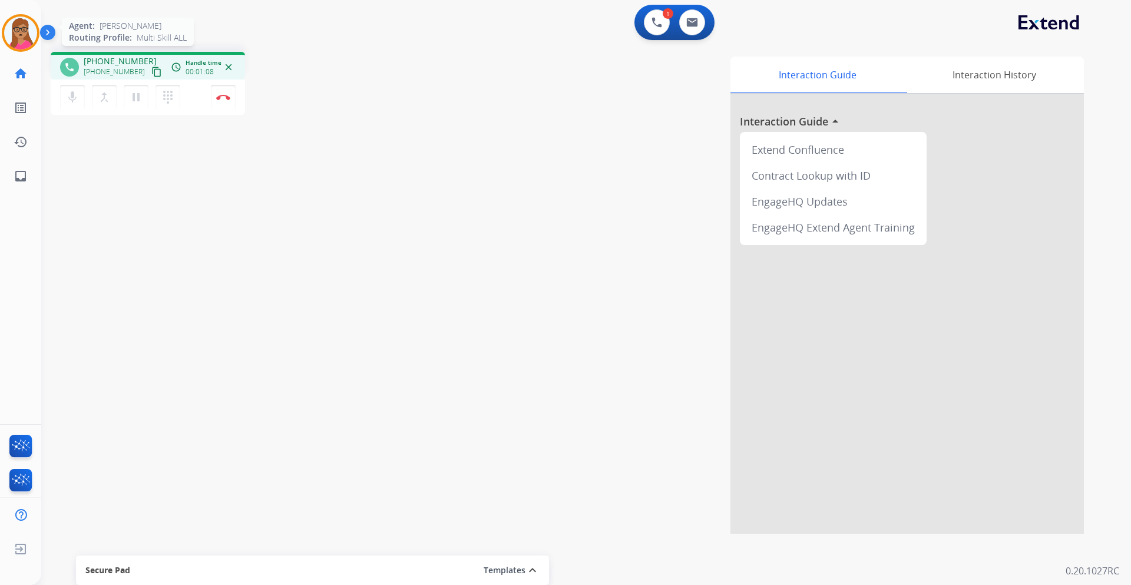
click at [10, 35] on img at bounding box center [20, 32] width 33 height 33
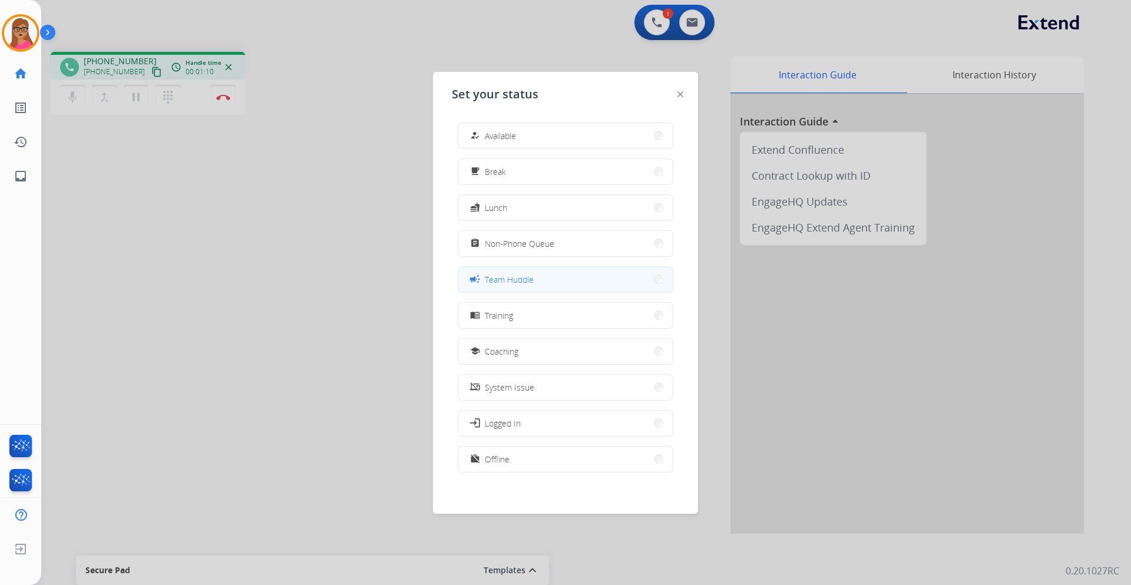
click at [537, 289] on button "campaign Team Huddle" at bounding box center [565, 279] width 214 height 25
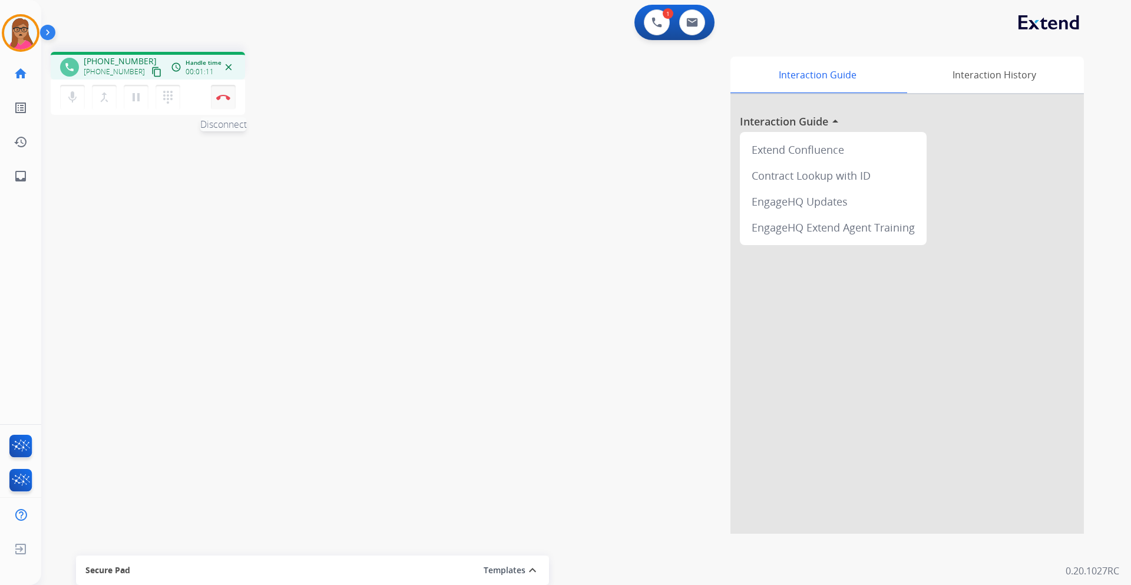
click at [228, 98] on img at bounding box center [223, 97] width 14 height 6
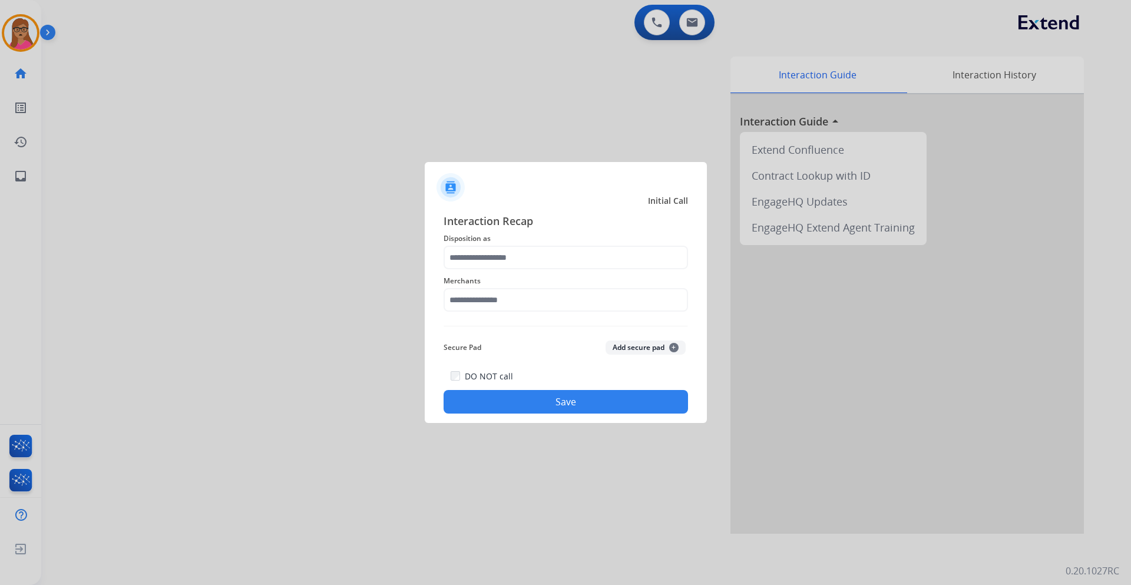
click at [527, 242] on span "Disposition as" at bounding box center [566, 239] width 245 height 14
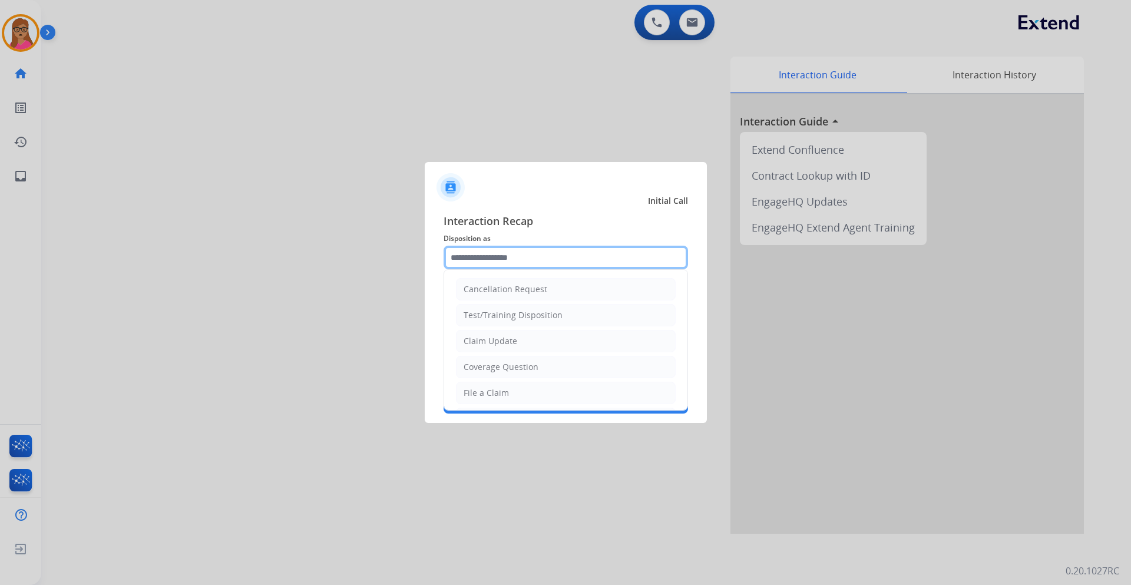
click at [530, 265] on input "text" at bounding box center [566, 258] width 245 height 24
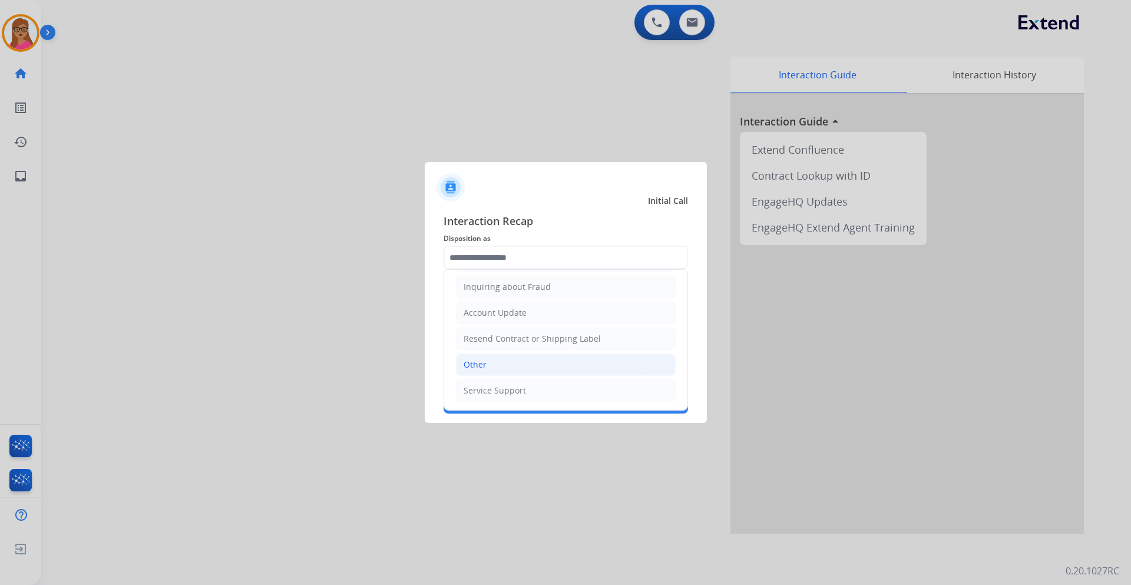
click at [506, 362] on li "Other" at bounding box center [566, 365] width 220 height 22
type input "*****"
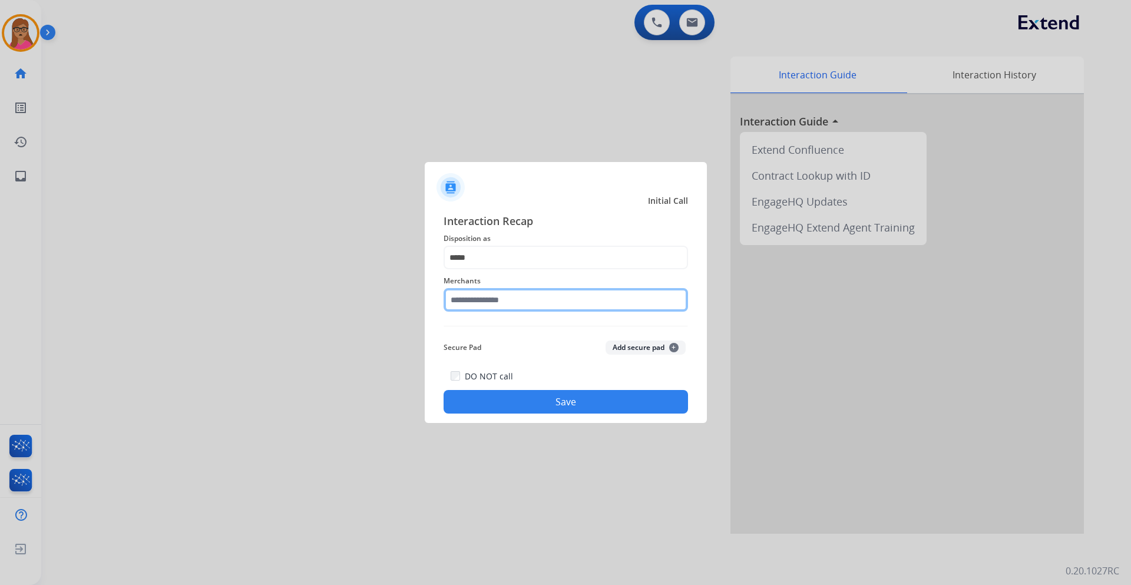
click at [524, 300] on input "text" at bounding box center [566, 300] width 245 height 24
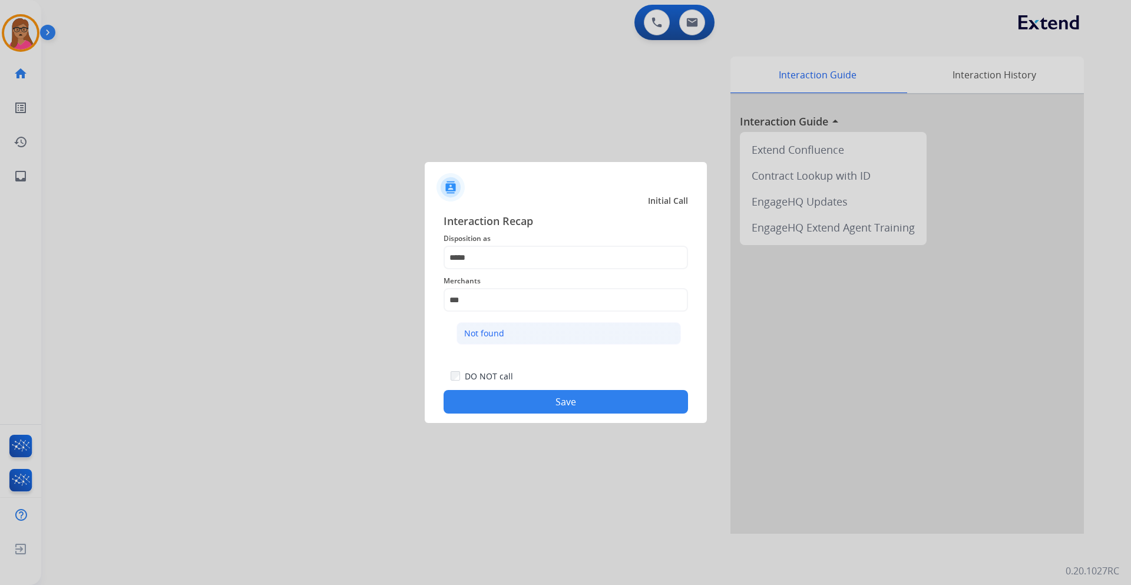
click at [474, 326] on li "Not found" at bounding box center [569, 333] width 224 height 22
type input "*********"
click at [563, 411] on button "Save" at bounding box center [566, 402] width 245 height 24
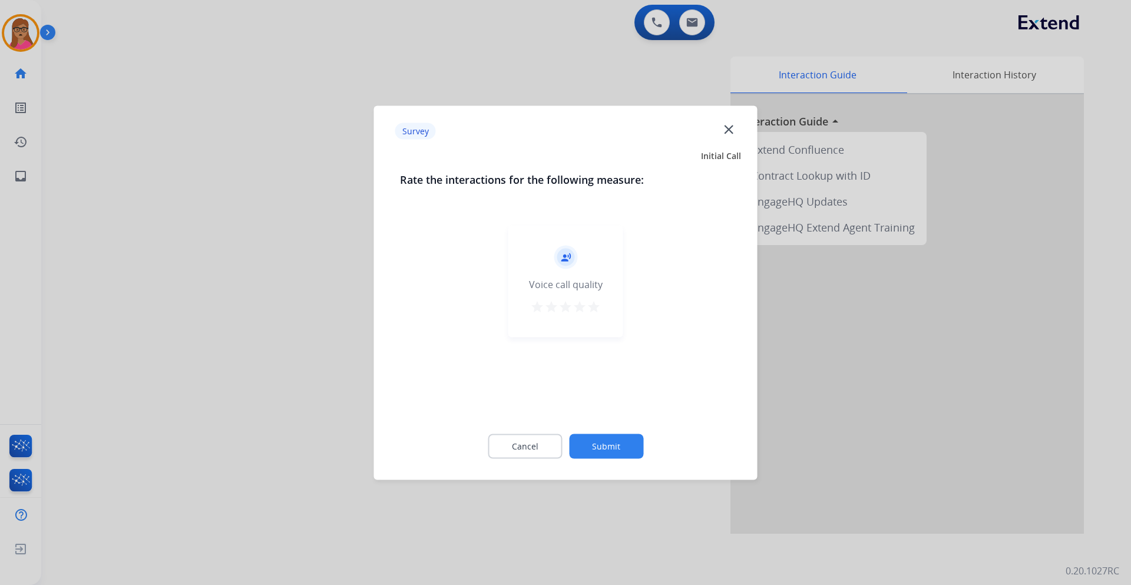
click at [145, 292] on div at bounding box center [565, 292] width 1131 height 585
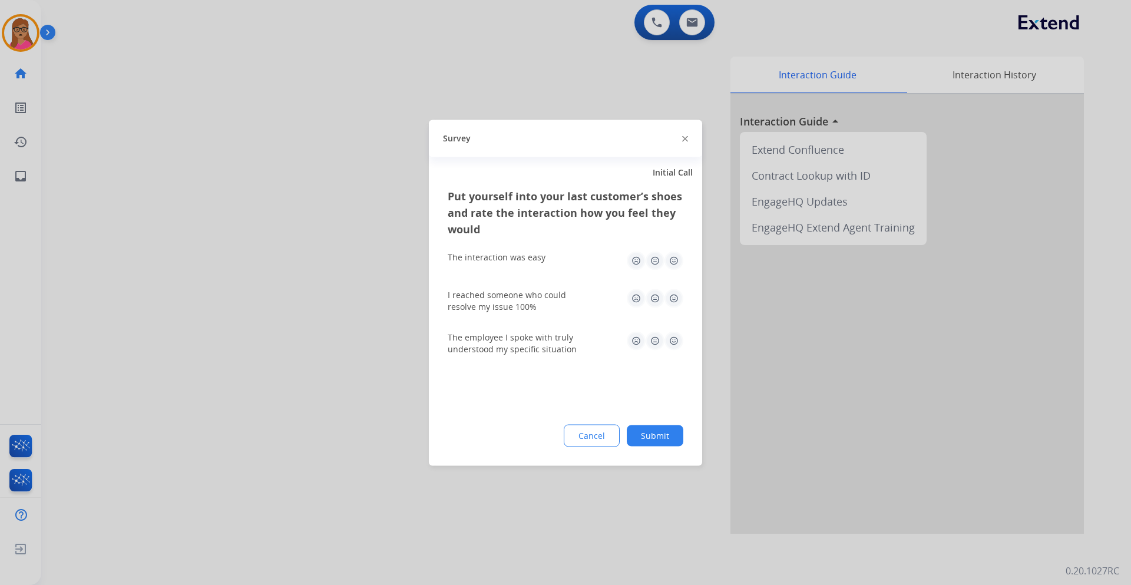
click at [143, 292] on div at bounding box center [565, 292] width 1131 height 585
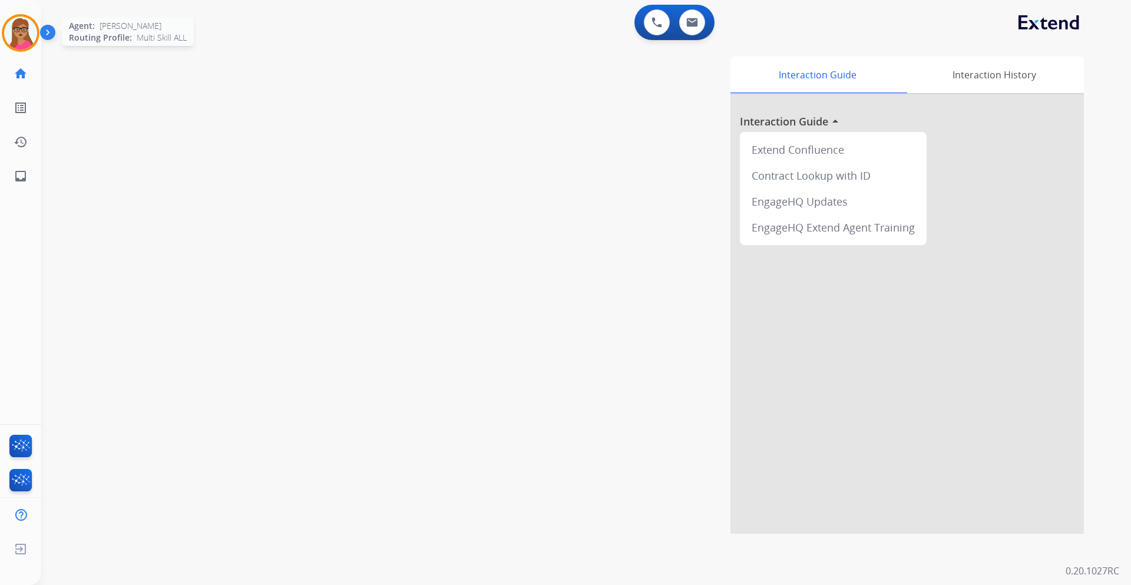
click at [19, 36] on img at bounding box center [20, 32] width 33 height 33
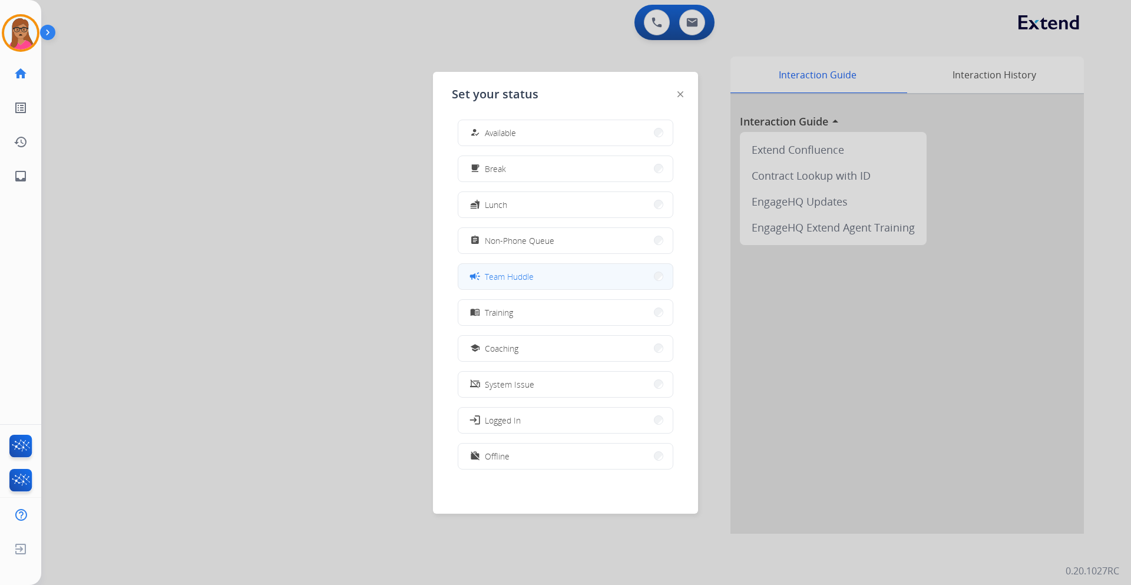
scroll to position [4, 0]
click at [545, 272] on button "campaign Team Huddle" at bounding box center [565, 275] width 214 height 25
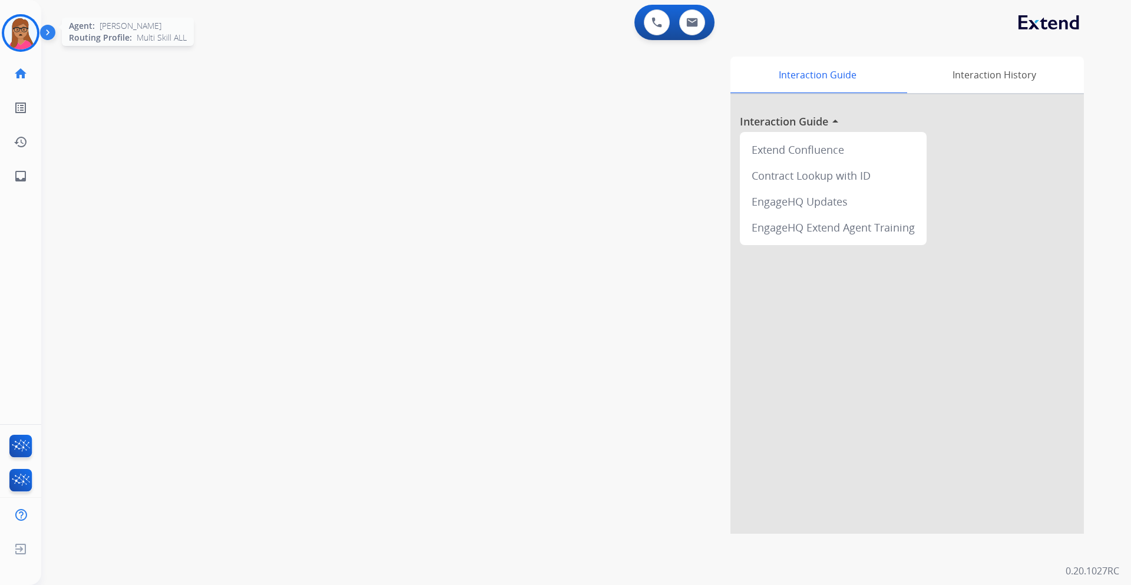
click at [14, 27] on img at bounding box center [20, 32] width 33 height 33
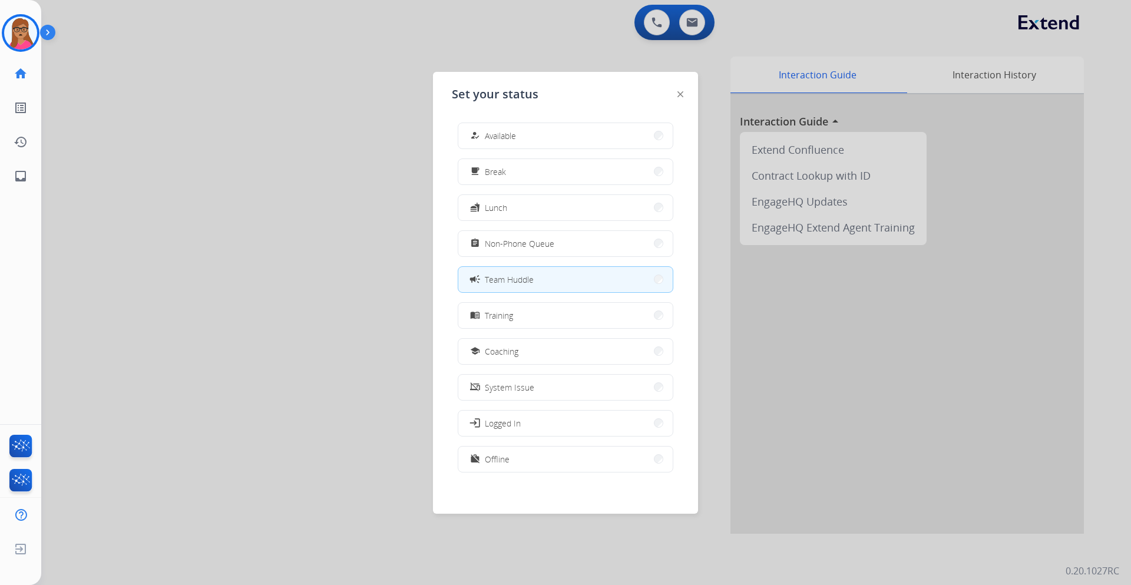
click at [152, 196] on div at bounding box center [565, 292] width 1131 height 585
